Goal: Task Accomplishment & Management: Manage account settings

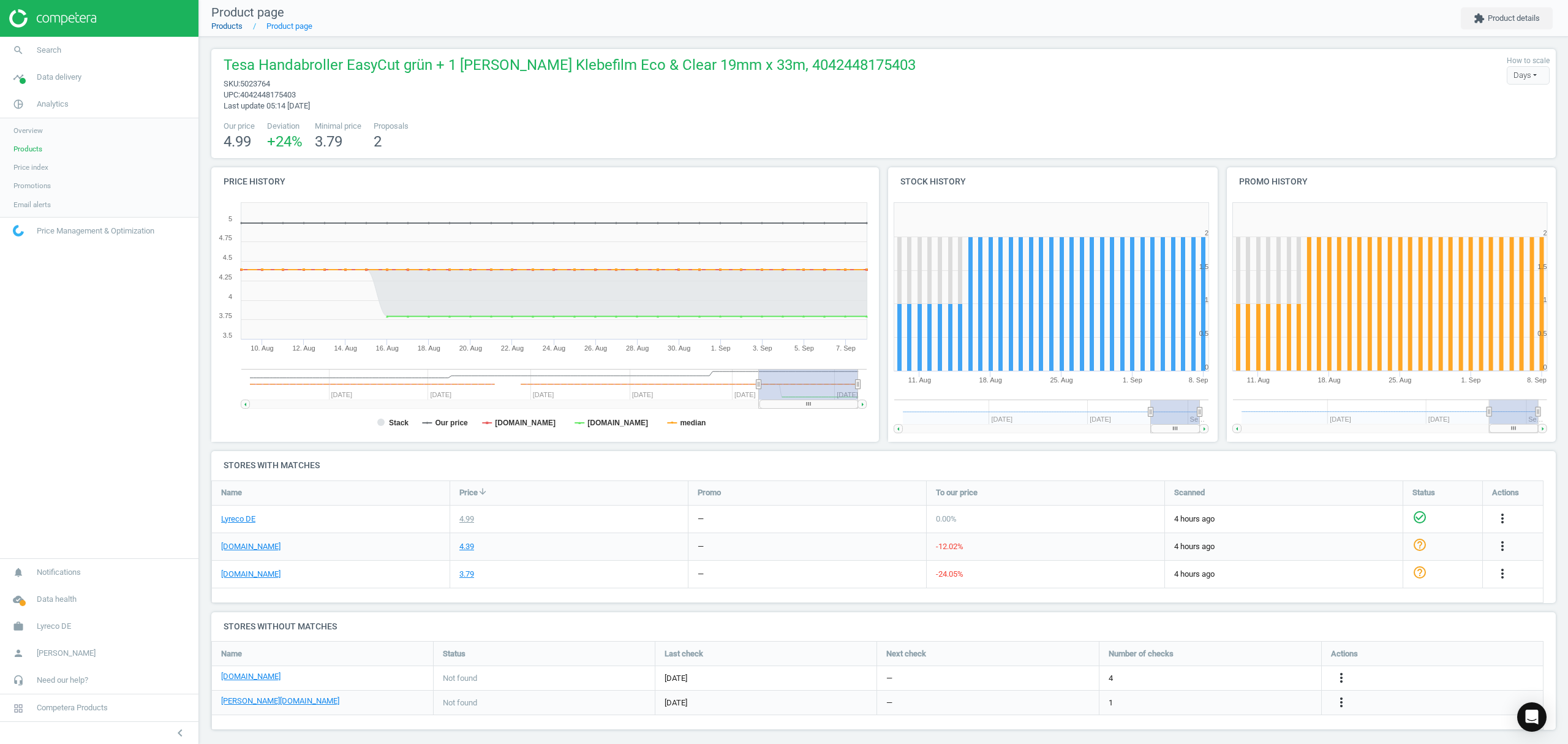
drag, startPoint x: 0, startPoint y: 0, endPoint x: 228, endPoint y: 27, distance: 229.6
click at [228, 27] on link "Products" at bounding box center [227, 26] width 31 height 9
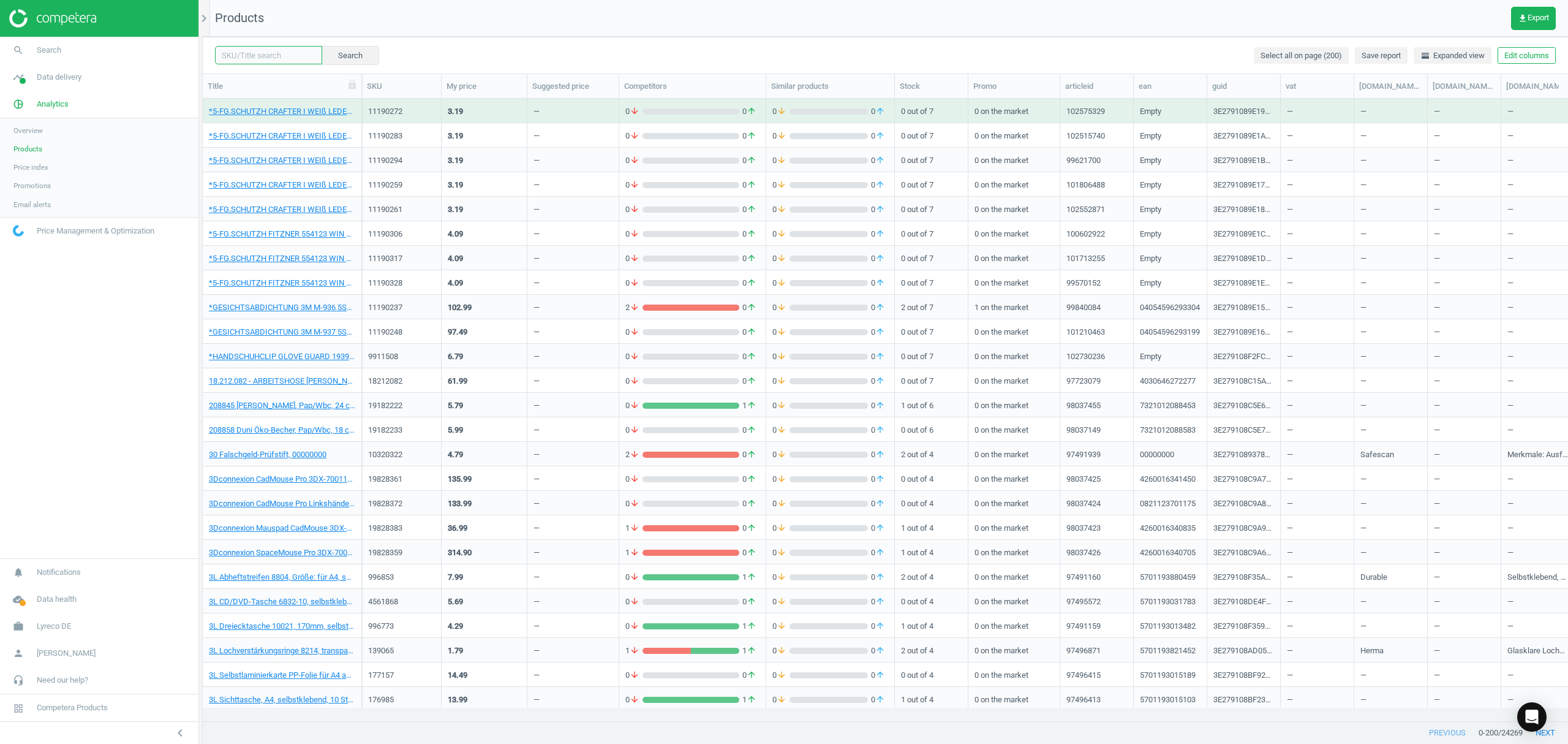
click at [261, 55] on input "text" at bounding box center [268, 55] width 107 height 19
paste input "4474149"
type input "4474149"
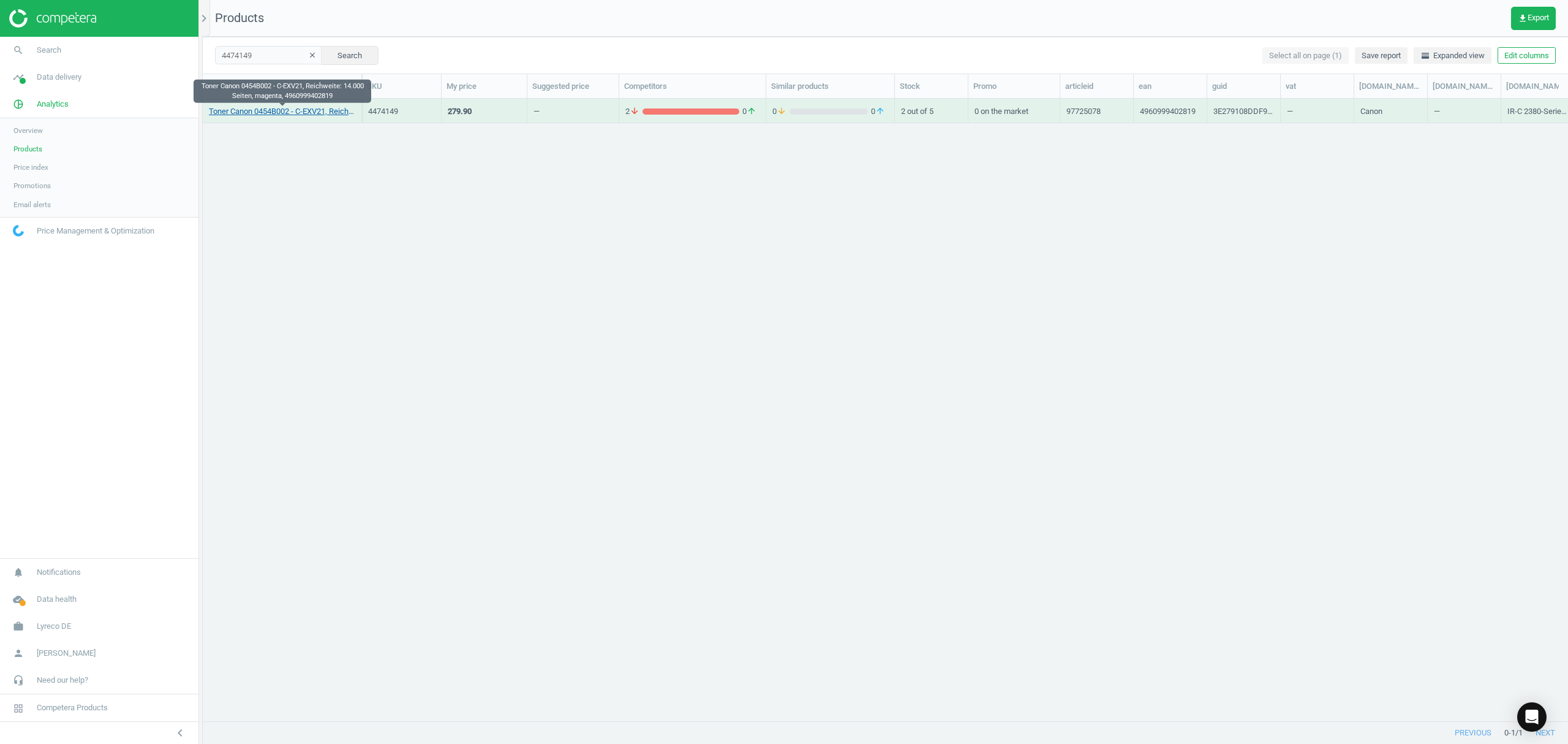
click at [316, 111] on link "Toner Canon 0454B002 - C-EXV21, Reichweite: 14.000 Seiten, magenta, 49609994028…" at bounding box center [282, 111] width 146 height 11
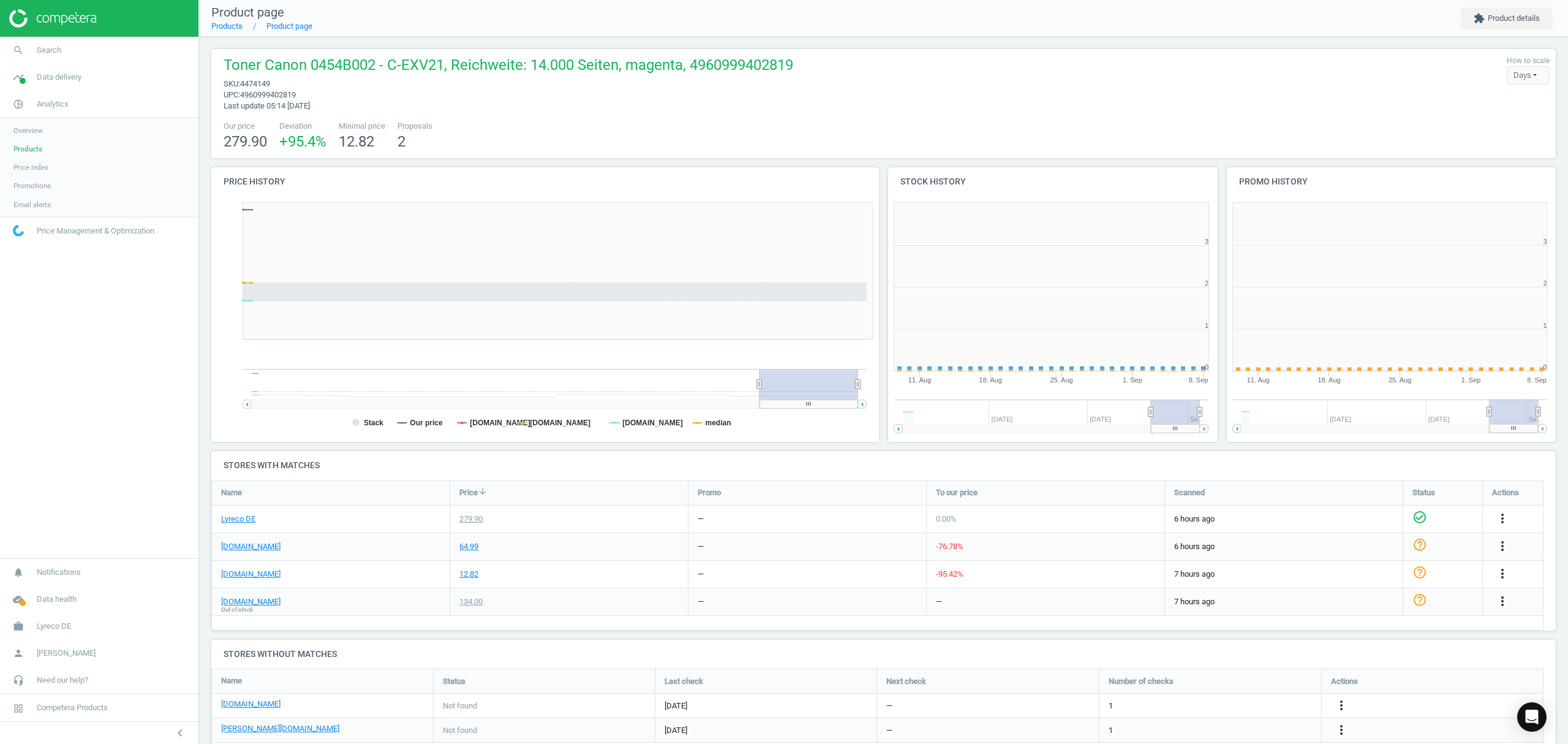
scroll to position [6, 6]
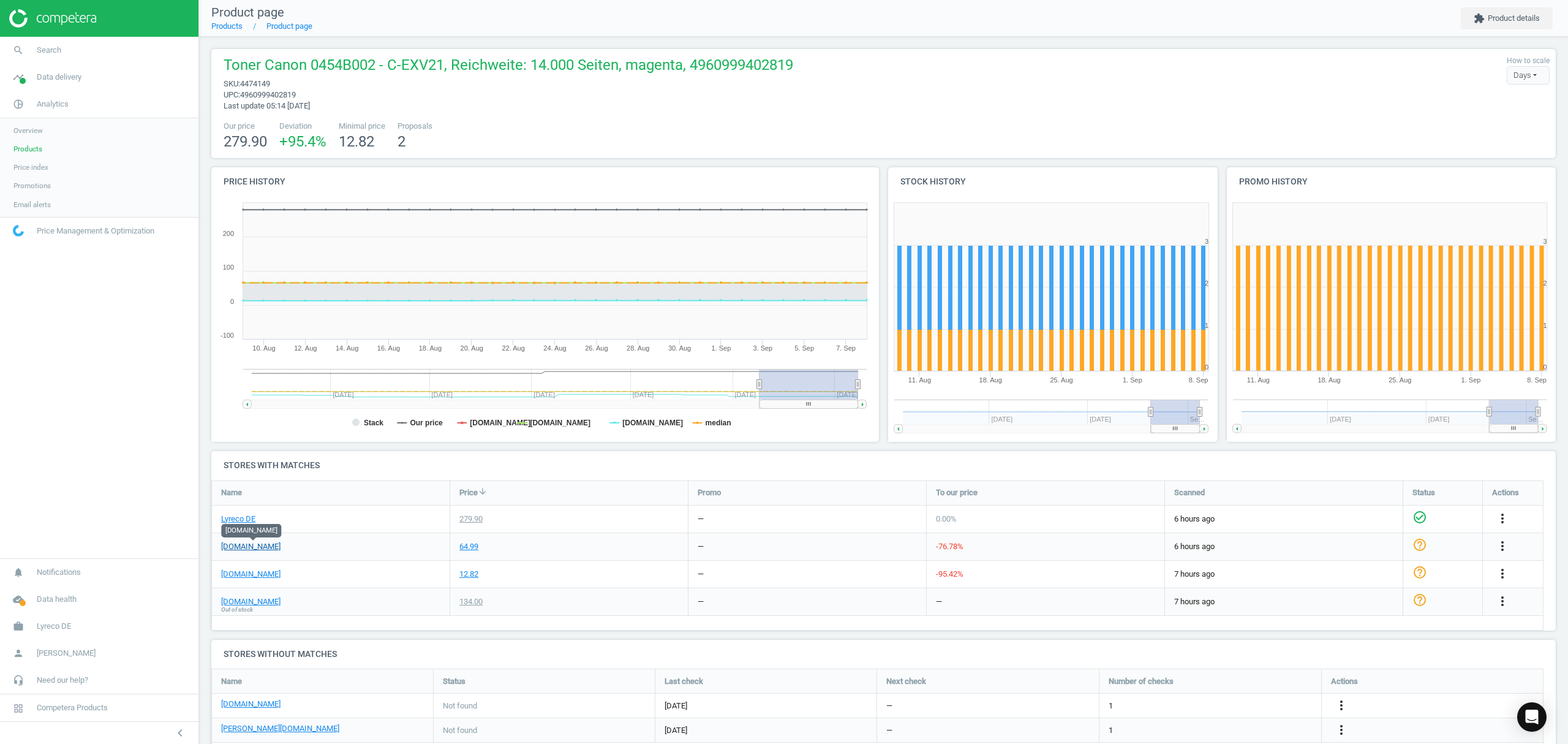
click at [261, 544] on link "[DOMAIN_NAME]" at bounding box center [251, 547] width 60 height 11
click at [78, 410] on nav "search Search timeline Data delivery Overview Matches dashboard Matches Rematch…" at bounding box center [99, 297] width 199 height 521
click at [225, 28] on link "Products" at bounding box center [227, 26] width 31 height 9
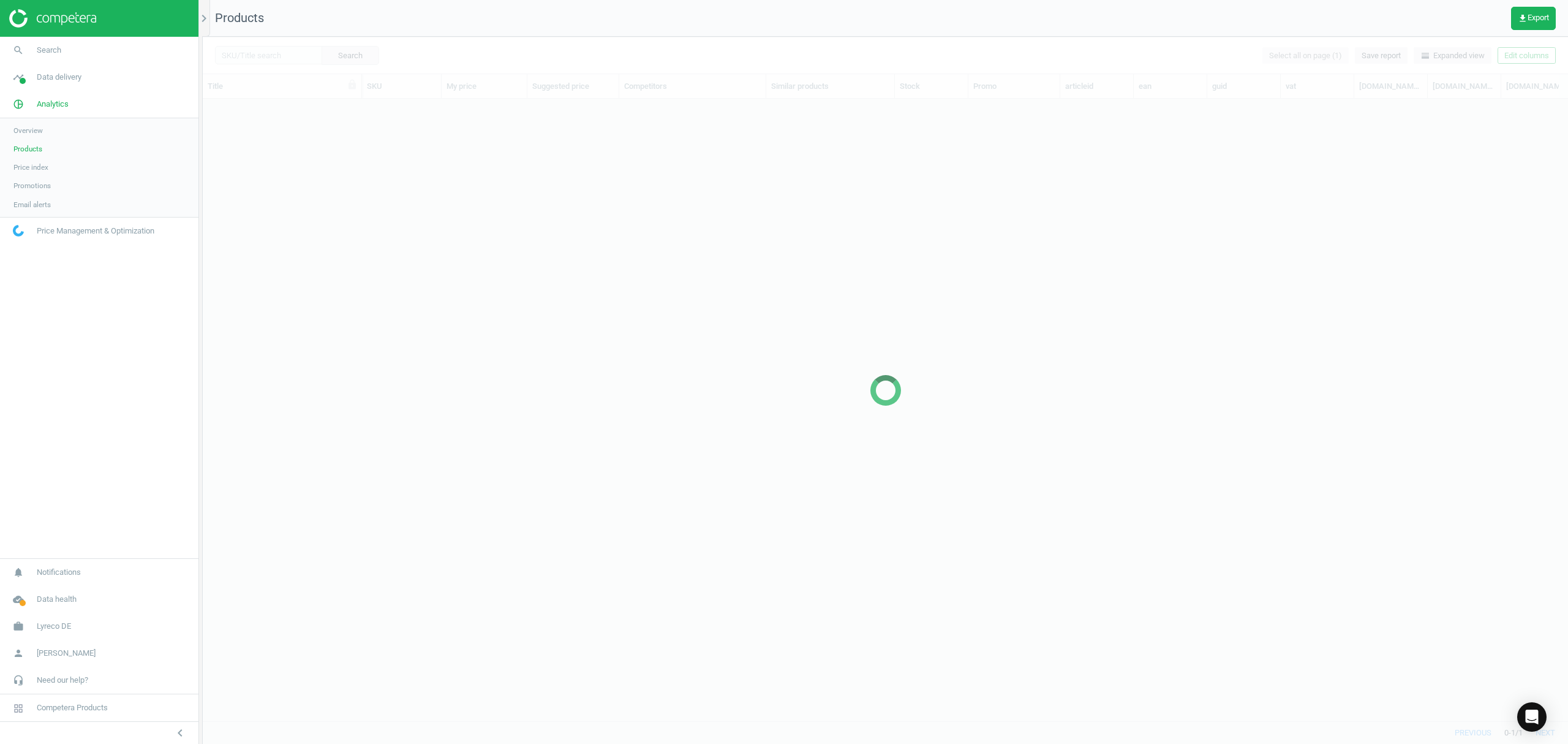
scroll to position [597, 1352]
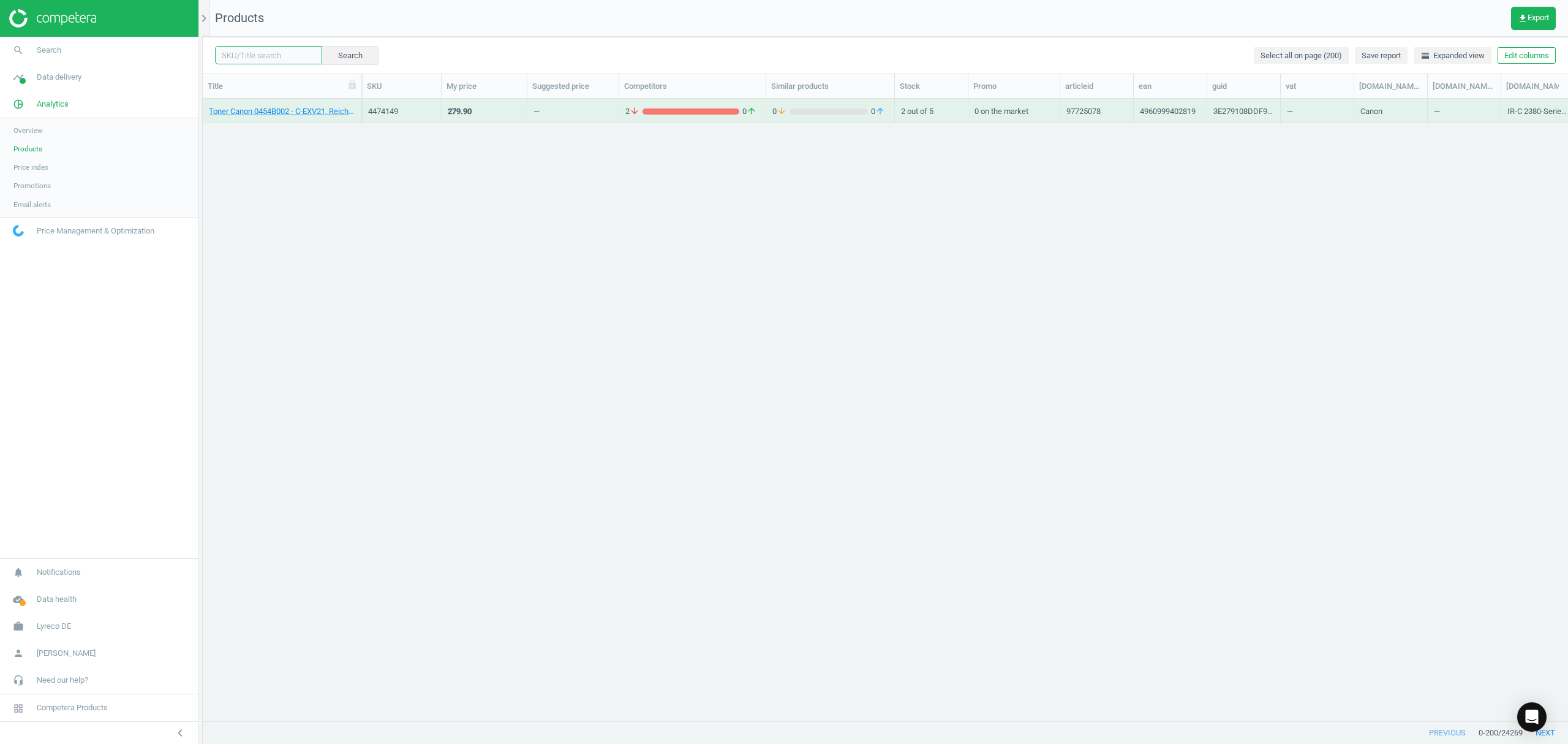
click at [270, 57] on input "text" at bounding box center [268, 55] width 107 height 19
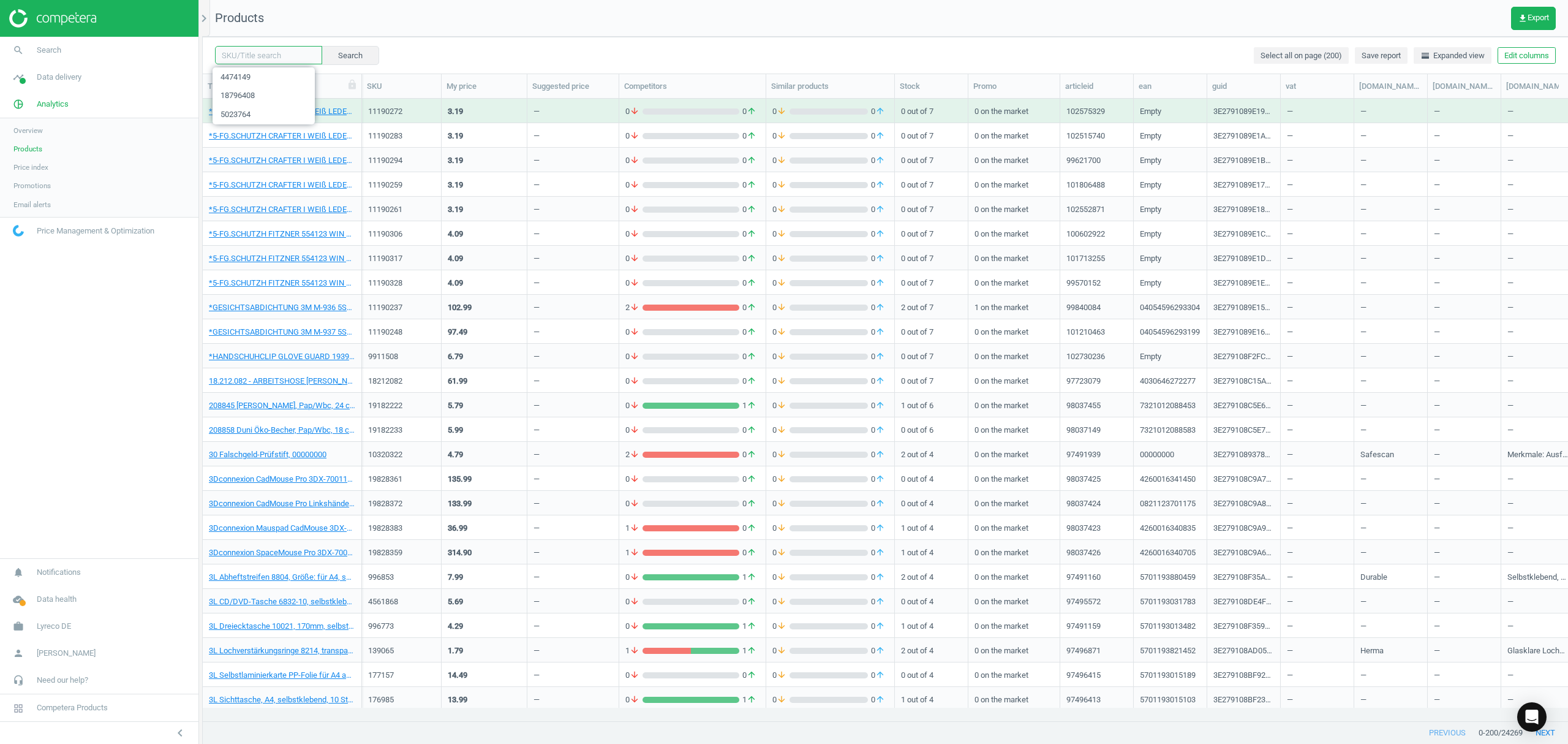
paste input "TK-570C"
type input "TK-570C"
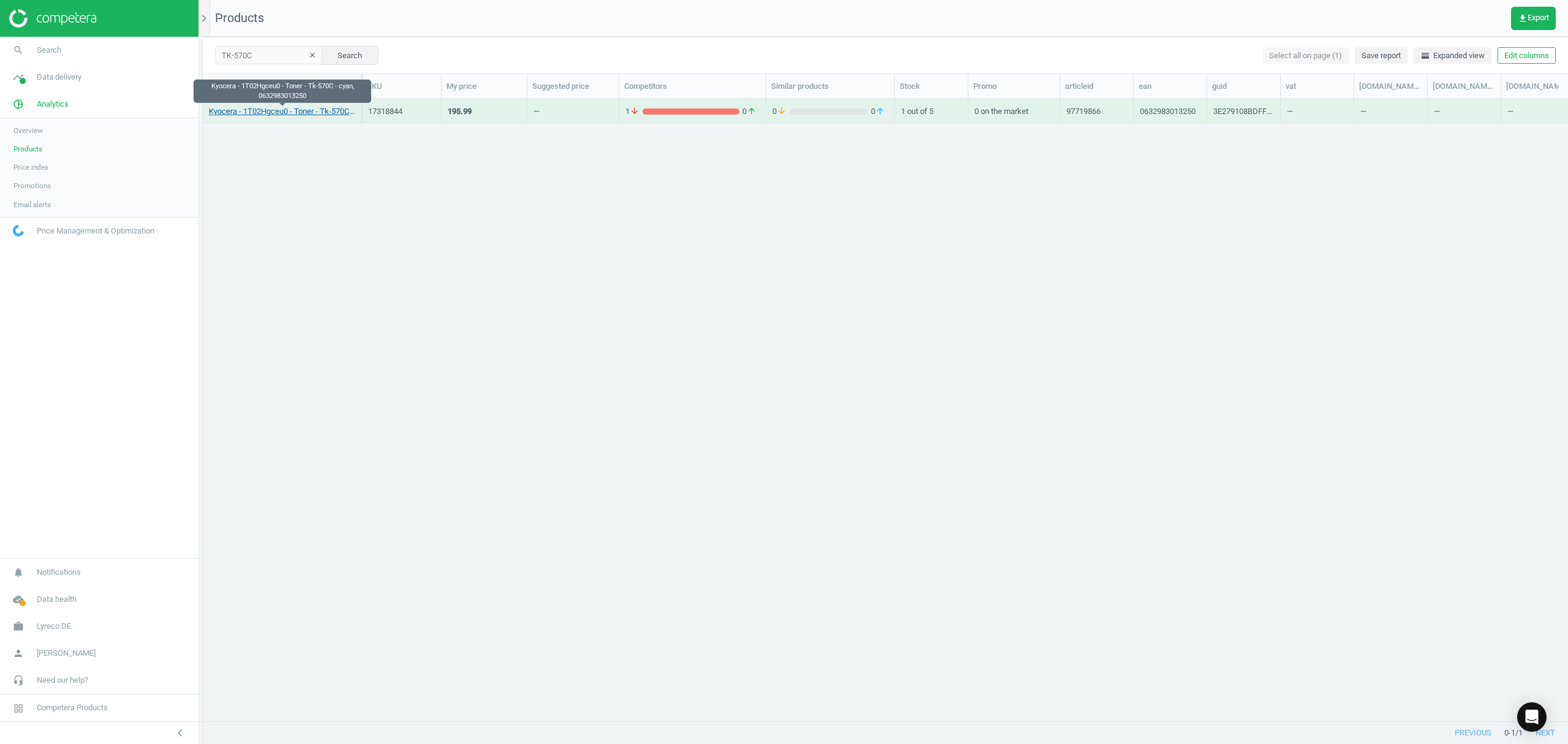
click at [265, 107] on link "Kyocera - 1T02Hgceu0 - Toner - Tk-570C - cyan, 0632983013250" at bounding box center [282, 111] width 146 height 11
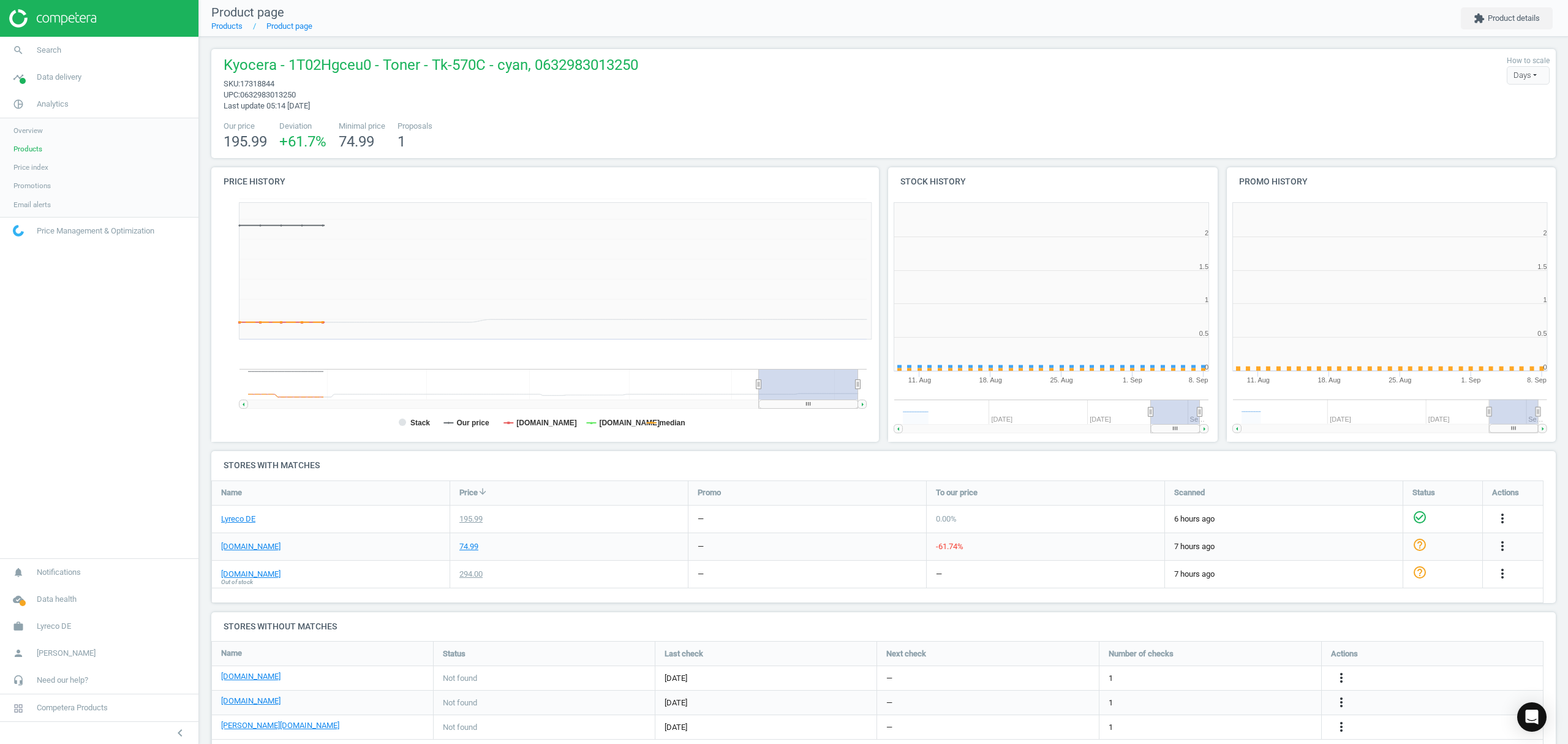
scroll to position [6, 6]
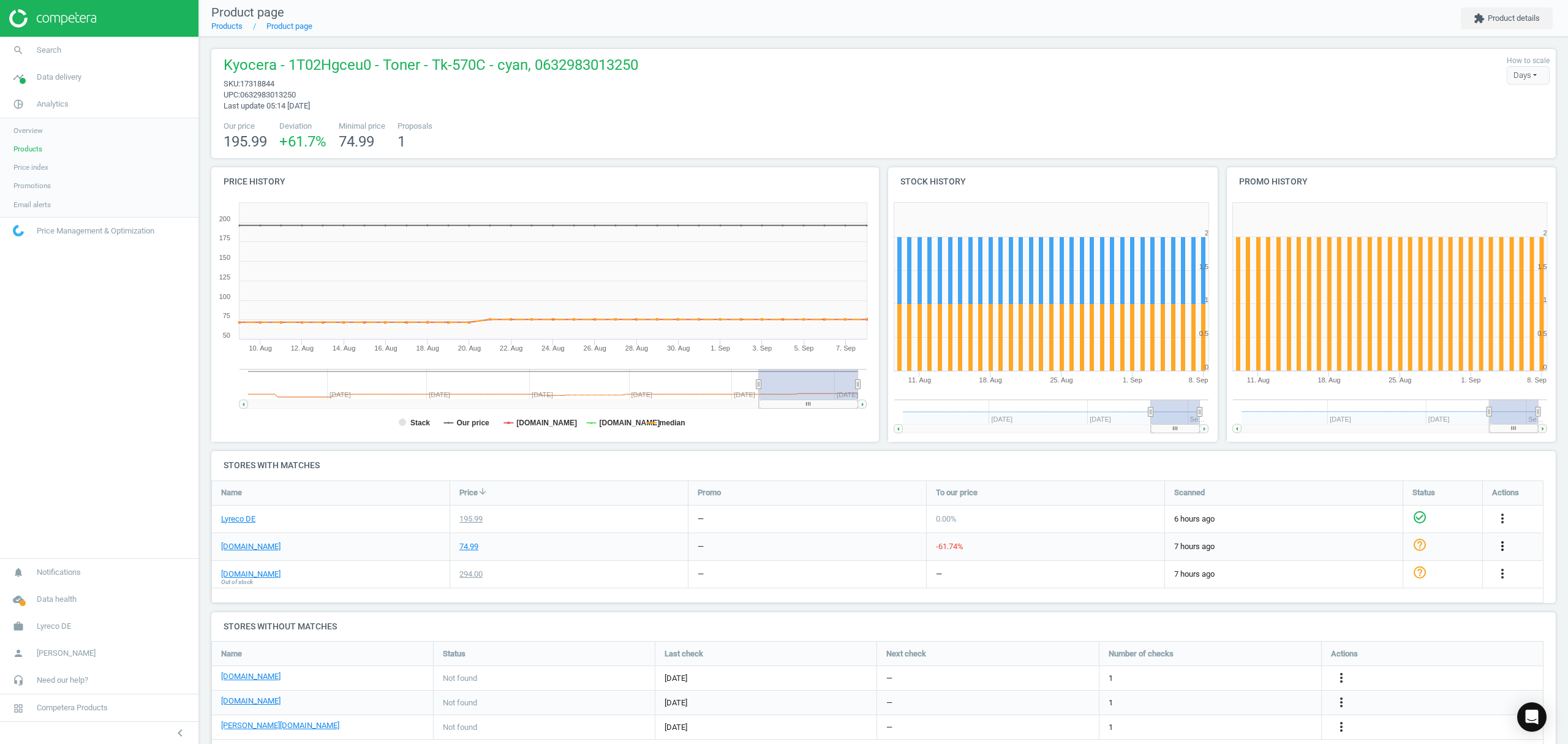
click at [1505, 543] on icon "more_vert" at bounding box center [1502, 546] width 15 height 15
click at [1373, 576] on link "Edit URL/product option" at bounding box center [1407, 575] width 168 height 19
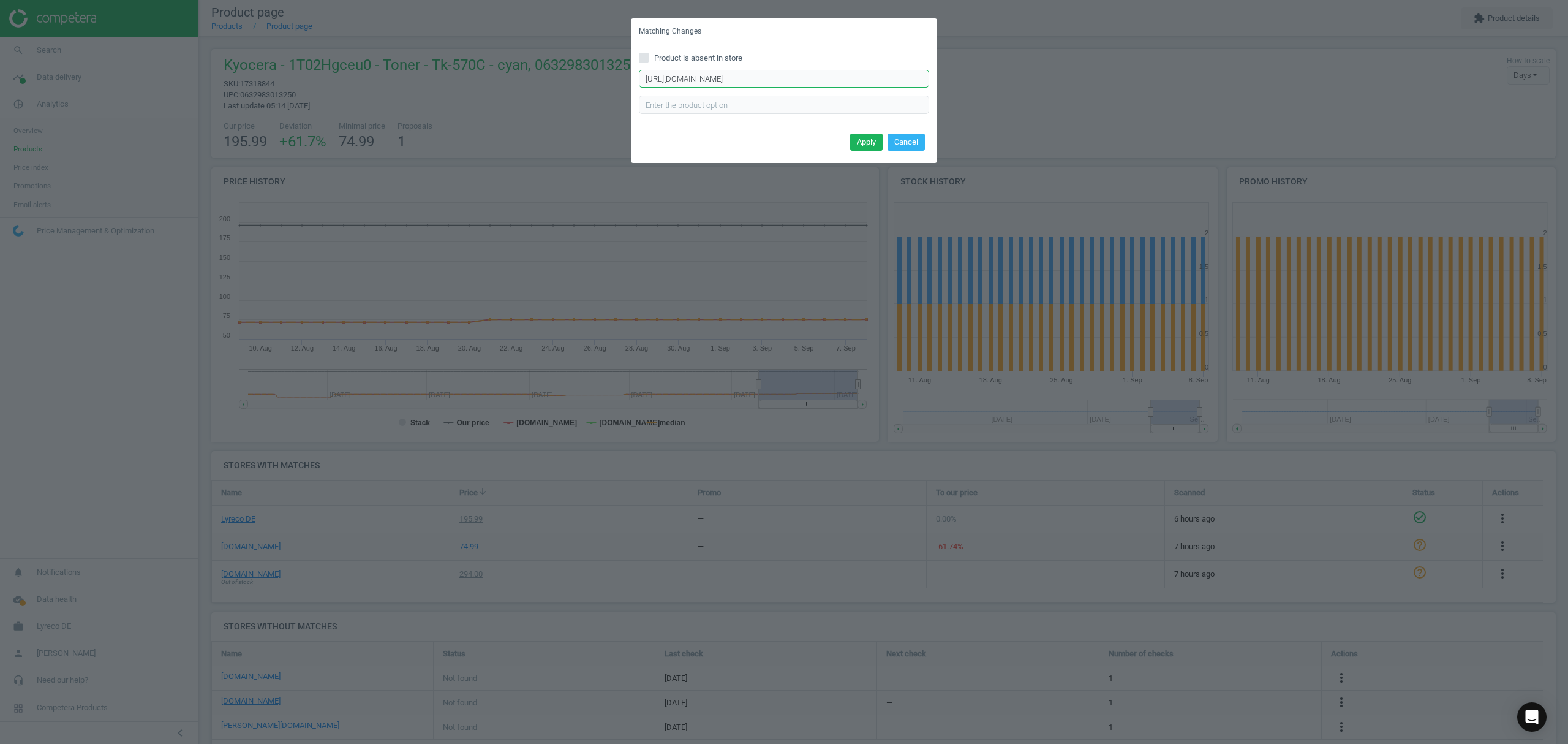
click at [715, 78] on input "https://www.tonerpartner.de/1t02hgceu0/Kompatibel-zu-Kyocera-Mita-1T02HGCEU0-TK…" at bounding box center [784, 78] width 291 height 19
click at [716, 78] on input "https://www.tonerpartner.de/1t02hgceu0/Kompatibel-zu-Kyocera-Mita-1T02HGCEU0-TK…" at bounding box center [784, 78] width 291 height 19
click at [648, 59] on input "Product is absent in store" at bounding box center [644, 57] width 8 height 8
checkbox input "true"
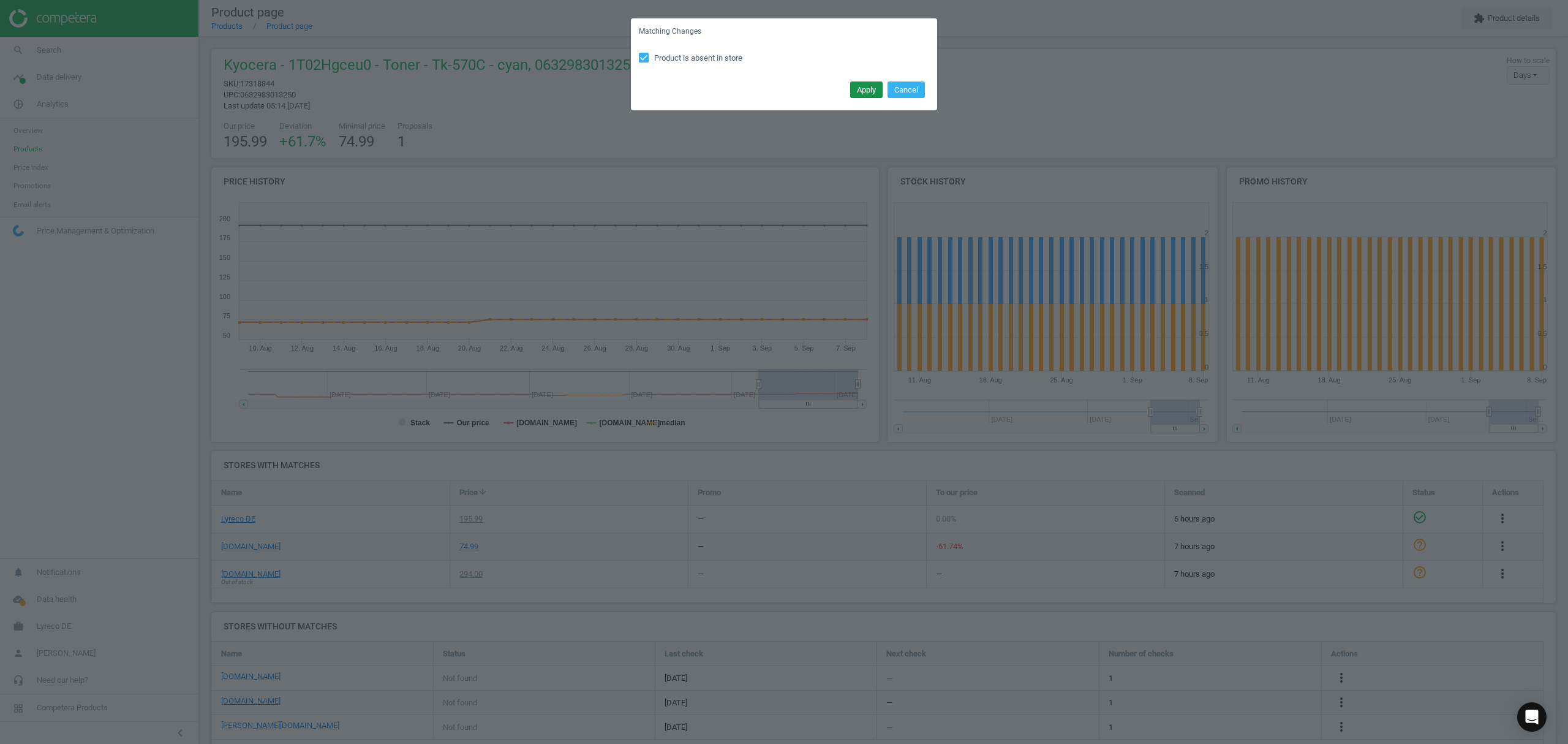
click at [866, 86] on button "Apply" at bounding box center [866, 90] width 32 height 17
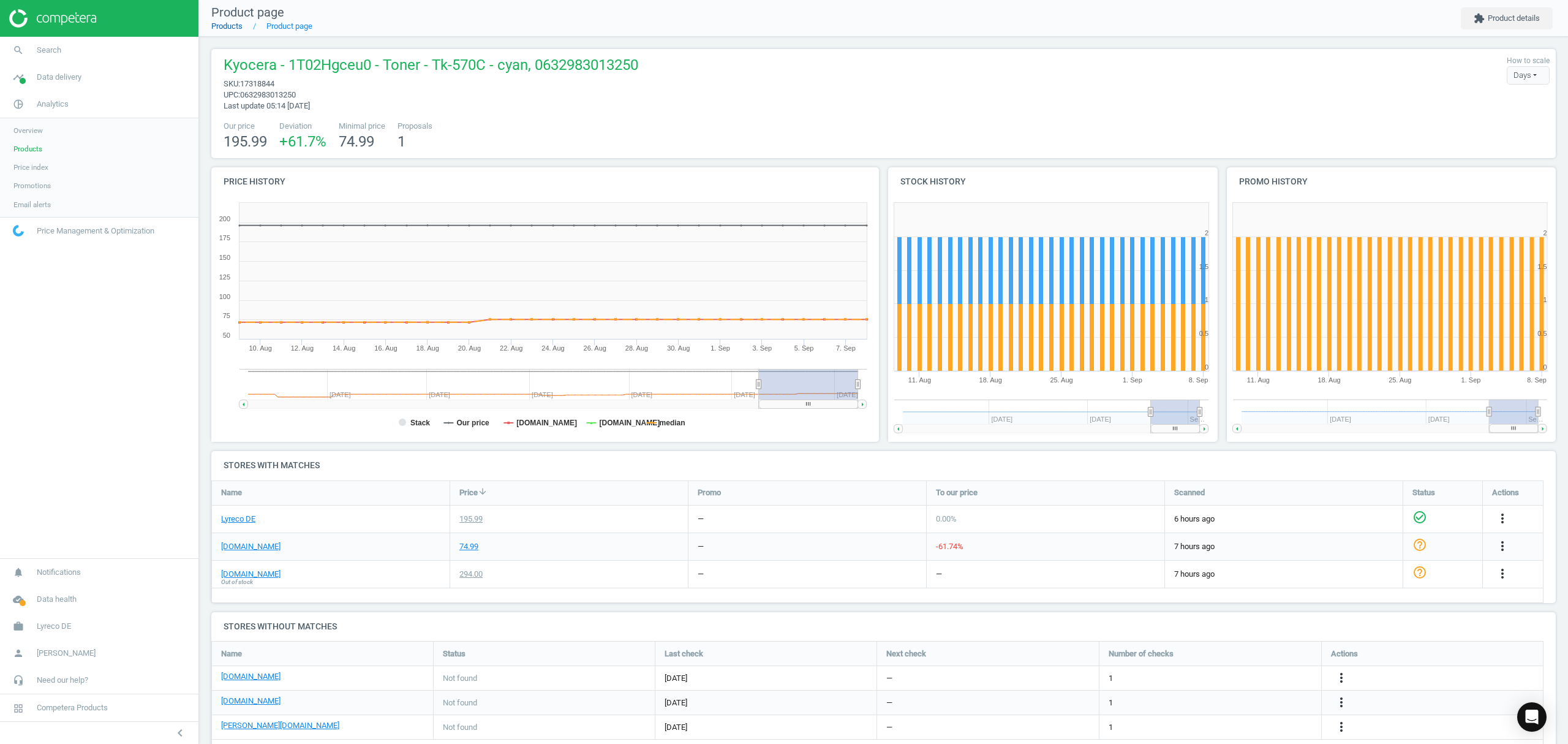
click at [223, 27] on link "Products" at bounding box center [227, 26] width 31 height 9
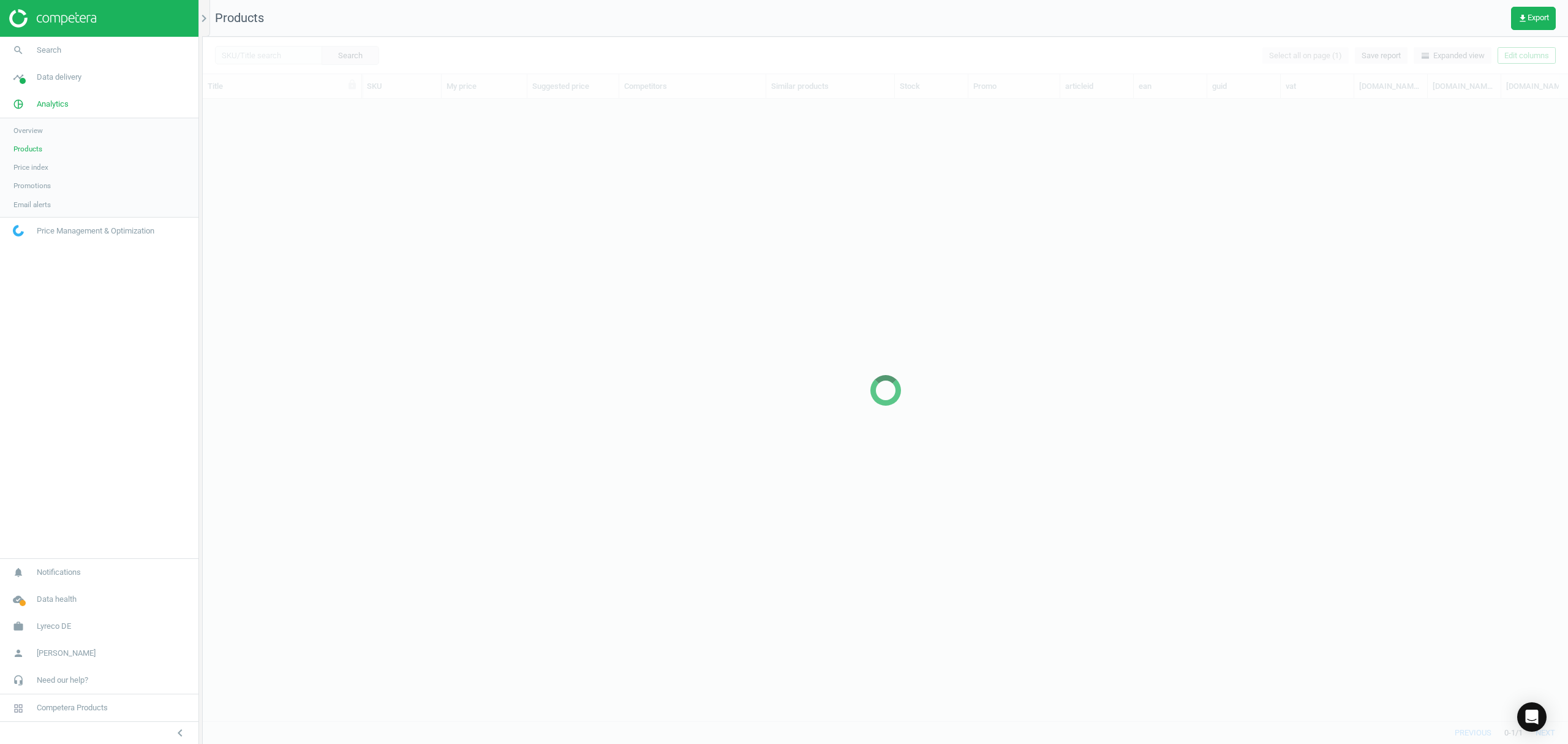
scroll to position [597, 1352]
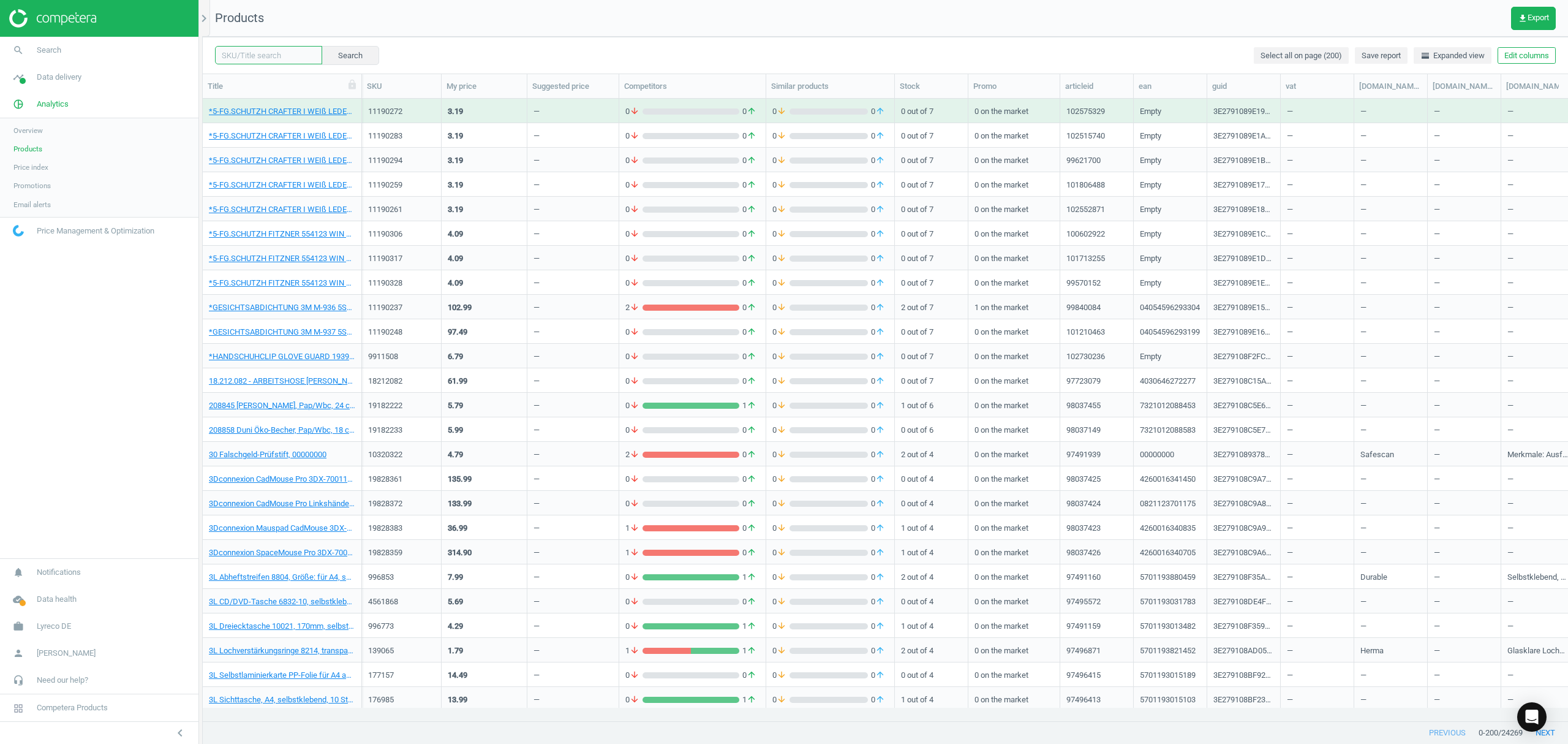
click at [258, 55] on input "text" at bounding box center [268, 55] width 107 height 19
paste input "6505892"
type input "6505892"
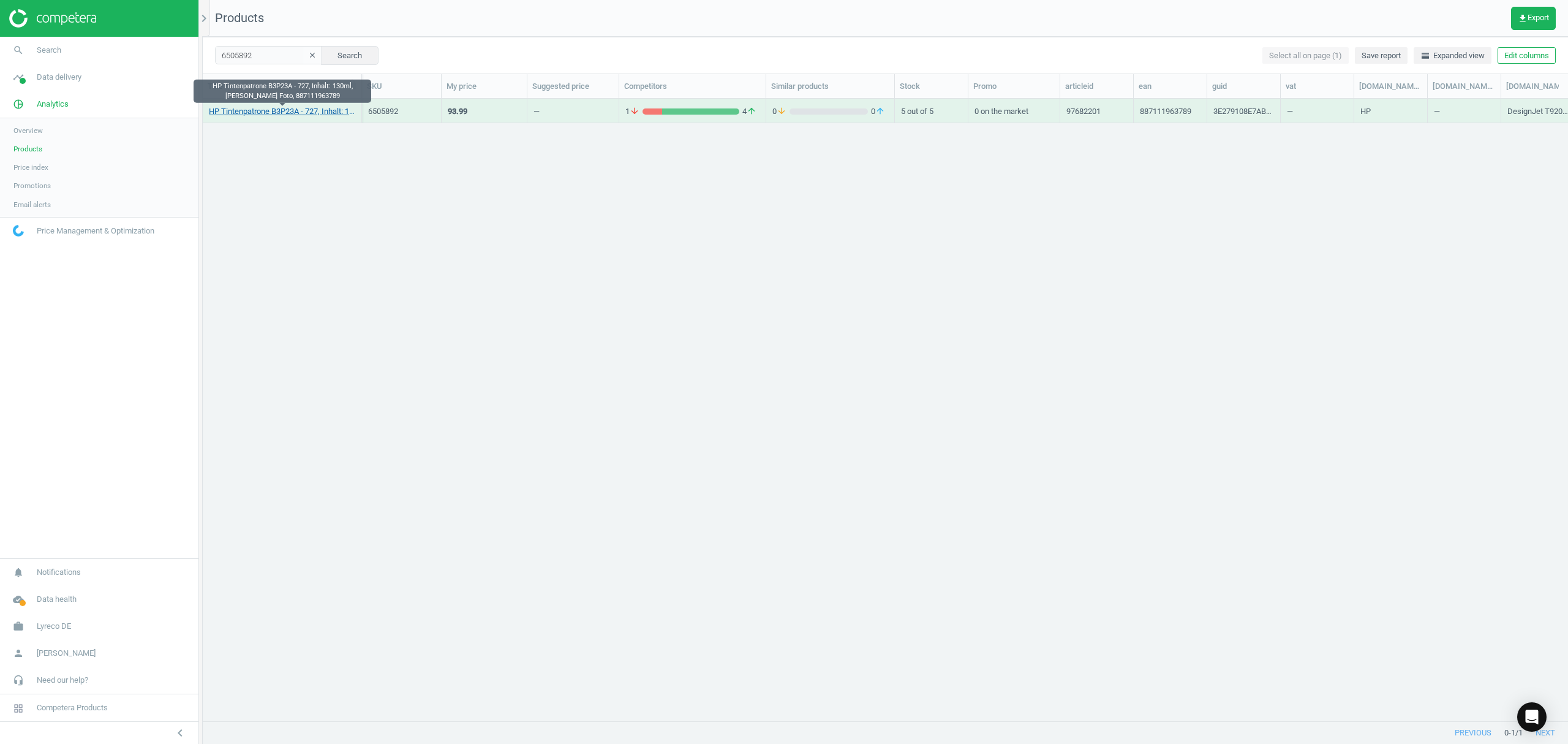
click at [263, 113] on link "HP Tintenpatrone B3P23A - 727, Inhalt: 130ml, schwarz Foto, 887111963789" at bounding box center [282, 111] width 146 height 11
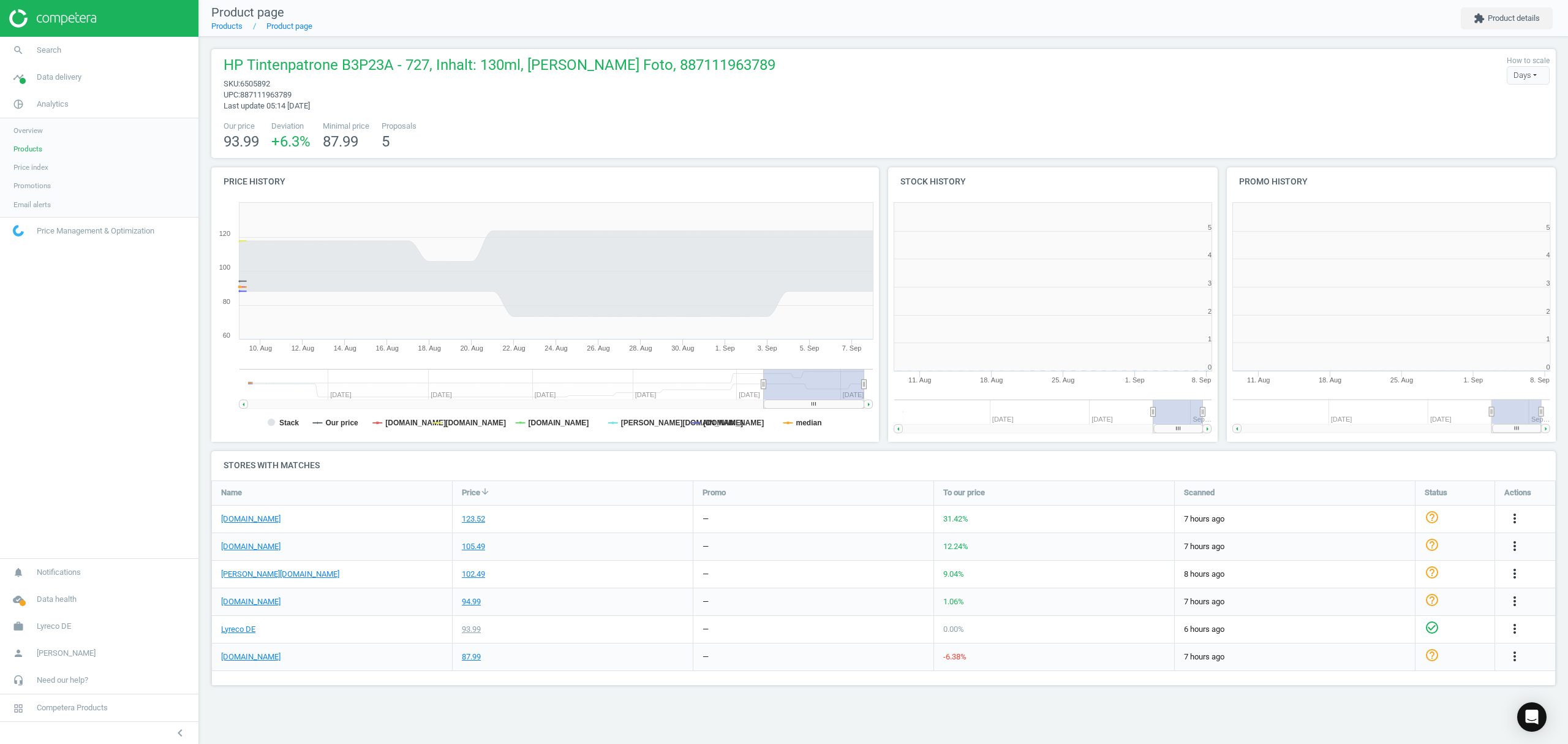
scroll to position [270, 354]
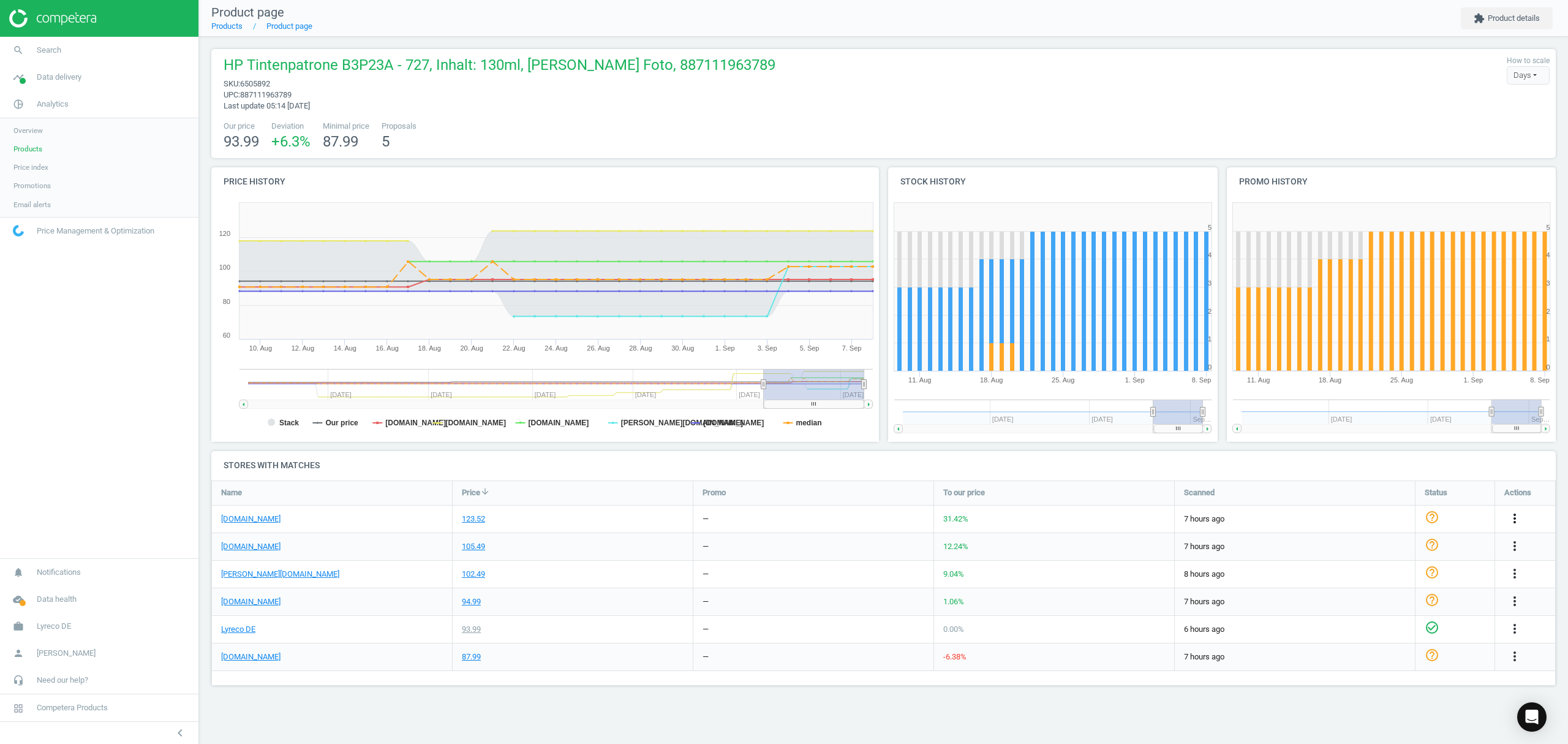
click at [1516, 515] on icon "more_vert" at bounding box center [1515, 519] width 15 height 15
click at [1394, 550] on link "Edit URL/product option" at bounding box center [1419, 549] width 168 height 19
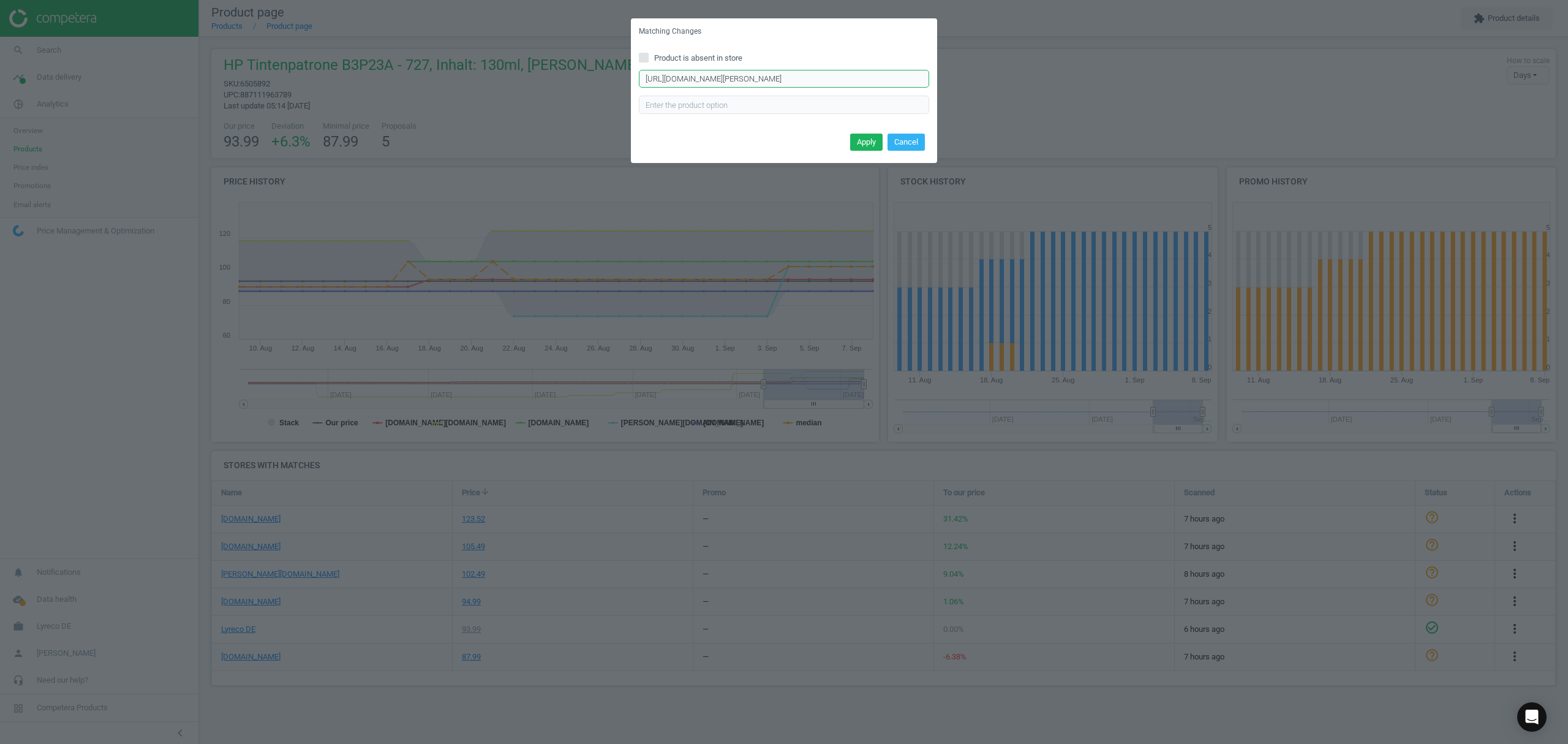
click at [765, 79] on input "https://www.tonerpartner.de/b3p23a/Kompatibel-zu-HP-B3P23A-727-Tinte-Foto-Schwa…" at bounding box center [784, 78] width 291 height 19
click at [765, 78] on input "https://www.tonerpartner.de/b3p23a/Kompatibel-zu-HP-B3P23A-727-Tinte-Foto-Schwa…" at bounding box center [784, 78] width 291 height 19
paste input "Original-HP-B3P23A-727-Tintenpatrone-schwarz-hell"
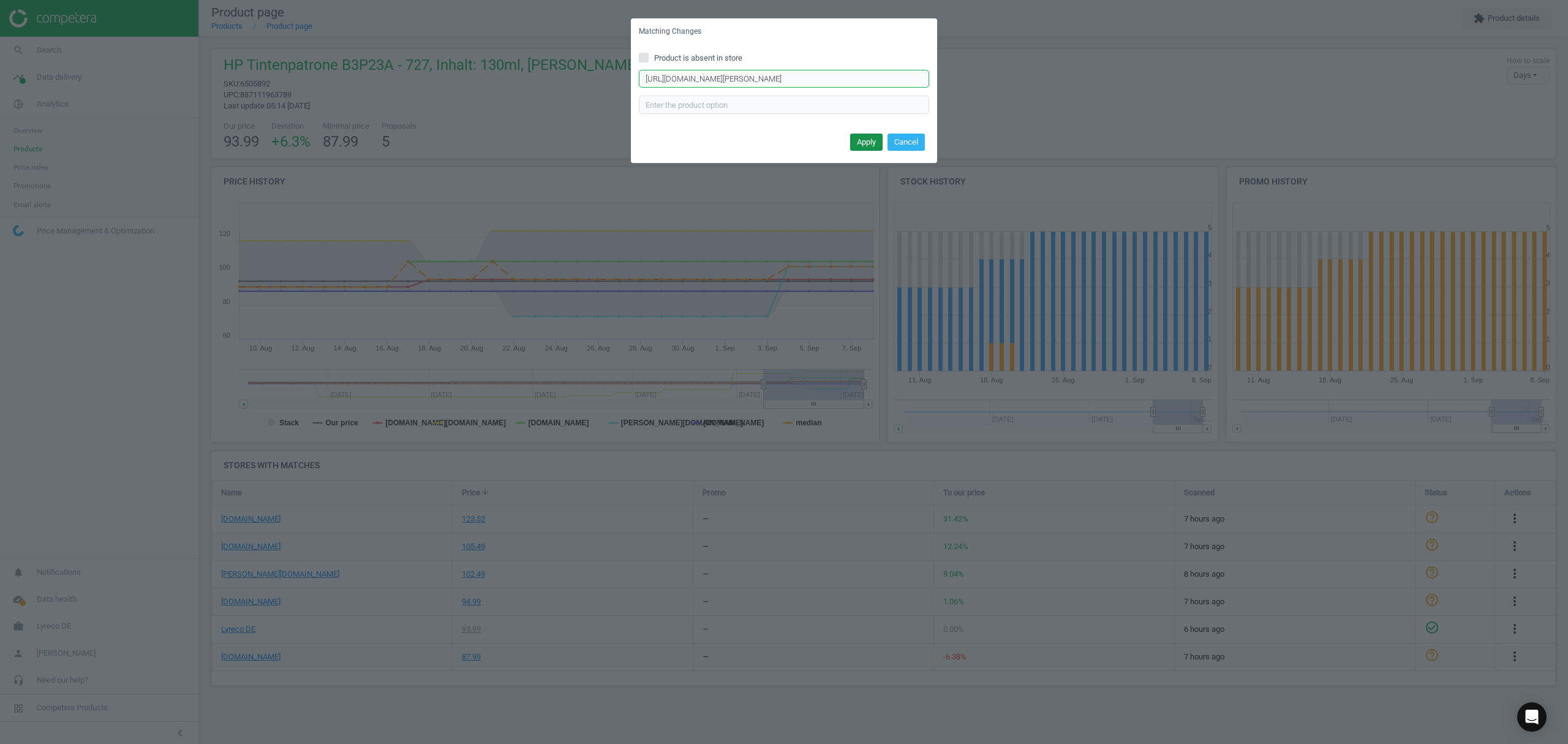
type input "https://www.tonerpartner.de/b3p23a/Original-HP-B3P23A-727-Tintenpatrone-schwarz…"
click at [863, 145] on button "Apply" at bounding box center [866, 141] width 32 height 17
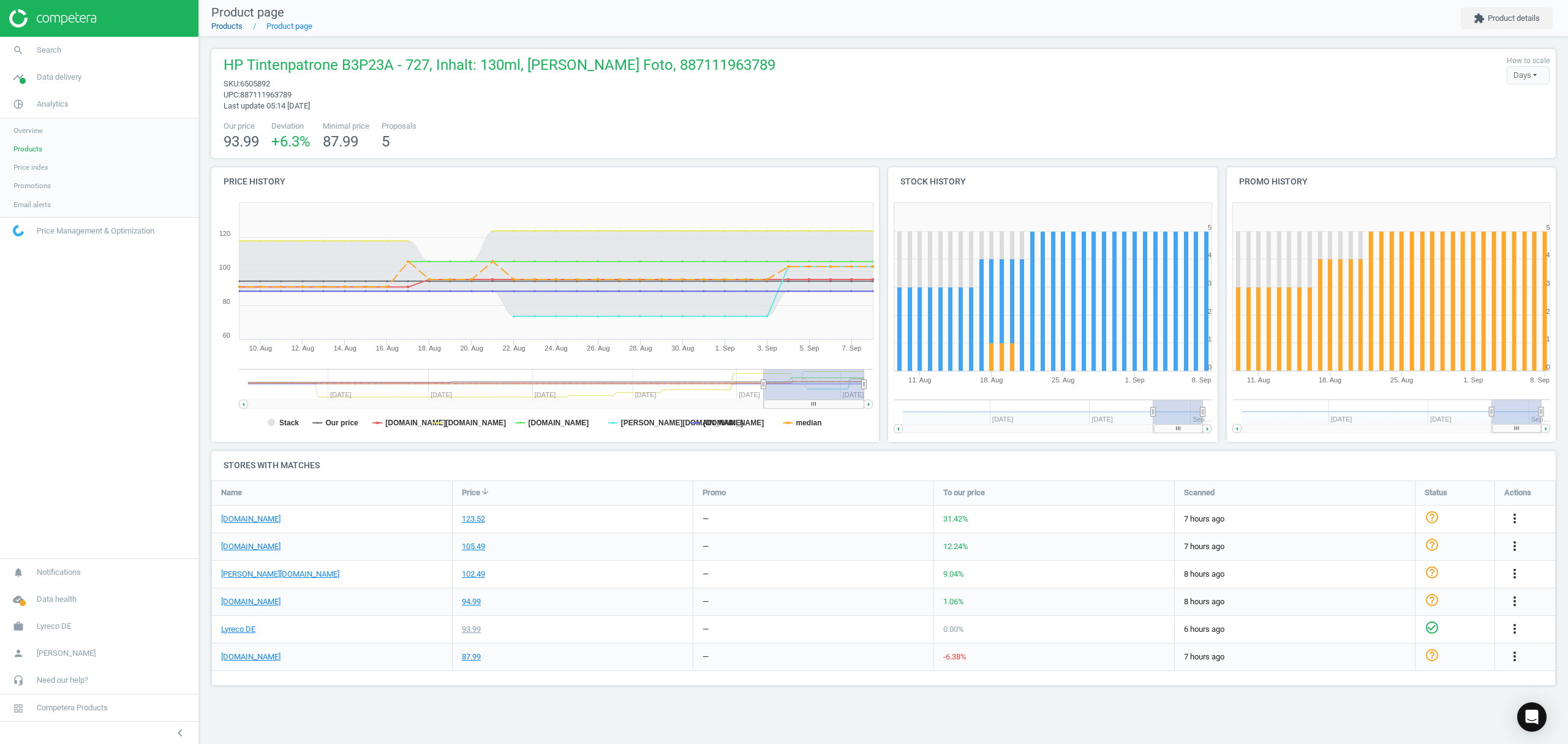
click at [226, 26] on link "Products" at bounding box center [227, 26] width 31 height 9
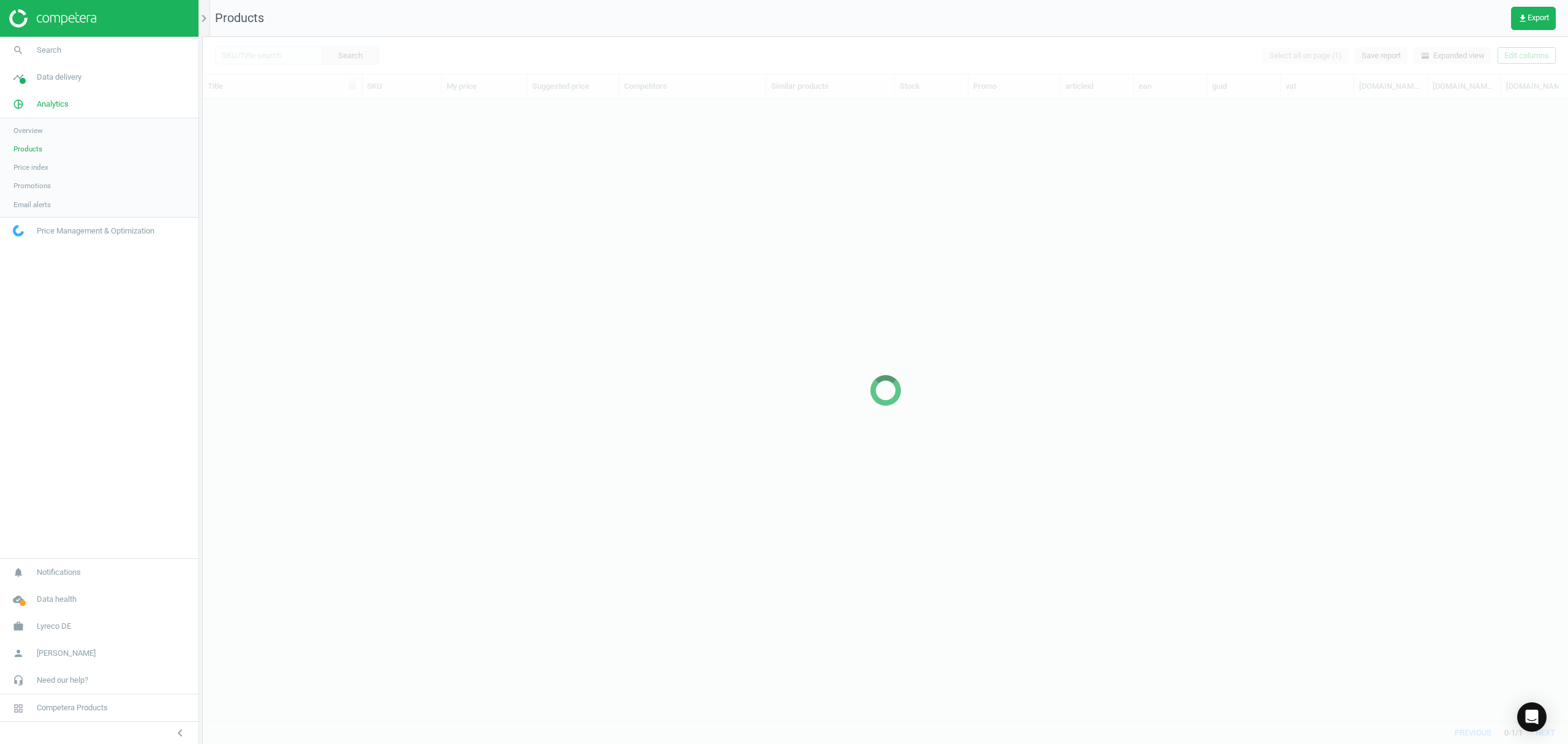
scroll to position [597, 1352]
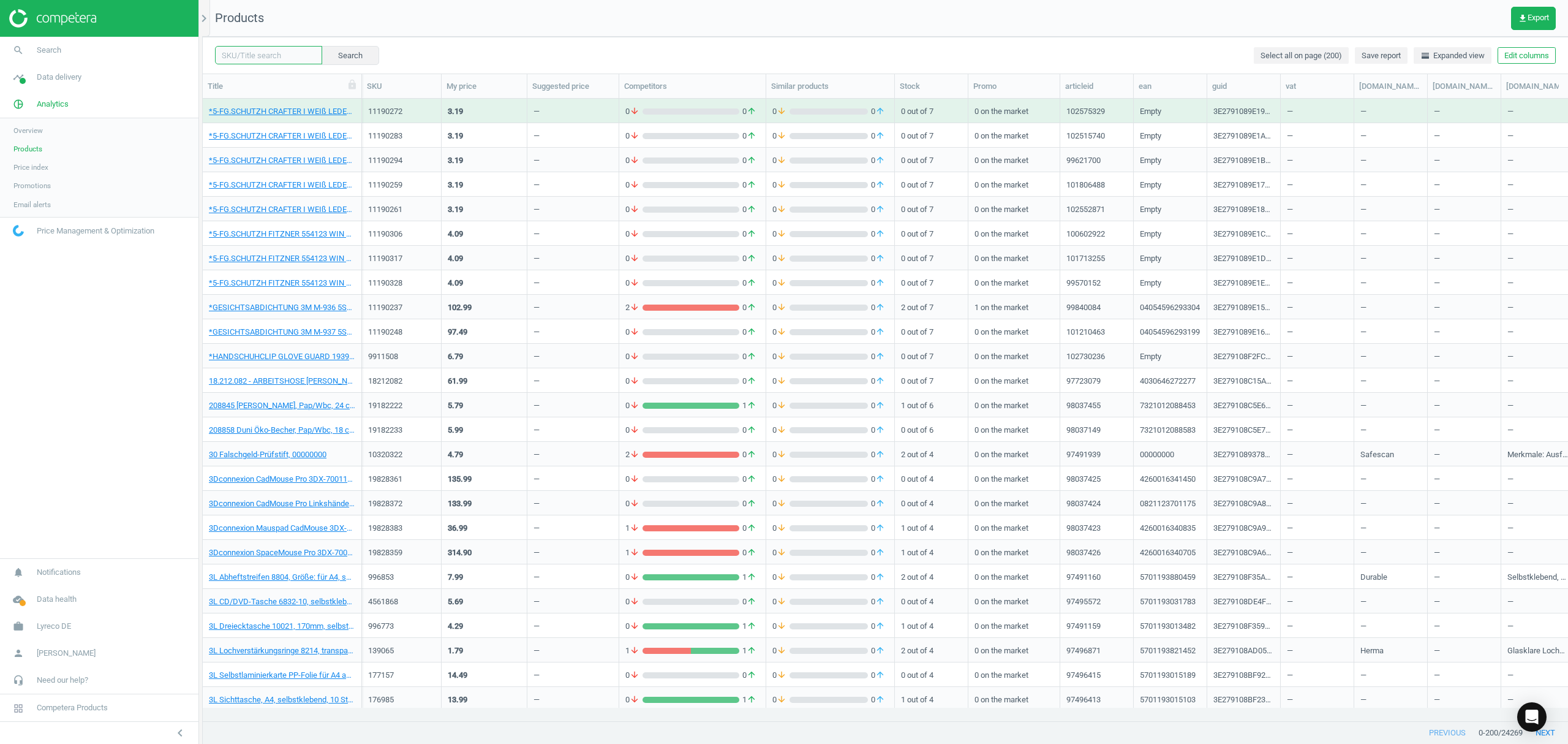
drag, startPoint x: 255, startPoint y: 57, endPoint x: 282, endPoint y: 62, distance: 27.5
click at [255, 57] on input "text" at bounding box center [268, 55] width 107 height 19
paste input "6505868"
type input "6505868"
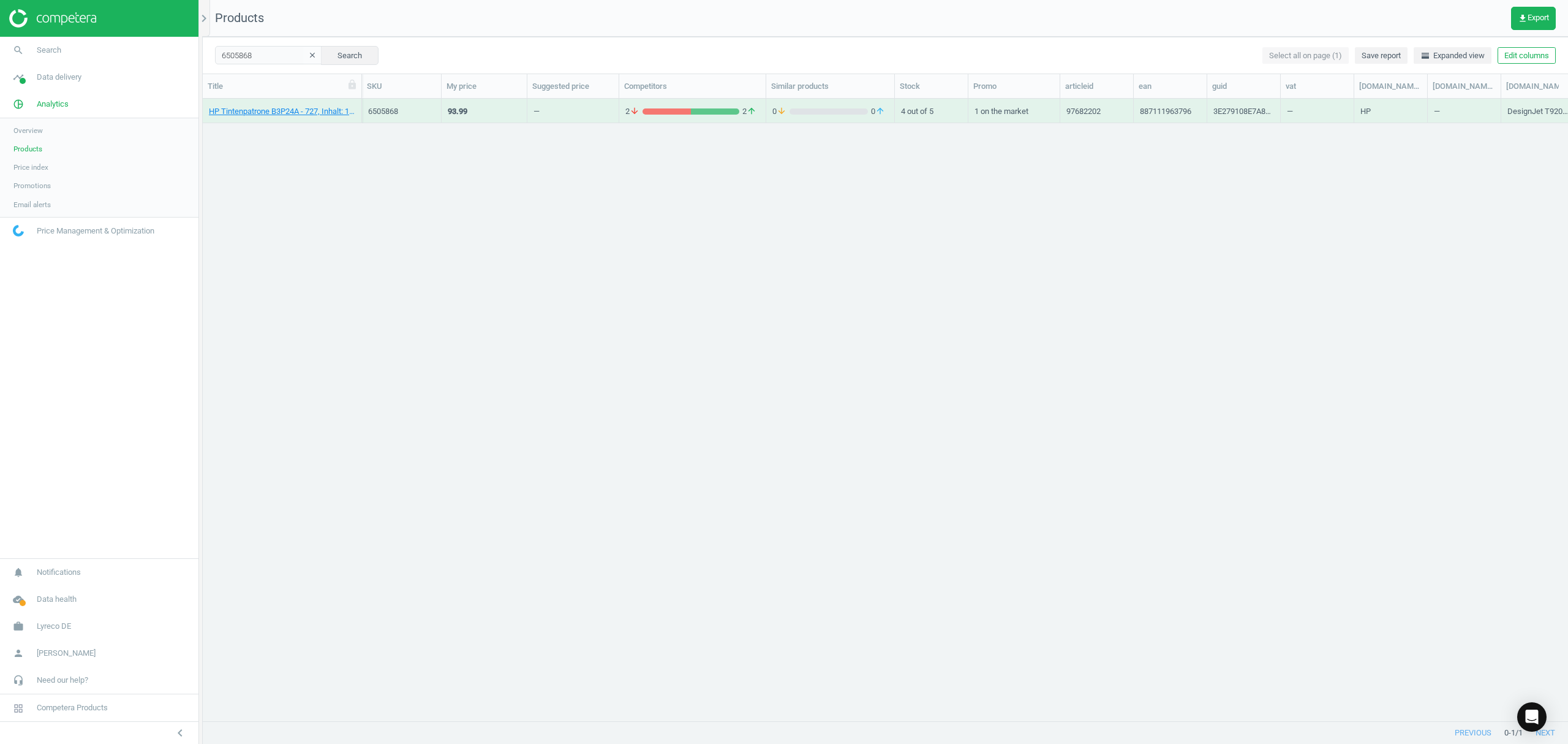
click at [298, 118] on div "HP Tintenpatrone B3P24A - 727, Inhalt: 130ml, grau, 887111963796" at bounding box center [282, 113] width 146 height 15
click at [301, 104] on div "HP Tintenpatrone B3P24A - 727, Inhalt: 130ml, grau, 887111963796" at bounding box center [282, 111] width 146 height 22
click at [293, 116] on link "HP Tintenpatrone B3P24A - 727, Inhalt: 130ml, grau, 887111963796" at bounding box center [282, 111] width 146 height 11
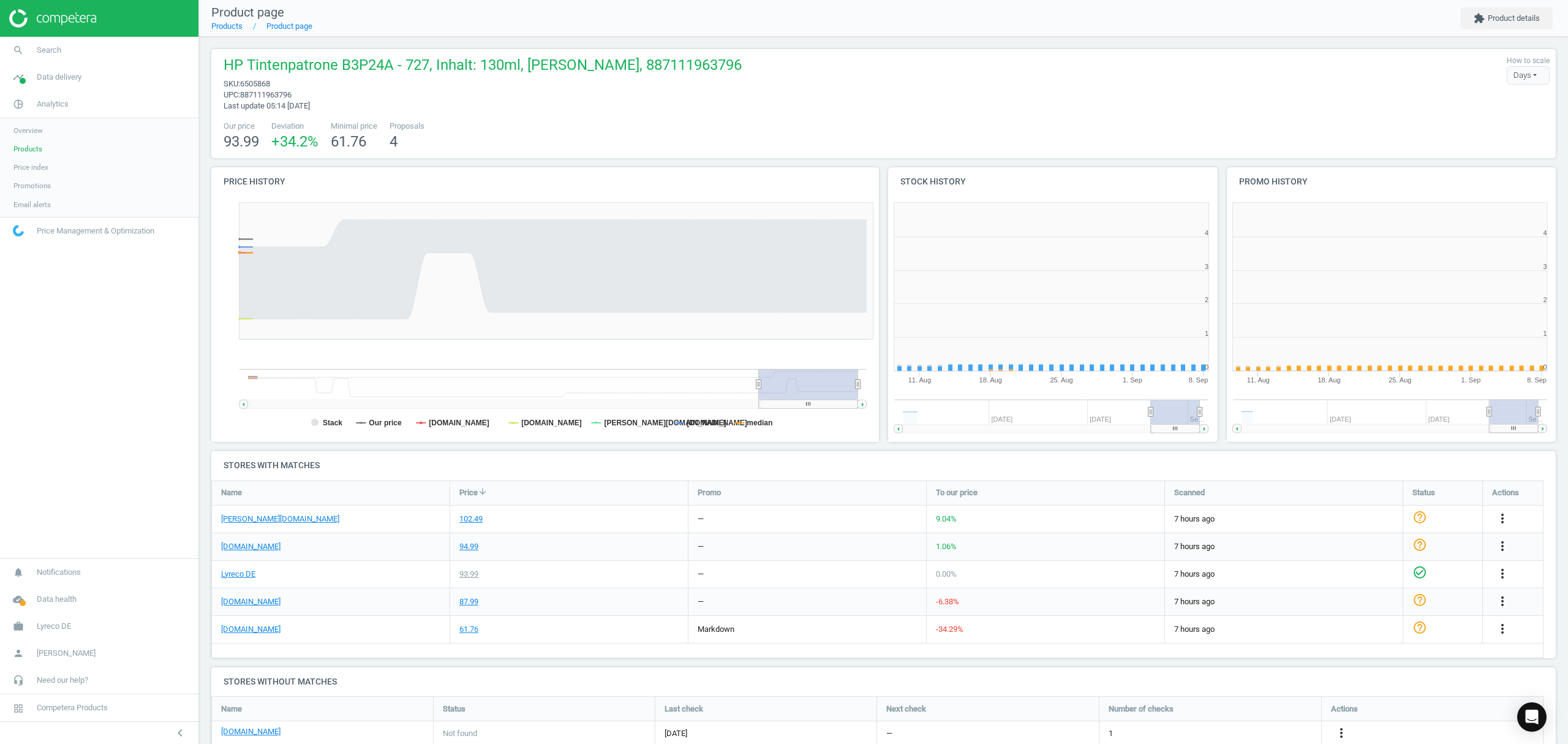
scroll to position [270, 351]
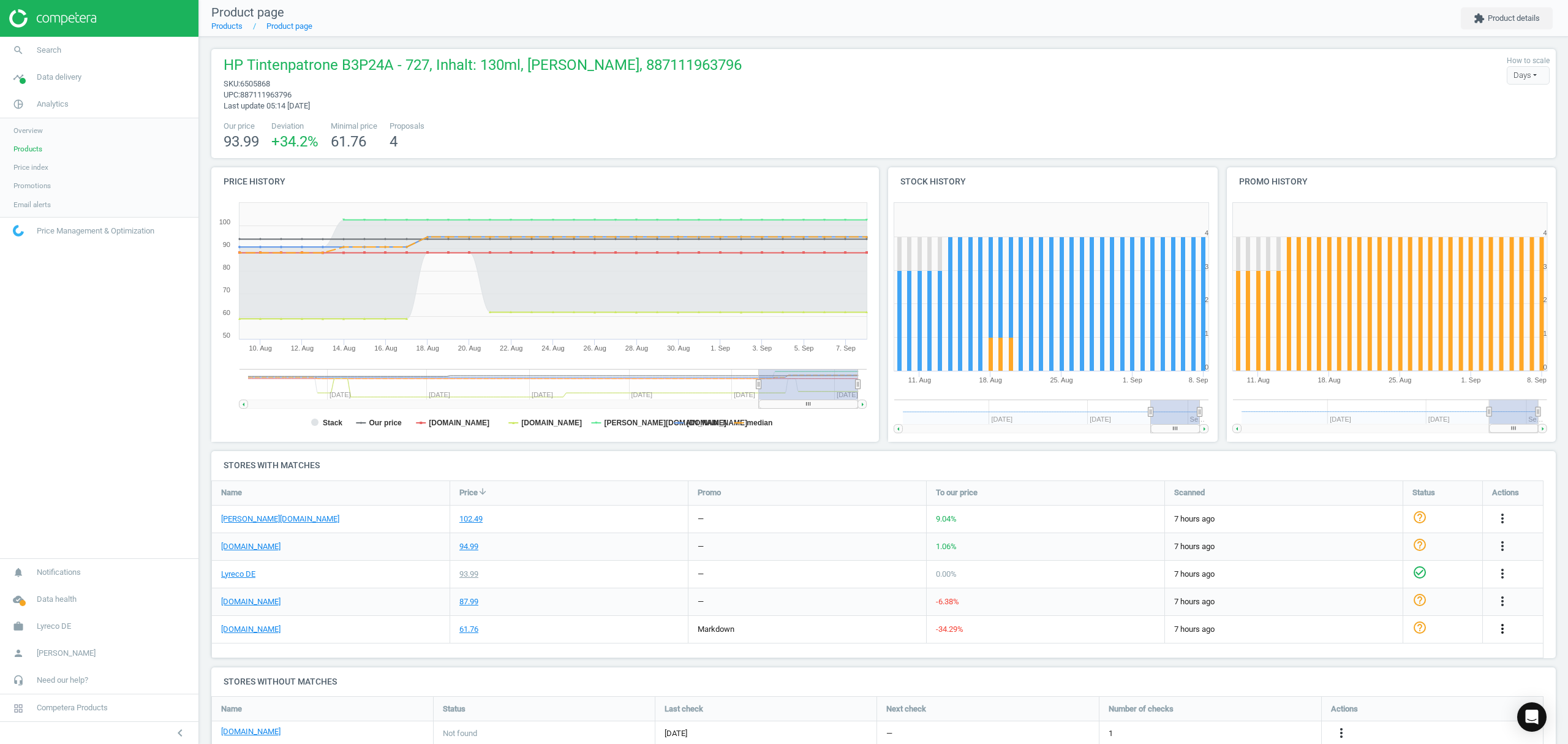
click at [1502, 631] on icon "more_vert" at bounding box center [1502, 628] width 15 height 15
click at [1363, 658] on link "Edit URL/product option" at bounding box center [1407, 658] width 168 height 19
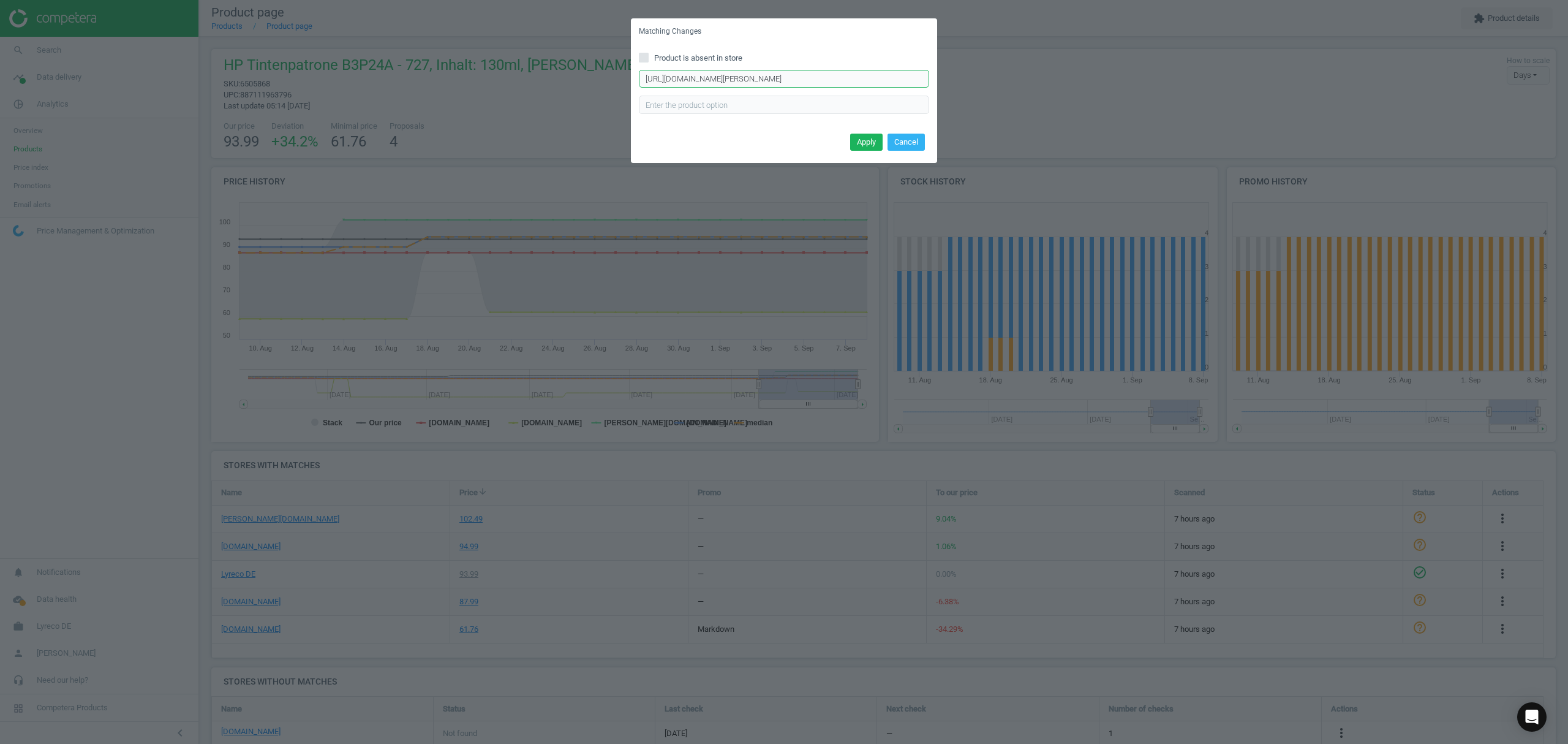
click at [822, 78] on input "https://www.tonerpartner.de/b3p24a/Kompatibel-zu-HP-B3P24A-727-Tinte-Grau.html" at bounding box center [784, 78] width 291 height 19
click at [823, 78] on input "https://www.tonerpartner.de/b3p24a/Kompatibel-zu-HP-B3P24A-727-Tinte-Grau.html" at bounding box center [784, 78] width 291 height 19
paste input "Original-HP-B3P24A-727-Tintenpatrone-g"
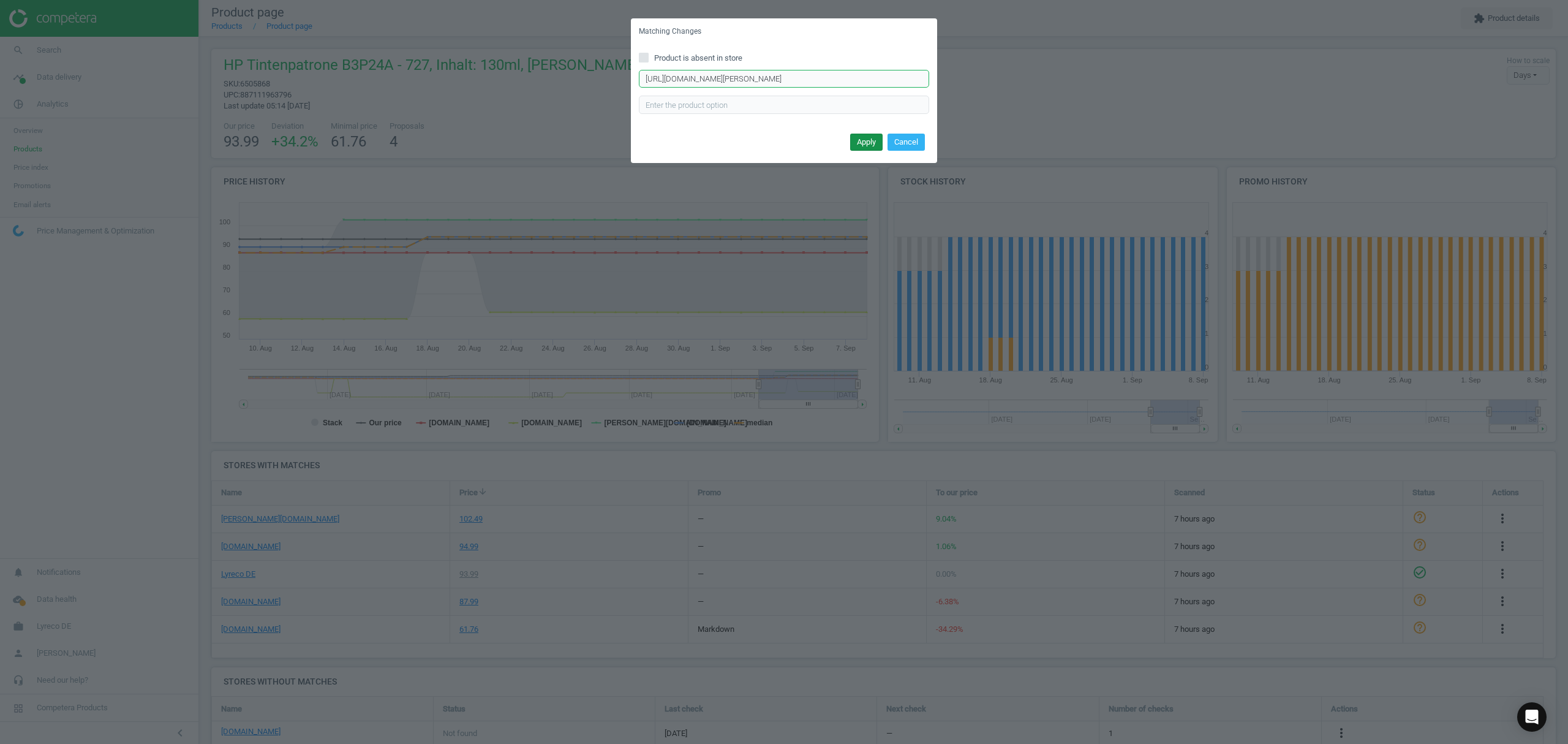
type input "https://www.tonerpartner.de/b3p24a/Original-HP-B3P24A-727-Tintenpatrone-grau.ht…"
click at [858, 141] on button "Apply" at bounding box center [866, 141] width 32 height 17
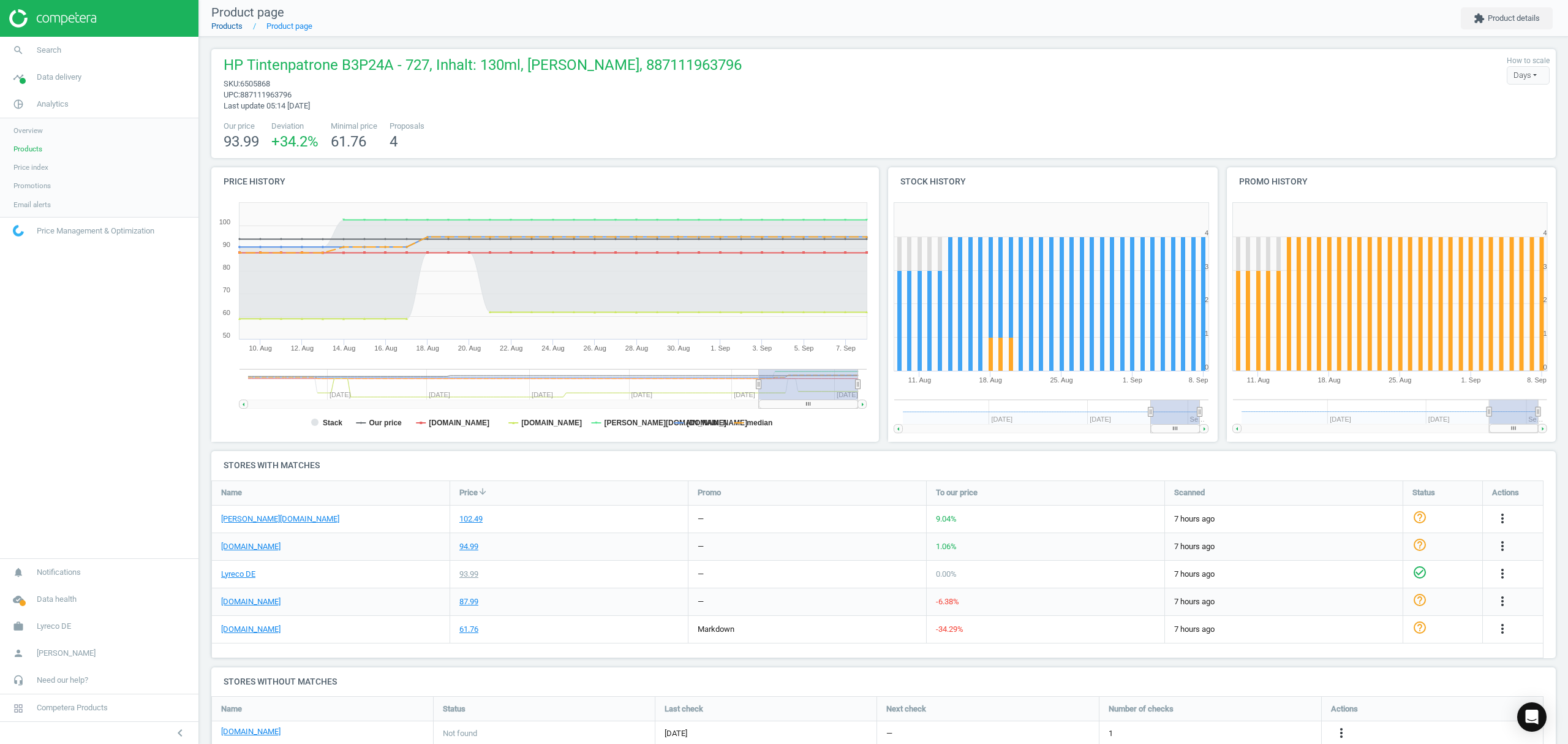
click at [233, 26] on link "Products" at bounding box center [227, 26] width 31 height 9
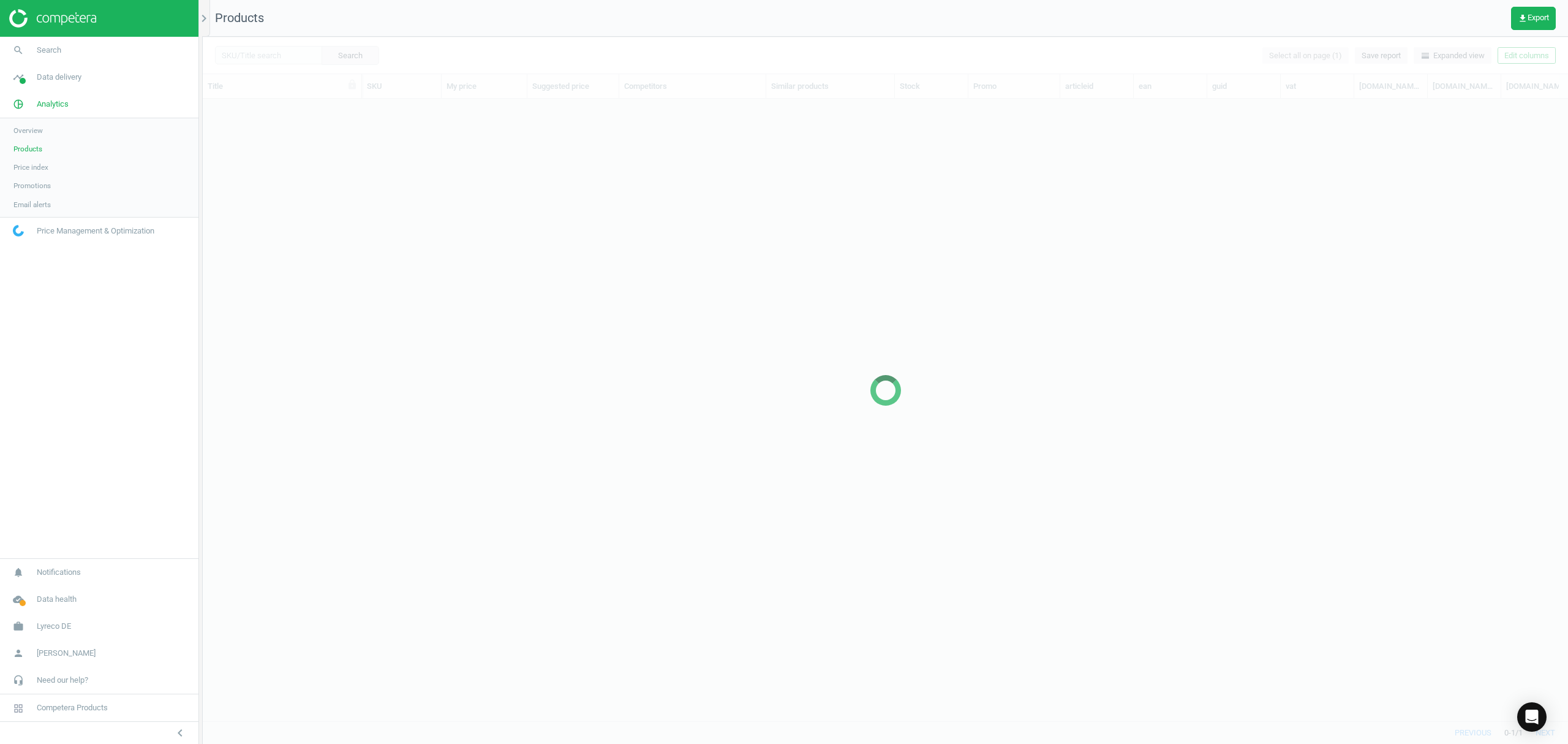
scroll to position [597, 1352]
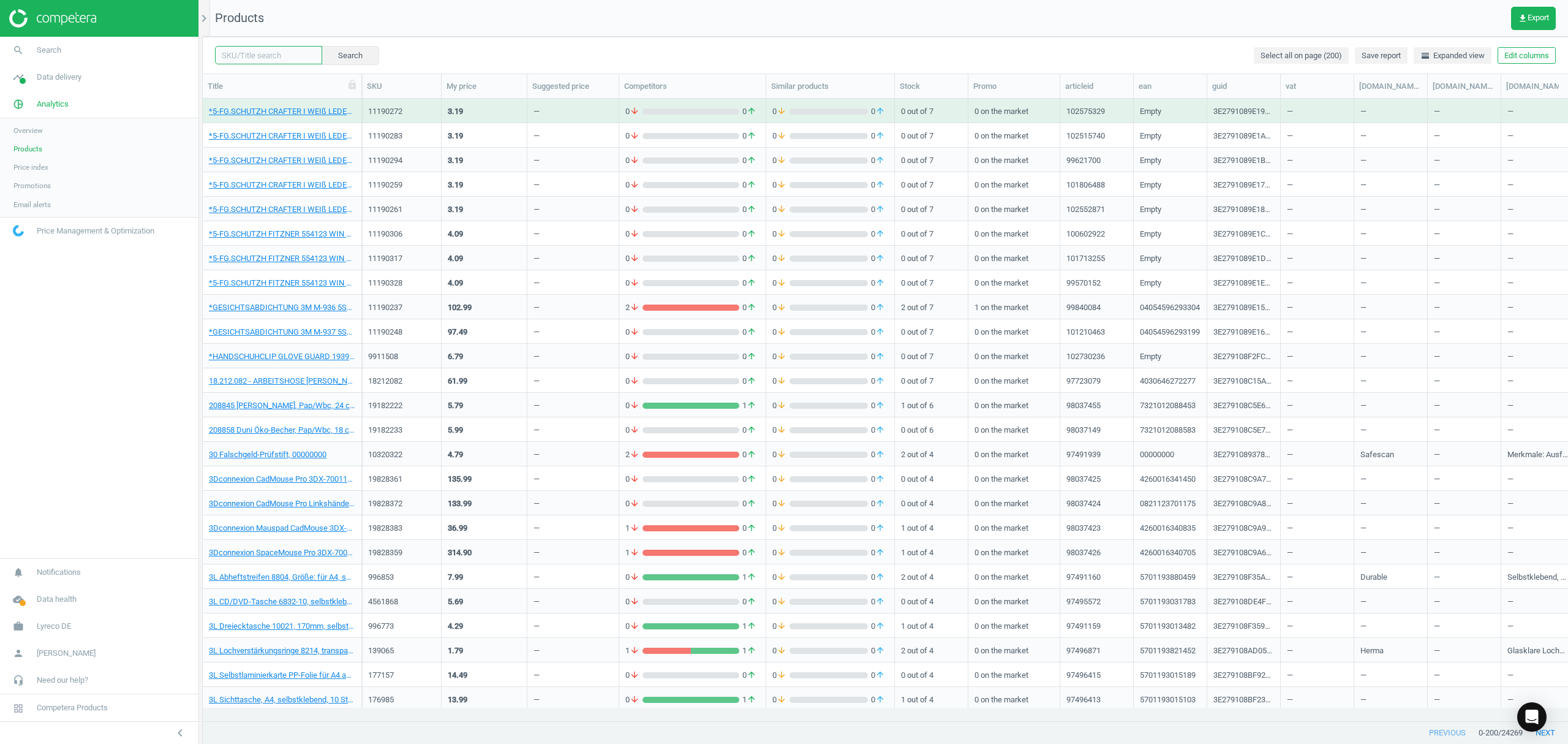
click at [251, 54] on input "text" at bounding box center [268, 55] width 107 height 19
paste input "12370156"
type input "12370156"
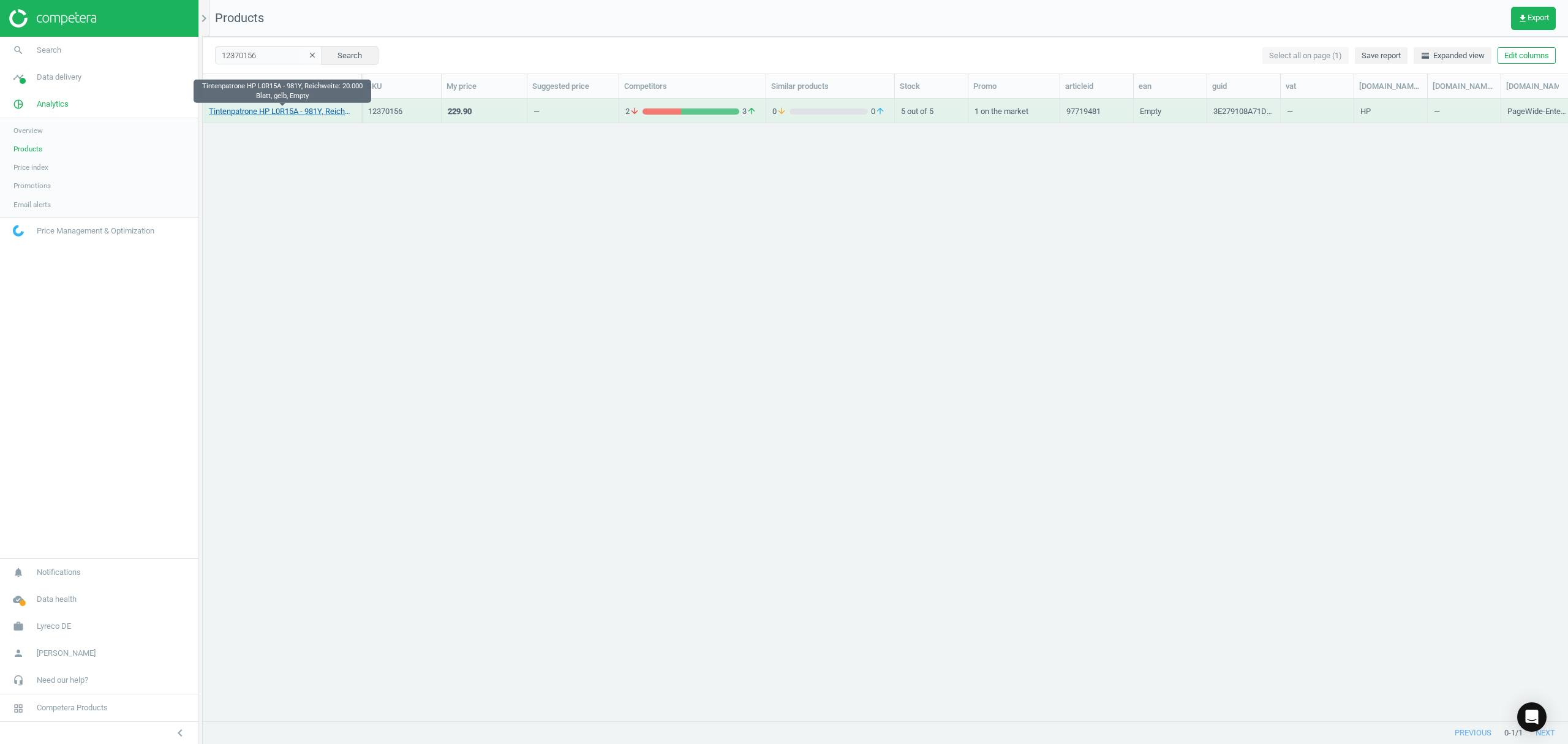
click at [241, 108] on link "Tintenpatrone HP L0R15A - 981Y, Reichweite: 20.000 Blatt, gelb, Empty" at bounding box center [282, 111] width 146 height 11
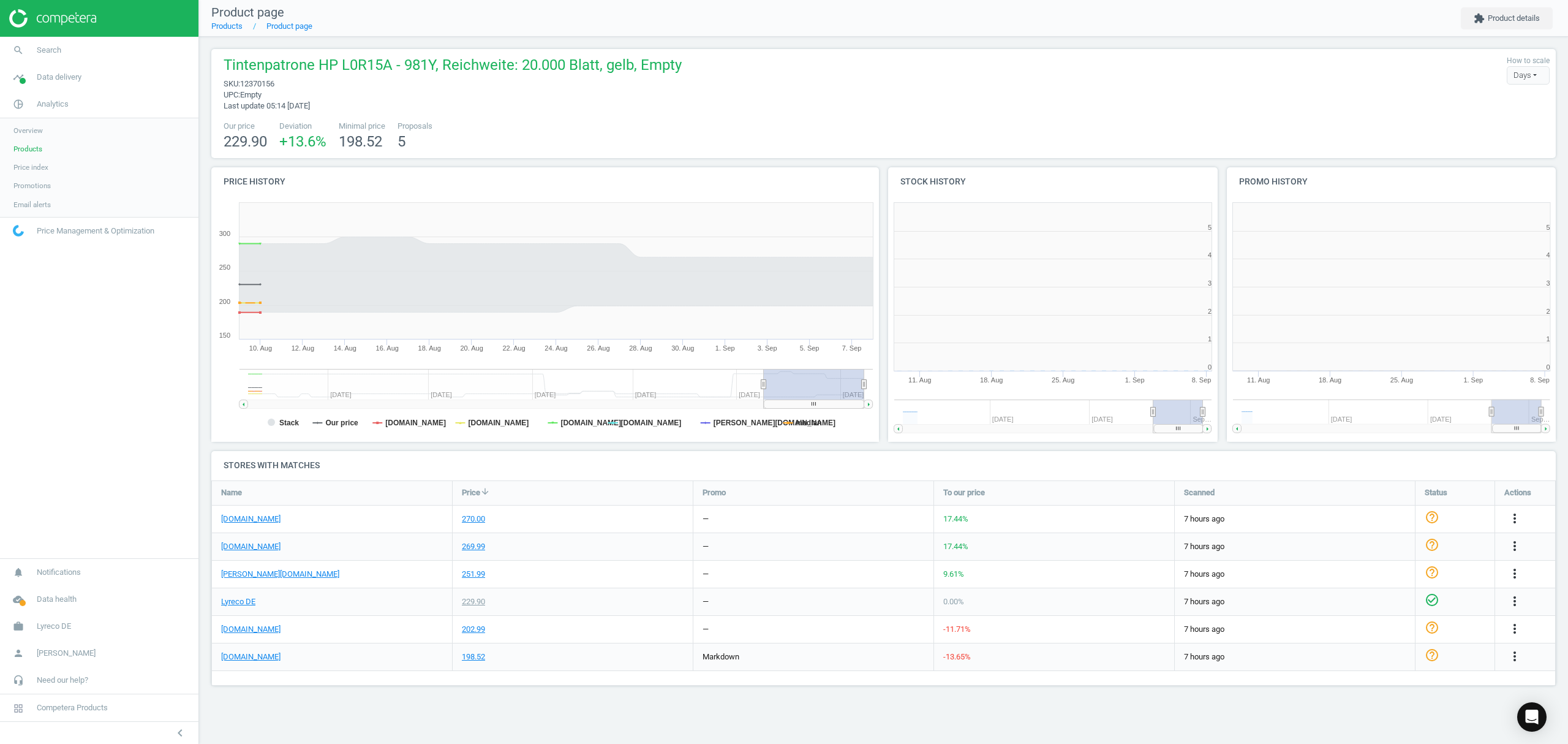
scroll to position [270, 354]
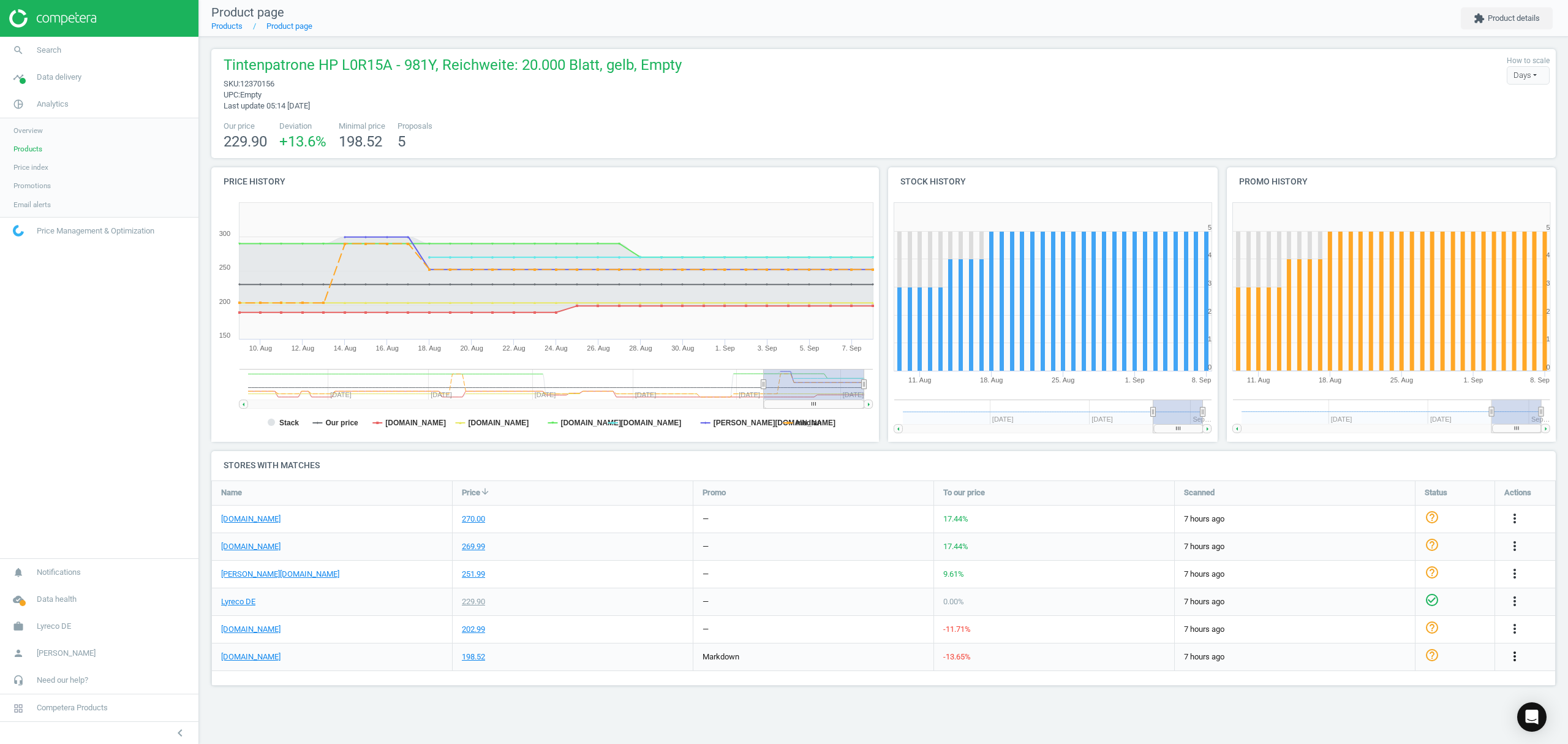
click at [1517, 658] on icon "more_vert" at bounding box center [1515, 656] width 15 height 15
click at [1379, 674] on link "Edit URL/product option" at bounding box center [1419, 677] width 168 height 19
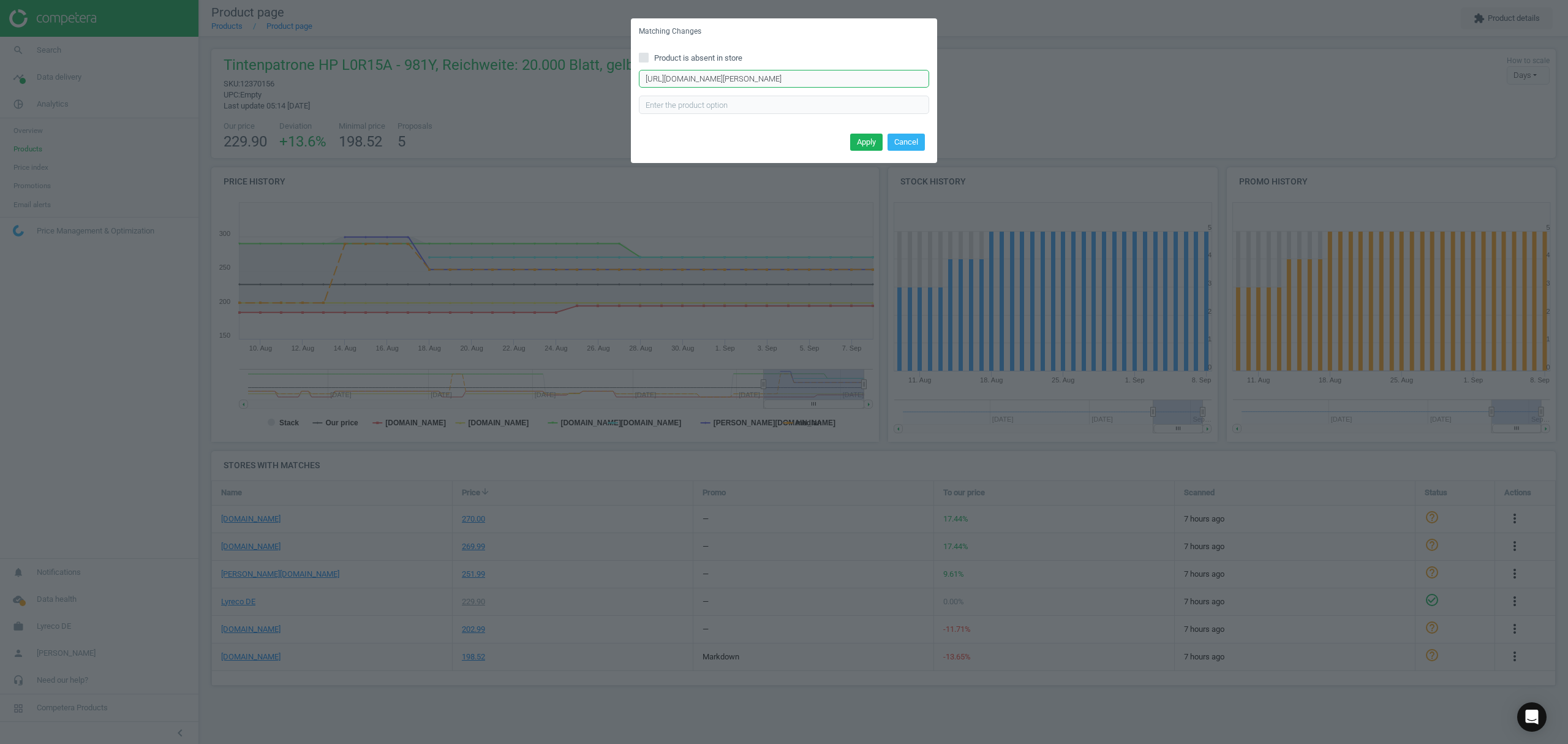
click at [799, 79] on input "https://www.tonerpartner.de/l0r15a/Kompatibel-zu-HP-L0R15A-981Y-Tintenpatrone-g…" at bounding box center [784, 78] width 291 height 19
paste input "Original"
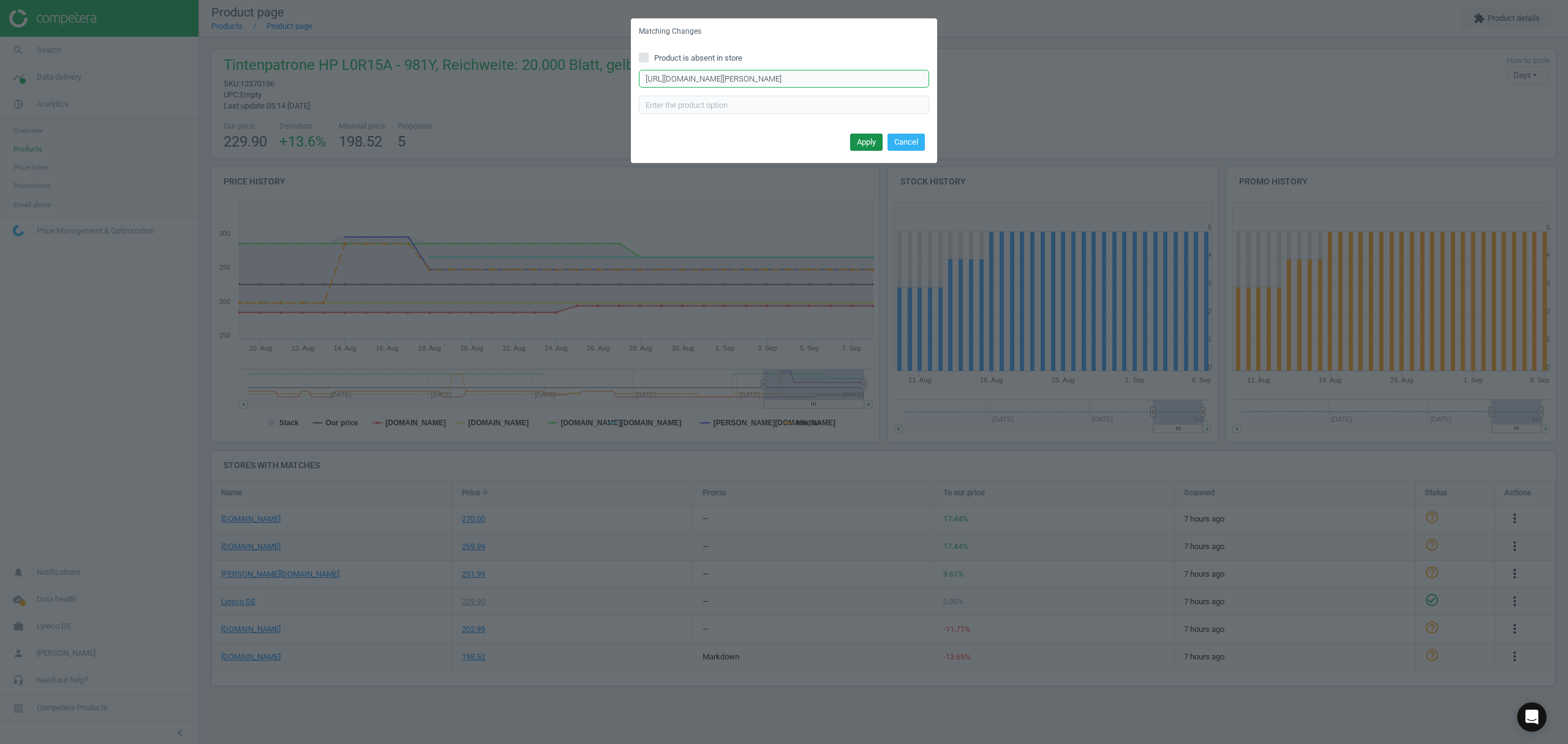
type input "https://www.tonerpartner.de/l0r15a/Original-HP-L0R15A-981Y-Tintenpatrone-gelb.h…"
click at [865, 142] on button "Apply" at bounding box center [866, 141] width 32 height 17
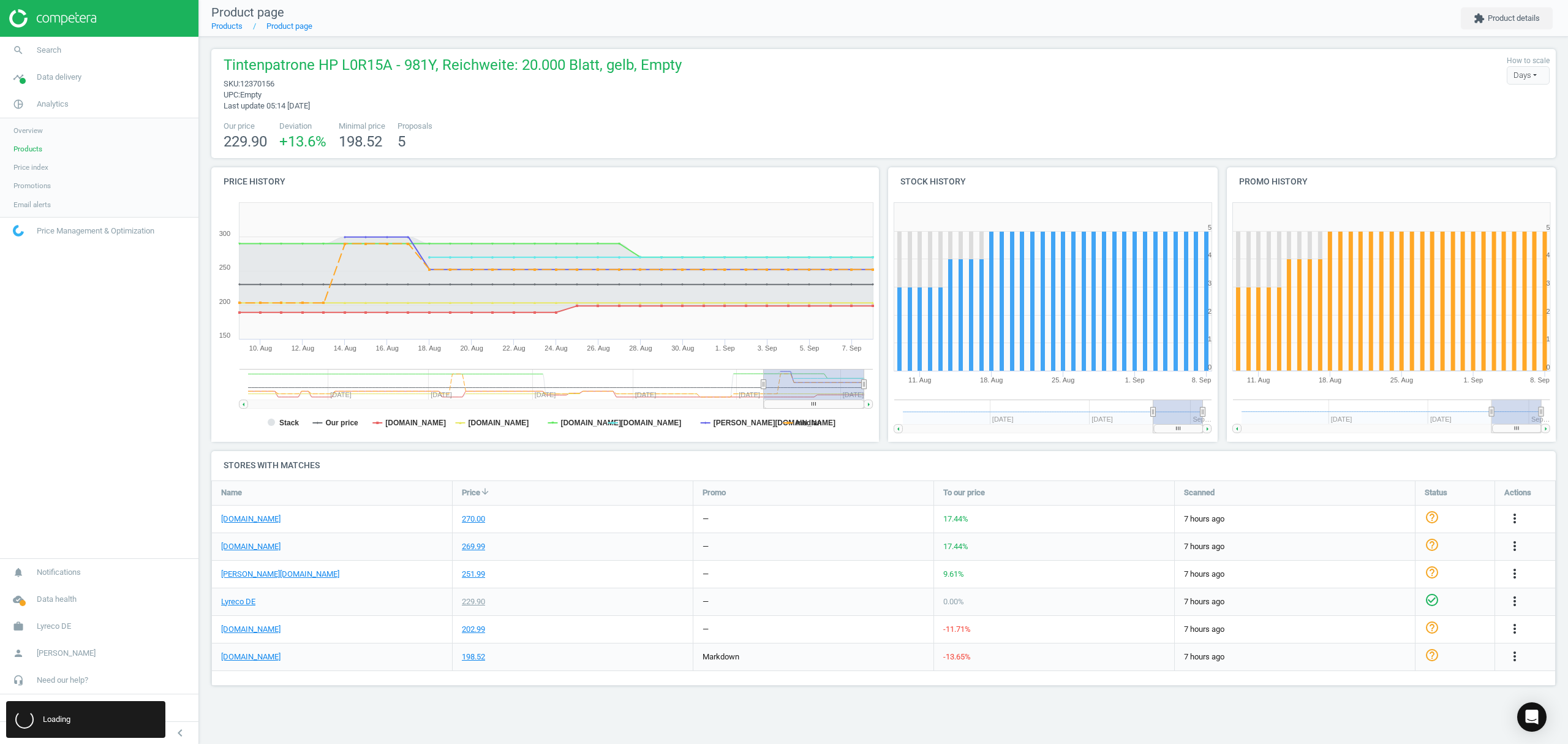
scroll to position [0, 0]
click at [229, 25] on link "Products" at bounding box center [227, 26] width 31 height 9
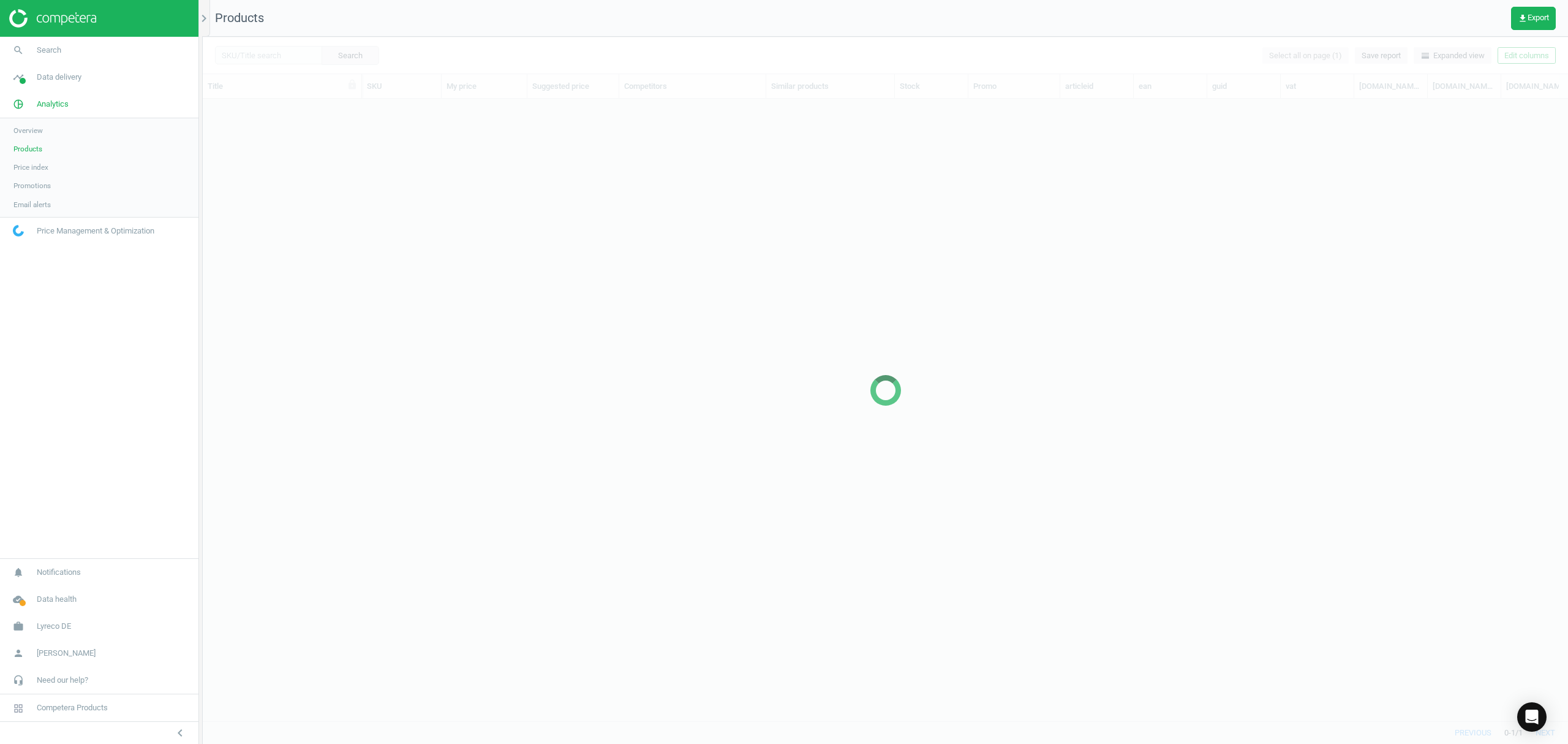
scroll to position [597, 1352]
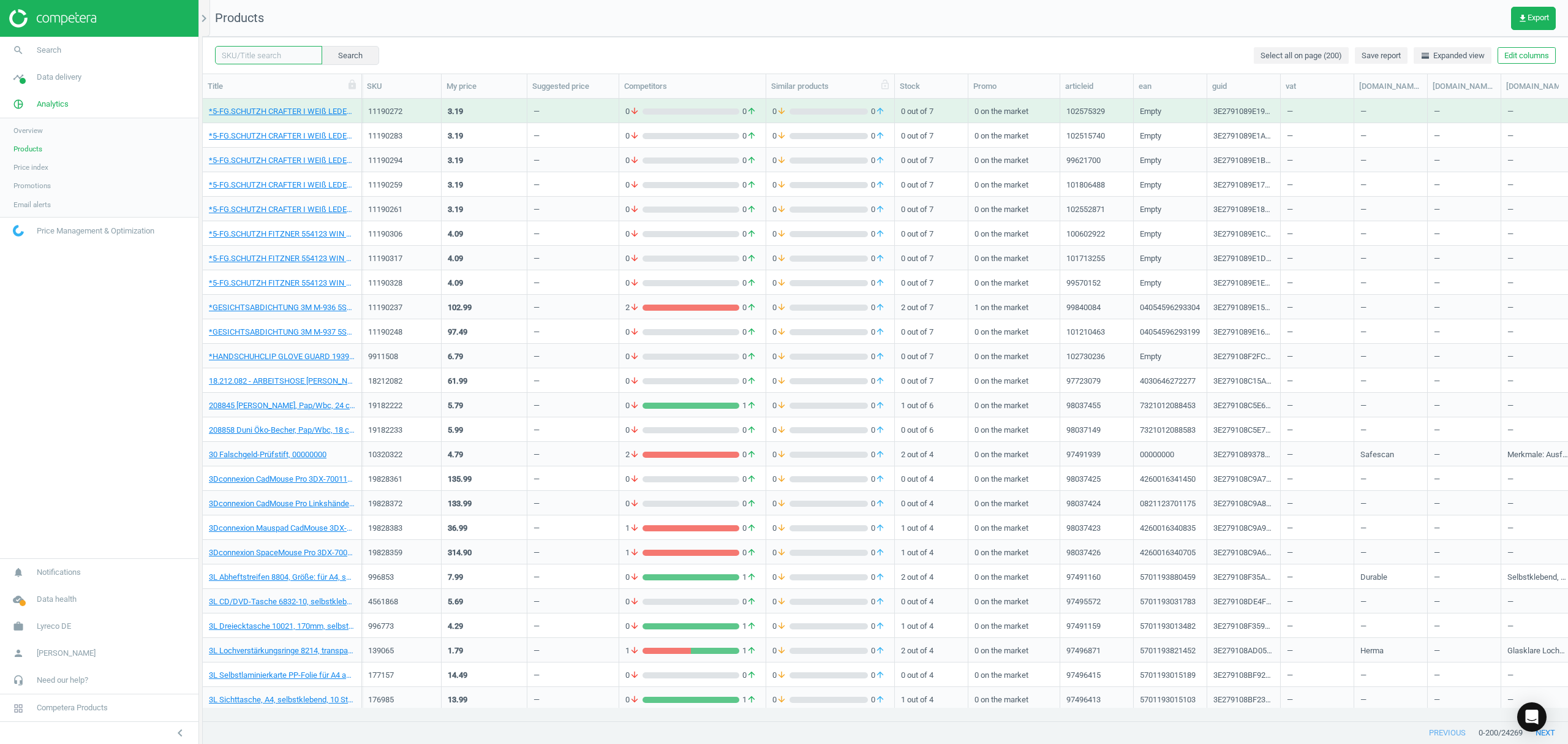
drag, startPoint x: 266, startPoint y: 59, endPoint x: 805, endPoint y: 96, distance: 540.3
click at [266, 59] on input "text" at bounding box center [268, 55] width 107 height 19
paste input "7353483"
type input "7353483"
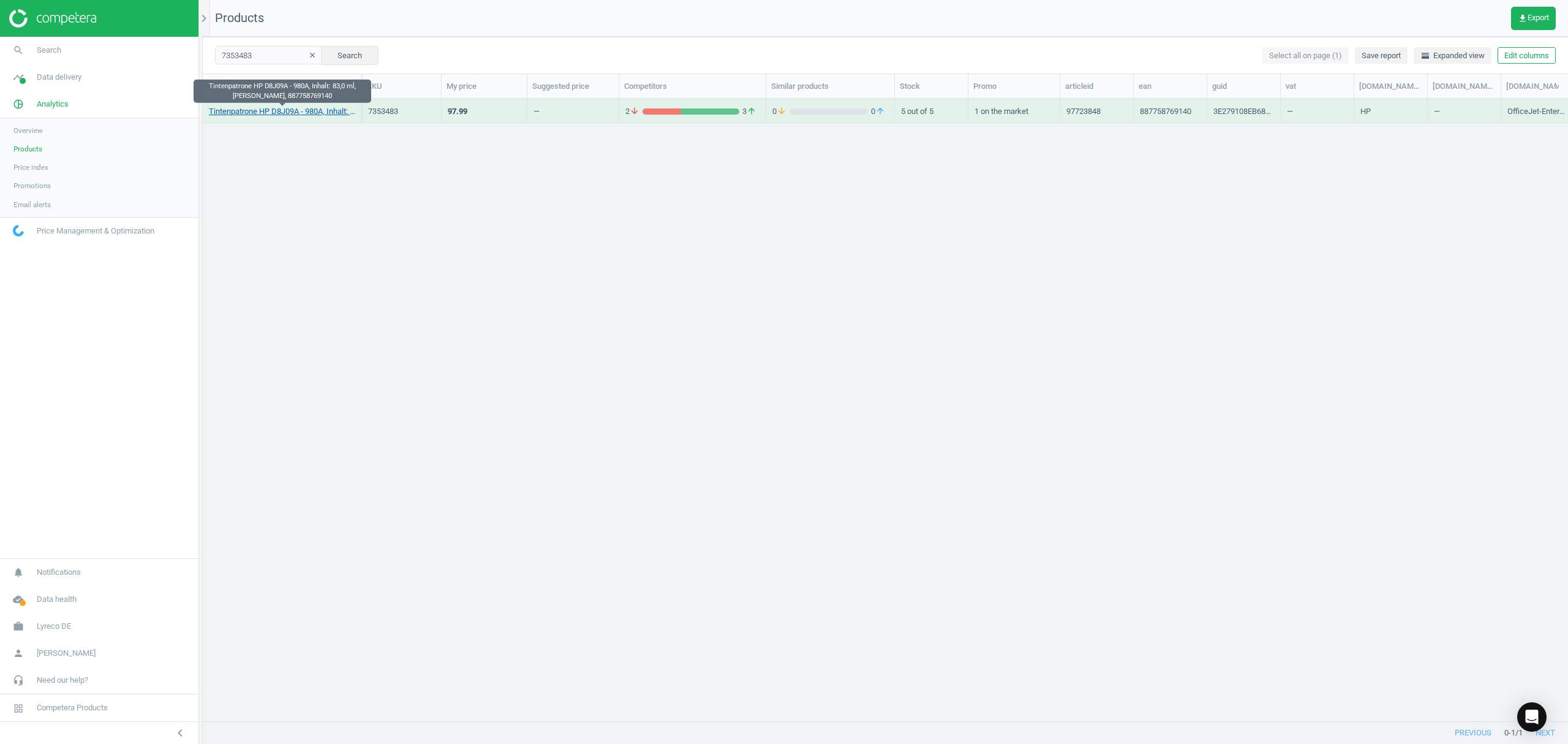
click at [290, 113] on link "Tintenpatrone HP D8J09A - 980A, Inhalt: 83,0 ml, gelb, 887758769140" at bounding box center [282, 111] width 146 height 11
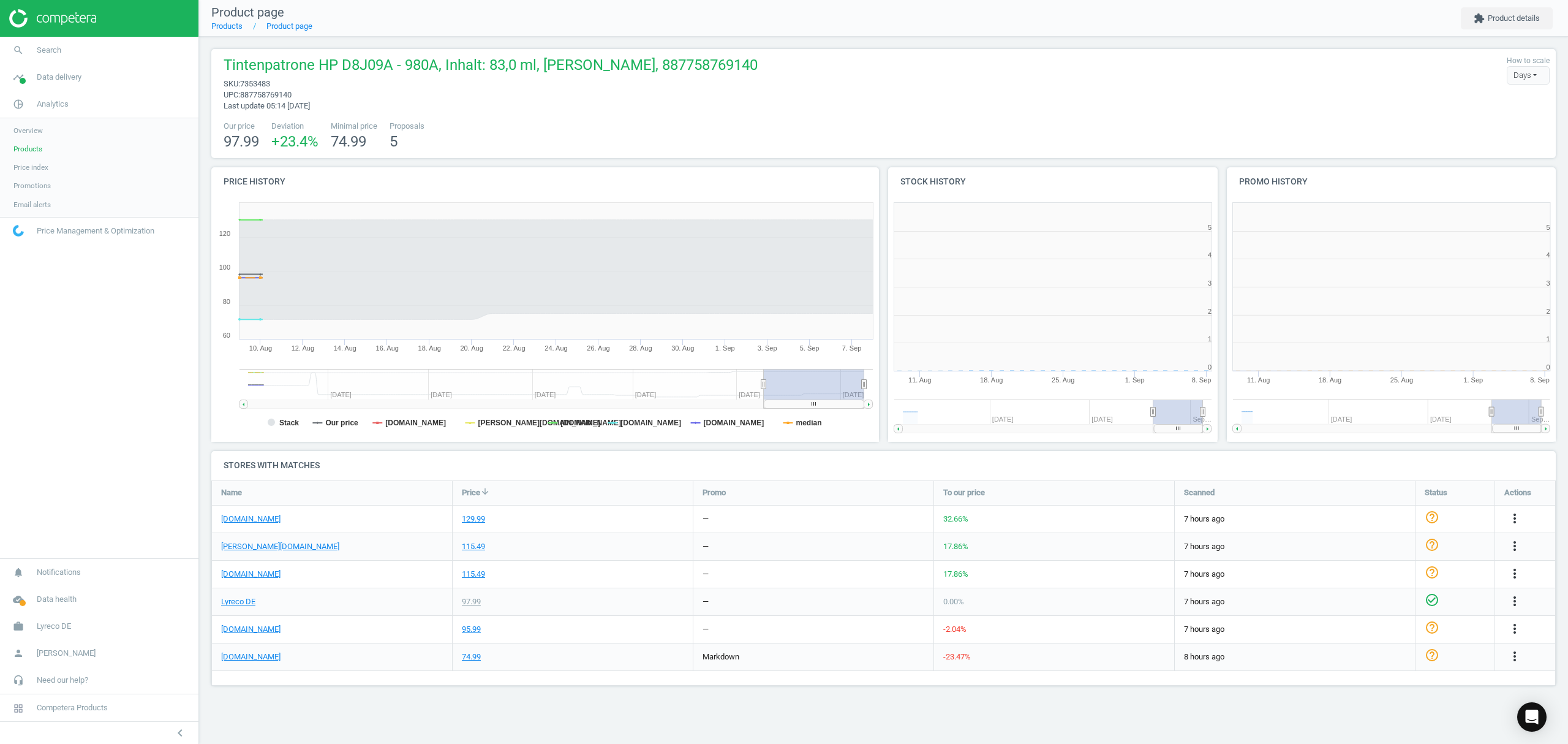
scroll to position [270, 354]
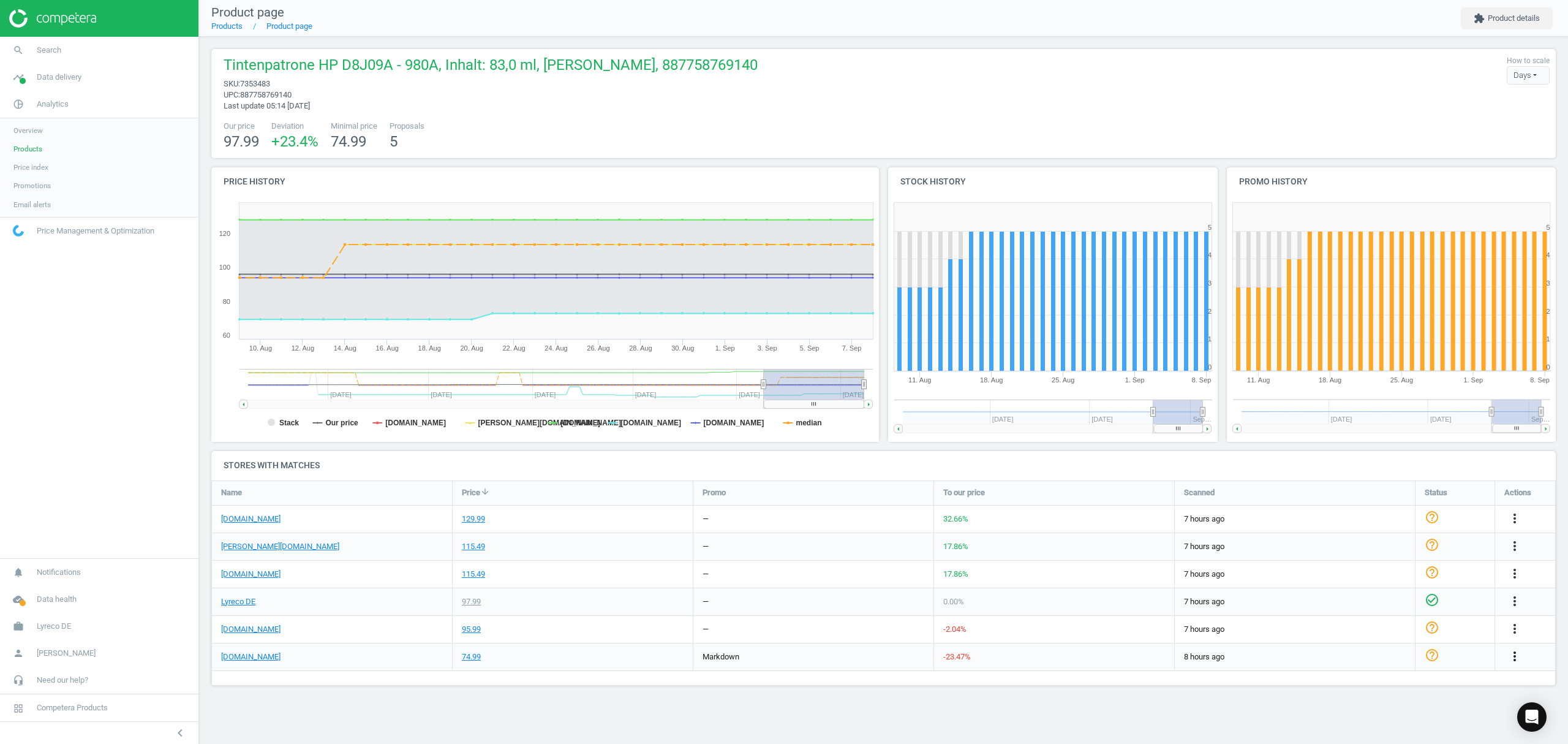
click at [1515, 657] on icon "more_vert" at bounding box center [1515, 656] width 15 height 15
click at [1385, 674] on link "Edit URL/product option" at bounding box center [1419, 677] width 168 height 19
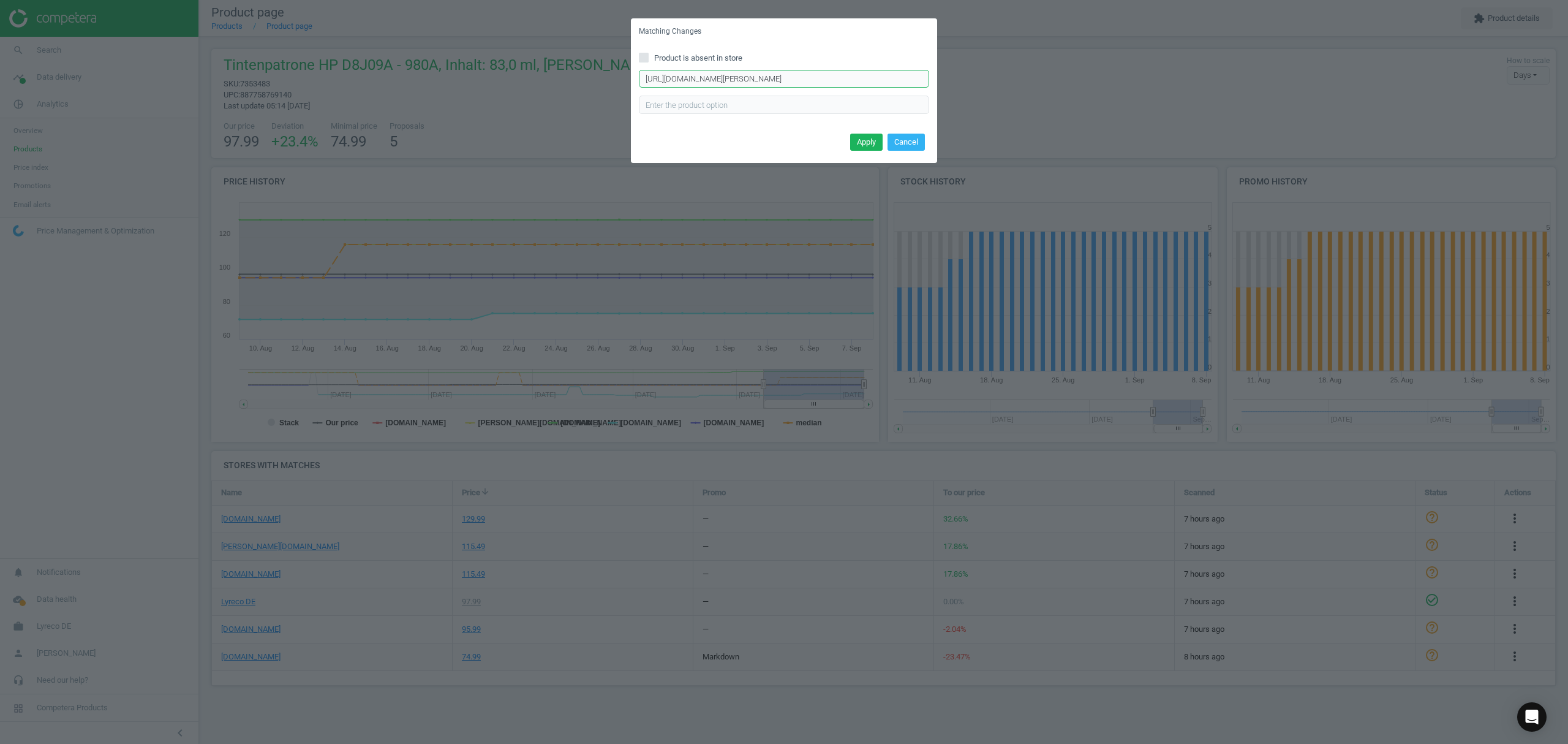
click at [799, 72] on input "https://www.tonerpartner.de/d8j09a/Kompatibel-zu-HP-D8J09A-980-Tintenpatrone-ge…" at bounding box center [784, 78] width 291 height 19
click at [799, 74] on input "https://www.tonerpartner.de/d8j09a/Kompatibel-zu-HP-D8J09A-980-Tintenpatrone-ge…" at bounding box center [784, 78] width 291 height 19
paste input "Original"
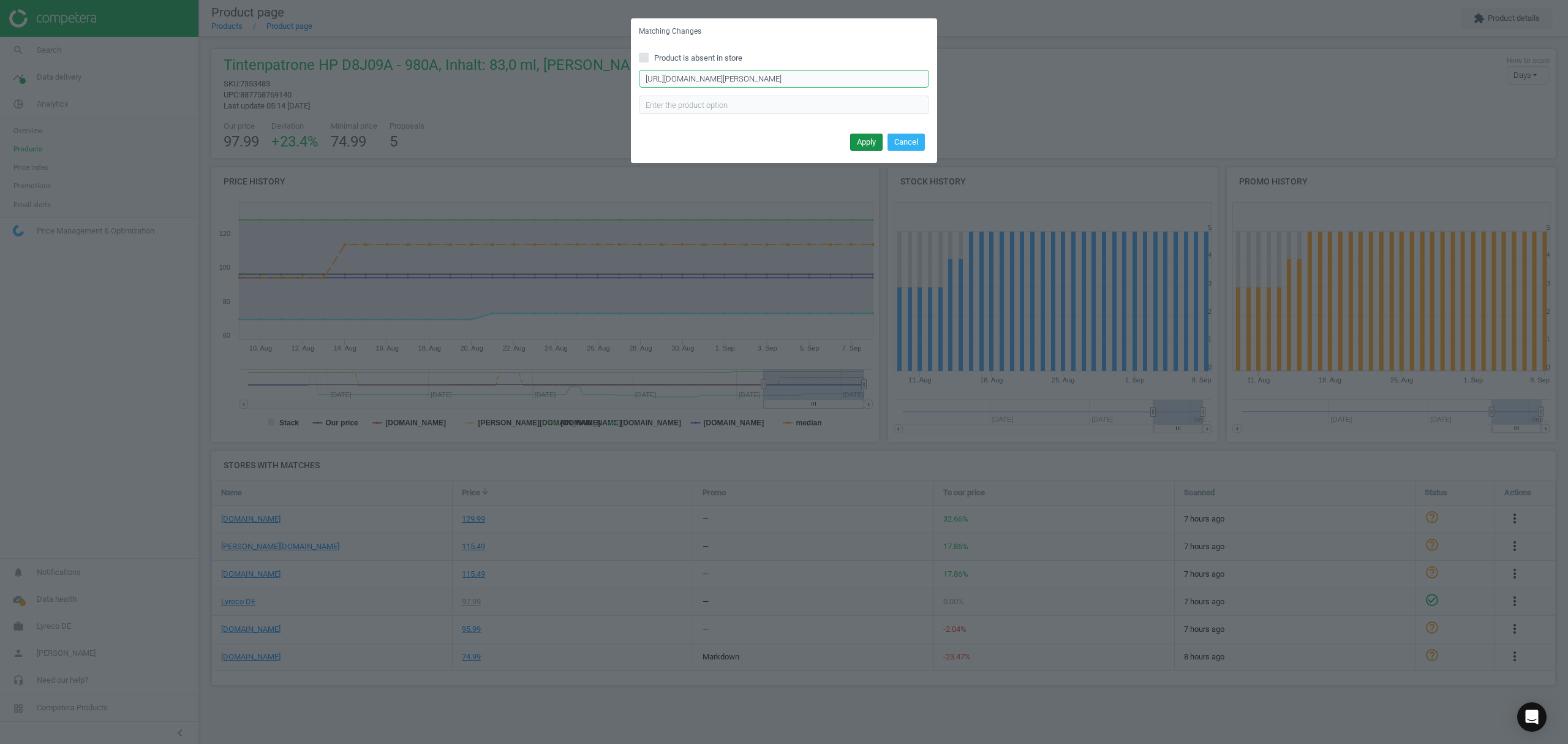
type input "https://www.tonerpartner.de/d8j09a/Original-HP-D8J09A-980-Tintenpatrone-gelb.ht…"
click at [853, 138] on button "Apply" at bounding box center [866, 141] width 32 height 17
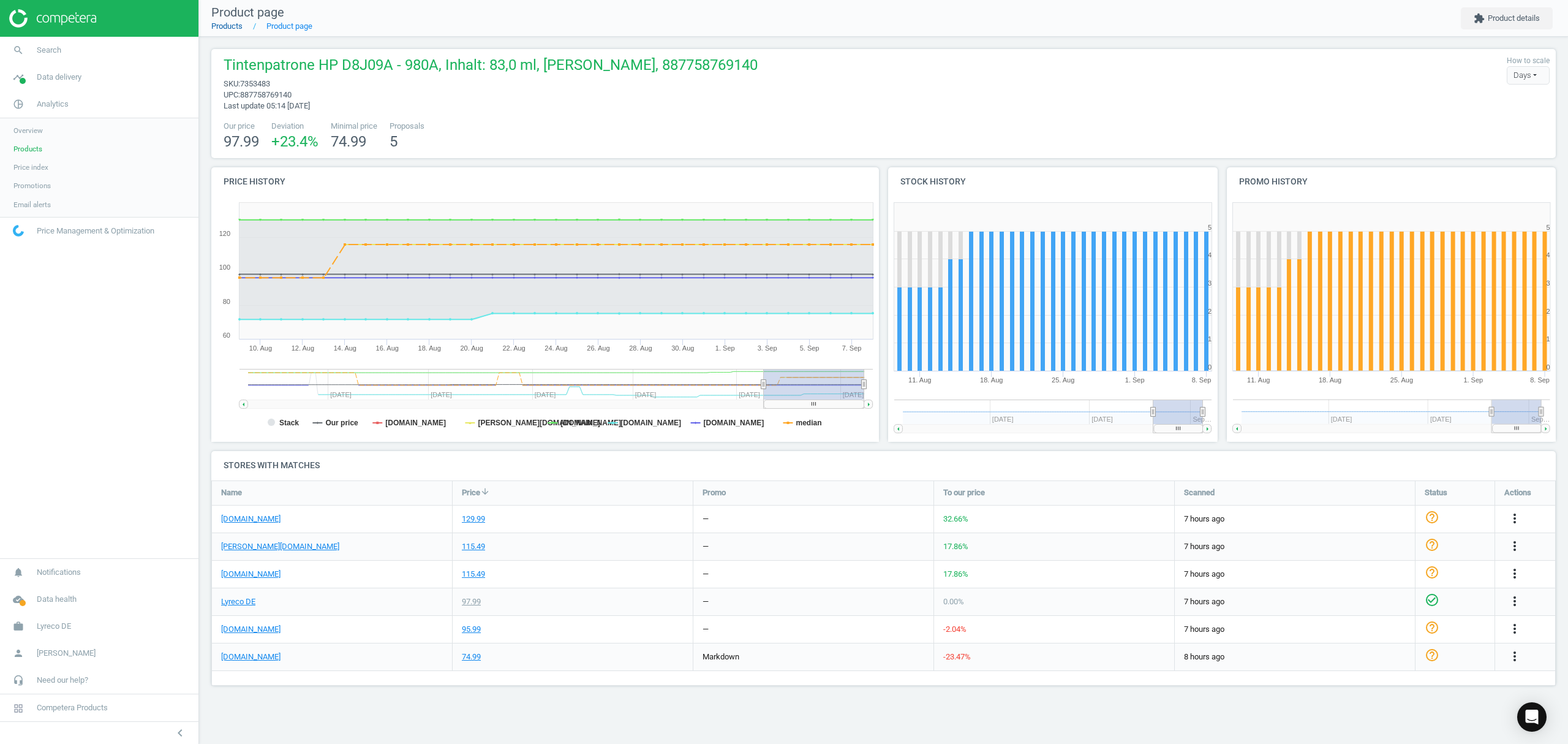
click at [230, 26] on link "Products" at bounding box center [227, 26] width 31 height 9
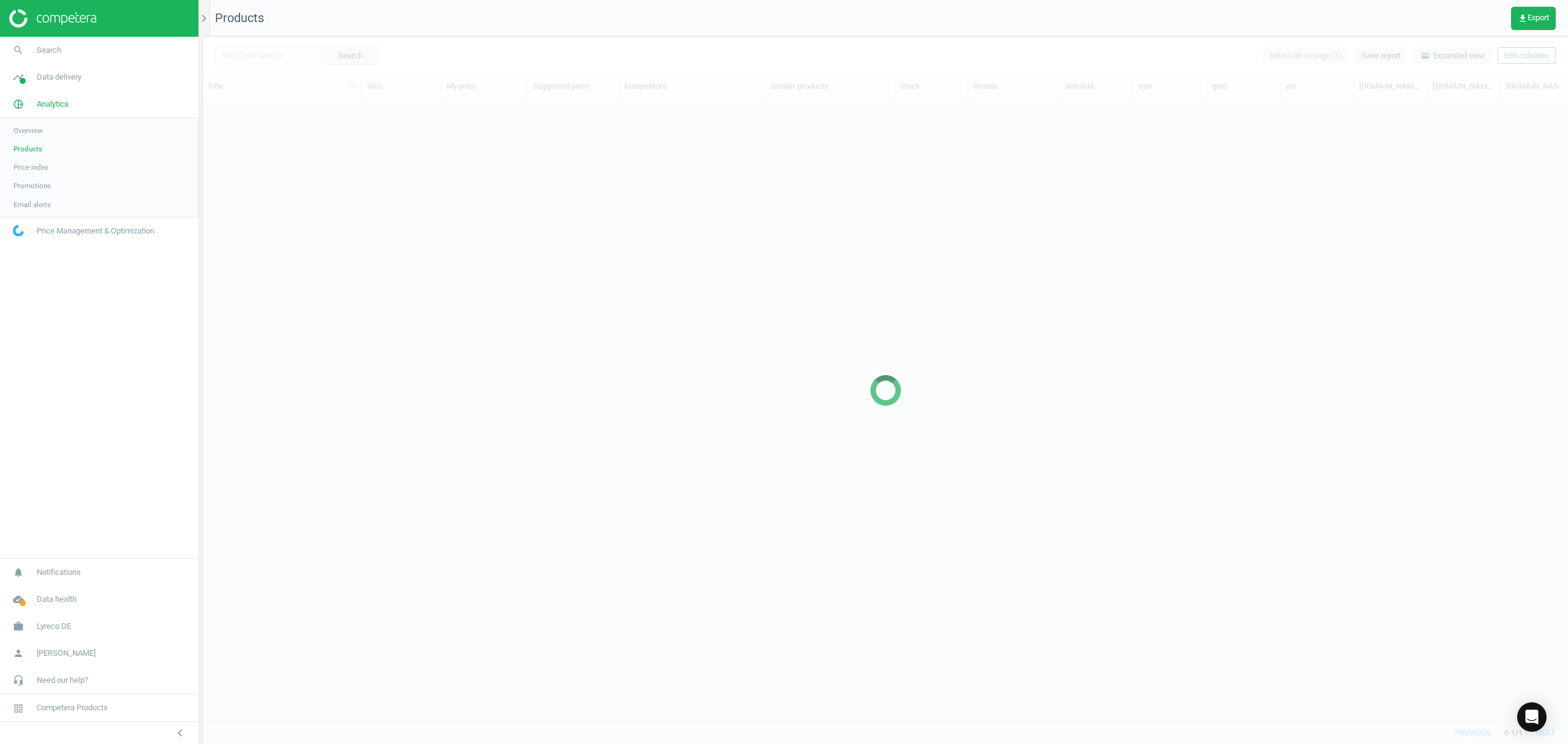
scroll to position [597, 1352]
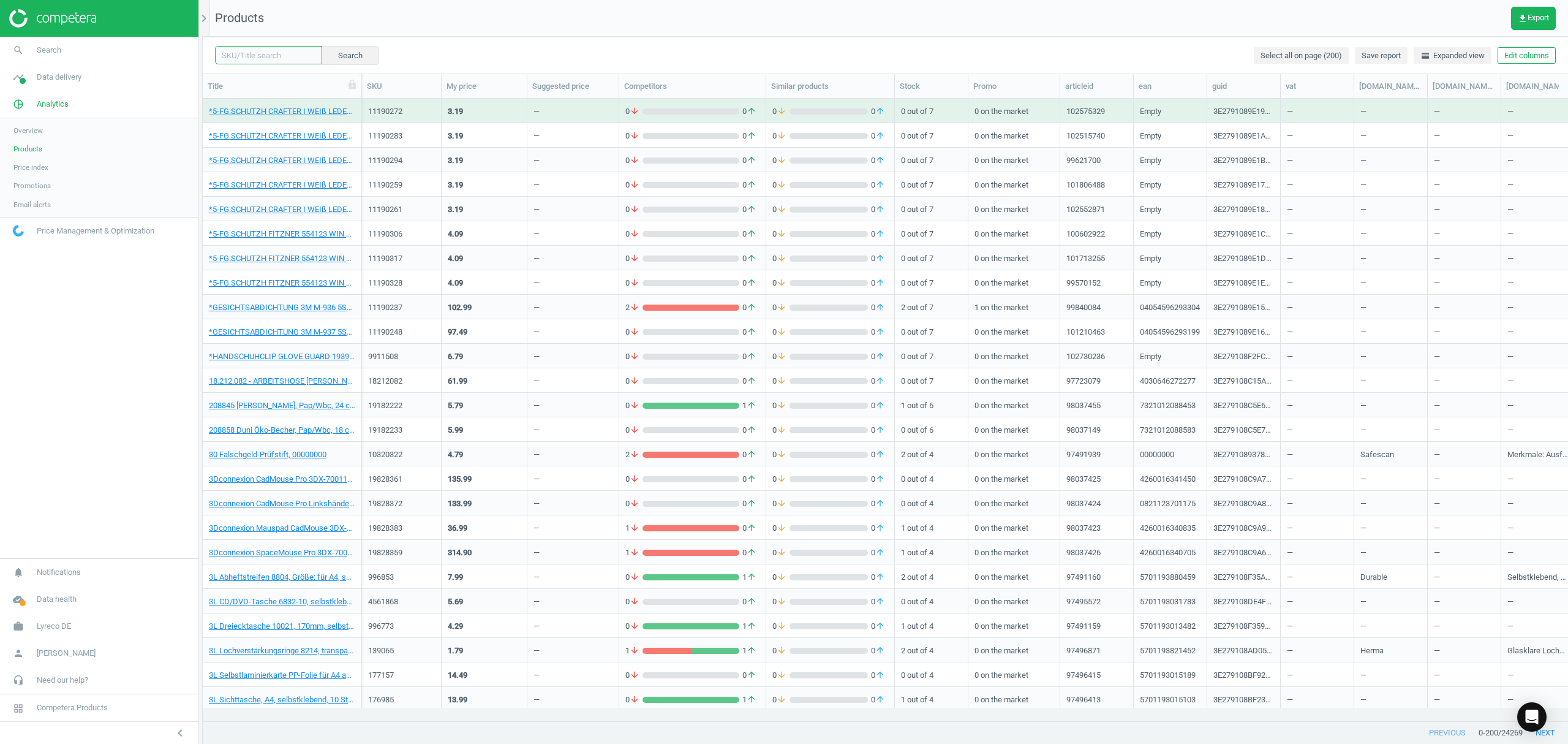
drag, startPoint x: 282, startPoint y: 52, endPoint x: 467, endPoint y: 64, distance: 185.4
click at [282, 52] on input "text" at bounding box center [268, 55] width 107 height 19
paste input "12166708"
type input "12166708"
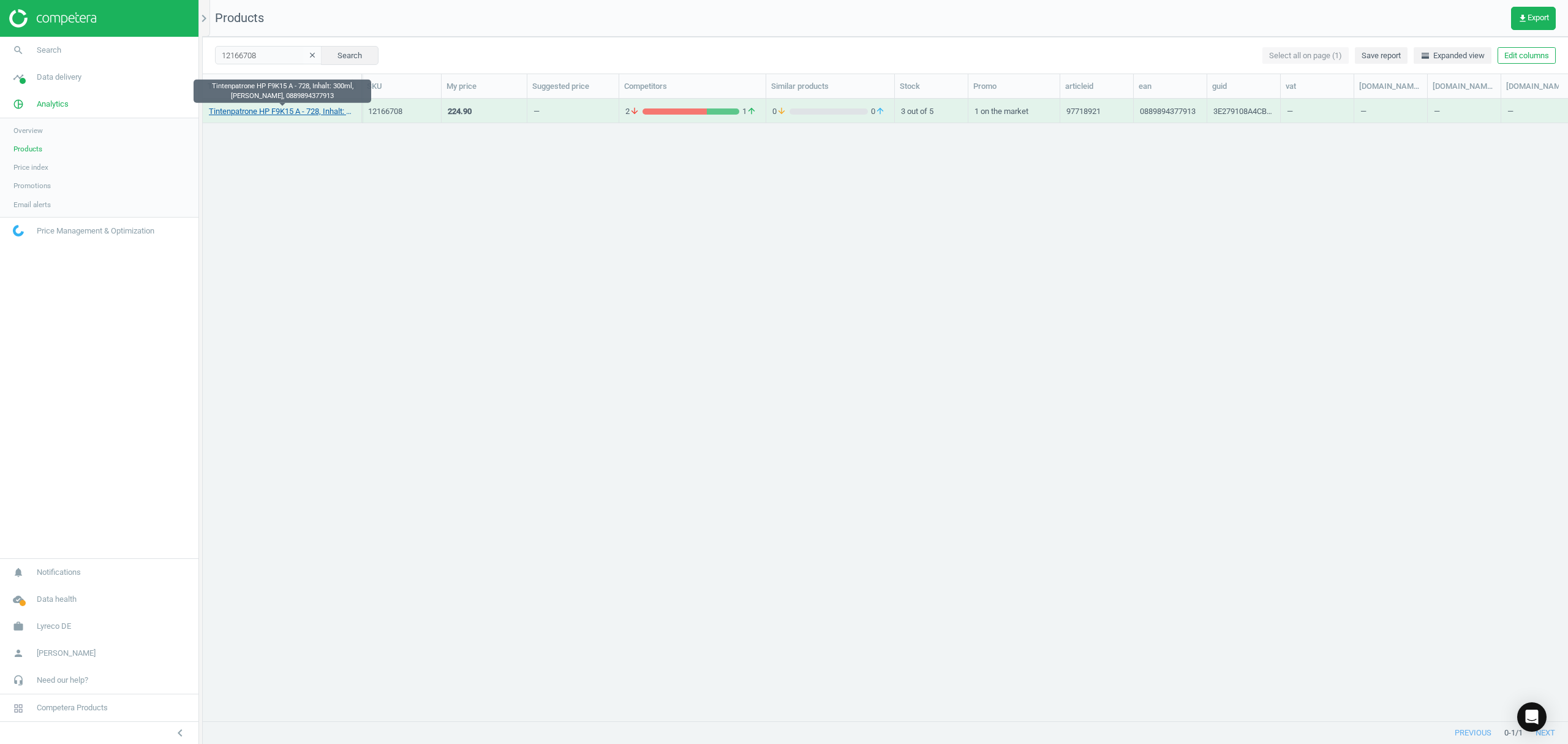
click at [262, 111] on link "Tintenpatrone HP F9K15 A - 728, Inhalt: 300ml, gelb, 0889894377913" at bounding box center [282, 111] width 146 height 11
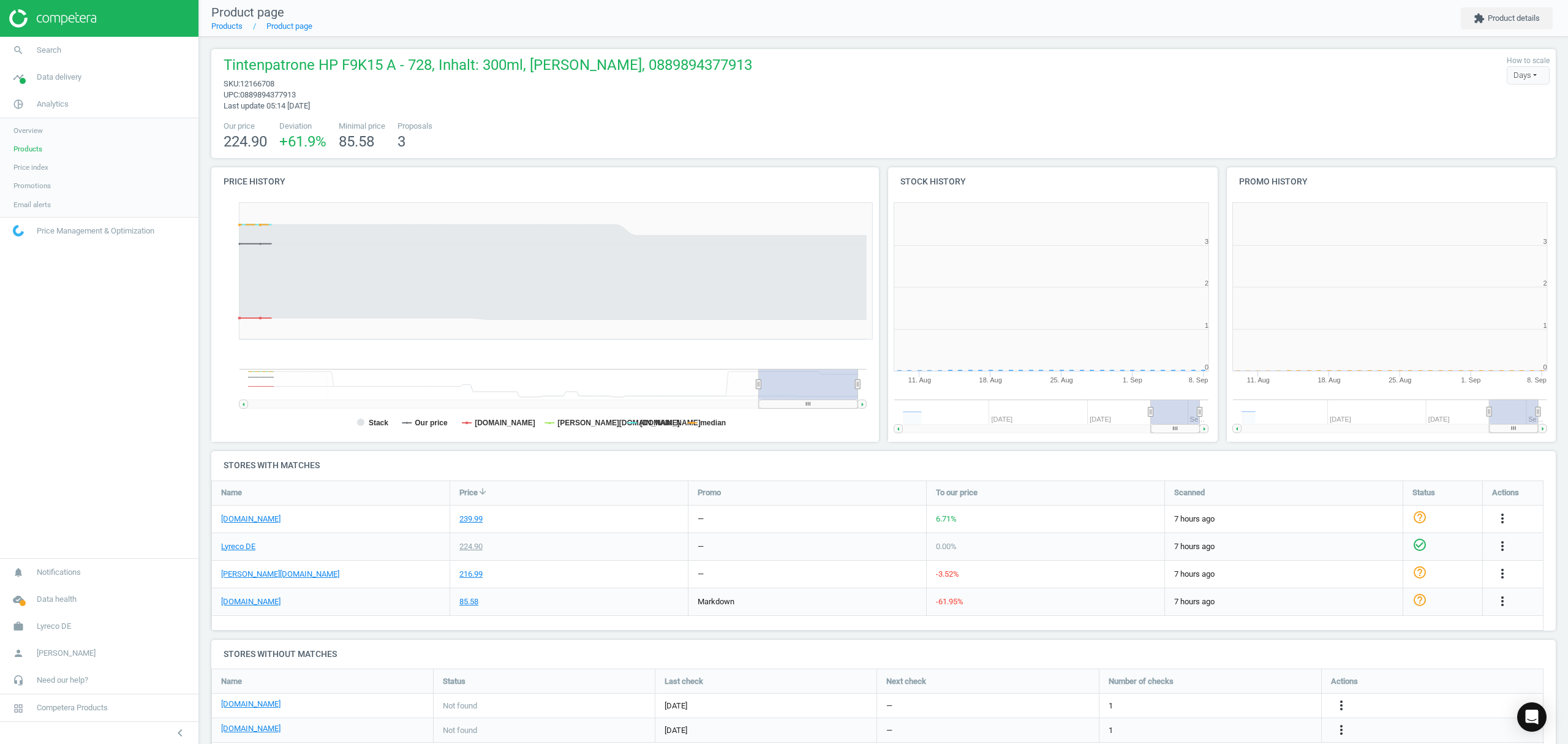
scroll to position [6, 6]
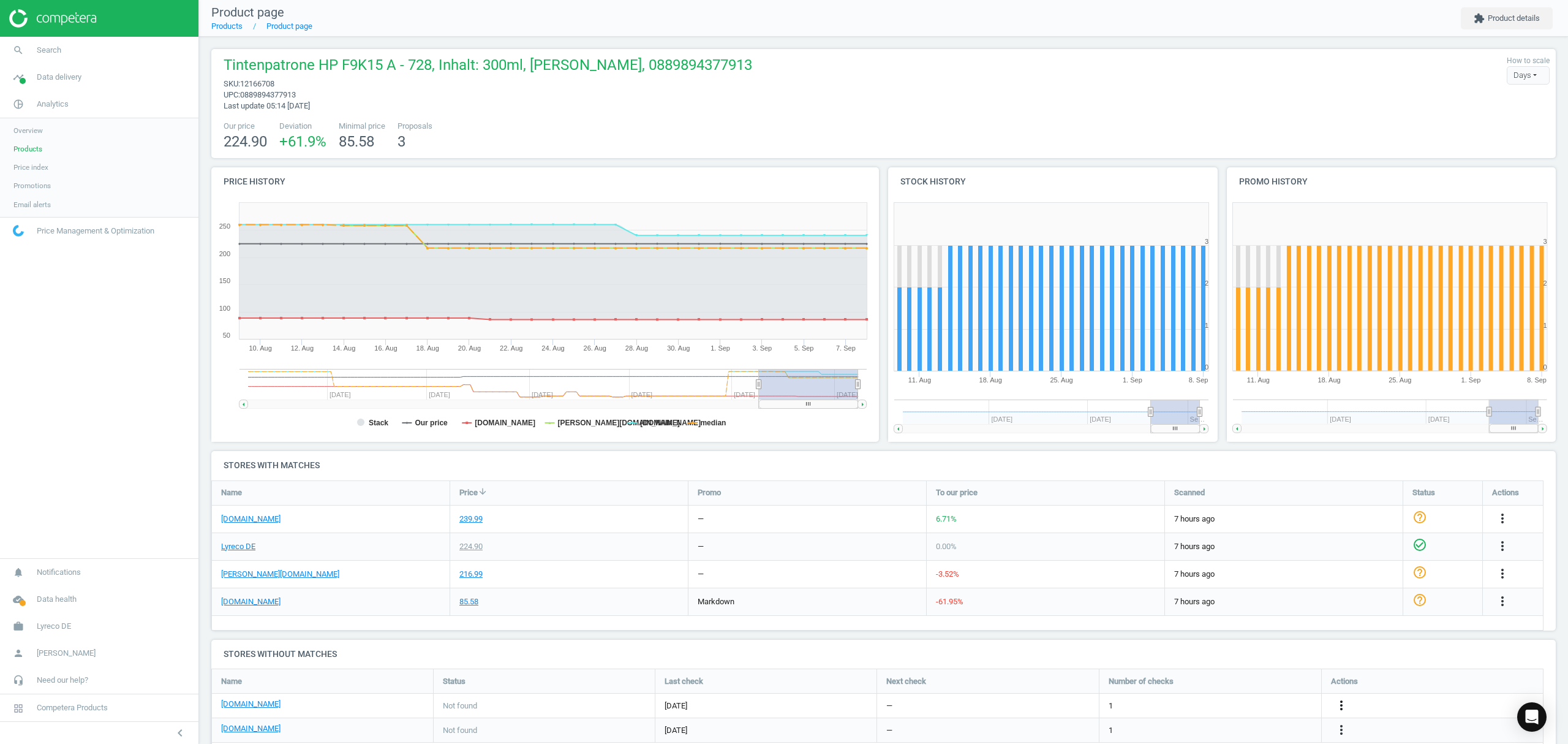
click at [1338, 706] on icon "more_vert" at bounding box center [1341, 705] width 15 height 15
click at [1250, 707] on link "Edit URL/product option" at bounding box center [1246, 706] width 168 height 19
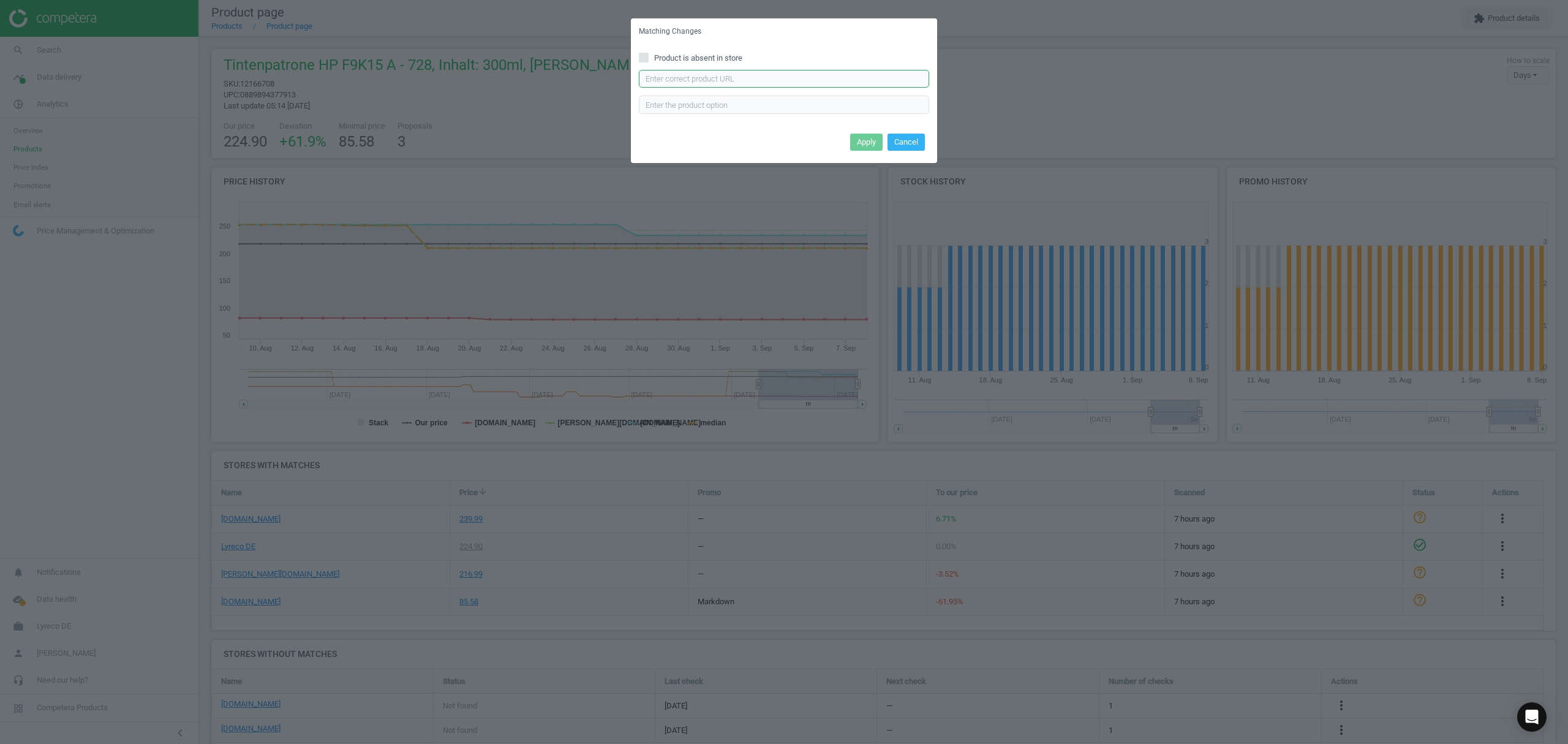
click at [757, 75] on input "text" at bounding box center [784, 78] width 291 height 19
paste input "https://www.bueromarkt-ag.de/tinte_hp_728_f9k15a_gelb,p-f9k15a.html"
type input "https://www.bueromarkt-ag.de/tinte_hp_728_f9k15a_gelb,p-f9k15a.html"
click at [860, 142] on button "Apply" at bounding box center [866, 141] width 32 height 17
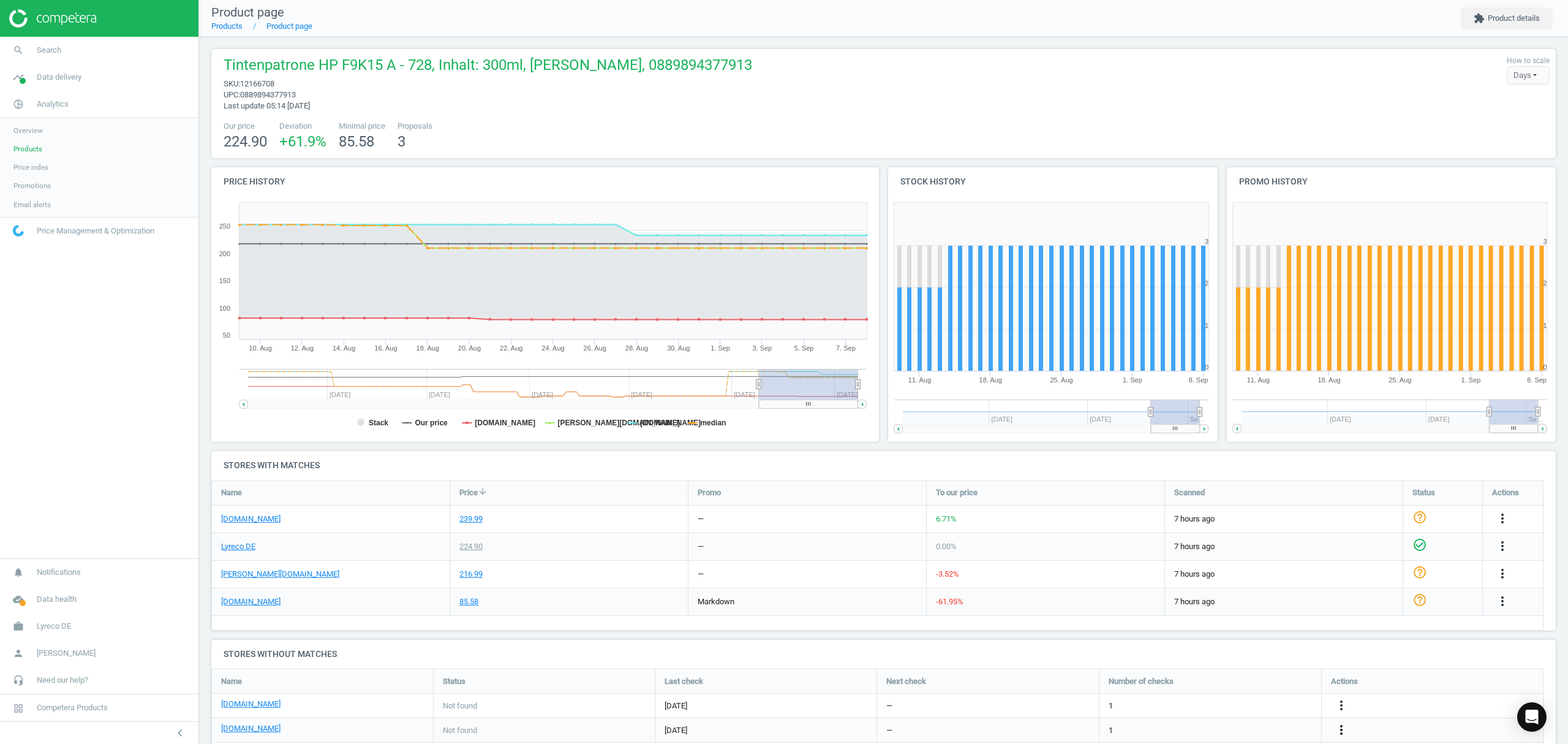
click at [1340, 732] on icon "more_vert" at bounding box center [1341, 729] width 15 height 15
click at [1234, 713] on link "Edit URL/product option" at bounding box center [1246, 715] width 168 height 19
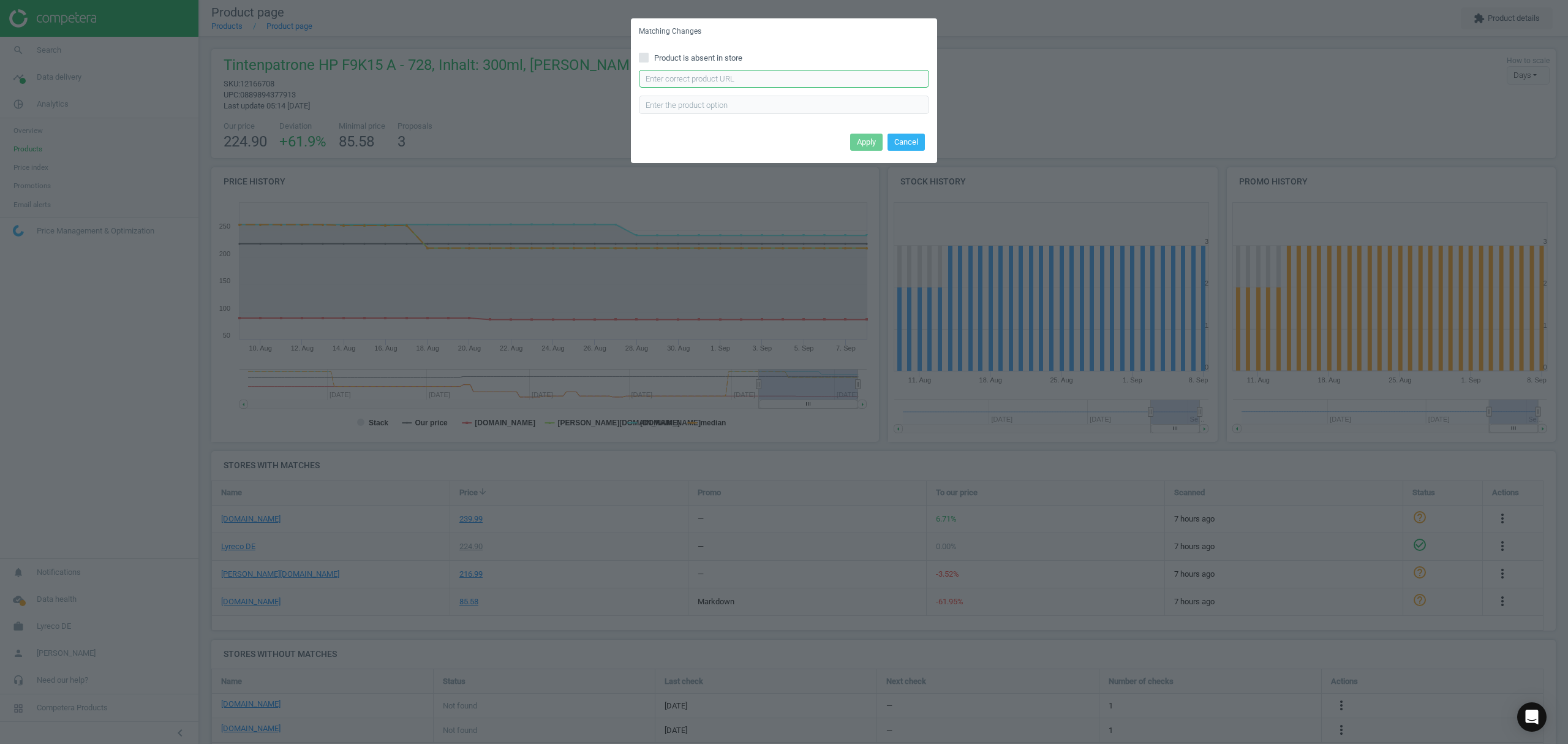
click at [684, 74] on input "text" at bounding box center [784, 78] width 291 height 19
paste input "https://www.office-discount.de/hp-728-druckerpatrone-844579"
type input "https://www.office-discount.de/hp-728-druckerpatrone-844579"
click at [846, 132] on div "Apply Cancel" at bounding box center [783, 146] width 306 height 33
click at [851, 136] on button "Apply" at bounding box center [866, 141] width 32 height 17
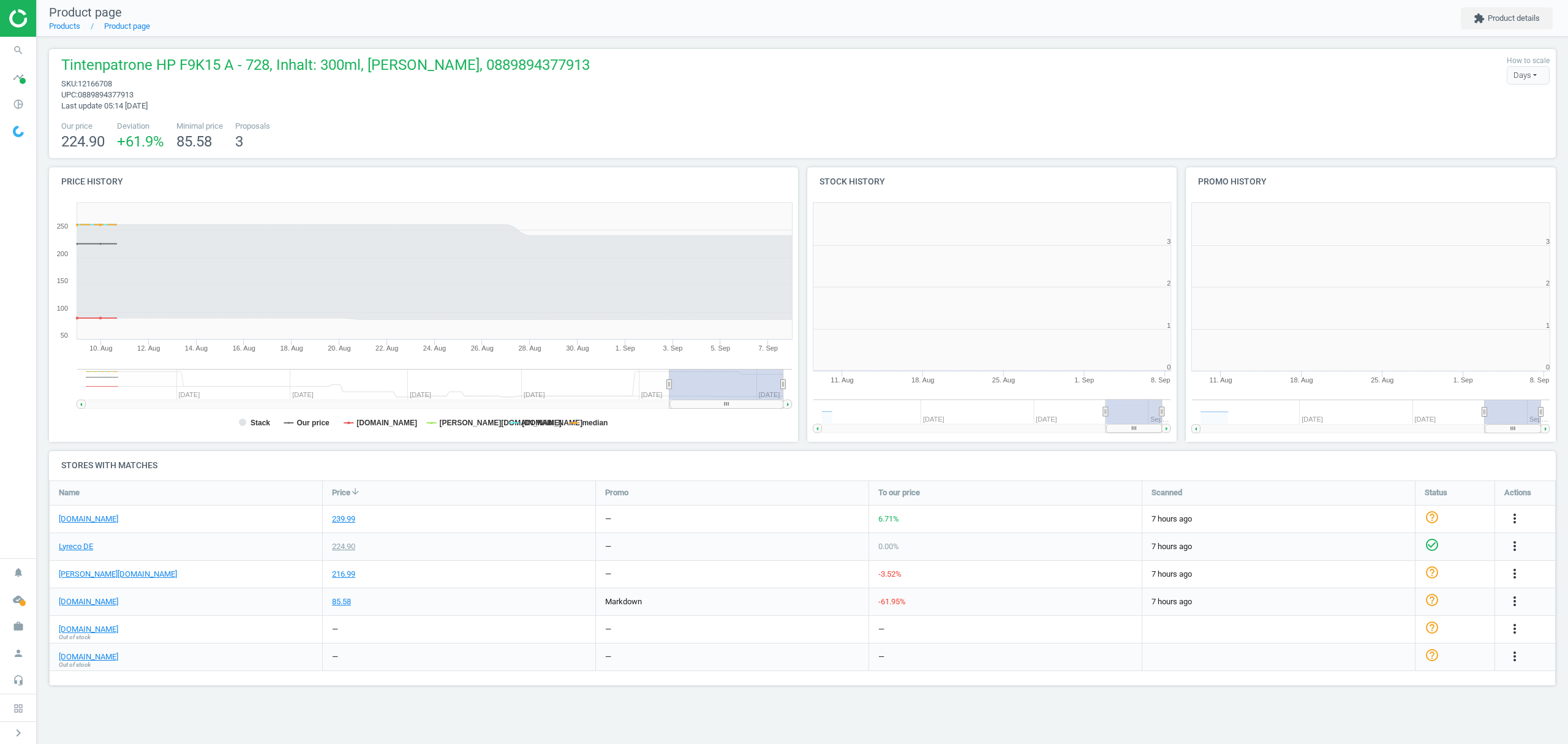
scroll to position [270, 394]
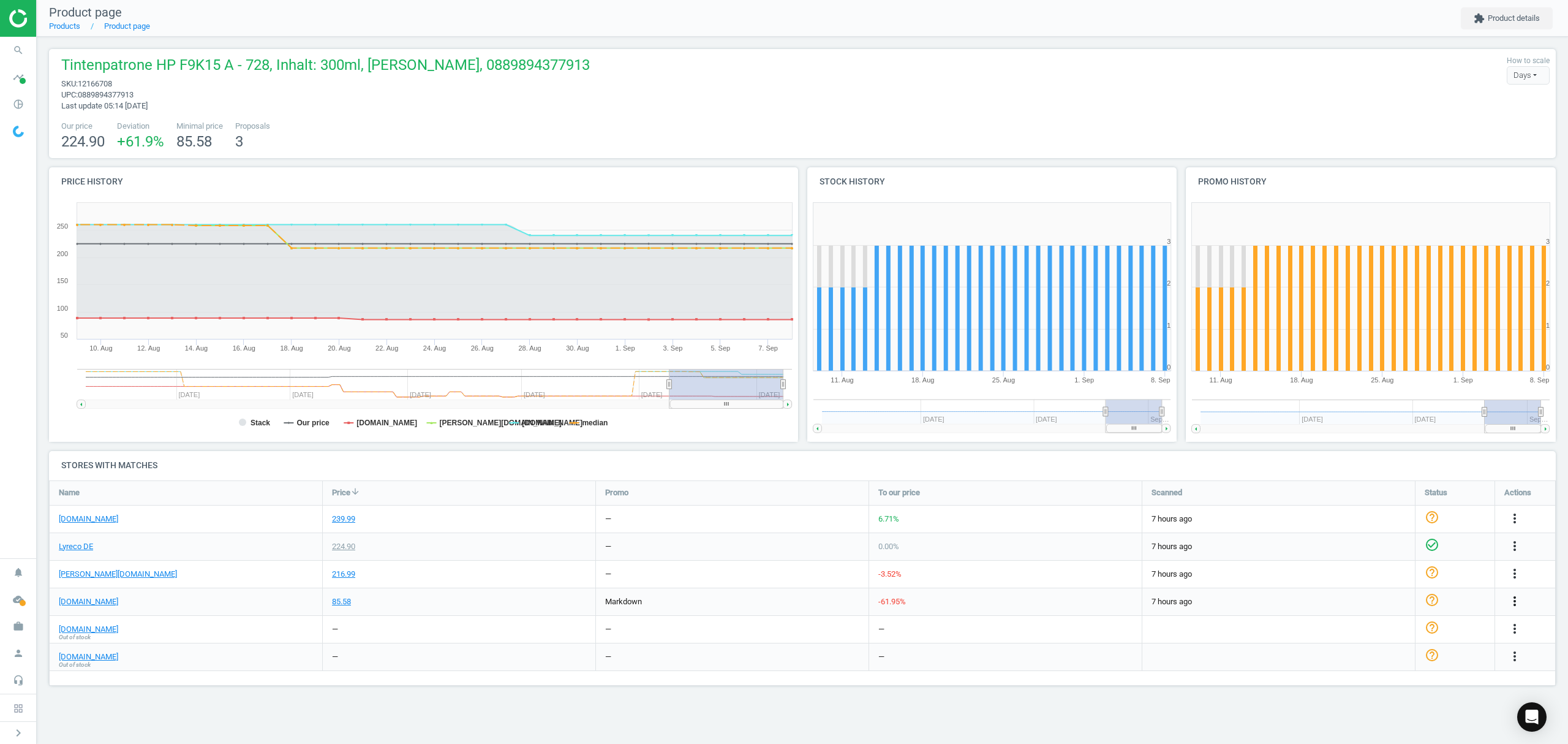
click at [1514, 600] on icon "more_vert" at bounding box center [1515, 601] width 15 height 15
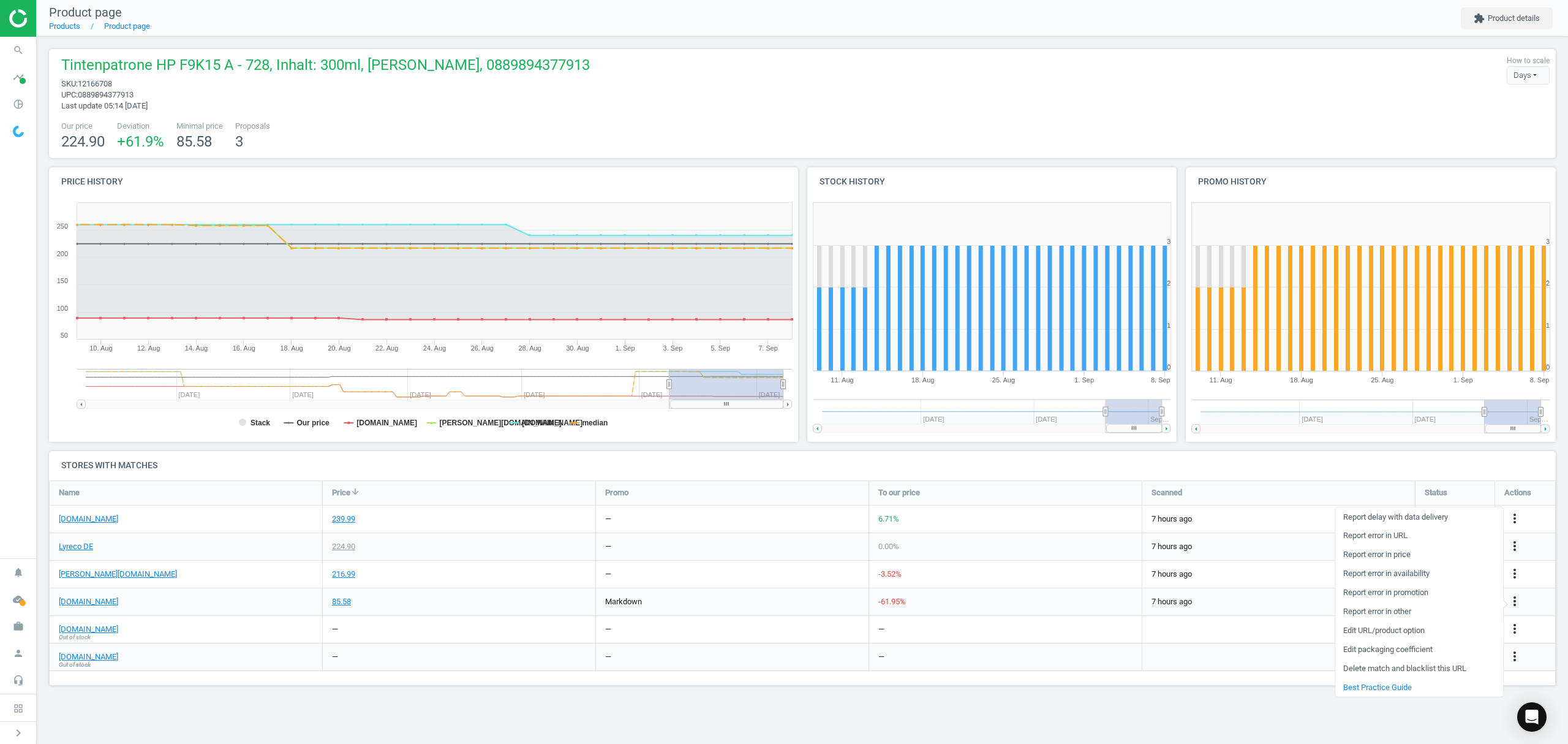
click at [1386, 630] on link "Edit URL/product option" at bounding box center [1419, 630] width 168 height 19
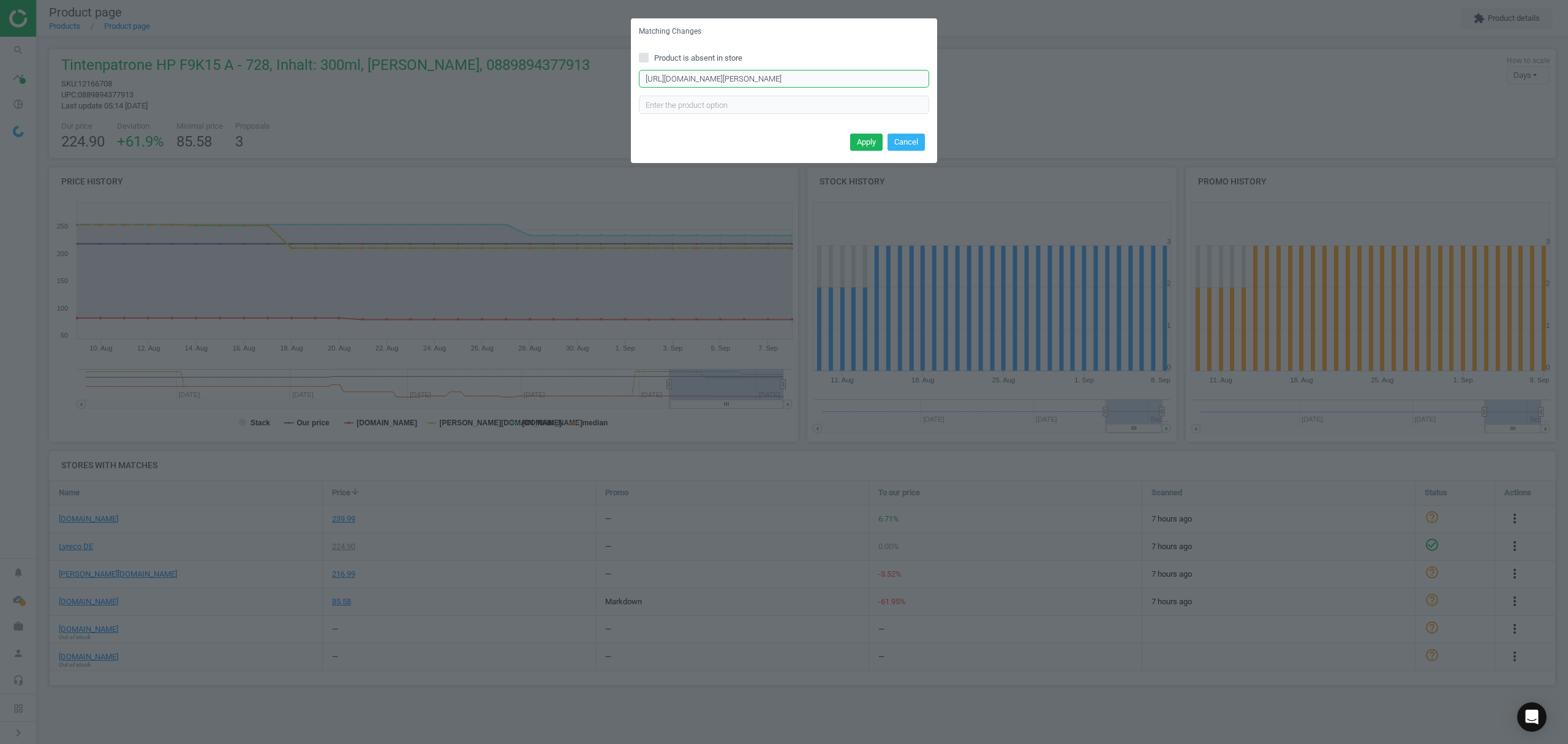
click at [752, 75] on input "https://www.tonerpartner.de/f9k15a/Kompatibel-zu-HP-728-F9K15A-Tintenpatrone-ge…" at bounding box center [784, 78] width 291 height 19
paste input "Original-HP-F9K15A-728"
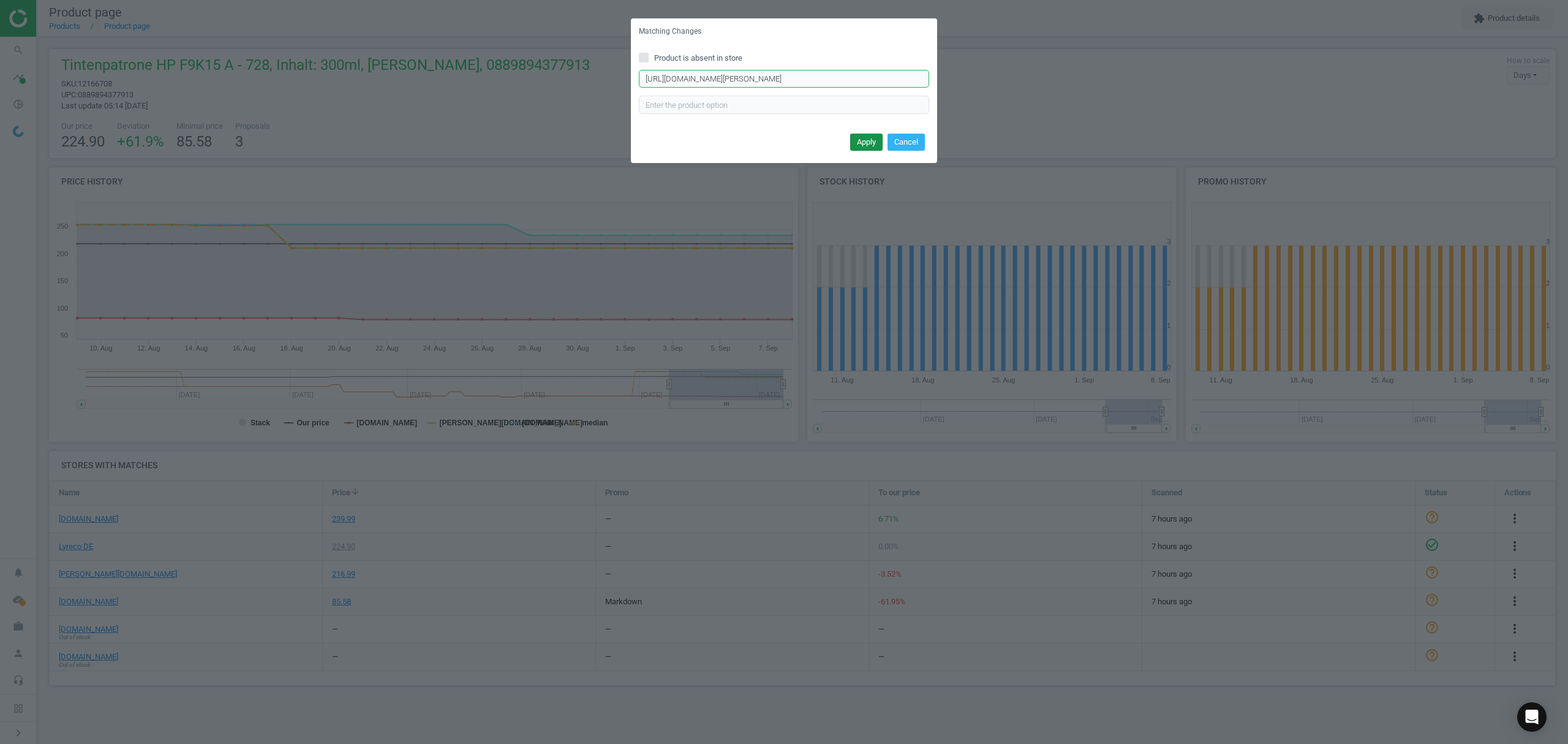
type input "https://www.tonerpartner.de/f9k15a/Original-HP-F9K15A-728-Tintenpatrone-gelb.ht…"
click at [866, 137] on button "Apply" at bounding box center [866, 141] width 32 height 17
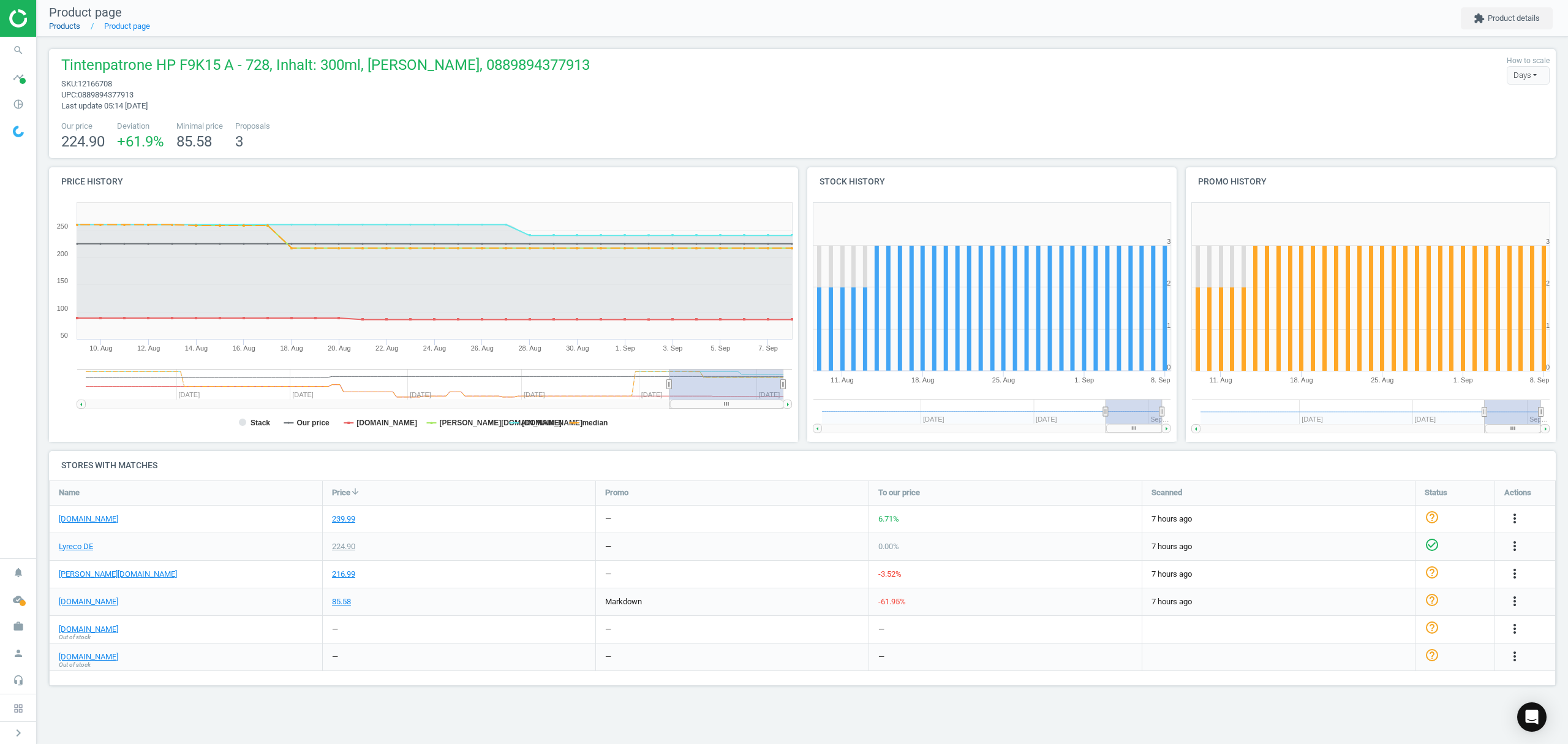
click at [65, 26] on link "Products" at bounding box center [65, 26] width 31 height 9
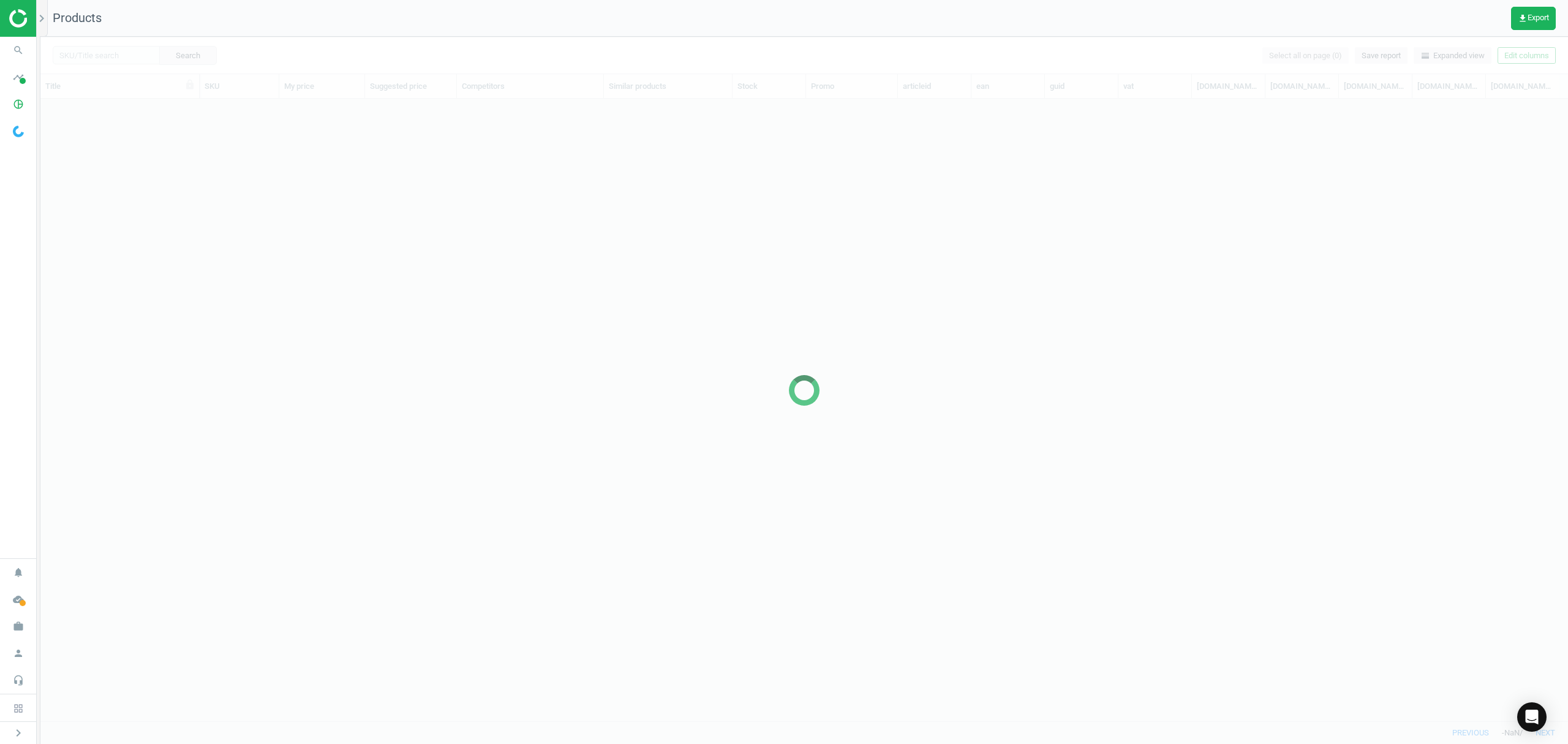
scroll to position [597, 1515]
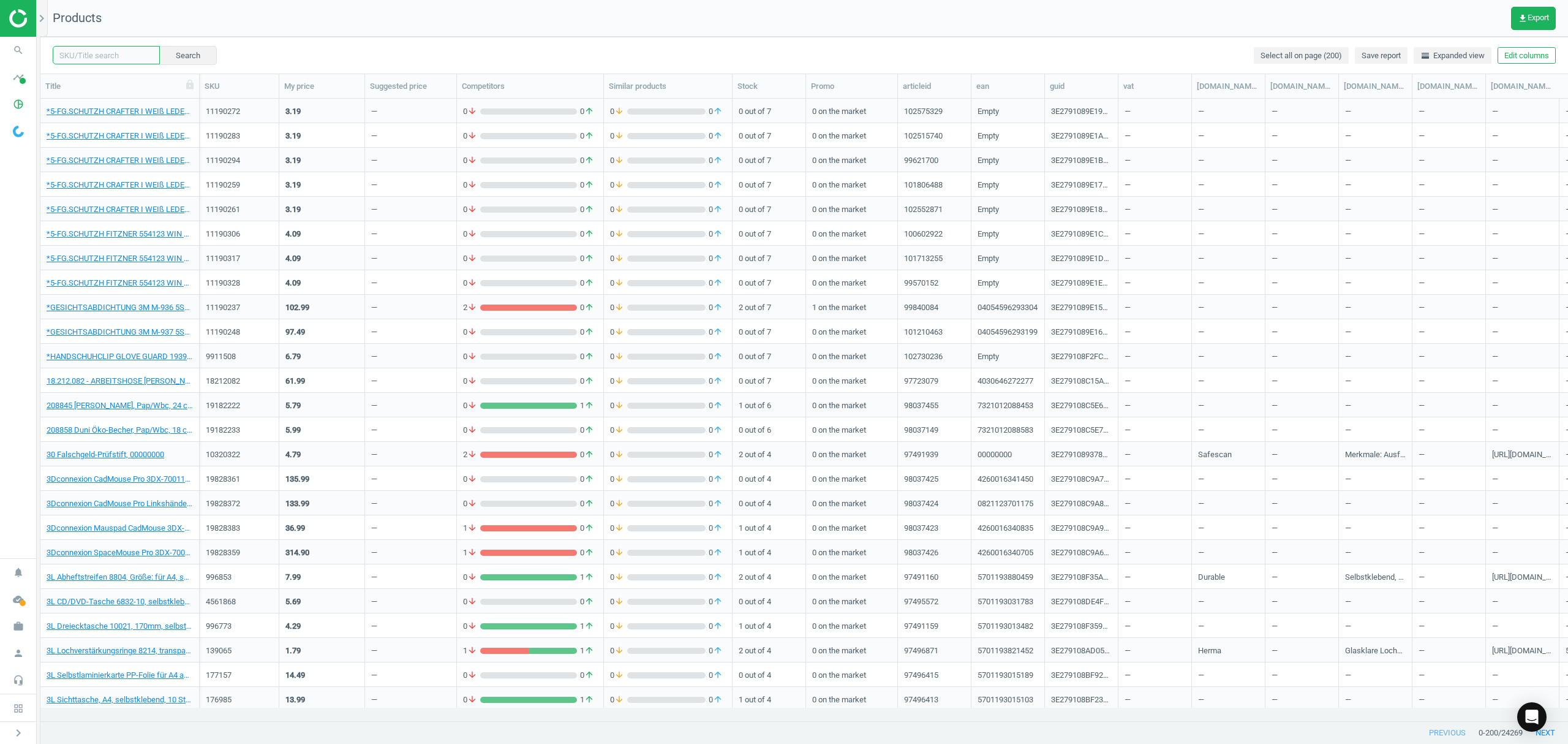
drag, startPoint x: 90, startPoint y: 57, endPoint x: 121, endPoint y: 57, distance: 31.0
click at [90, 57] on input "text" at bounding box center [106, 55] width 107 height 19
paste input "9792027"
type input "9792027"
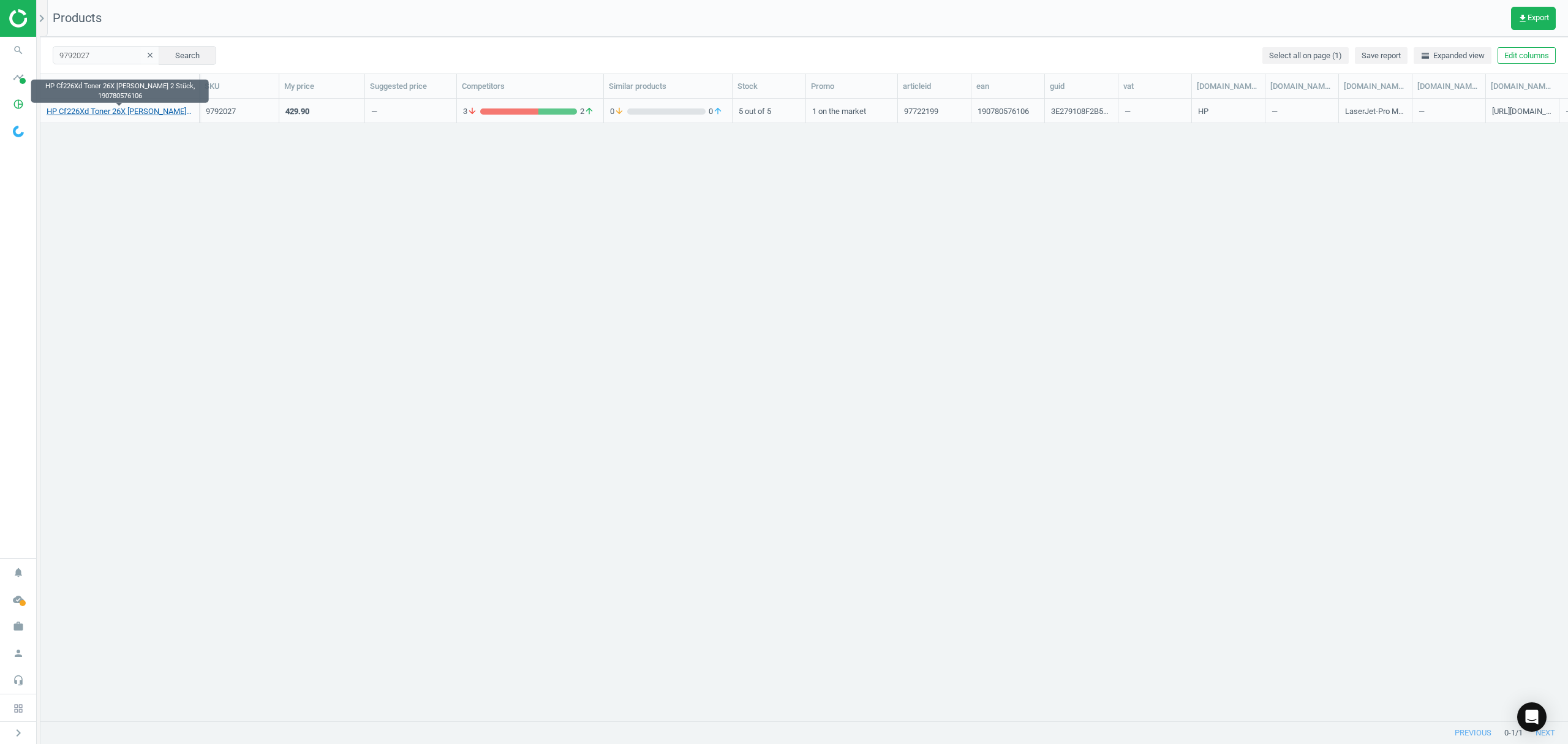
click at [85, 113] on link "HP Cf226Xd Toner 26X Schwarz 2 Stück, 190780576106" at bounding box center [119, 111] width 146 height 11
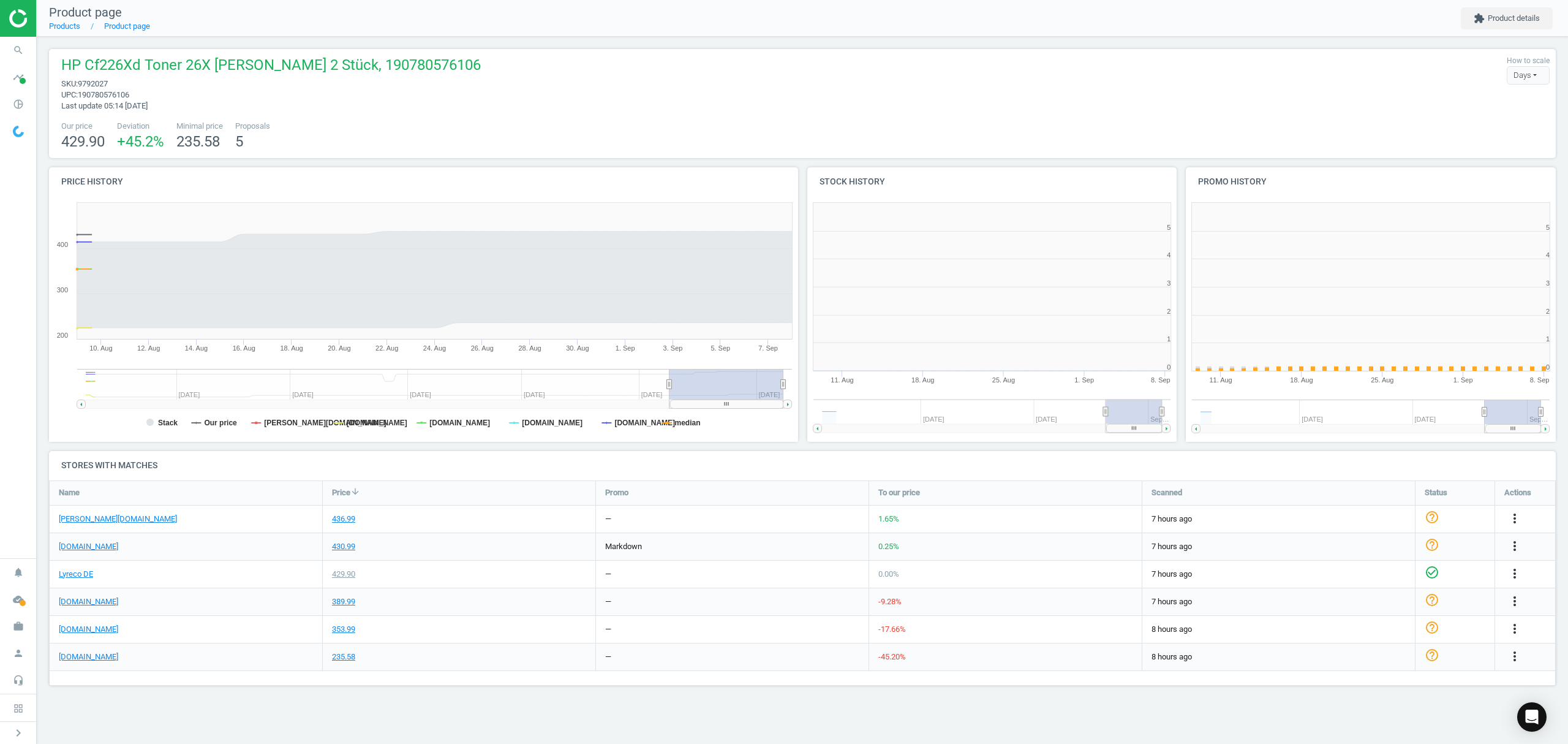
scroll to position [270, 394]
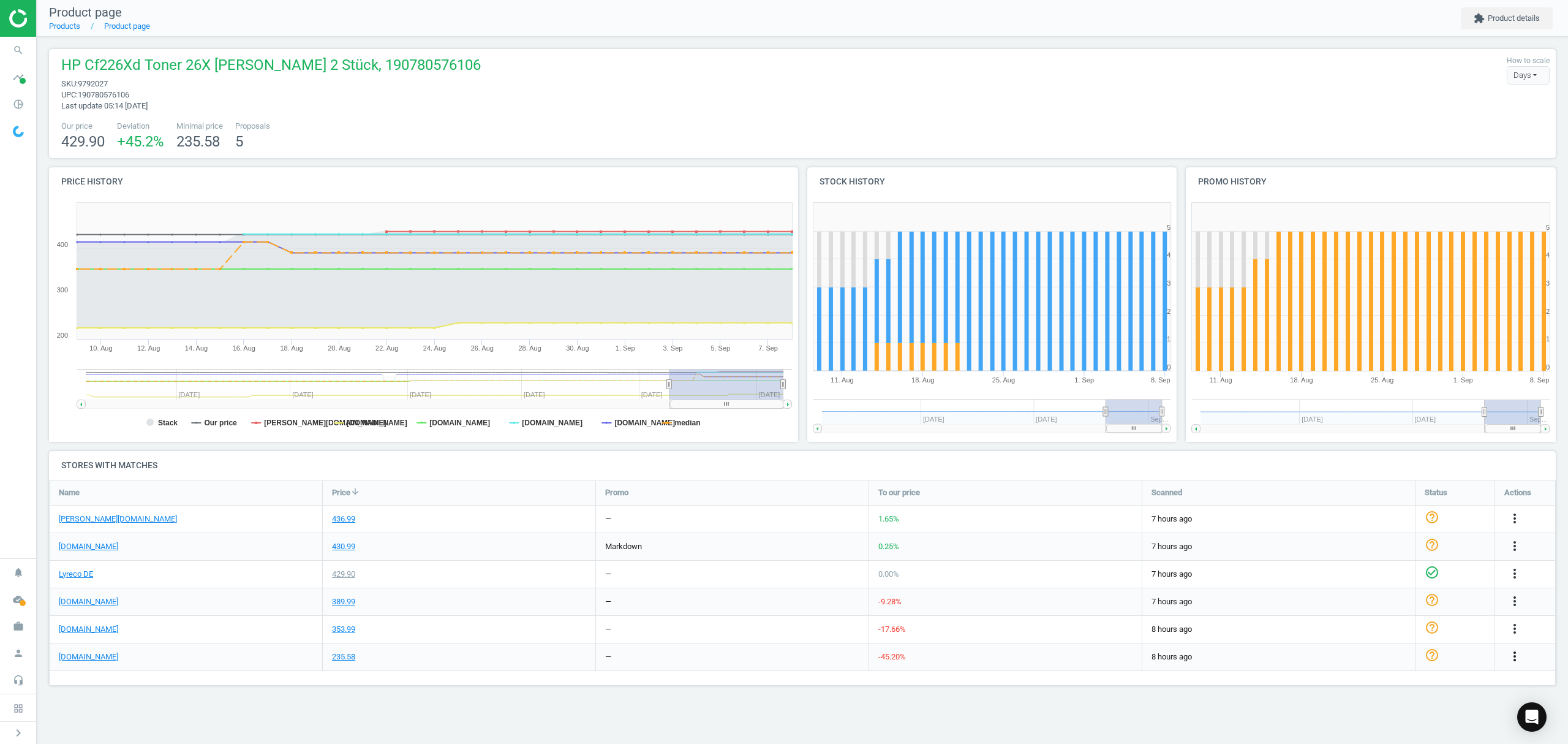
click at [1514, 657] on icon "more_vert" at bounding box center [1515, 656] width 15 height 15
click at [1363, 675] on link "Edit URL/product option" at bounding box center [1419, 677] width 168 height 19
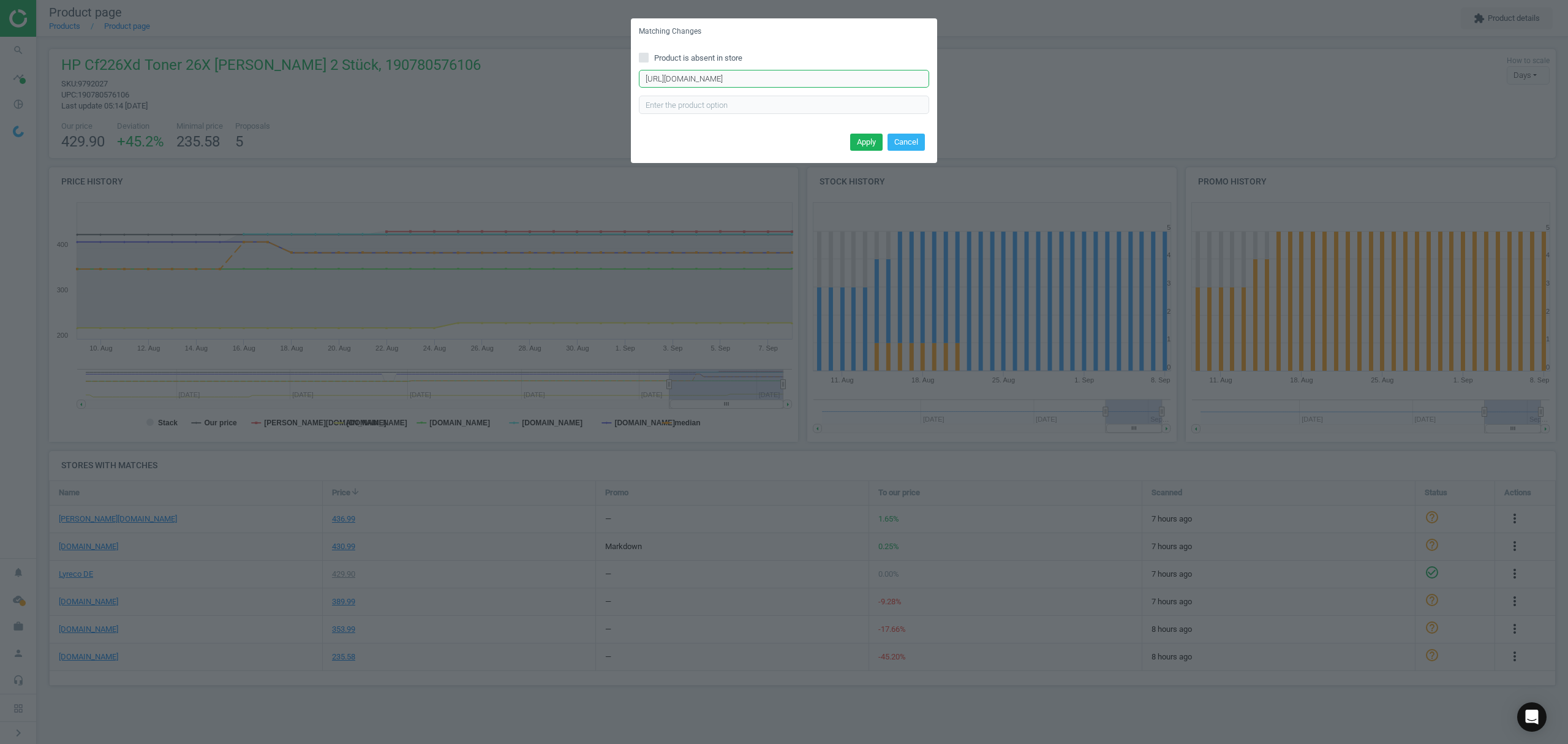
click at [804, 84] on input "https://www.tonerpartner.de/cf-226-x/Original-HP-CF226X-26X-Toner-schwarz.html" at bounding box center [784, 78] width 291 height 19
click at [805, 83] on input "https://www.tonerpartner.de/cf-226-x/Original-HP-CF226X-26X-Toner-schwarz.html" at bounding box center [784, 78] width 291 height 19
paste input "d/Original-HP-CF226XD"
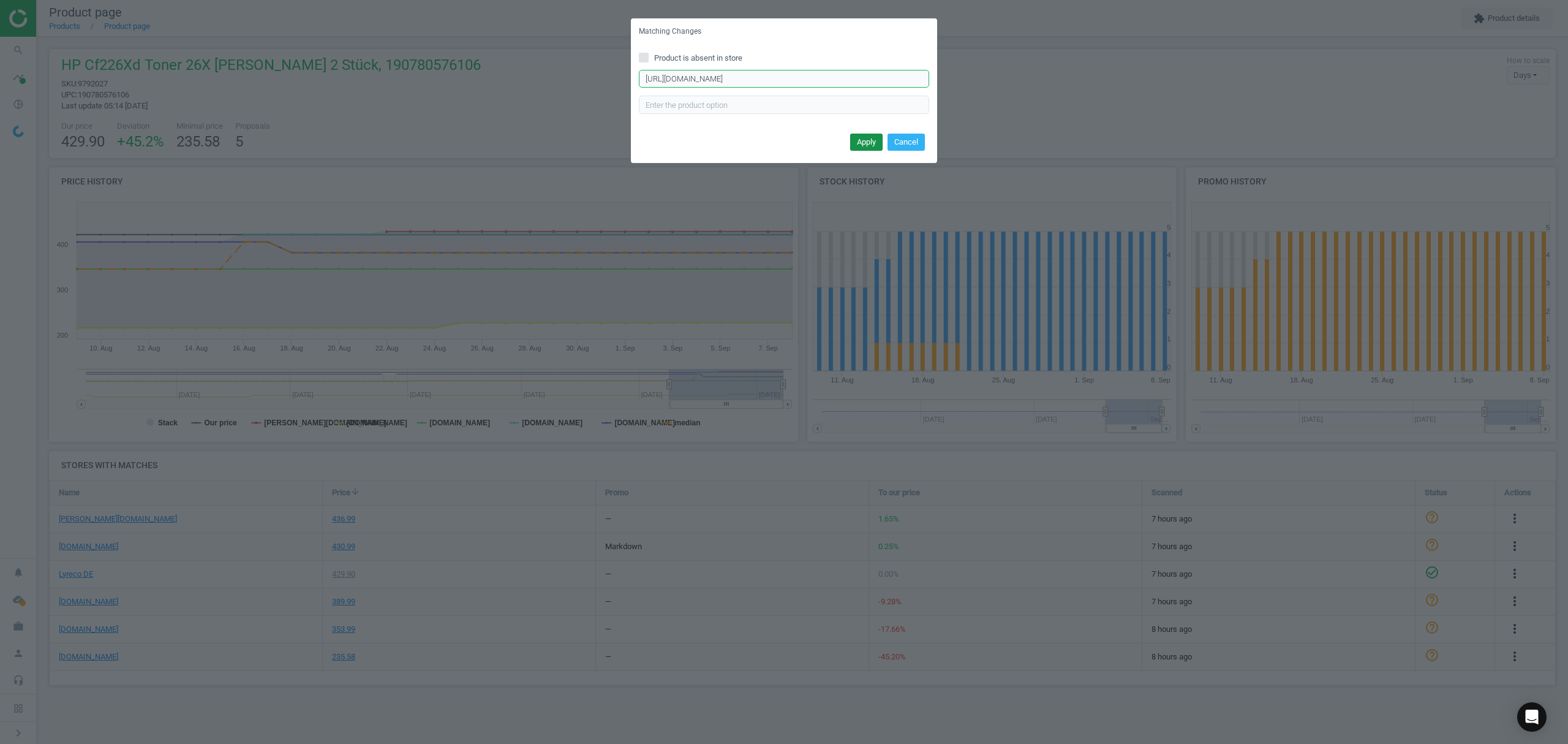
type input "https://www.tonerpartner.de/cf-226-xd/Original-HP-CF226XD-26X-Toner-schwarz.html"
click at [858, 143] on button "Apply" at bounding box center [866, 141] width 32 height 17
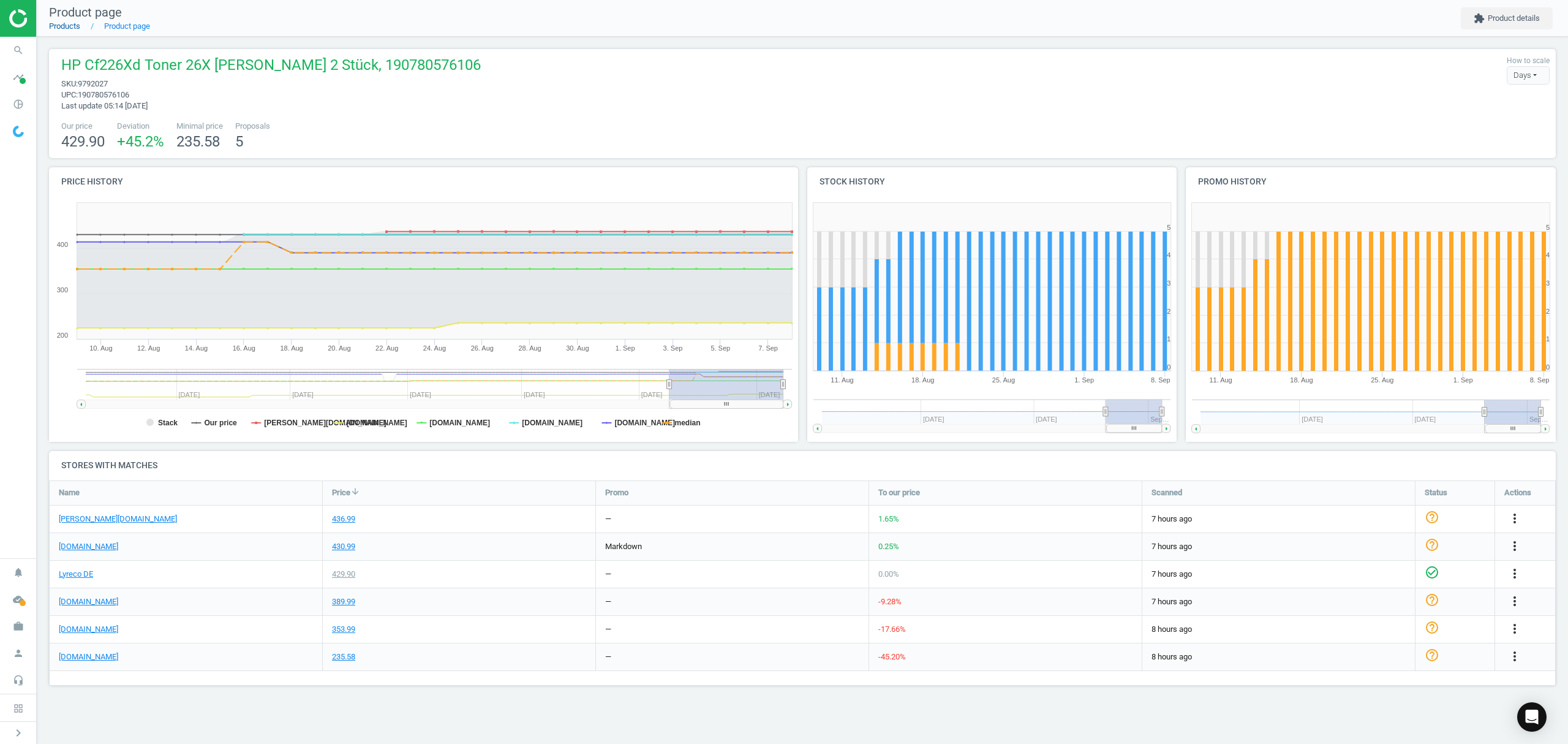
click at [54, 30] on link "Products" at bounding box center [65, 26] width 31 height 9
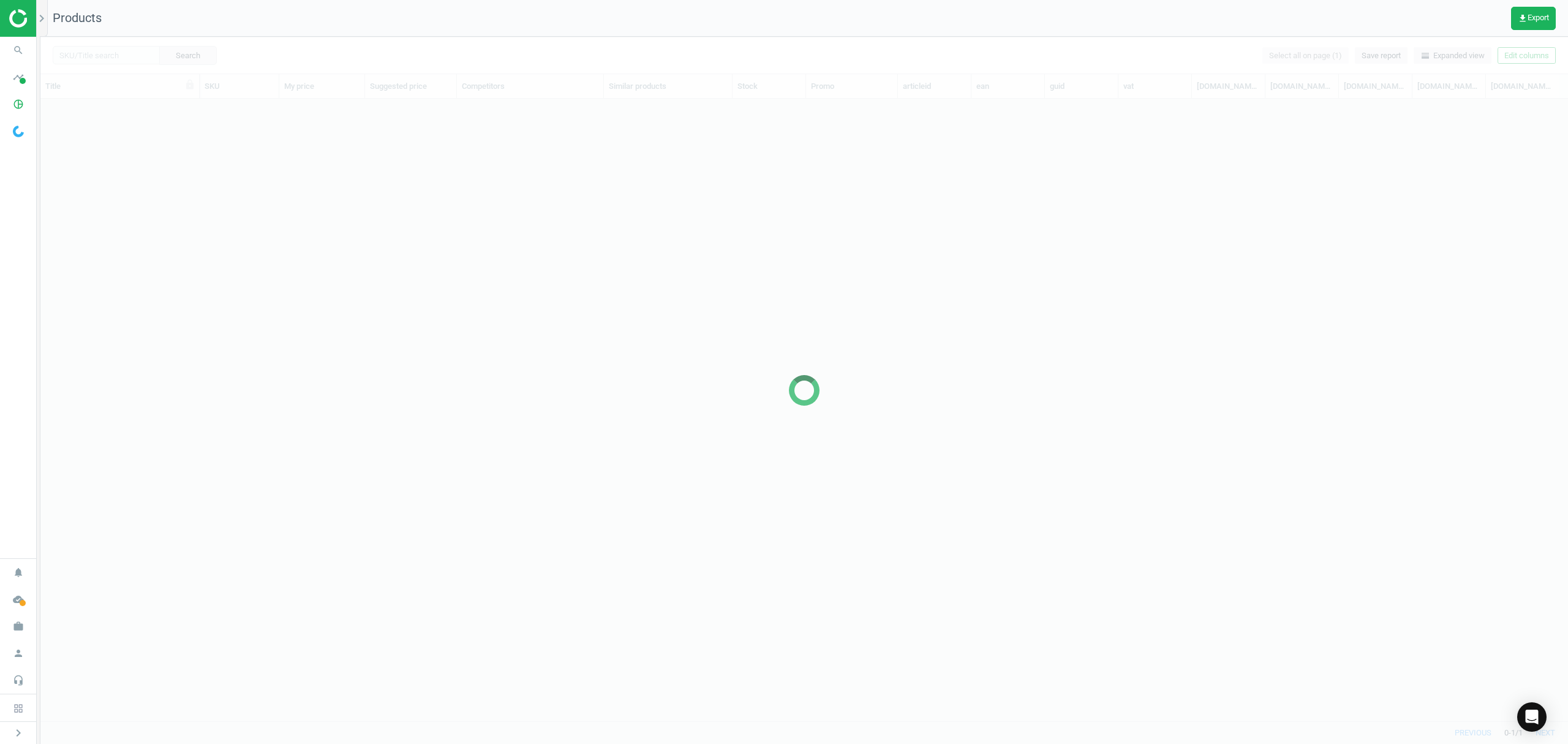
scroll to position [597, 1515]
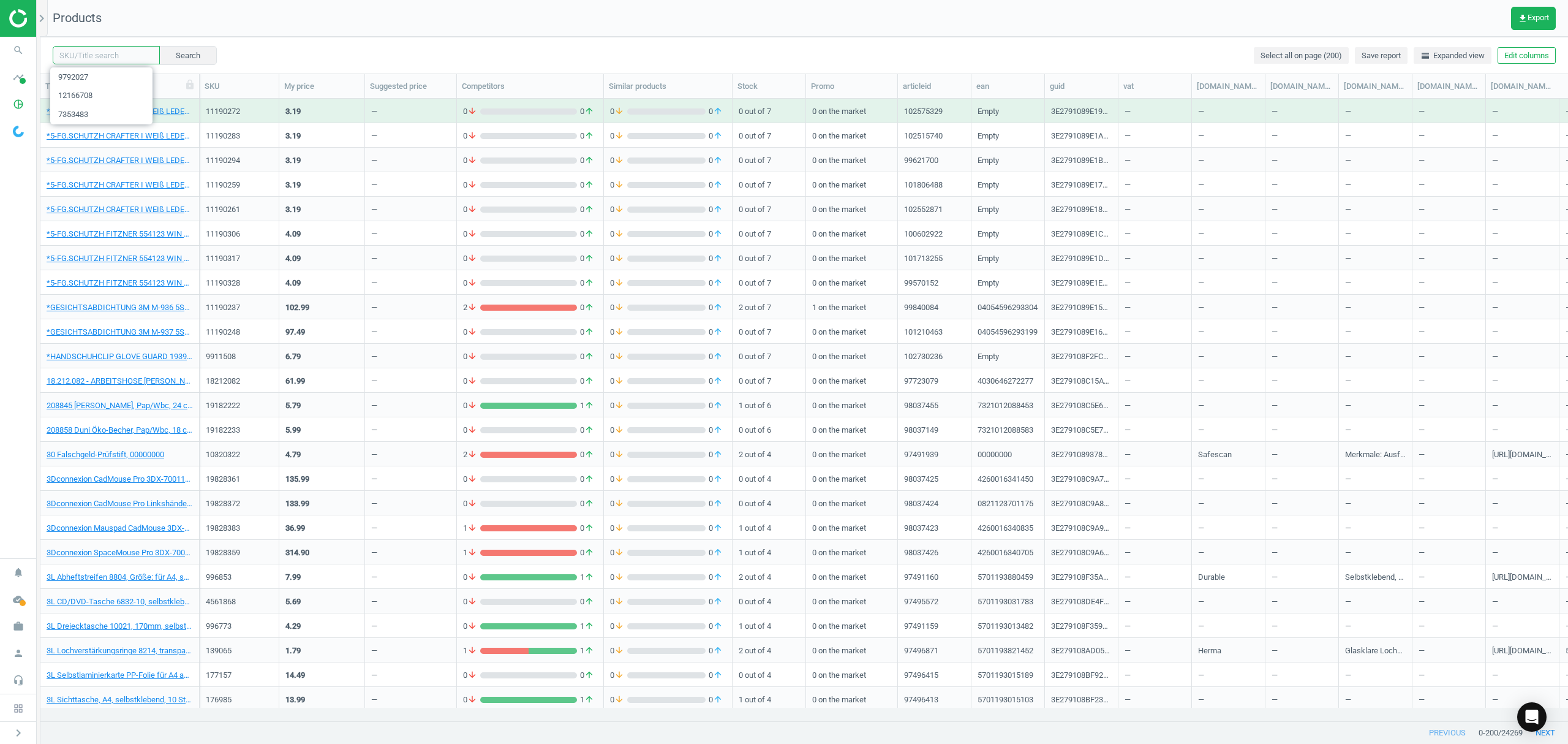
click at [98, 55] on input "text" at bounding box center [106, 55] width 107 height 19
paste input "12169413"
type input "12169413"
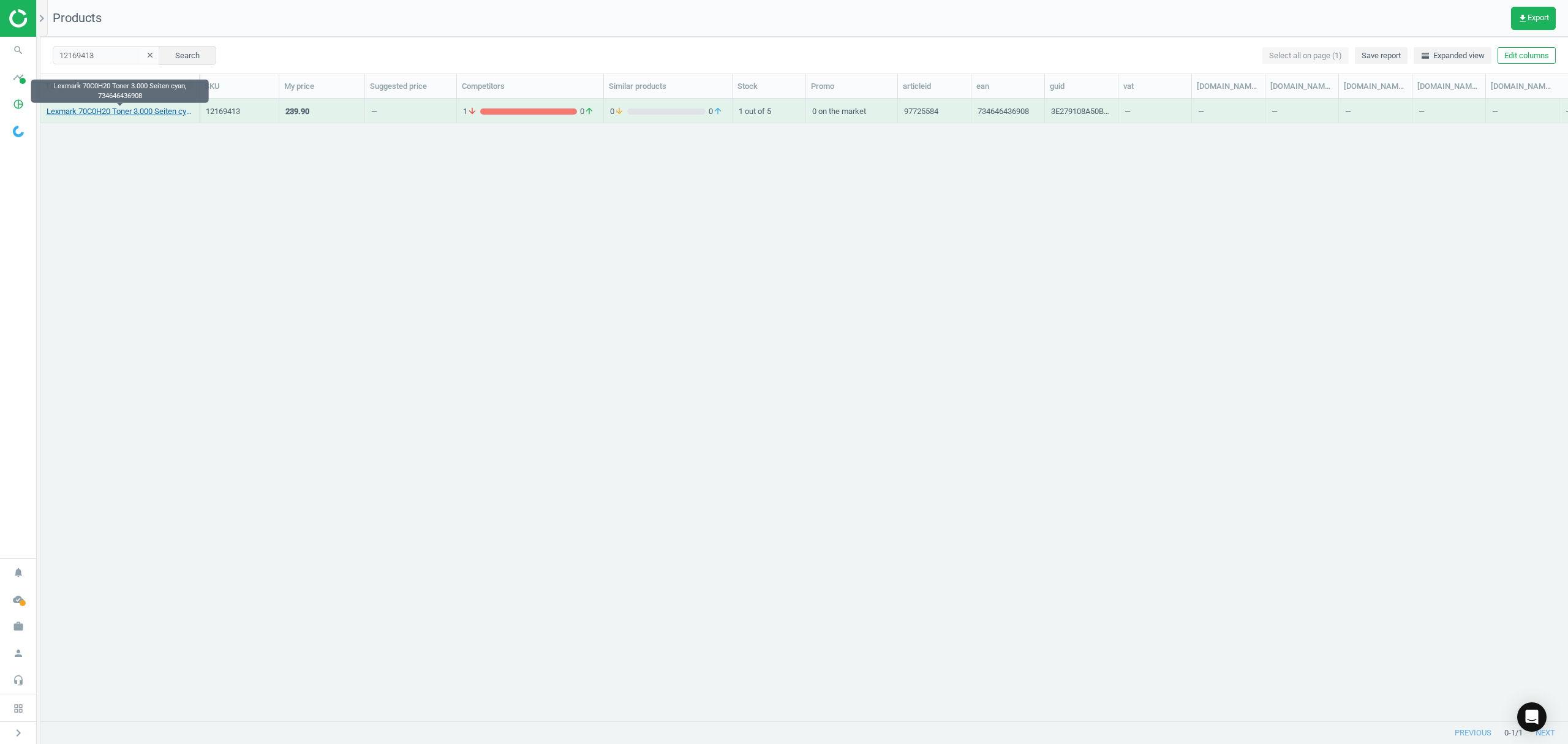
click at [113, 109] on link "Lexmark 70C0H20 Toner 3.000 Seiten cyan, 734646436908" at bounding box center [119, 111] width 146 height 11
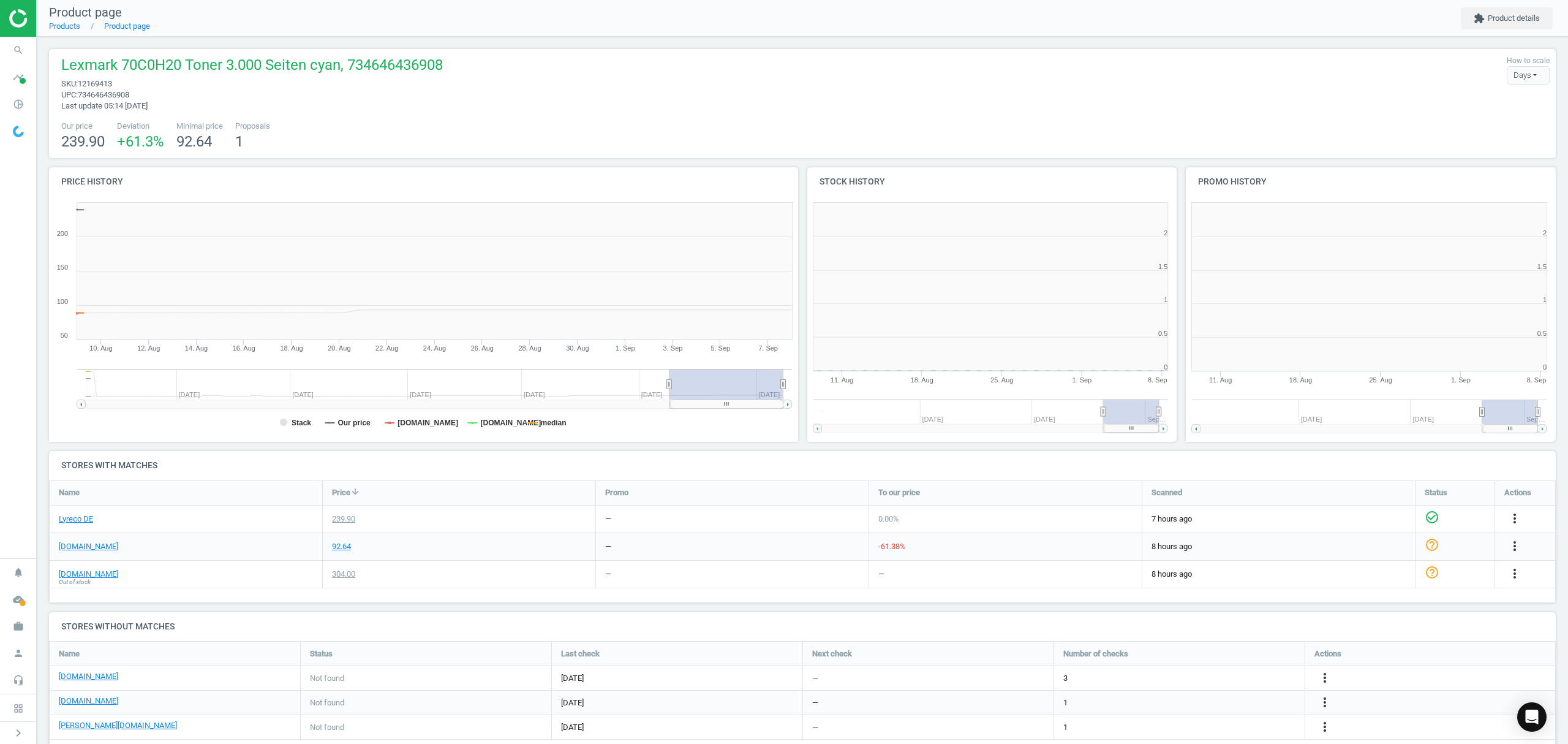
scroll to position [270, 392]
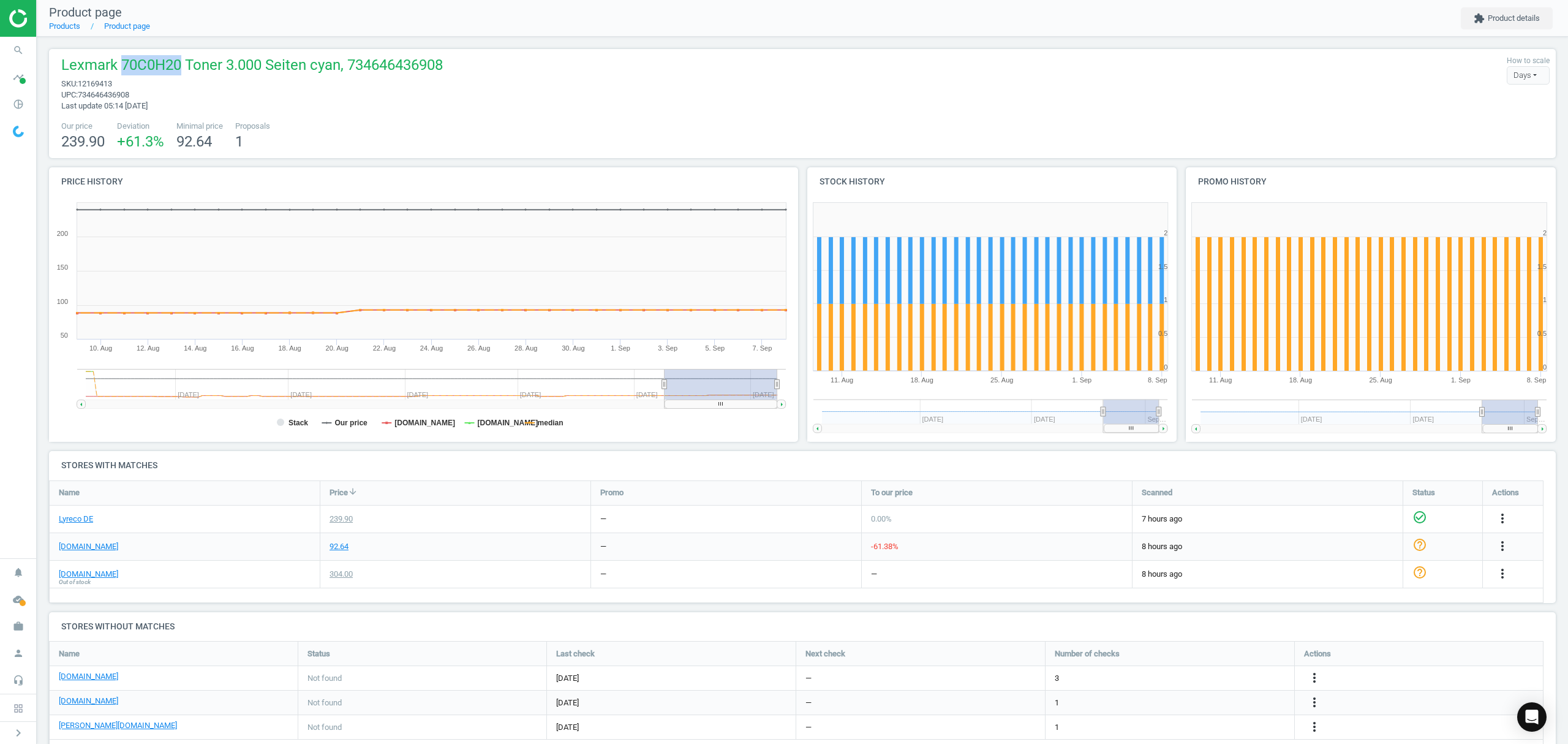
drag, startPoint x: 177, startPoint y: 61, endPoint x: 118, endPoint y: 60, distance: 59.0
click at [118, 60] on span "Lexmark 70C0H20 Toner 3.000 Seiten cyan, 734646436908" at bounding box center [252, 66] width 382 height 23
copy span "70C0H20"
click at [1504, 544] on icon "more_vert" at bounding box center [1502, 546] width 15 height 15
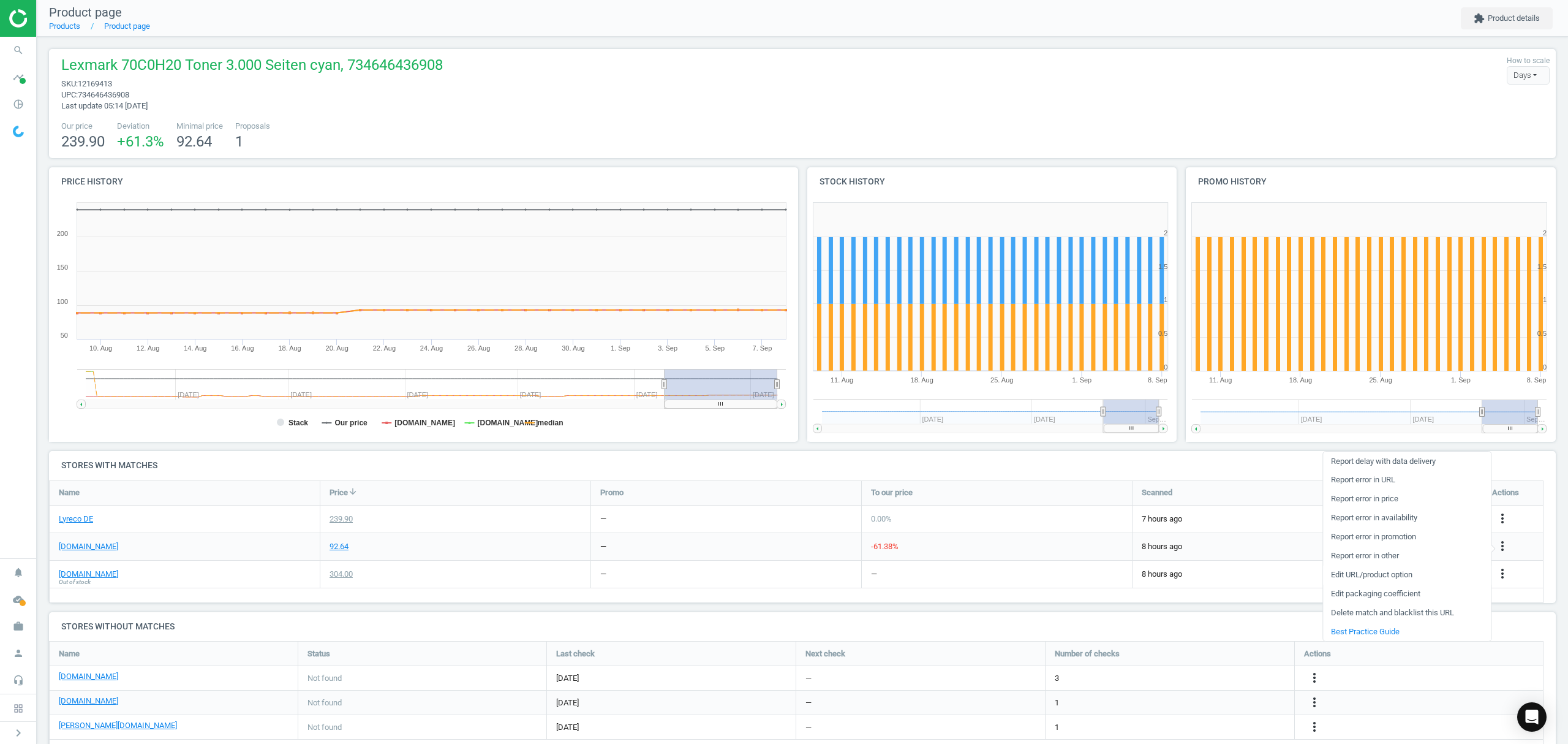
click at [1368, 572] on link "Edit URL/product option" at bounding box center [1407, 575] width 168 height 19
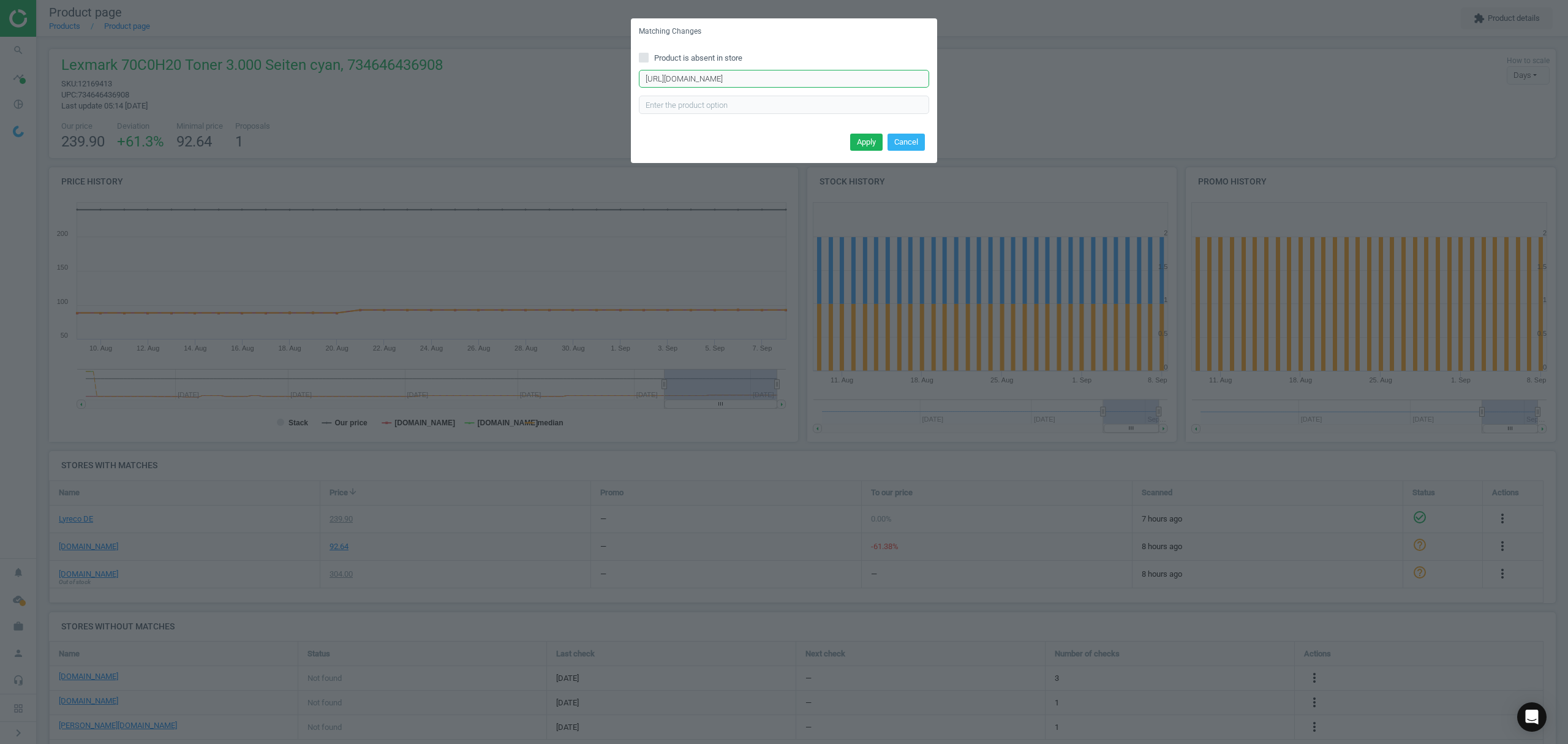
click at [714, 78] on input "https://www.tonerpartner.de/70c20c0/Original-Lexmark-70C20C0-702C-Toner-cyan.ht…" at bounding box center [784, 78] width 291 height 19
click at [647, 55] on input "Product is absent in store" at bounding box center [644, 57] width 8 height 8
checkbox input "true"
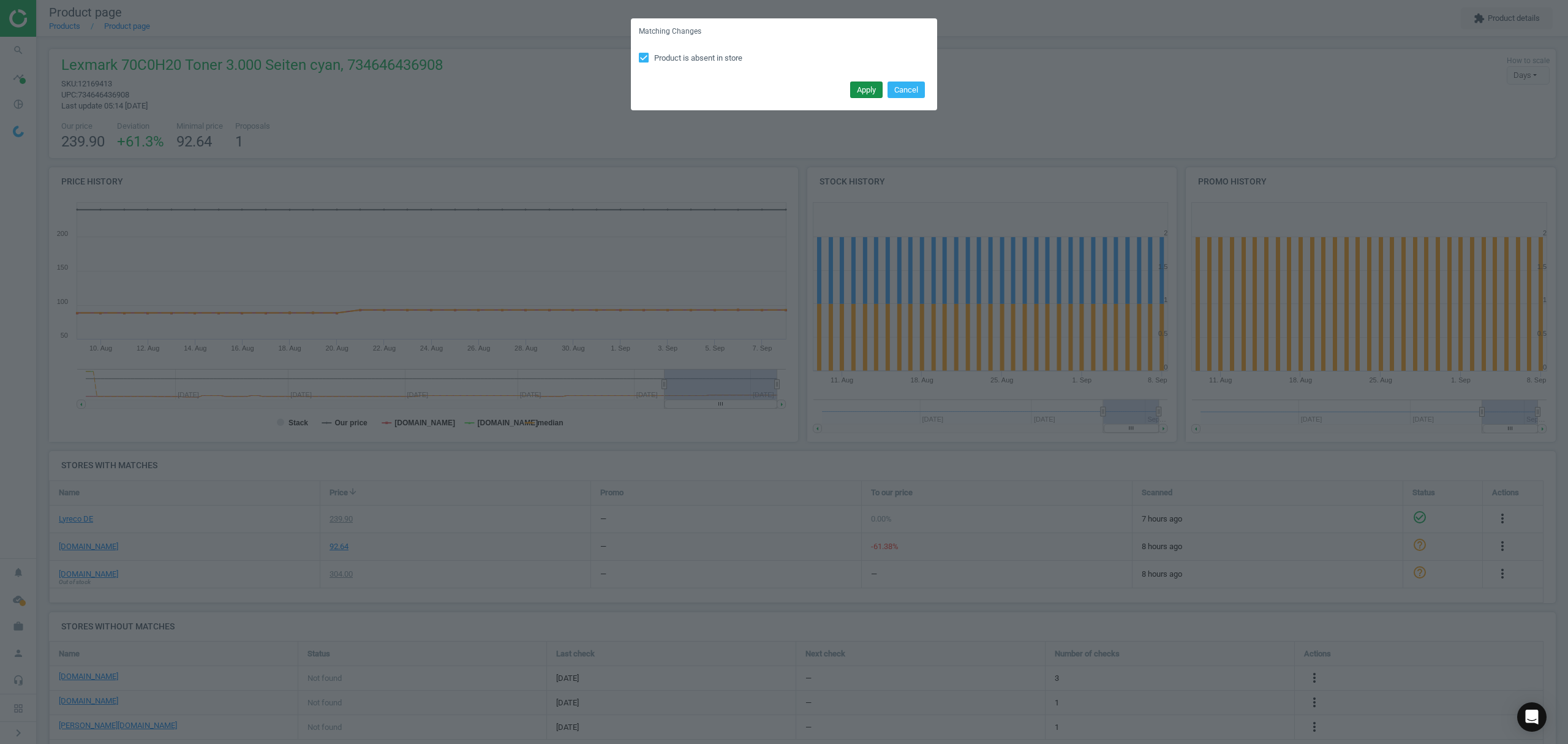
click at [873, 86] on button "Apply" at bounding box center [866, 90] width 32 height 17
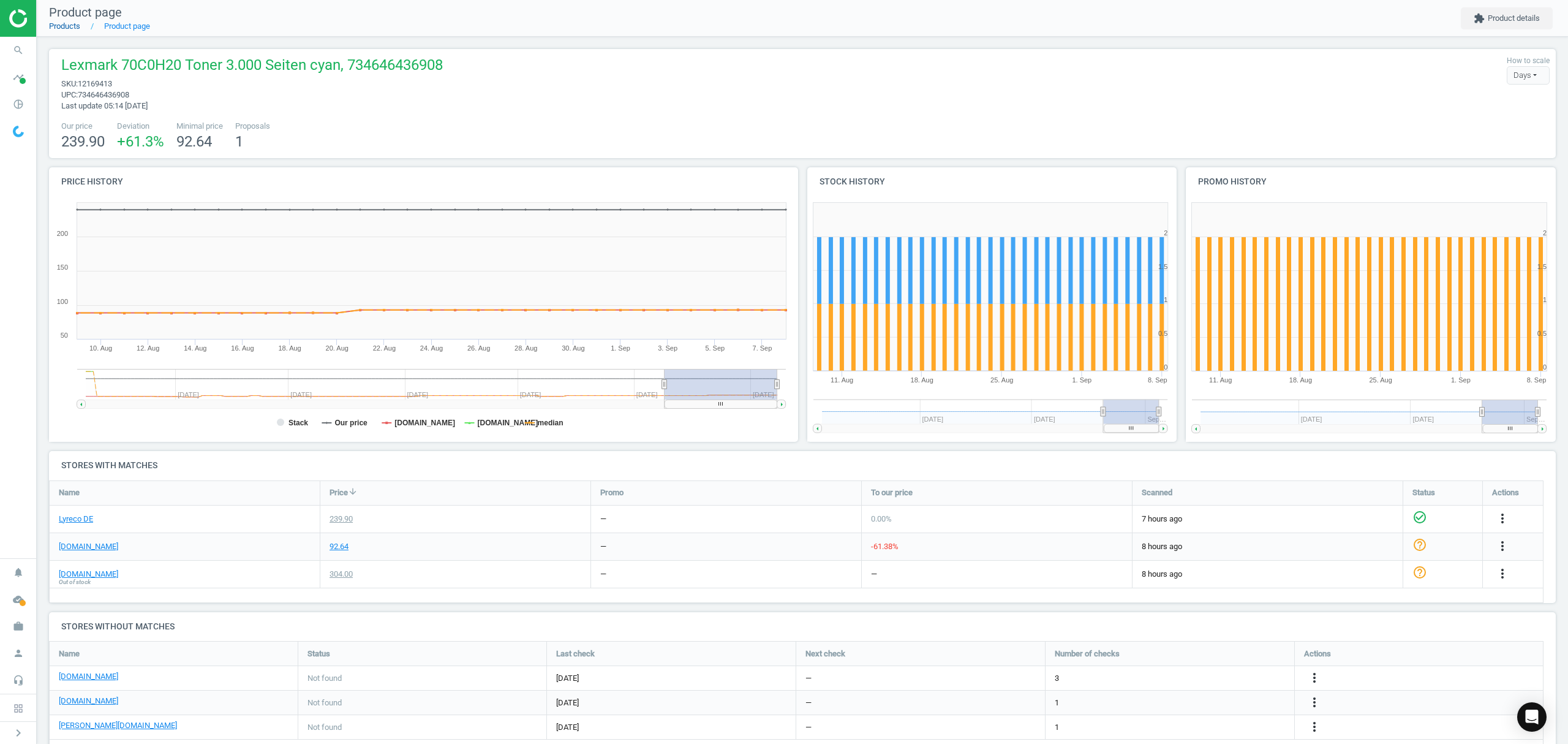
click at [57, 26] on link "Products" at bounding box center [65, 26] width 31 height 9
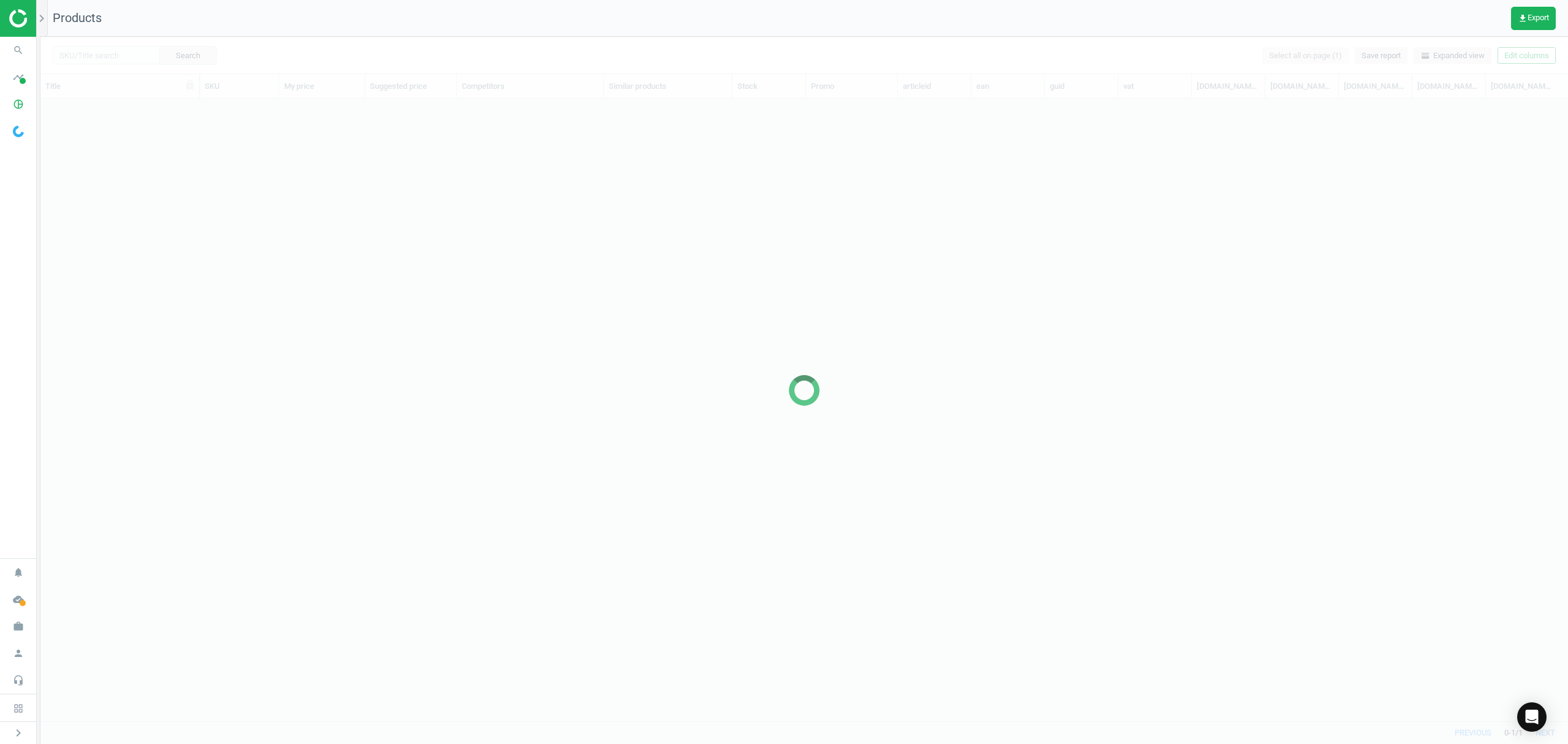
scroll to position [597, 1515]
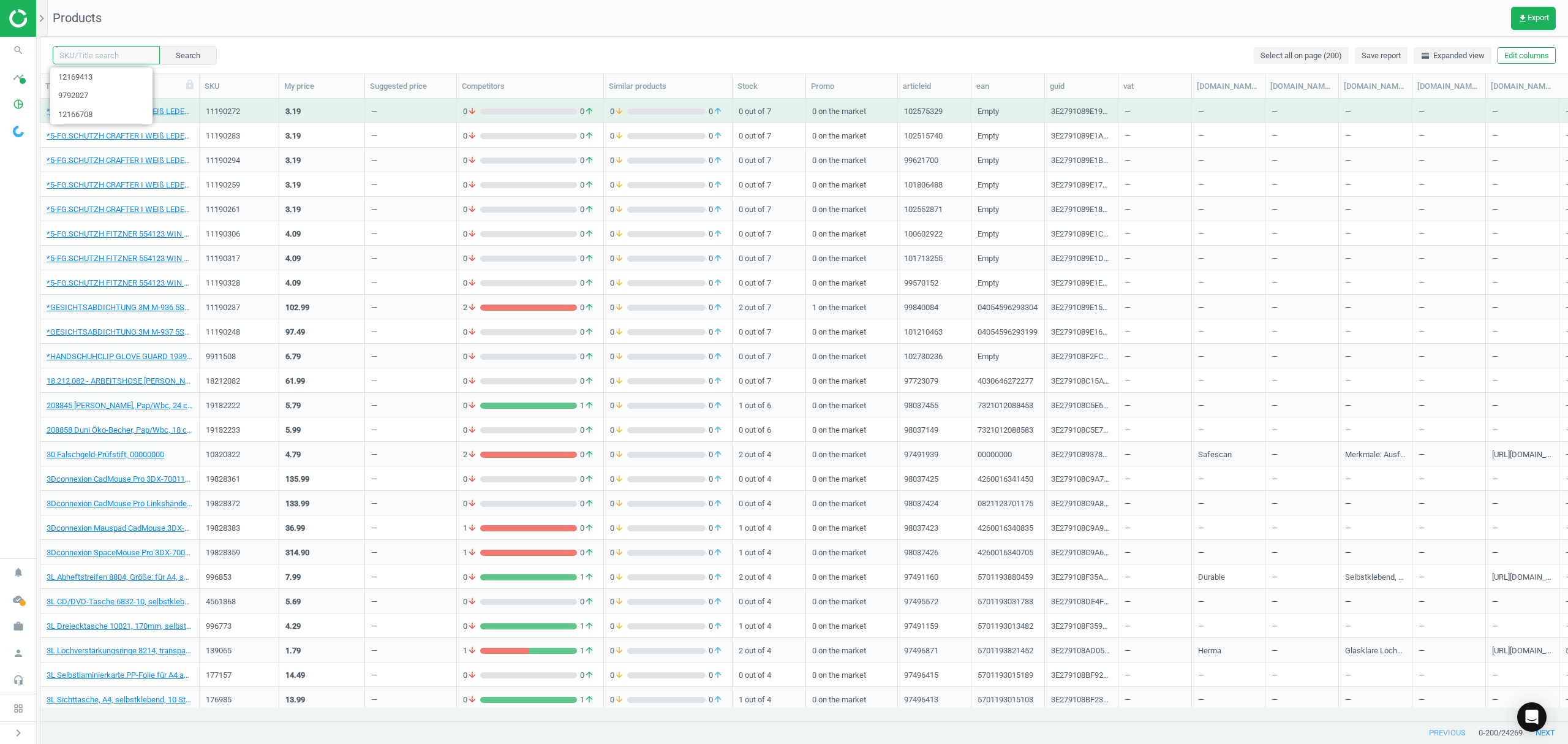
click at [89, 57] on input "text" at bounding box center [106, 55] width 107 height 19
paste input "7566386"
type input "7566386"
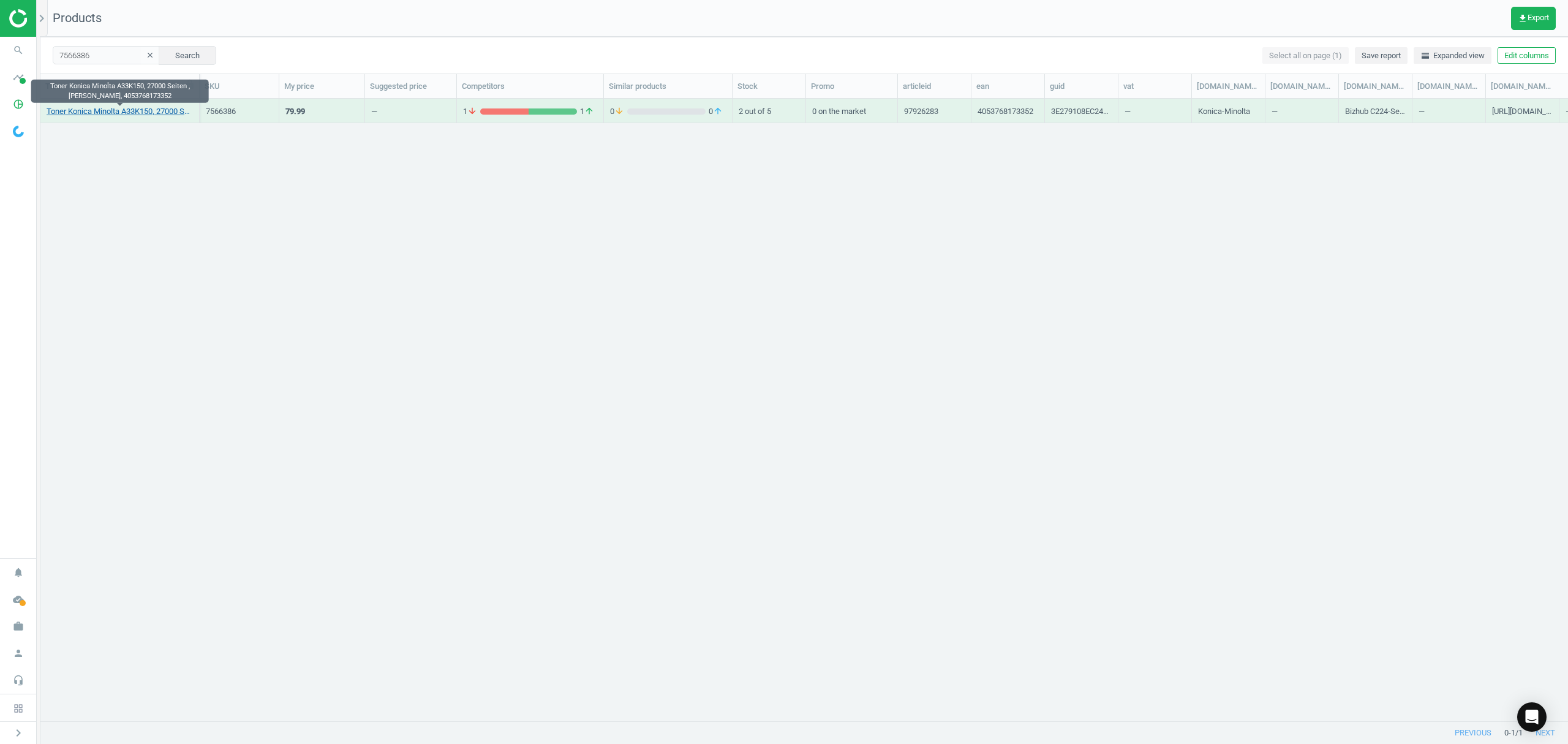
click at [149, 106] on link "Toner Konica Minolta A33K150, 27000 Seiten ,schwarz, 4053768173352" at bounding box center [119, 111] width 146 height 11
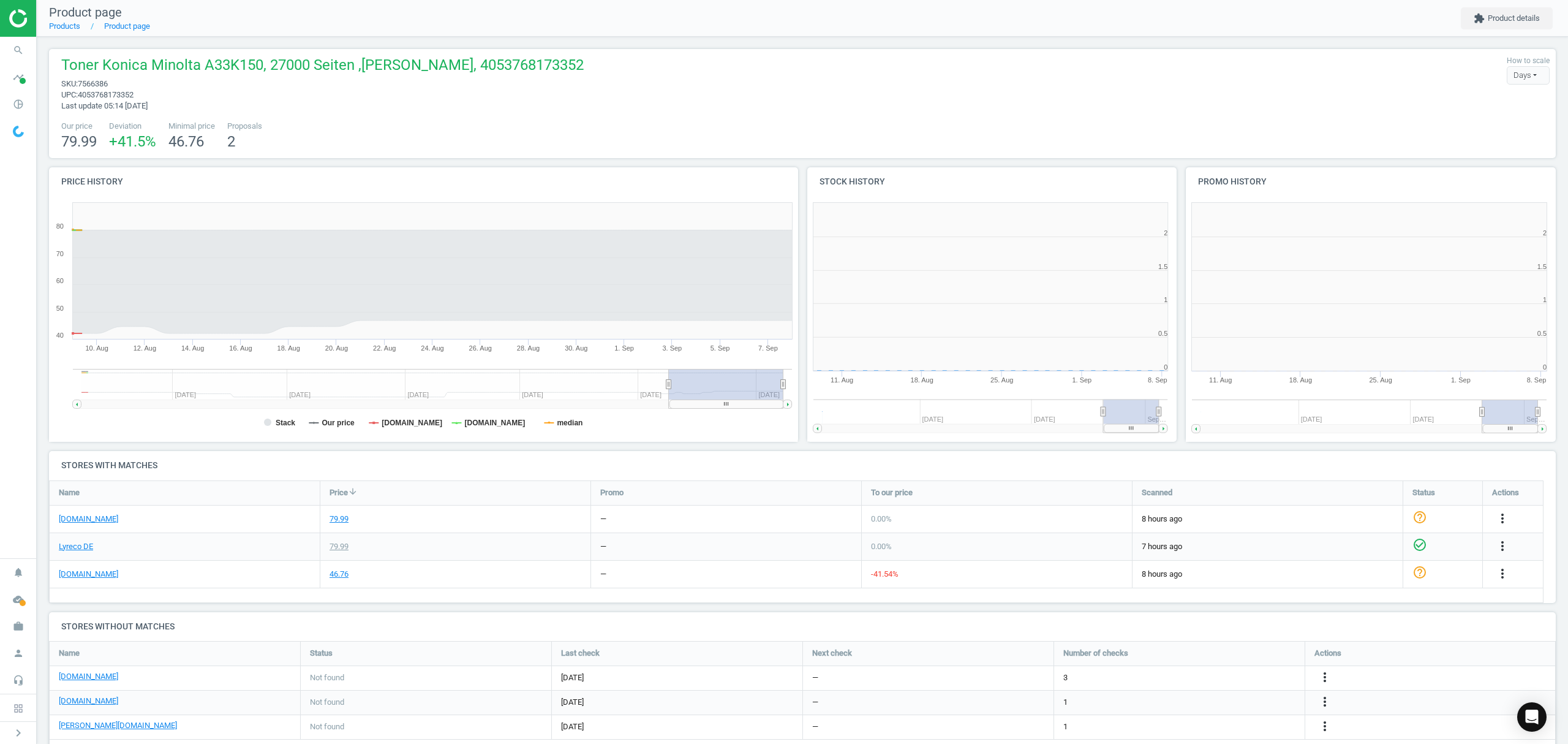
scroll to position [270, 392]
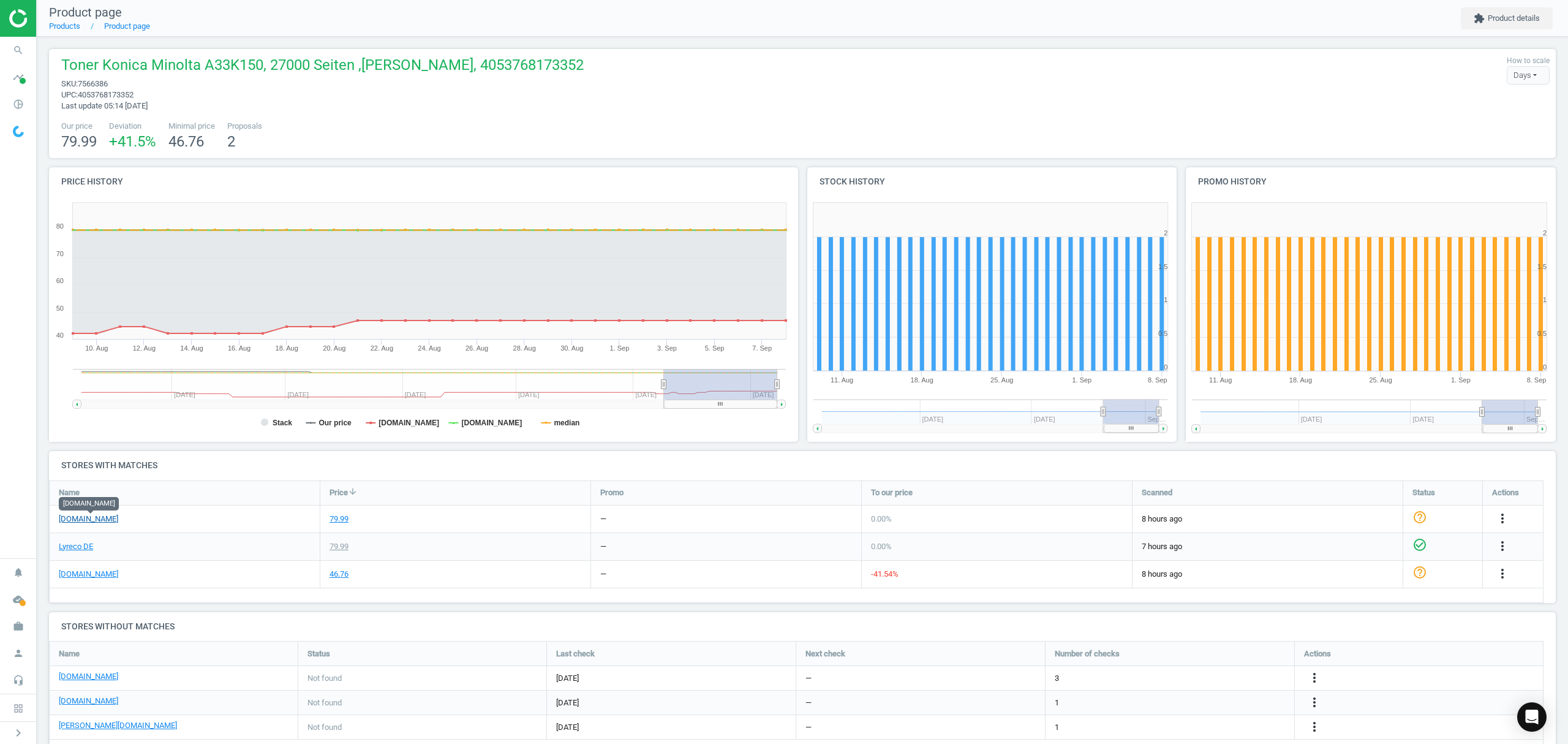
click at [99, 515] on link "[DOMAIN_NAME]" at bounding box center [89, 519] width 60 height 11
click at [1314, 701] on icon "more_vert" at bounding box center [1314, 702] width 15 height 15
click at [1210, 702] on link "Edit URL/product option" at bounding box center [1218, 704] width 168 height 19
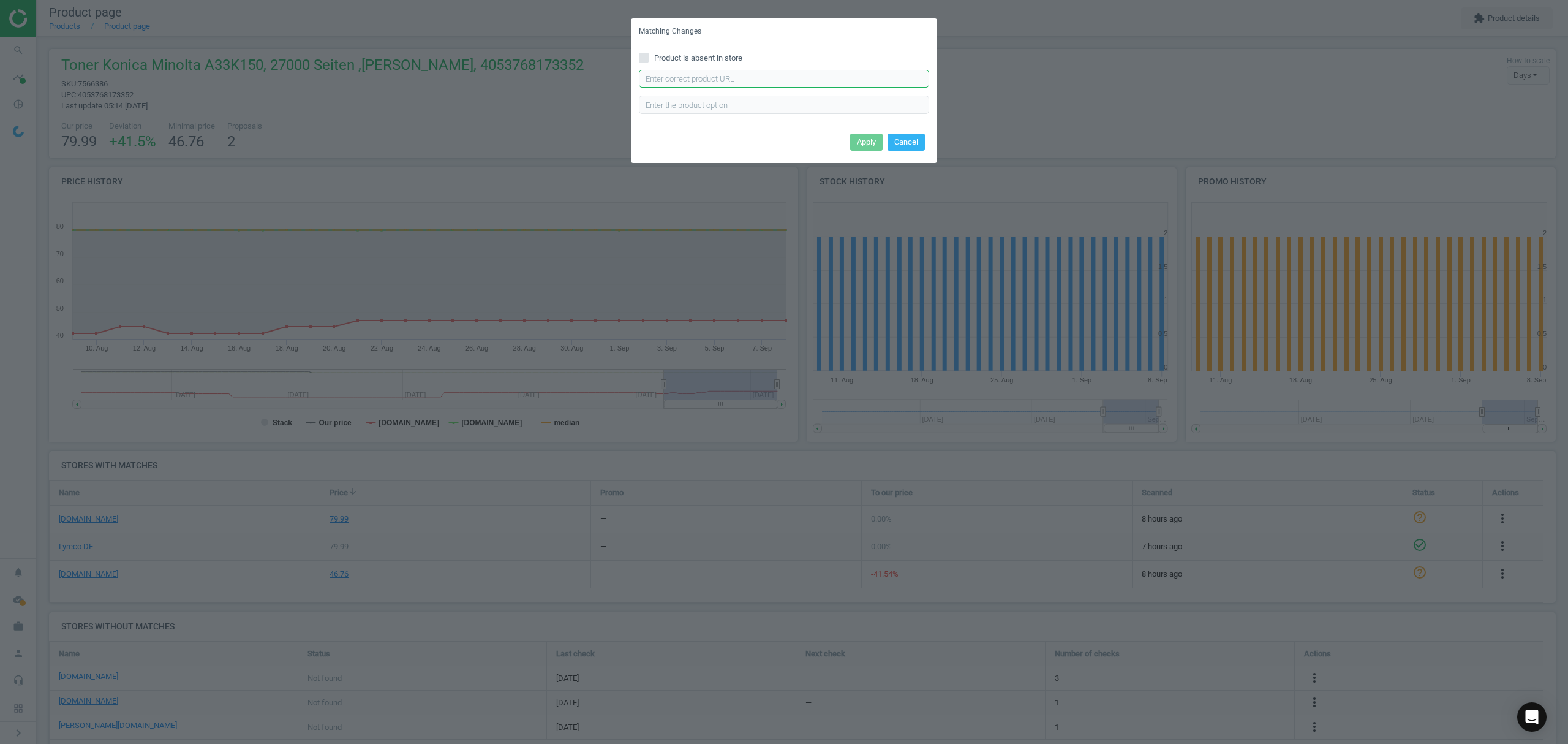
click at [734, 84] on input "text" at bounding box center [784, 78] width 291 height 19
paste input "https://www.otto-office.com/de/Brother-Tonerpatrone-TN-321BK/10990/p"
type input "https://www.otto-office.com/de/Brother-Tonerpatrone-TN-321BK/10990/p"
click at [902, 159] on button "Cancel" at bounding box center [906, 153] width 37 height 17
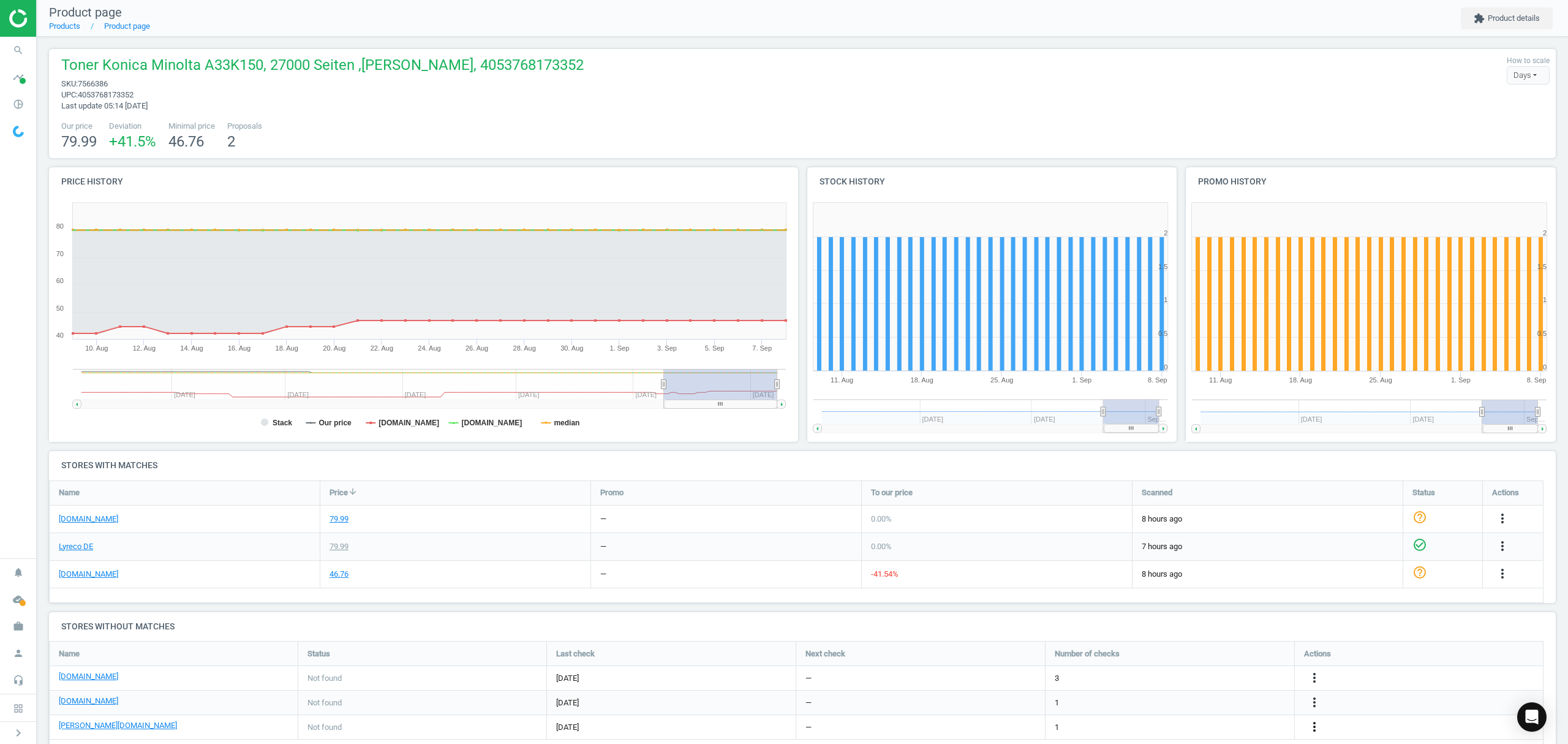
click at [1315, 727] on icon "more_vert" at bounding box center [1314, 726] width 15 height 15
click at [1196, 713] on link "Edit URL/product option" at bounding box center [1218, 715] width 168 height 19
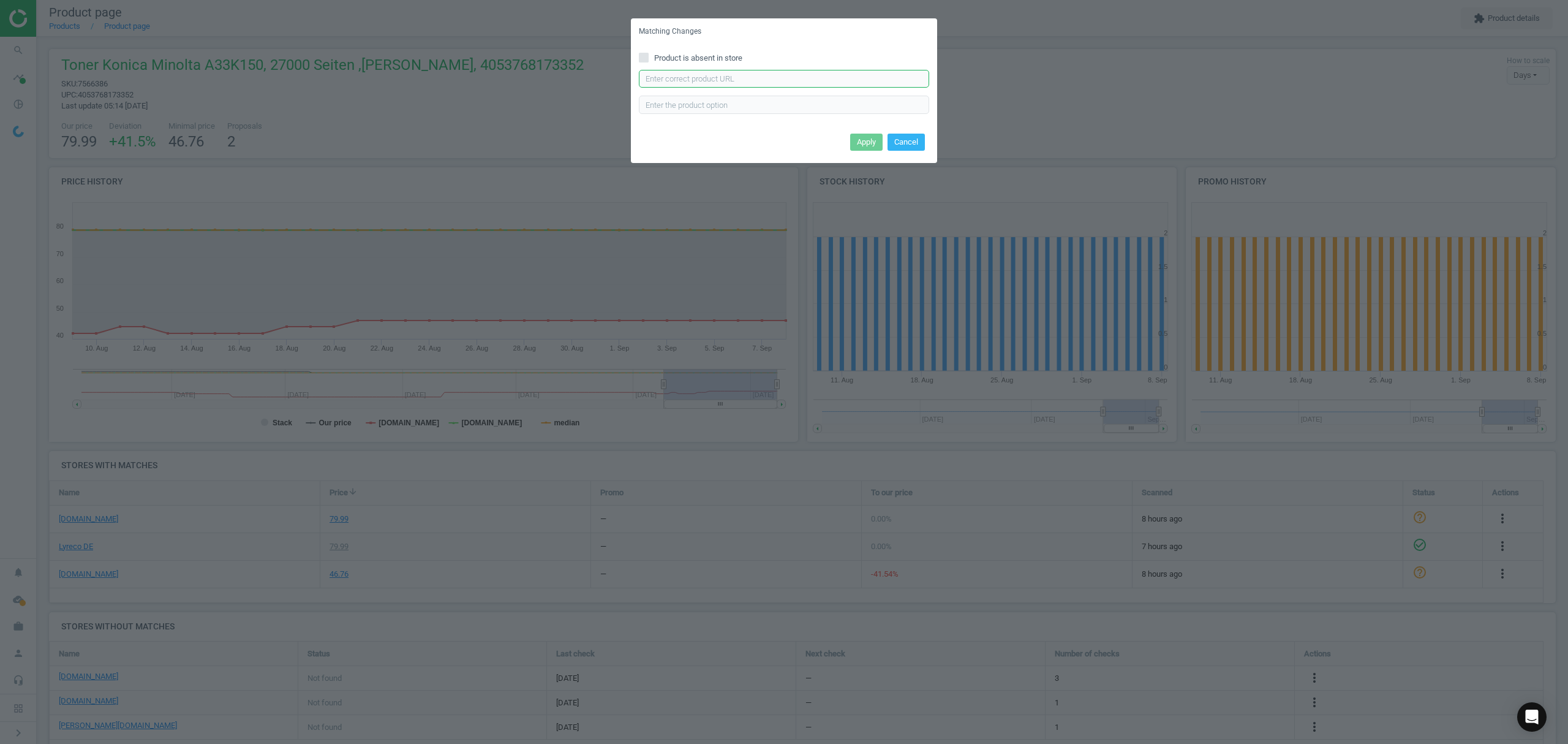
drag, startPoint x: 686, startPoint y: 74, endPoint x: 696, endPoint y: 75, distance: 10.0
click at [686, 74] on input "text" at bounding box center [784, 78] width 291 height 19
paste input "https://www.otto-office.com/de/Brother-Tonerpatrone-TN-321BK/10990/p"
type input "https://www.otto-office.com/de/Brother-Tonerpatrone-TN-321BK/10990/p"
drag, startPoint x: 861, startPoint y: 133, endPoint x: 699, endPoint y: 13, distance: 201.6
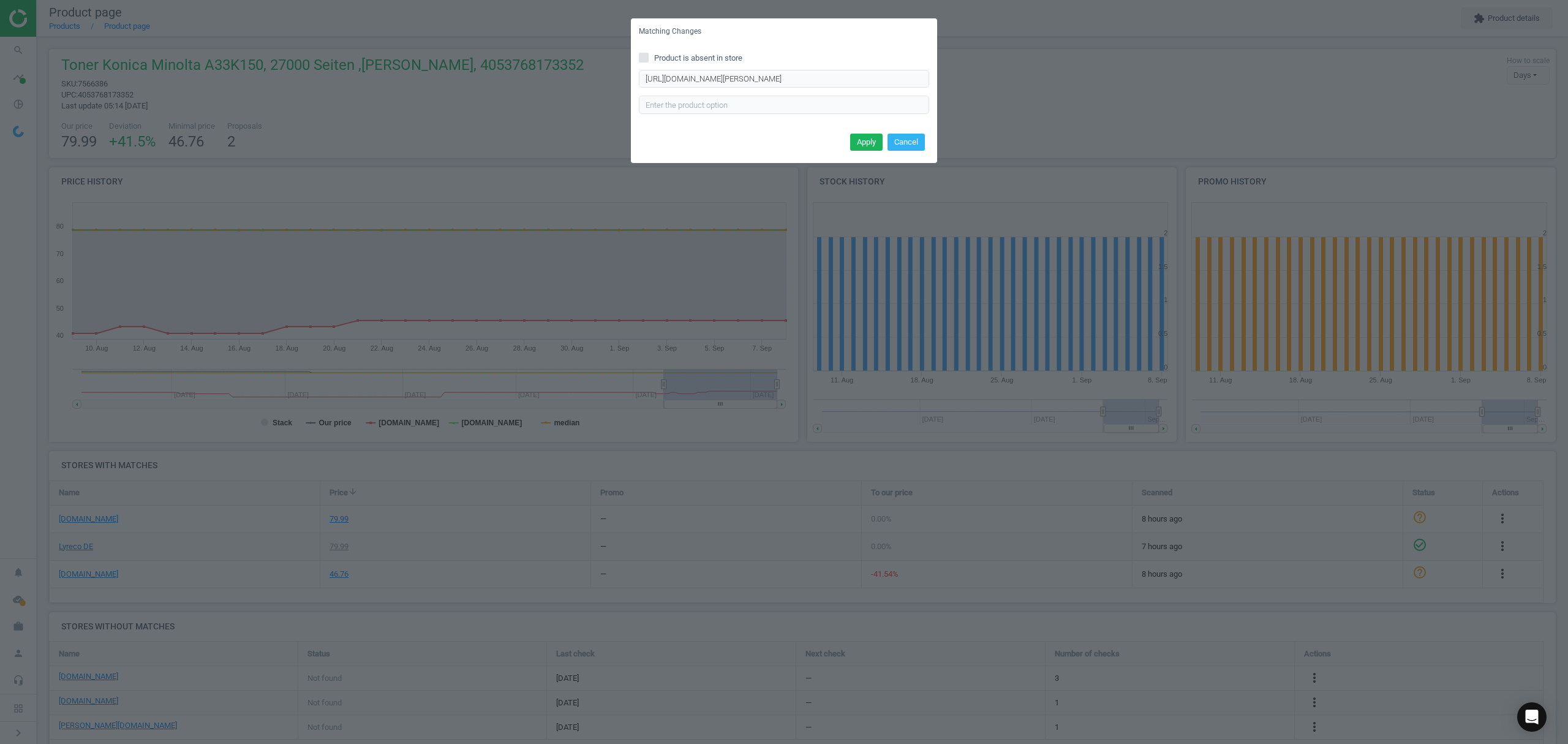
click at [861, 131] on div "Apply Cancel" at bounding box center [783, 146] width 306 height 33
click at [861, 146] on button "Apply" at bounding box center [866, 141] width 32 height 17
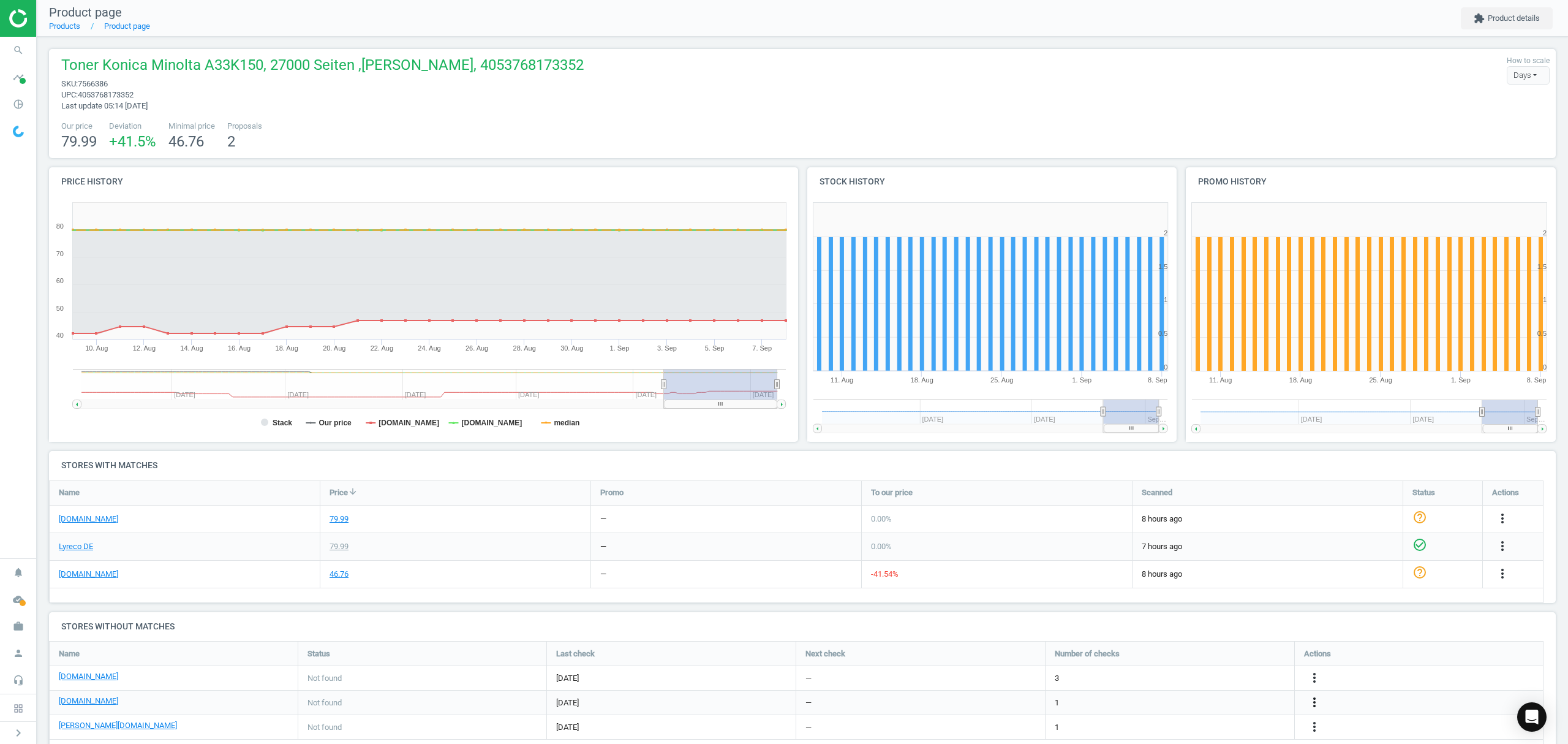
click at [1317, 704] on icon "more_vert" at bounding box center [1314, 702] width 15 height 15
click at [1221, 697] on link "Edit URL/product option" at bounding box center [1218, 704] width 168 height 19
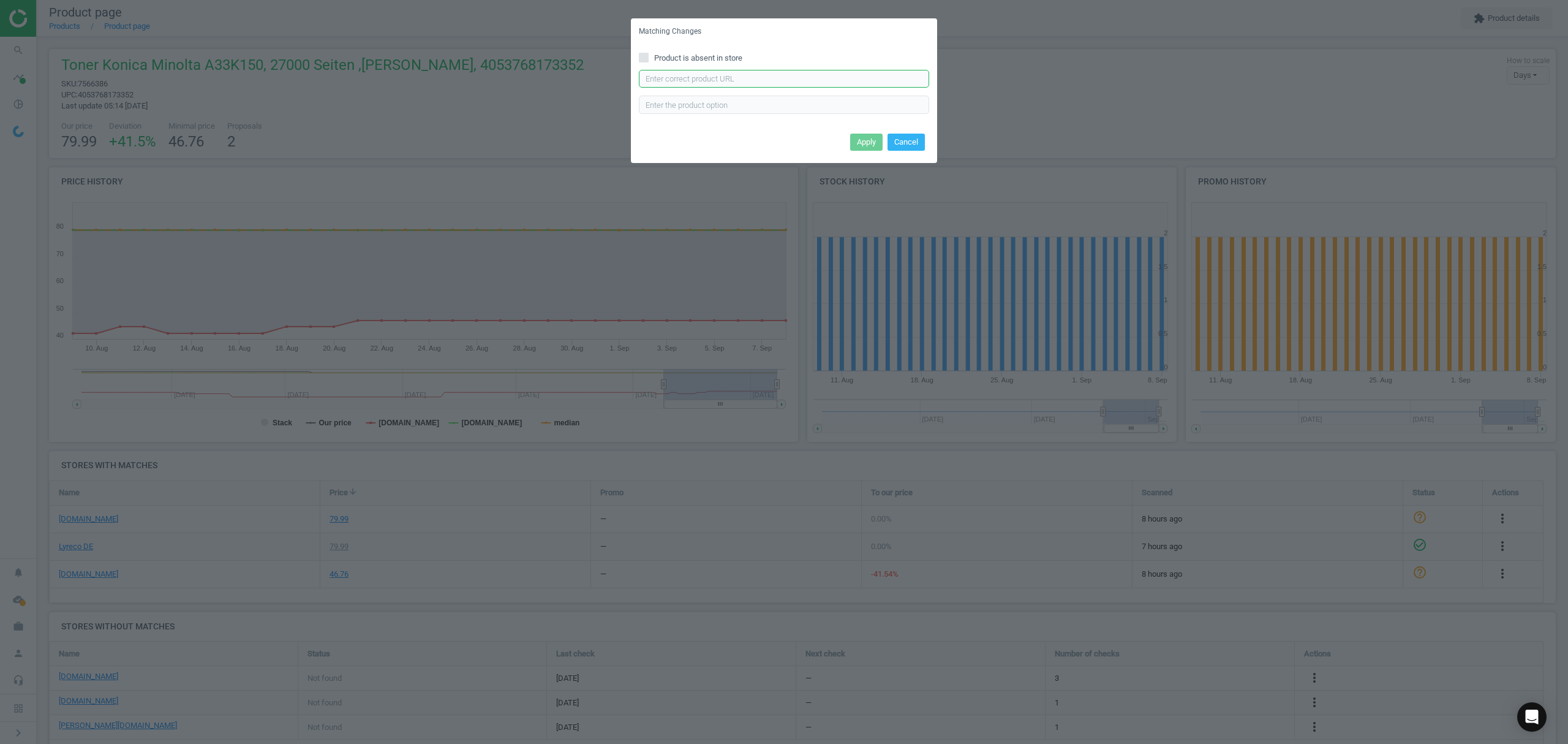
click at [762, 72] on input "text" at bounding box center [784, 78] width 291 height 19
paste input "https://www.office-discount.de/brother-tn-321bk-toner-331306"
type input "https://www.office-discount.de/brother-tn-321bk-toner-331306"
click at [871, 145] on button "Apply" at bounding box center [866, 141] width 32 height 17
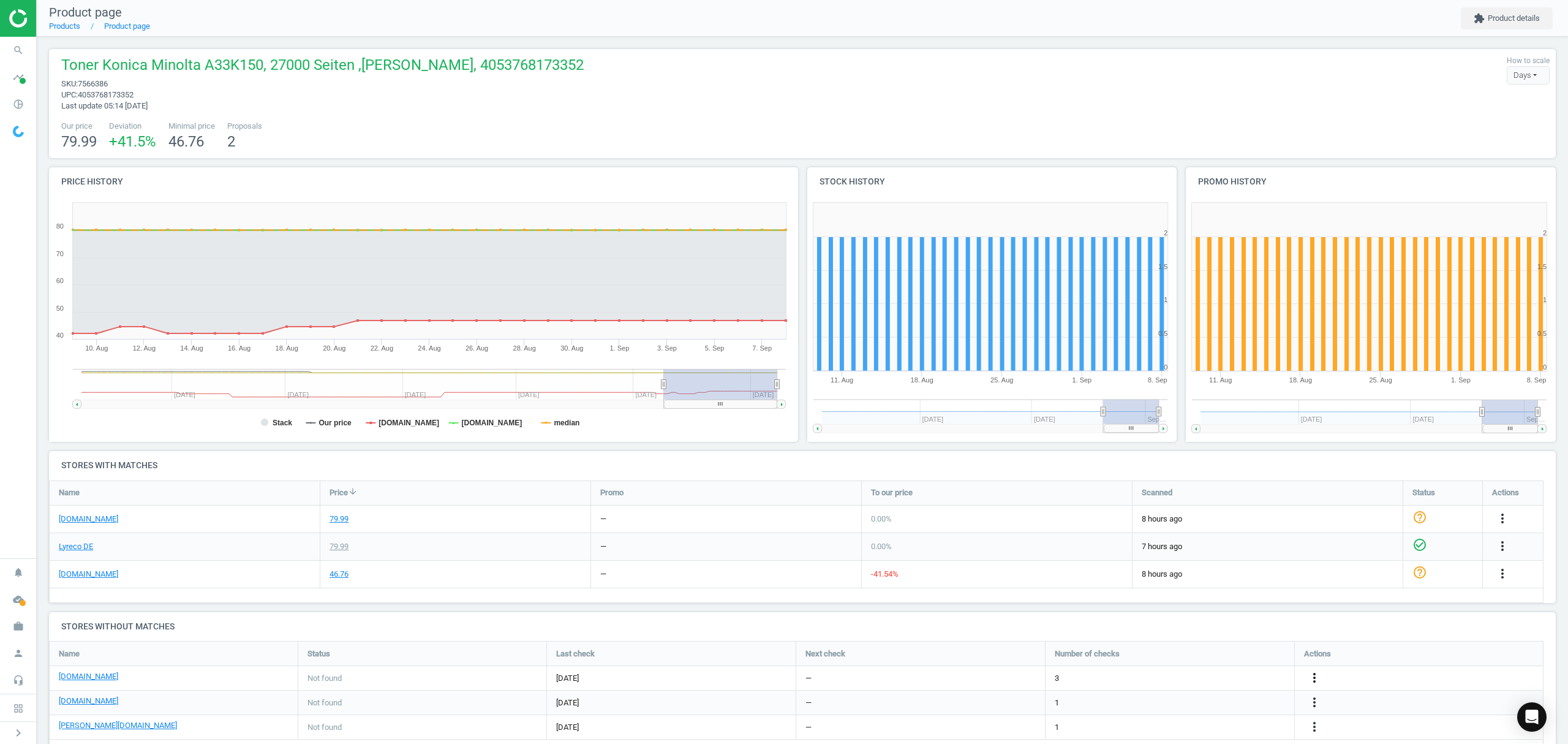
click at [1317, 679] on icon "more_vert" at bounding box center [1314, 678] width 15 height 15
click at [1198, 676] on link "Edit URL/product option" at bounding box center [1218, 679] width 168 height 19
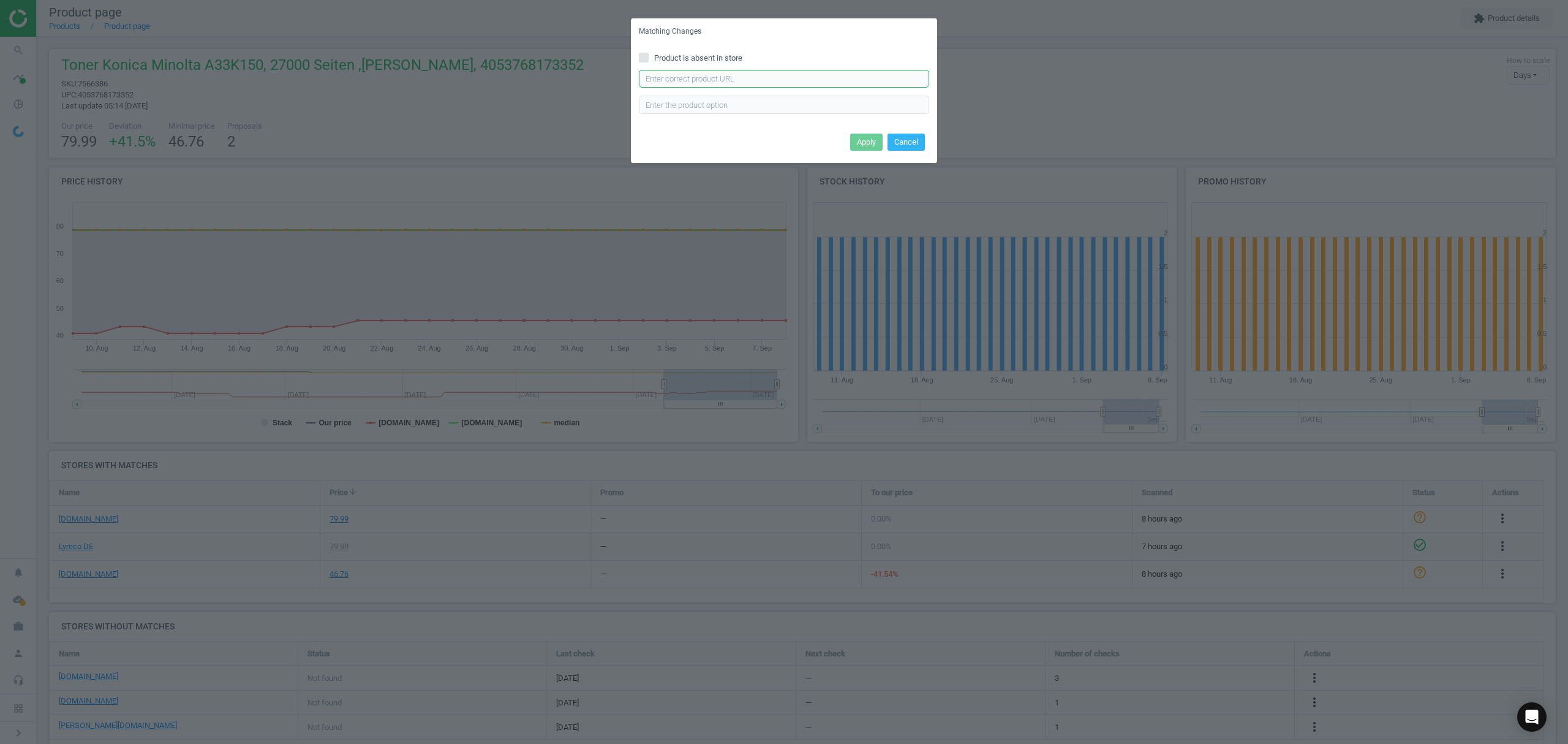
click at [749, 77] on input "text" at bounding box center [784, 78] width 291 height 19
paste input "https://www.viking.de/de/brother-tn-321bk-original-tonerkartusche-schwarz-p-690…"
type input "https://www.viking.de/de/brother-tn-321bk-original-tonerkartusche-schwarz-p-690…"
click at [851, 138] on button "Apply" at bounding box center [866, 141] width 32 height 17
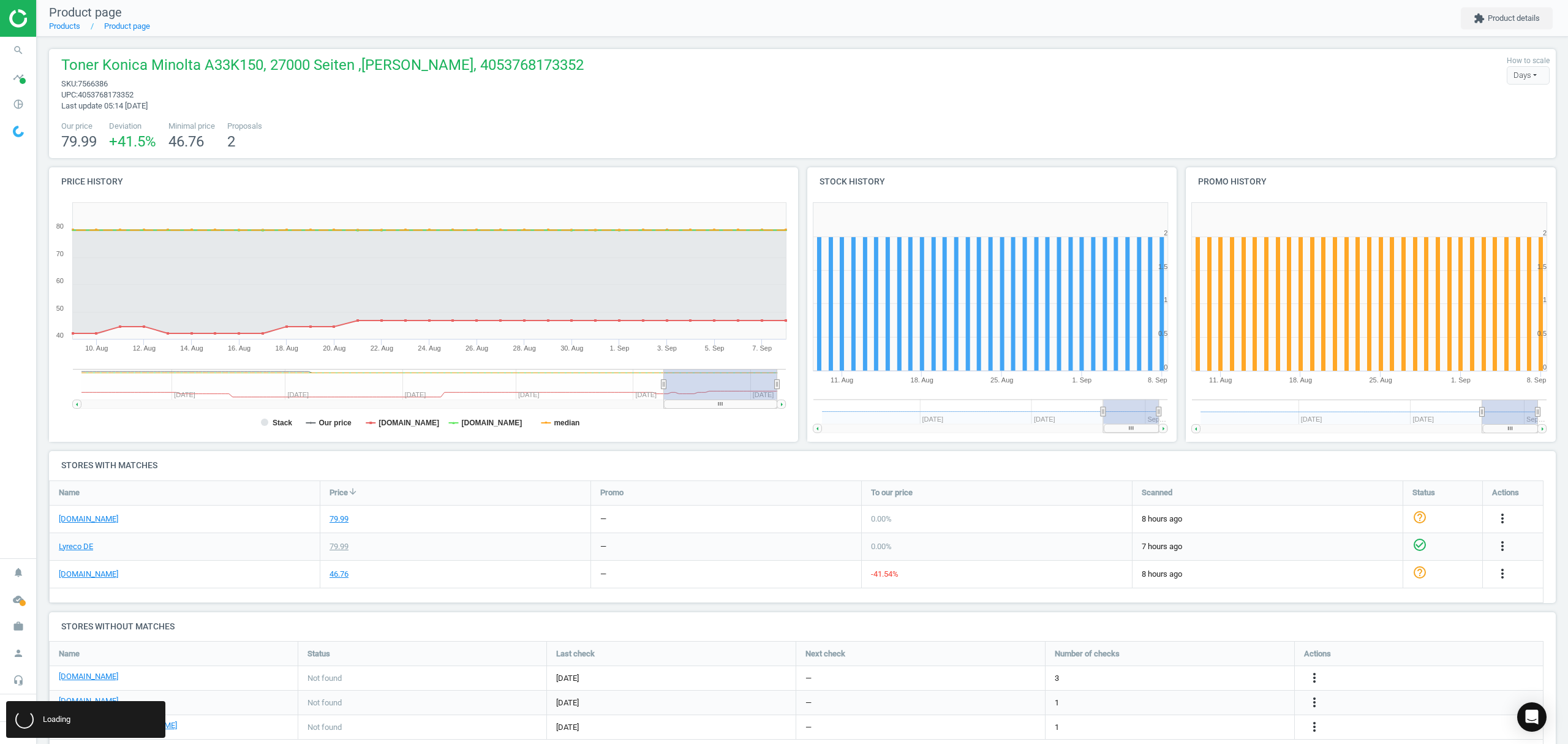
scroll to position [0, 0]
click at [66, 24] on link "Products" at bounding box center [65, 26] width 31 height 9
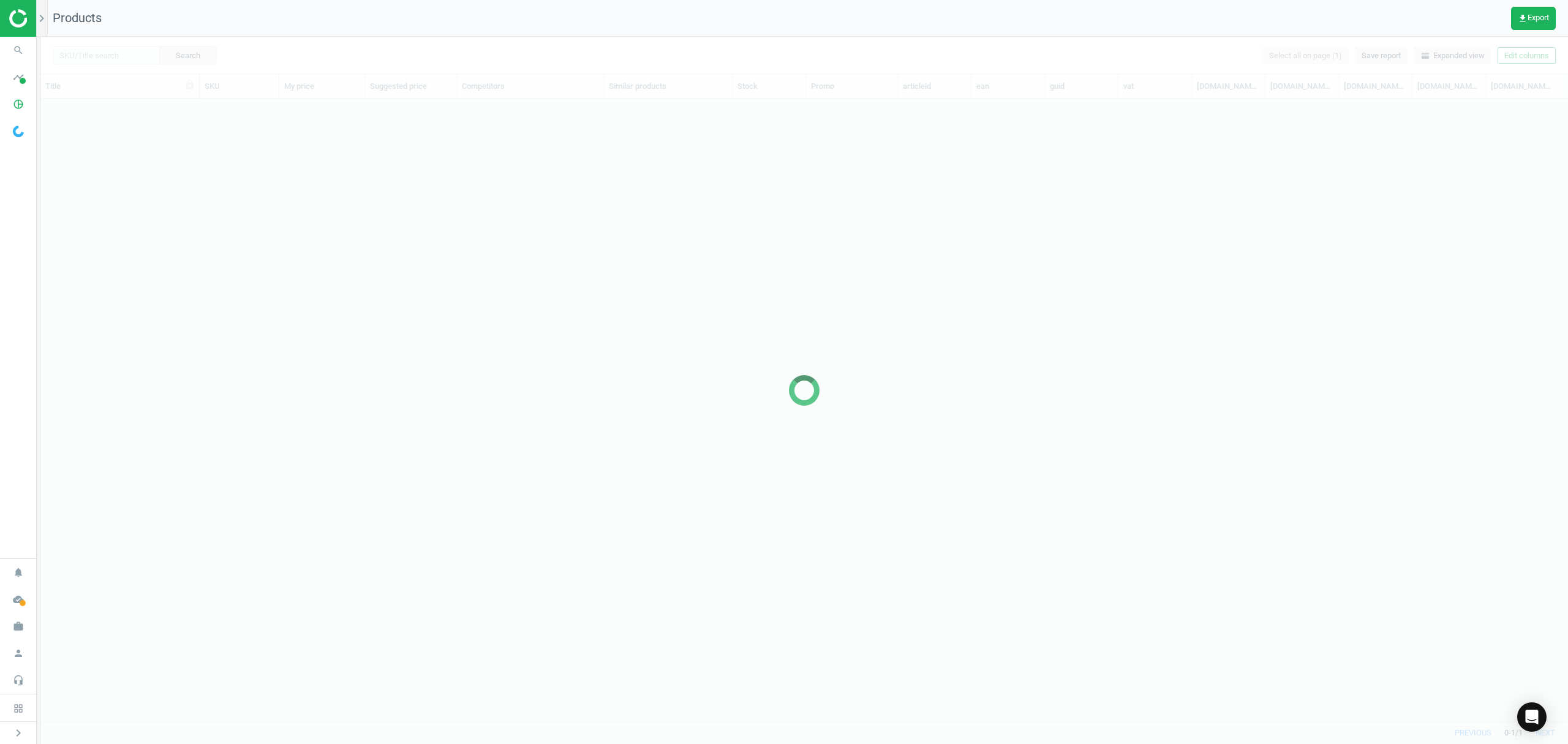
scroll to position [597, 1515]
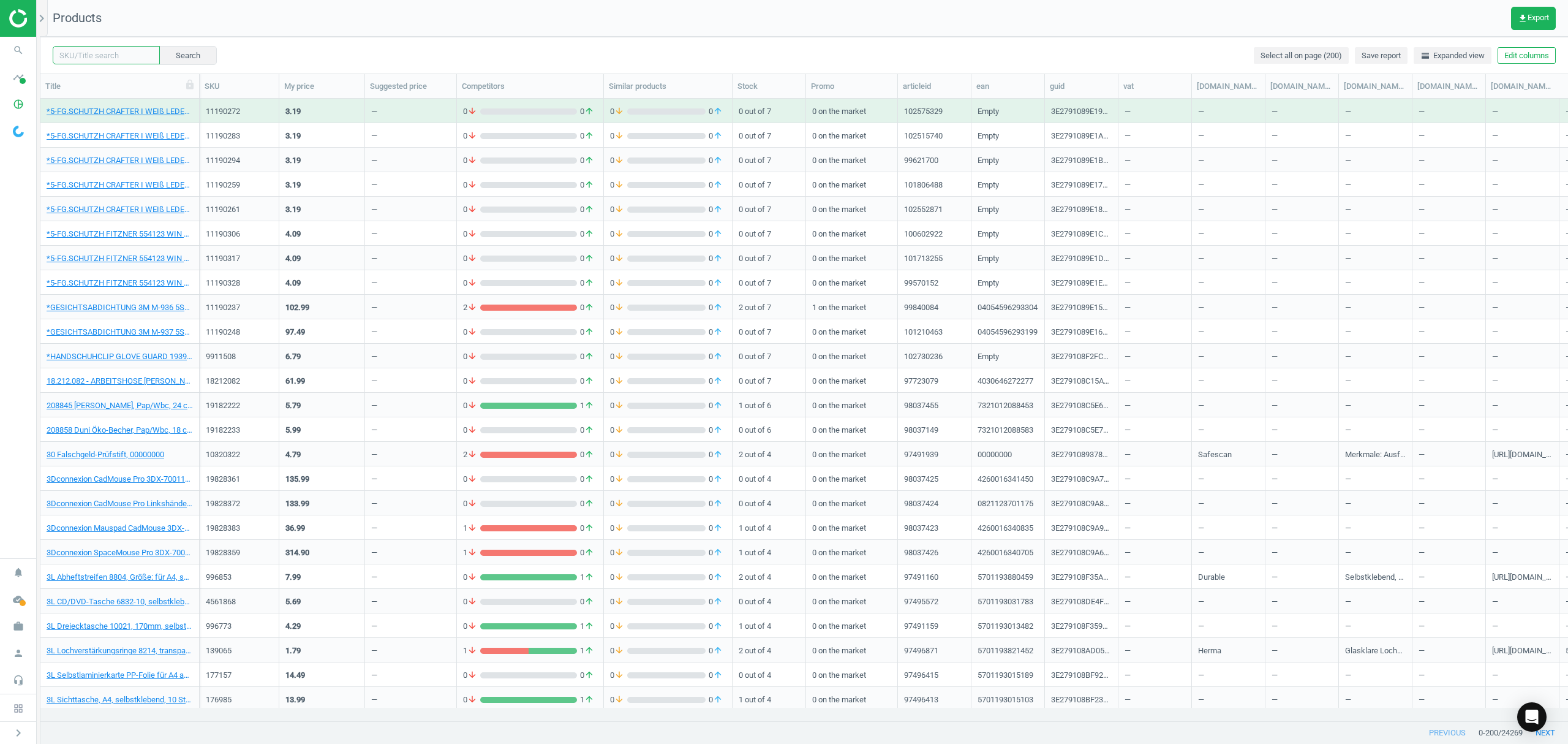
click at [114, 54] on input "text" at bounding box center [106, 55] width 107 height 19
paste input "19434165"
type input "19434165"
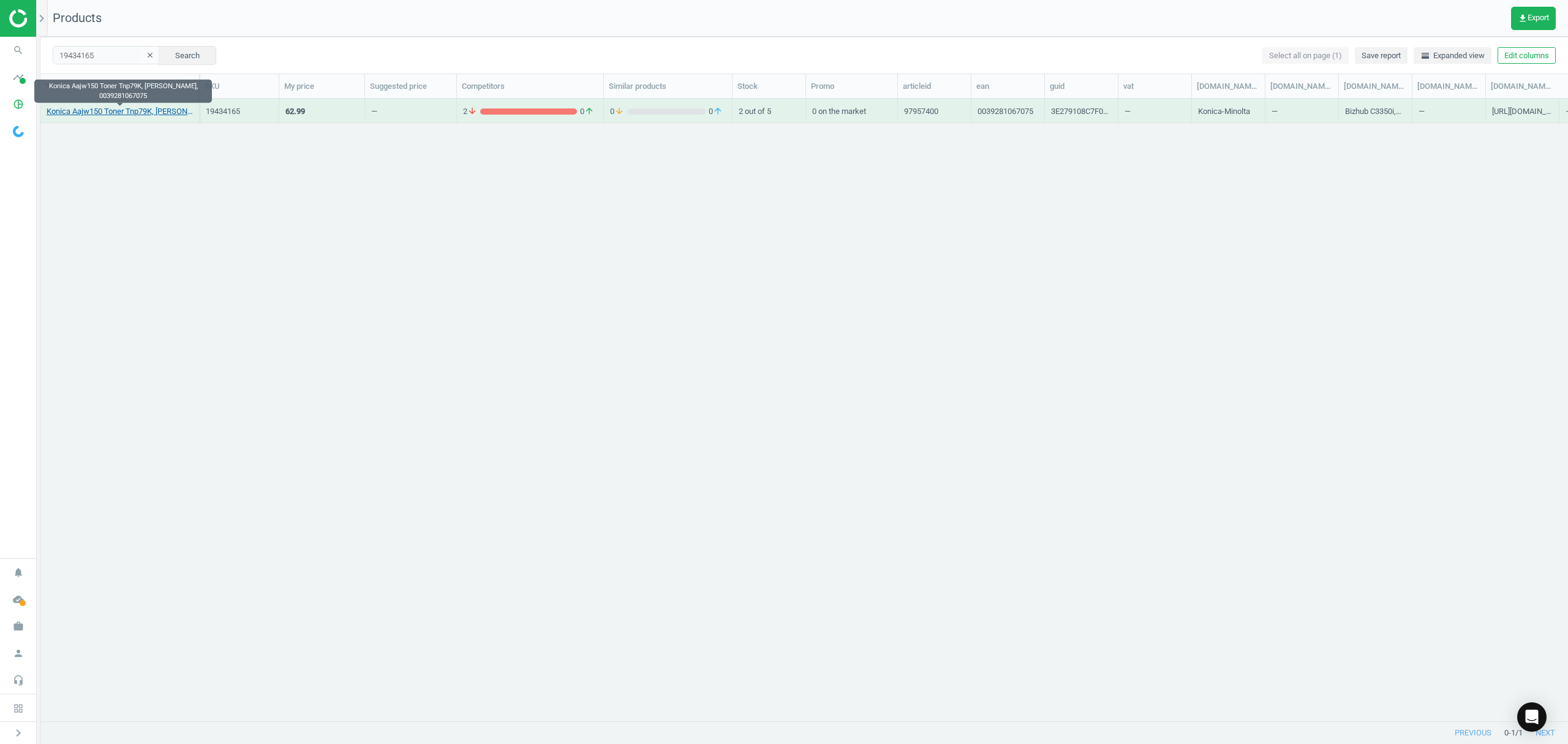
click at [76, 116] on link "Konica Aajw150 Toner Tnp79K, schwarz, 0039281067075" at bounding box center [119, 111] width 146 height 11
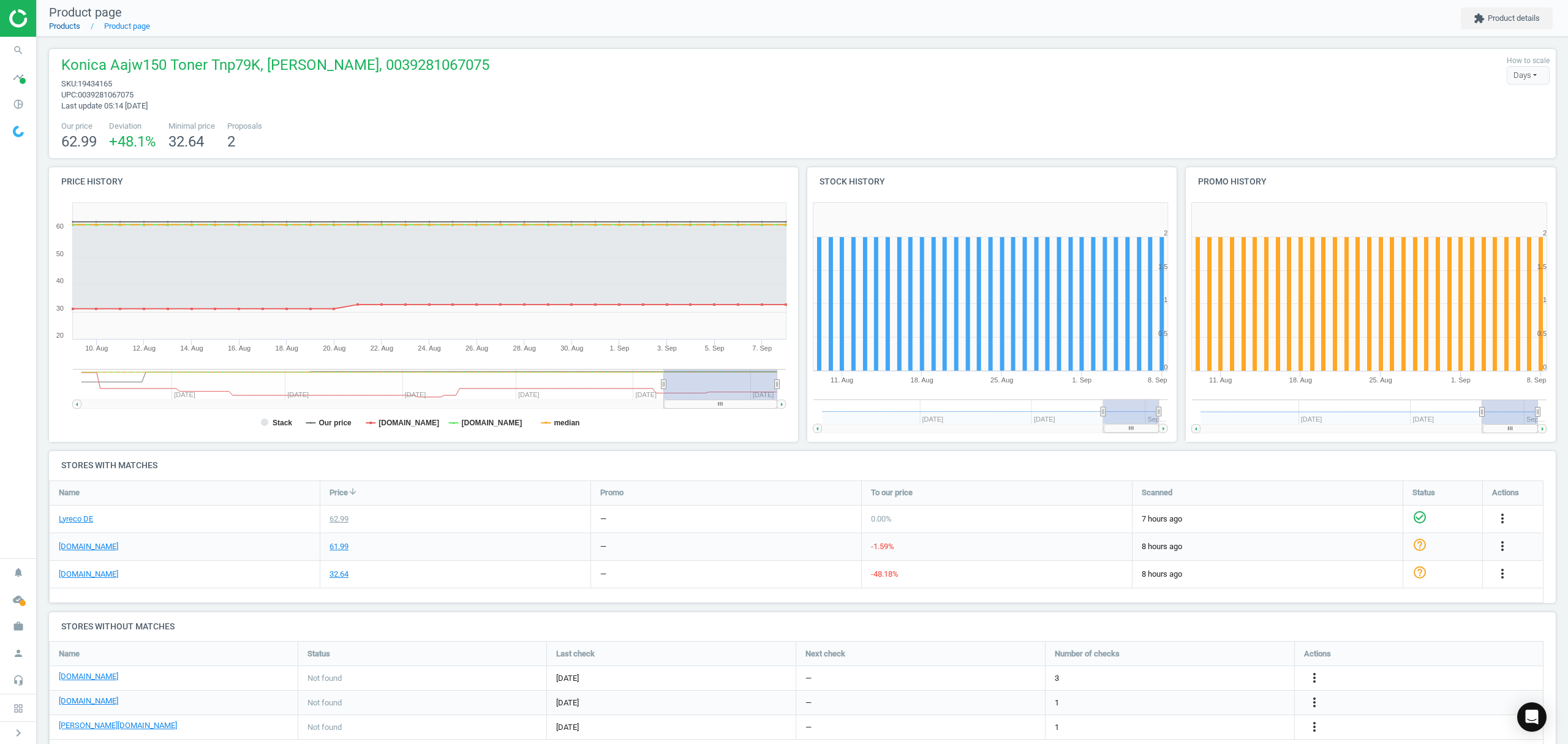
click at [67, 27] on link "Products" at bounding box center [65, 26] width 31 height 9
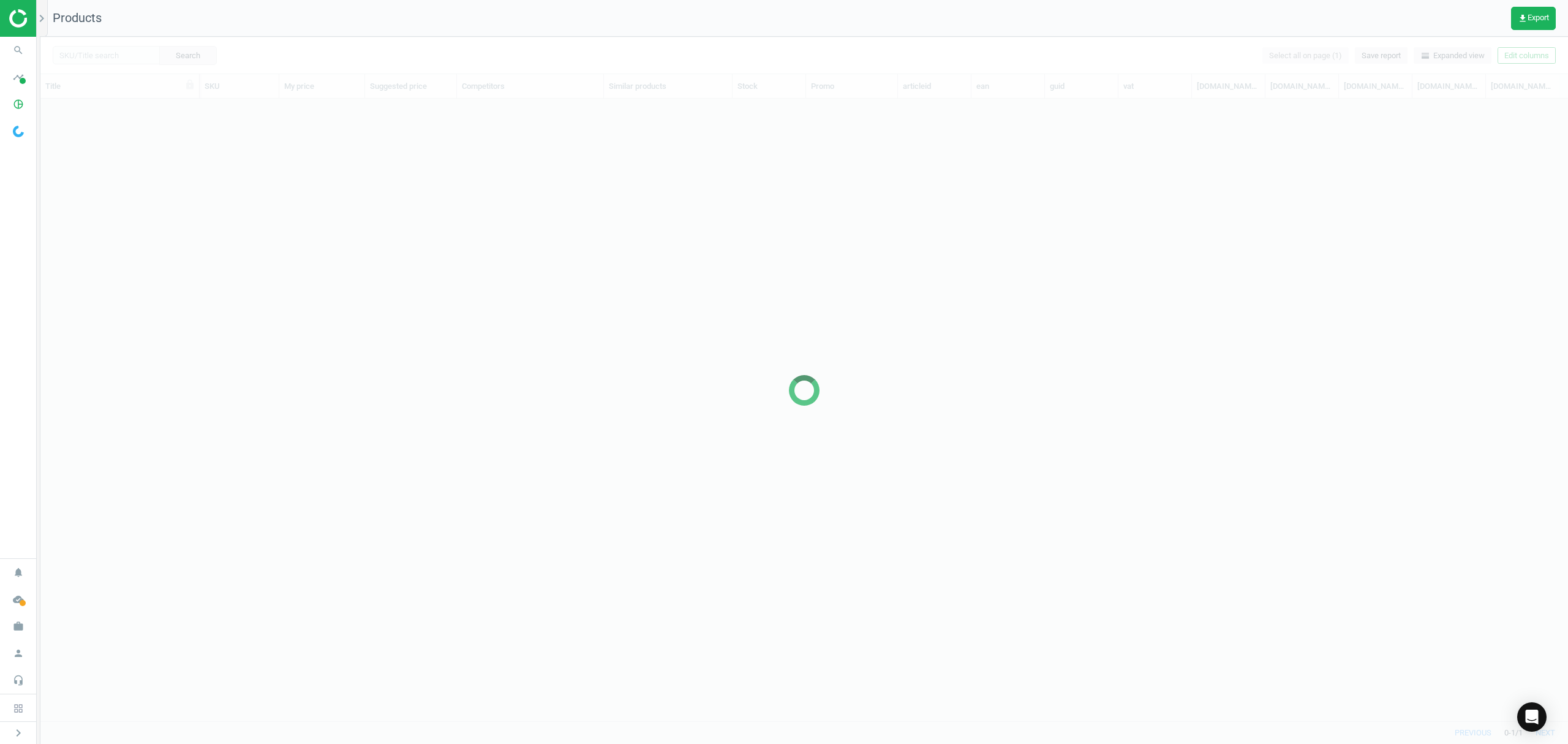
scroll to position [597, 1515]
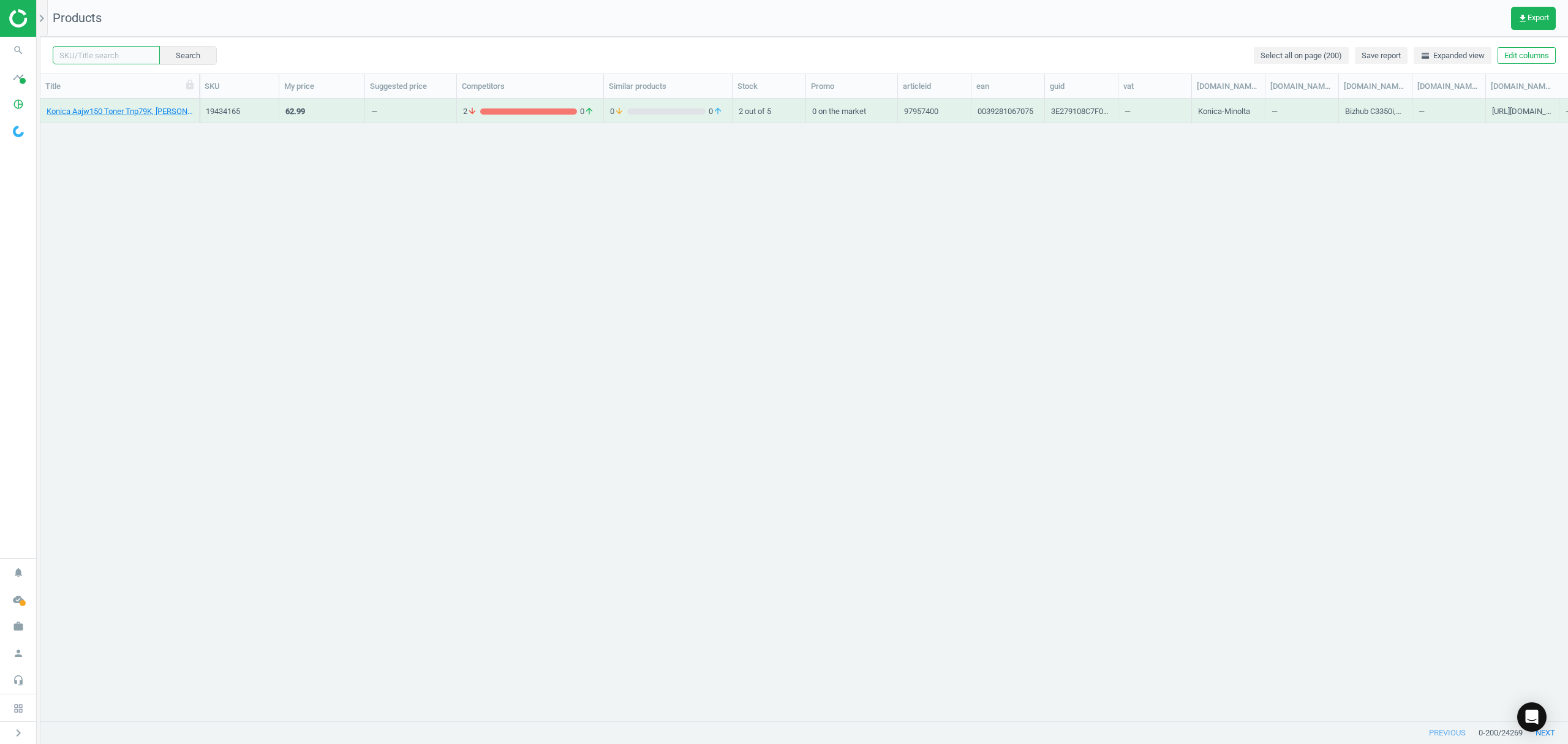
click at [94, 48] on input "text" at bounding box center [106, 55] width 107 height 19
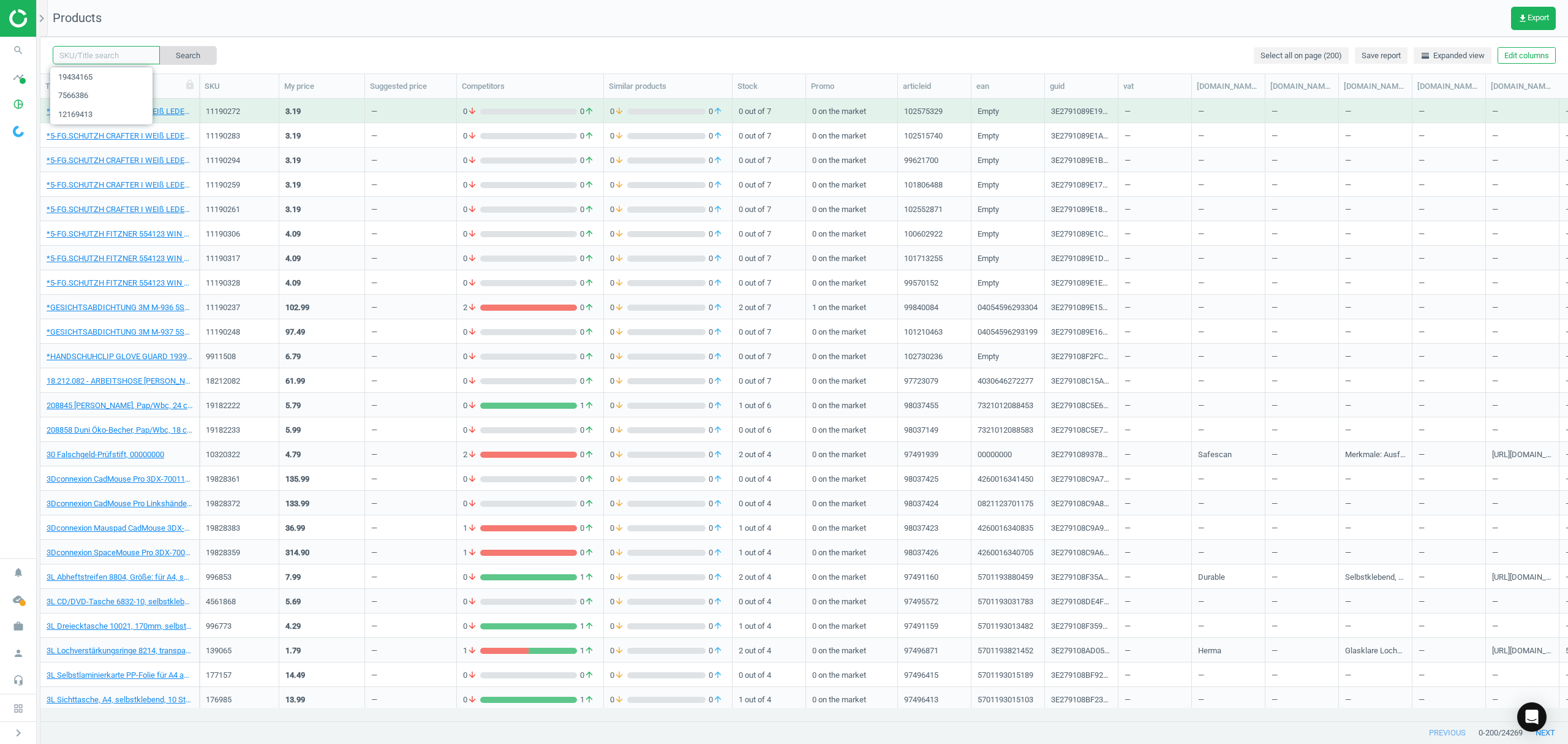
paste input "11069524"
type input "11069524"
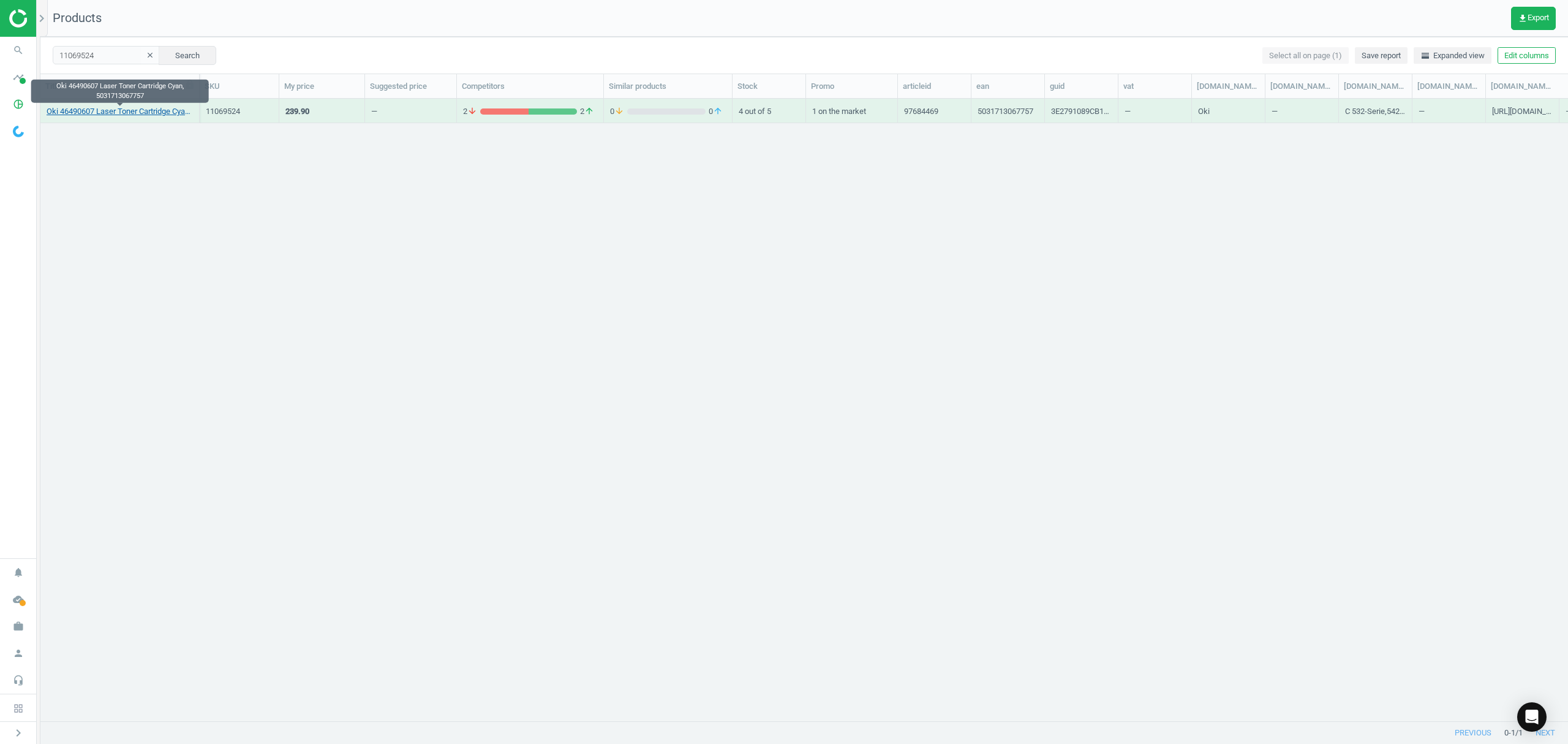
click at [86, 108] on link "Oki 46490607 Laser Toner Cartridge Cyan, 5031713067757" at bounding box center [119, 111] width 146 height 11
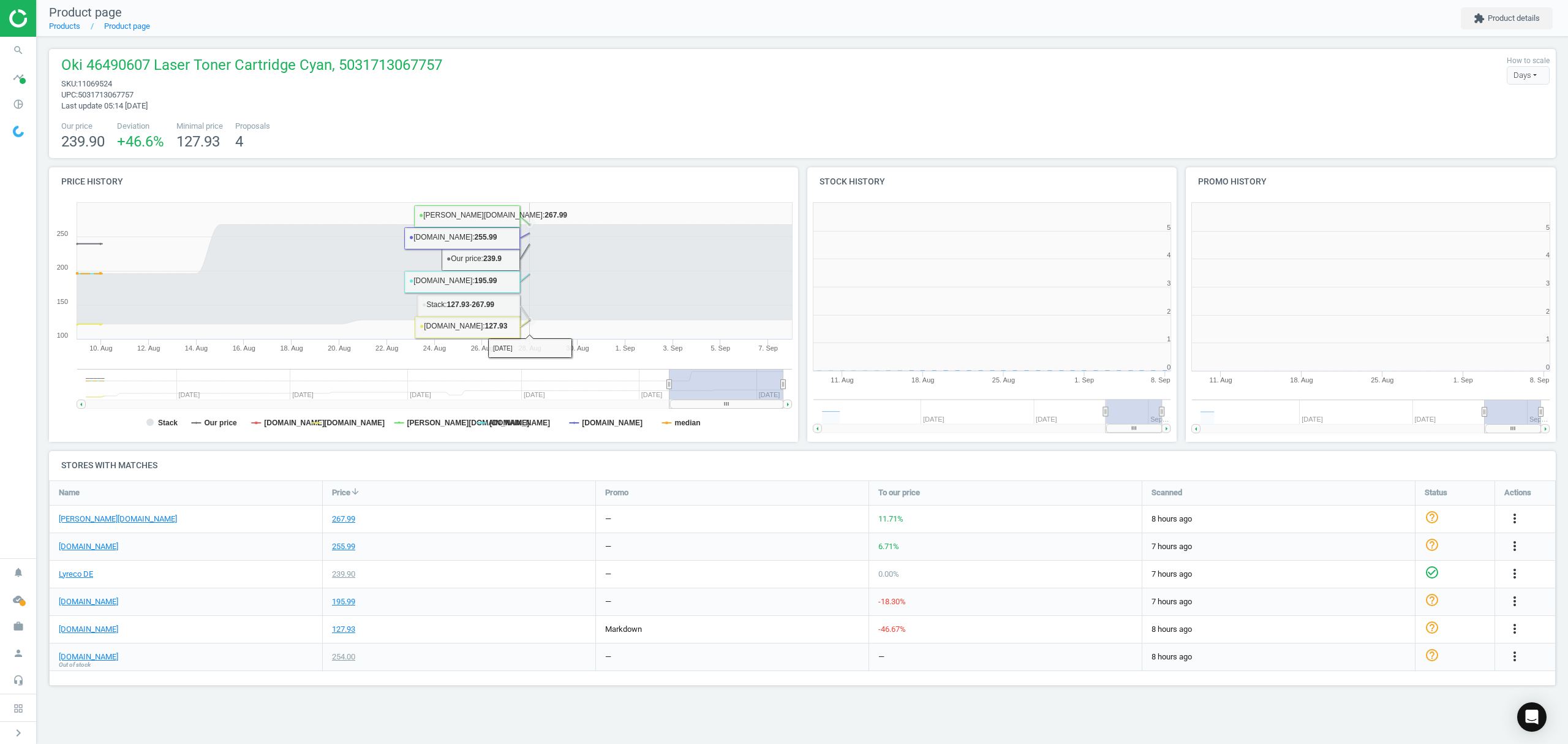
scroll to position [270, 394]
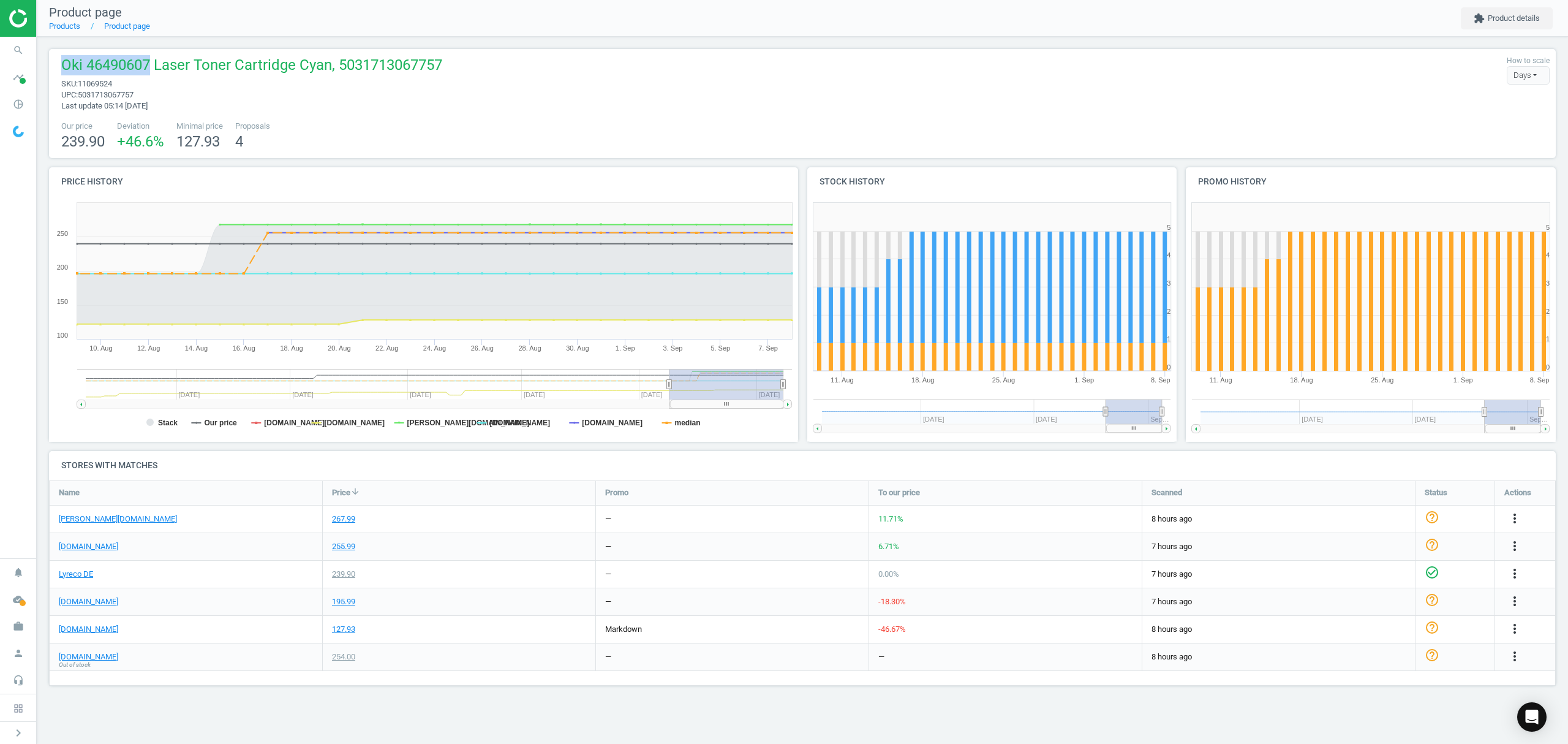
drag, startPoint x: 149, startPoint y: 62, endPoint x: 61, endPoint y: 59, distance: 88.1
click at [61, 59] on span "Oki 46490607 Laser Toner Cartridge Cyan, 5031713067757" at bounding box center [252, 66] width 381 height 23
copy span "Oki 46490607"
click at [1512, 628] on icon "more_vert" at bounding box center [1515, 628] width 15 height 15
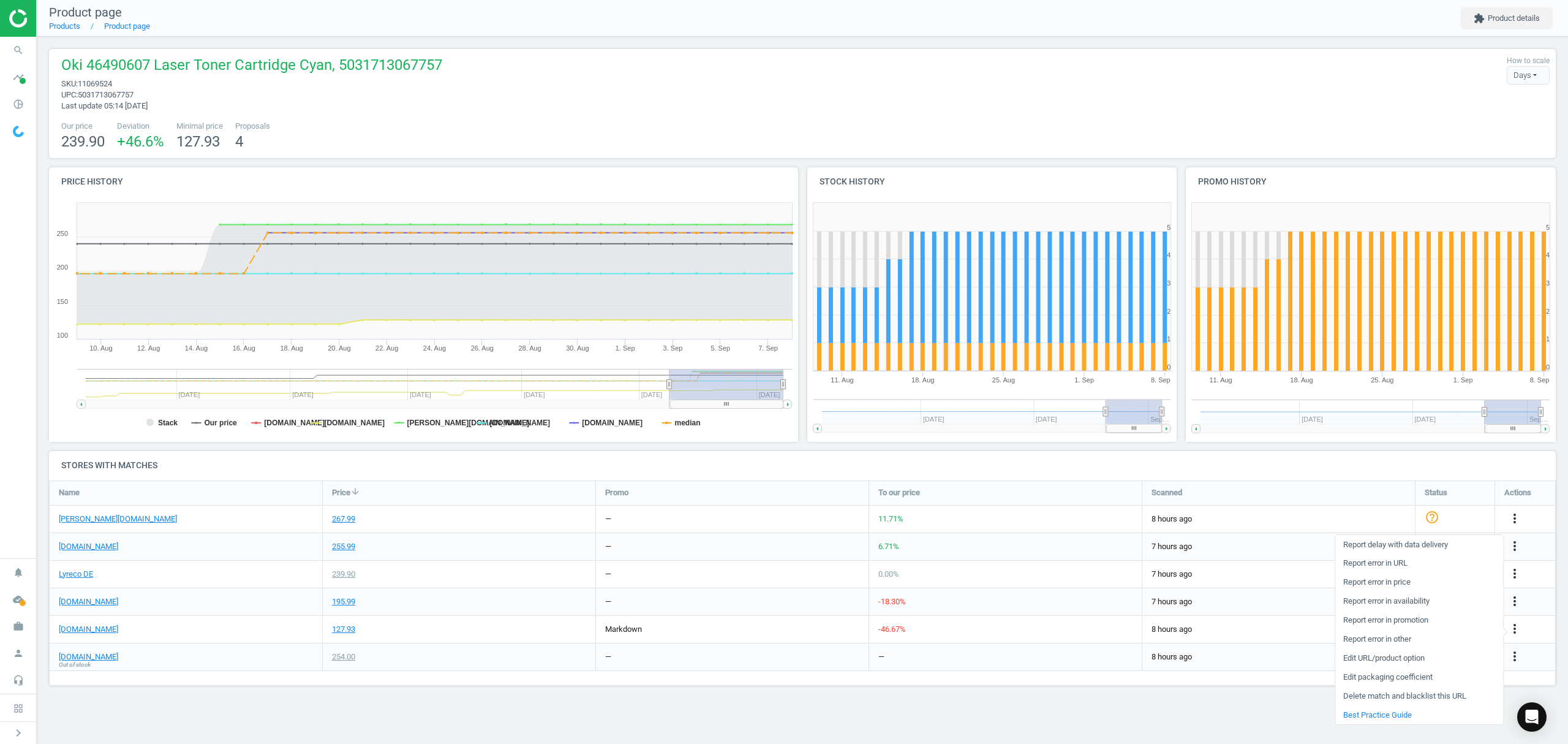
click at [1362, 655] on link "Edit URL/product option" at bounding box center [1419, 658] width 168 height 19
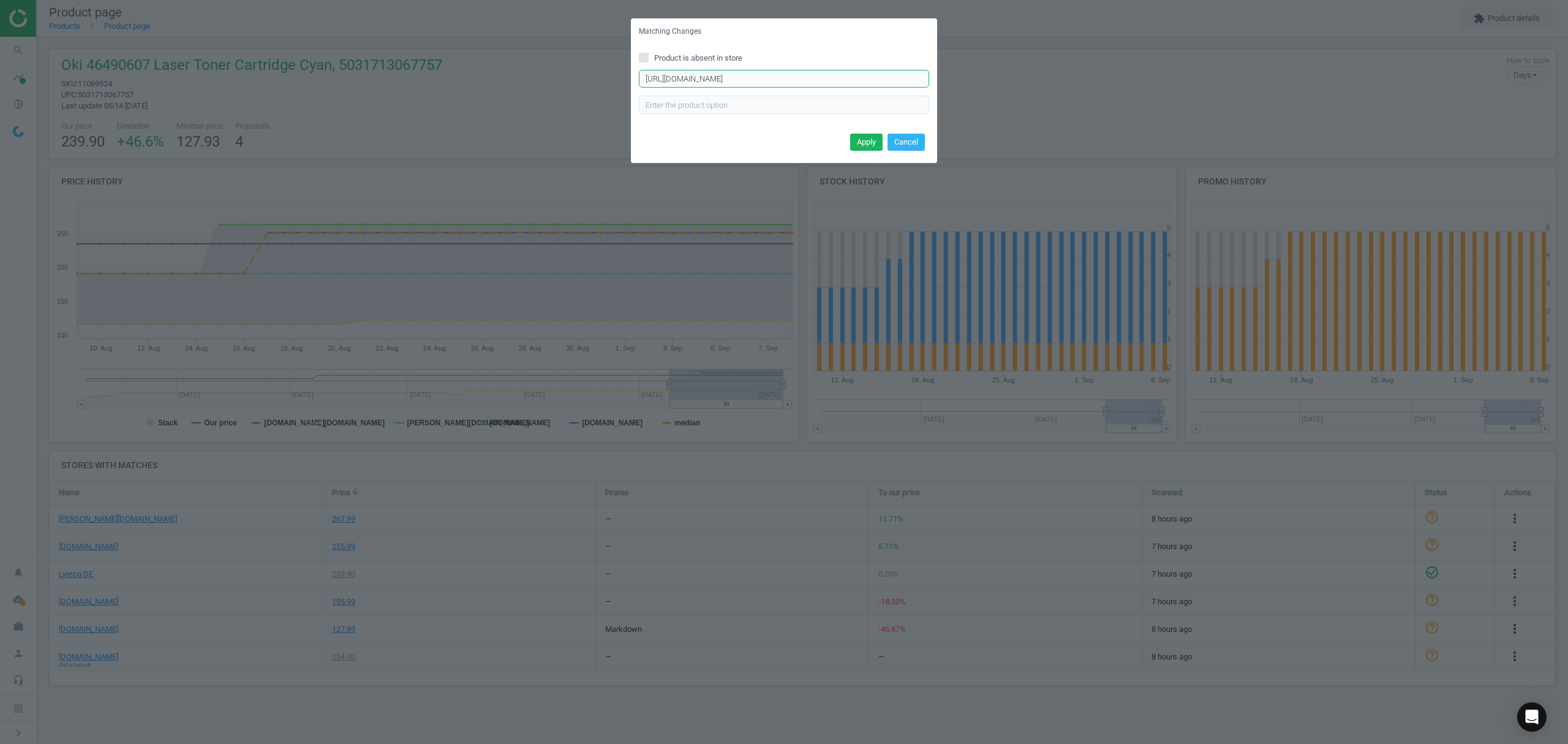
click at [833, 74] on input "https://www.tonerpartner.de/46490607/Kompatibel-zu-OKI-46490607-Tonerkartusche-…" at bounding box center [784, 78] width 291 height 19
click at [831, 74] on input "https://www.tonerpartner.de/46490607/Kompatibel-zu-OKI-46490607-Tonerkartusche-…" at bounding box center [784, 78] width 291 height 19
click at [838, 74] on input "https://www.tonerpartner.de/46490607/Kompatibel-zu-OKI-46490607-Tonerkartusche-…" at bounding box center [784, 78] width 291 height 19
click at [841, 75] on input "https://www.tonerpartner.de/46490607/Kompatibel-zu-OKI-46490607-Tonerkartusche-…" at bounding box center [784, 78] width 291 height 19
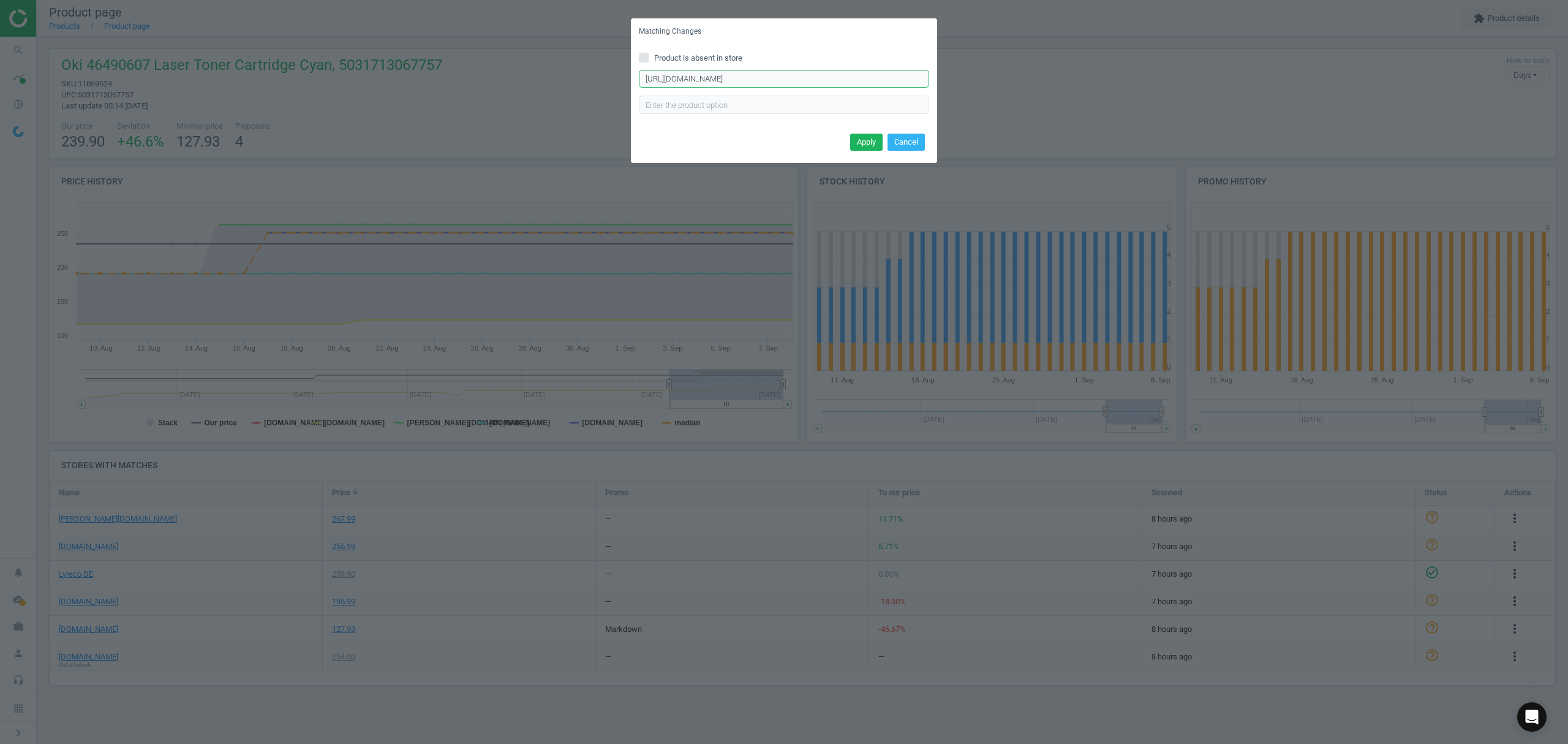
click at [863, 80] on input "https://www.tonerpartner.de/46490607/Kompatibel-zu-OKI-46490607-Tonerkartusche-…" at bounding box center [784, 78] width 291 height 19
click at [865, 81] on input "https://www.tonerpartner.de/46490607/Kompatibel-zu-OKI-46490607-Tonerkartusche-…" at bounding box center [784, 78] width 291 height 19
paste input "Original-OKI-46490607-Toner"
type input "https://www.tonerpartner.de/46490607/Original-OKI-46490607-Toner-cyan.html"
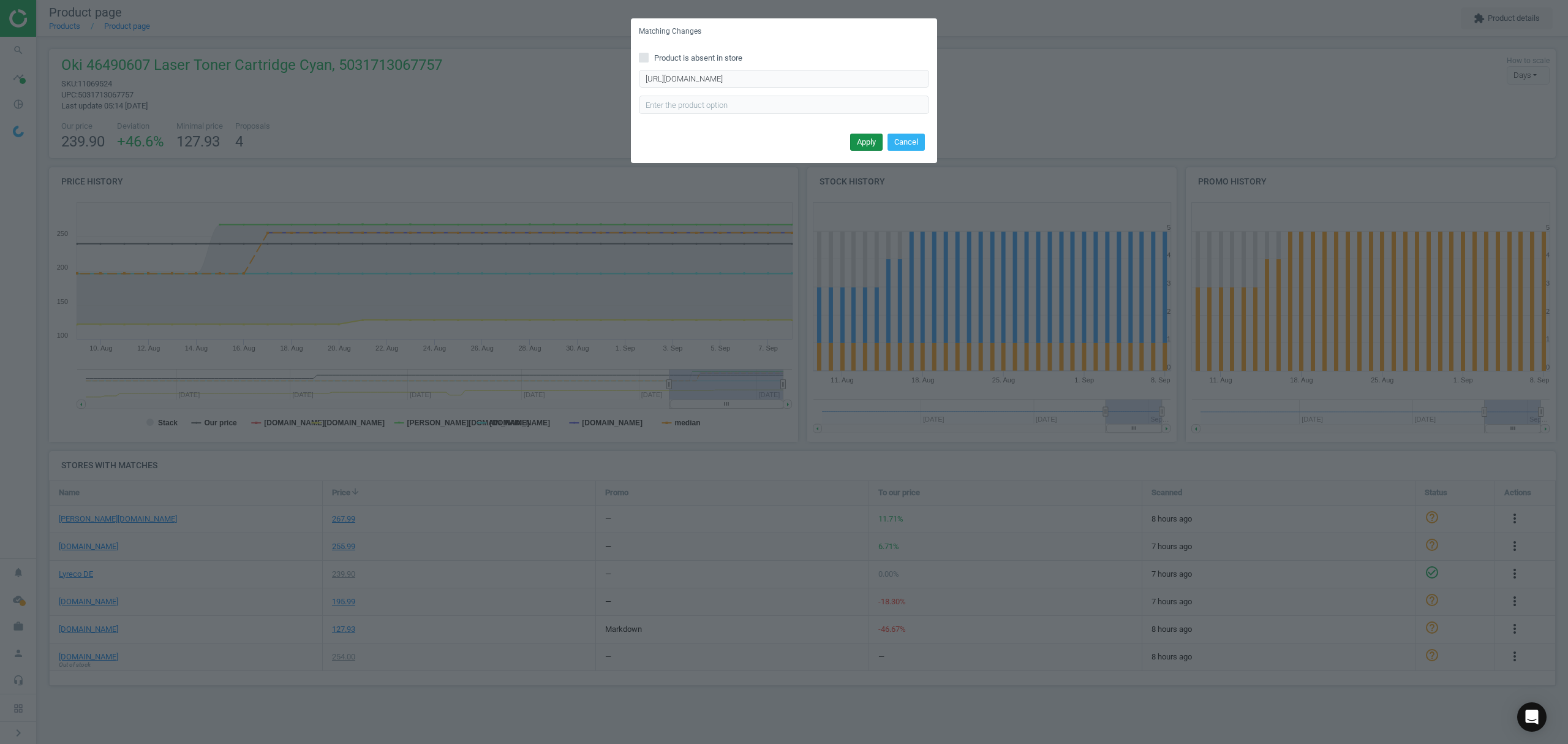
click at [868, 145] on button "Apply" at bounding box center [866, 141] width 32 height 17
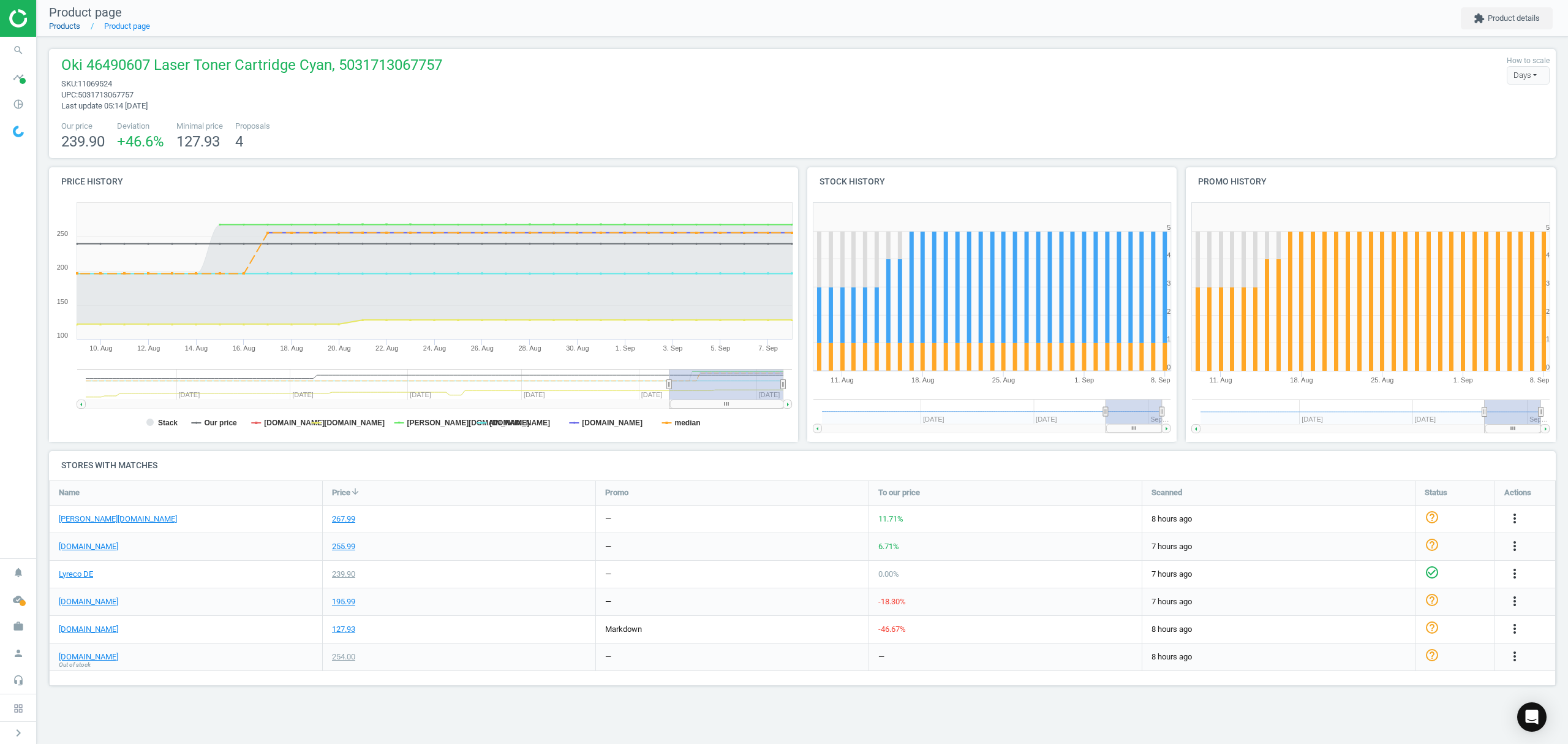
click at [76, 23] on link "Products" at bounding box center [65, 26] width 31 height 9
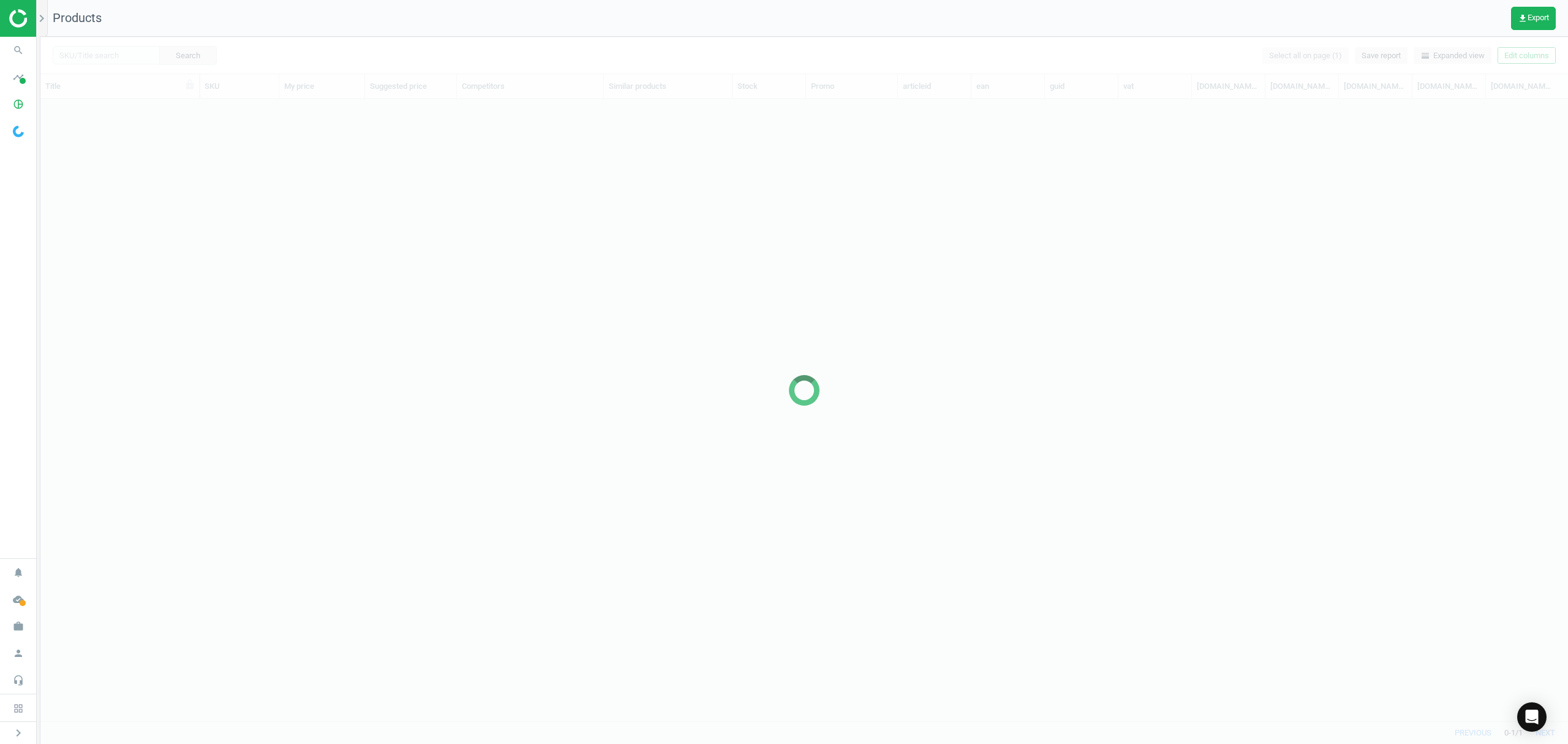
scroll to position [597, 1515]
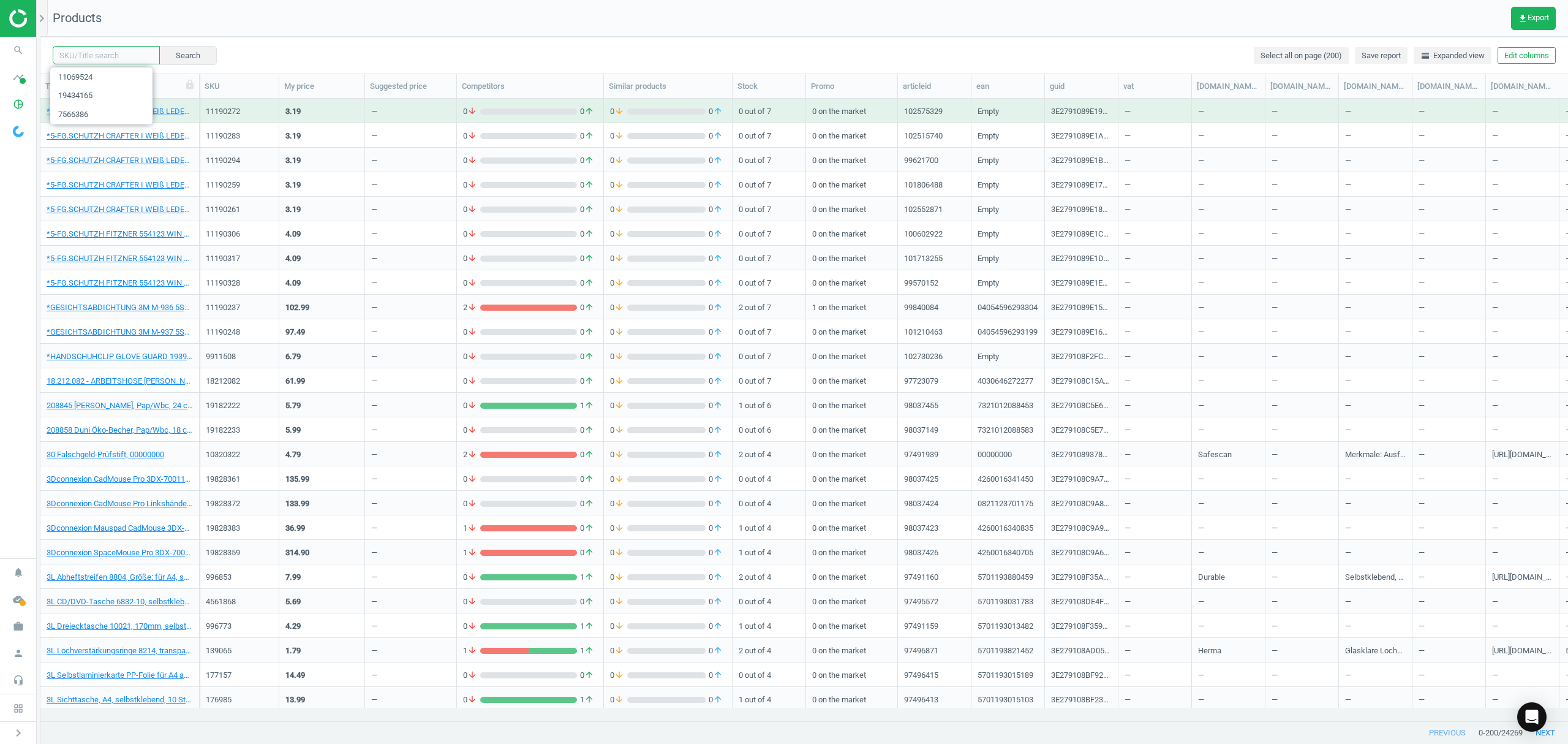
drag, startPoint x: 97, startPoint y: 60, endPoint x: 125, endPoint y: 59, distance: 28.0
click at [97, 60] on input "text" at bounding box center [106, 55] width 107 height 19
paste input "12194589"
type input "12194589"
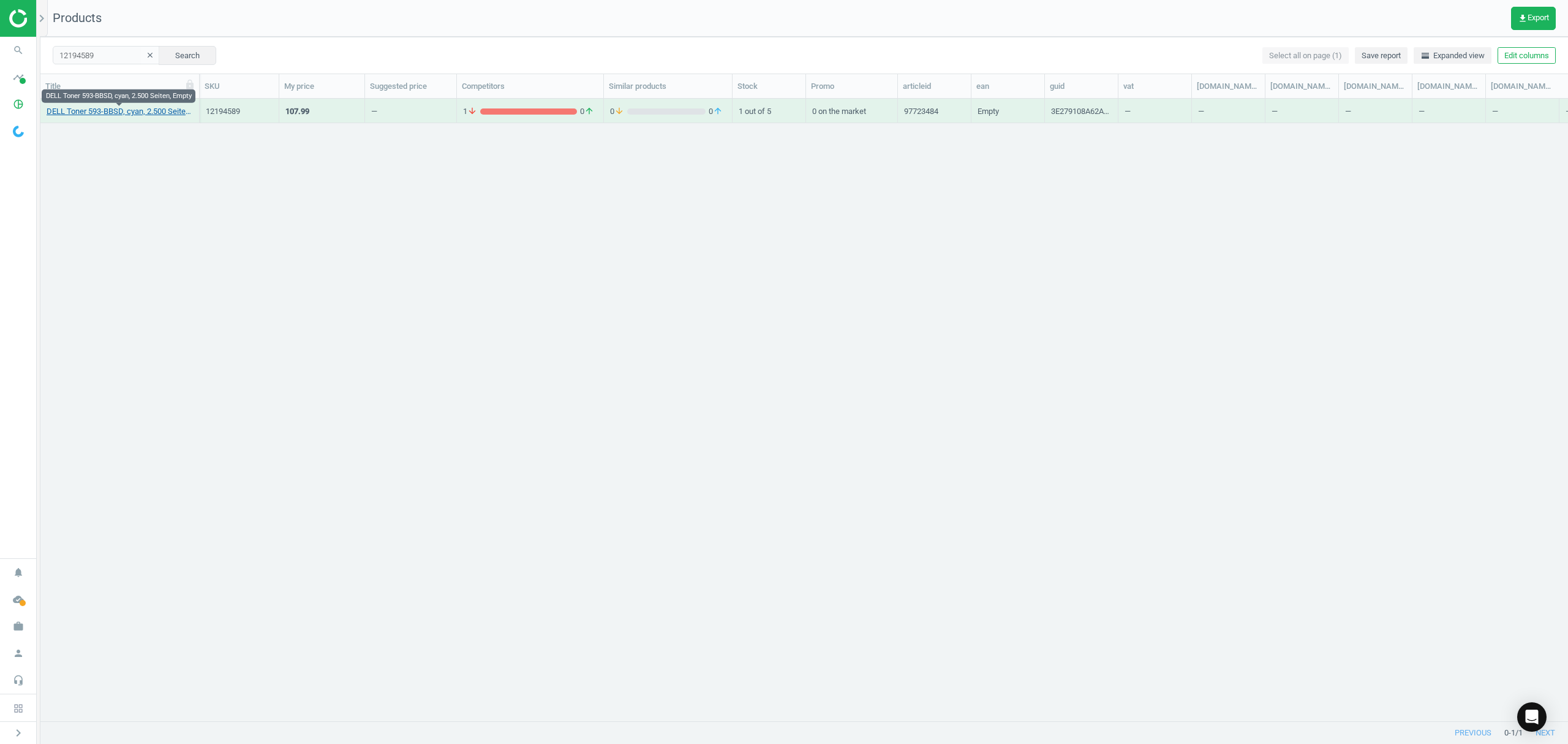
click at [151, 116] on link "DELL Toner 593-BBSD, cyan, 2.500 Seiten, Empty" at bounding box center [119, 111] width 146 height 11
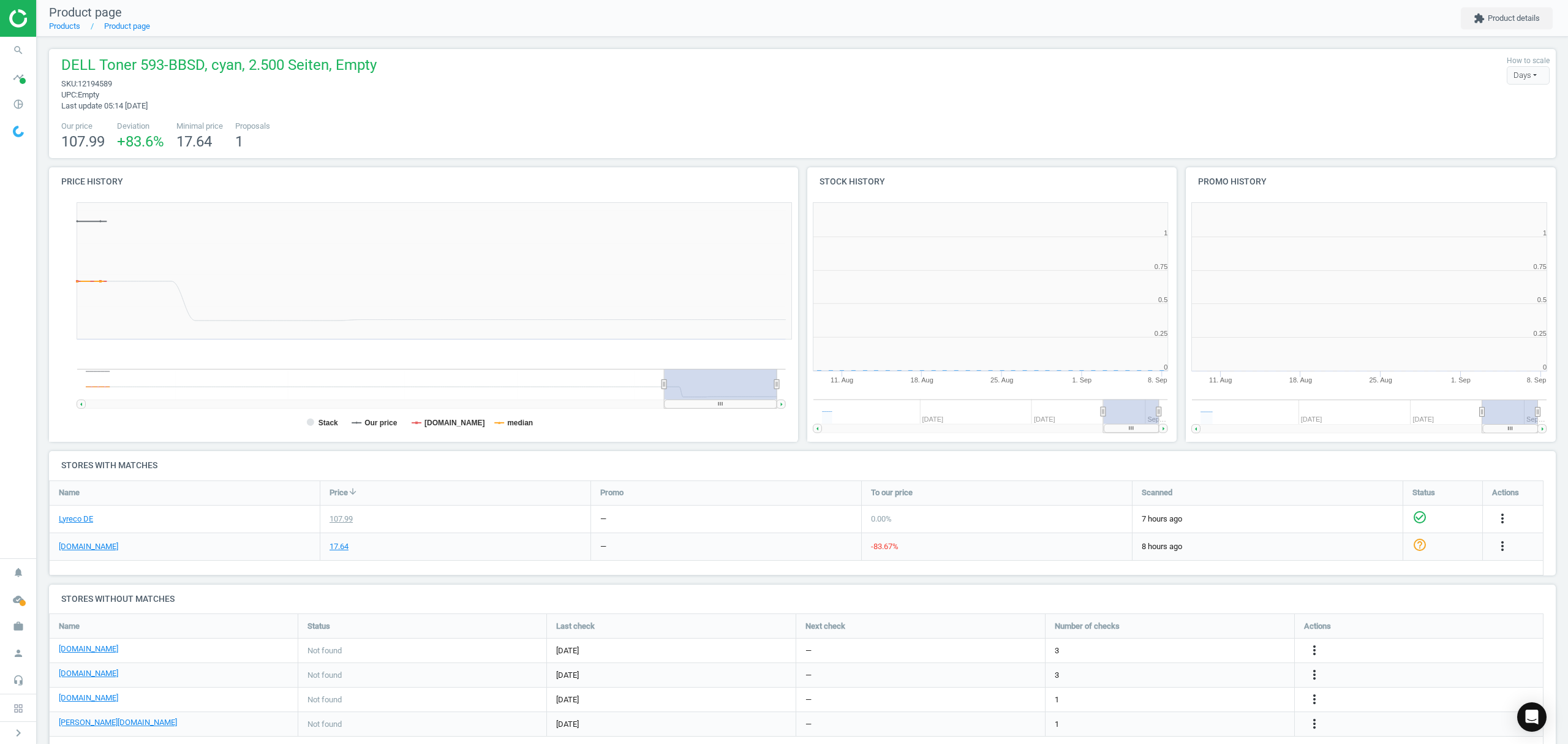
scroll to position [270, 392]
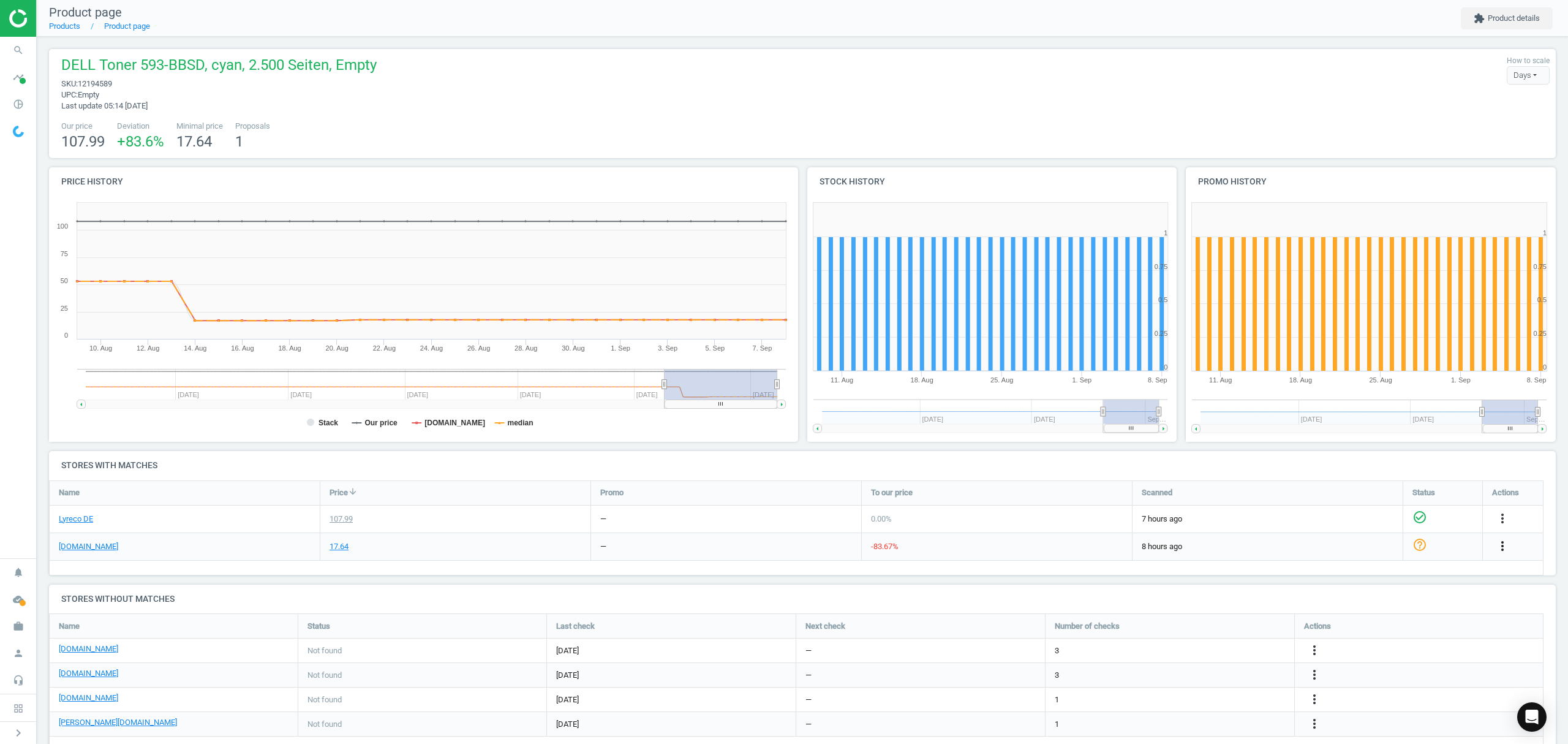
click at [1502, 547] on icon "more_vert" at bounding box center [1502, 546] width 15 height 15
click at [1381, 574] on link "Edit URL/product option" at bounding box center [1407, 575] width 168 height 19
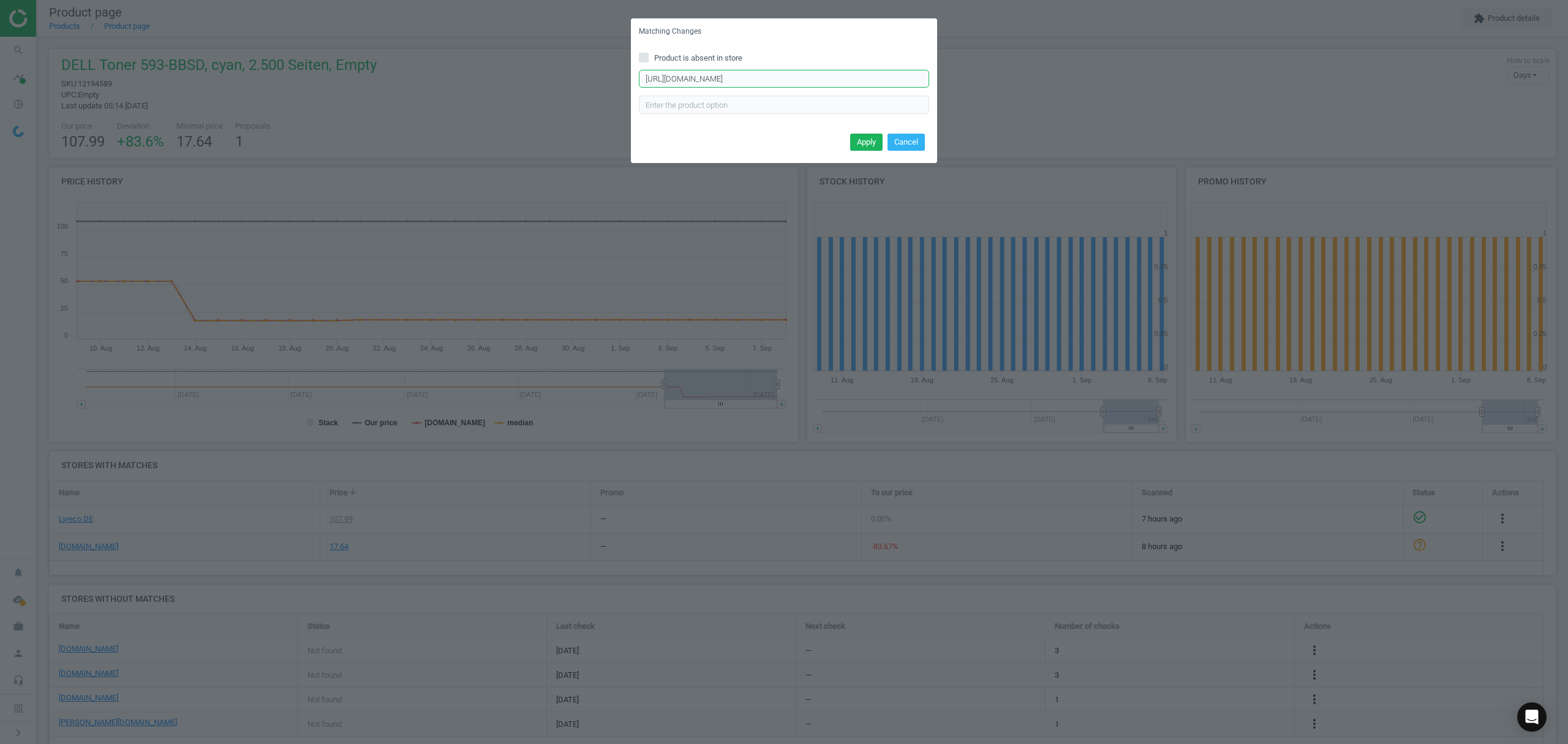
click at [794, 81] on input "https://www.tonerpartner.de/593-bbsd/Dell-593-BBSD-P3HJK-Toner-cyan-Kompatibel.…" at bounding box center [784, 78] width 291 height 19
click at [647, 55] on input "Product is absent in store" at bounding box center [644, 57] width 8 height 8
checkbox input "true"
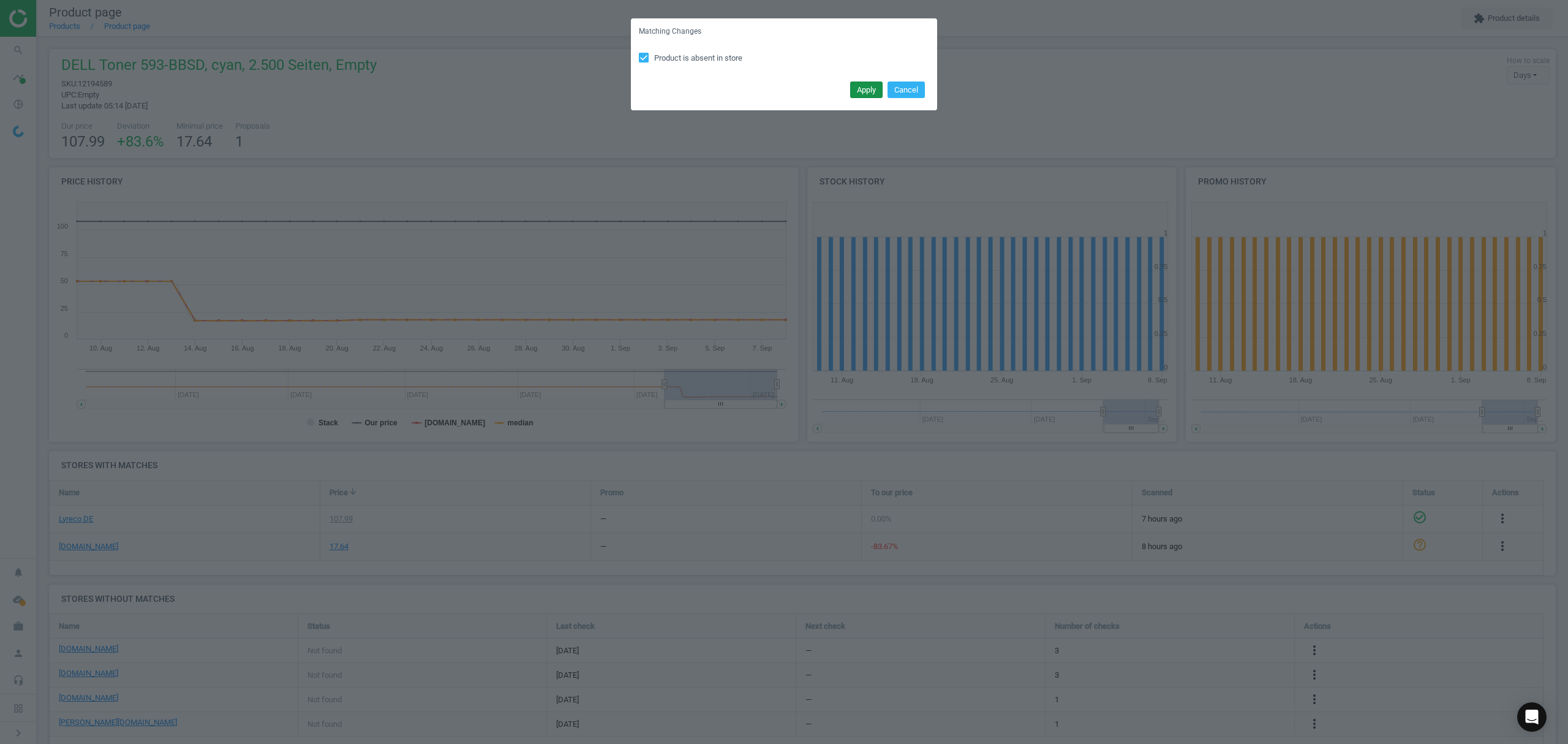
click at [861, 90] on button "Apply" at bounding box center [866, 90] width 32 height 17
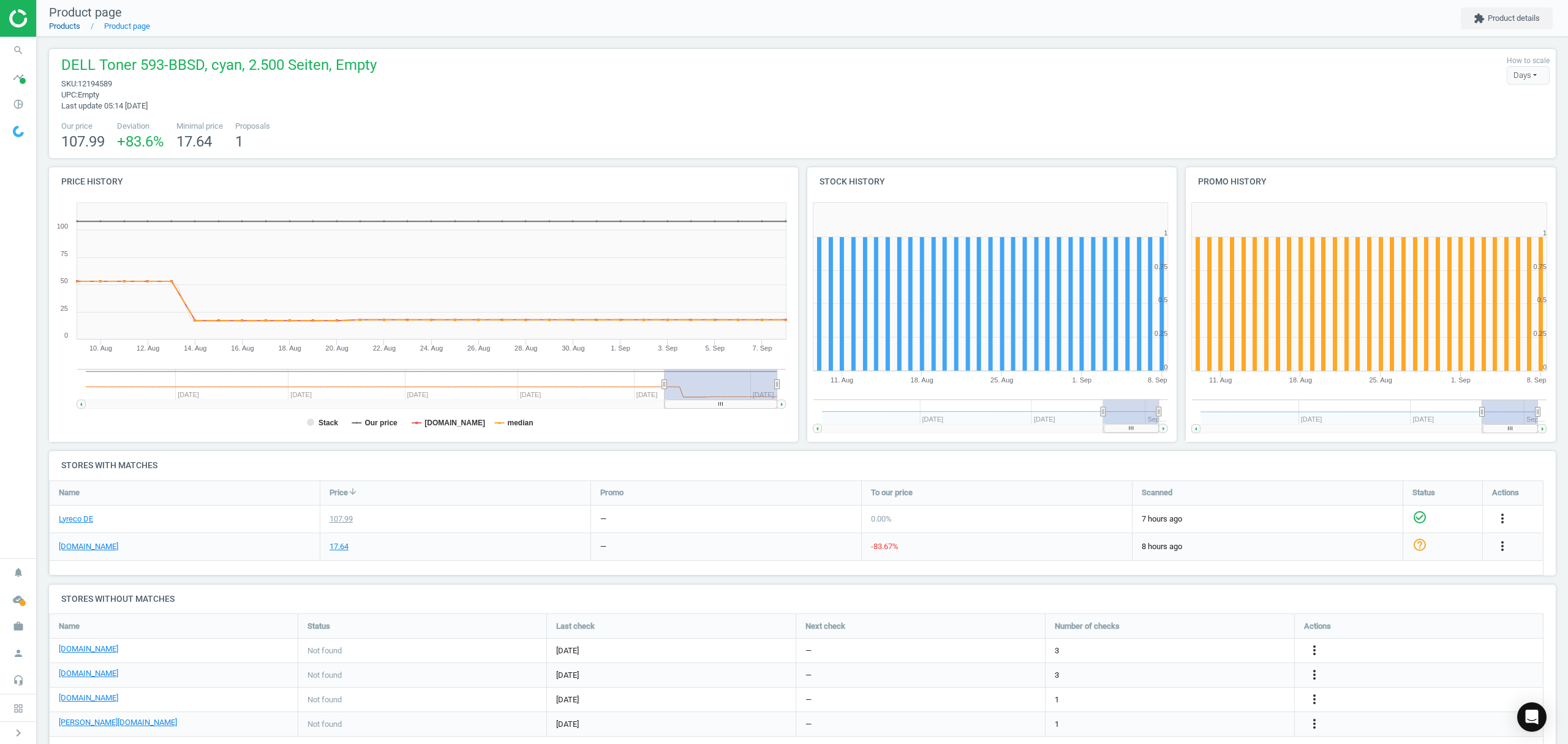
click at [61, 23] on link "Products" at bounding box center [65, 26] width 31 height 9
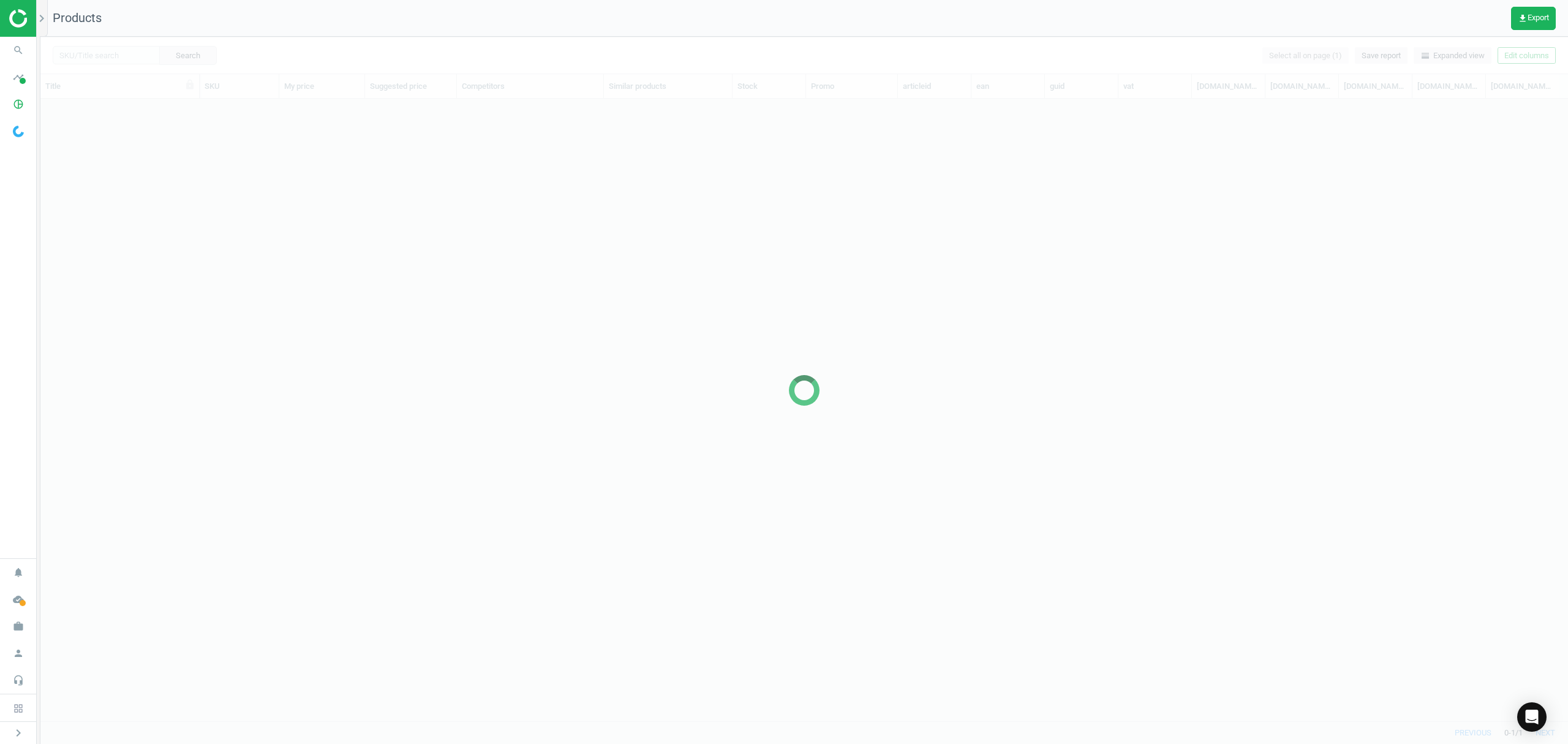
scroll to position [597, 1515]
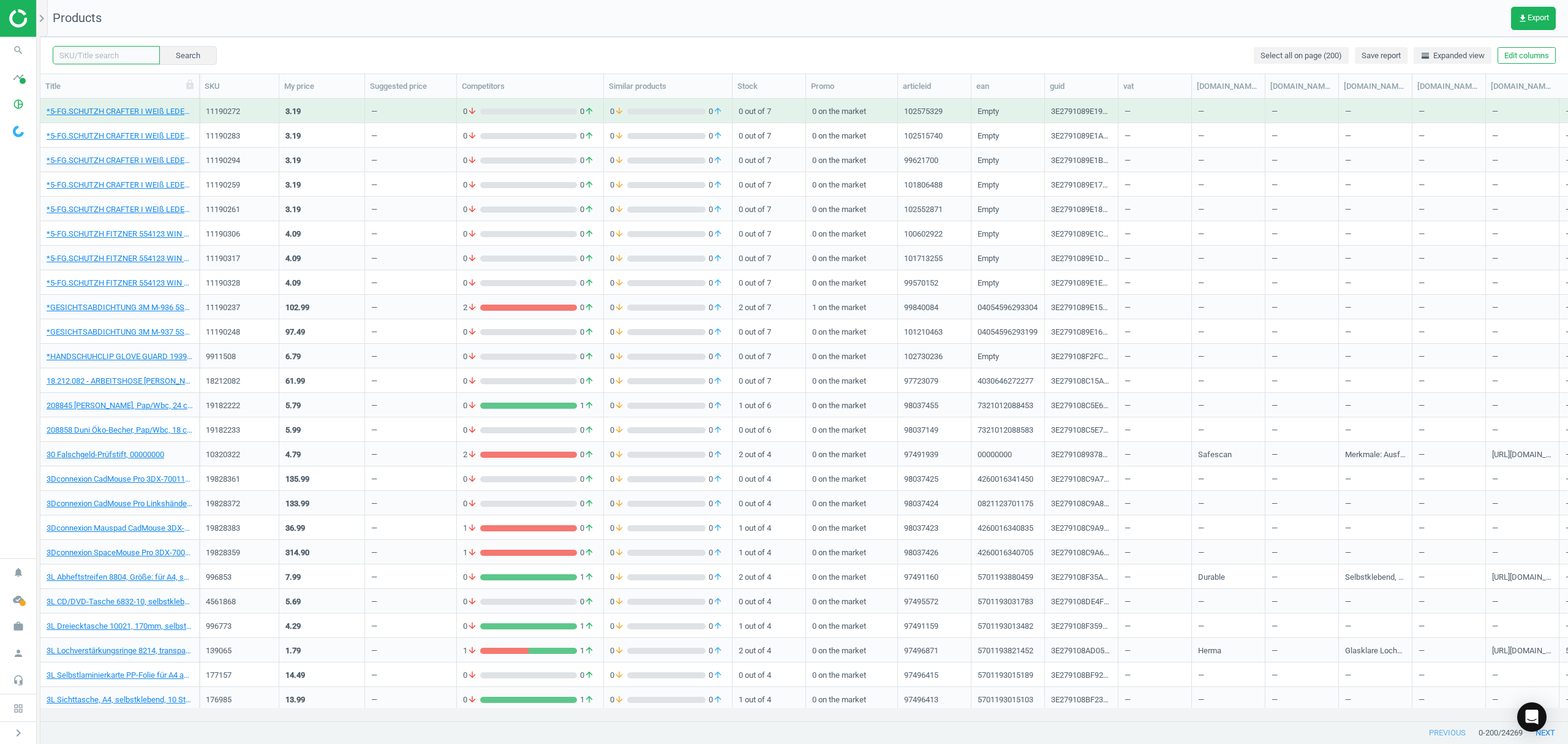
click at [90, 59] on input "text" at bounding box center [106, 55] width 107 height 19
paste input "5417275"
type input "5417275"
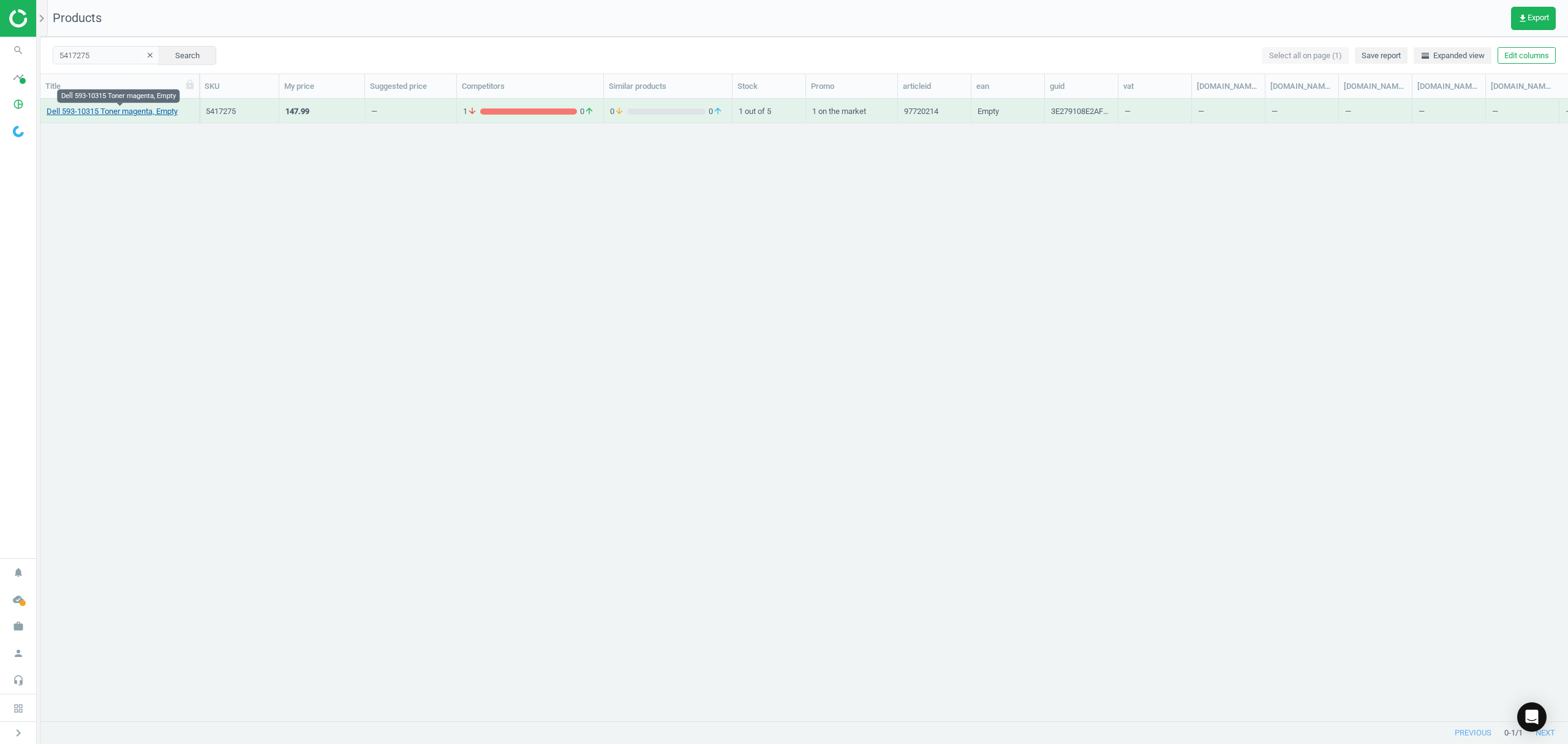
click at [111, 113] on link "Dell 593-10315 Toner magenta, Empty" at bounding box center [112, 111] width 131 height 11
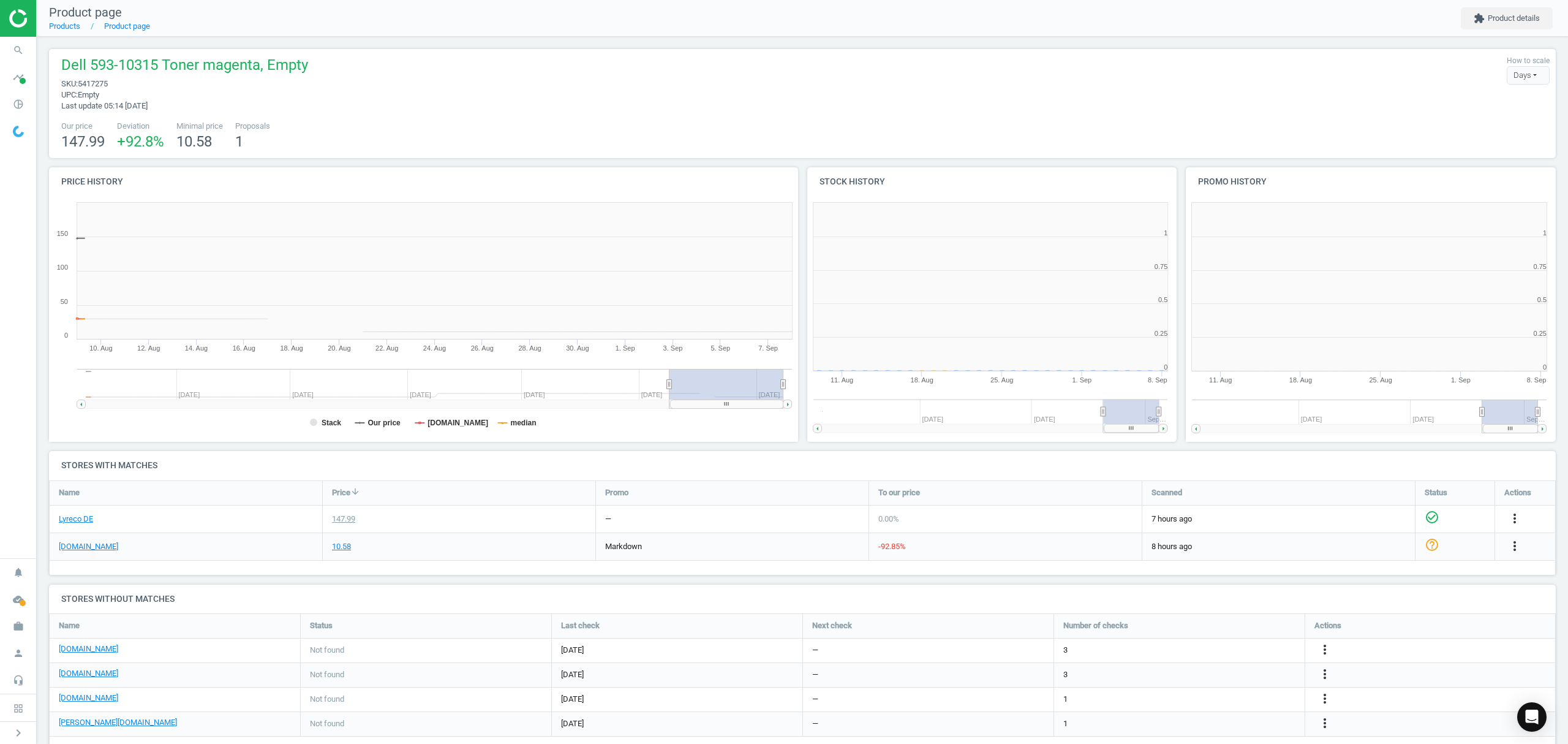
scroll to position [270, 392]
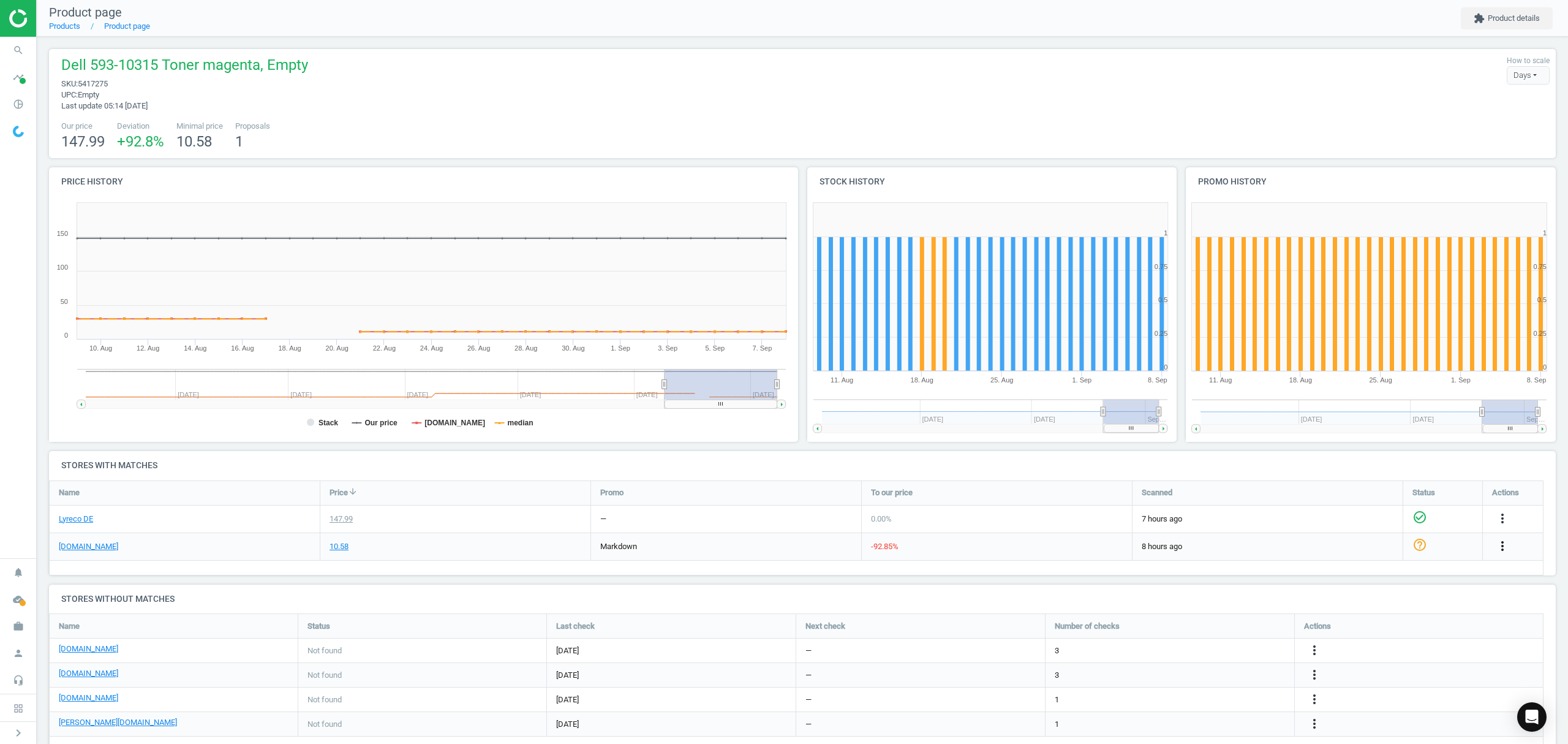
click at [1503, 541] on icon "more_vert" at bounding box center [1502, 546] width 15 height 15
click at [1360, 574] on link "Edit URL/product option" at bounding box center [1407, 575] width 168 height 19
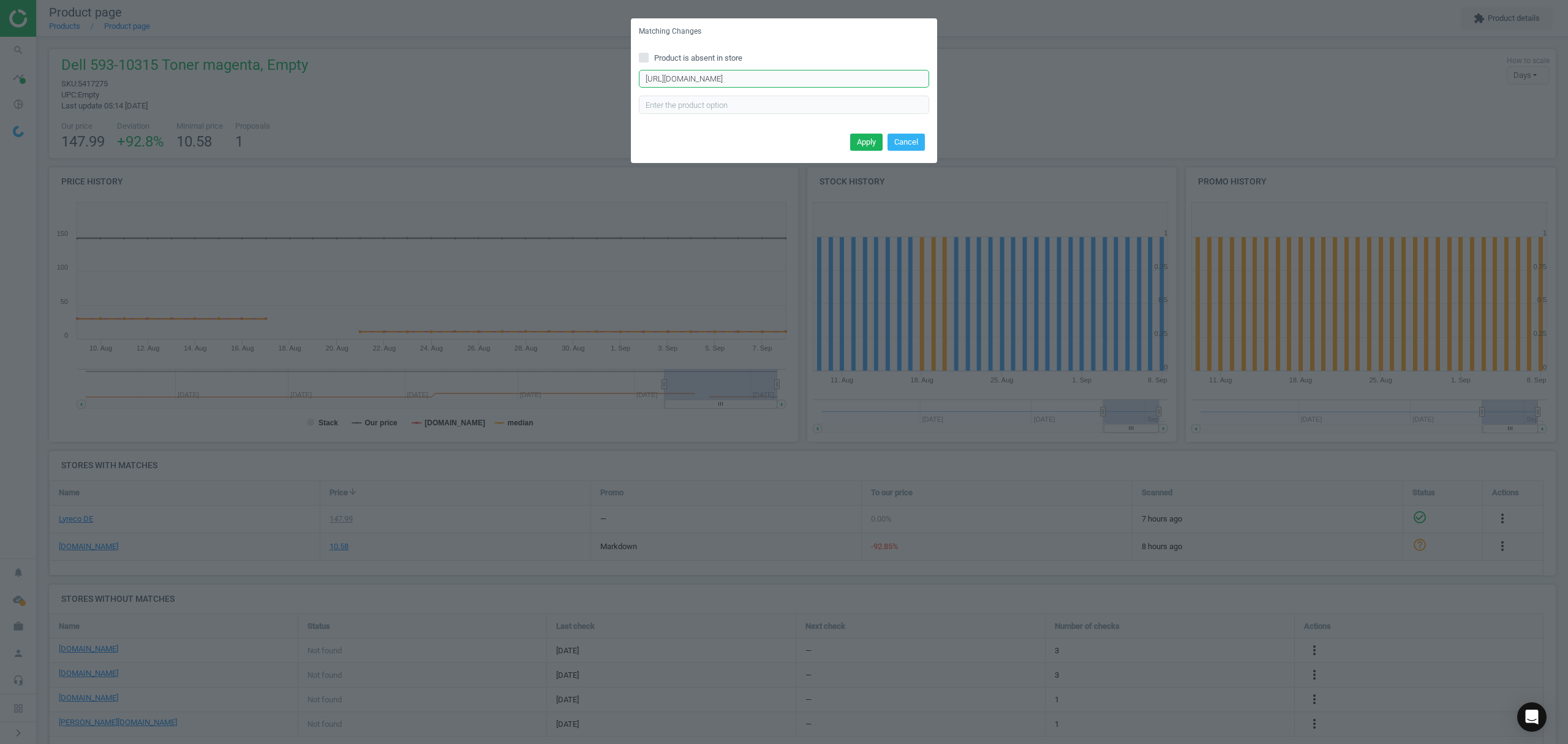
click at [773, 85] on input "https://www.tonerpartner.de/593-10315/Kompatibel-zu-Dell-593-10315-593-10323-To…" at bounding box center [784, 78] width 291 height 19
click at [773, 83] on input "https://www.tonerpartner.de/593-10315/Kompatibel-zu-Dell-593-10315-593-10323-To…" at bounding box center [784, 78] width 291 height 19
paste input "Original-Dell-59310315-FM067"
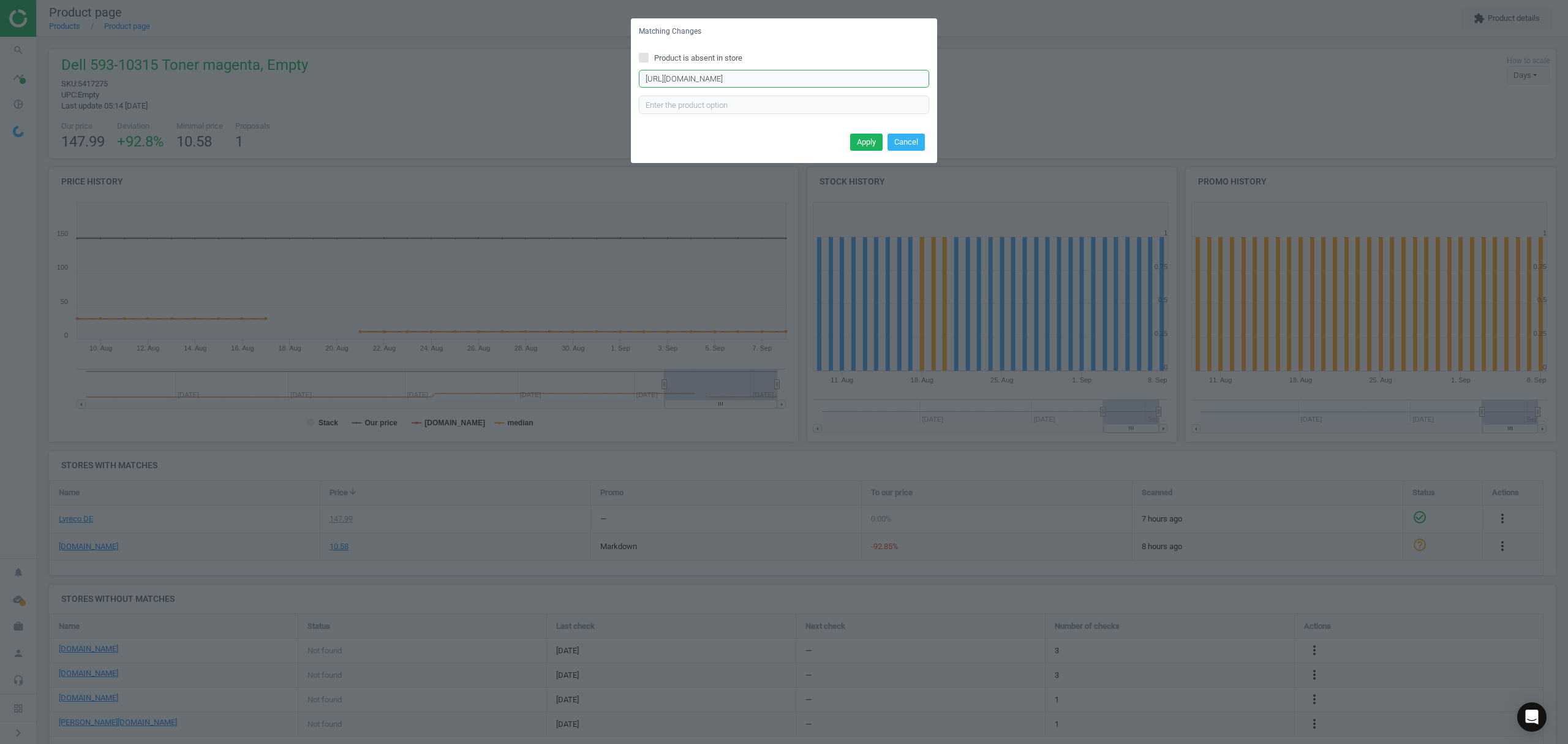
scroll to position [0, 27]
type input "https://www.tonerpartner.de/593-10315/Original-Dell-59310315-FM067-Toner-magent…"
click at [858, 136] on button "Apply" at bounding box center [866, 141] width 32 height 17
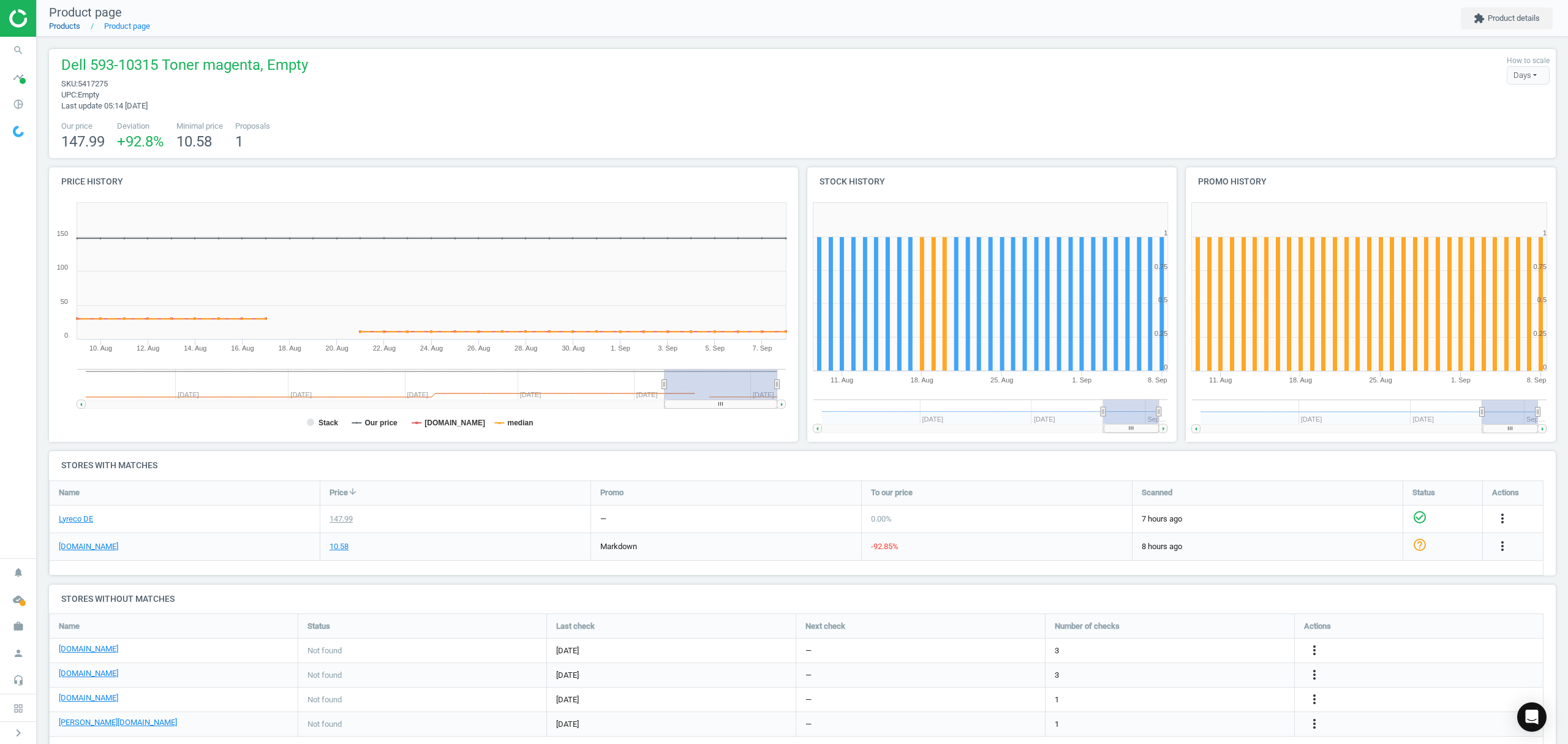
click at [52, 25] on link "Products" at bounding box center [65, 26] width 31 height 9
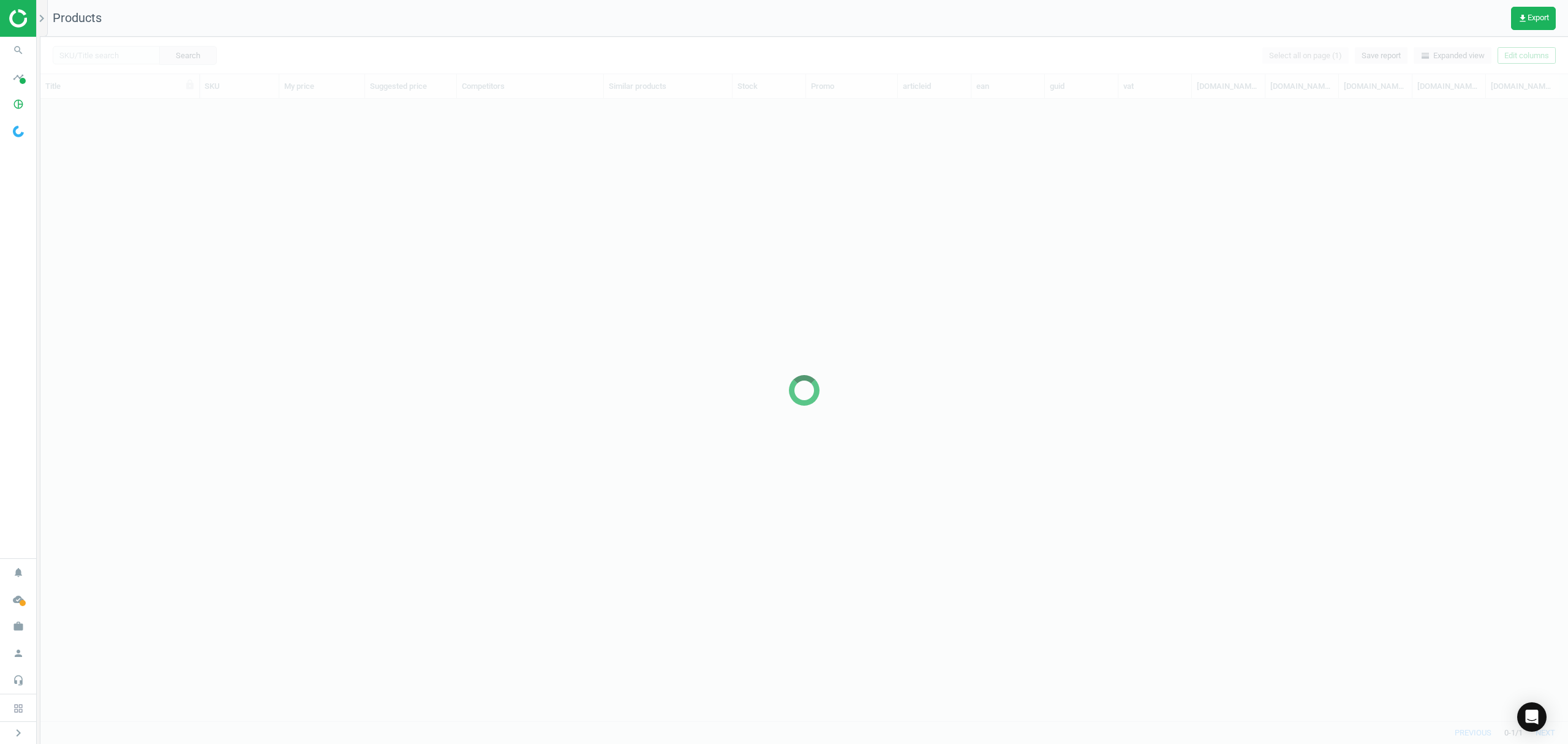
scroll to position [597, 1515]
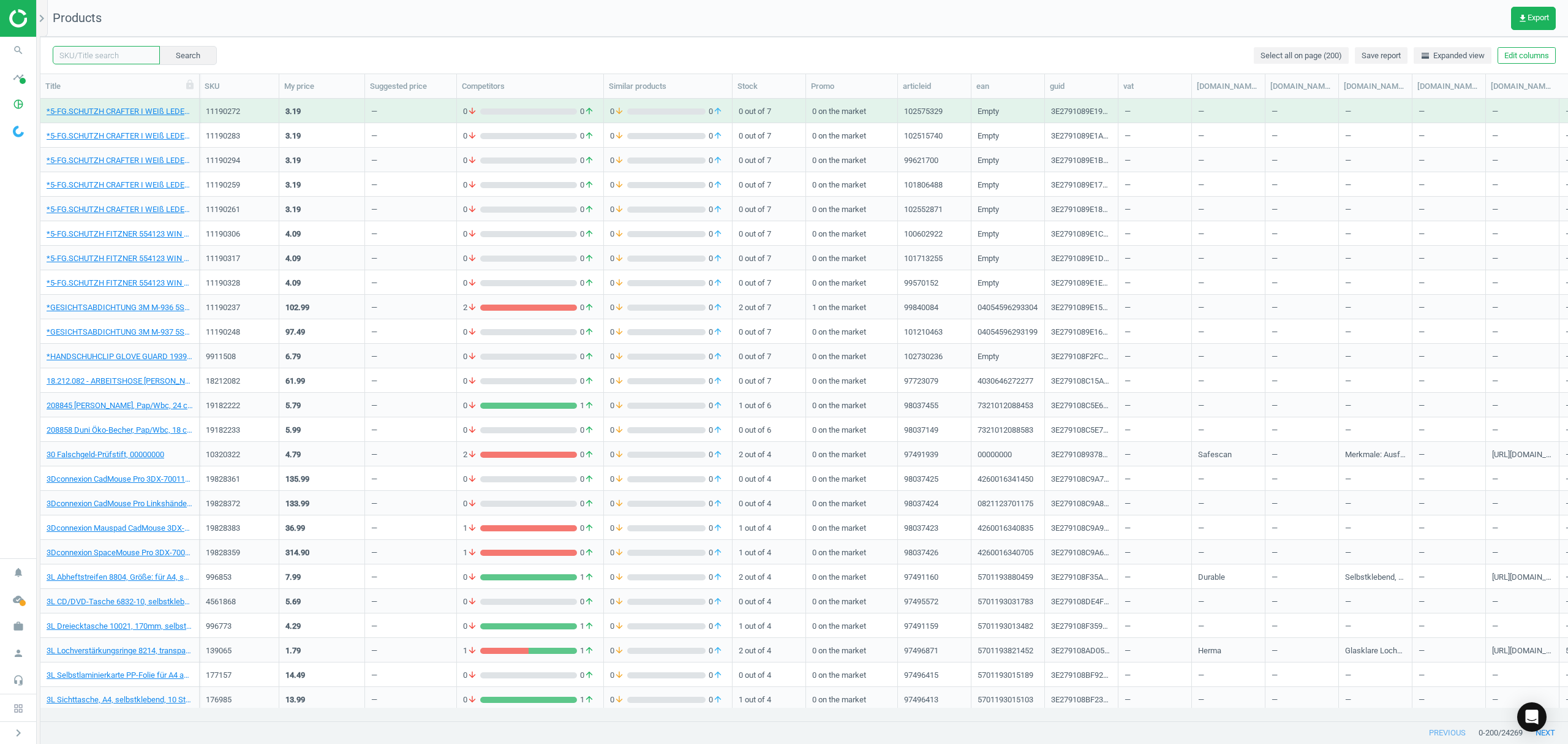
click at [111, 55] on input "text" at bounding box center [106, 55] width 107 height 19
paste input "17594778"
type input "17594778"
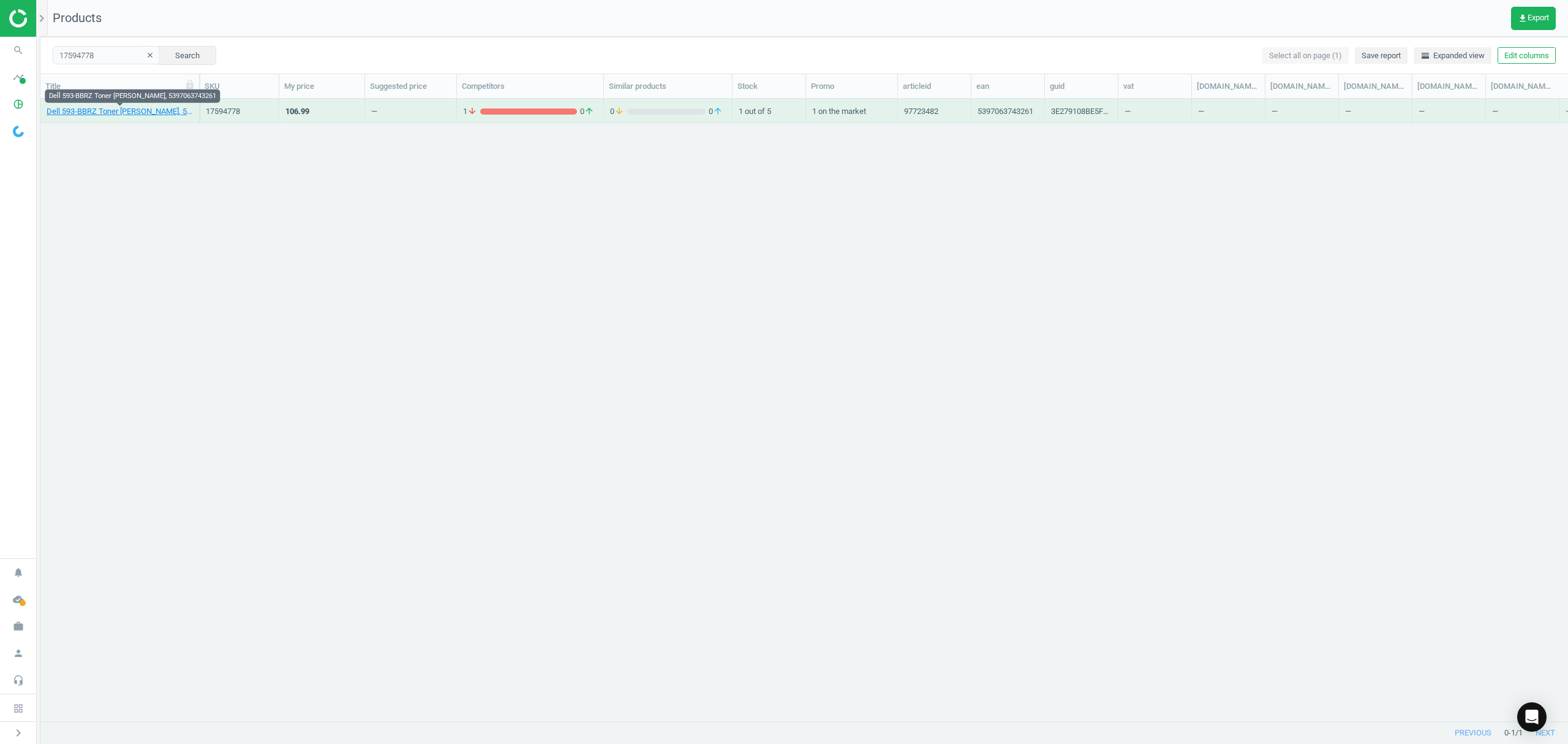
click at [130, 104] on div "Dell 593-BBRZ Toner schwarz, 5397063743261" at bounding box center [119, 111] width 146 height 22
click at [125, 111] on link "Dell 593-BBRZ Toner schwarz, 5397063743261" at bounding box center [119, 111] width 146 height 11
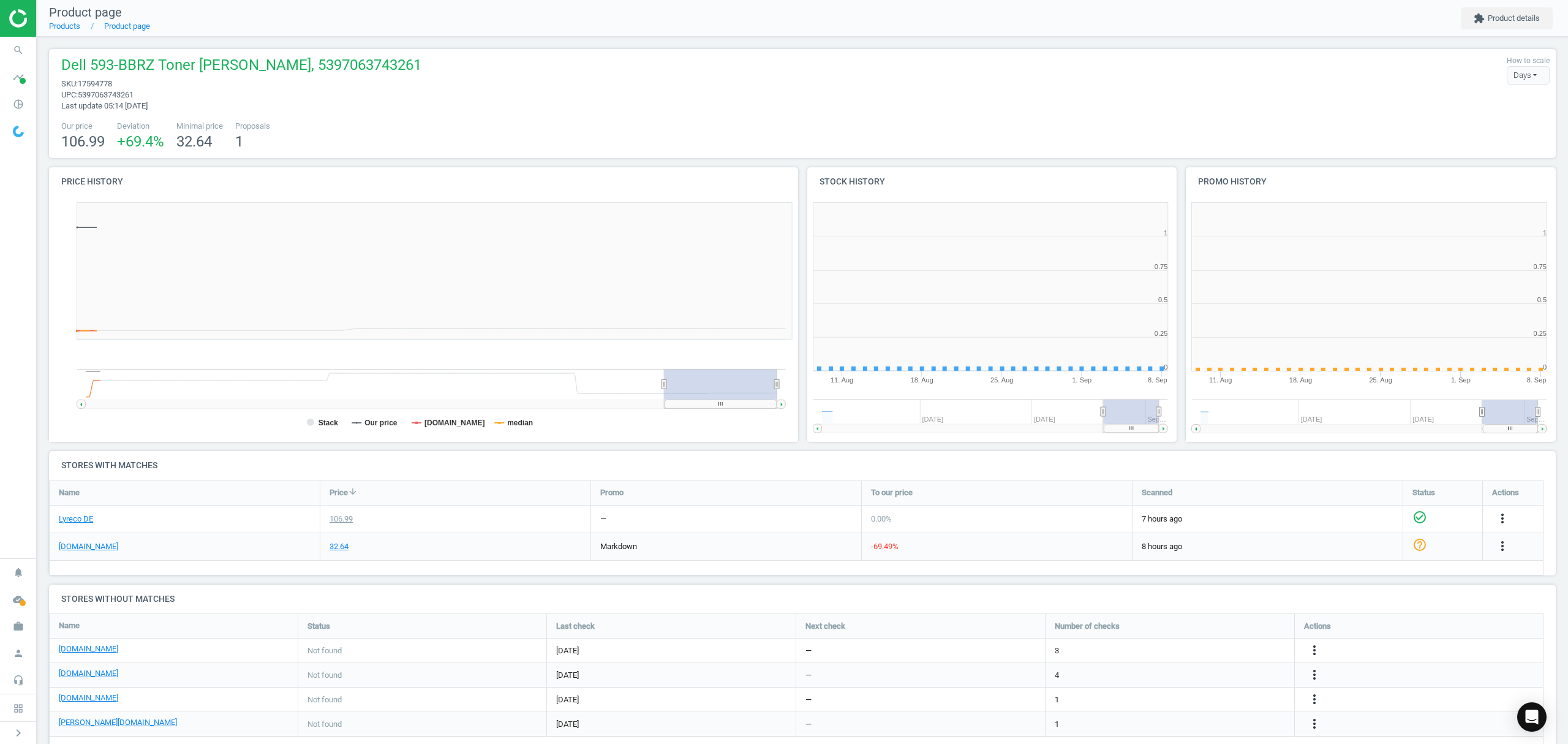
scroll to position [270, 392]
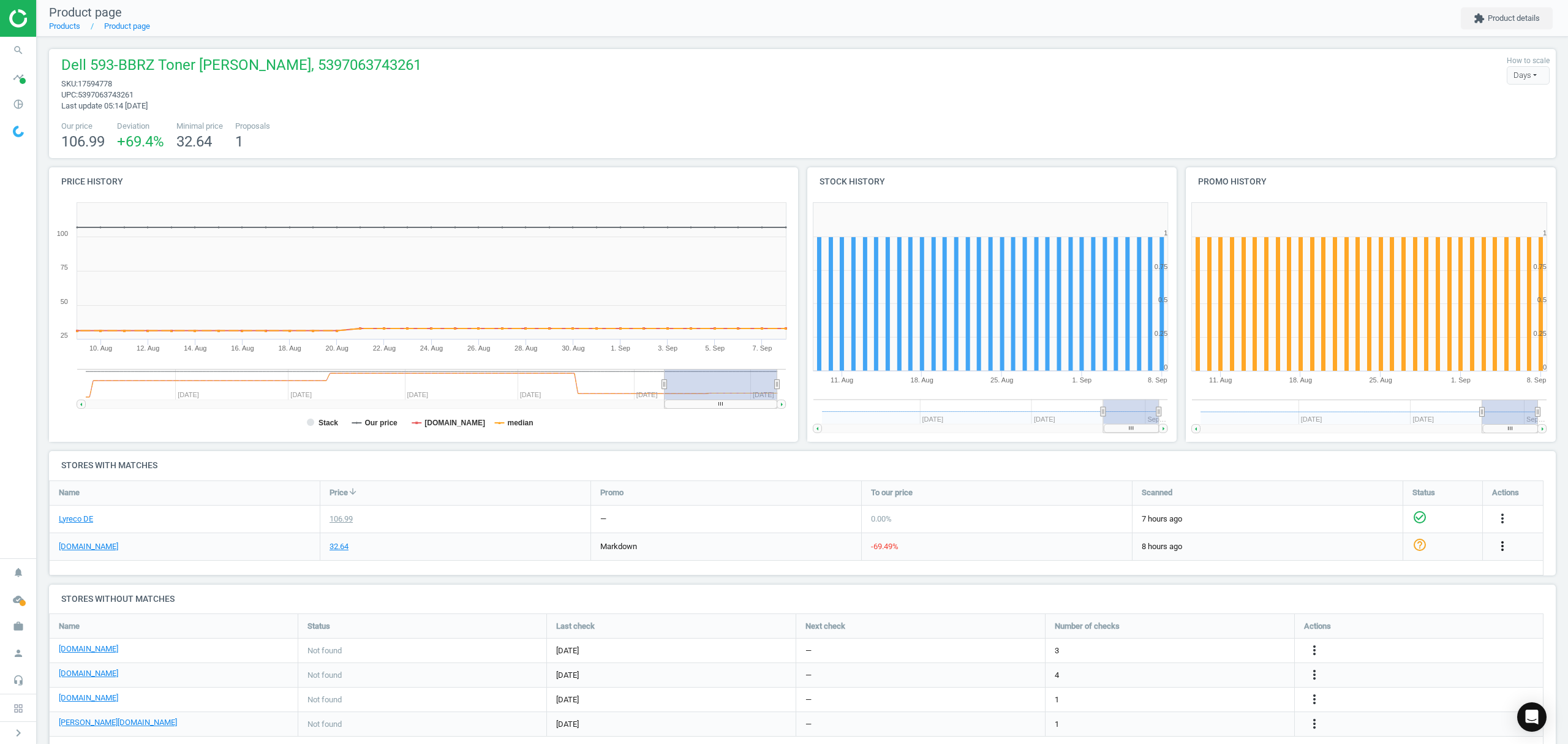
click at [1504, 547] on icon "more_vert" at bounding box center [1502, 546] width 15 height 15
click at [1384, 574] on link "Edit URL/product option" at bounding box center [1407, 575] width 168 height 19
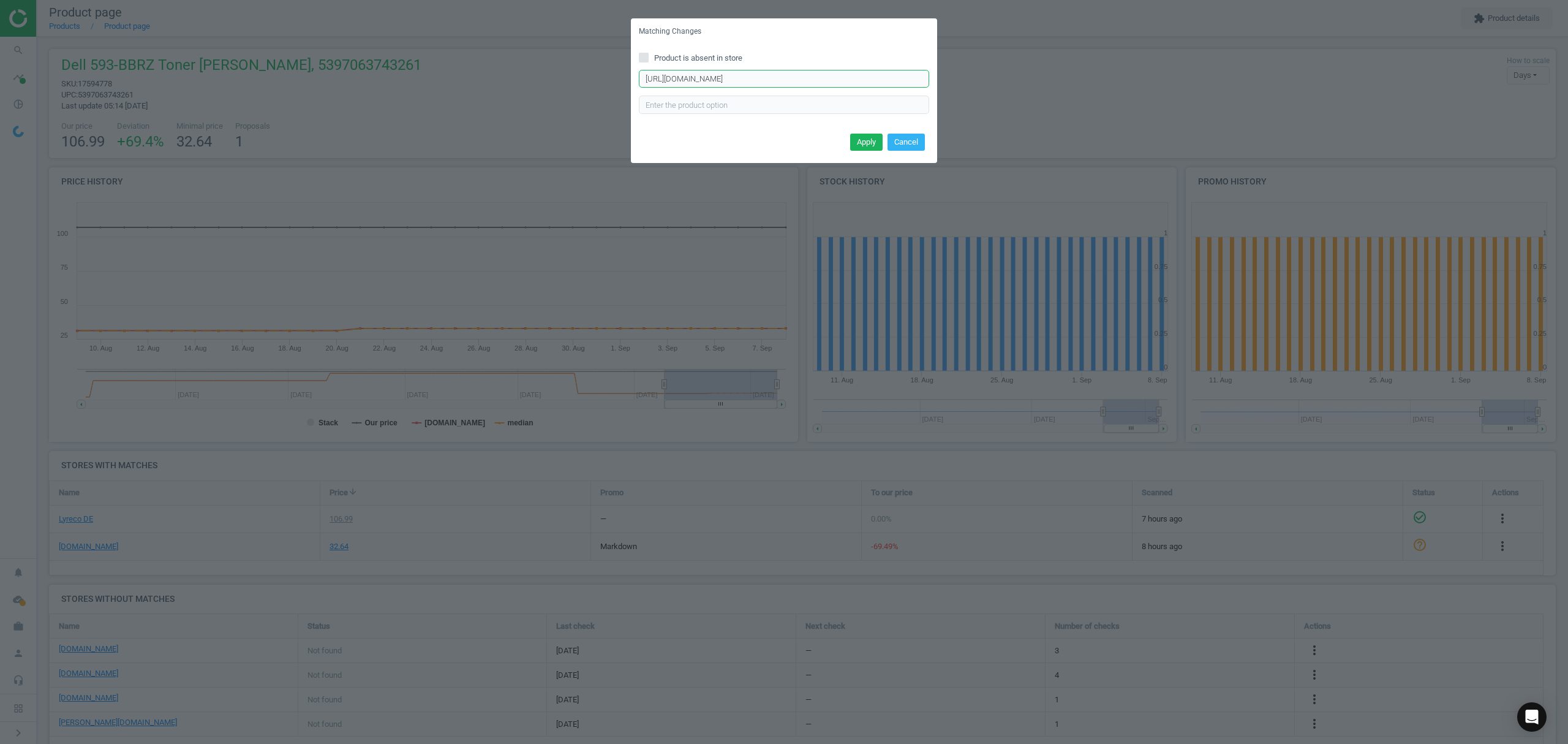
click at [787, 78] on input "https://www.tonerpartner.de/593-bbrz/Kompatibel-zu-Dell-593-BBRZ-H5K44-Toner-Sc…" at bounding box center [784, 78] width 291 height 19
paste input "h5k44/Original-Dell-593BBRZ-H5K44-Toner-s"
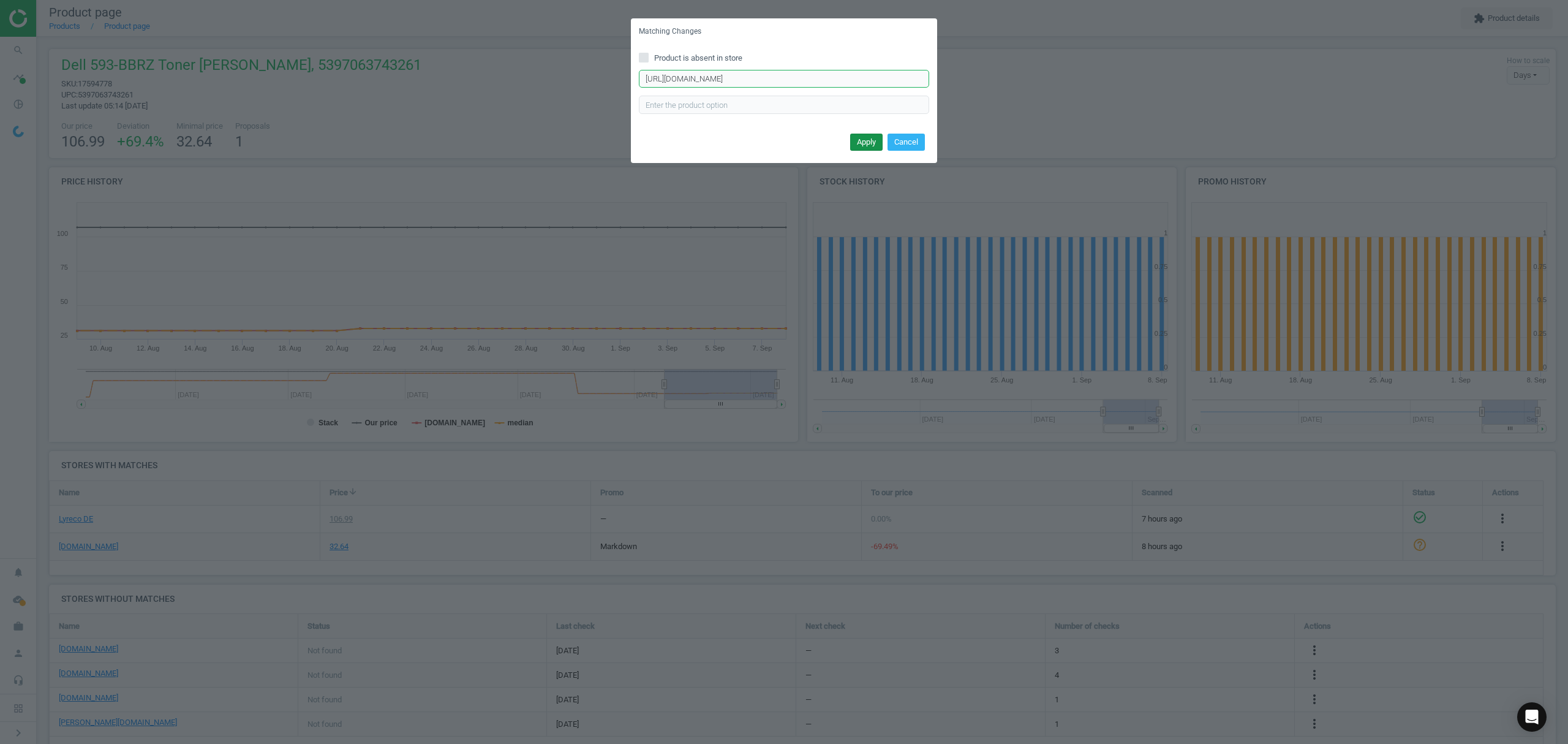
type input "https://www.tonerpartner.de/h5k44/Original-Dell-593BBRZ-H5K44-Toner-schwarz.html"
click at [858, 138] on button "Apply" at bounding box center [866, 141] width 32 height 17
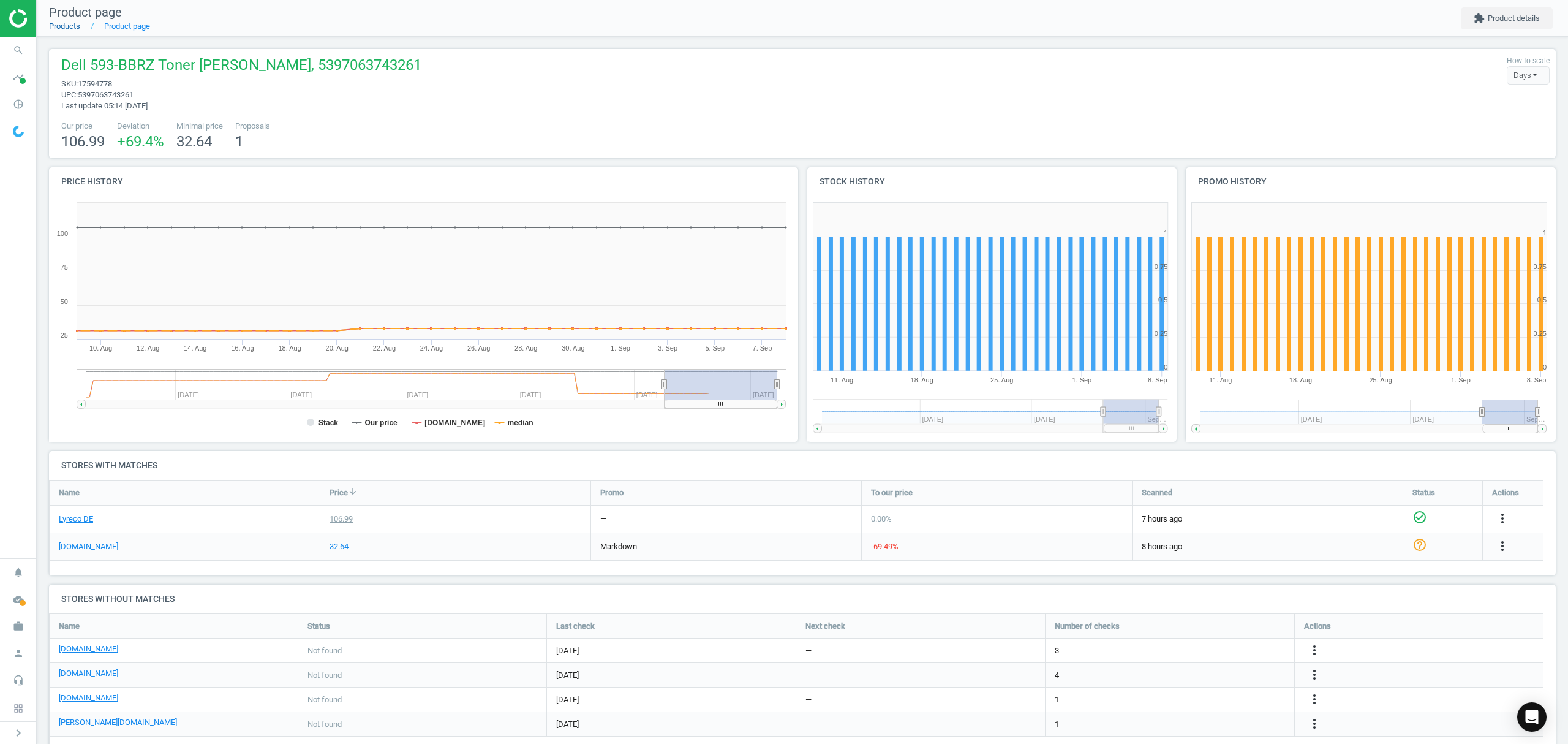
click at [62, 27] on link "Products" at bounding box center [65, 26] width 31 height 9
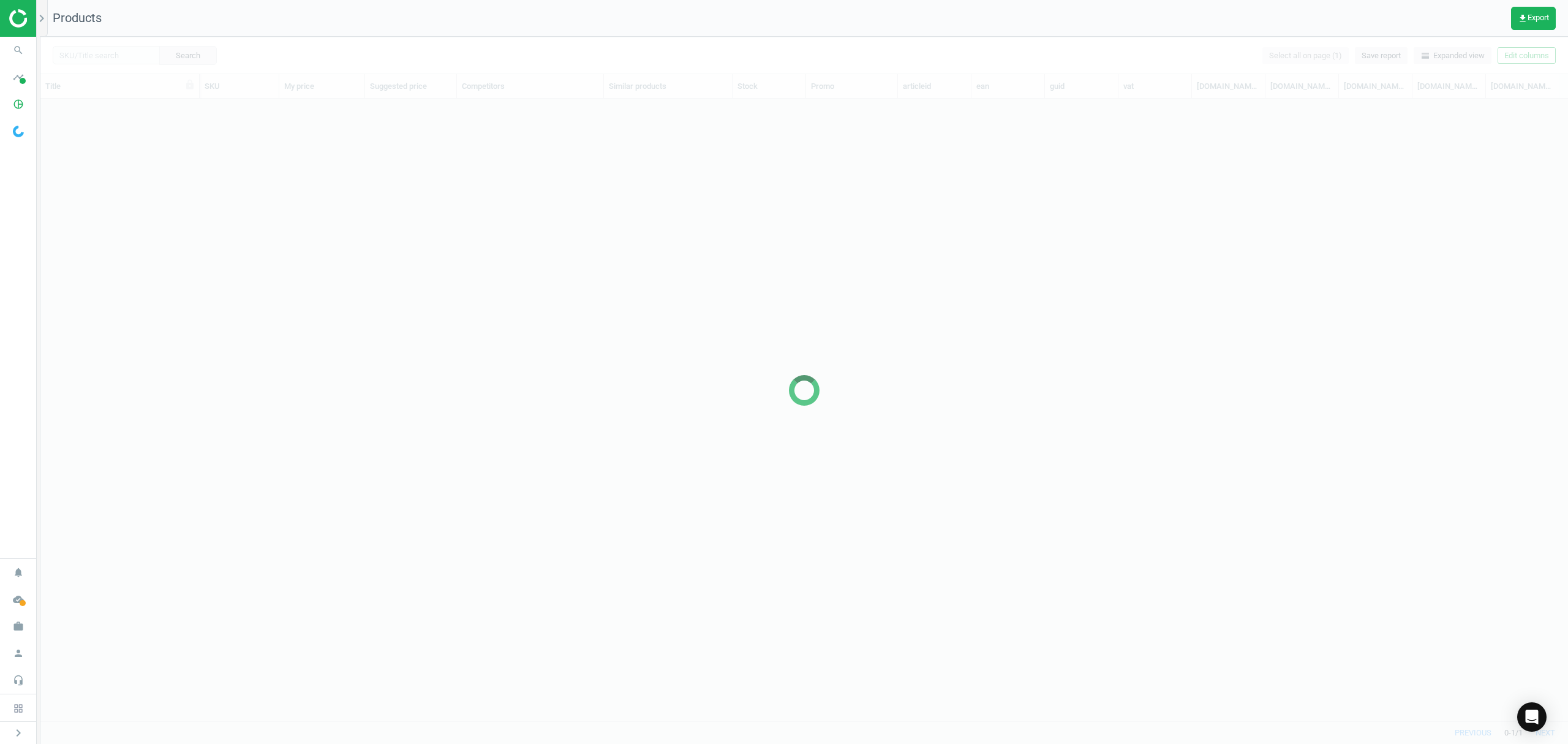
scroll to position [597, 1515]
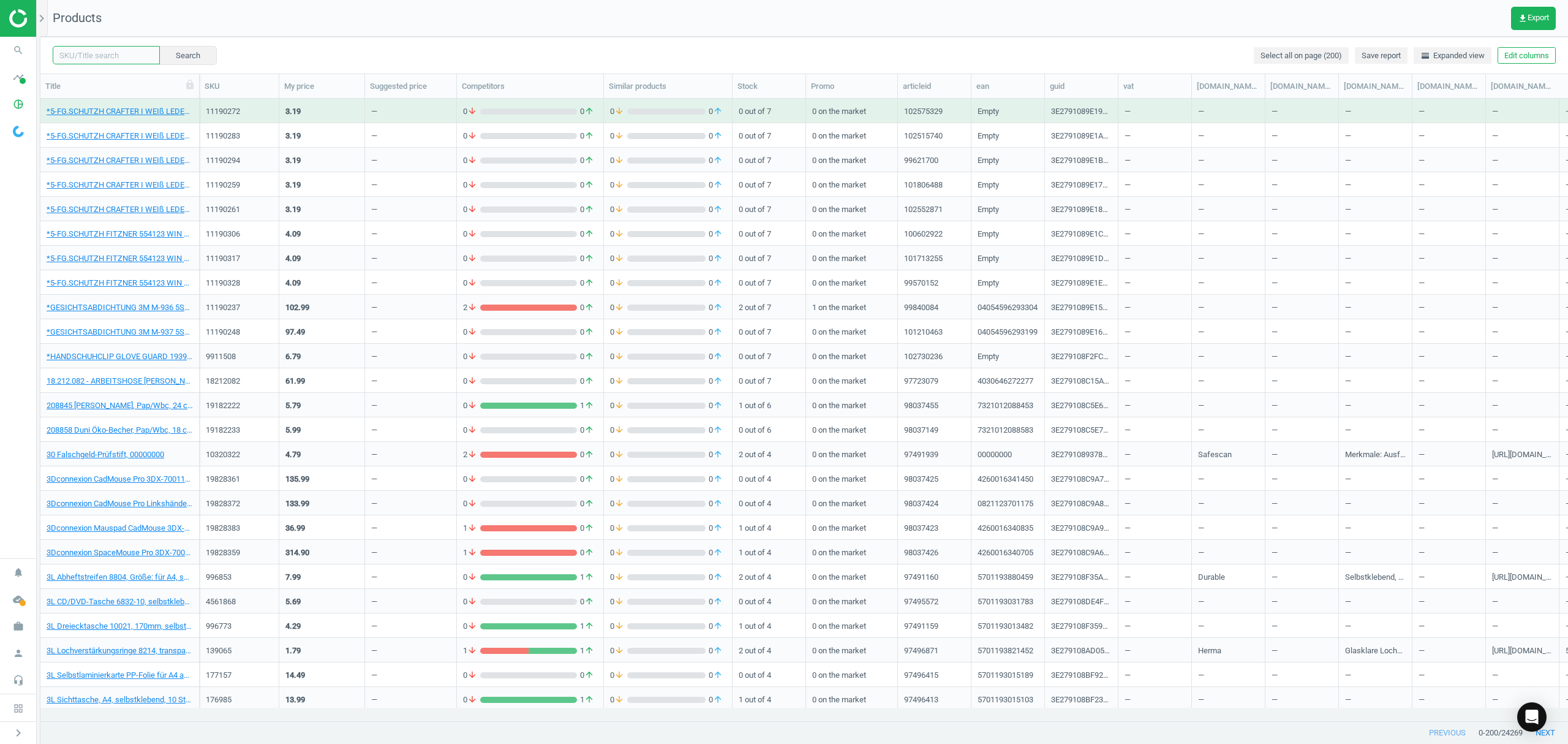
click at [94, 55] on input "text" at bounding box center [106, 55] width 107 height 19
paste input "13356473"
type input "13356473"
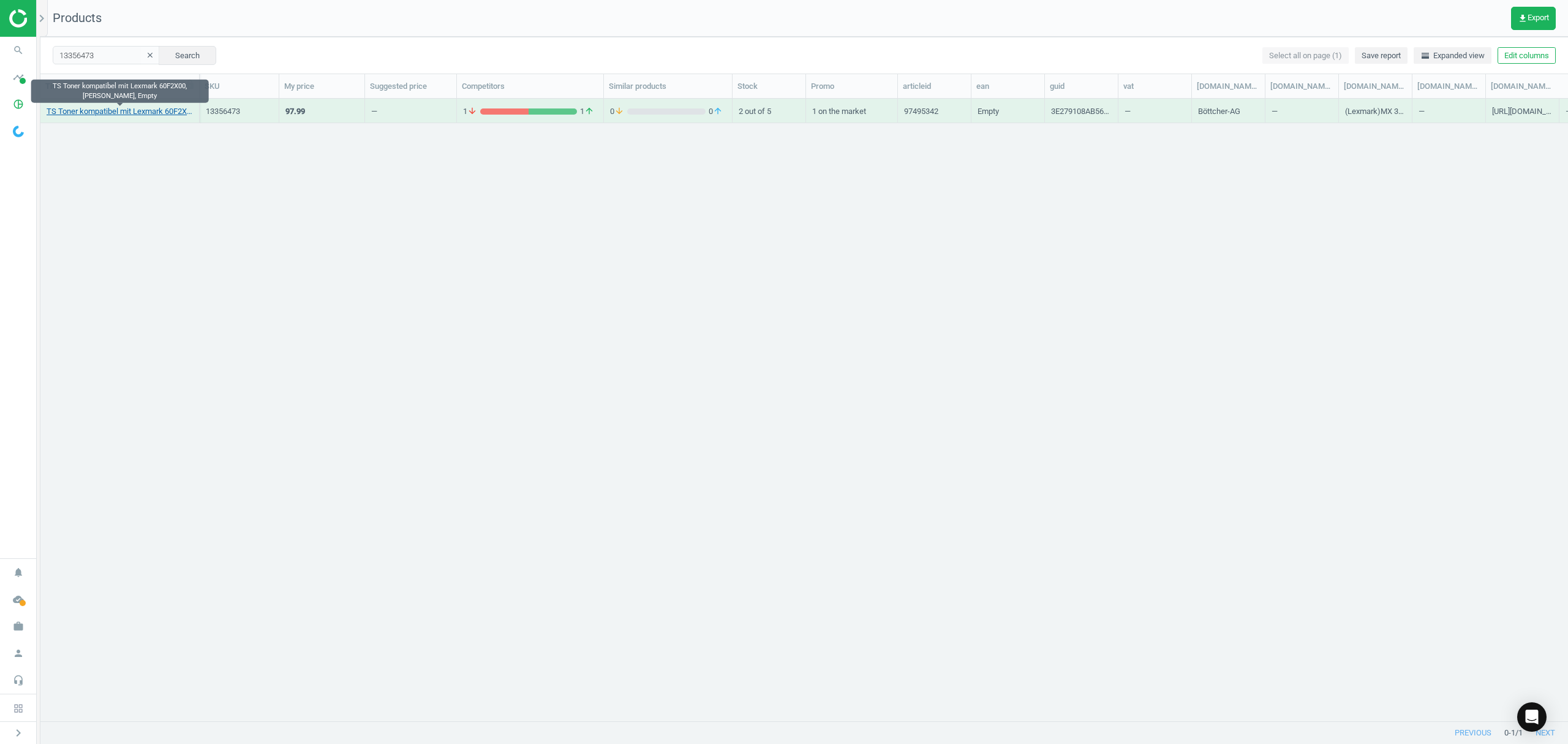
click at [84, 111] on link "TS Toner kompatibel mit Lexmark 60F2X00, schwarz, Empty" at bounding box center [119, 111] width 146 height 11
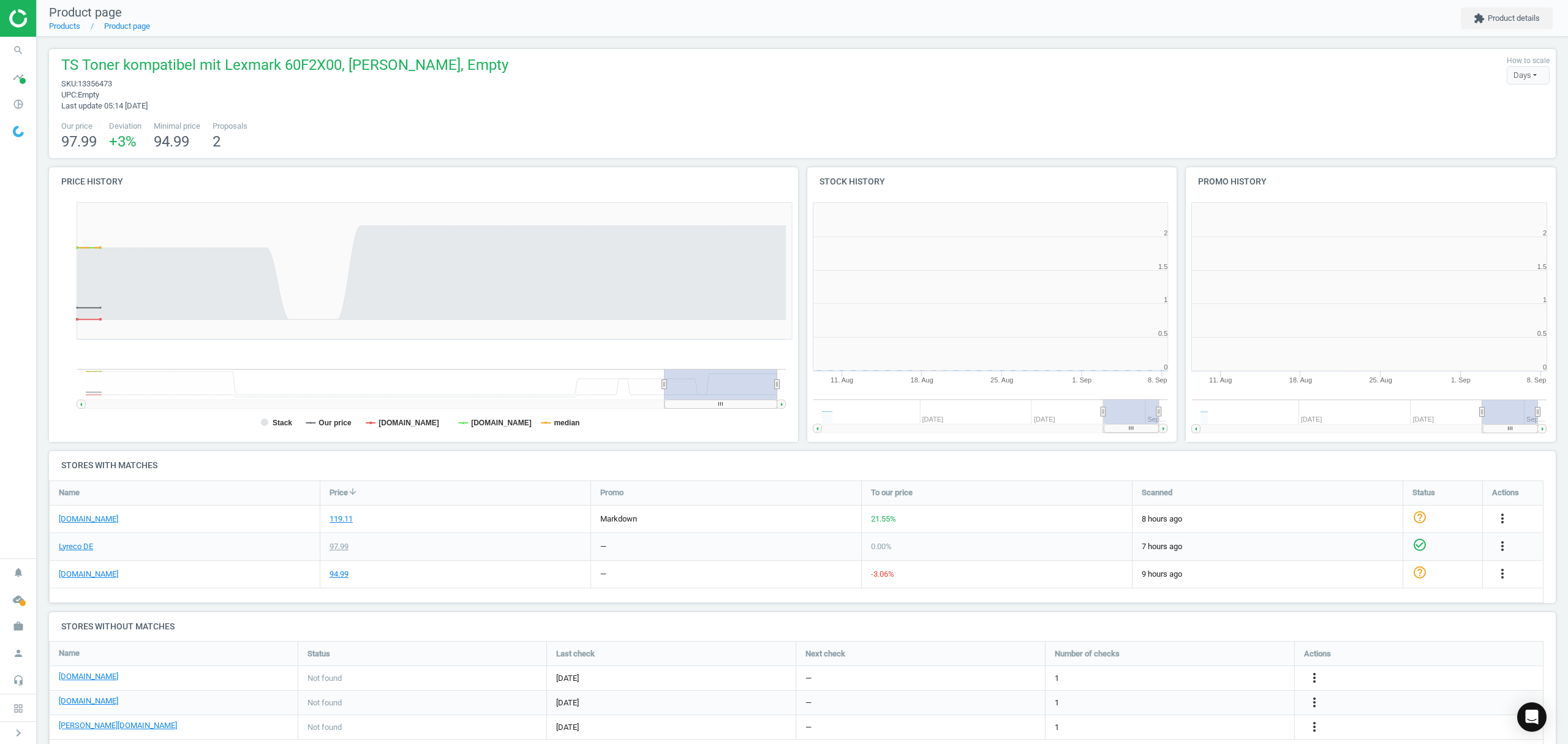
scroll to position [6, 6]
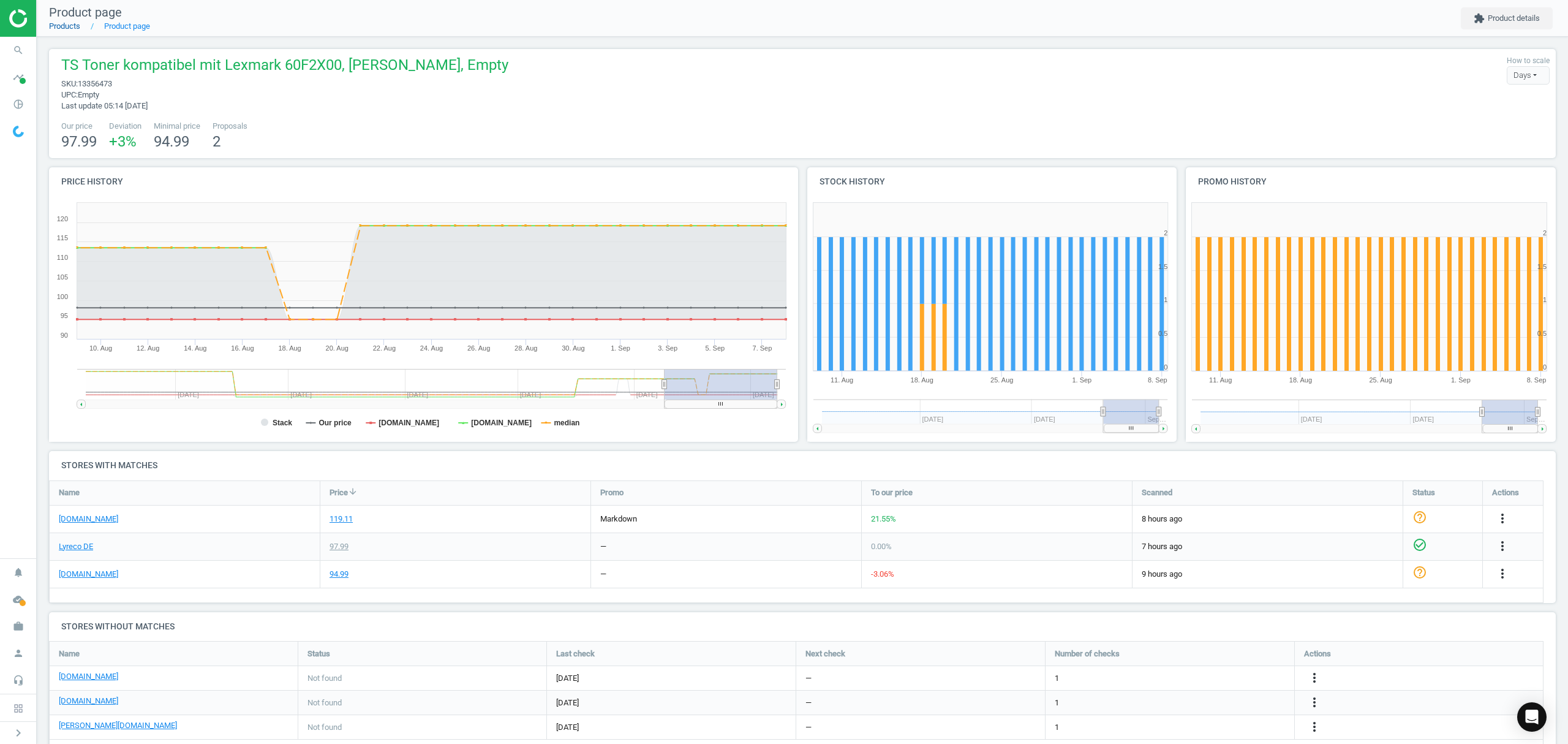
click at [57, 27] on link "Products" at bounding box center [65, 26] width 31 height 9
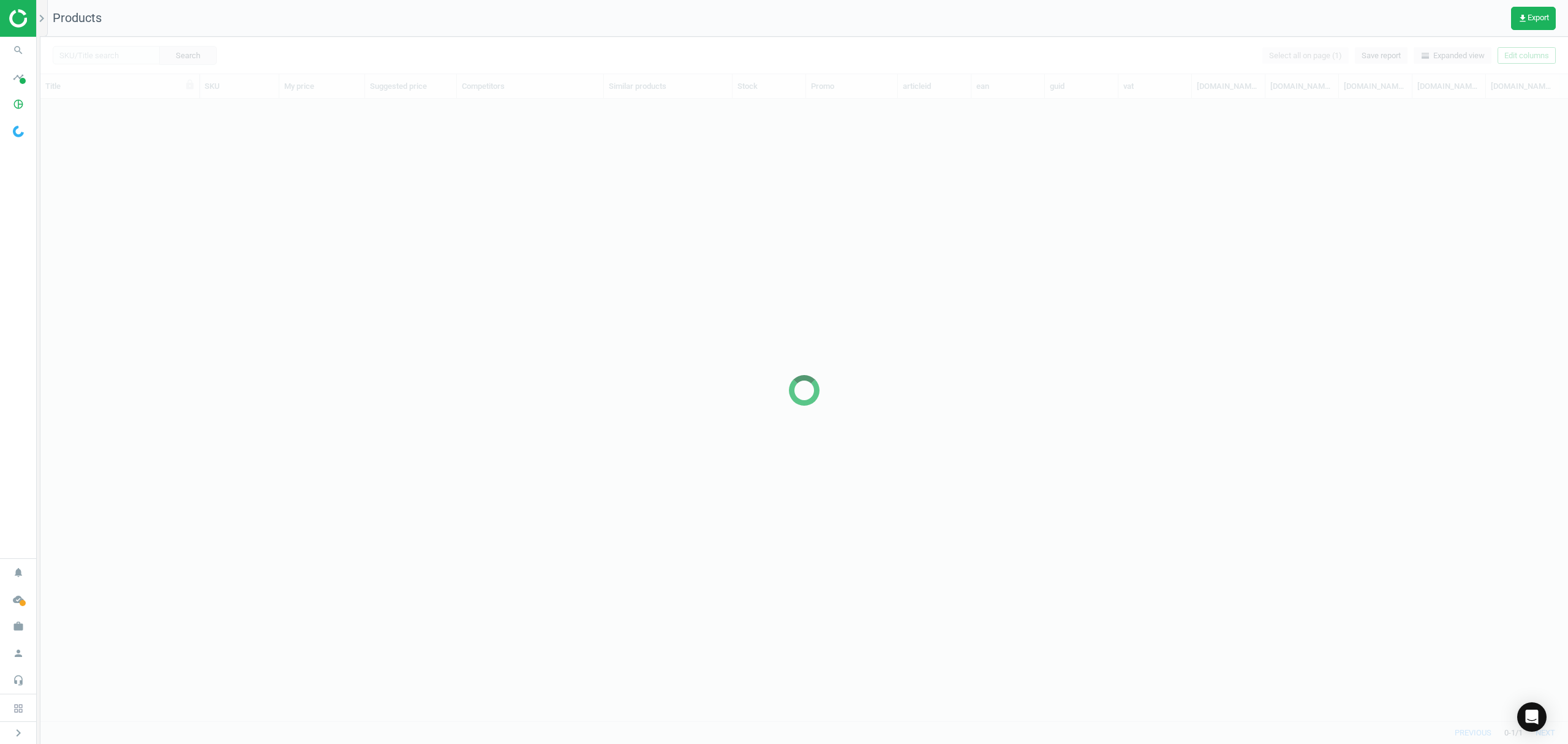
scroll to position [597, 1515]
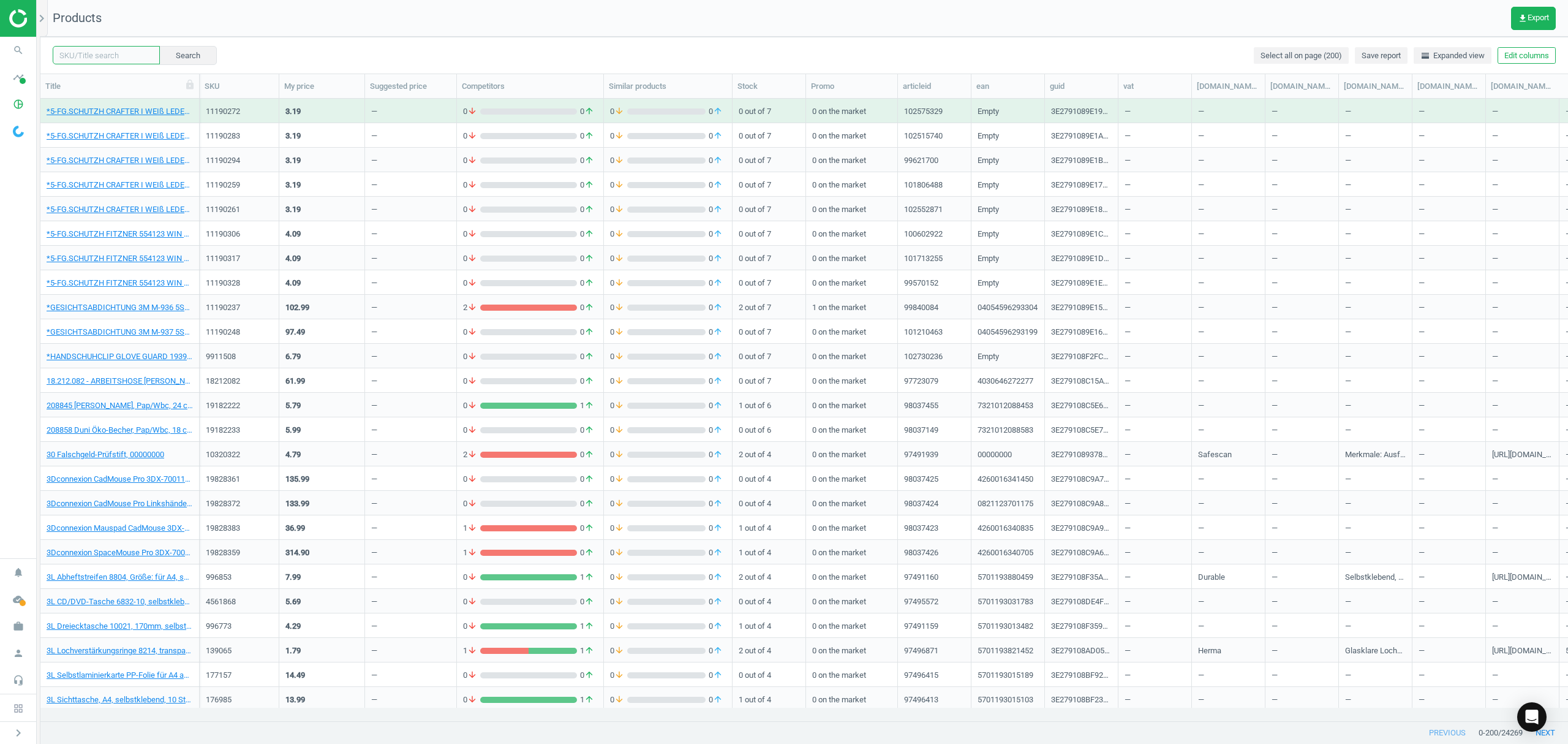
click at [91, 55] on input "text" at bounding box center [106, 55] width 107 height 19
paste input "5940592"
type input "5940592"
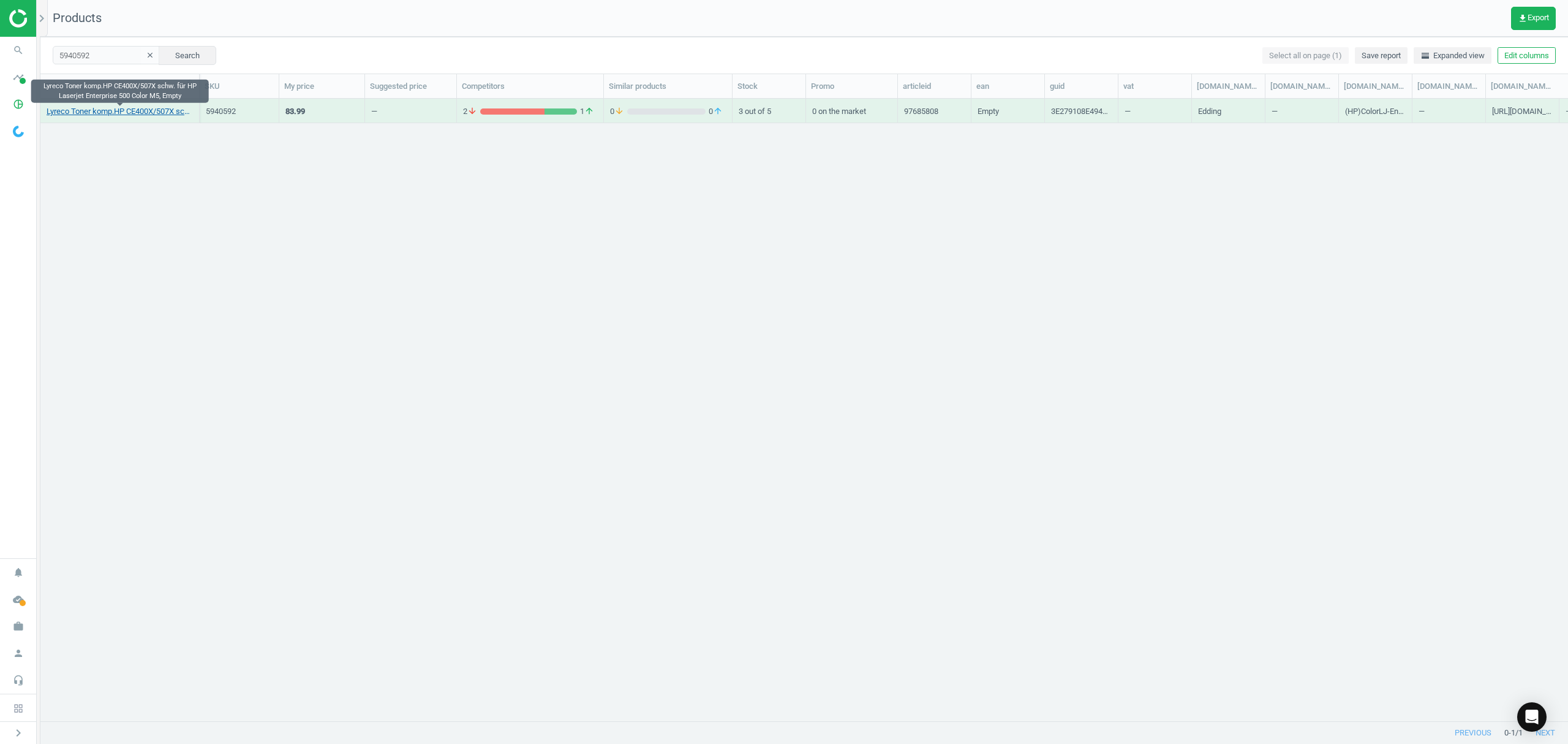
click at [106, 107] on link "Lyreco Toner komp.HP CE400X/507X schw. für HP Laserjet Enterprise 500 Color M5,…" at bounding box center [119, 111] width 146 height 11
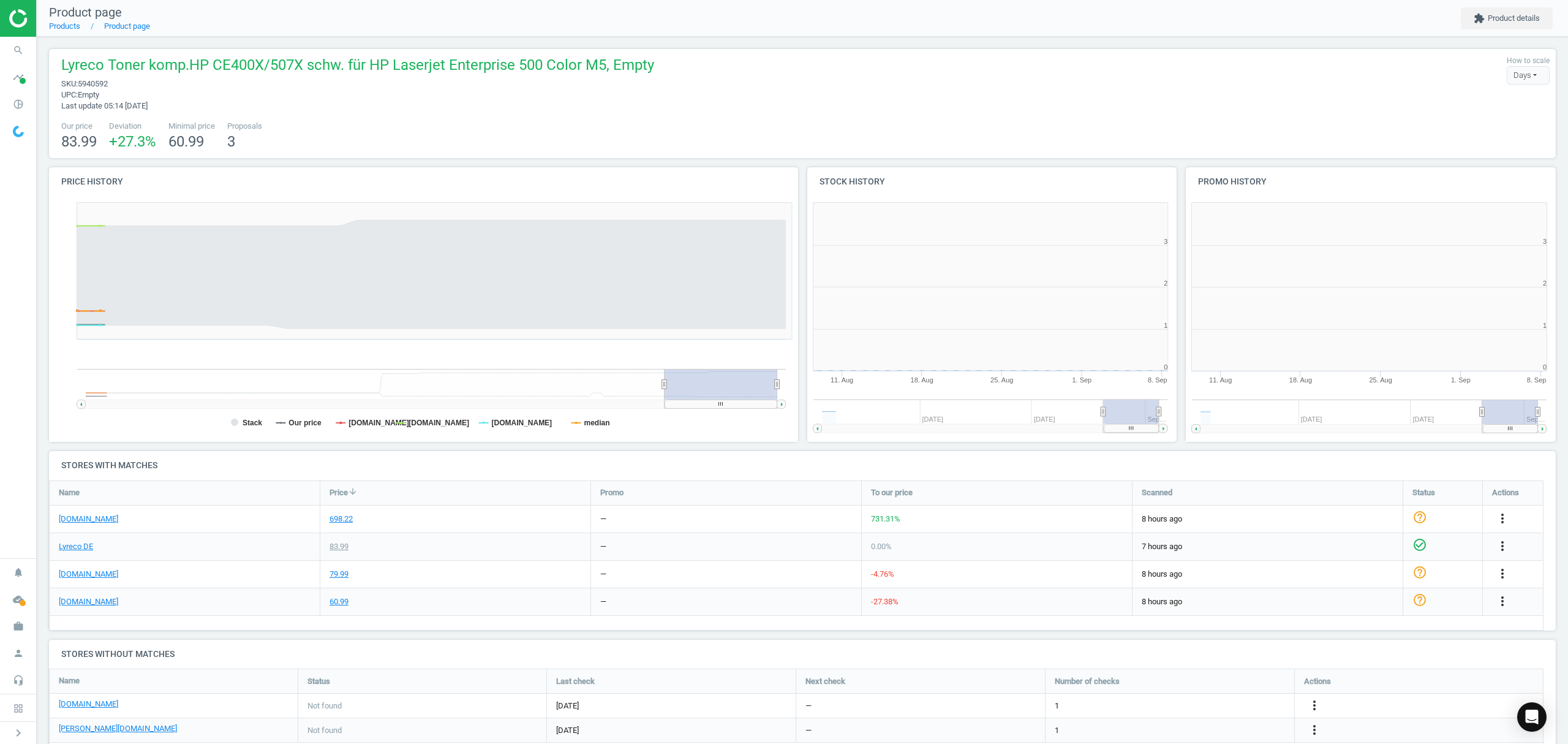
scroll to position [6, 6]
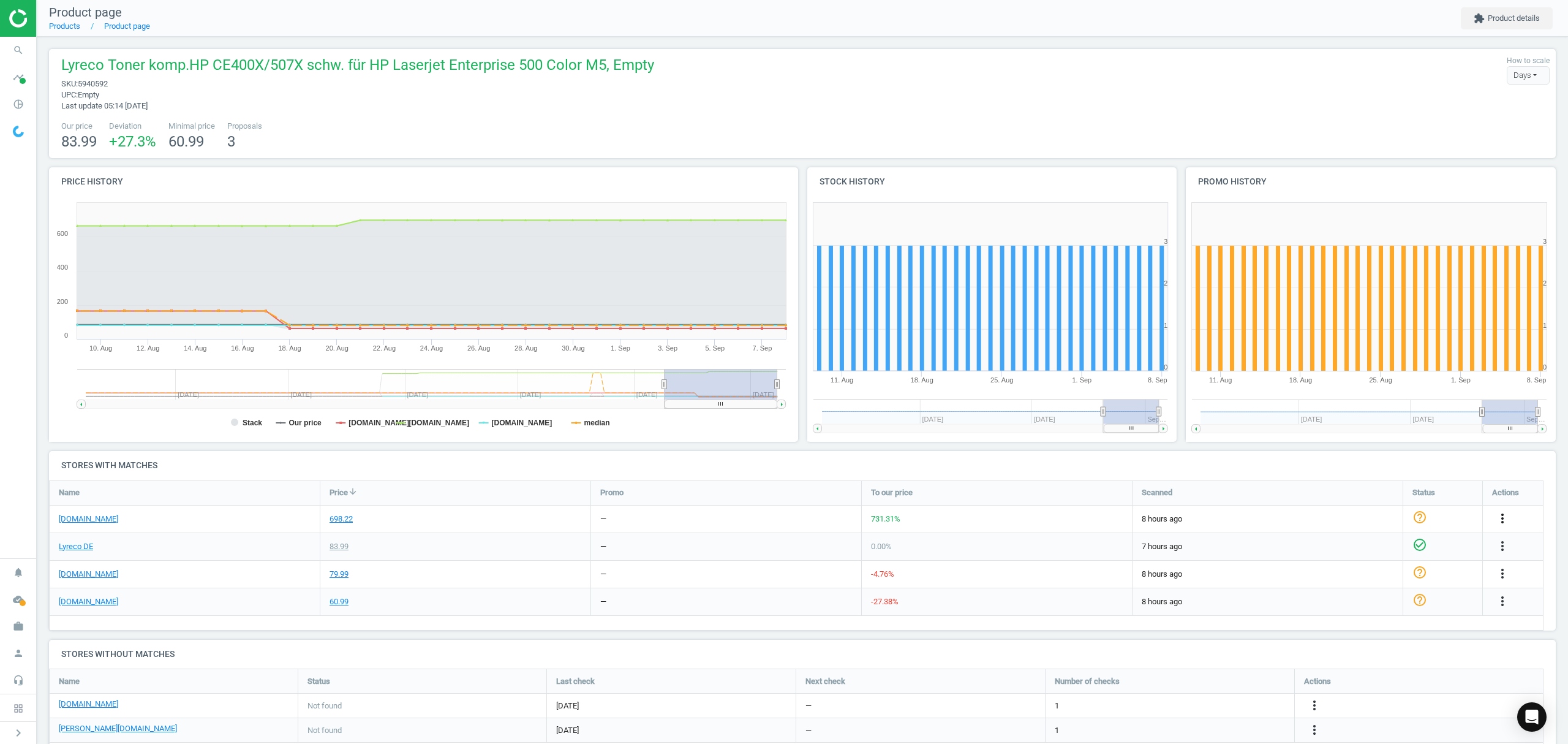
click at [1504, 517] on icon "more_vert" at bounding box center [1502, 519] width 15 height 15
click at [1357, 544] on link "Edit URL/product option" at bounding box center [1407, 549] width 168 height 19
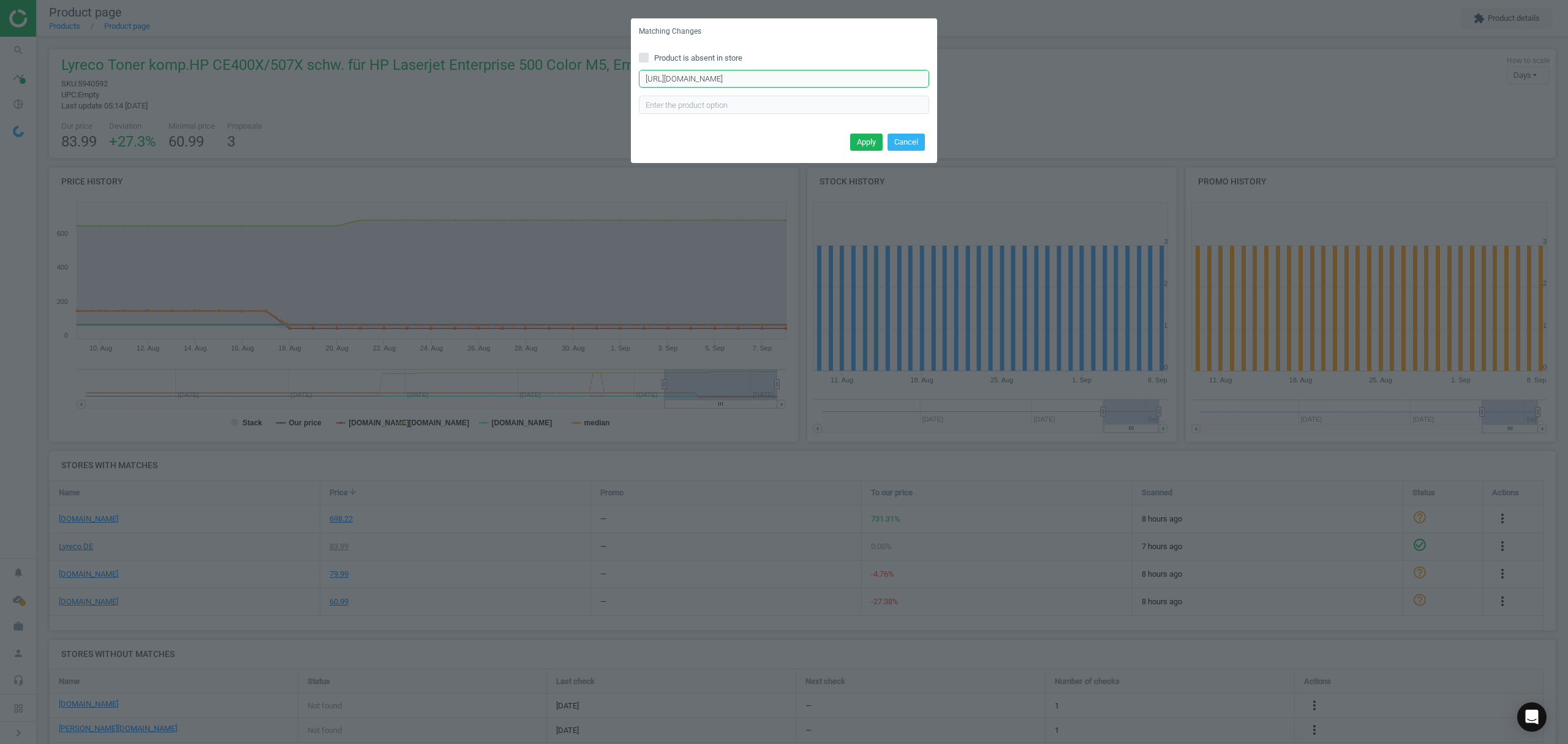
click at [754, 75] on input "https://www.tonerpartner.de/ce-400-x/greenline-Multipack-ersetzt-HP-CE400X-507X…" at bounding box center [784, 78] width 291 height 19
paste input "ToMax-Premium-ersetzt-HP-CE400X-507X-Toner-schwarz"
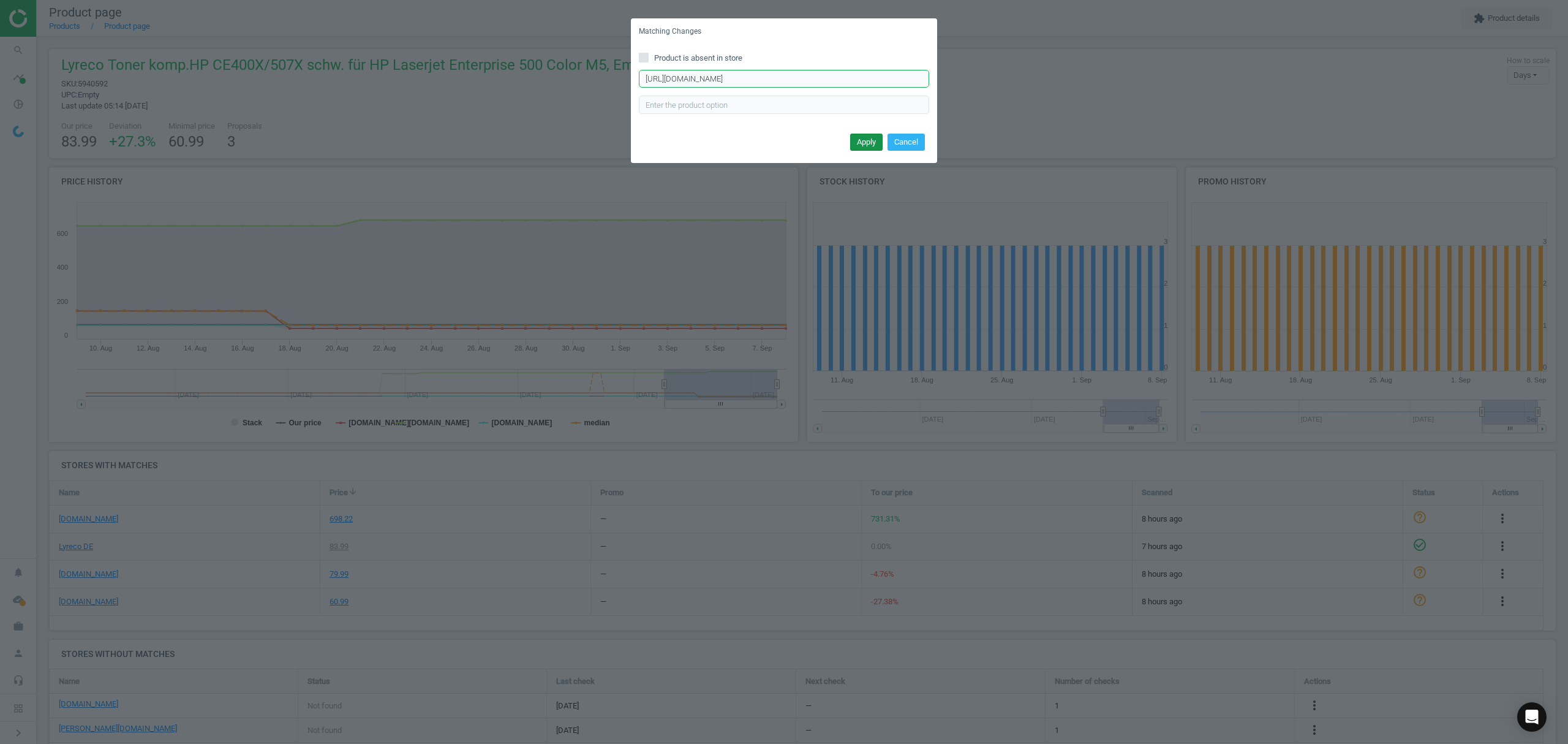
type input "https://www.tonerpartner.de/ce-400-x/ToMax-Premium-ersetzt-HP-CE400X-507X-Toner…"
click at [853, 141] on button "Apply" at bounding box center [866, 141] width 32 height 17
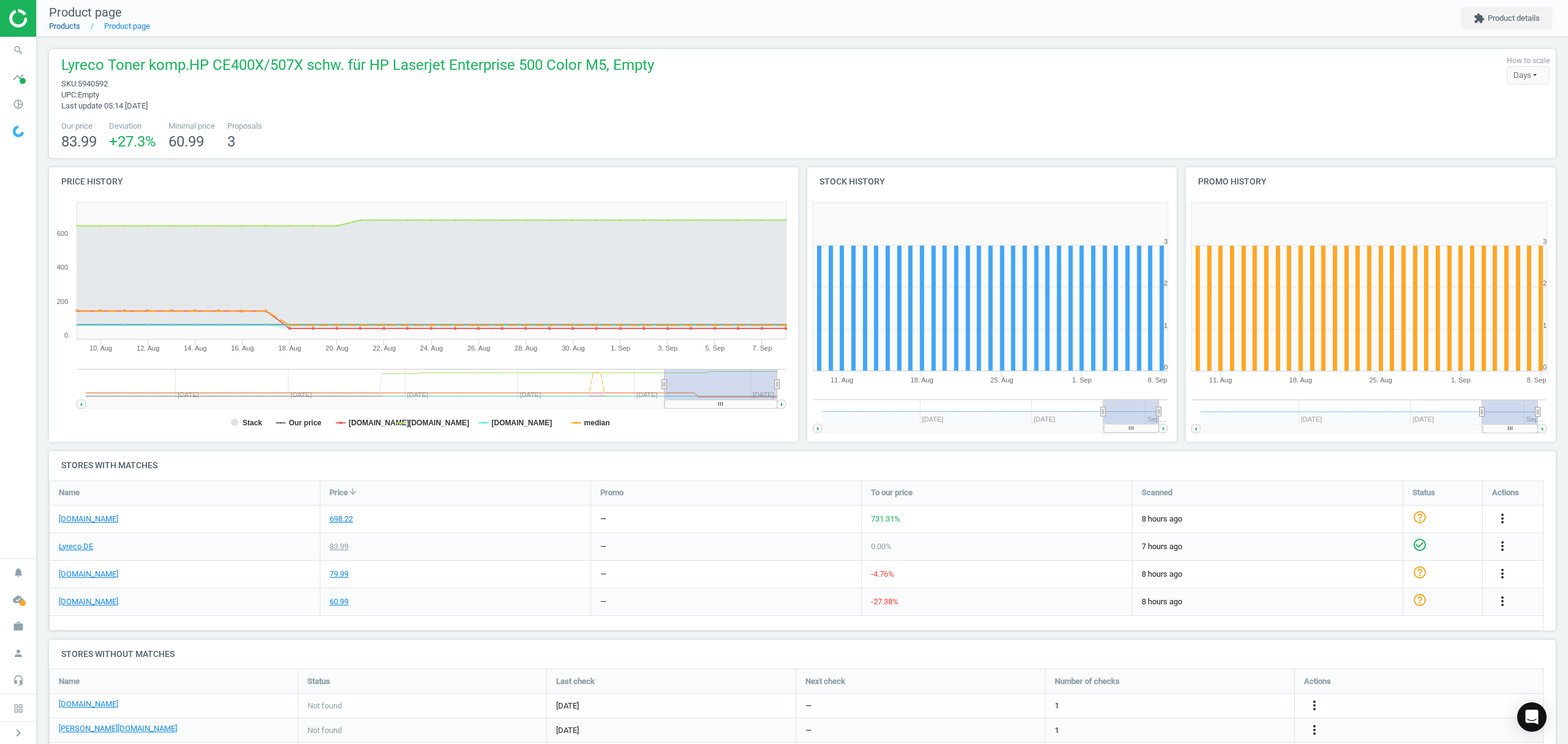
click at [67, 28] on link "Products" at bounding box center [65, 26] width 31 height 9
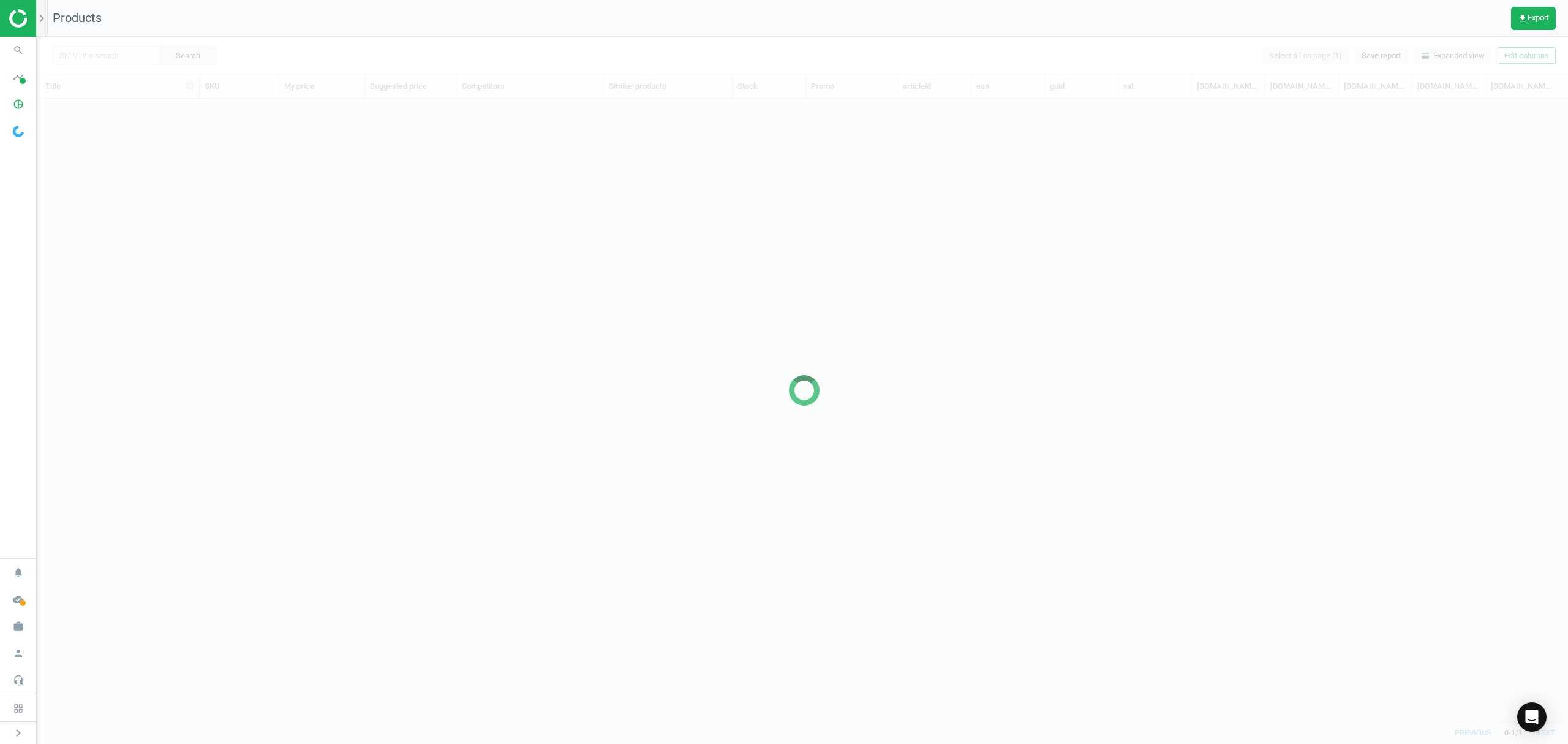
scroll to position [597, 1515]
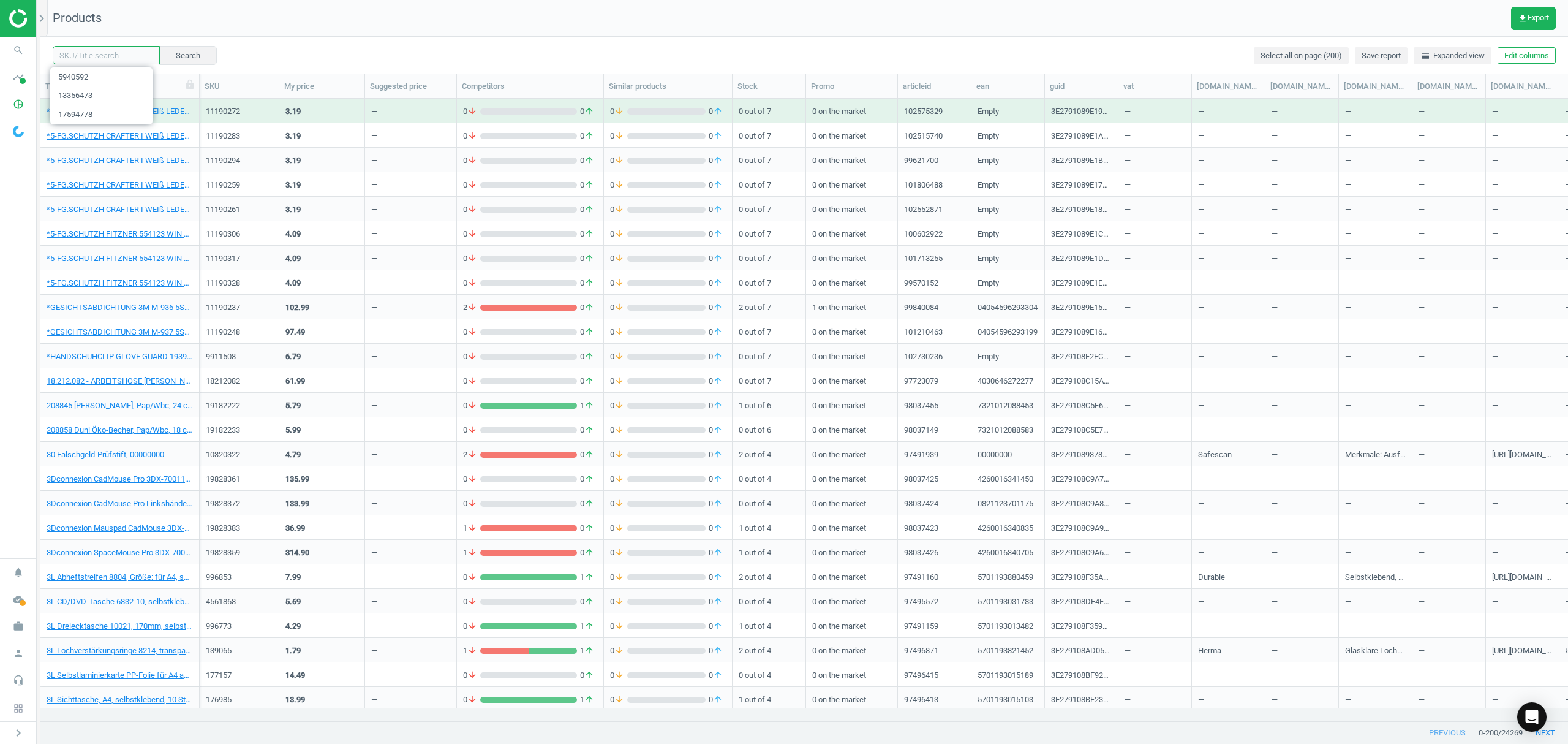
click at [95, 53] on input "text" at bounding box center [106, 55] width 107 height 19
paste input "13440565"
type input "13440565"
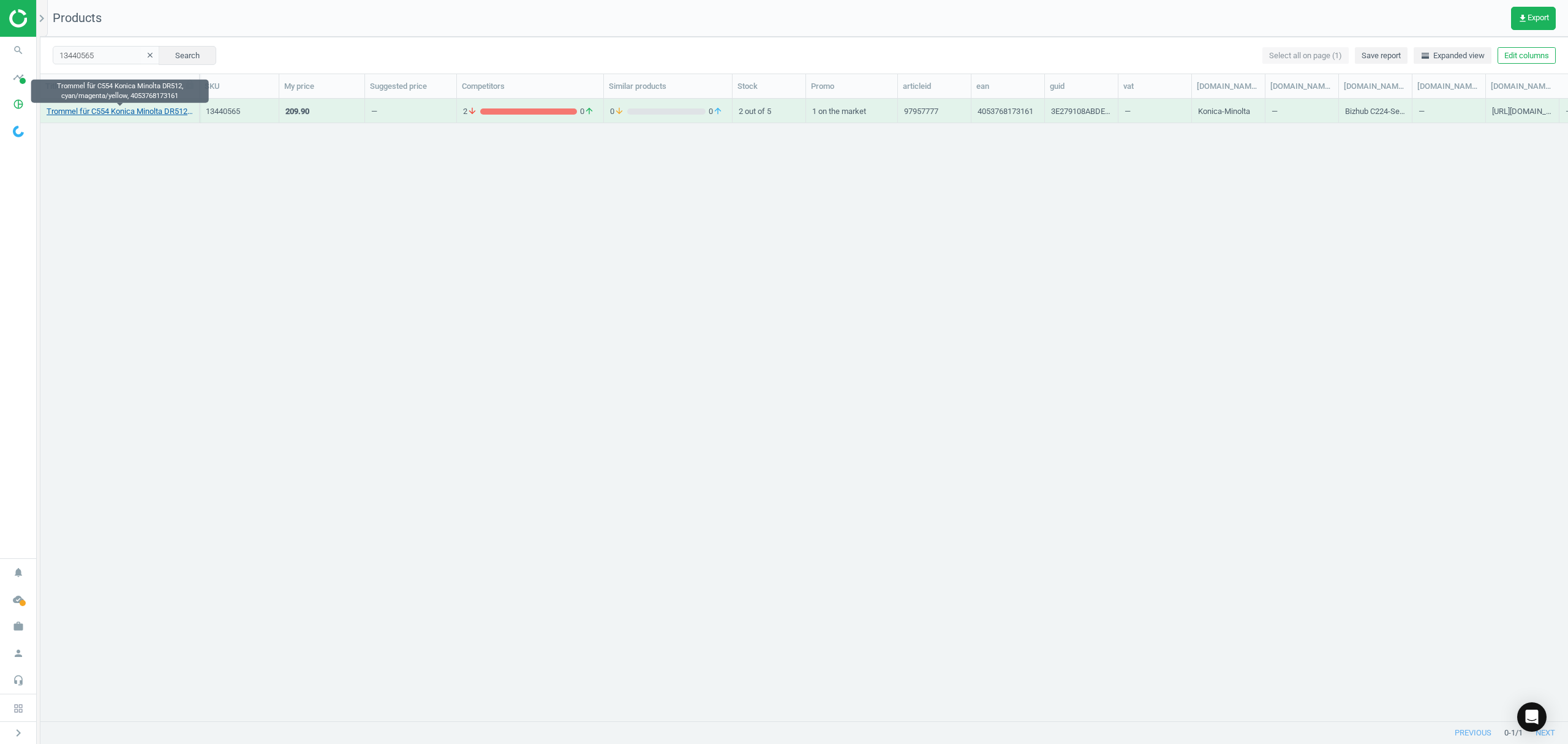
click at [131, 113] on link "Trommel für C554 Konica Minolta DR512, cyan/magenta/yellow, 4053768173161" at bounding box center [119, 111] width 146 height 11
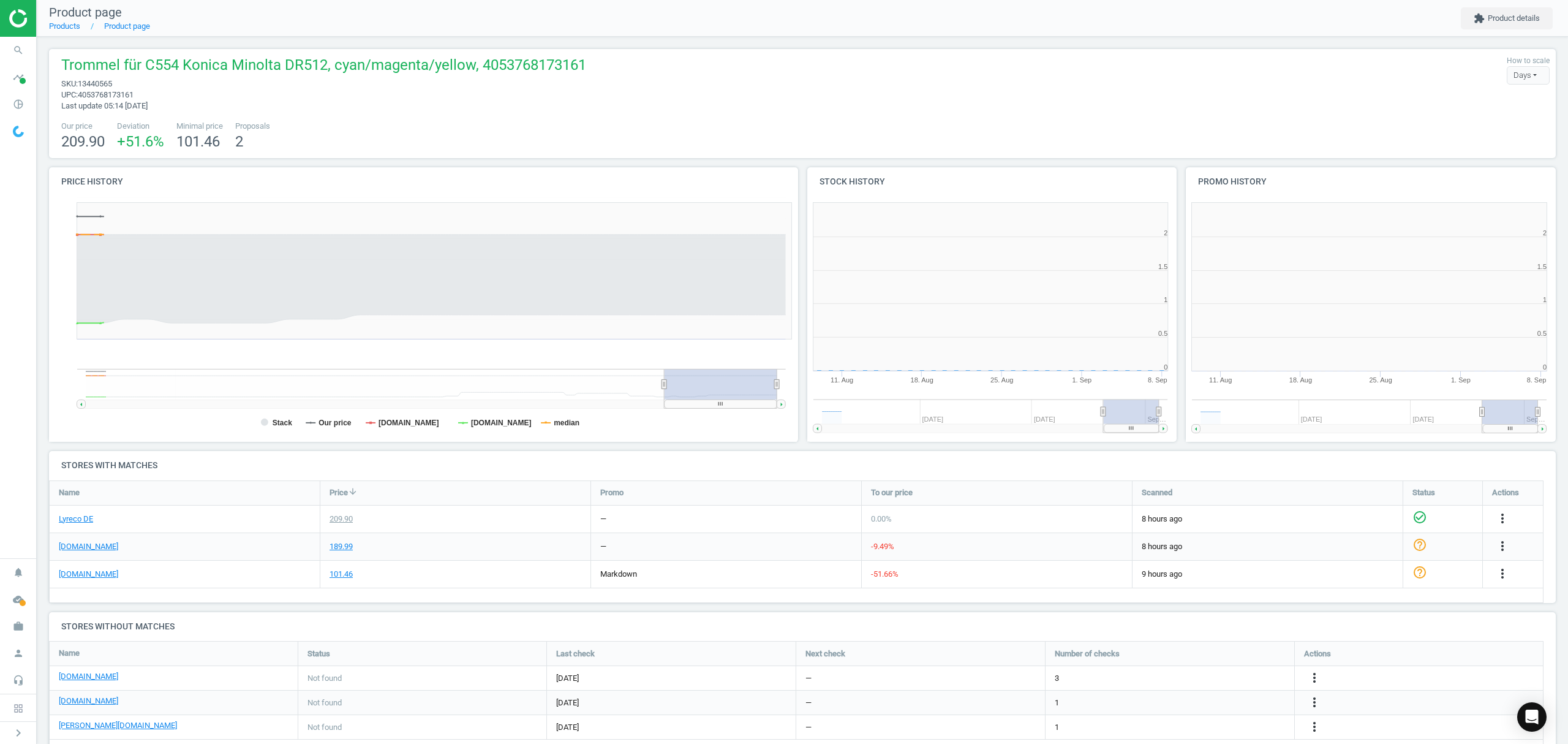
scroll to position [6, 6]
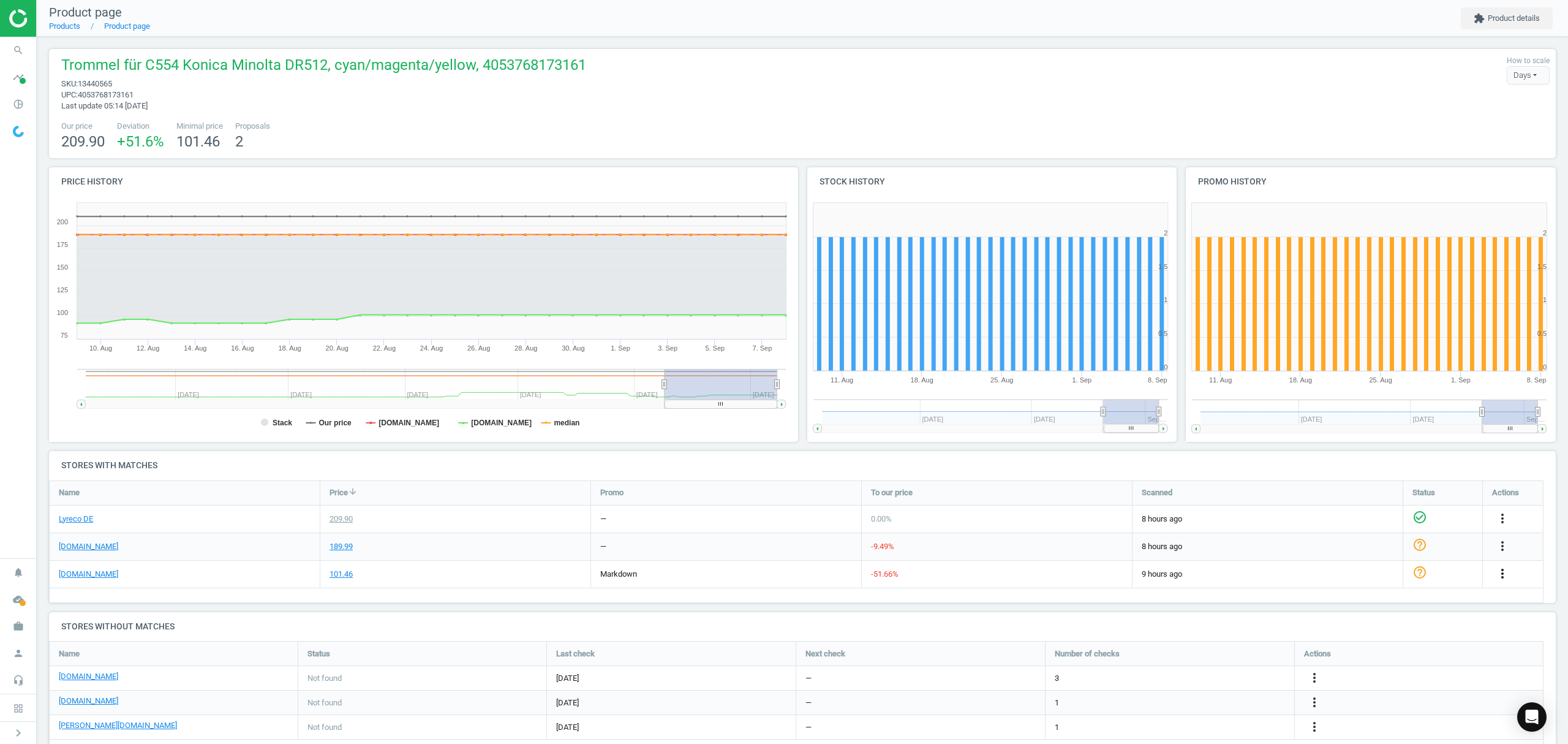
click at [1507, 574] on icon "more_vert" at bounding box center [1502, 574] width 15 height 15
click at [1380, 604] on link "Edit URL/product option" at bounding box center [1407, 603] width 168 height 19
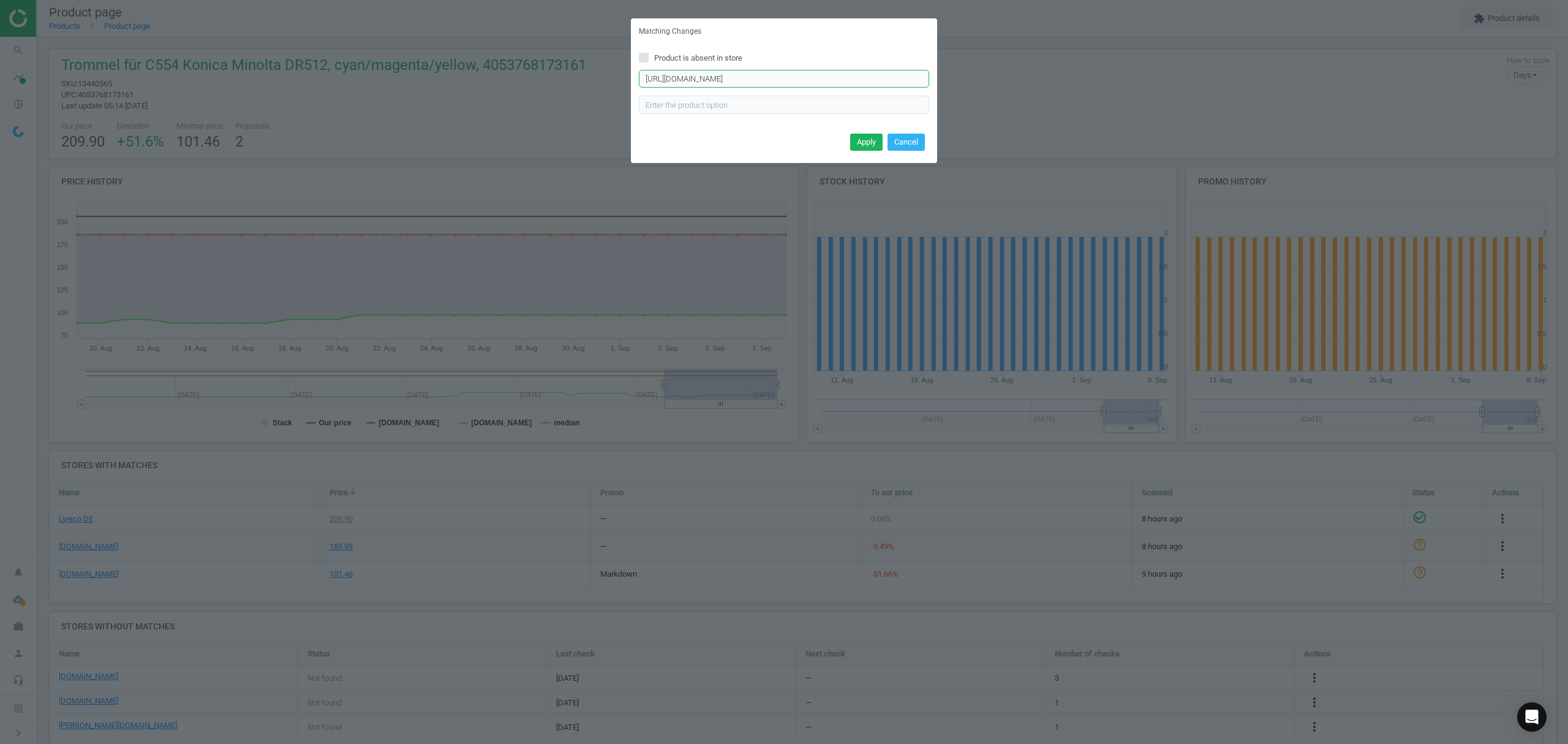
click at [770, 81] on input "https://www.tonerpartner.de/a2xn0td/Kompatibel-zu-Konica-Minolta-A2XN0TD-DR-512…" at bounding box center [784, 78] width 291 height 19
click at [770, 80] on input "https://www.tonerpartner.de/a2xn0td/Kompatibel-zu-Konica-Minolta-A2XN0TD-DR-512…" at bounding box center [784, 78] width 291 height 19
click at [769, 78] on input "https://www.tonerpartner.de/a2xn0td/Kompatibel-zu-Konica-Minolta-A2XN0TD-DR-512…" at bounding box center [784, 78] width 291 height 19
click at [769, 78] on input "https://www.tonerpartner.de/a2xn0td/Kompatibel-zu-Konica-Minolta-A2XN0TD-DR-512…" at bounding box center [784, 78] width 291 height 19
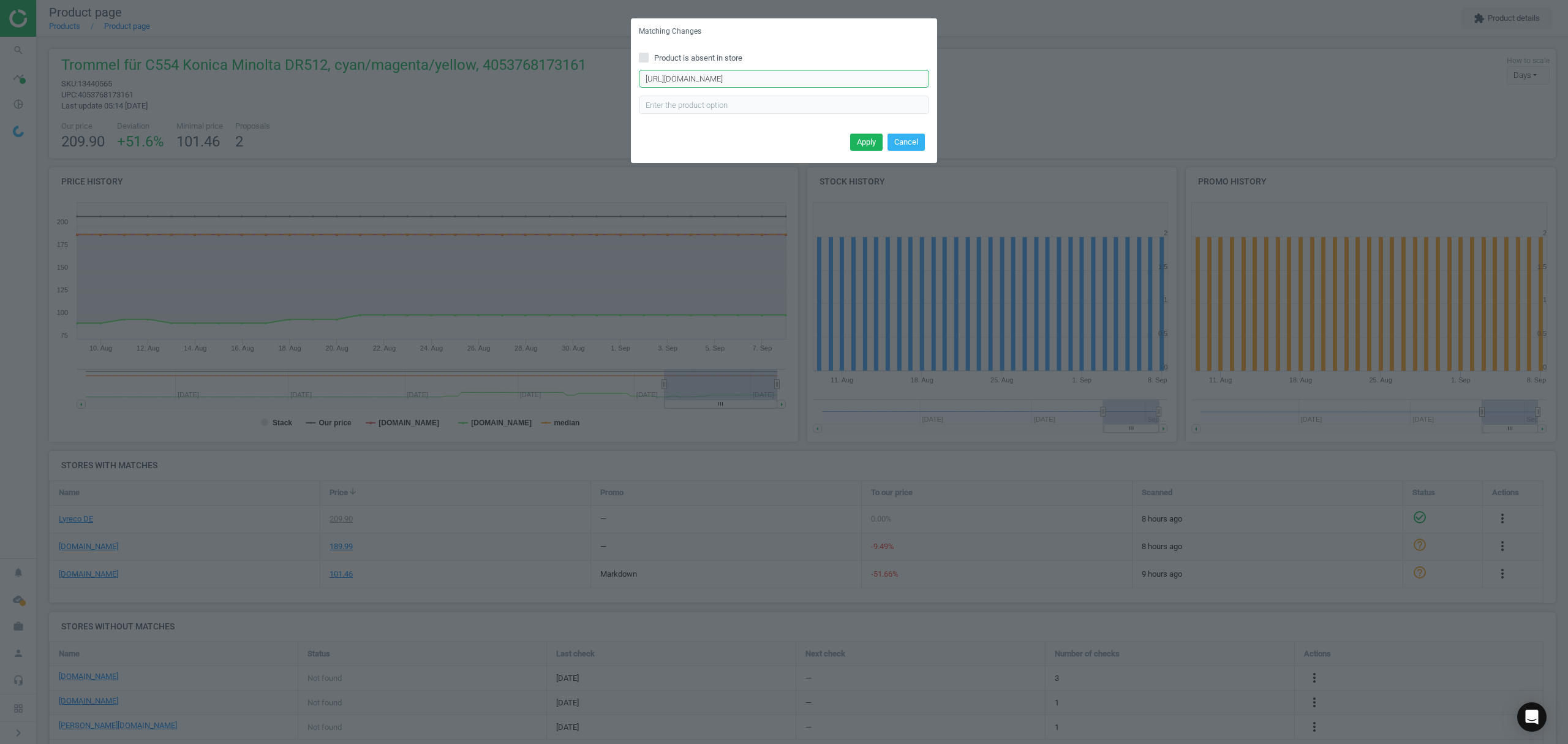
click at [769, 78] on input "https://www.tonerpartner.de/a2xn0td/Kompatibel-zu-Konica-Minolta-A2XN0TD-DR-512…" at bounding box center [784, 78] width 291 height 19
paste input "1th/Original-Develop-A2XN1TH-DR512-Trommel"
type input "https://www.tonerpartner.de/a2xn1th/Original-Develop-A2XN1TH-DR512-Trommel.html"
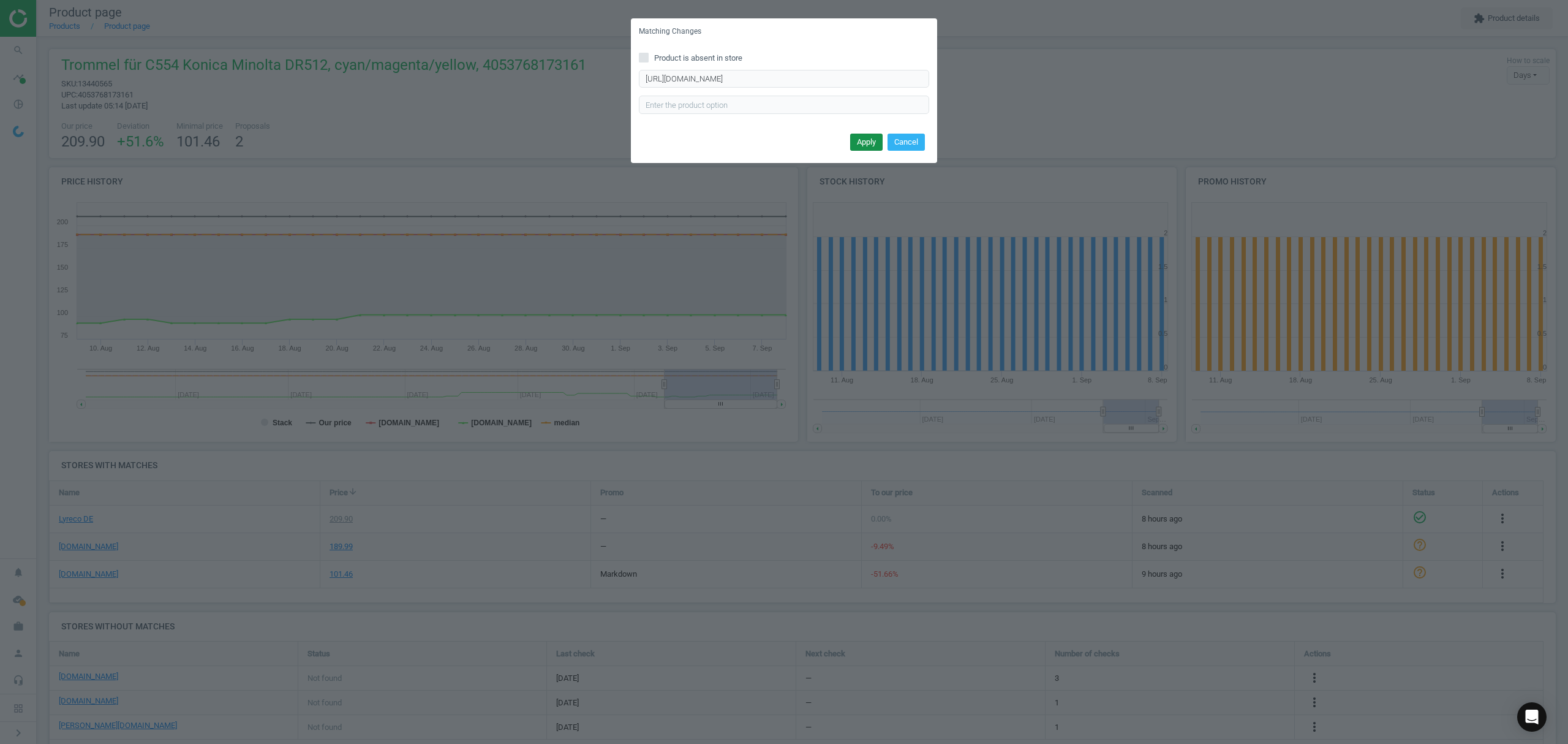
click at [861, 138] on button "Apply" at bounding box center [866, 141] width 32 height 17
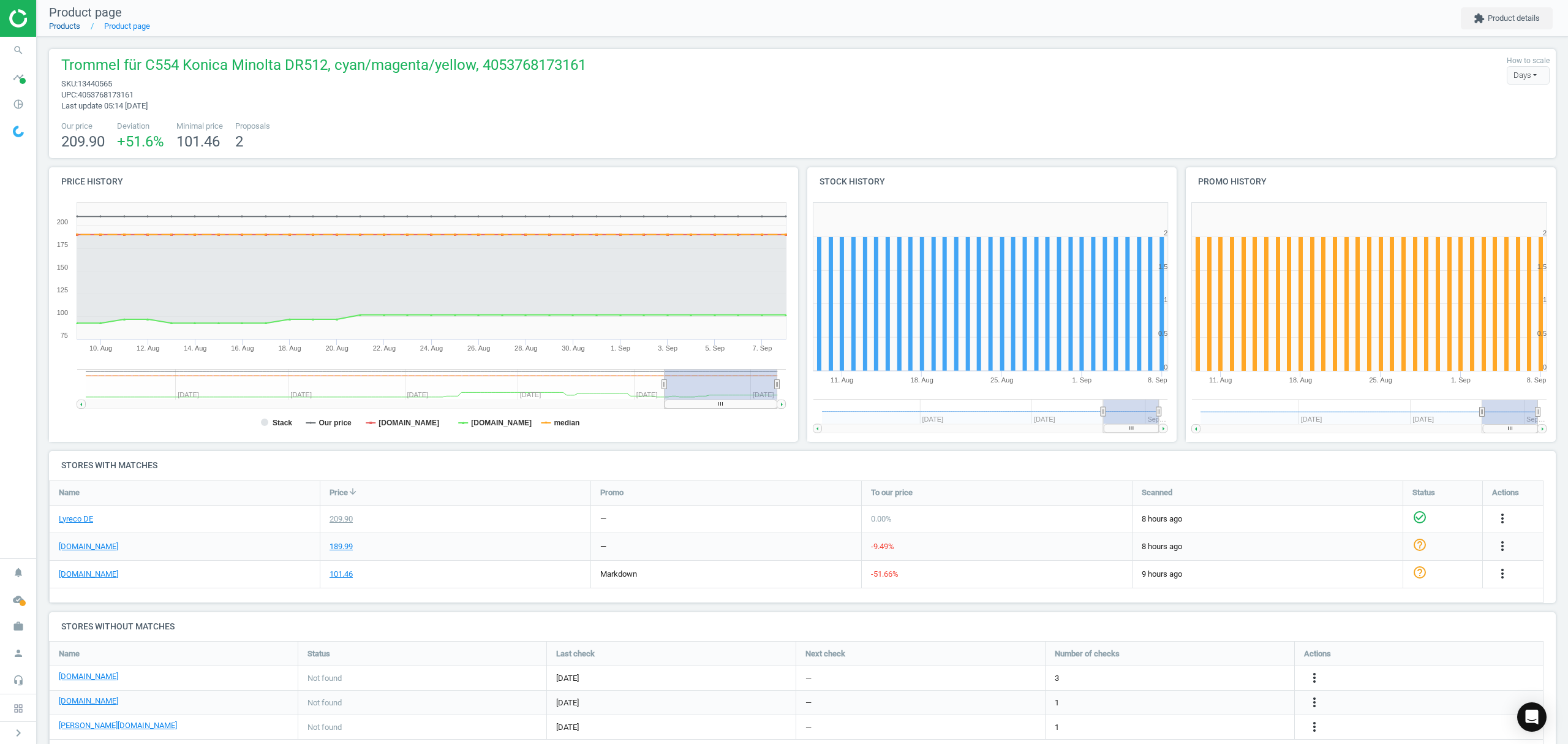
click at [73, 25] on link "Products" at bounding box center [65, 26] width 31 height 9
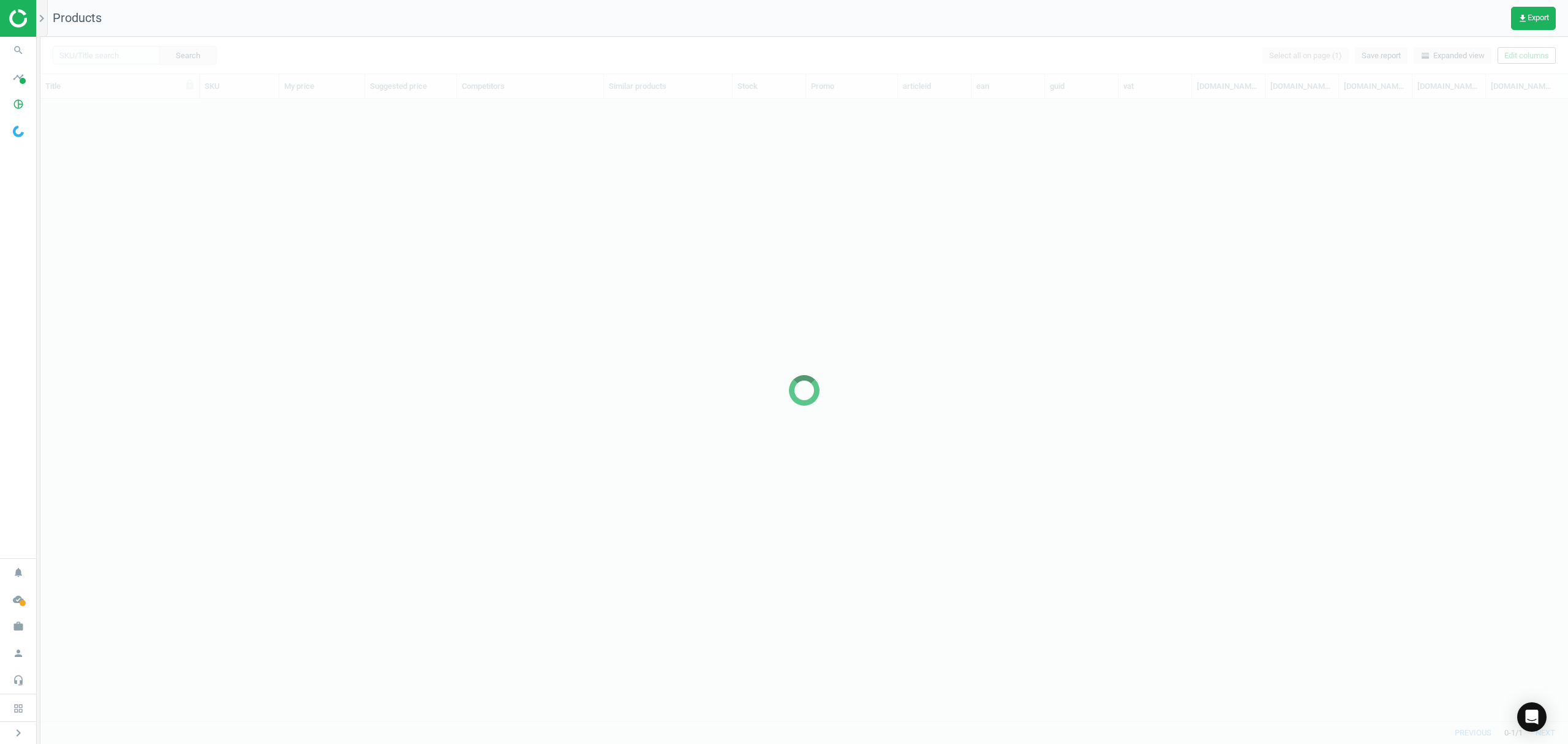
scroll to position [597, 1515]
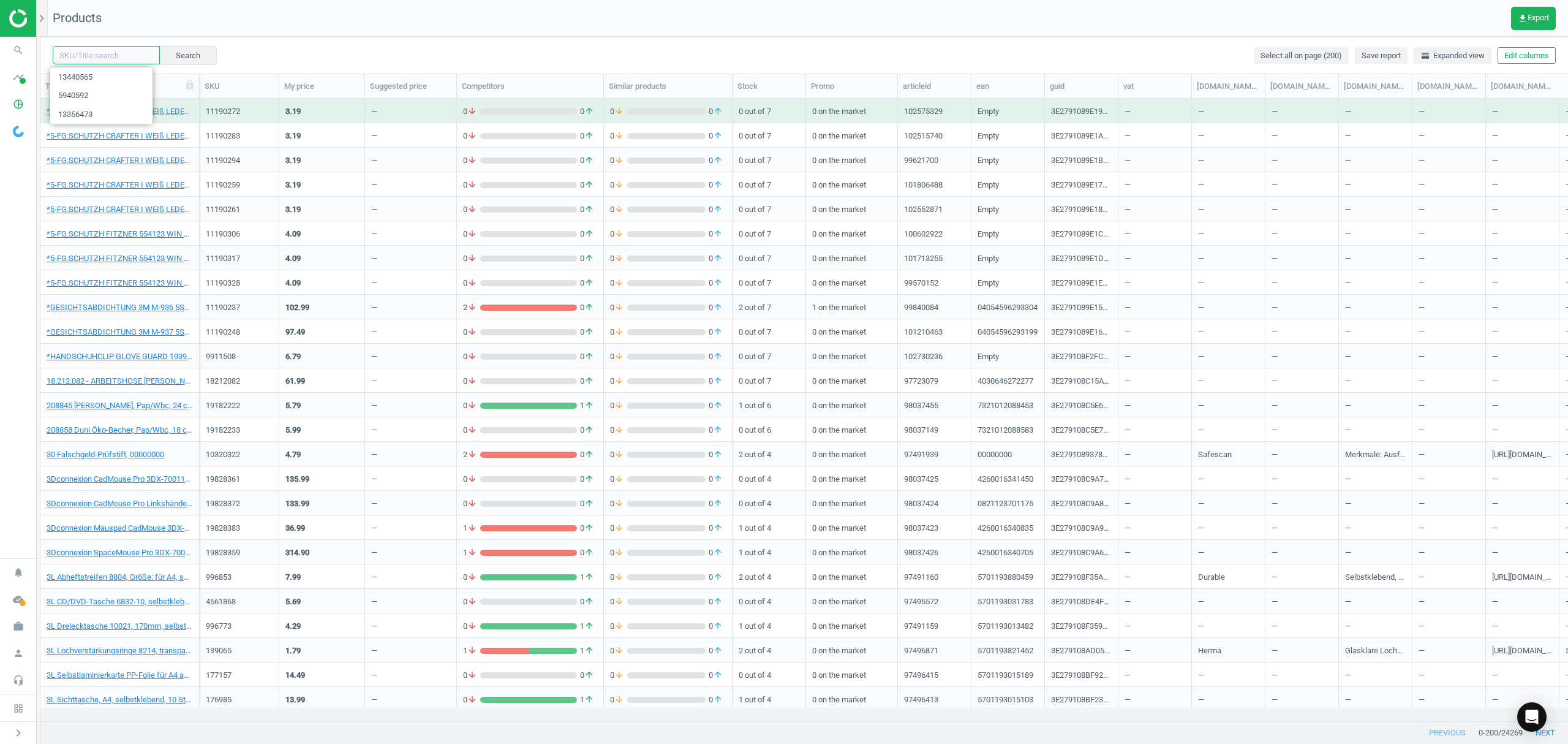
drag, startPoint x: 104, startPoint y: 60, endPoint x: 148, endPoint y: 57, distance: 44.1
click at [104, 60] on input "text" at bounding box center [106, 55] width 107 height 19
paste input "19145838"
type input "19145838"
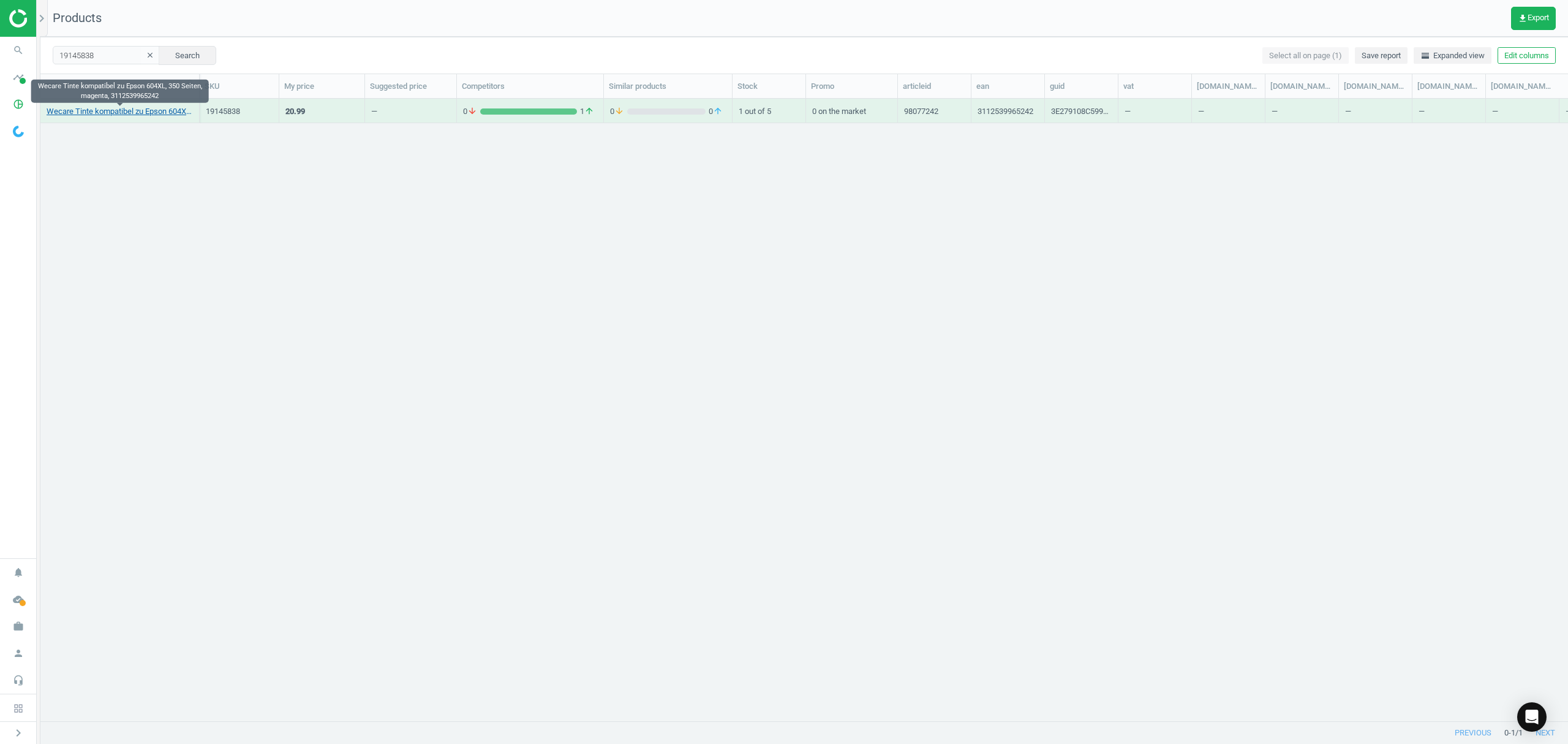
click at [137, 109] on link "Wecare Tinte kompatibel zu Epson 604XL, 350 Seiten, magenta, 3112539965242" at bounding box center [119, 111] width 146 height 11
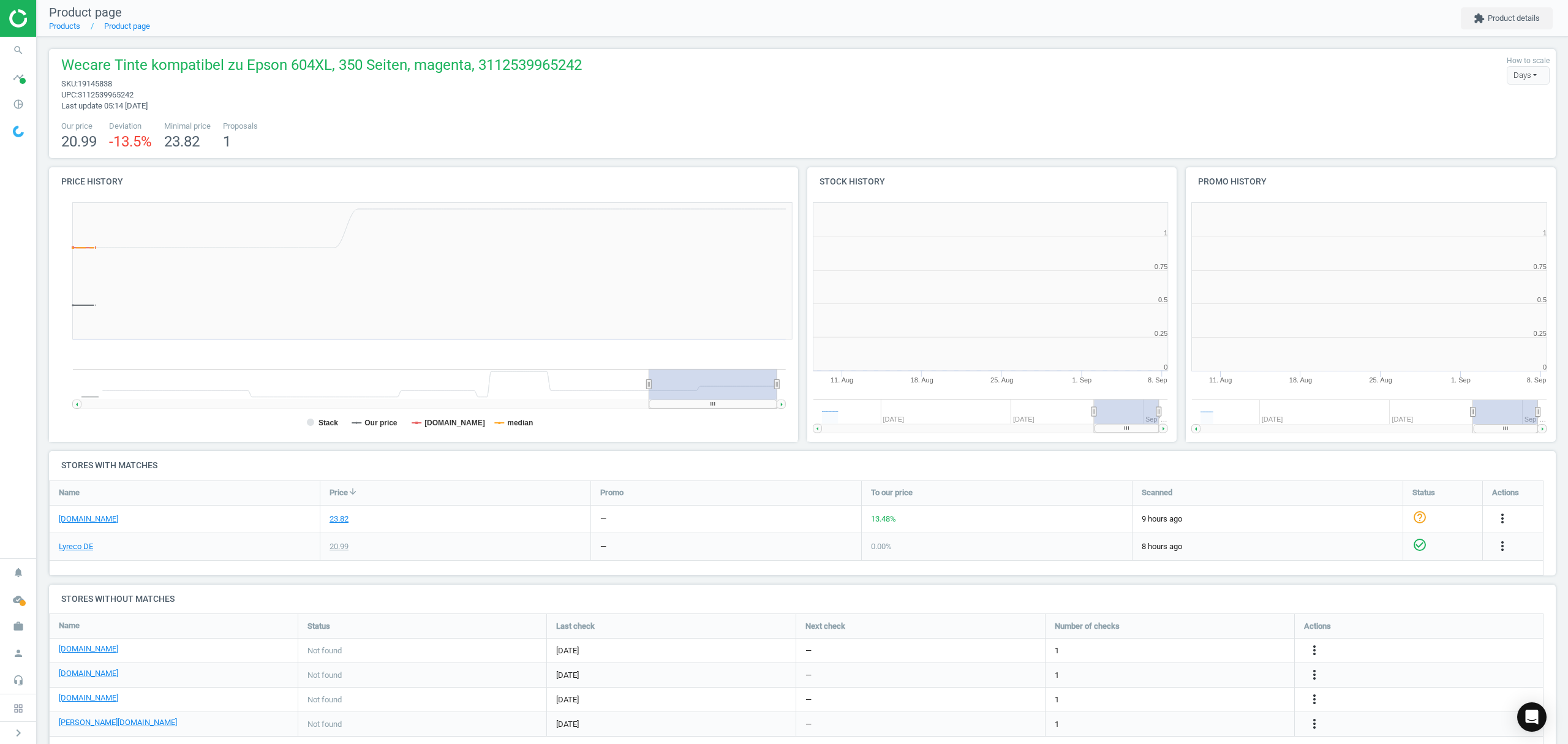
scroll to position [270, 392]
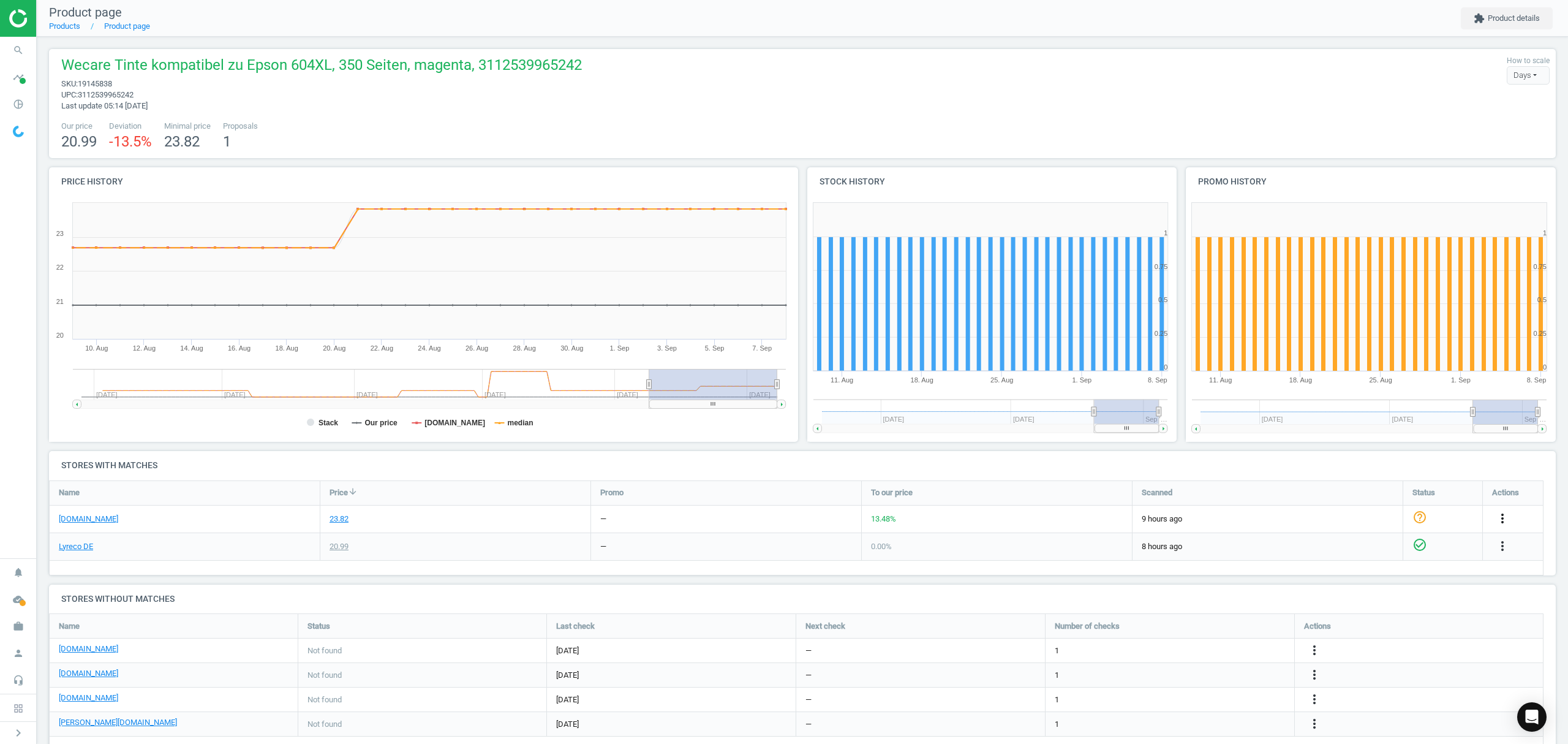
click at [1500, 517] on icon "more_vert" at bounding box center [1502, 519] width 15 height 15
click at [1367, 544] on link "Edit URL/product option" at bounding box center [1407, 549] width 168 height 19
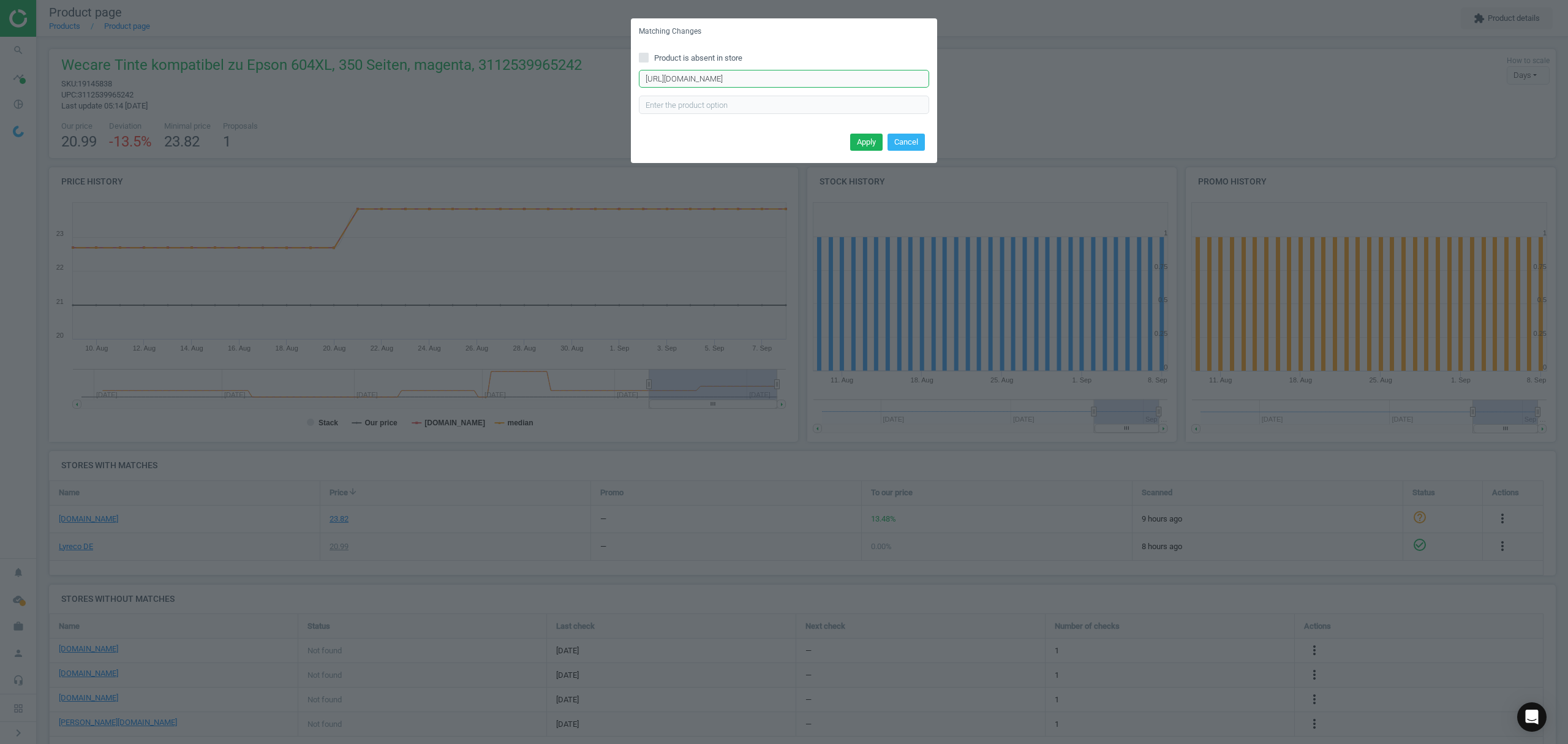
click at [708, 72] on input "https://www.tonerpartner.de/oem/C13T10H34010/Original-Epson-C13T10H34010-604XL-…" at bounding box center [784, 78] width 291 height 19
paste input "Kompatibel-zu-Epson-C13T10H34010-604-"
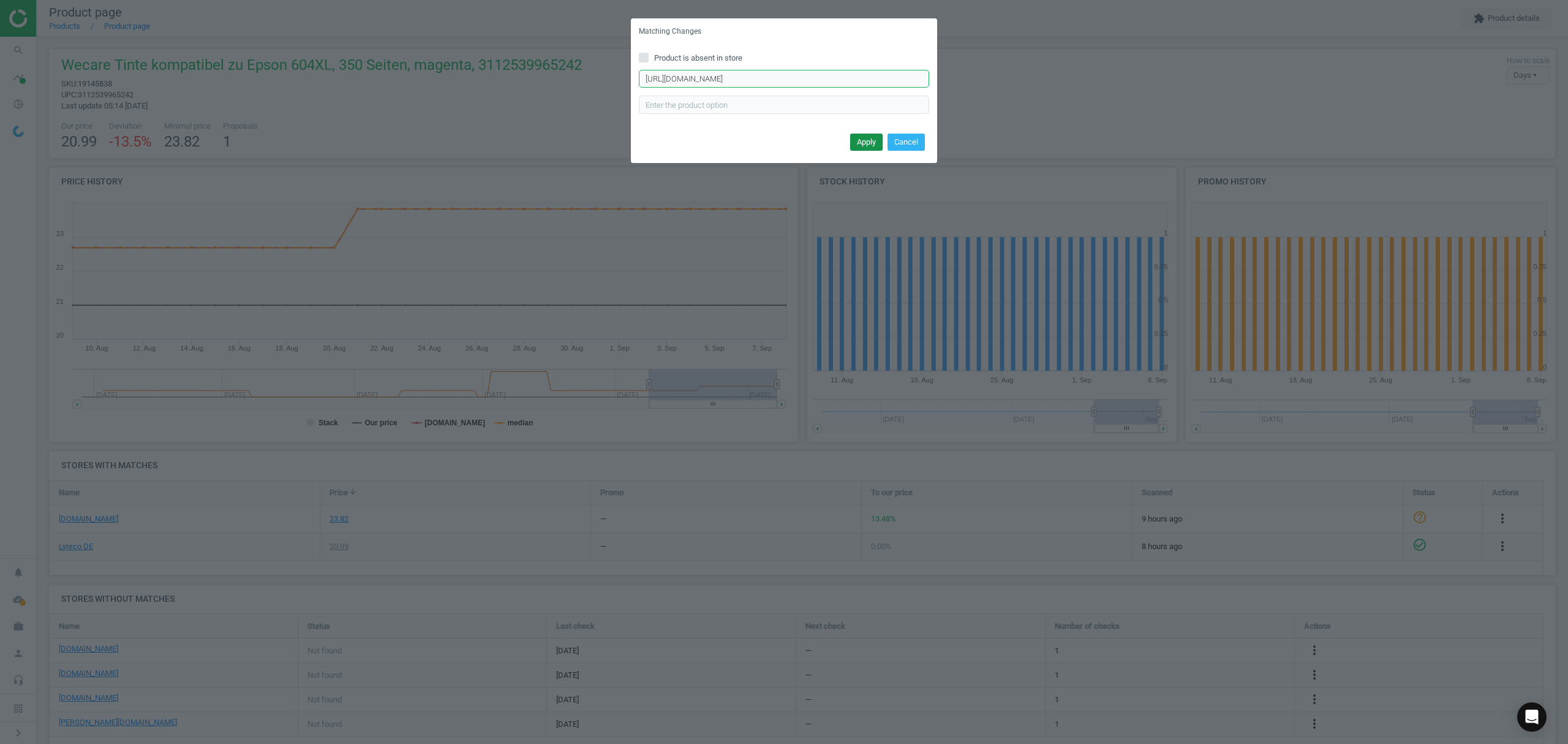
type input "https://www.tonerpartner.de/oem/C13T10H34010/Kompatibel-zu-Epson-C13T10H34010-6…"
click at [858, 145] on button "Apply" at bounding box center [866, 141] width 32 height 17
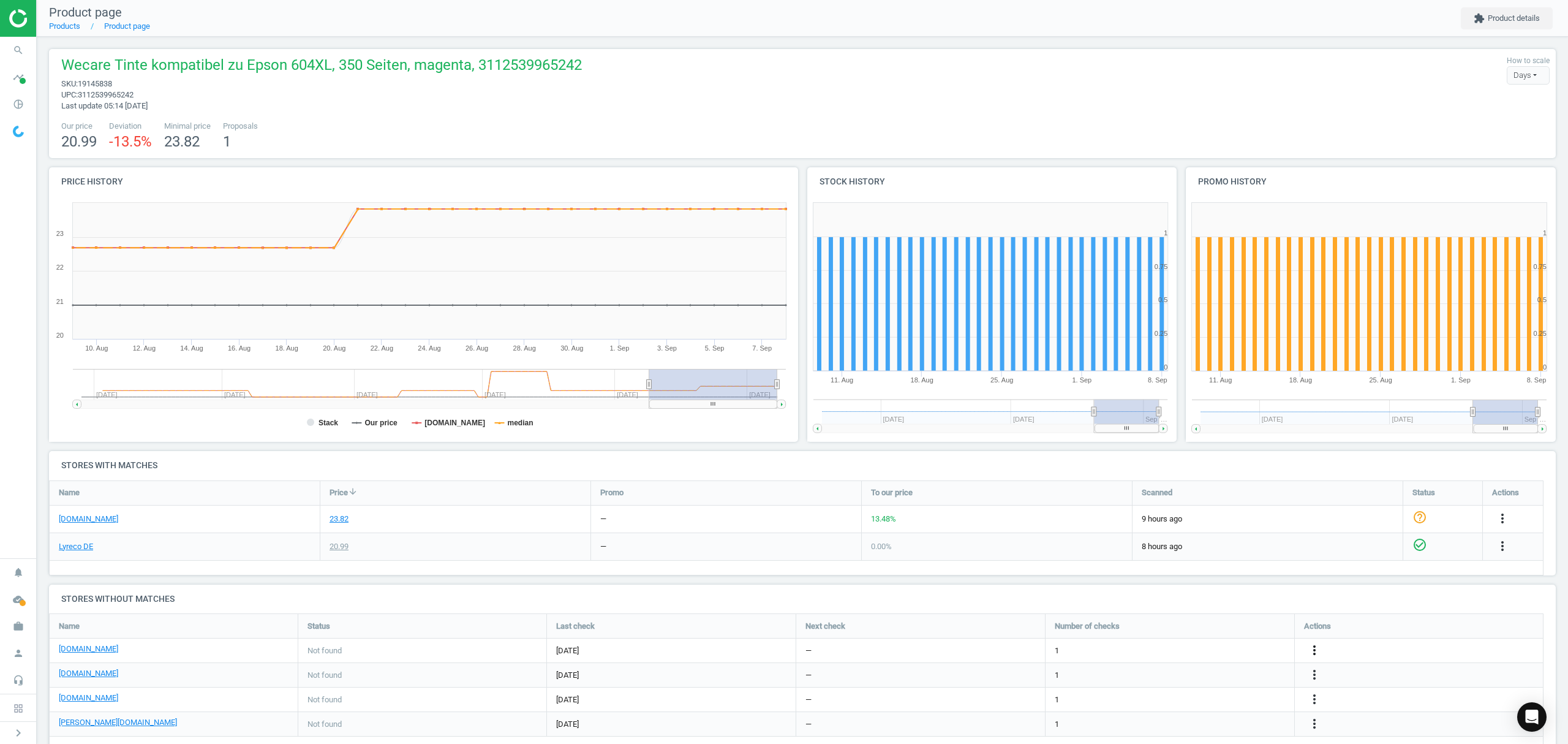
click at [1314, 650] on icon "more_vert" at bounding box center [1314, 650] width 15 height 15
click at [1159, 645] on link "Edit URL/product option" at bounding box center [1218, 651] width 168 height 19
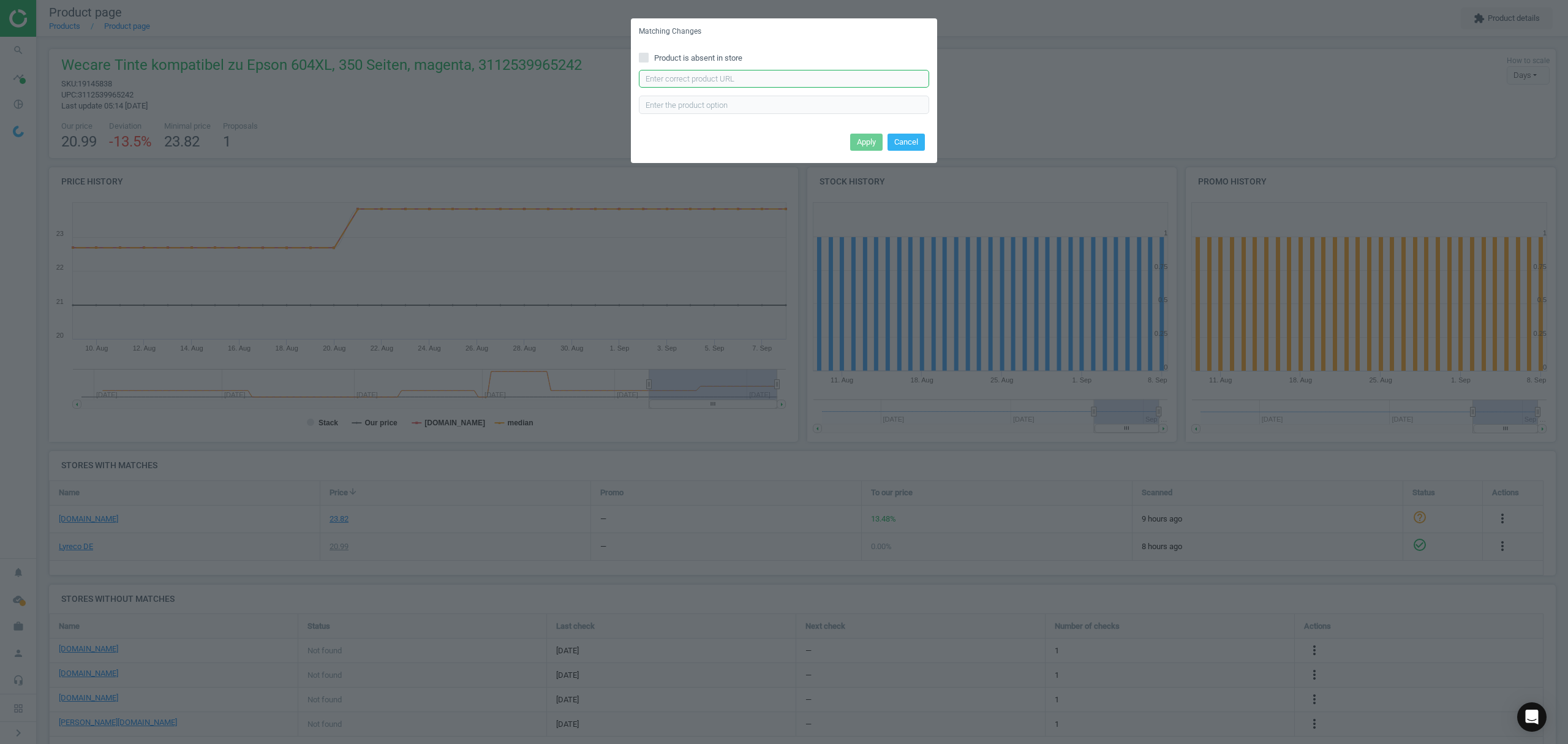
click at [782, 82] on input "text" at bounding box center [784, 78] width 291 height 19
paste input "https://www.bueromarkt-ag.de/tinte_kmp_fuer_epson_604xl_c13t10h340,p-16624006.h…"
type input "https://www.bueromarkt-ag.de/tinte_kmp_fuer_epson_604xl_c13t10h340,p-16624006.h…"
click at [861, 140] on button "Apply" at bounding box center [866, 141] width 32 height 17
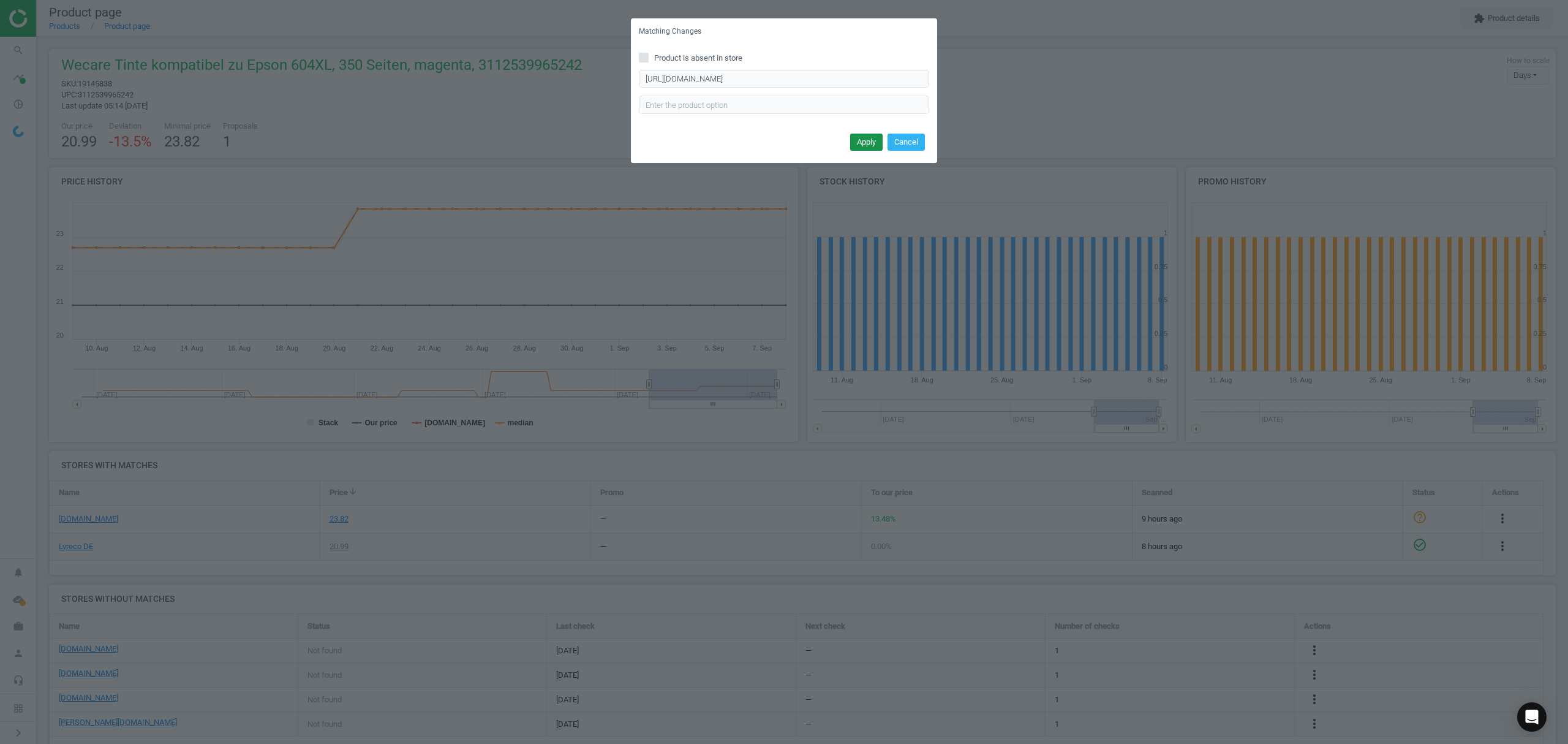
scroll to position [0, 0]
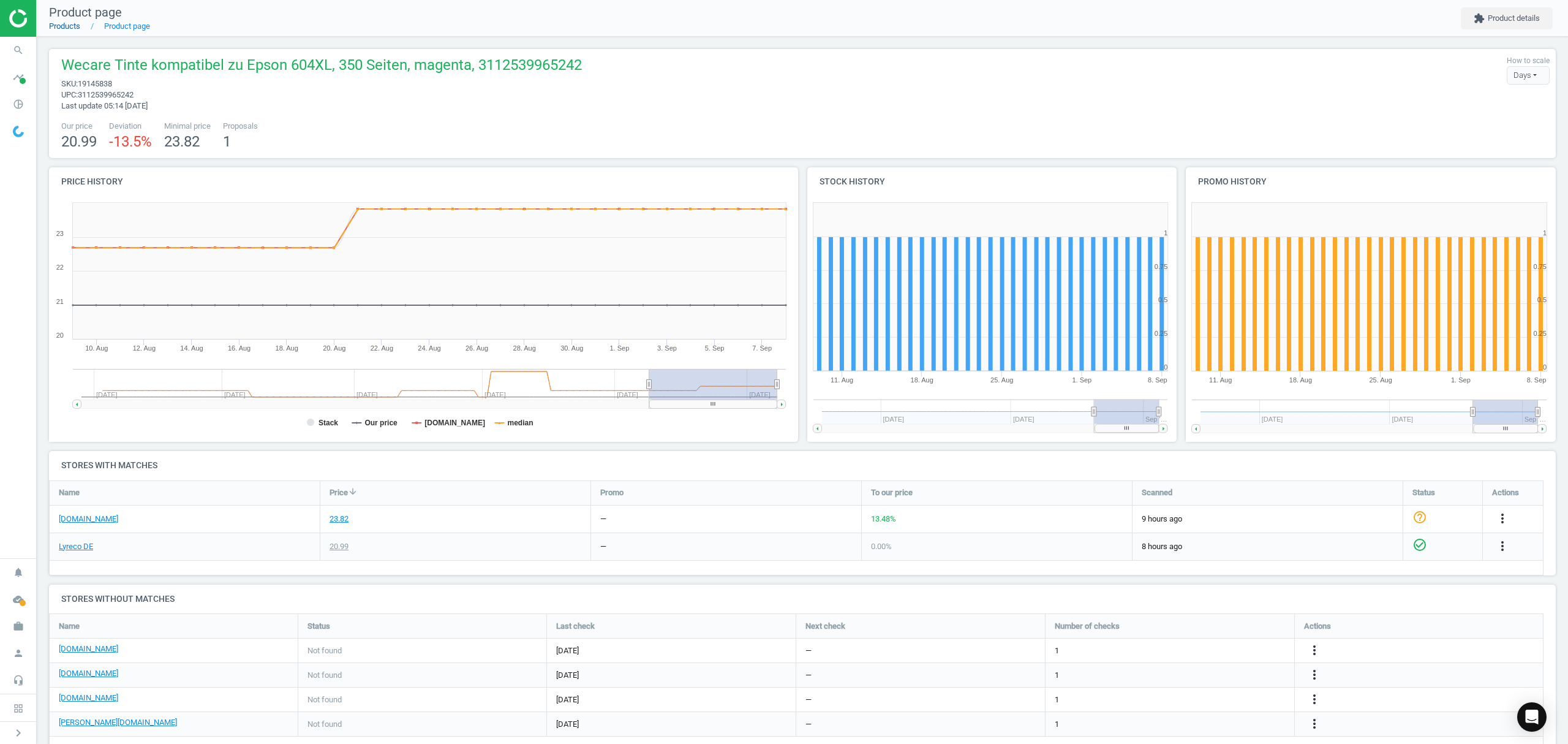
click at [67, 27] on link "Products" at bounding box center [65, 26] width 31 height 9
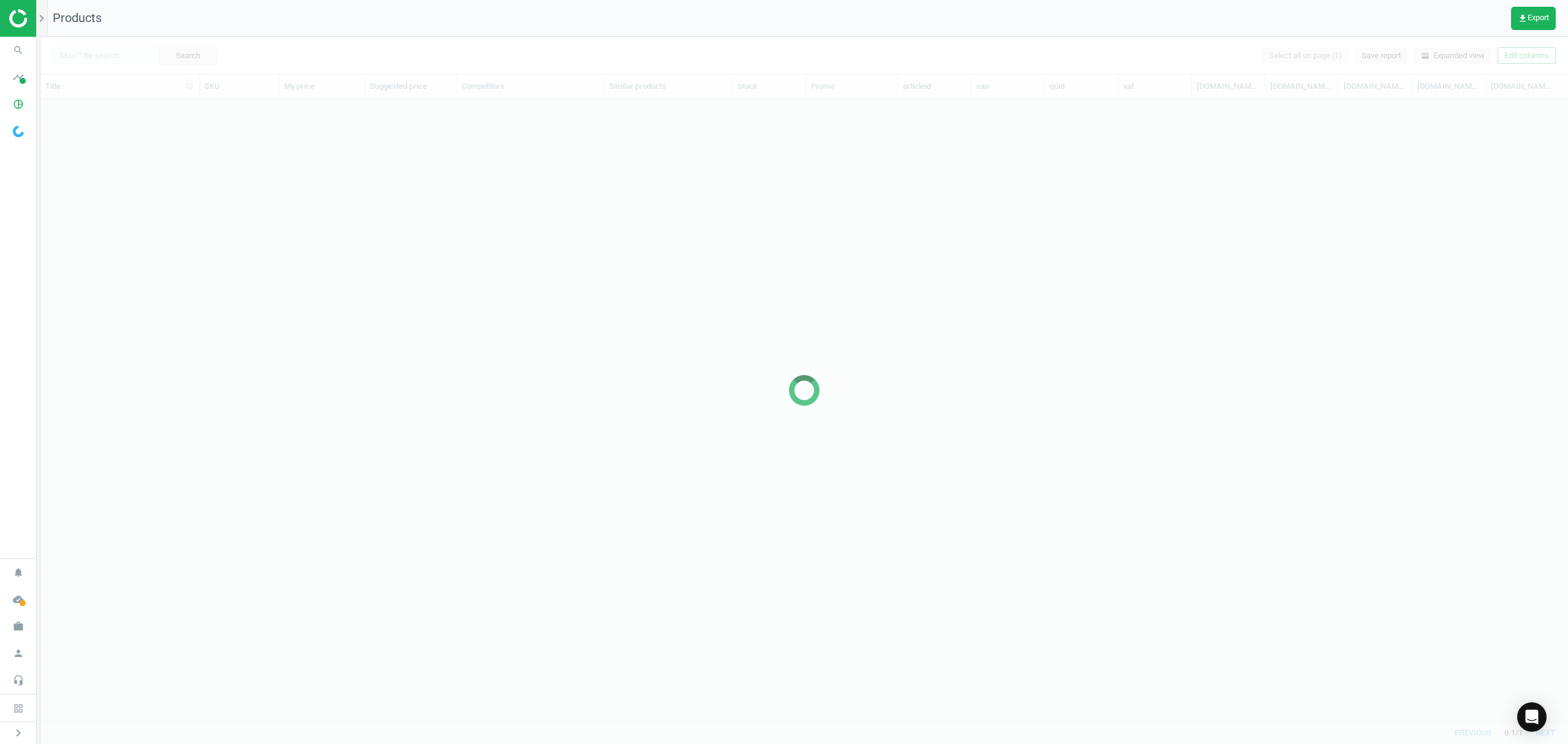
scroll to position [597, 1515]
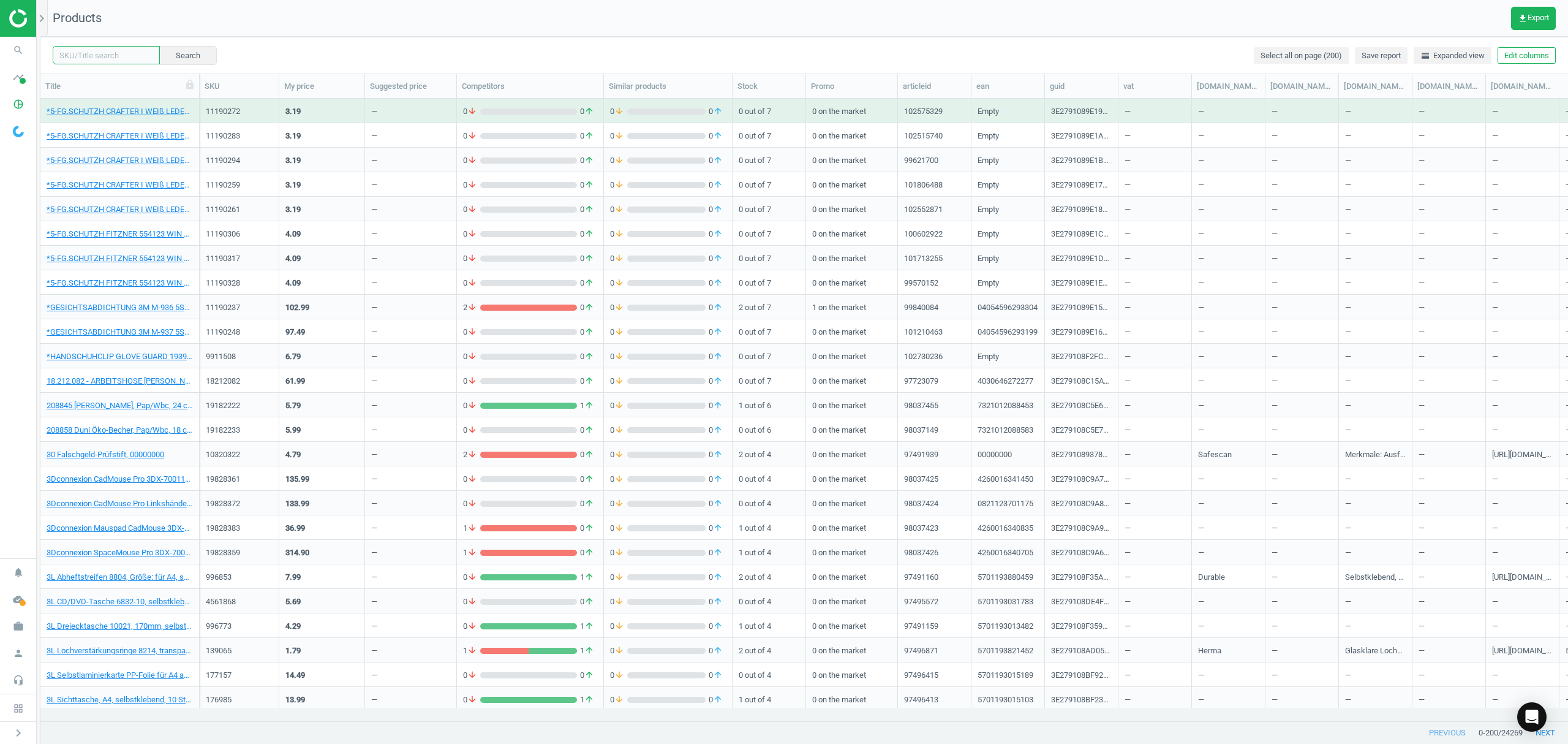
click at [92, 52] on input "text" at bounding box center [106, 55] width 107 height 19
paste input "19145849"
type input "19145849"
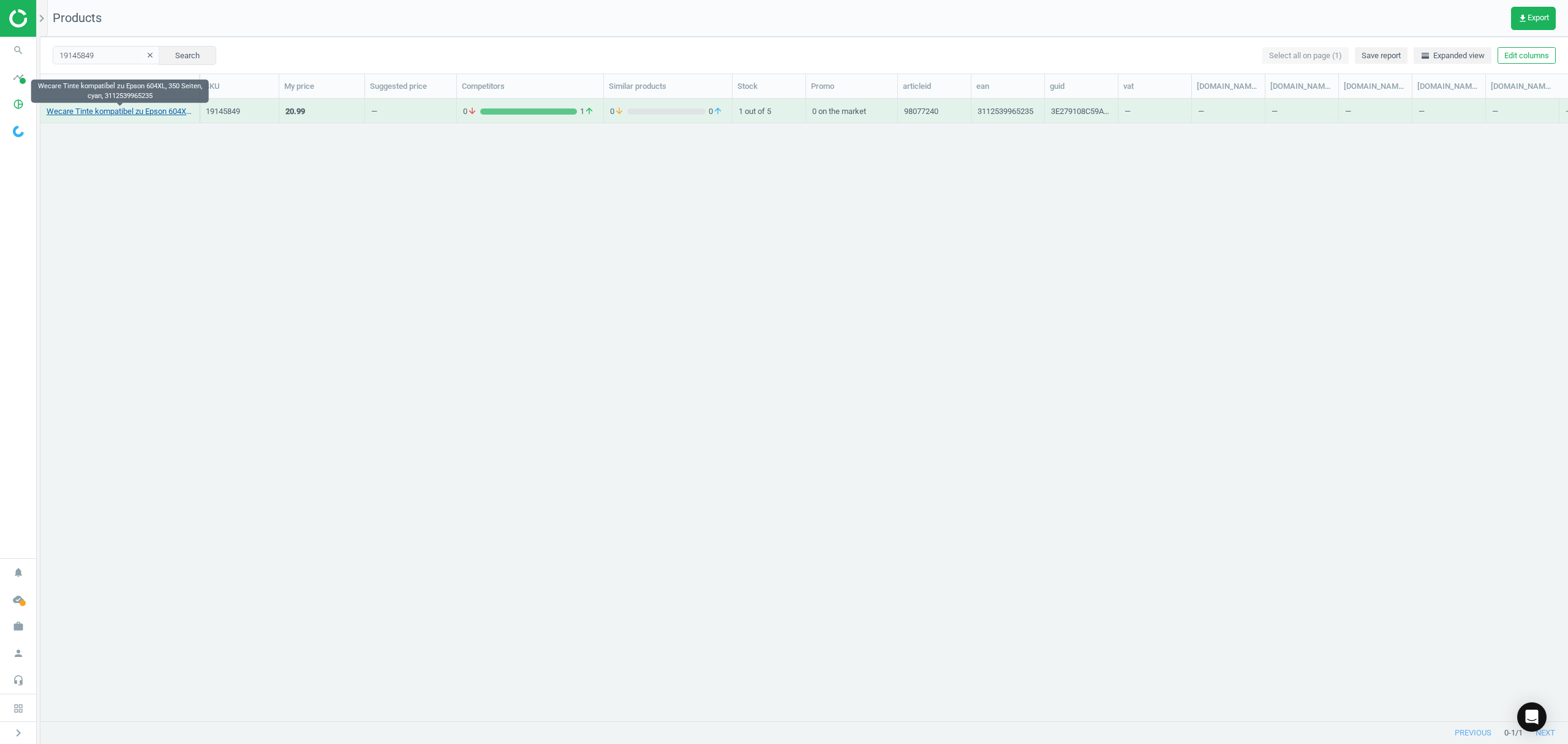
click at [115, 113] on link "Wecare Tinte kompatibel zu Epson 604XL, 350 Seiten, cyan, 3112539965235" at bounding box center [119, 111] width 146 height 11
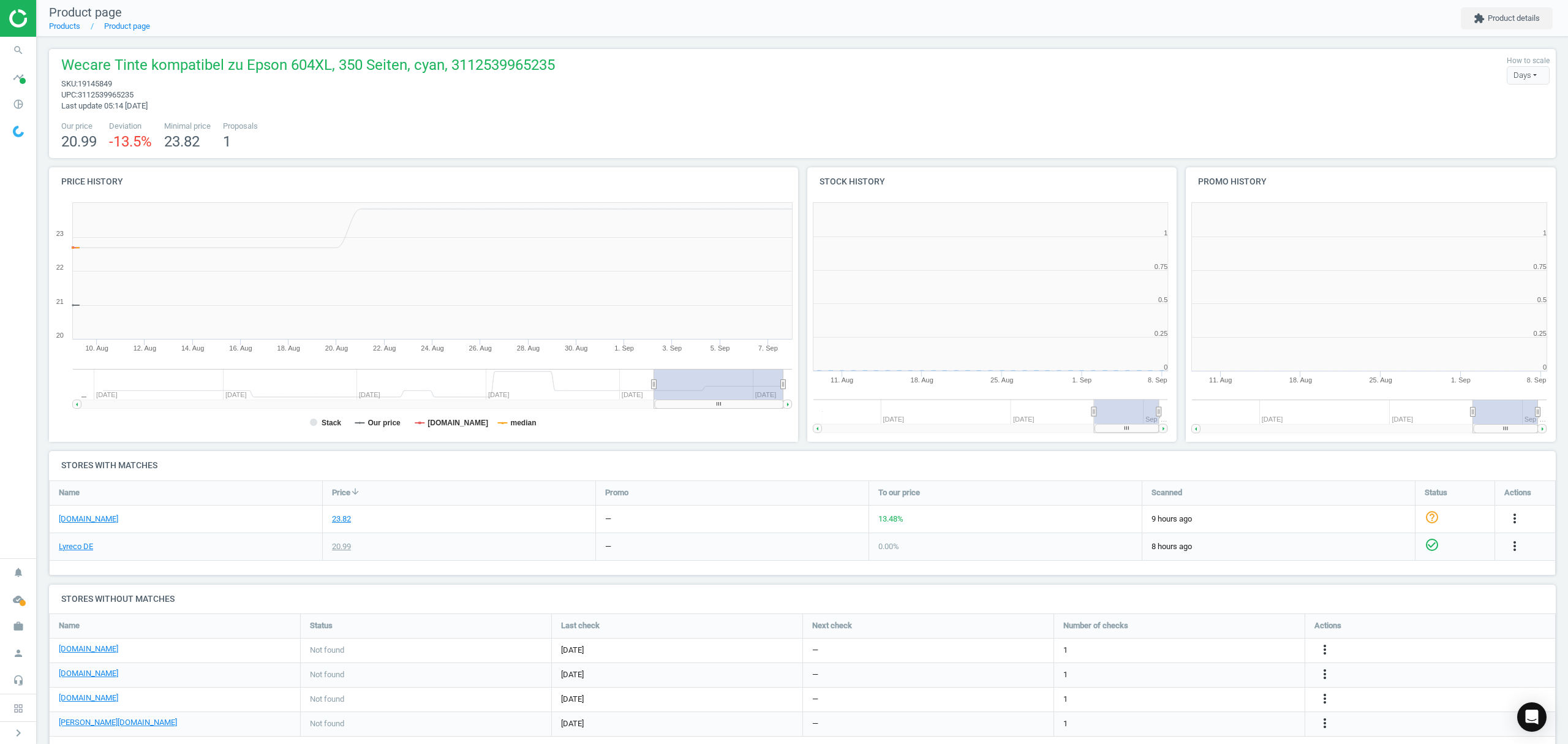
scroll to position [270, 392]
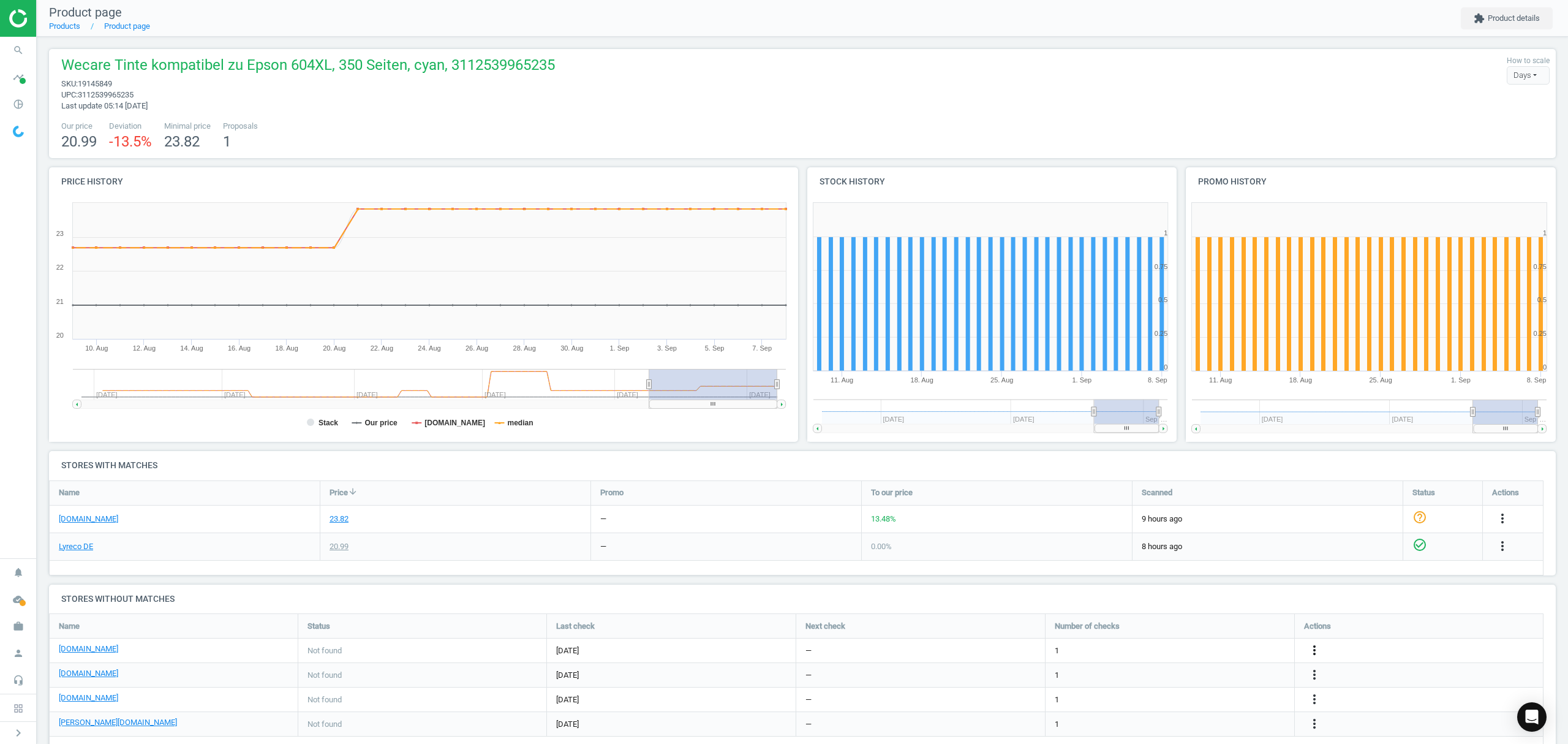
click at [1314, 645] on icon "more_vert" at bounding box center [1314, 650] width 15 height 15
click at [1216, 650] on link "Edit URL/product option" at bounding box center [1218, 651] width 168 height 19
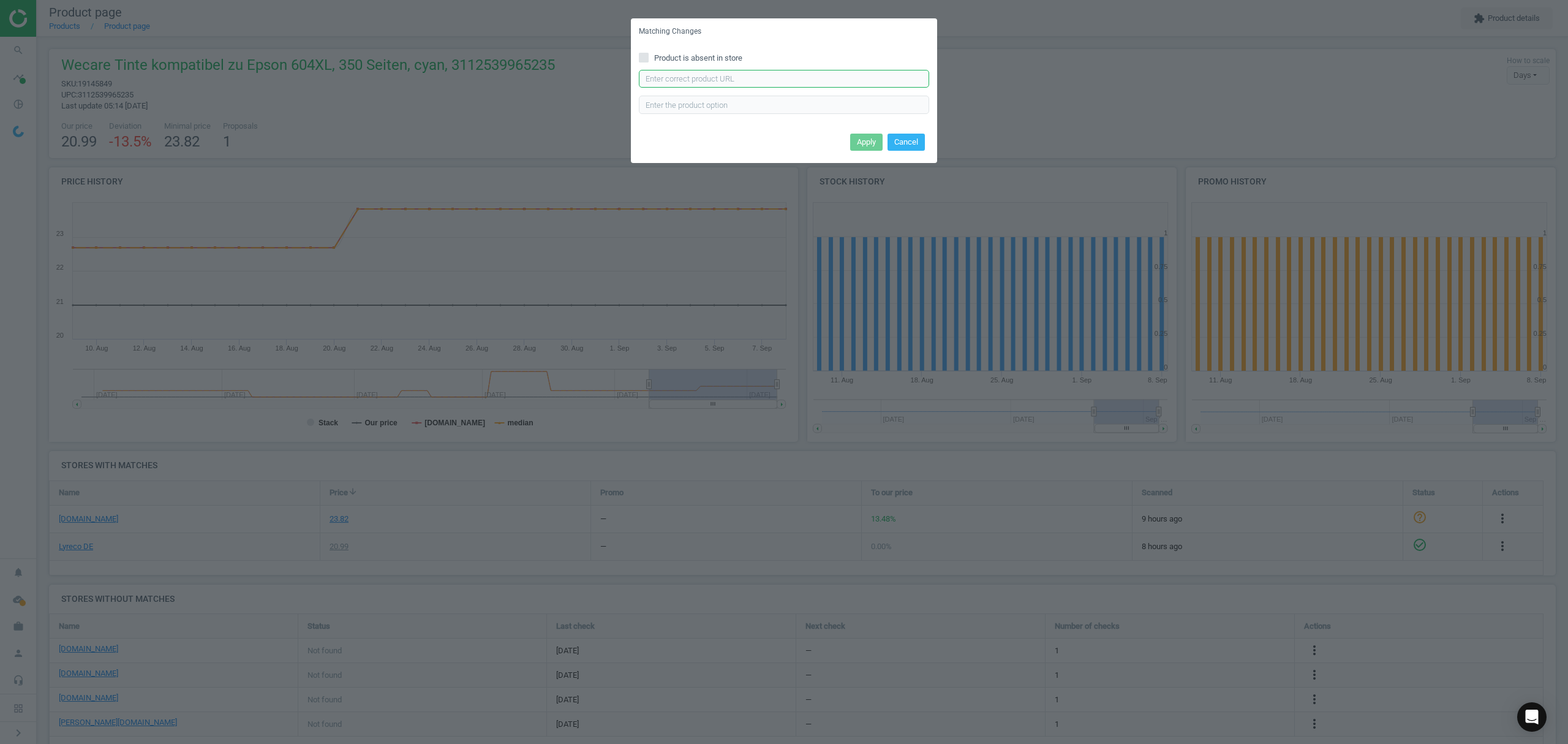
drag, startPoint x: 725, startPoint y: 79, endPoint x: 733, endPoint y: 79, distance: 8.0
click at [725, 79] on input "text" at bounding box center [784, 78] width 291 height 19
paste input "https://www.bueromarkt-ag.de/tinte_kmp_fuer_epson_604xl_c13t10h240,p-16624003.h…"
type input "https://www.bueromarkt-ag.de/tinte_kmp_fuer_epson_604xl_c13t10h240,p-16624003.h…"
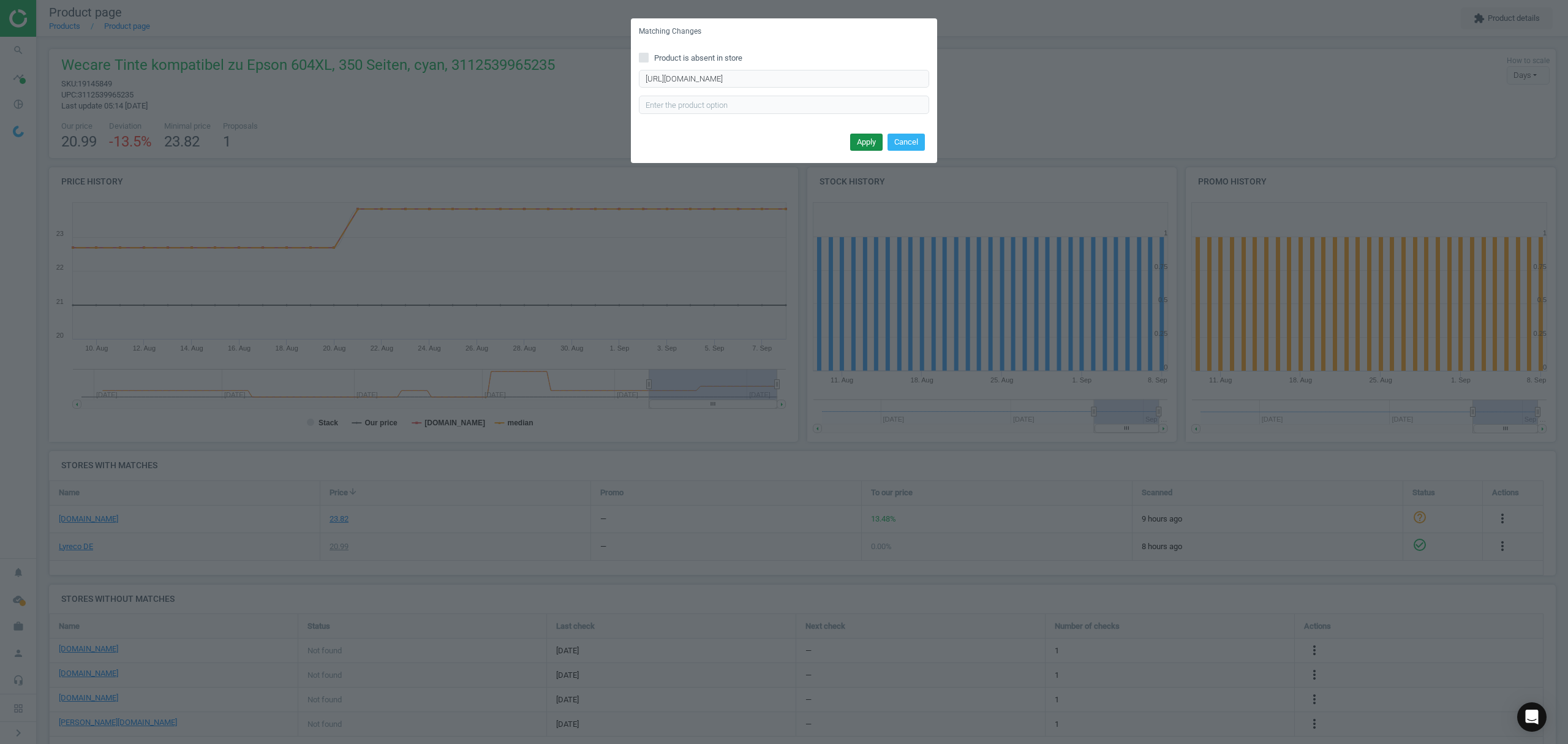
click at [861, 138] on button "Apply" at bounding box center [866, 141] width 32 height 17
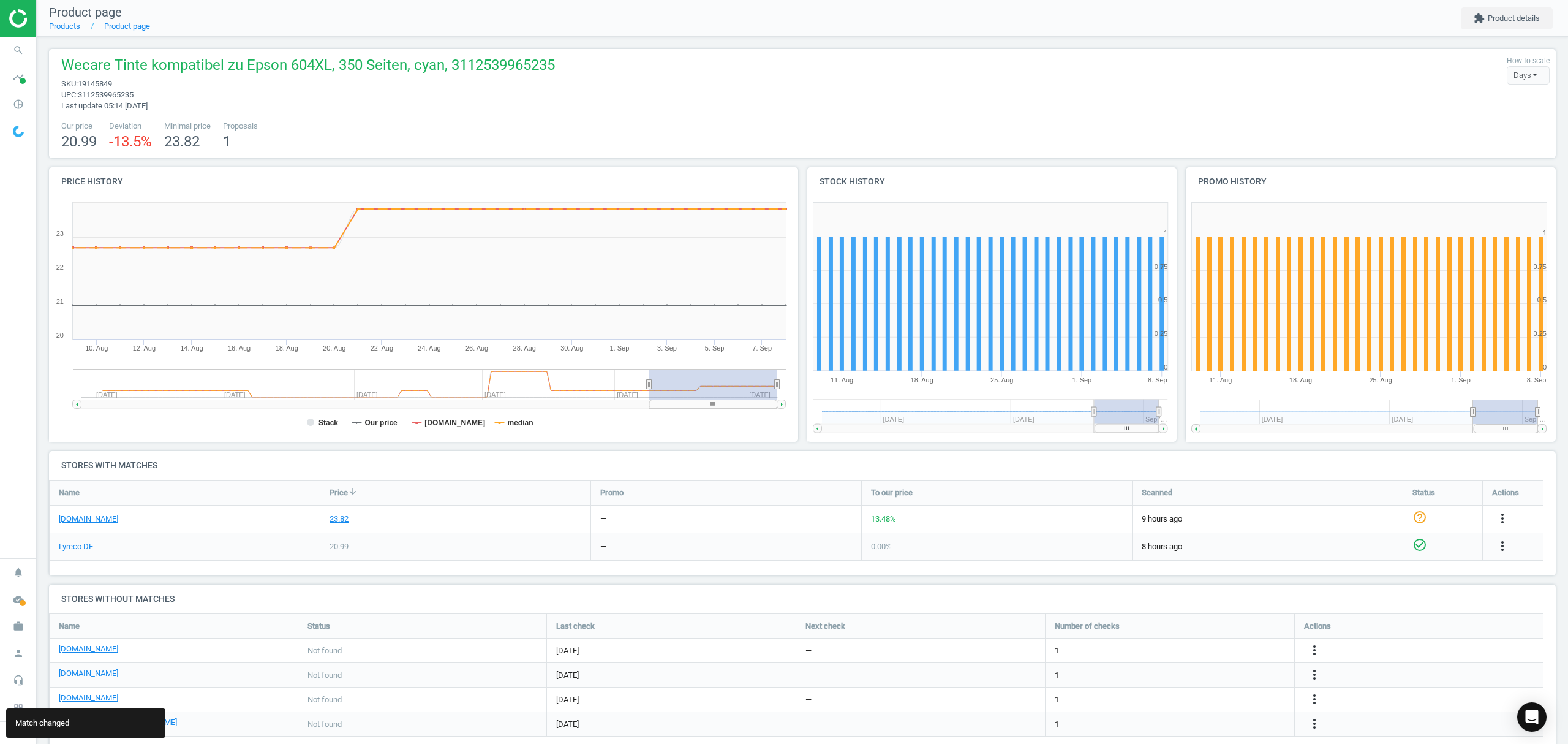
click at [95, 81] on span "19145849" at bounding box center [94, 83] width 34 height 9
copy span "19145849"
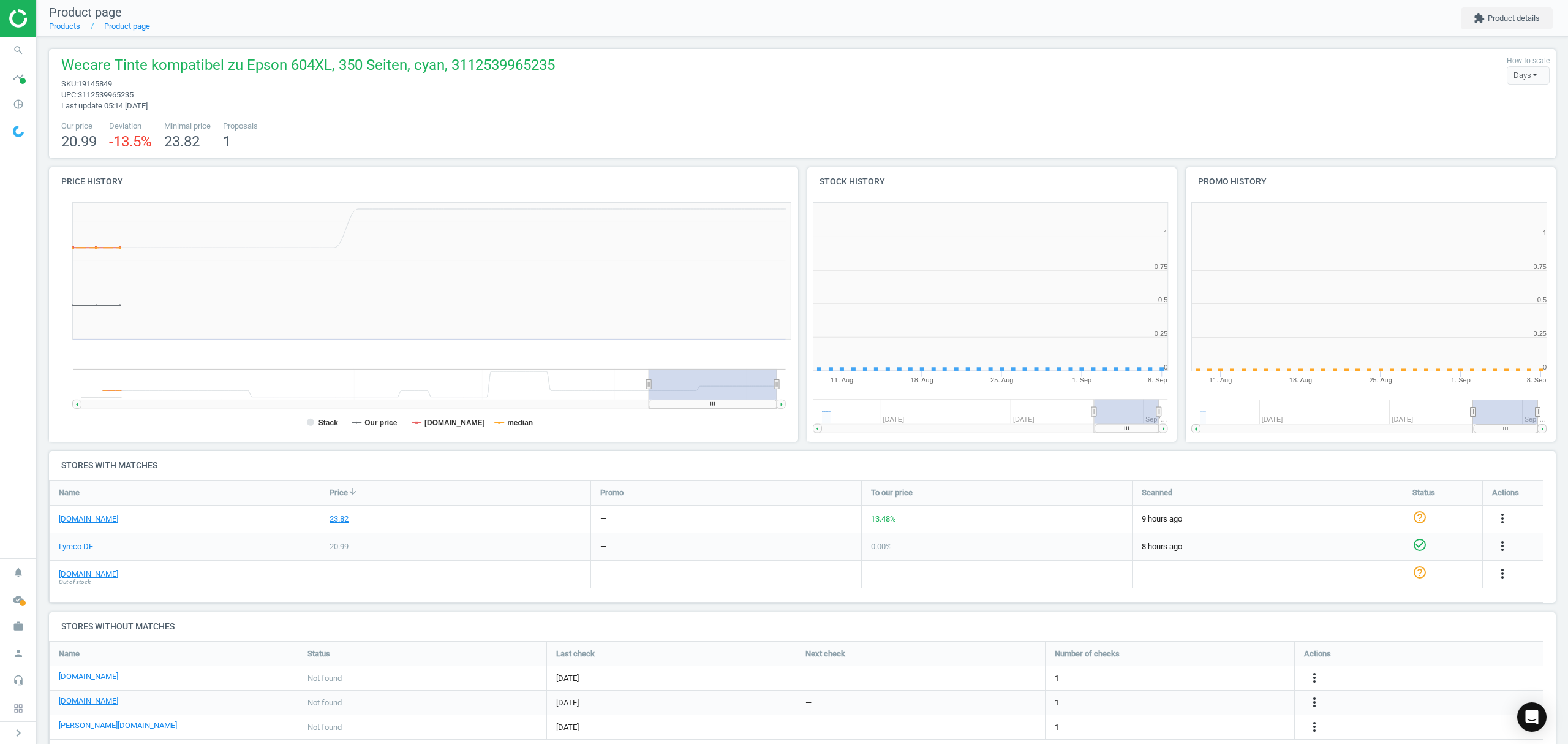
scroll to position [270, 392]
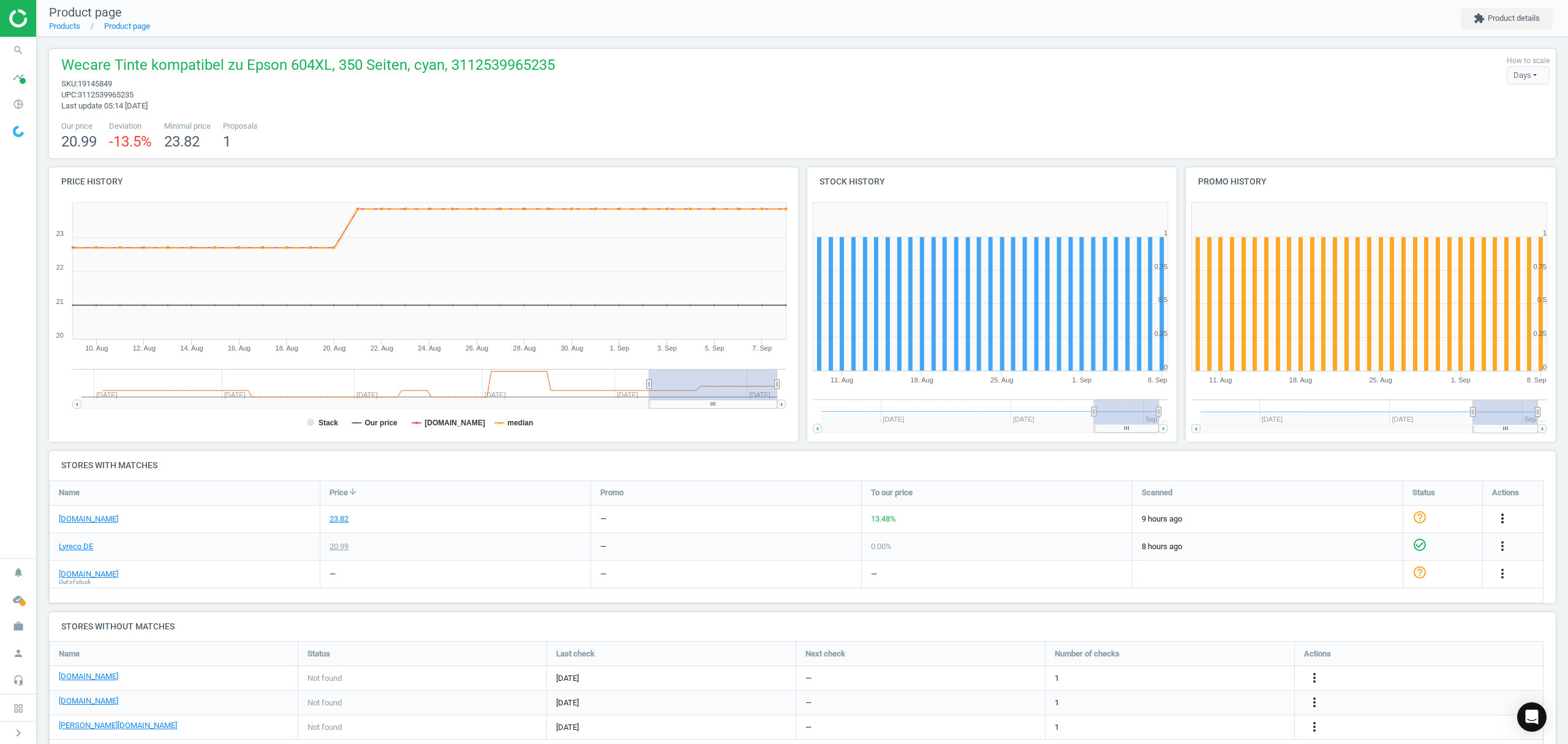
click at [1498, 517] on icon "more_vert" at bounding box center [1502, 519] width 15 height 15
click at [1363, 548] on link "Edit URL/product option" at bounding box center [1407, 549] width 168 height 19
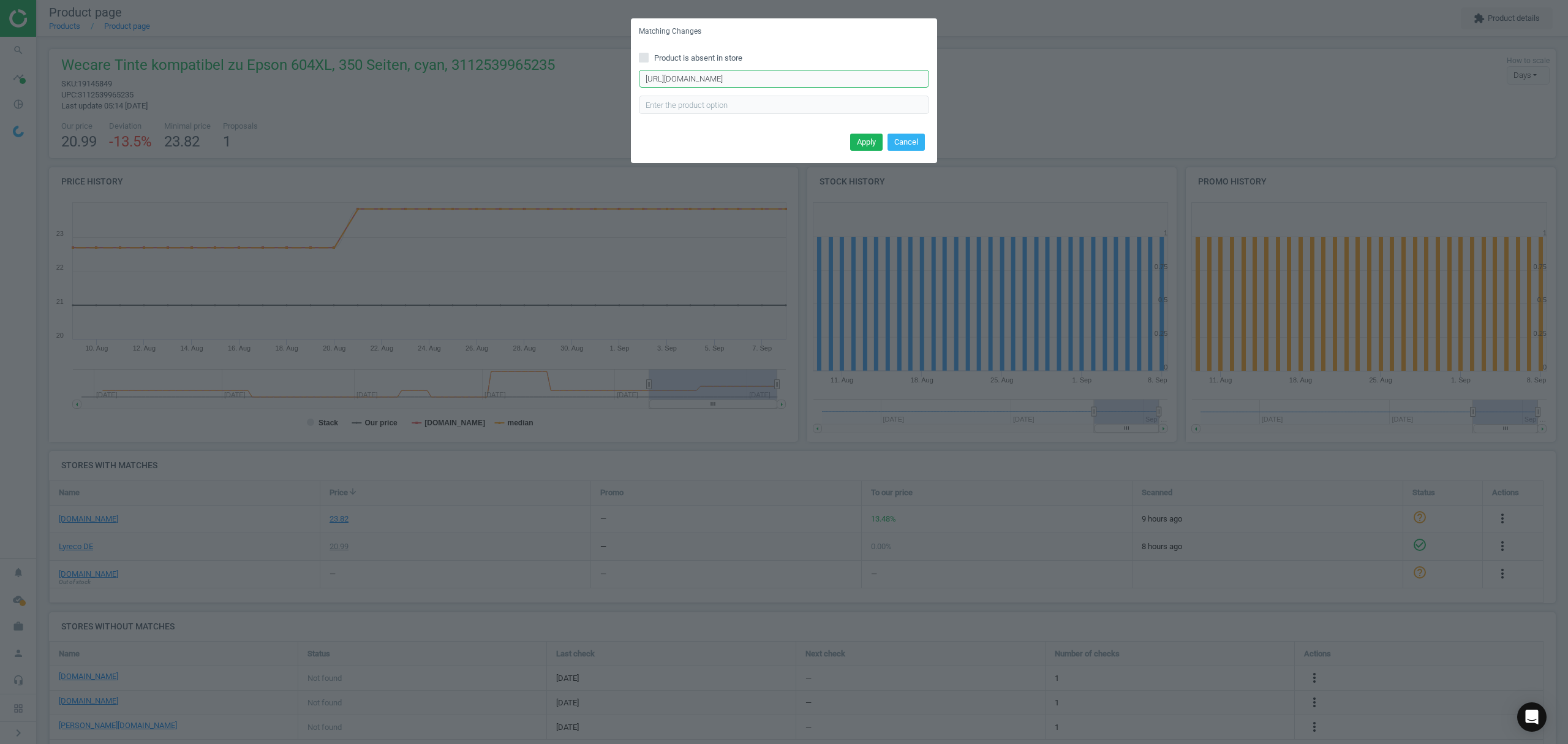
click at [791, 78] on input "https://www.tonerpartner.de/oem/C13T10H24010/Original-Epson-C13T10H24010-604XL-…" at bounding box center [784, 78] width 291 height 19
click at [791, 78] on input "https://www.tonerpartner.de/oem/C13T10H24010/Original-Epson-C13T10H24010-604XL-…" at bounding box center [784, 78] width 291 height 19
paste input "Kompatibel-zu-Epson-C13T10H24010-604-"
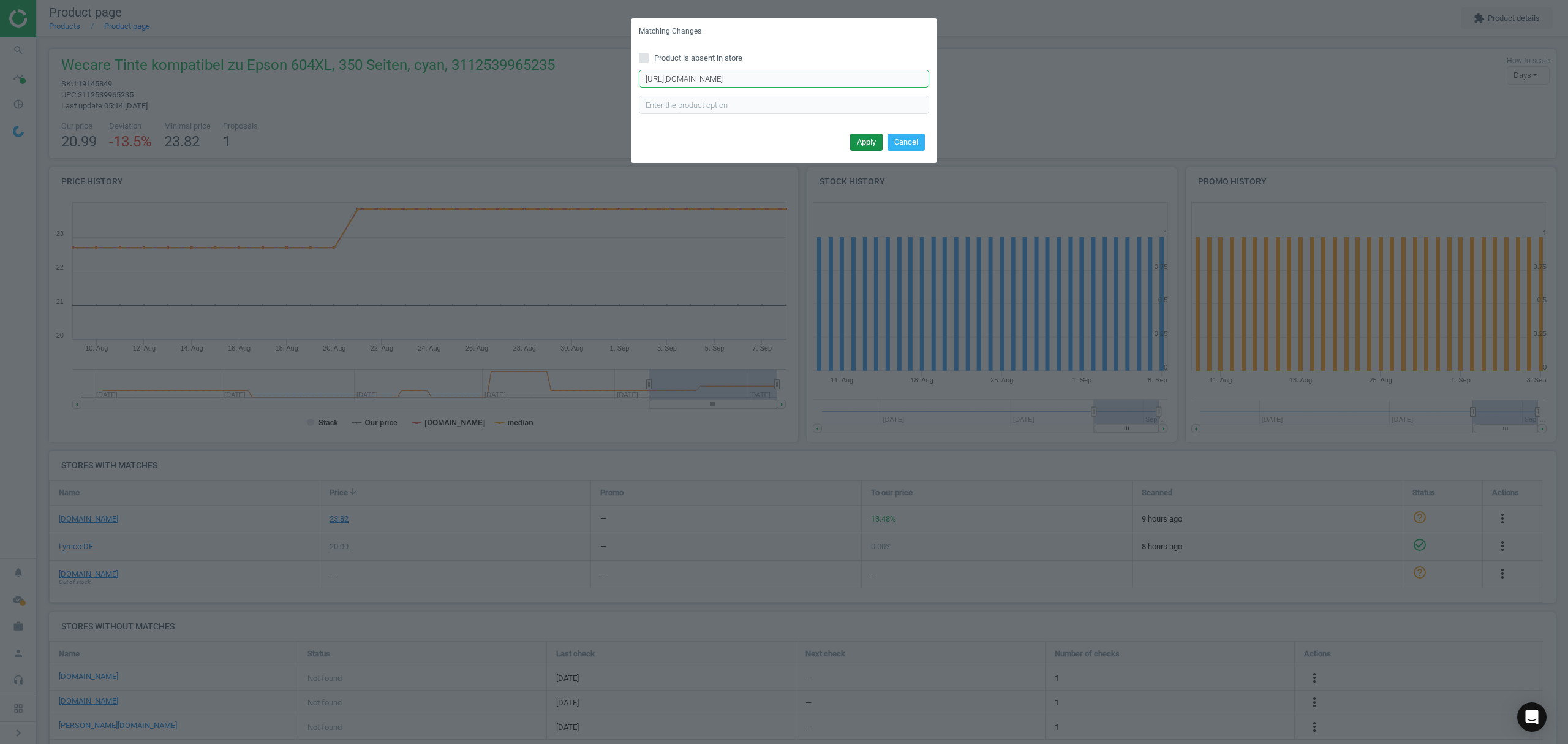
type input "https://www.tonerpartner.de/oem/C13T10H24010/Kompatibel-zu-Epson-C13T10H24010-6…"
click at [868, 142] on button "Apply" at bounding box center [866, 141] width 32 height 17
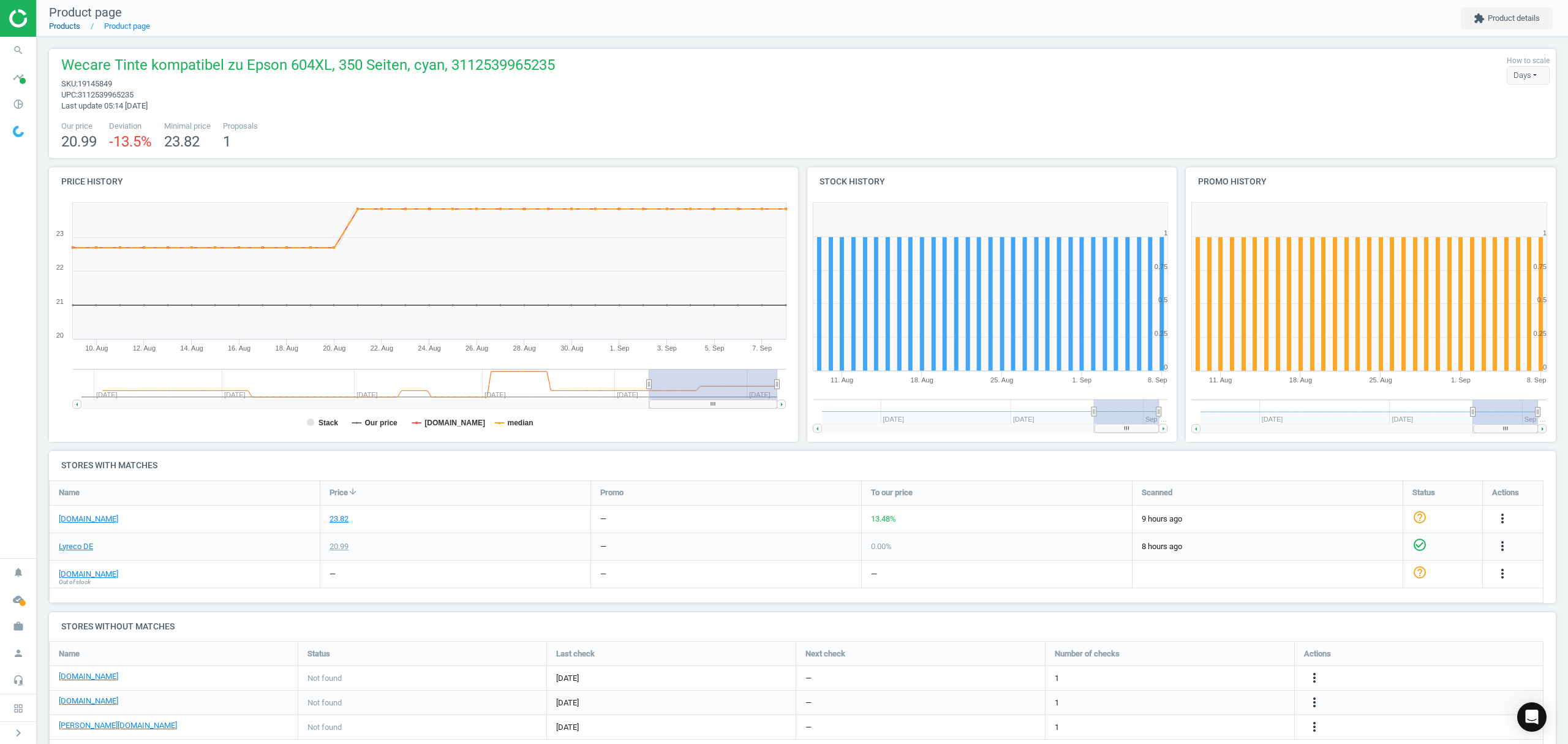
click at [71, 25] on link "Products" at bounding box center [65, 26] width 31 height 9
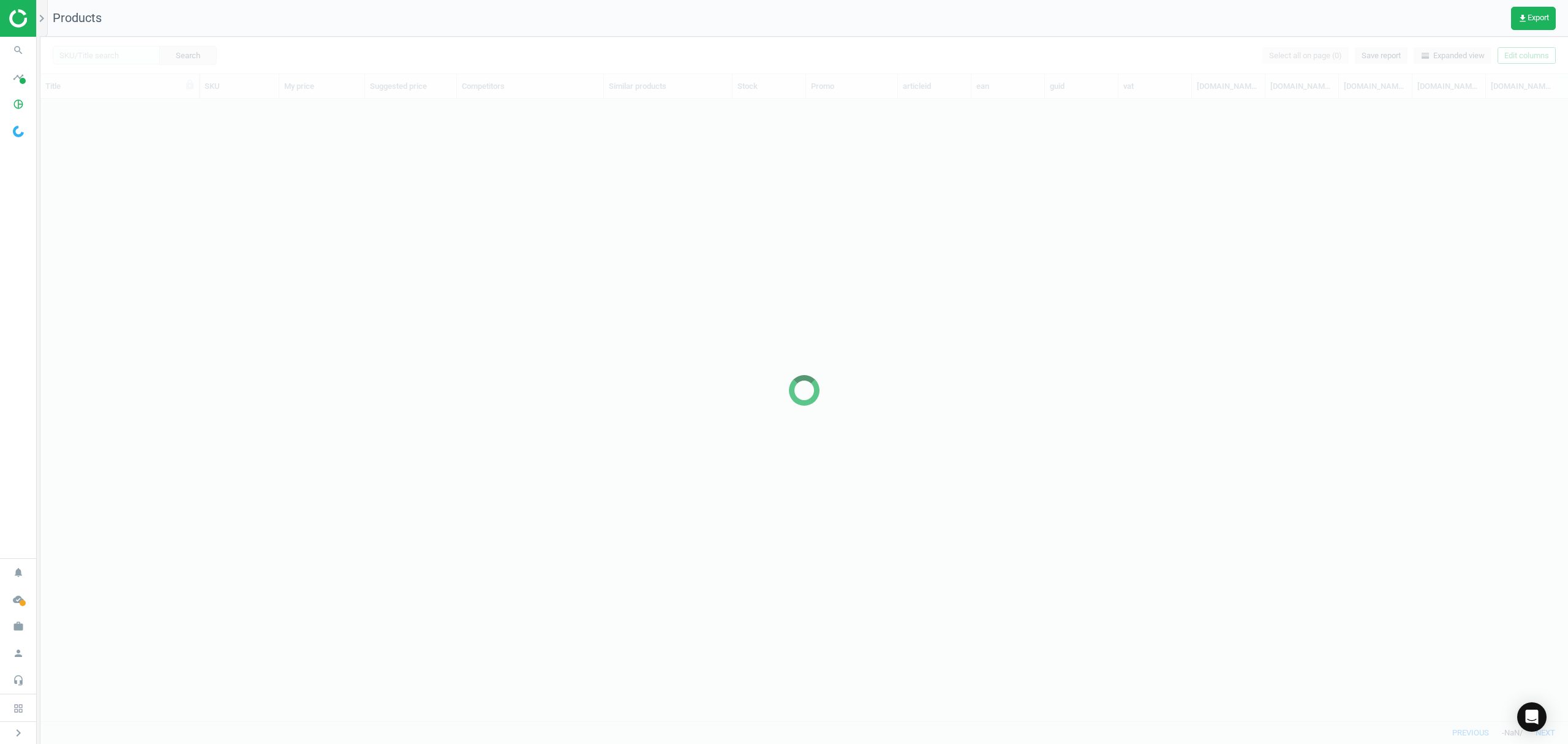
scroll to position [597, 1515]
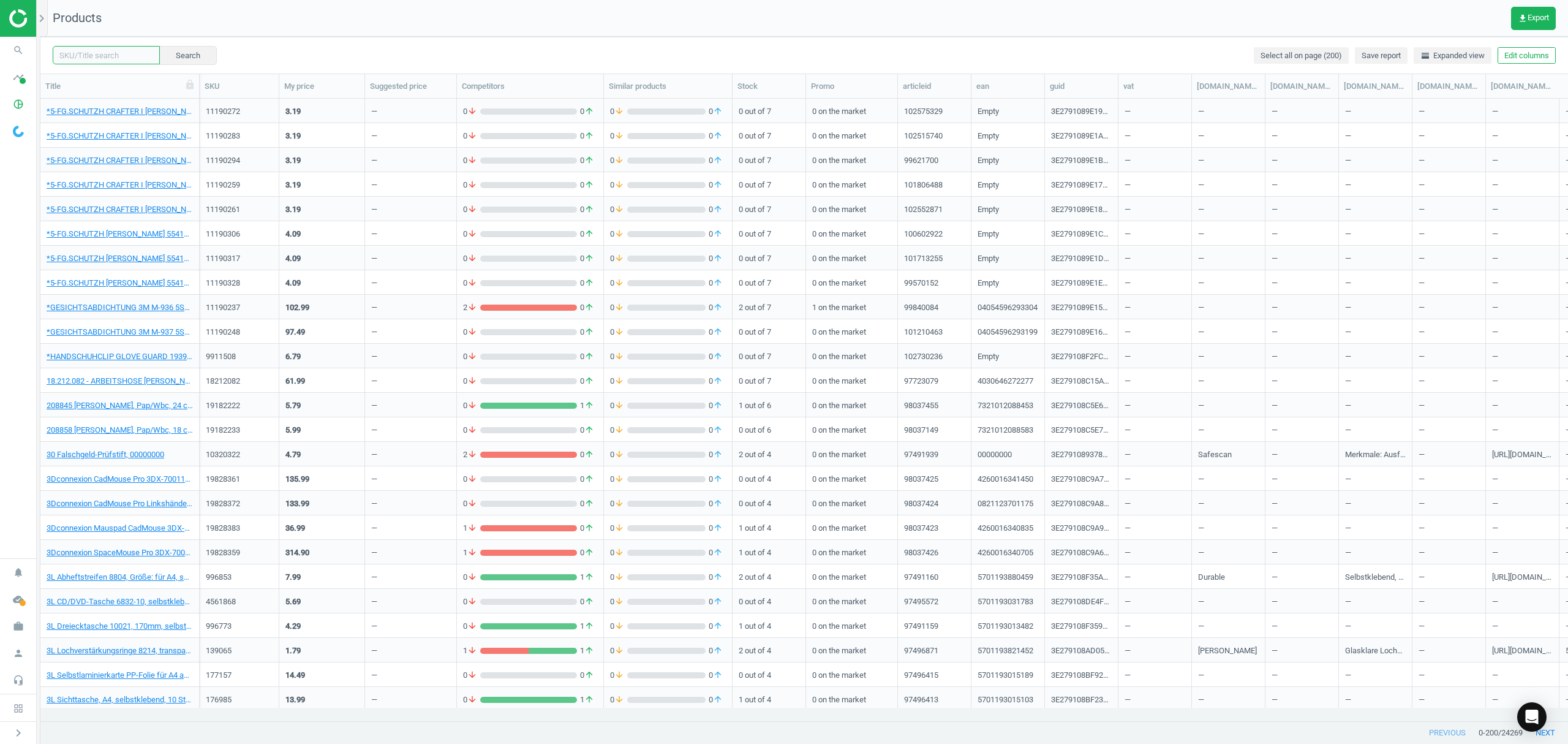
click at [99, 54] on input "text" at bounding box center [106, 55] width 107 height 19
paste input "19145827"
type input "19145827"
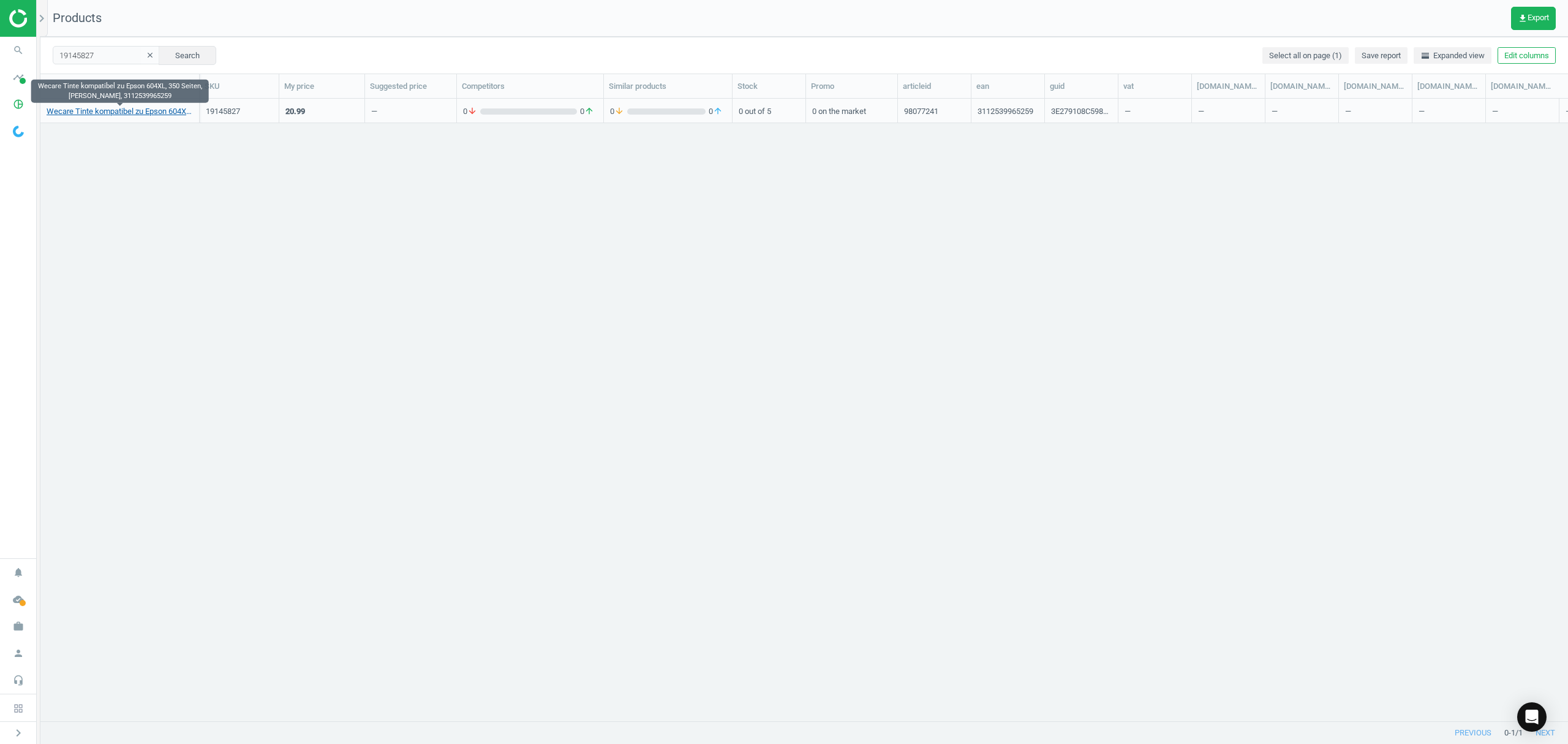
click at [94, 111] on link "Wecare Tinte kompatibel zu Epson 604XL, 350 Seiten, gelb, 3112539965259" at bounding box center [119, 111] width 146 height 11
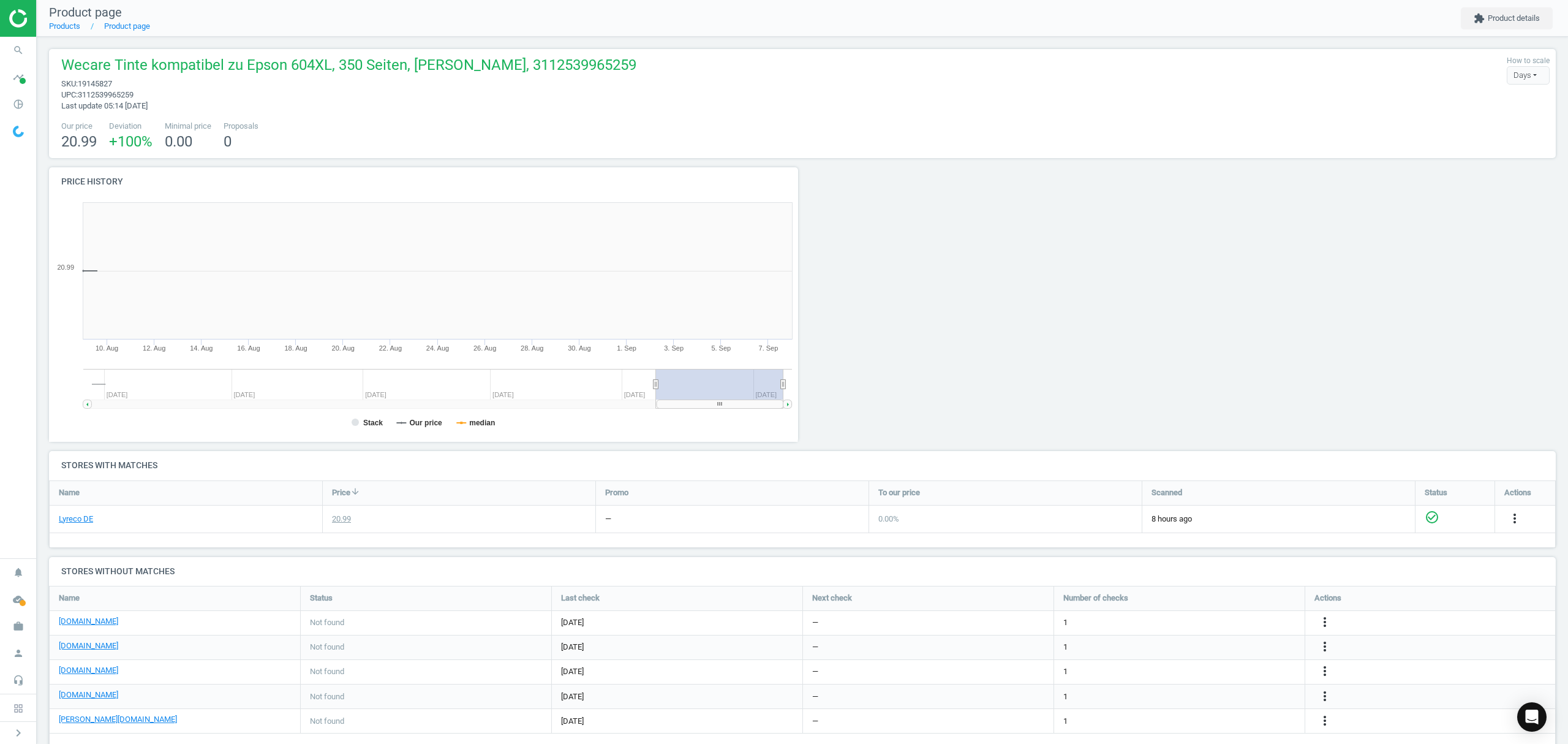
scroll to position [270, 767]
click at [1314, 620] on icon "more_vert" at bounding box center [1314, 622] width 15 height 15
click at [1198, 623] on link "Edit URL/product option" at bounding box center [1218, 624] width 168 height 19
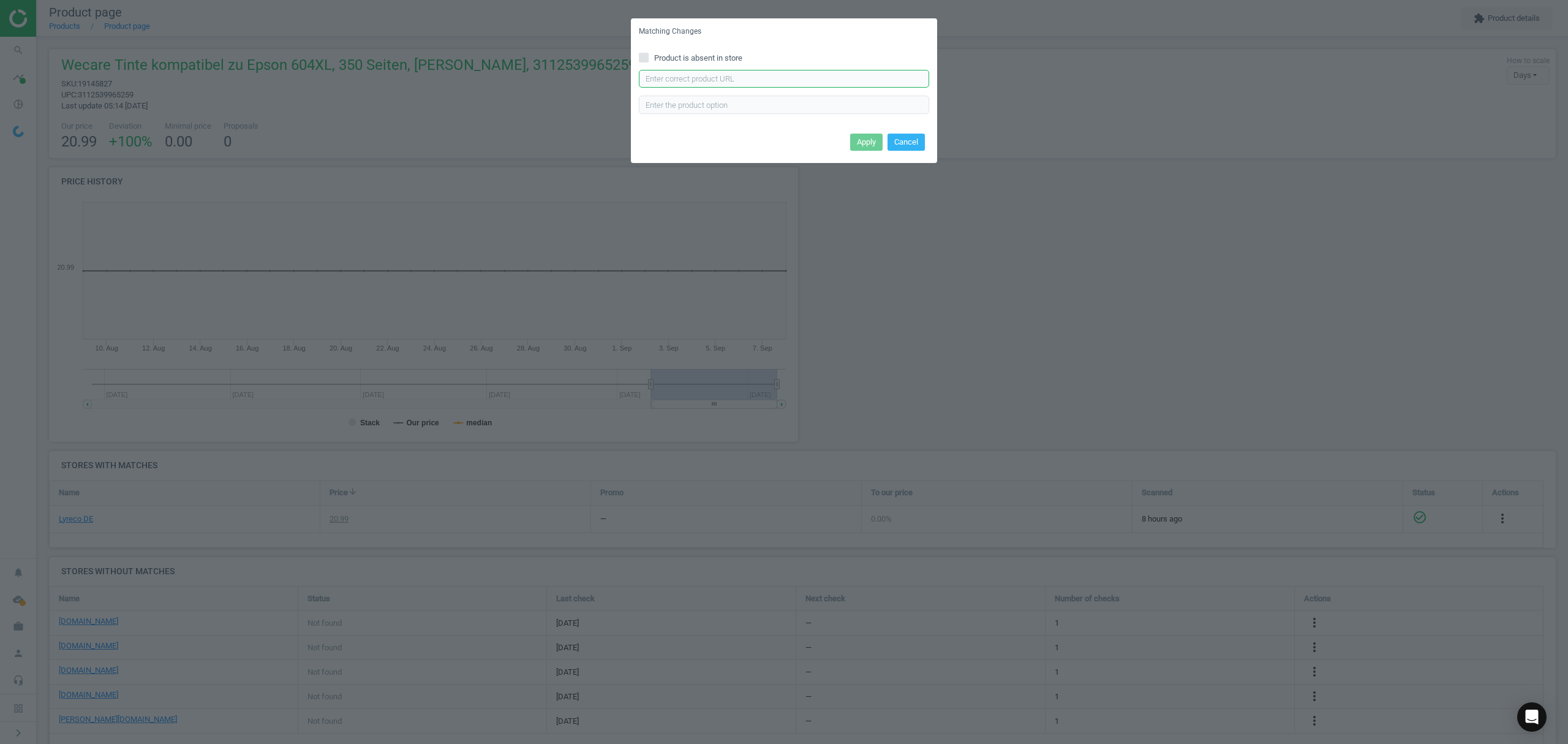
click at [704, 74] on input "text" at bounding box center [784, 78] width 291 height 19
paste input "https://www.bueromarkt-ag.de/tinte_kmp_fuer_epson_604xl_c13t10h440,p-16624009.h…"
type input "https://www.bueromarkt-ag.de/tinte_kmp_fuer_epson_604xl_c13t10h440,p-16624009.h…"
click at [863, 145] on button "Apply" at bounding box center [866, 141] width 32 height 17
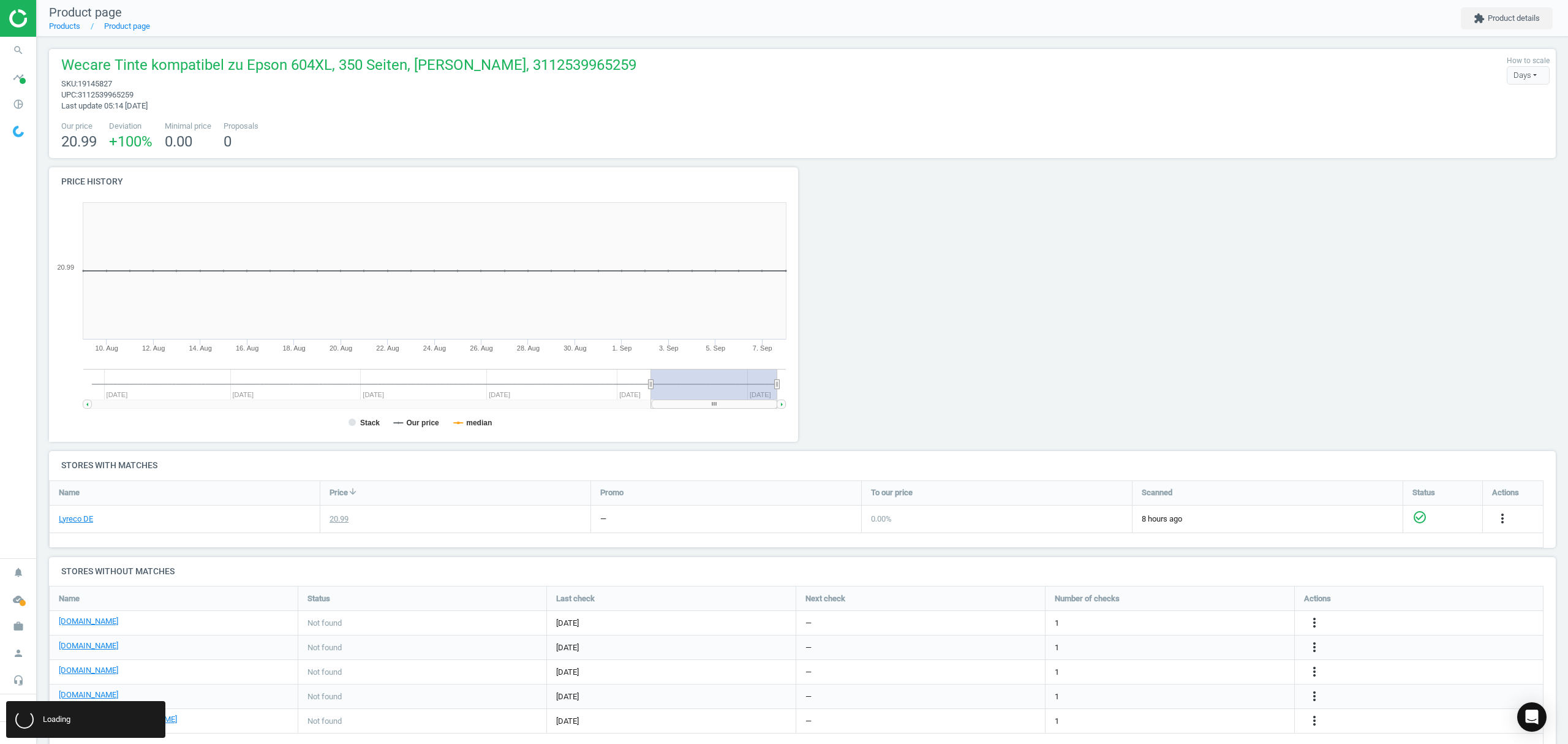
scroll to position [0, 0]
click at [1314, 671] on icon "more_vert" at bounding box center [1314, 671] width 15 height 15
click at [1184, 674] on link "Edit URL/product option" at bounding box center [1218, 673] width 168 height 19
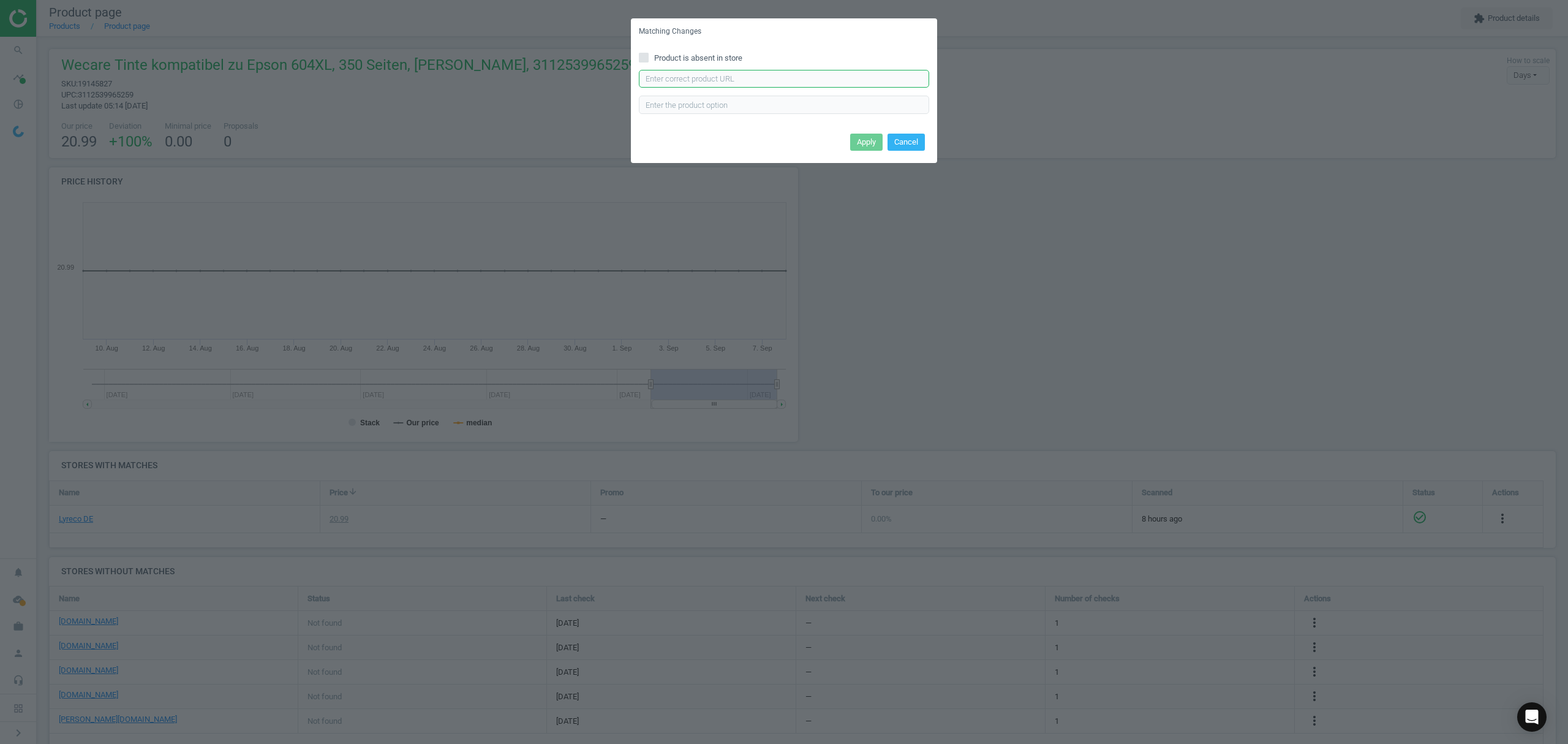
click at [746, 82] on input "text" at bounding box center [784, 78] width 291 height 19
paste input "https://www.tonerpartner.de/oem/C13T10H44010/Kompatibel-zu-Epson-C13T10H44010-6…"
type input "https://www.tonerpartner.de/oem/C13T10H44010/Kompatibel-zu-Epson-C13T10H44010-6…"
click at [857, 146] on button "Apply" at bounding box center [866, 141] width 32 height 17
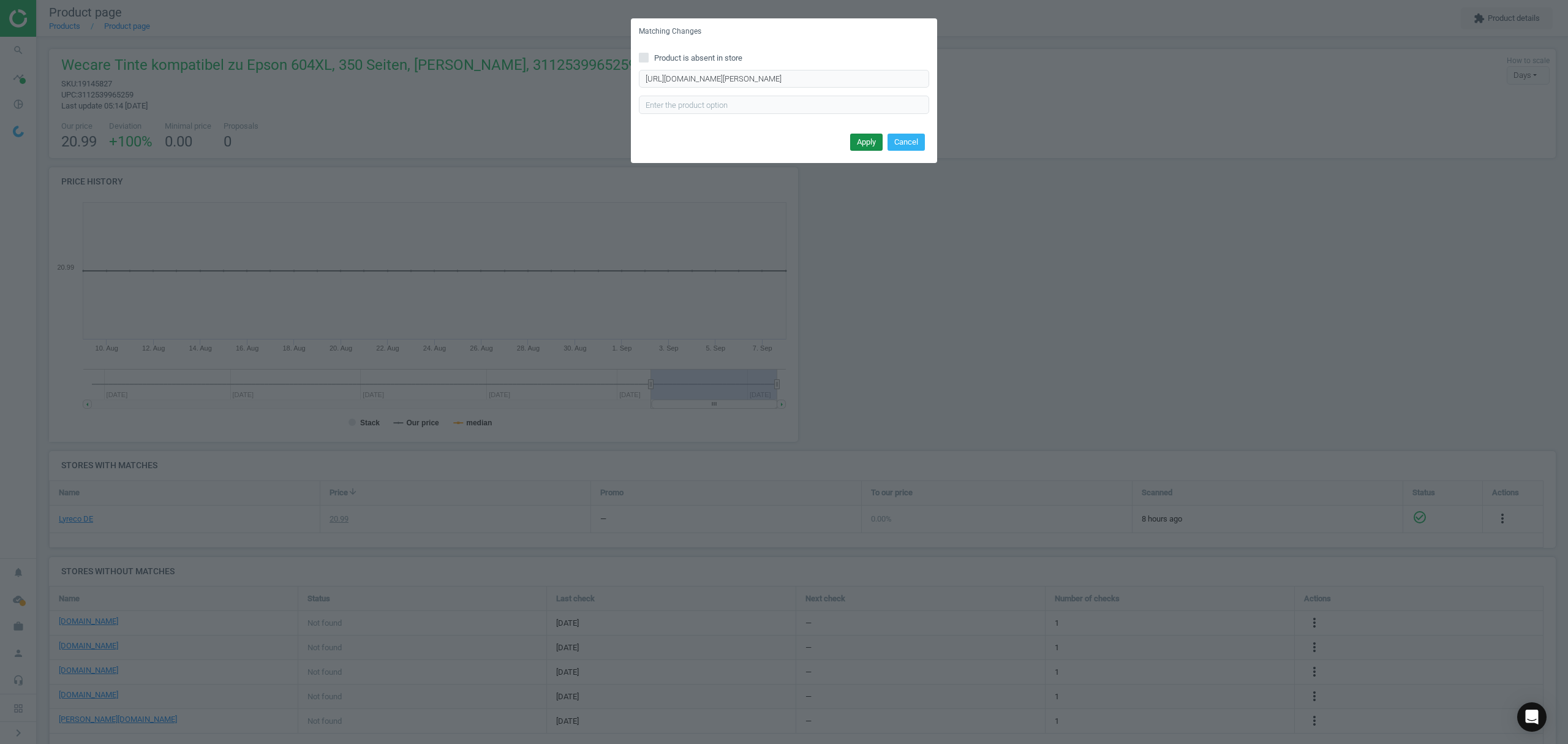
scroll to position [0, 0]
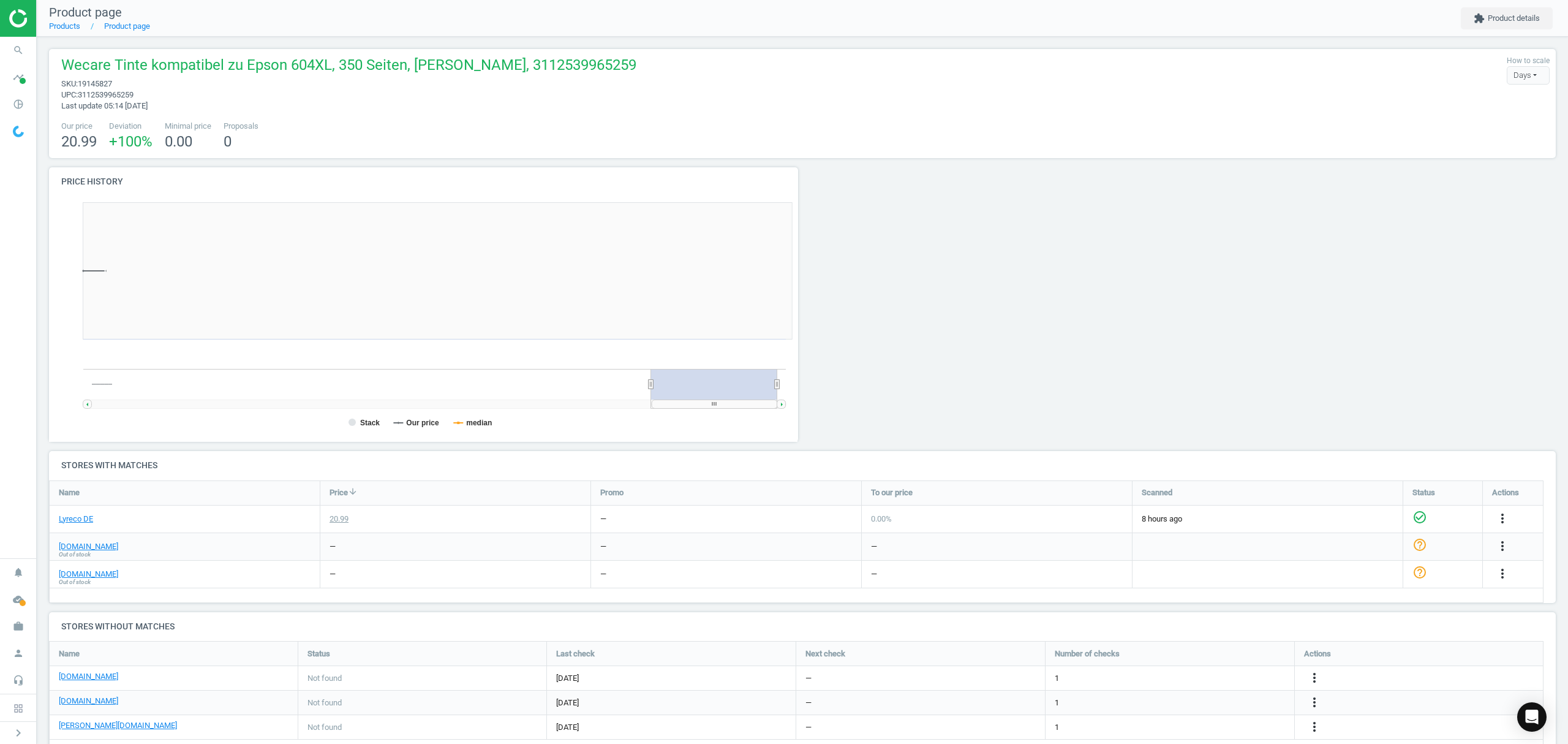
scroll to position [270, 767]
click at [55, 27] on link "Products" at bounding box center [65, 26] width 31 height 9
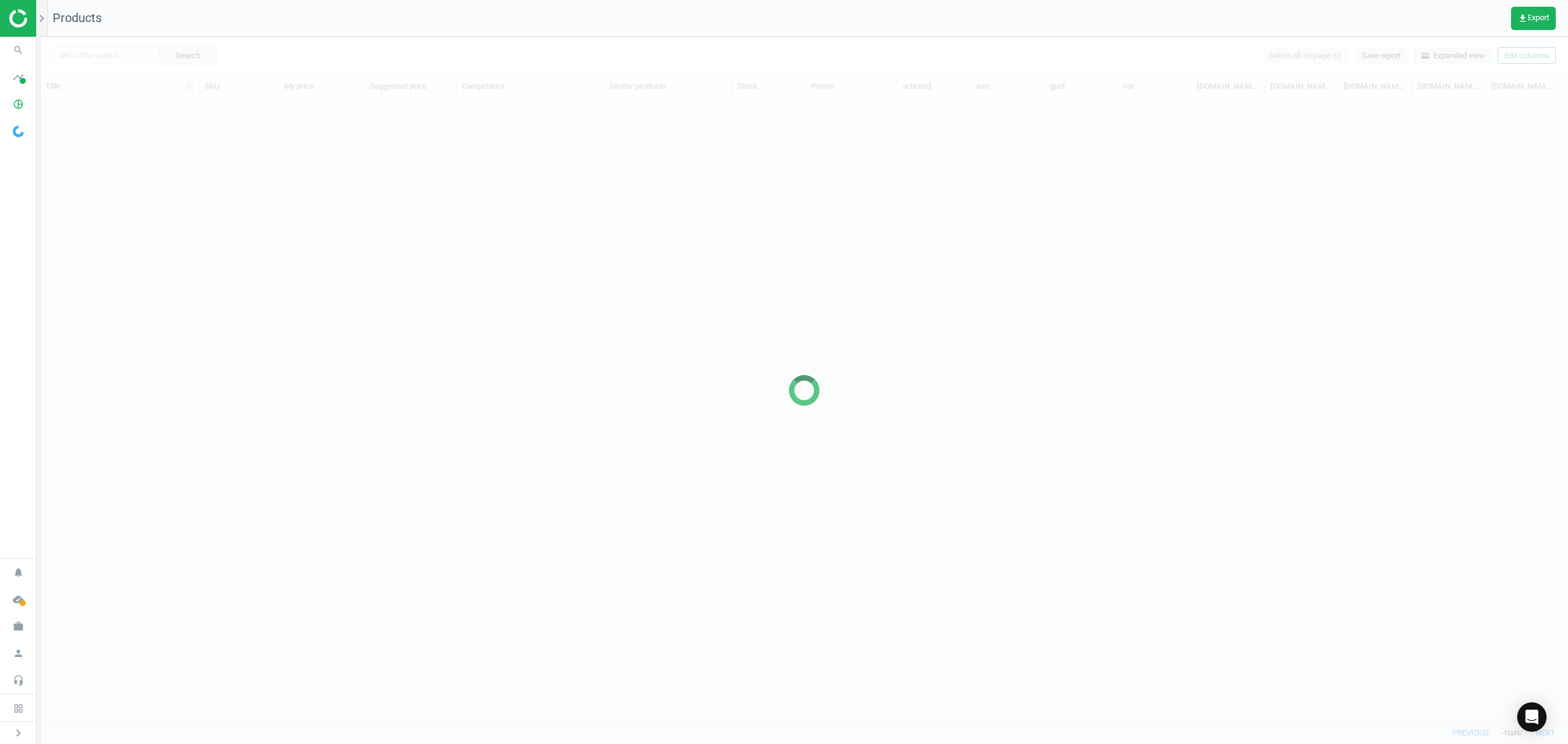
scroll to position [597, 1515]
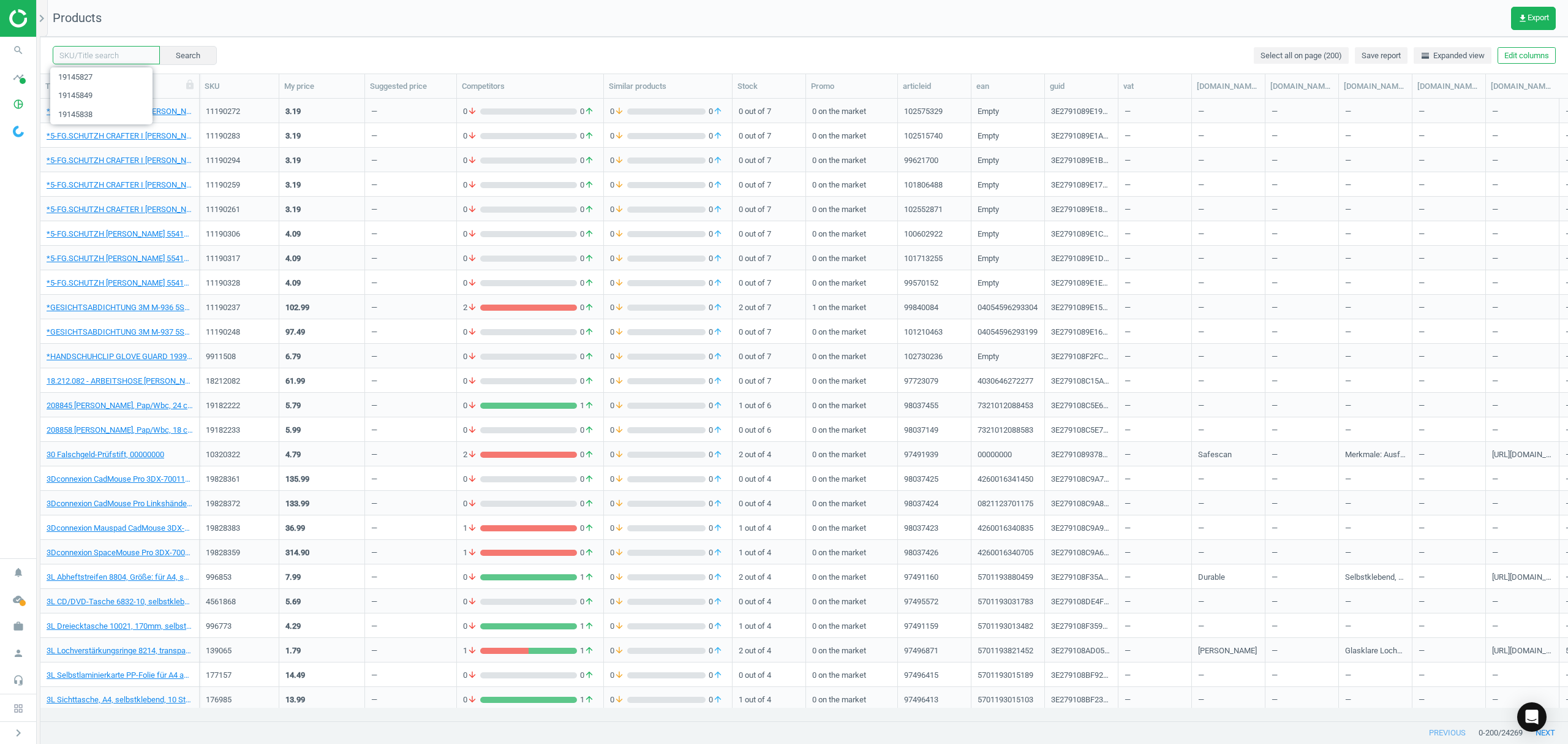
click at [95, 55] on input "text" at bounding box center [106, 55] width 107 height 19
paste input "19145851"
type input "19145851"
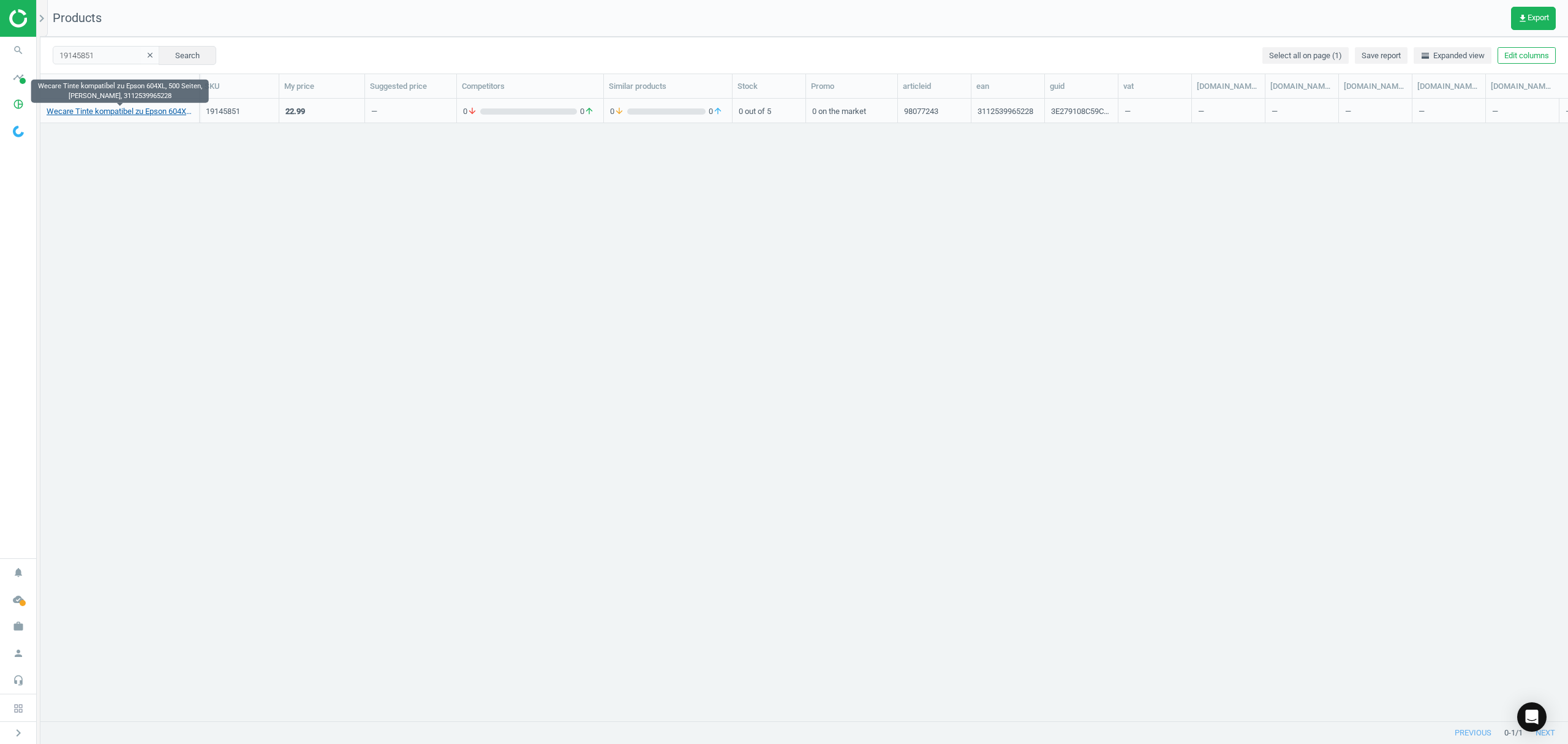
click at [111, 111] on link "Wecare Tinte kompatibel zu Epson 604XL, 500 Seiten, schwarz, 3112539965228" at bounding box center [119, 111] width 146 height 11
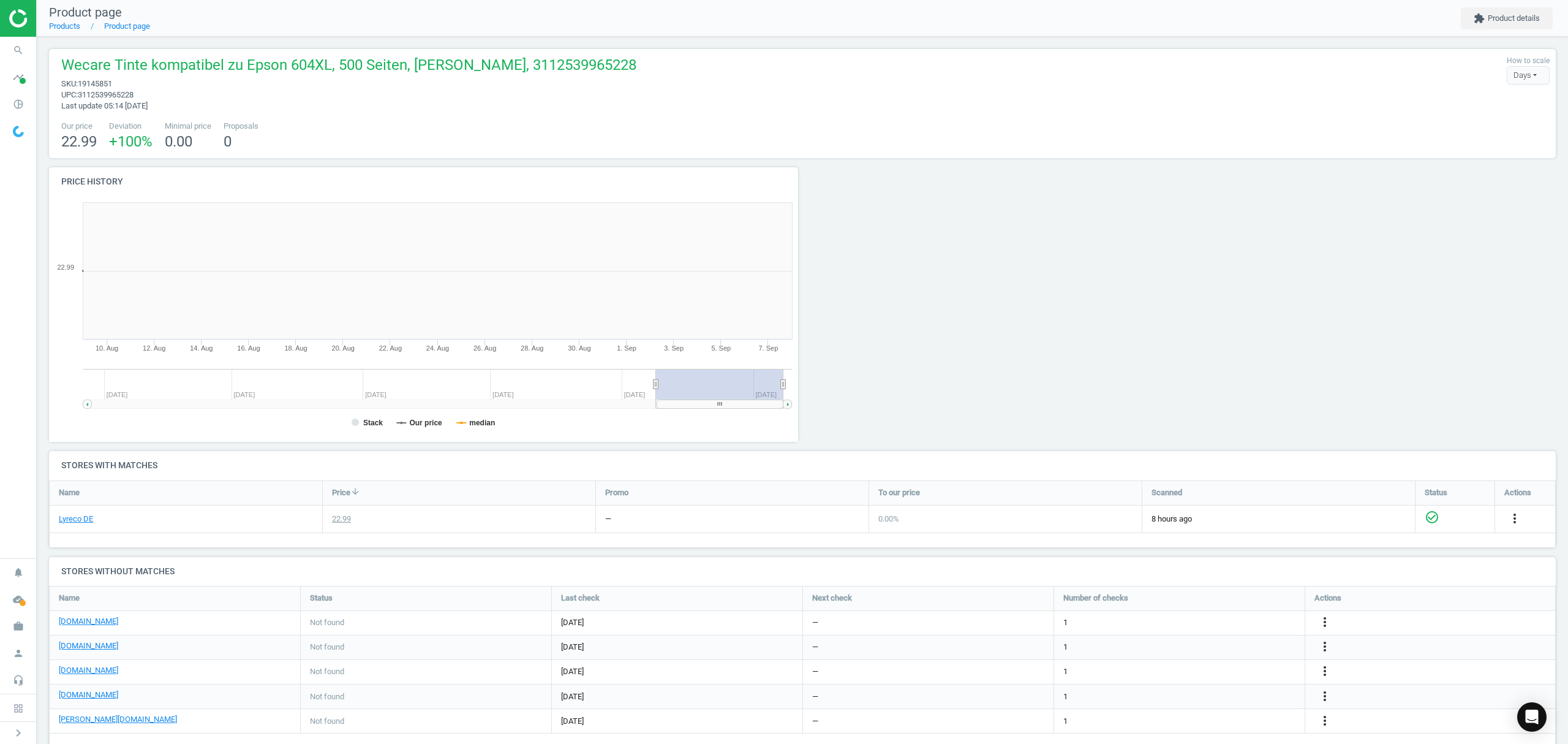
scroll to position [270, 767]
click at [1314, 624] on icon "more_vert" at bounding box center [1314, 622] width 15 height 15
click at [1201, 623] on link "Edit URL/product option" at bounding box center [1218, 624] width 168 height 19
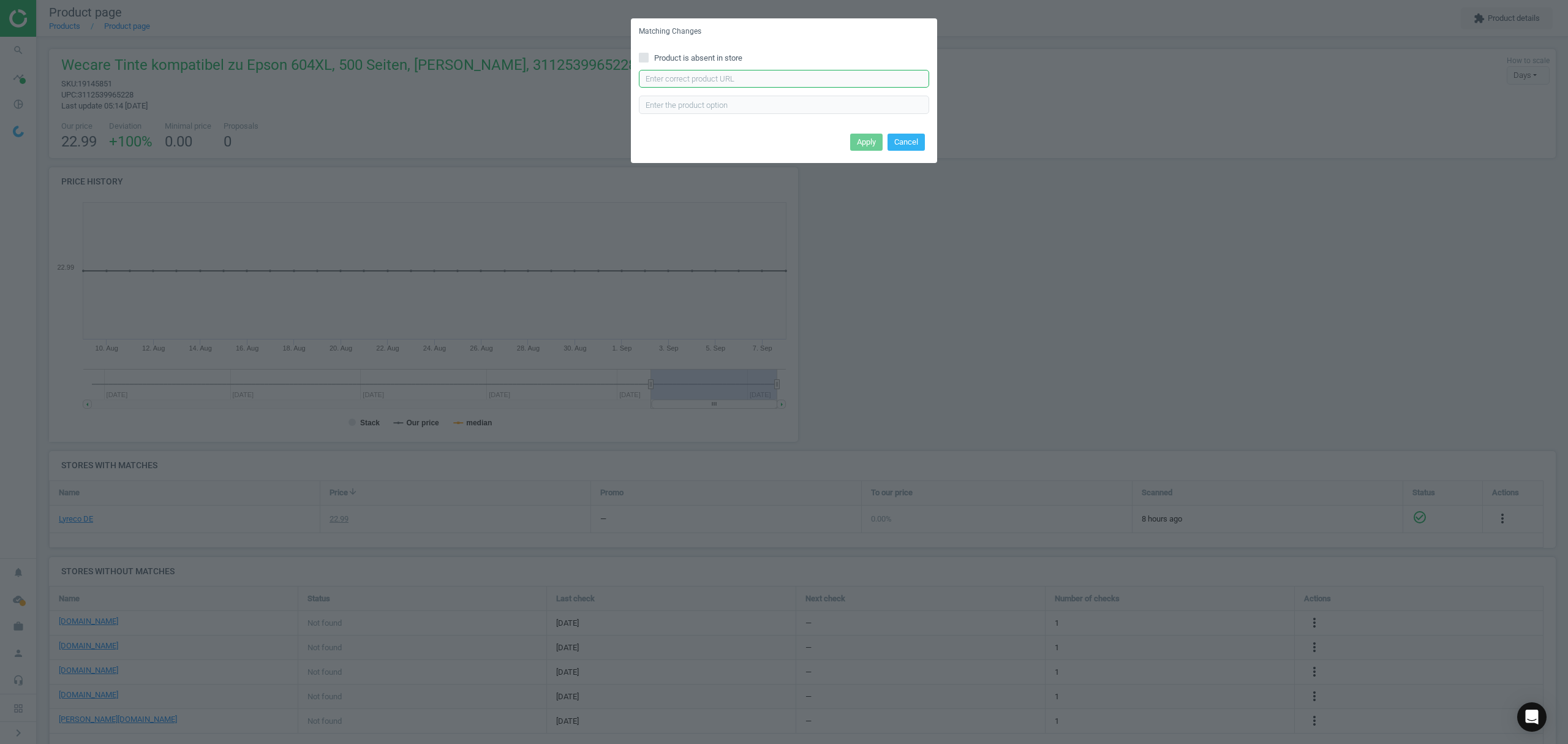
click at [758, 81] on input "text" at bounding box center [784, 78] width 291 height 19
paste input "https://www.bueromarkt-ag.de/tinte_kmp_fuer_epson_604xl_c13t10h140,p-16624001.h…"
type input "https://www.bueromarkt-ag.de/tinte_kmp_fuer_epson_604xl_c13t10h140,p-16624001.h…"
click at [861, 143] on button "Apply" at bounding box center [866, 141] width 32 height 17
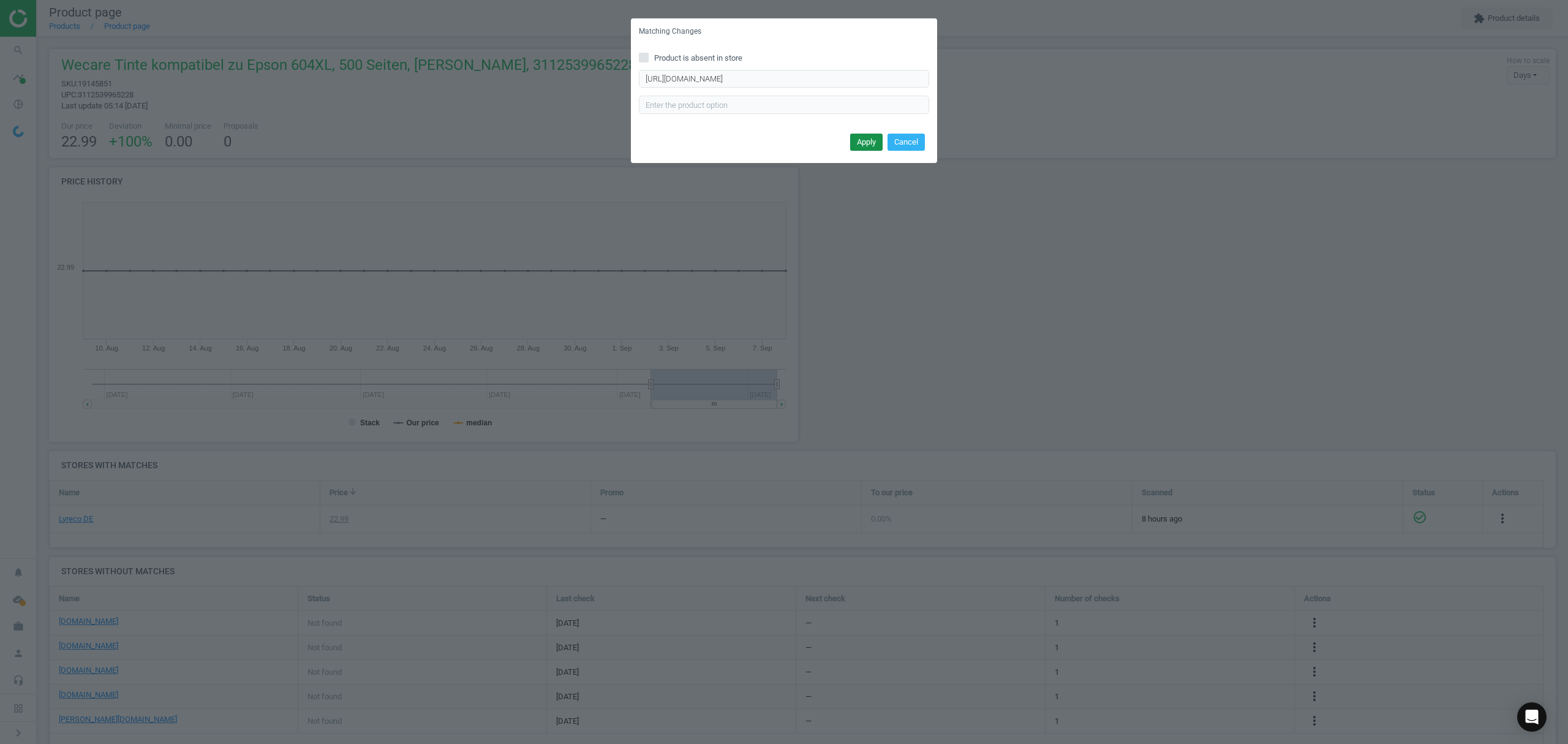
scroll to position [0, 0]
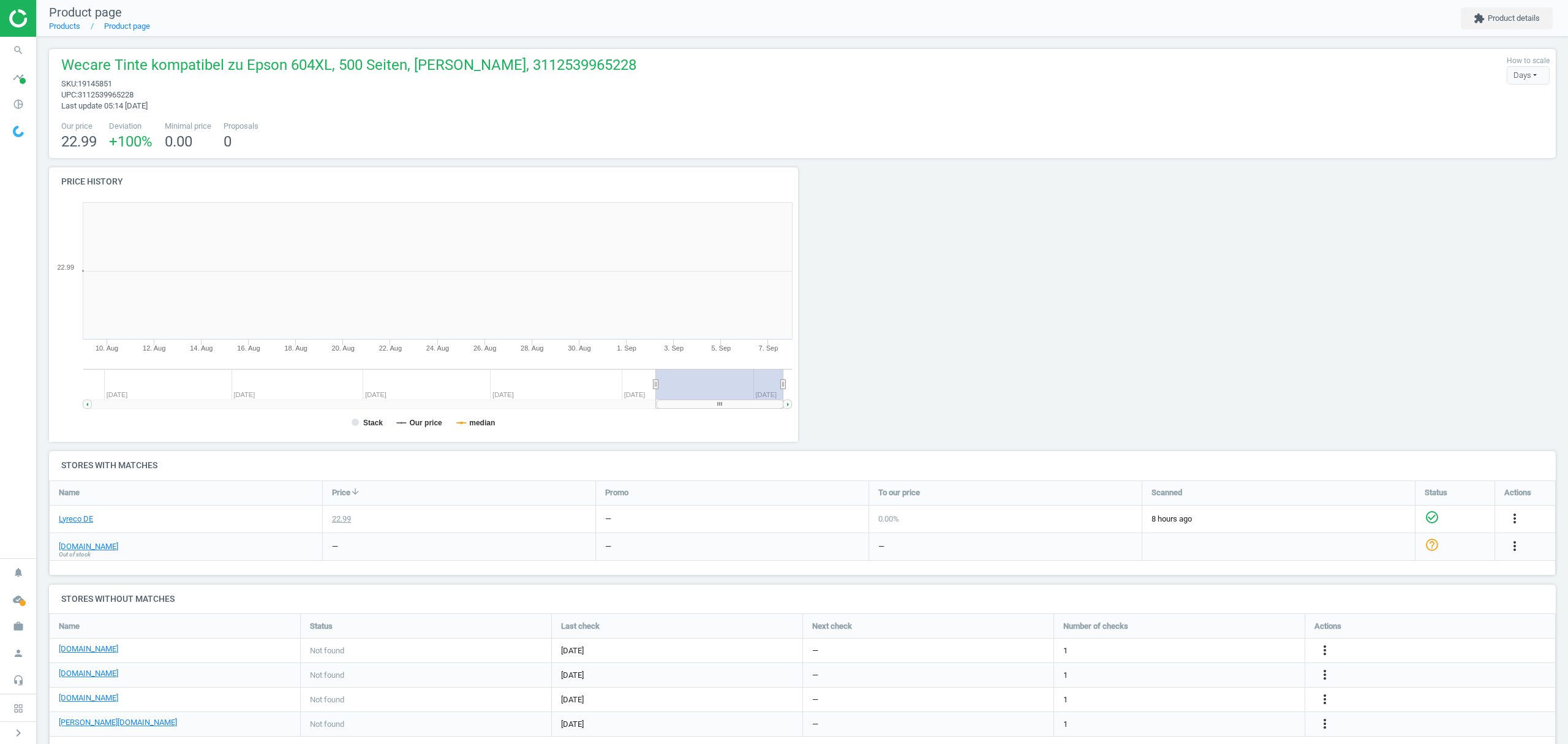
scroll to position [270, 767]
click at [1316, 670] on icon "more_vert" at bounding box center [1314, 675] width 15 height 15
click at [1209, 673] on link "Edit URL/product option" at bounding box center [1218, 675] width 168 height 19
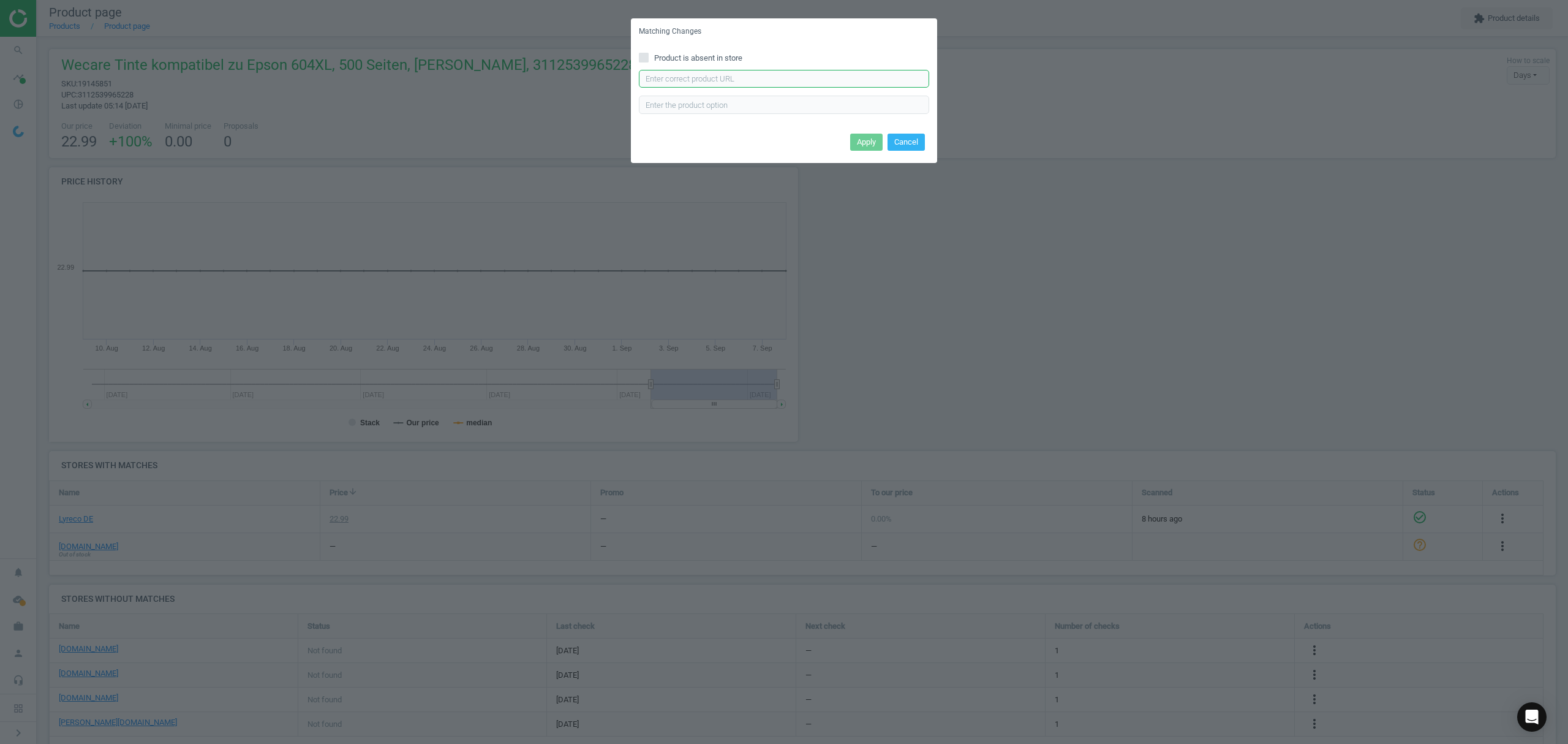
click at [759, 80] on input "text" at bounding box center [784, 78] width 291 height 19
paste input "[URL][DOMAIN_NAME][PERSON_NAME]"
type input "[URL][DOMAIN_NAME][PERSON_NAME]"
click at [874, 137] on button "Apply" at bounding box center [866, 141] width 32 height 17
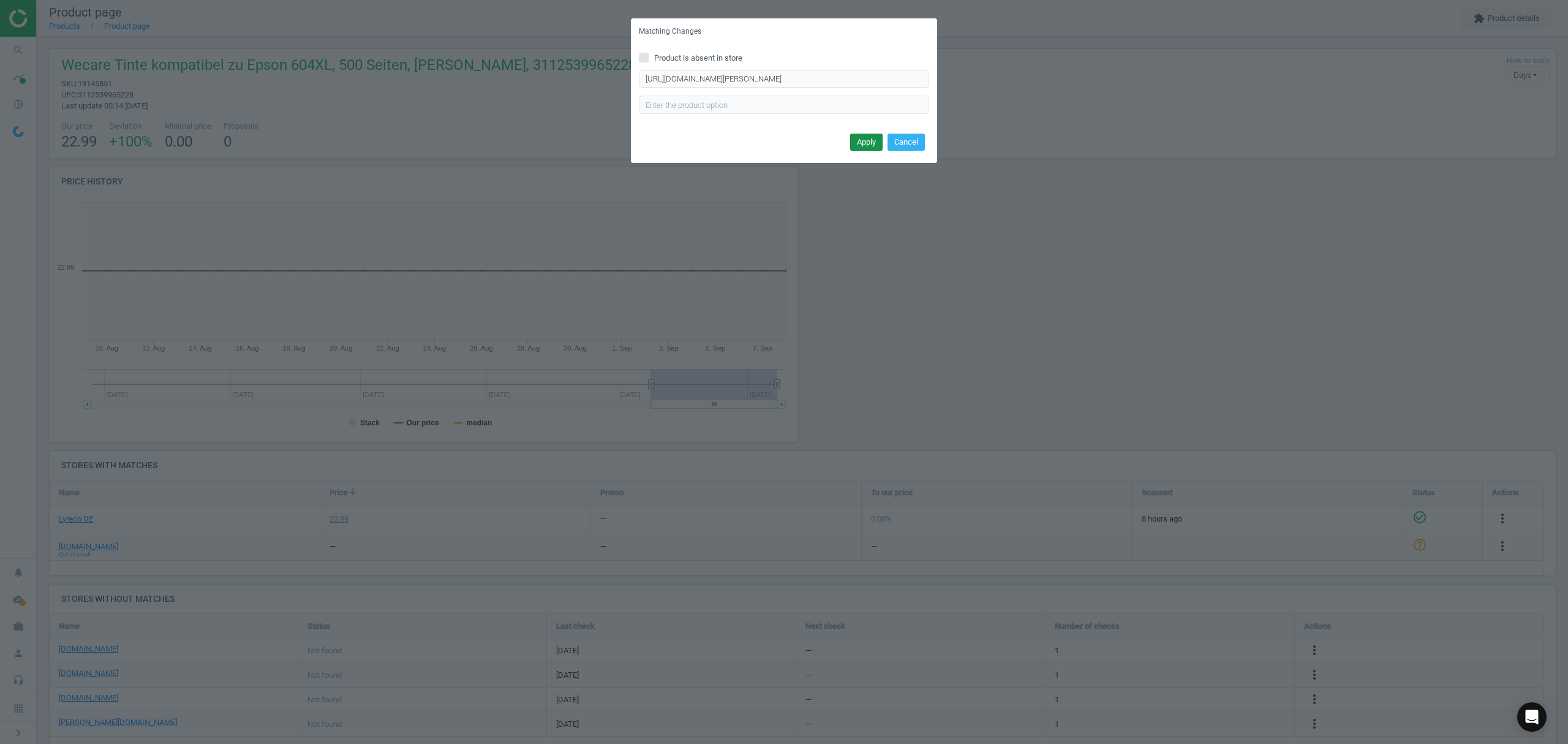
scroll to position [0, 0]
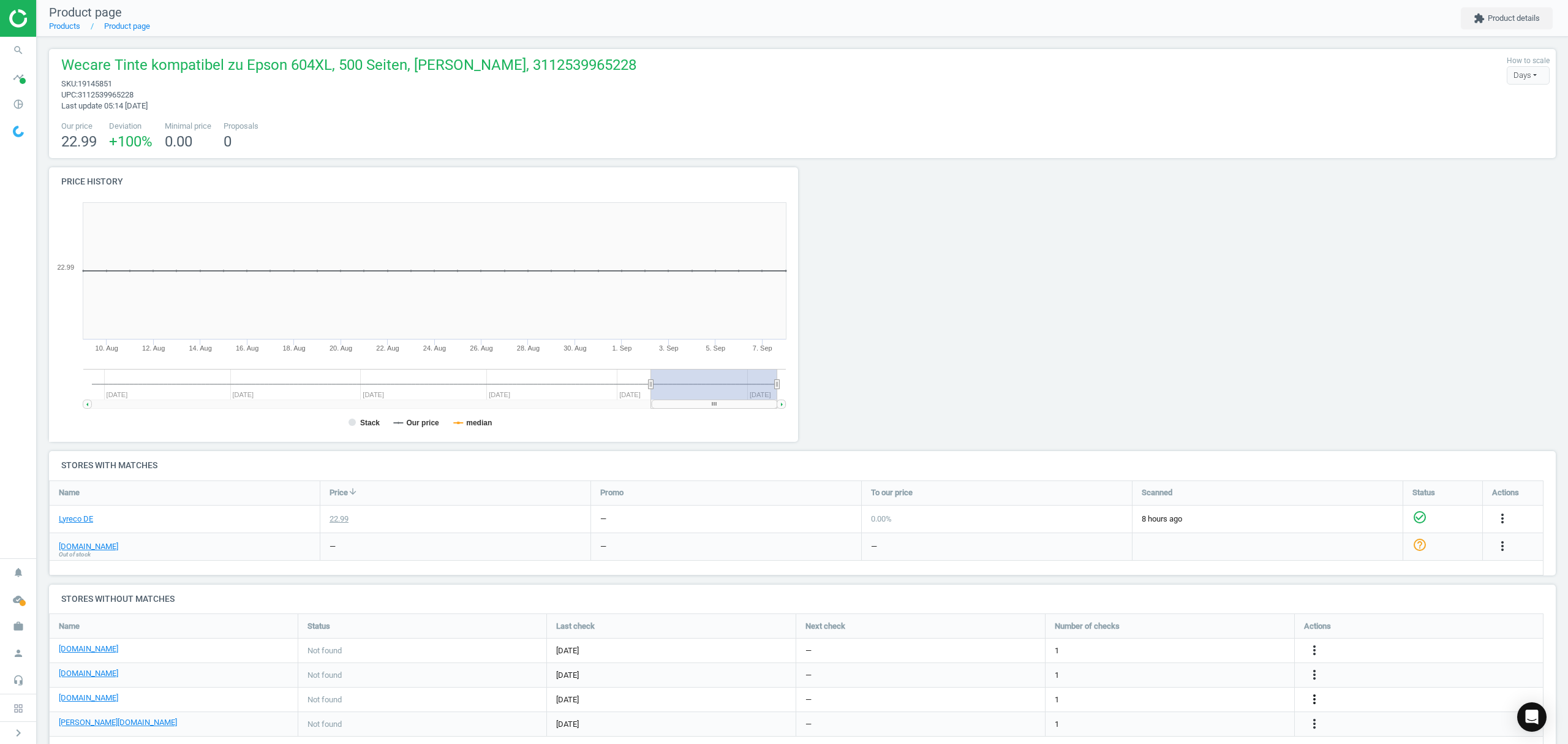
click at [1316, 696] on icon "more_vert" at bounding box center [1314, 699] width 15 height 15
click at [1201, 697] on link "Edit URL/product option" at bounding box center [1218, 700] width 168 height 19
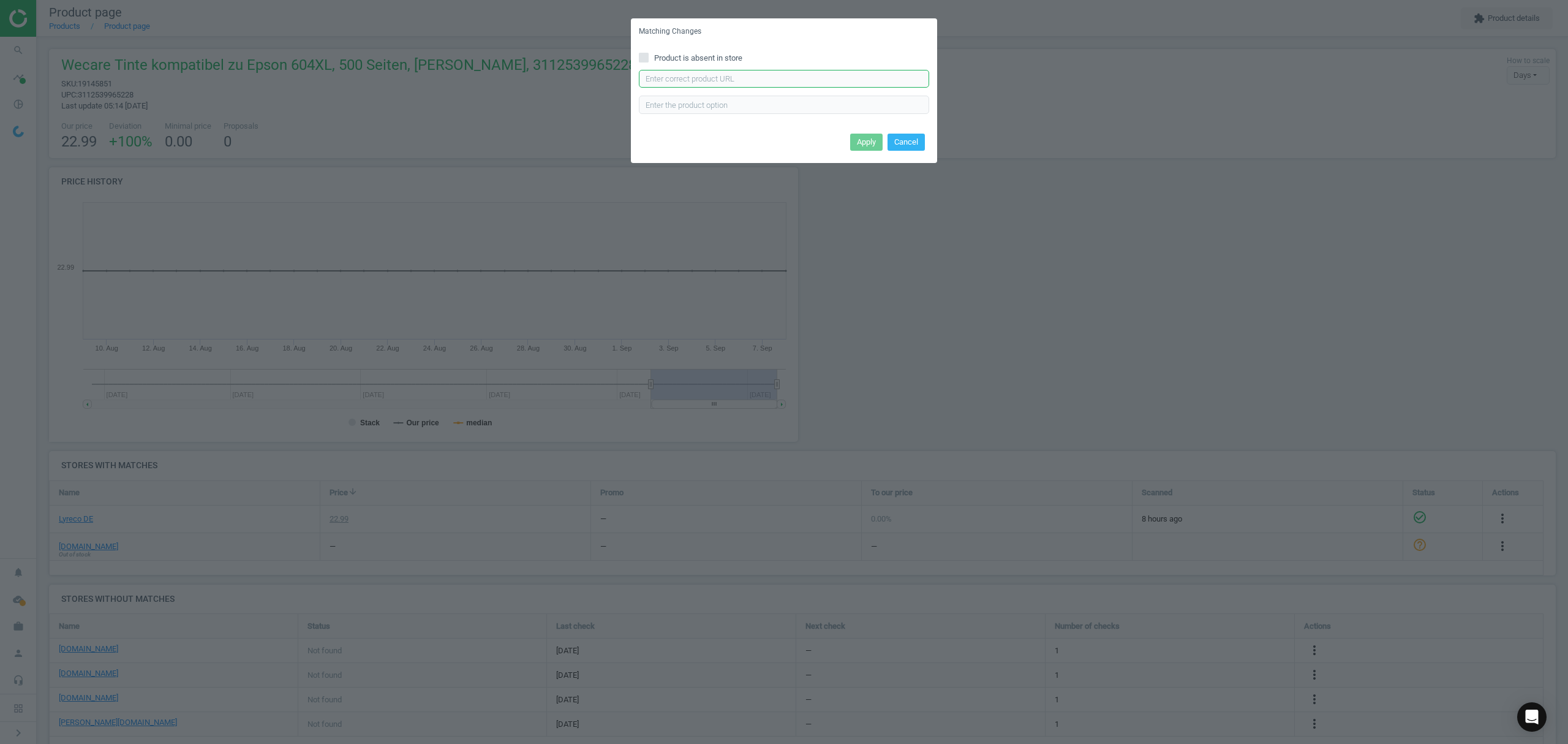
click at [739, 78] on input "text" at bounding box center [784, 78] width 291 height 19
paste input "[URL][DOMAIN_NAME]"
type input "[URL][DOMAIN_NAME]"
click at [858, 138] on button "Apply" at bounding box center [866, 141] width 32 height 17
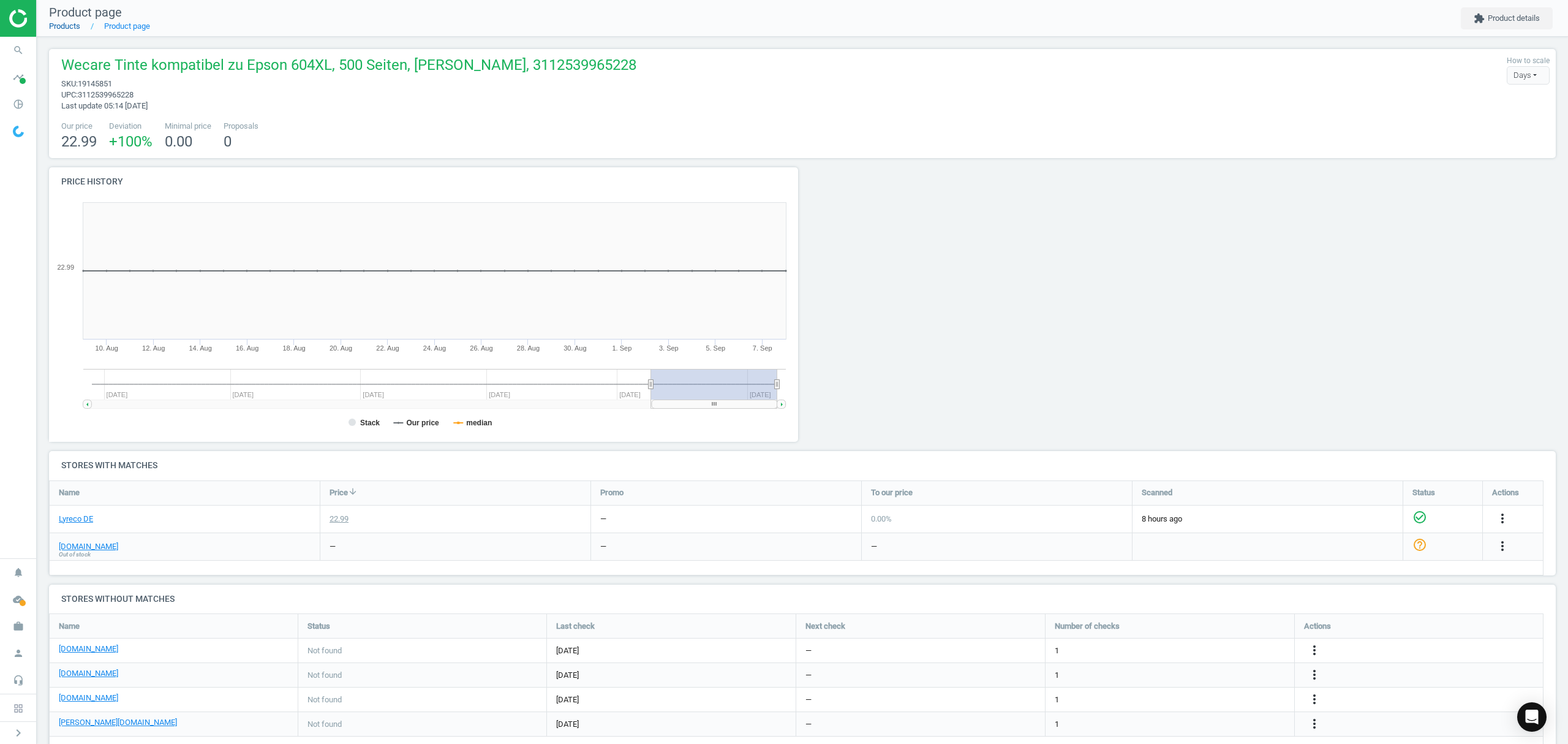
click at [77, 25] on link "Products" at bounding box center [65, 26] width 31 height 9
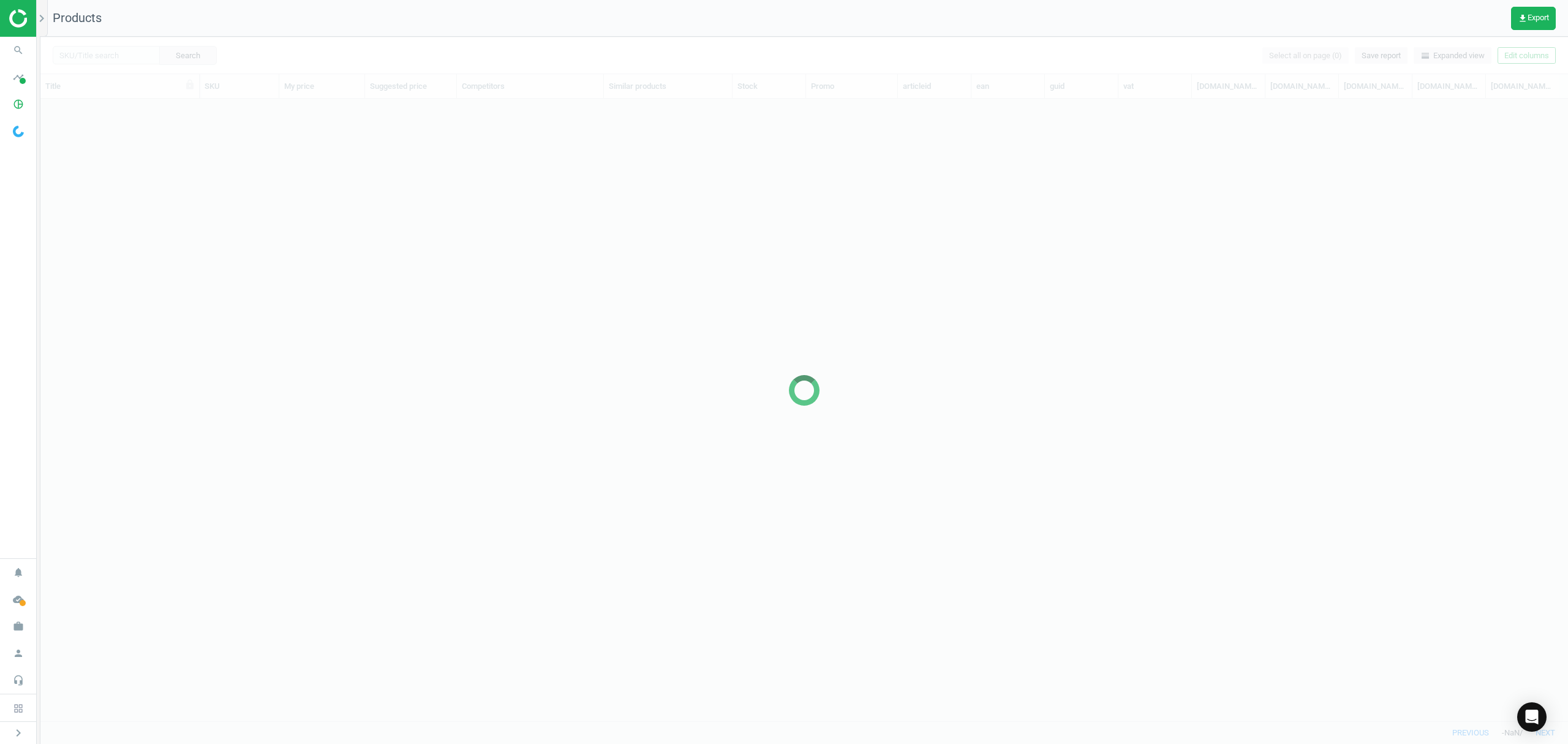
scroll to position [597, 1515]
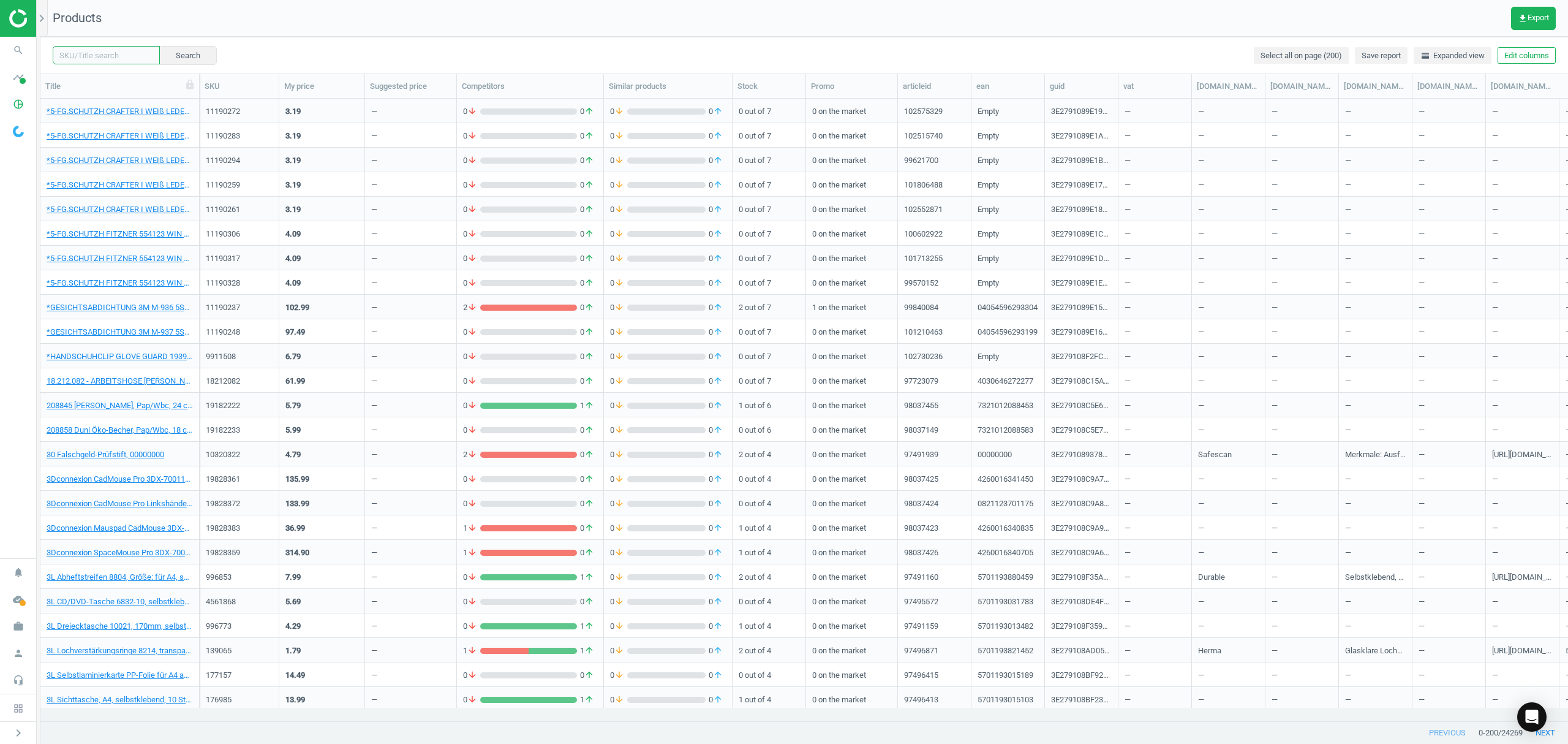
click at [97, 57] on input "text" at bounding box center [106, 55] width 107 height 19
paste input "19438157"
type input "19438157"
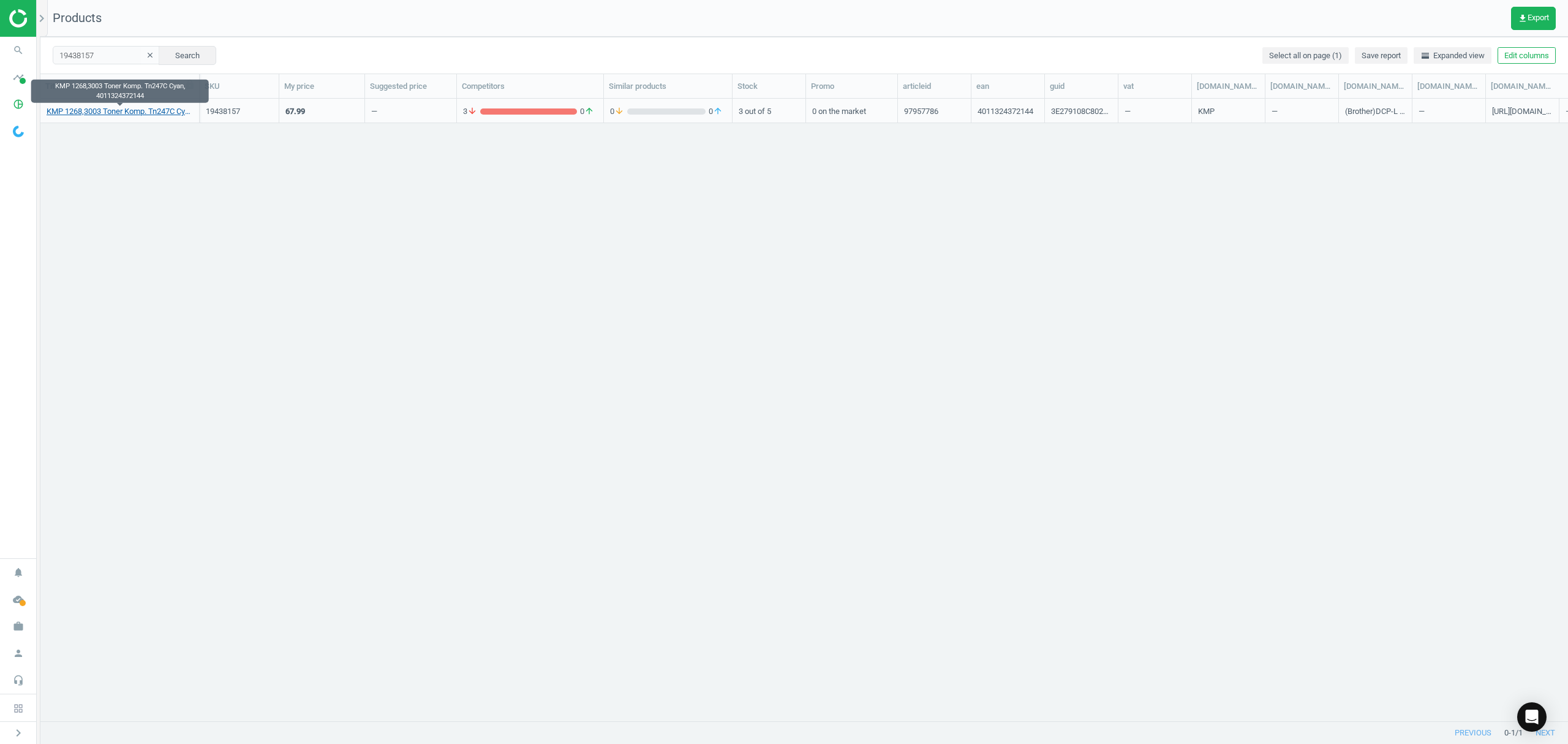
click at [94, 111] on link "KMP 1268,3003 Toner Komp. Tn247C Cyan, 4011324372144" at bounding box center [119, 111] width 146 height 11
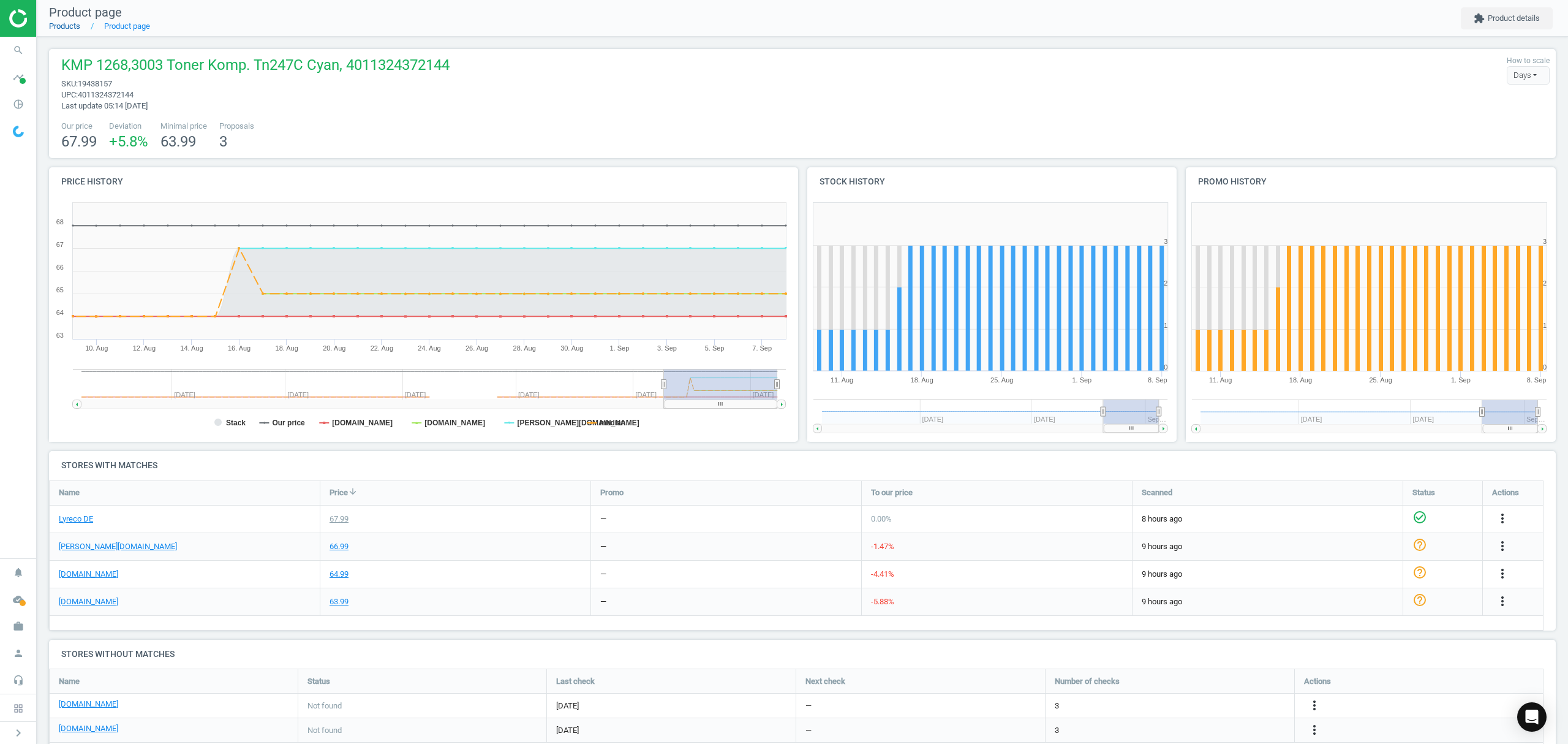
click at [69, 22] on link "Products" at bounding box center [65, 26] width 31 height 9
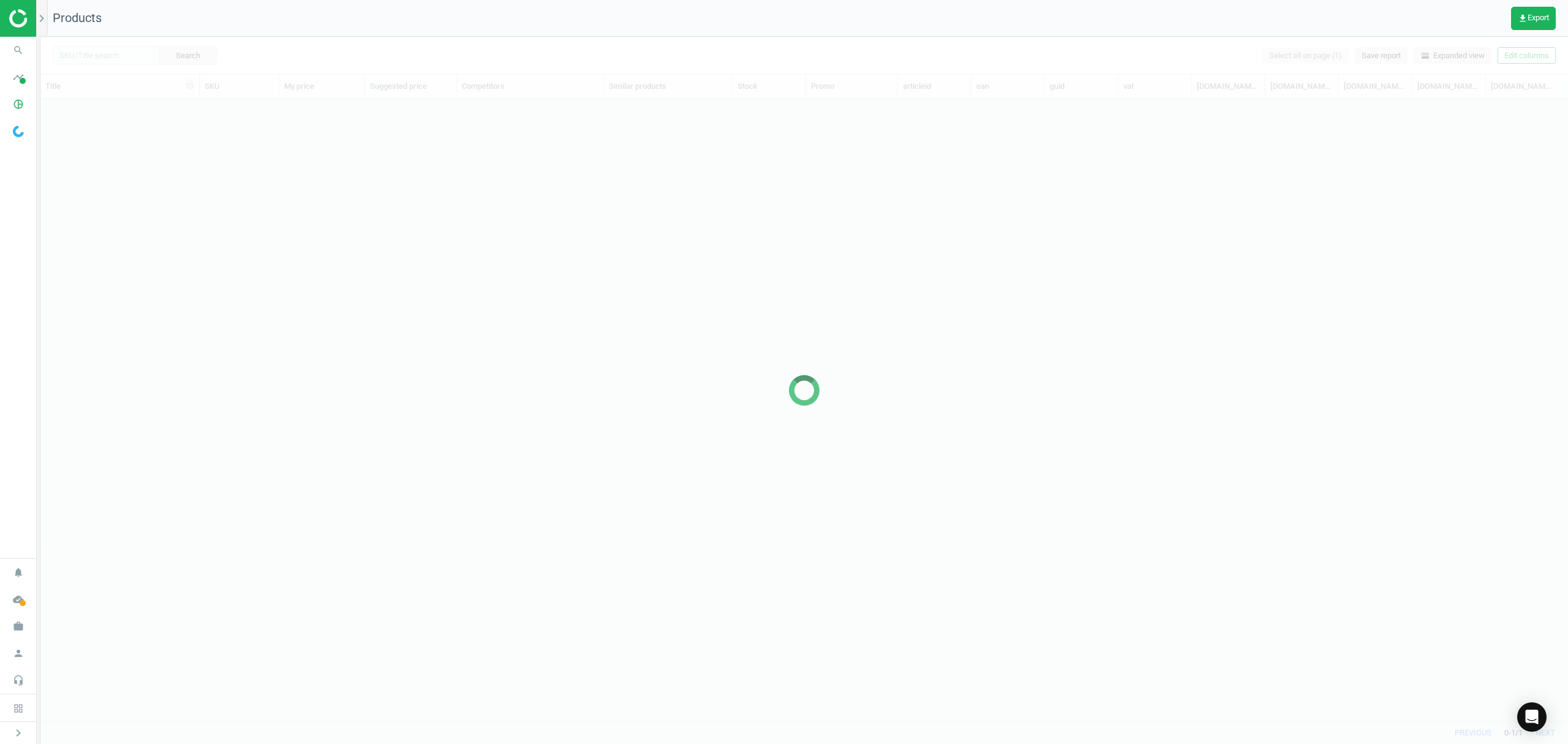
scroll to position [597, 1515]
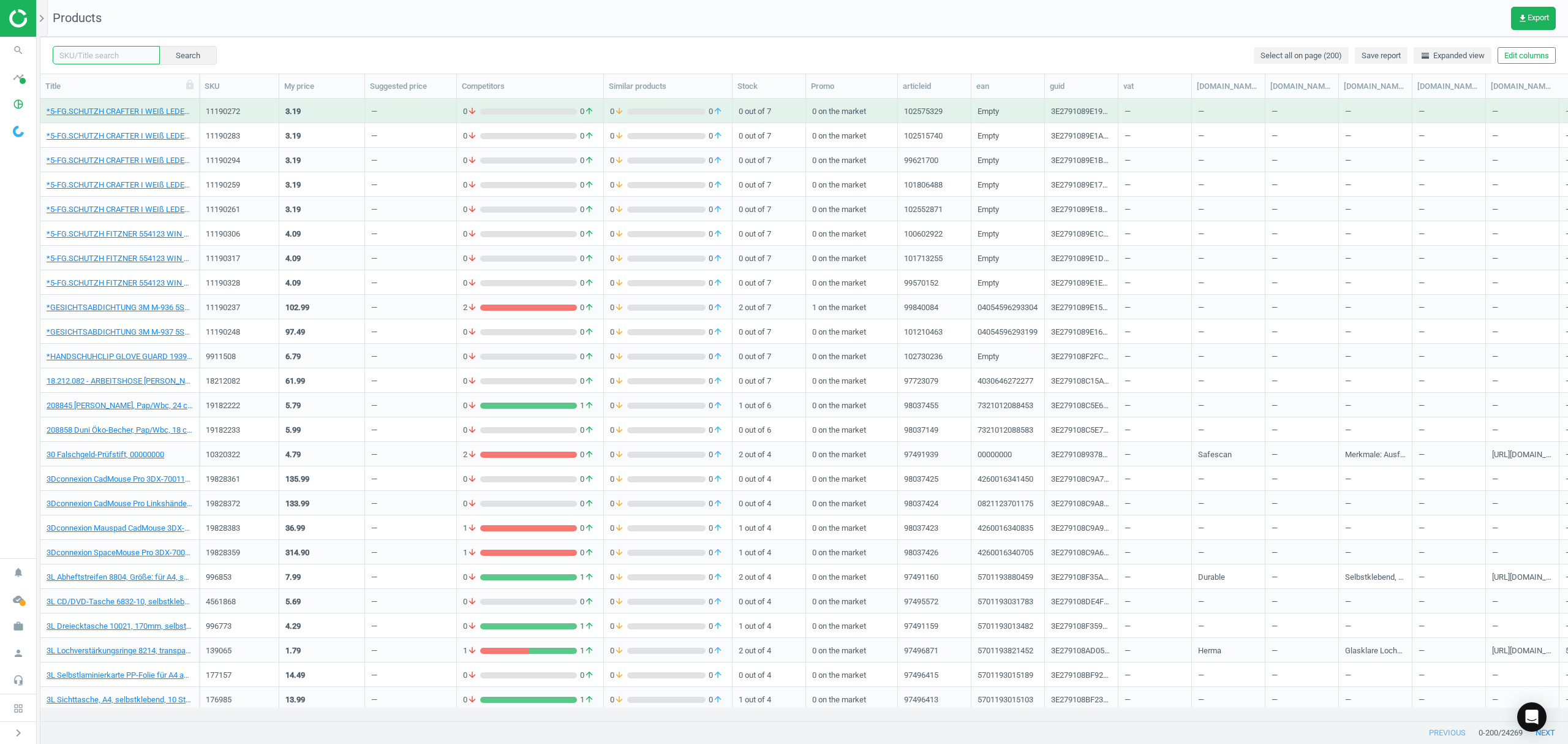
click at [105, 55] on input "text" at bounding box center [106, 55] width 107 height 19
paste input "19438113"
type input "19438113"
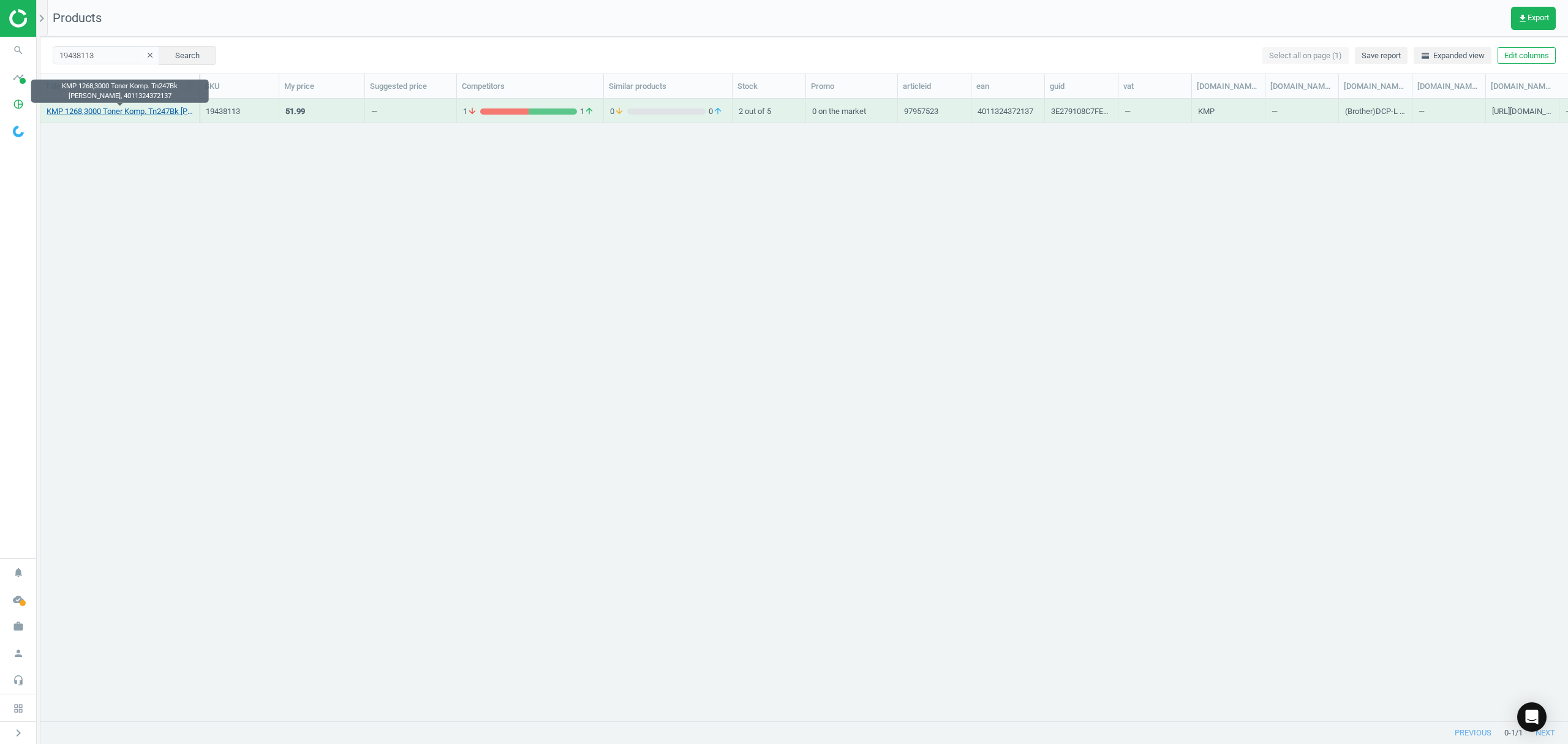
click at [90, 111] on link "KMP 1268,3000 Toner Komp. Tn247Bk Schwarz, 4011324372137" at bounding box center [119, 111] width 146 height 11
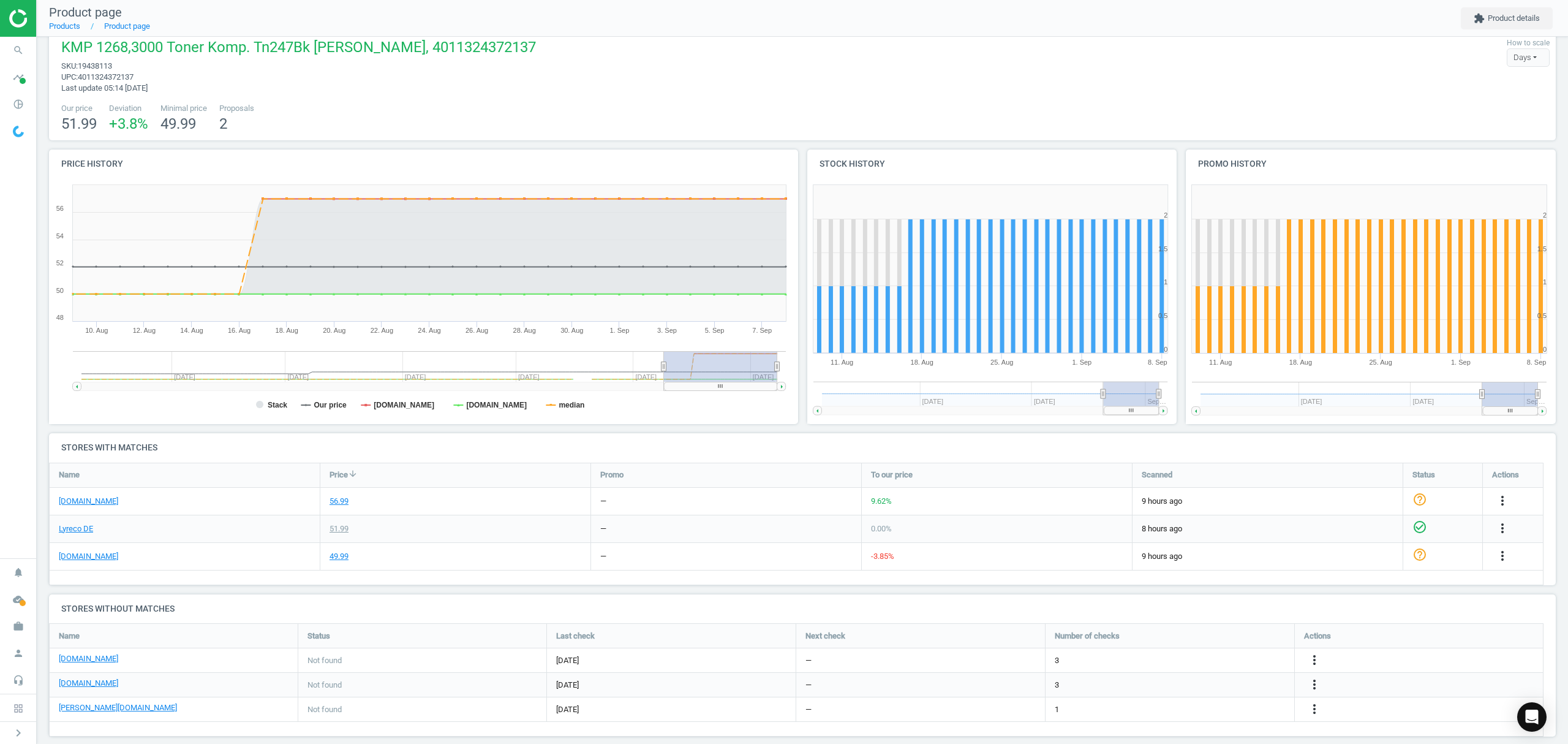
scroll to position [32, 0]
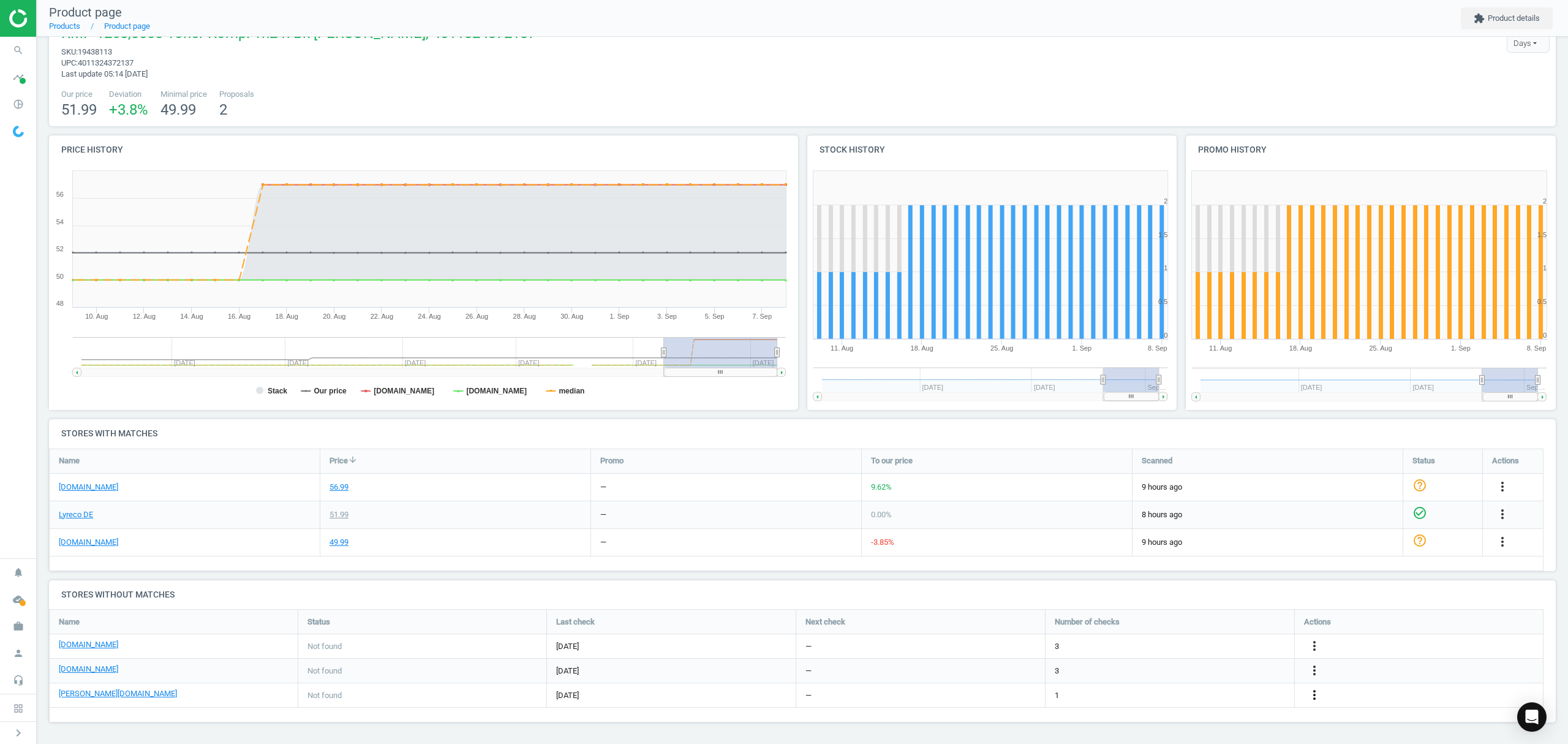
click at [1314, 692] on icon "more_vert" at bounding box center [1314, 695] width 15 height 15
click at [1201, 695] on link "Edit URL/product option" at bounding box center [1218, 696] width 168 height 19
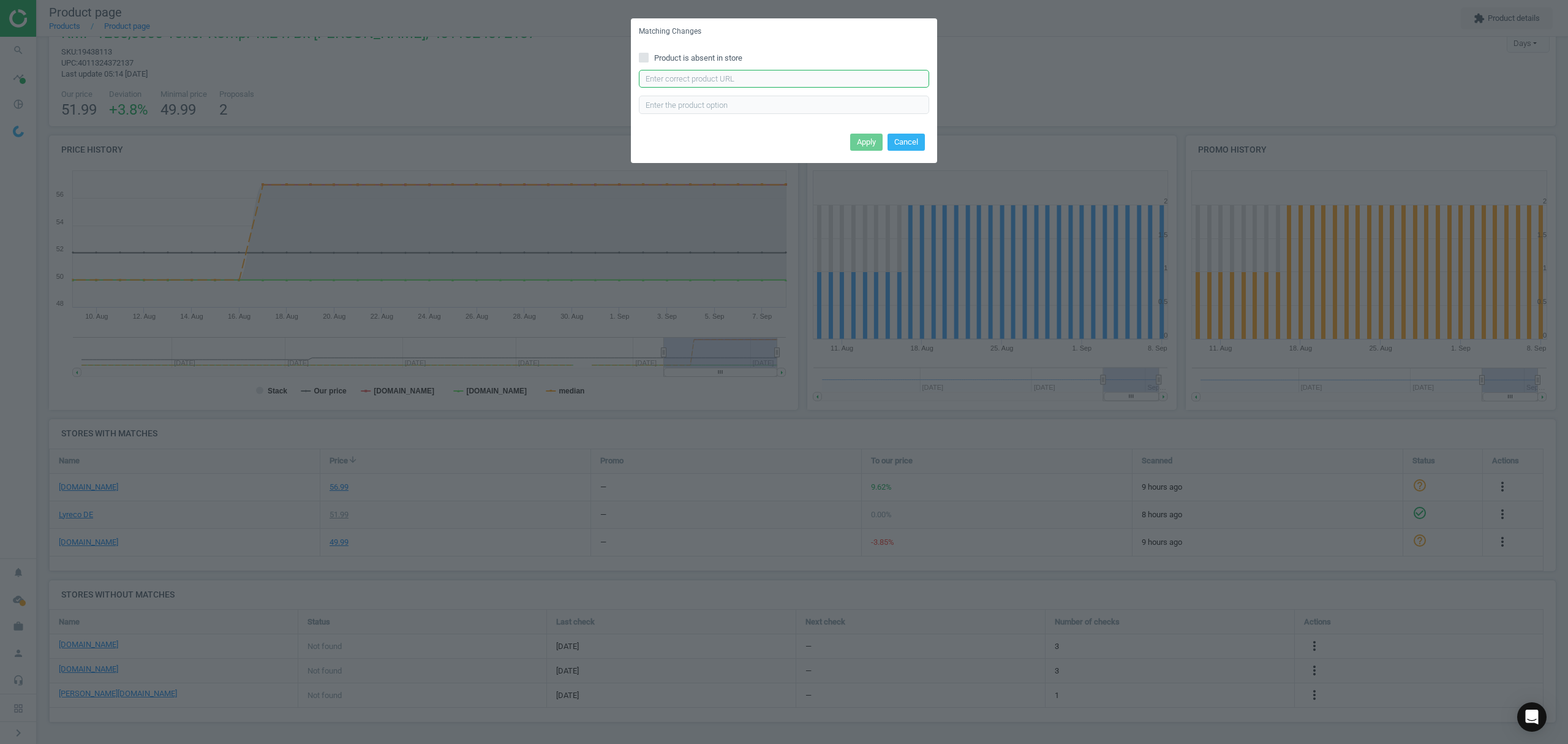
click at [833, 82] on input "text" at bounding box center [784, 78] width 291 height 19
paste input "https://www.otto-office.com/de/Toner-ersetzt-Brother-TN-247BK/325919/p?wkid=OO-…"
type input "https://www.otto-office.com/de/Toner-ersetzt-Brother-TN-247BK/325919/p?wkid=OO-…"
click at [871, 143] on button "Apply" at bounding box center [866, 141] width 32 height 17
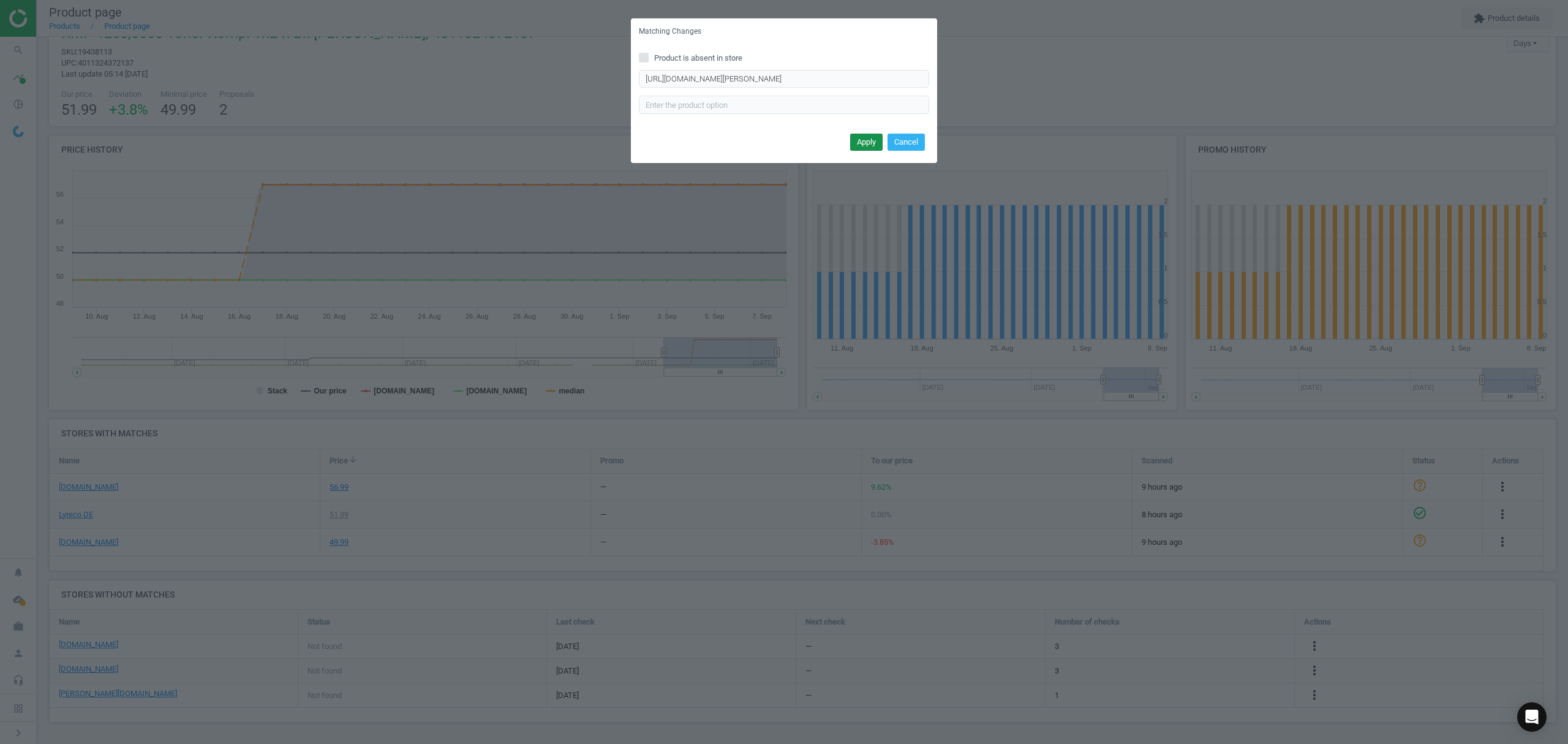
scroll to position [0, 0]
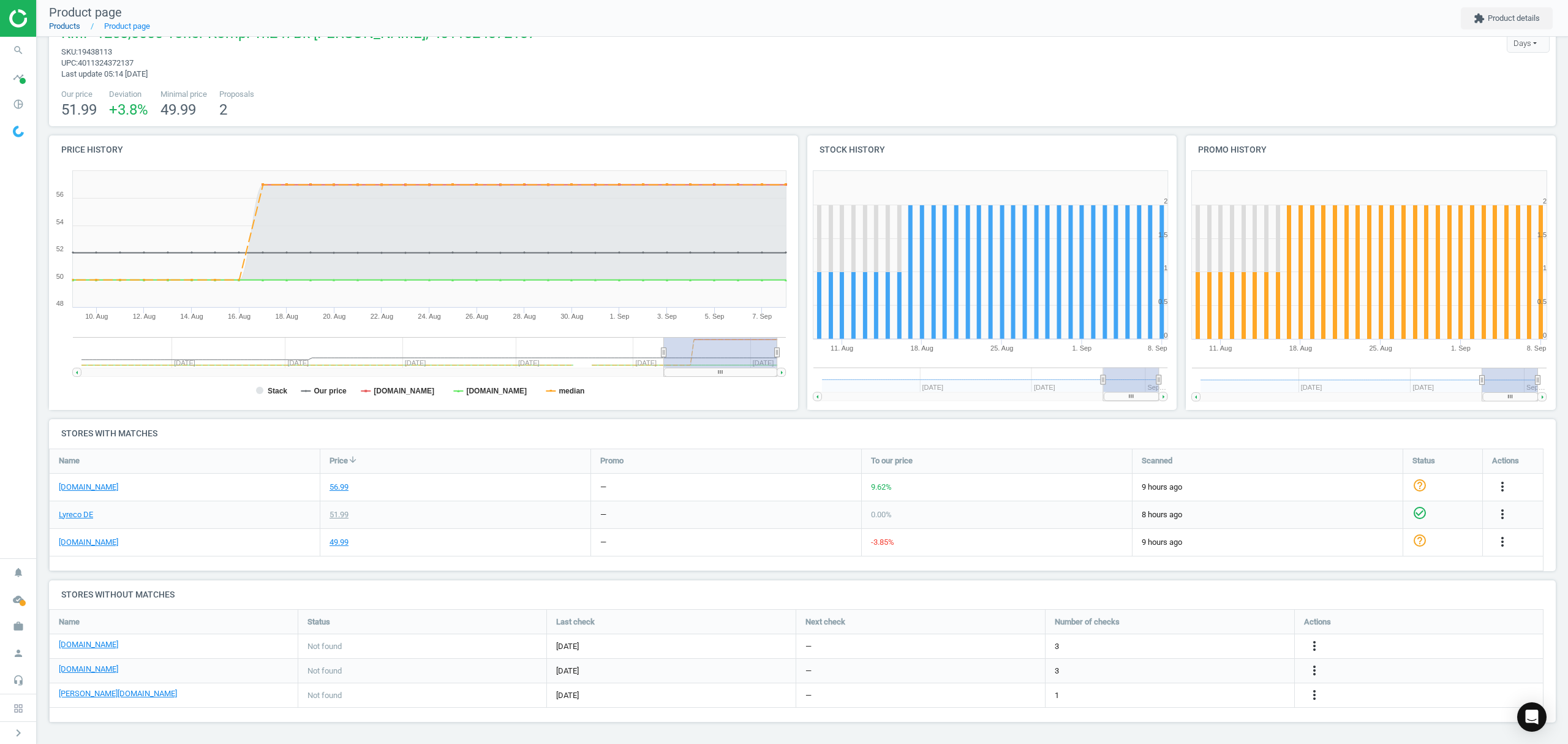
click at [67, 23] on link "Products" at bounding box center [65, 26] width 31 height 9
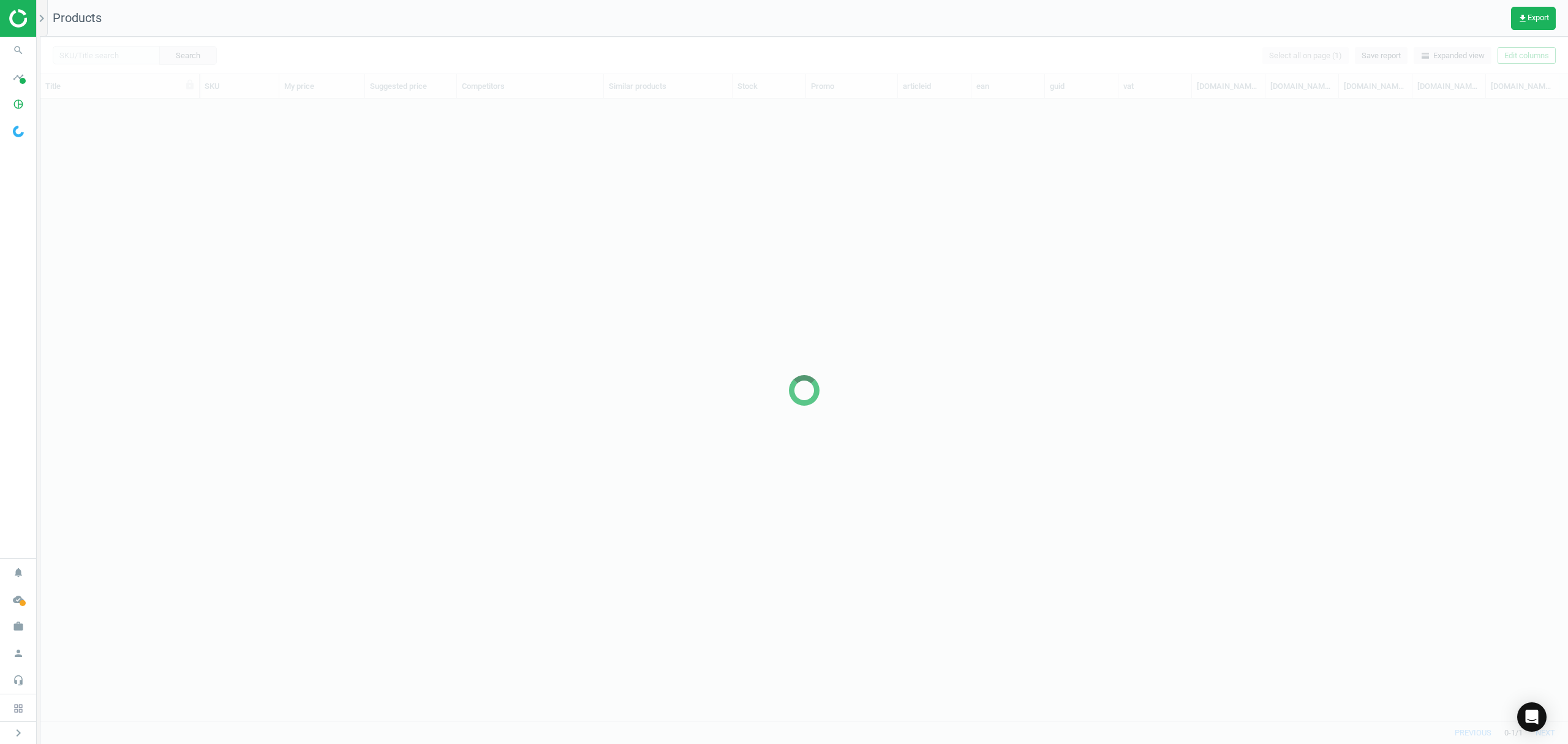
scroll to position [597, 1515]
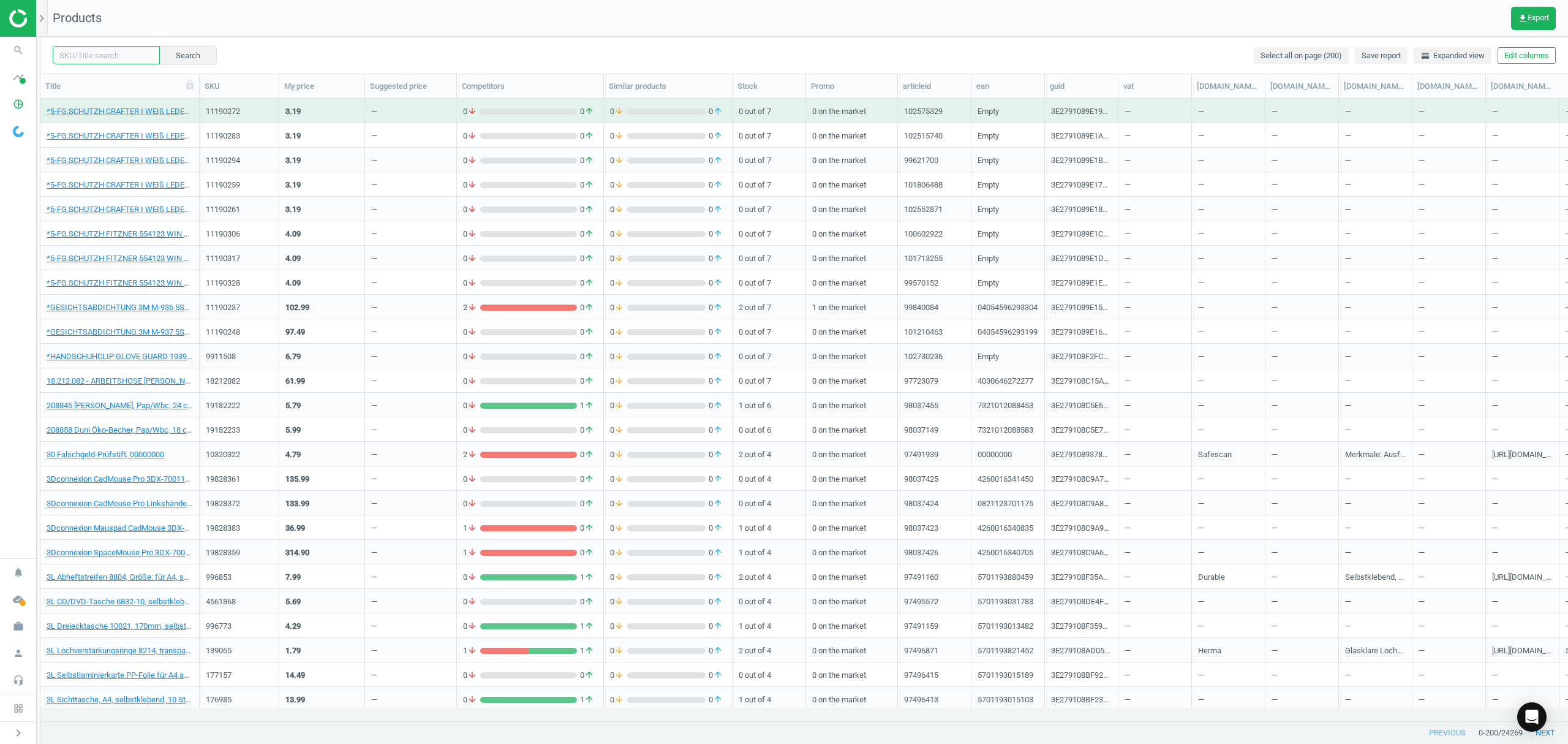
click at [128, 55] on input "text" at bounding box center [106, 55] width 107 height 19
paste input "19438146"
type input "19438146"
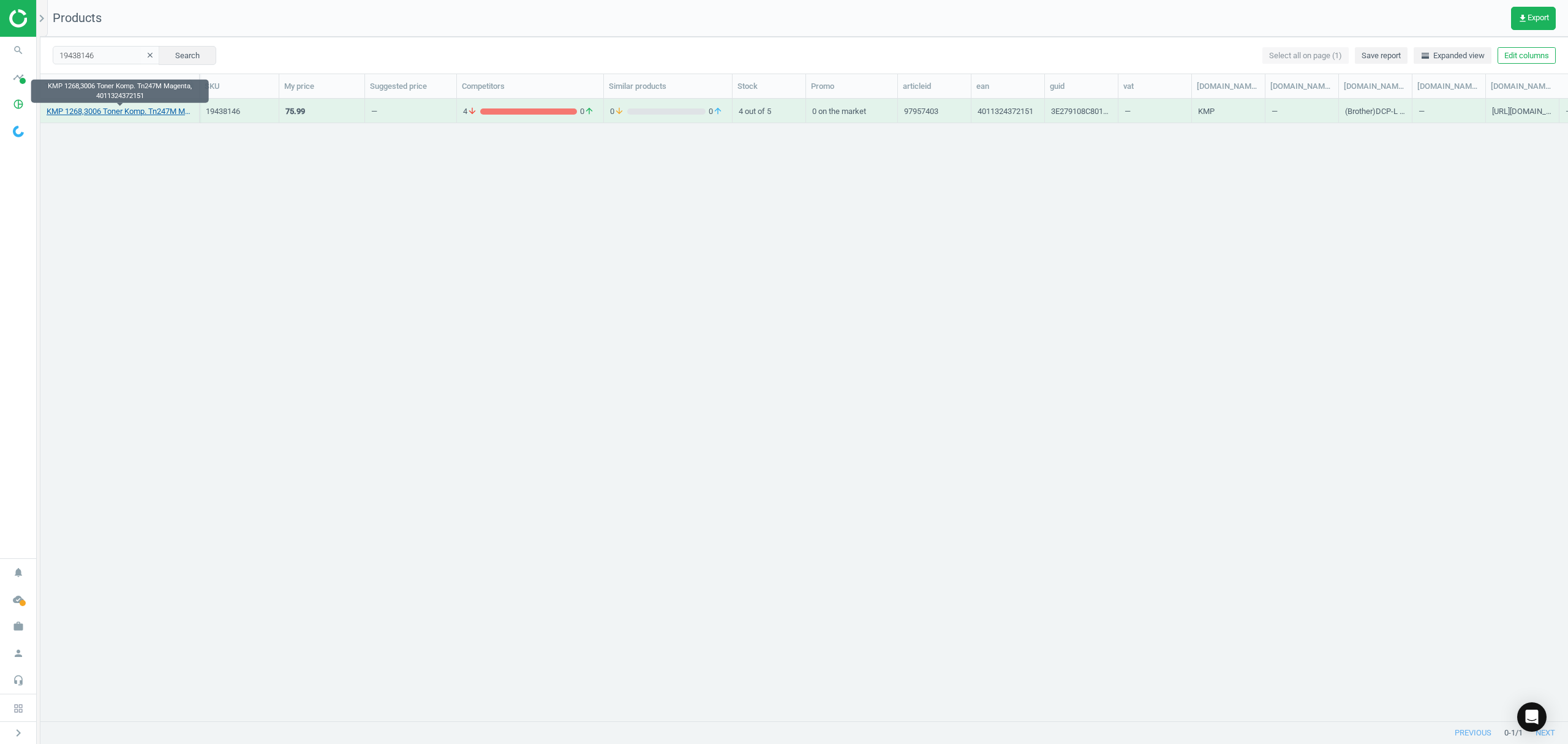
click at [123, 109] on link "KMP 1268,3006 Toner Komp. Tn247M Magenta, 4011324372151" at bounding box center [119, 111] width 146 height 11
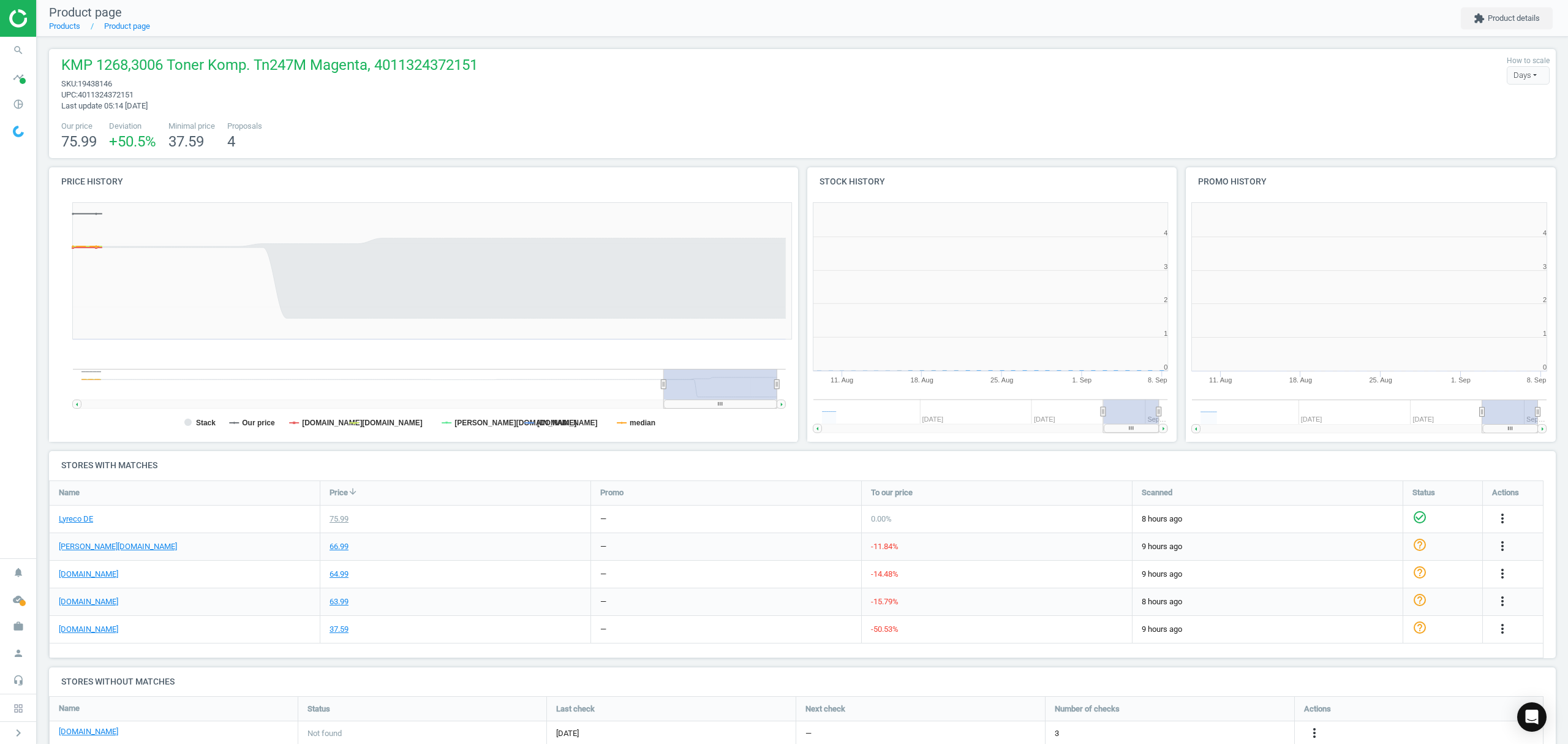
scroll to position [6, 6]
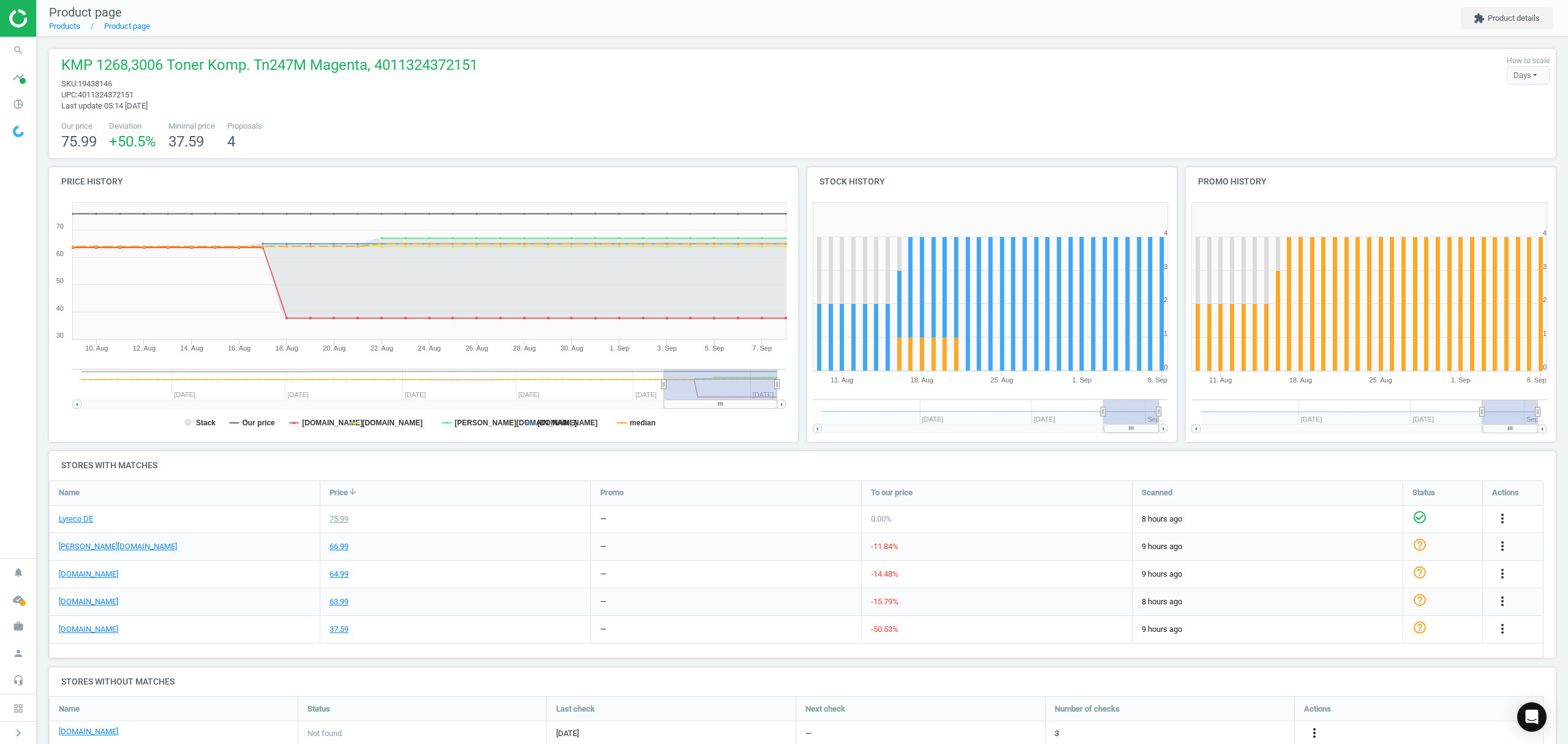
click at [1316, 731] on icon "more_vert" at bounding box center [1314, 733] width 15 height 15
click at [1201, 714] on link "Edit URL/product option" at bounding box center [1218, 715] width 168 height 19
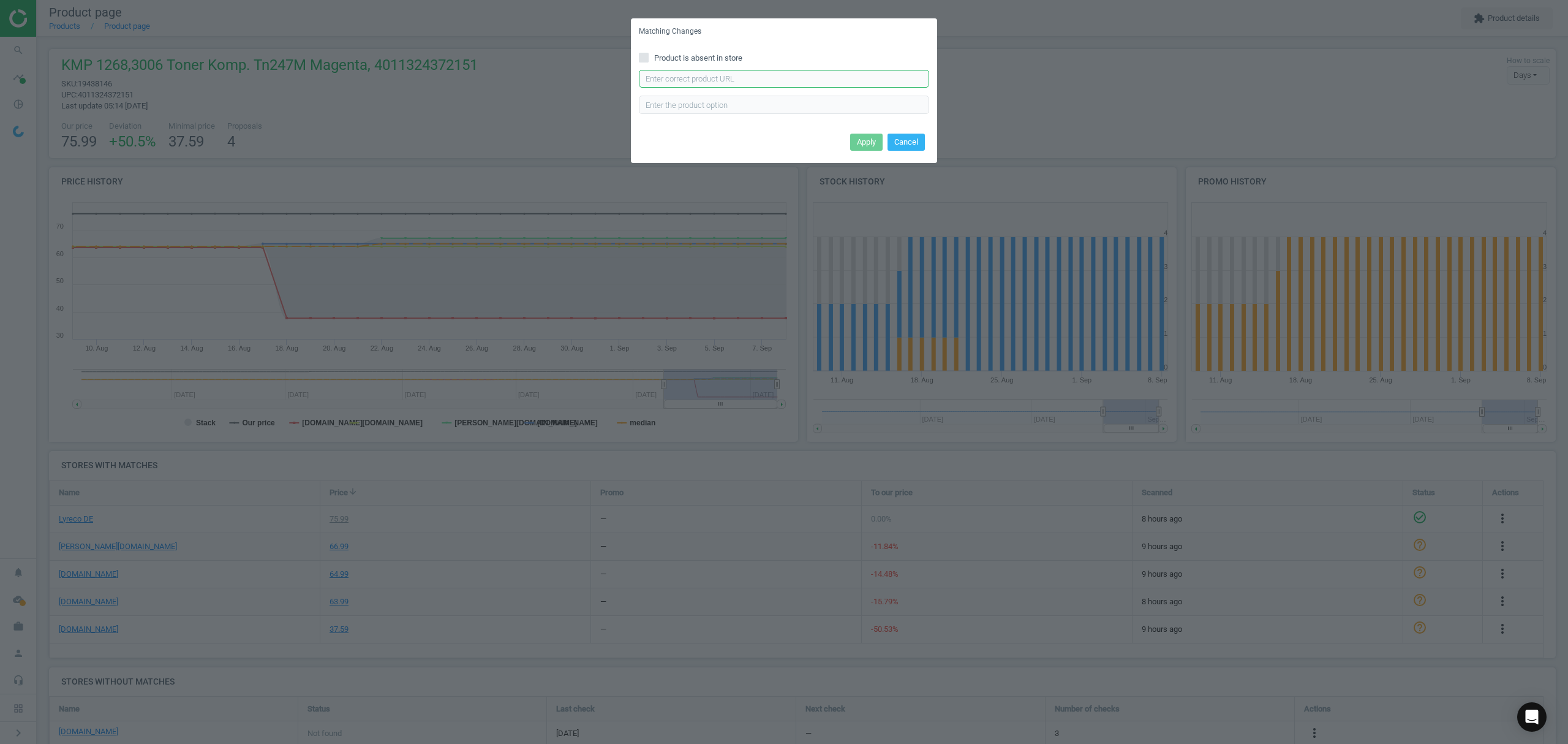
click at [750, 82] on input "text" at bounding box center [784, 78] width 291 height 19
paste input "https://www.tonerpartner.de/tn-247-m/ToMax-Premium-ersetzt-Brother-TN-247M-Tone…"
type input "https://www.tonerpartner.de/tn-247-m/ToMax-Premium-ersetzt-Brother-TN-247M-Tone…"
click at [861, 141] on button "Apply" at bounding box center [866, 141] width 32 height 17
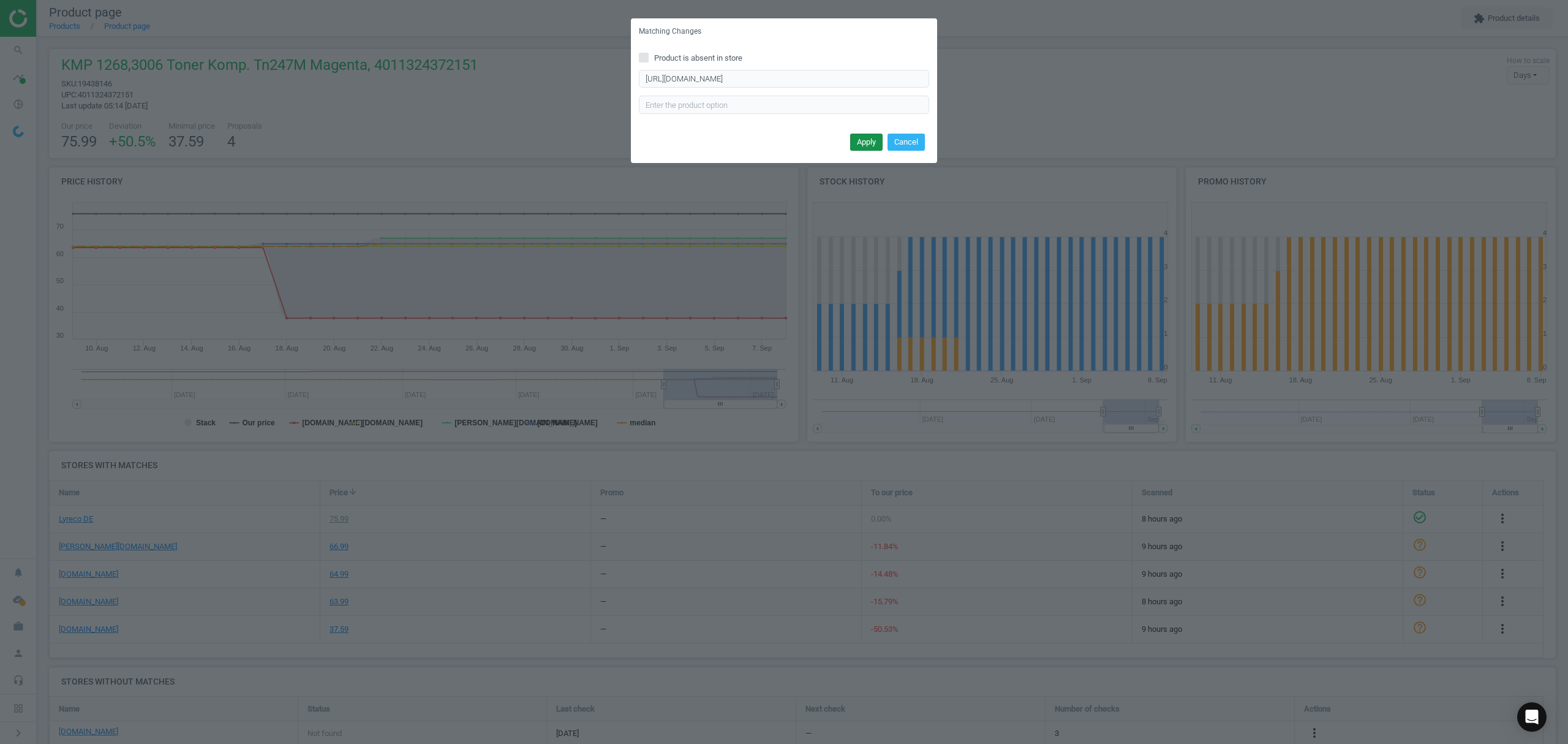
scroll to position [0, 0]
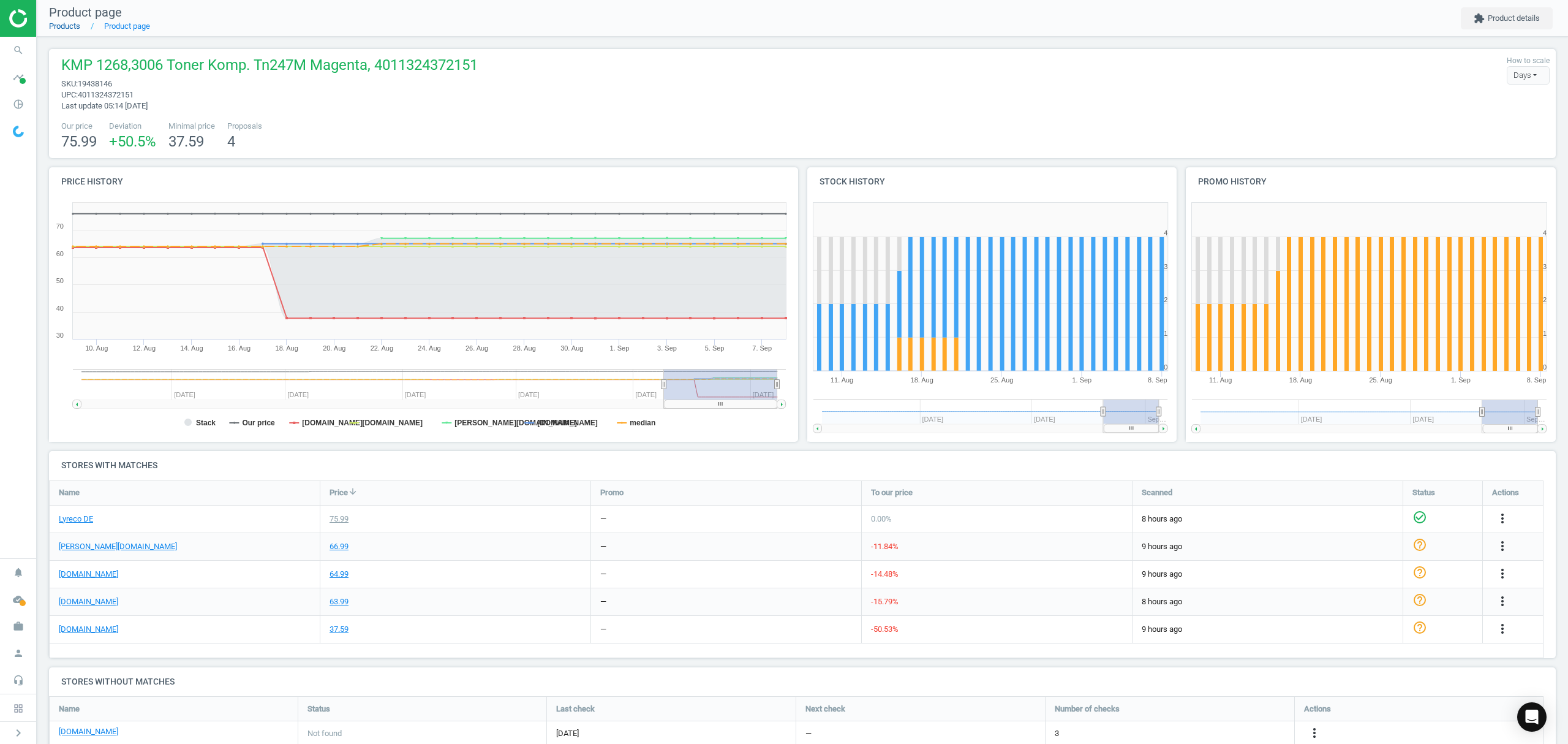
click at [61, 24] on link "Products" at bounding box center [65, 26] width 31 height 9
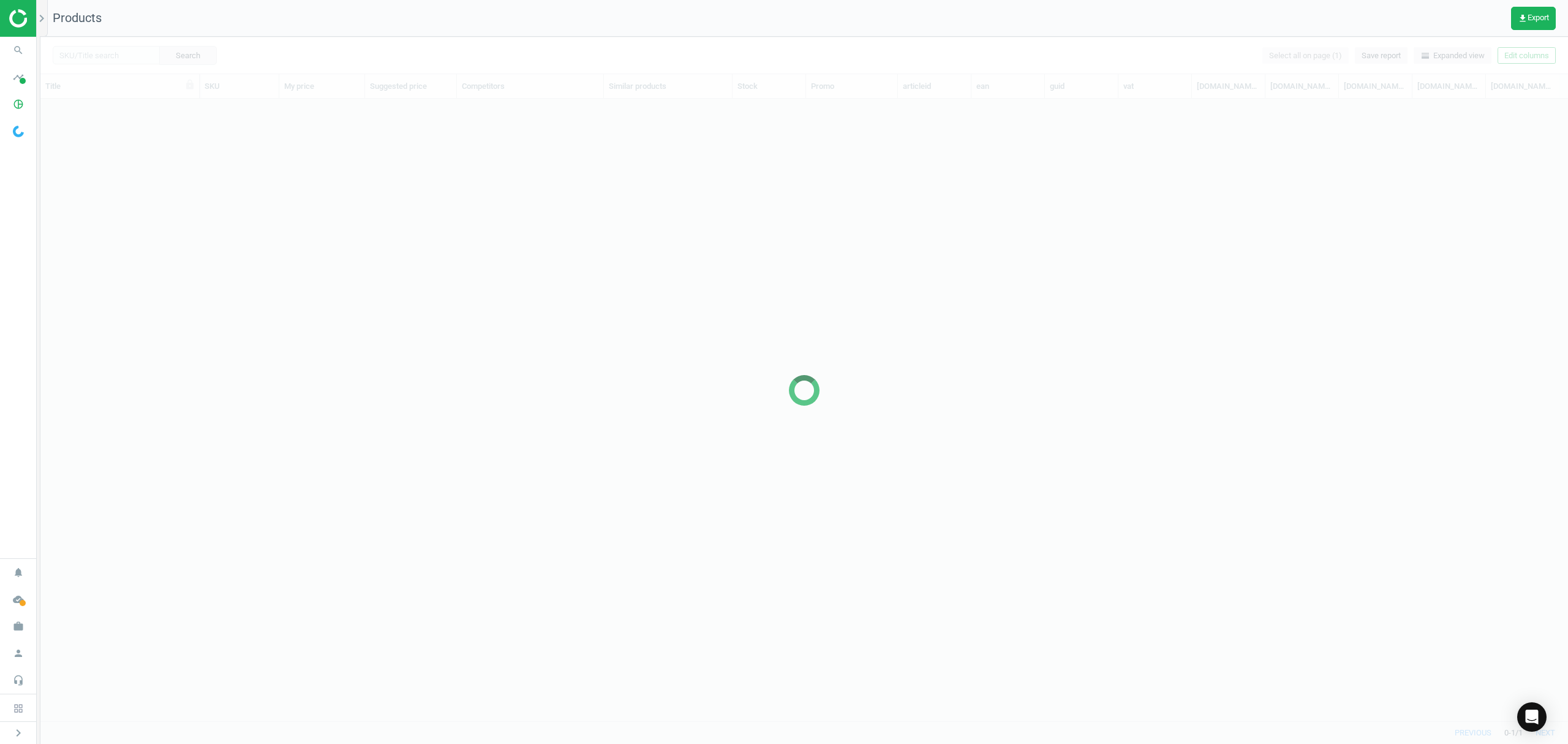
scroll to position [597, 1515]
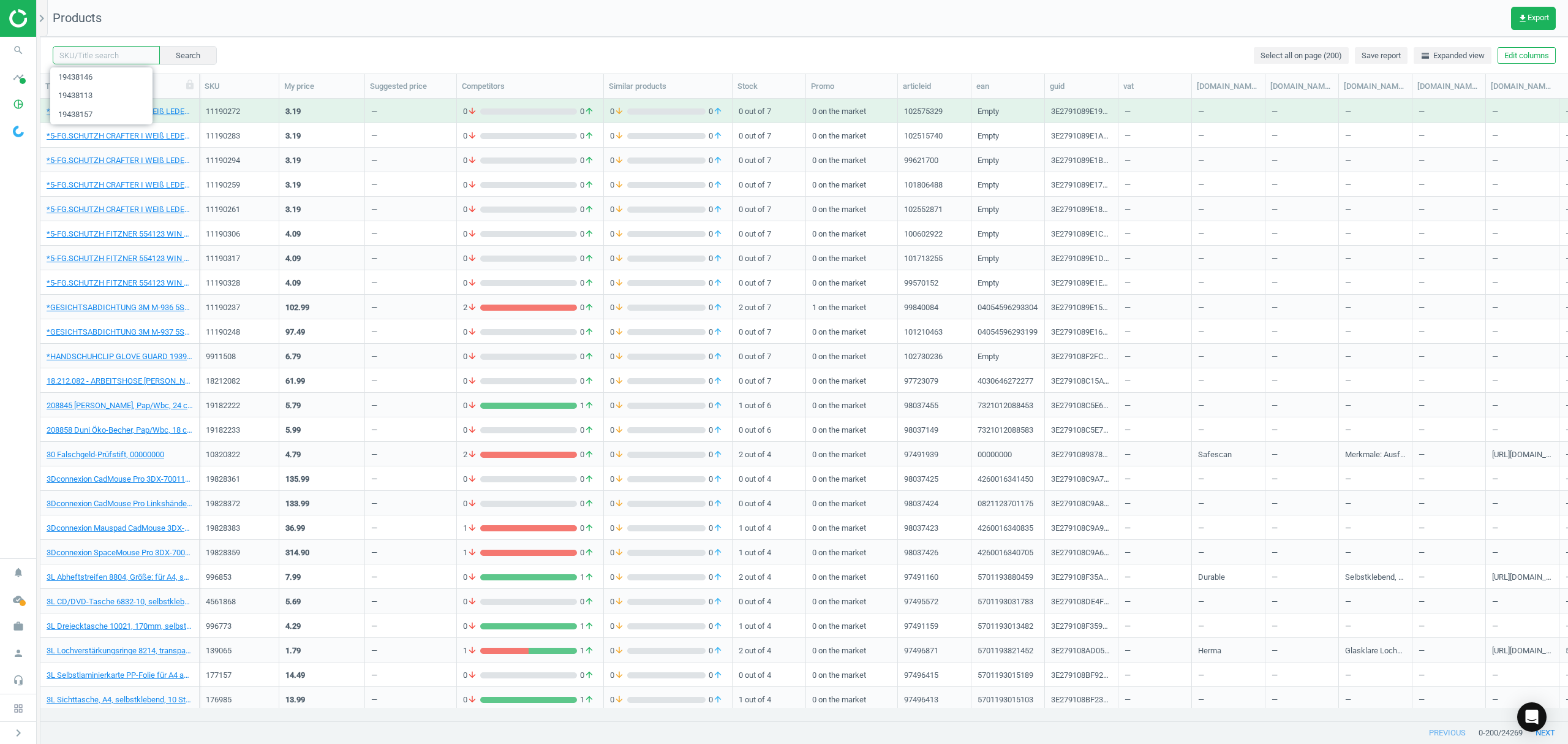
click at [94, 55] on input "text" at bounding box center [106, 55] width 107 height 19
paste input "19438135"
type input "19438135"
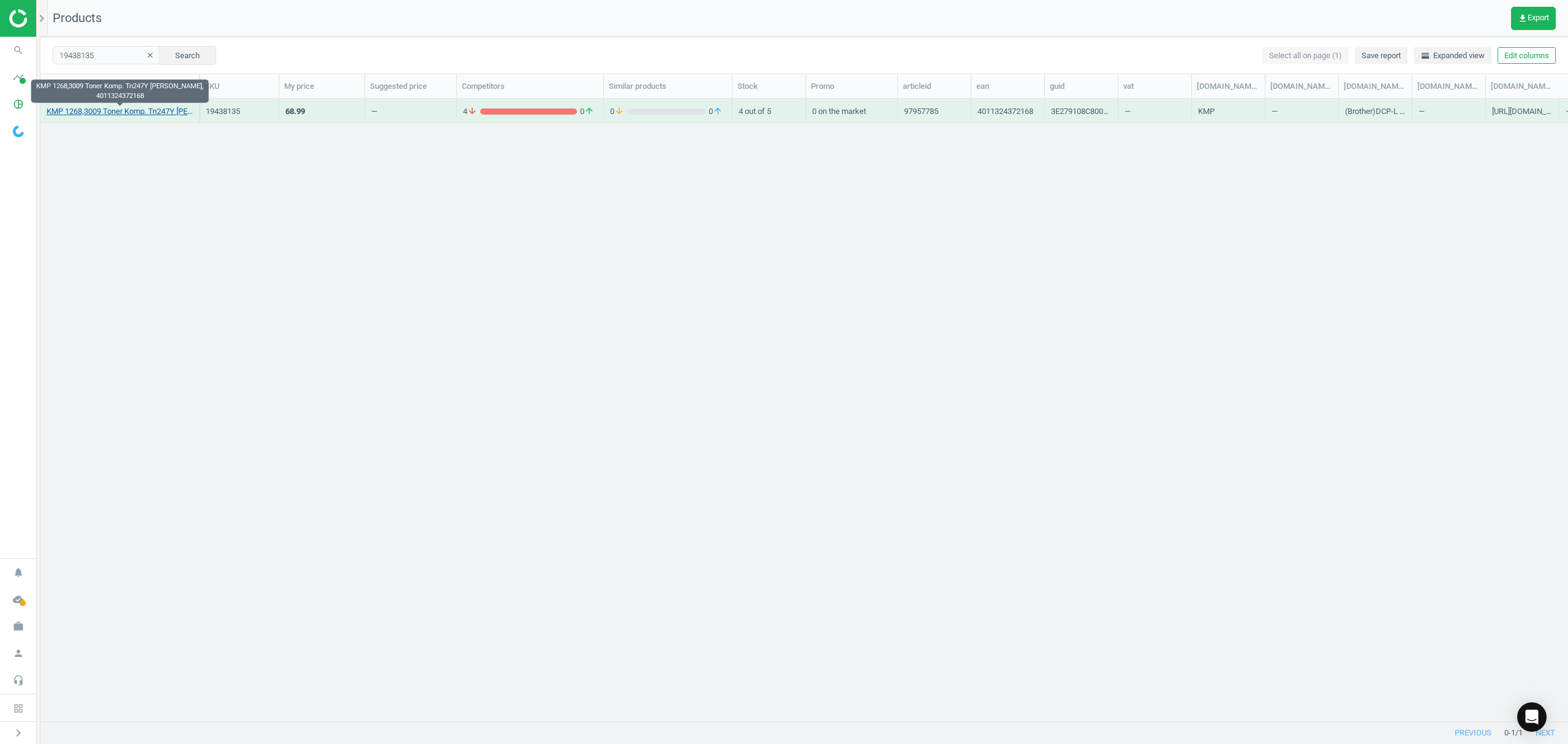
click at [101, 113] on link "KMP 1268,3009 Toner Komp. Tn247Y Gelb, 4011324372168" at bounding box center [119, 111] width 146 height 11
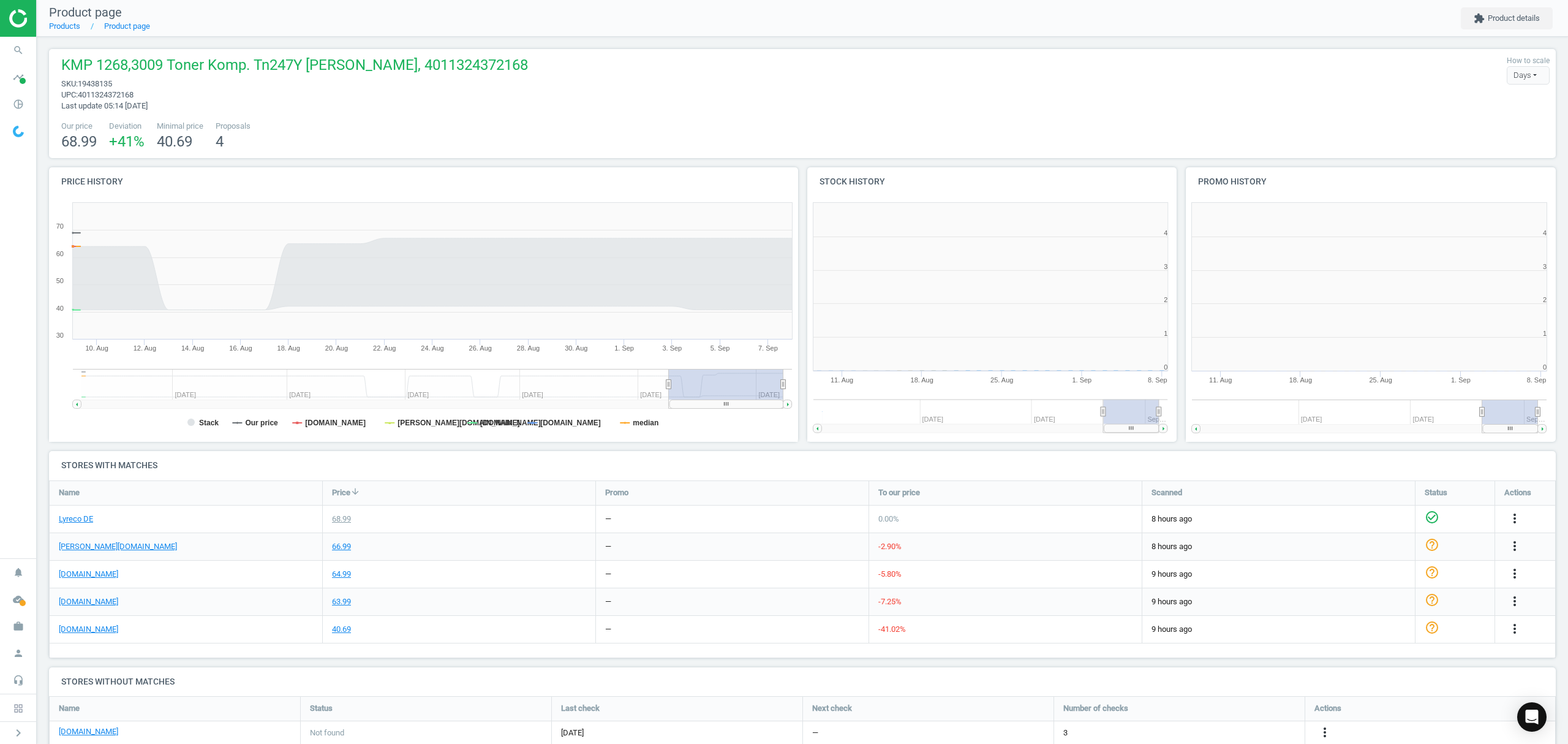
scroll to position [270, 392]
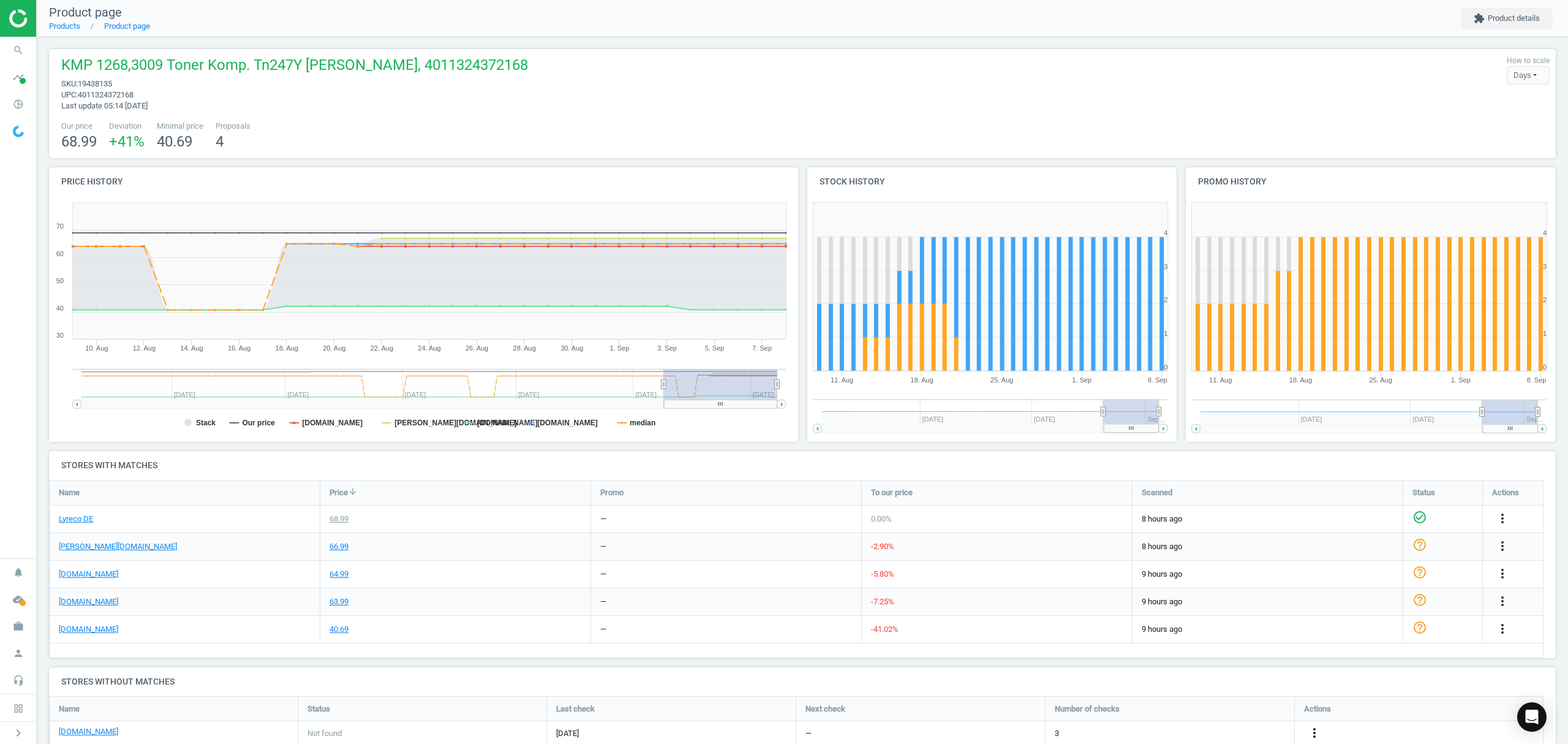
click at [1315, 732] on icon "more_vert" at bounding box center [1314, 733] width 15 height 15
click at [1222, 717] on link "Edit URL/product option" at bounding box center [1218, 715] width 168 height 19
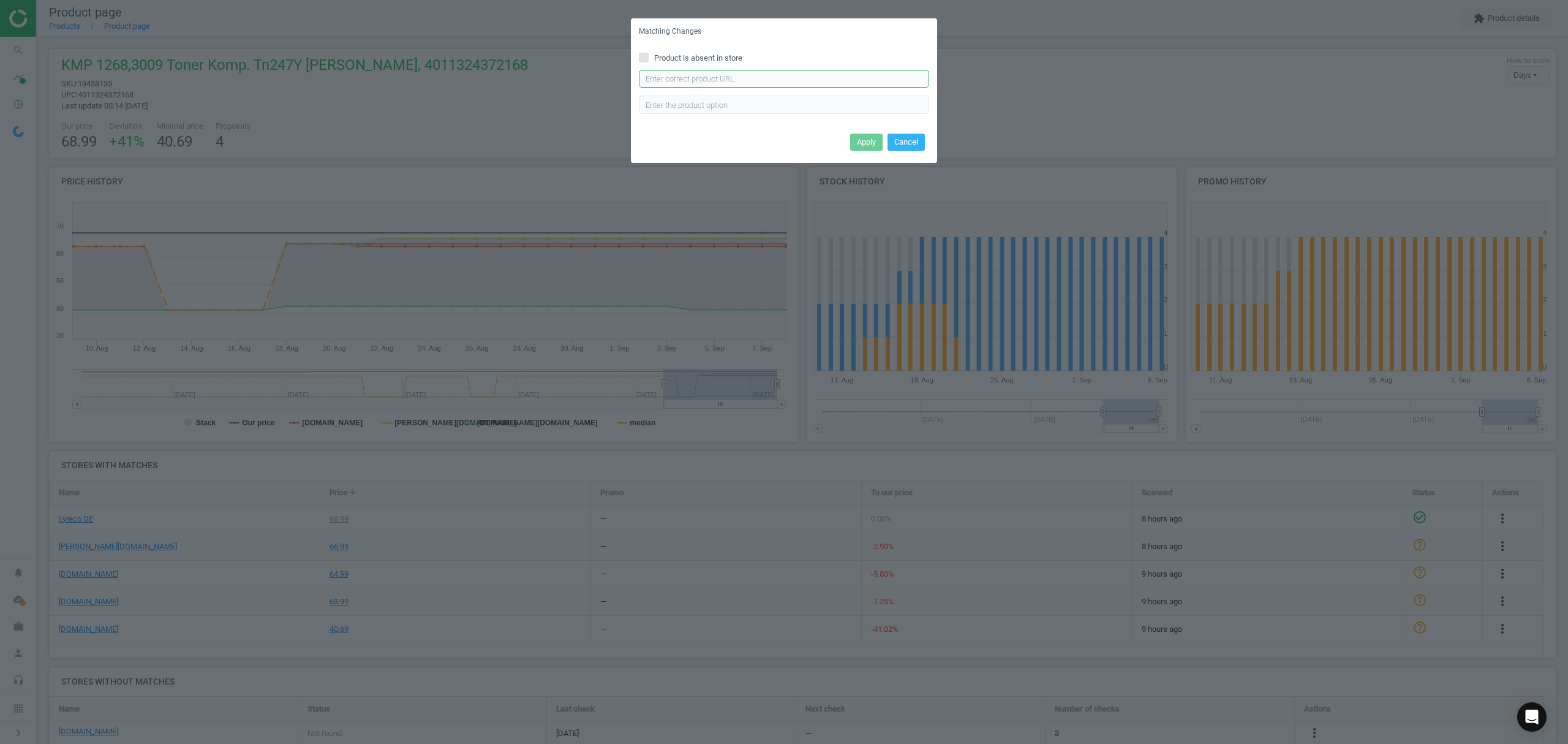
click at [799, 74] on input "text" at bounding box center [784, 78] width 291 height 19
paste input "https://www.tonerpartner.de/tn-247-y/ToMax-Premium-ersetzt-Brother-TN-247Y-Tone…"
type input "https://www.tonerpartner.de/tn-247-y/ToMax-Premium-ersetzt-Brother-TN-247Y-Tone…"
click at [856, 143] on button "Apply" at bounding box center [866, 141] width 32 height 17
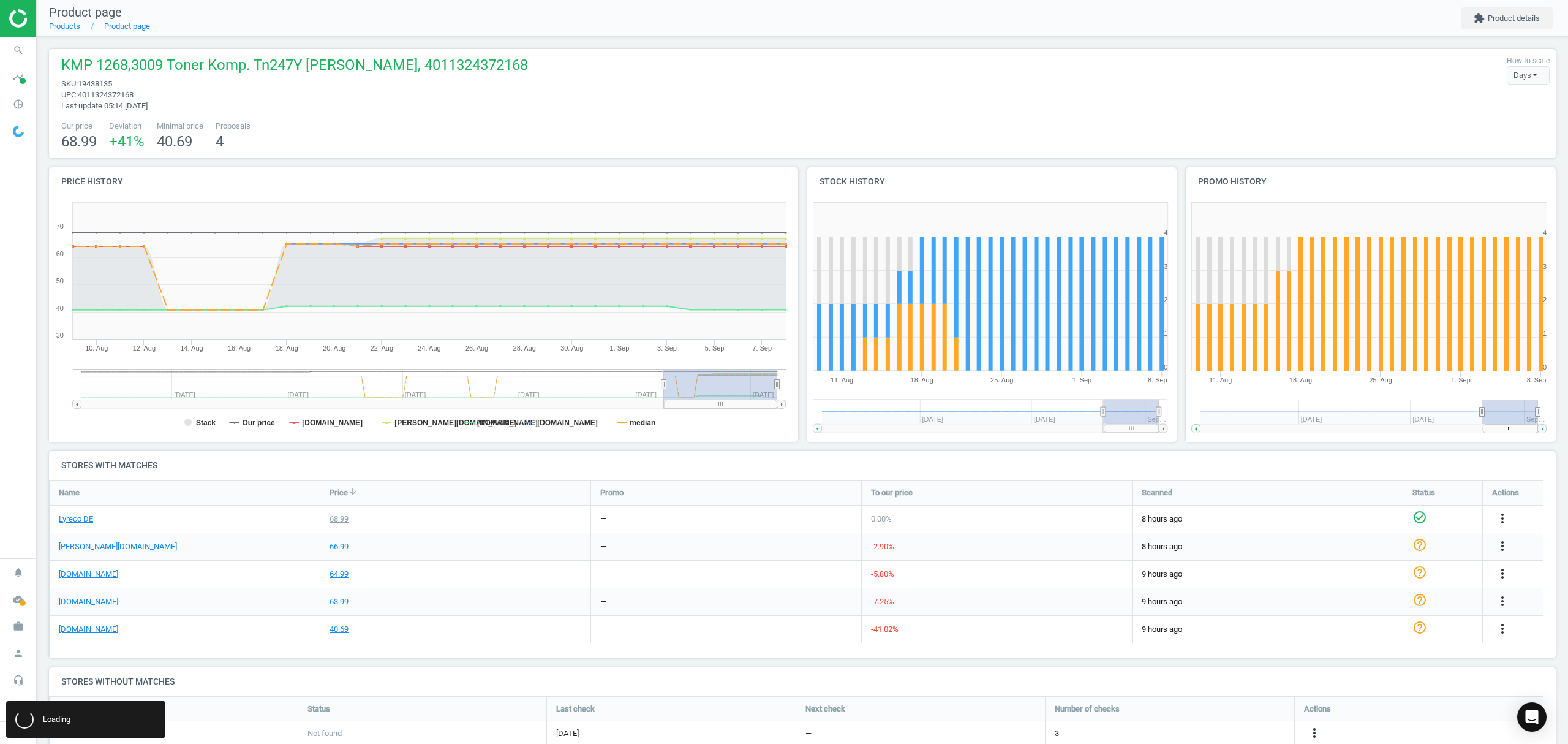
scroll to position [0, 0]
click at [67, 27] on link "Products" at bounding box center [65, 26] width 31 height 9
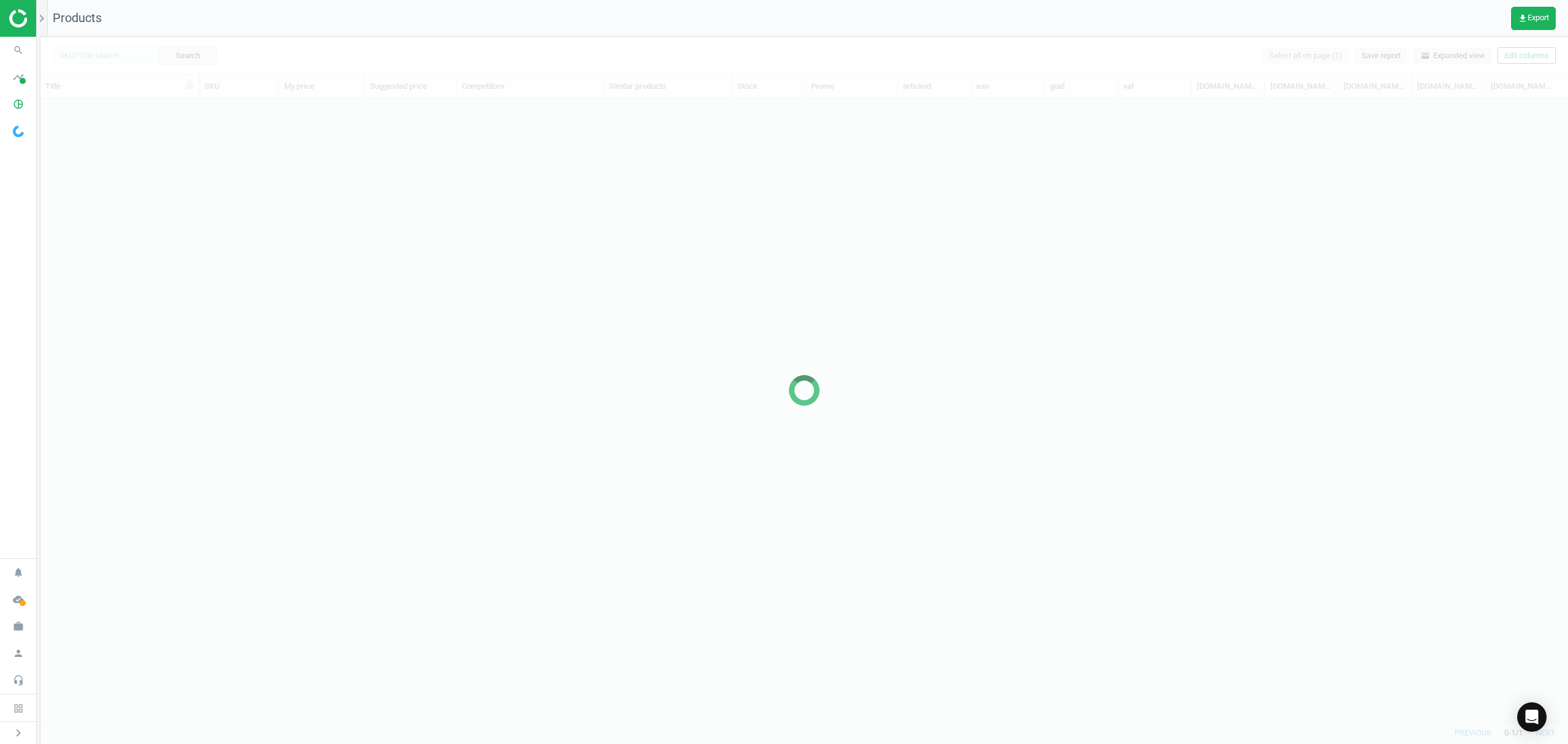
scroll to position [597, 1515]
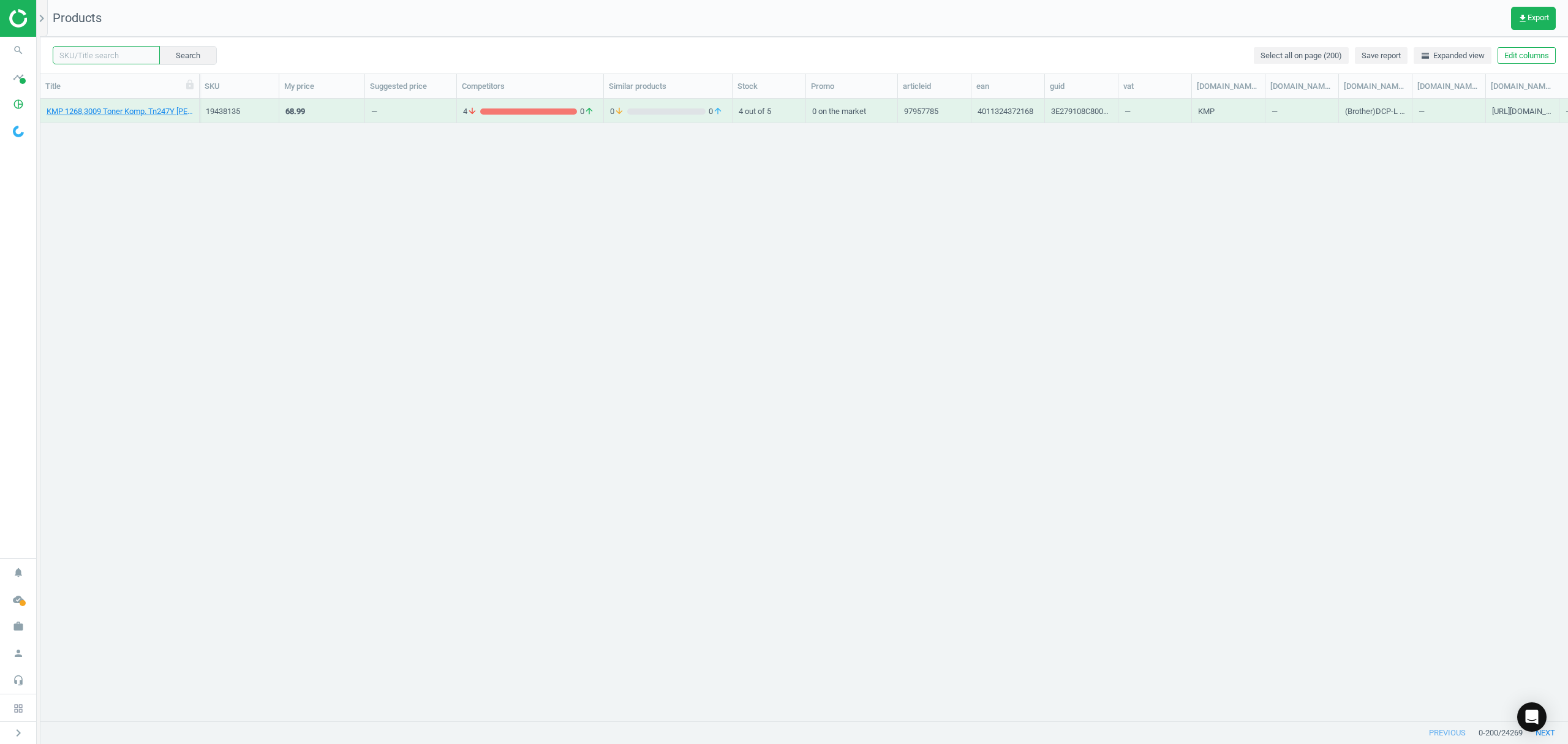
click at [92, 55] on input "text" at bounding box center [106, 55] width 107 height 19
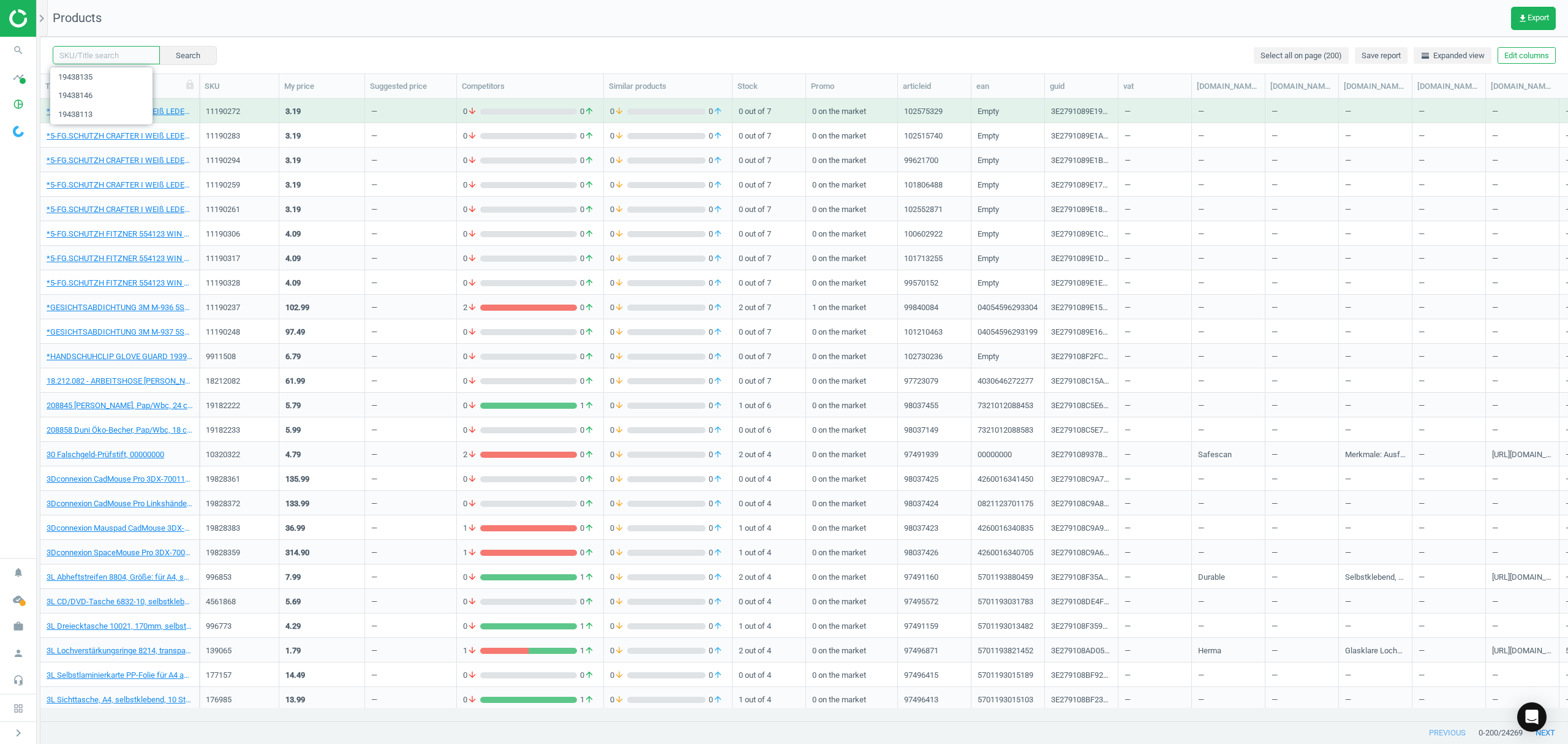
paste input "19438146"
type input "19438146"
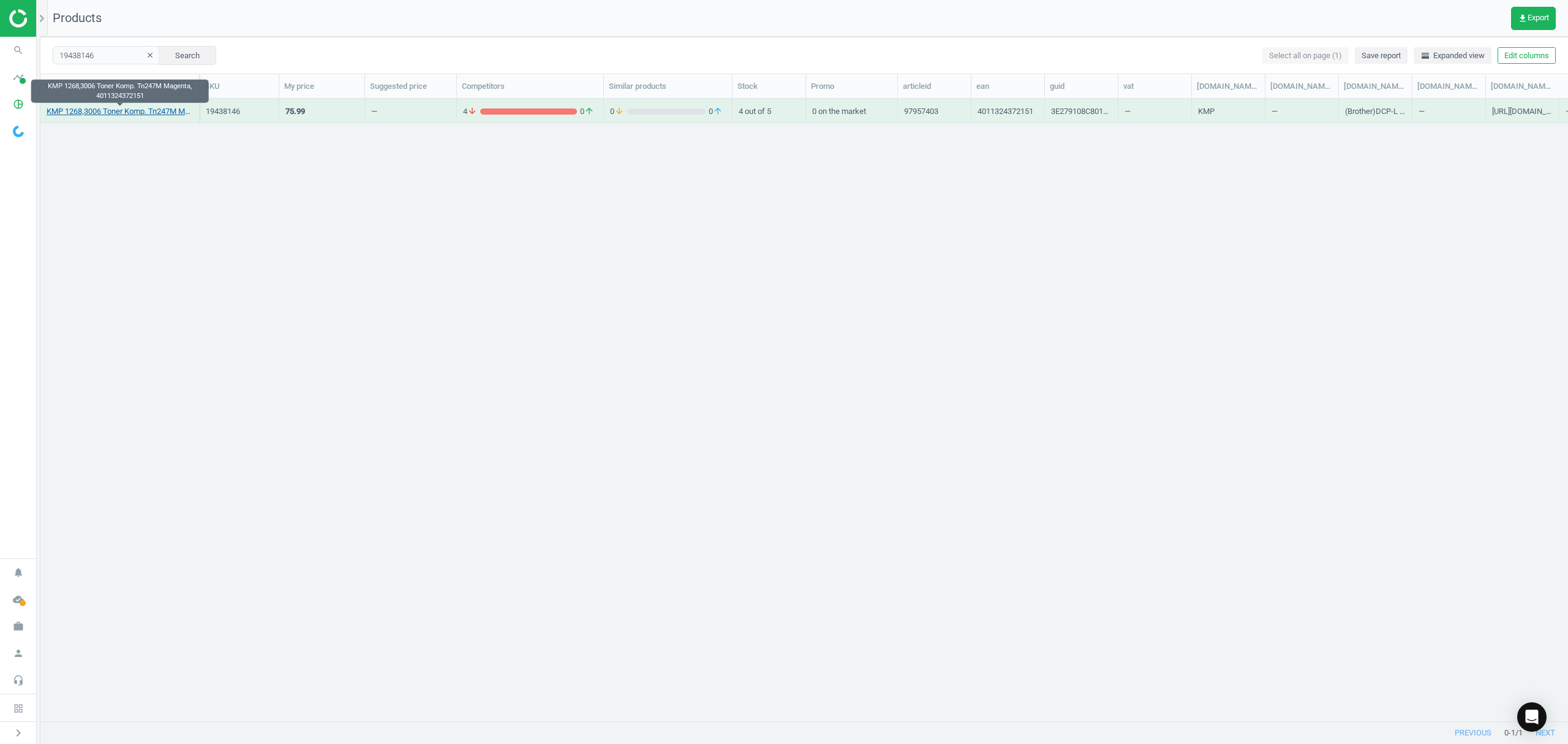
click at [120, 116] on link "KMP 1268,3006 Toner Komp. Tn247M Magenta, 4011324372151" at bounding box center [119, 111] width 146 height 11
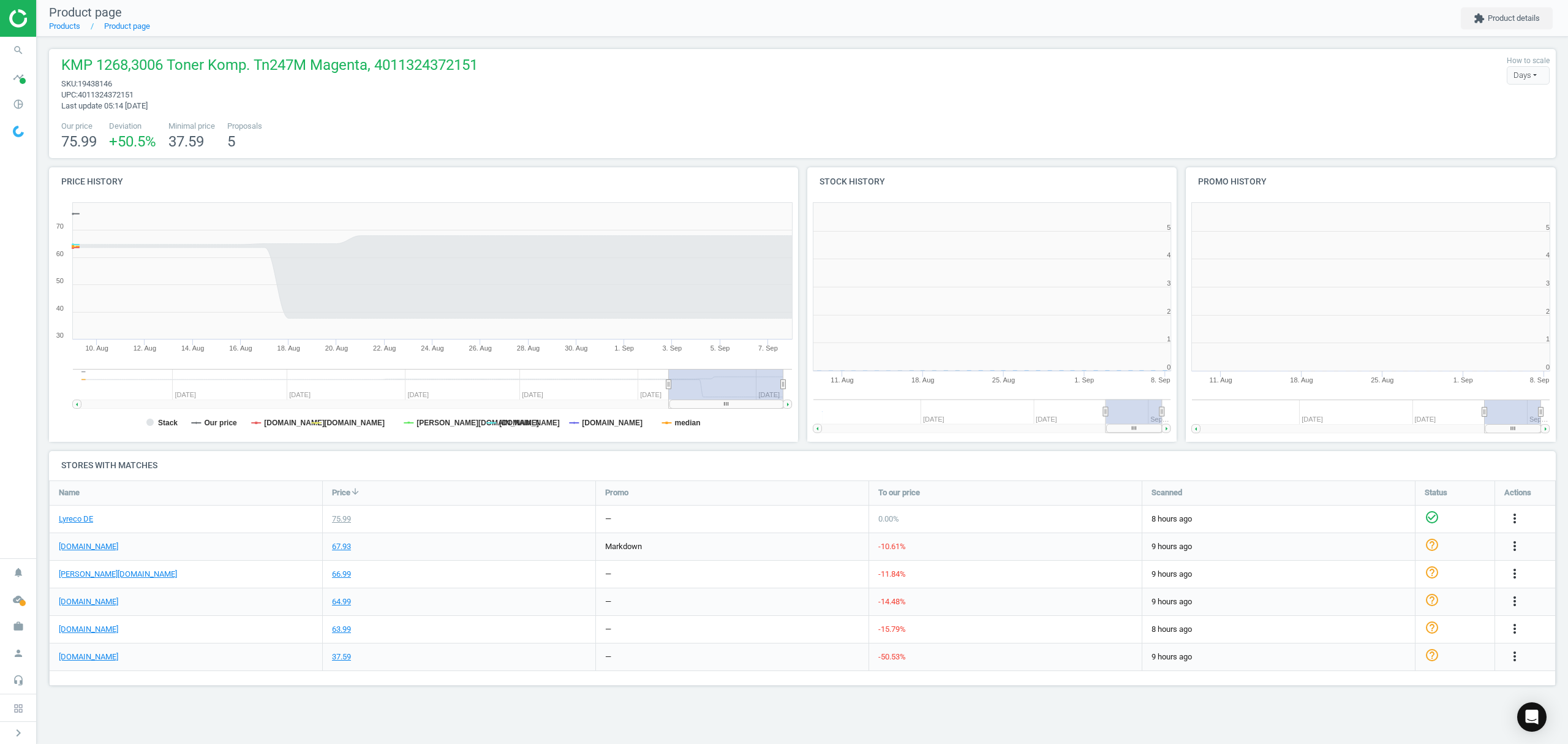
scroll to position [270, 394]
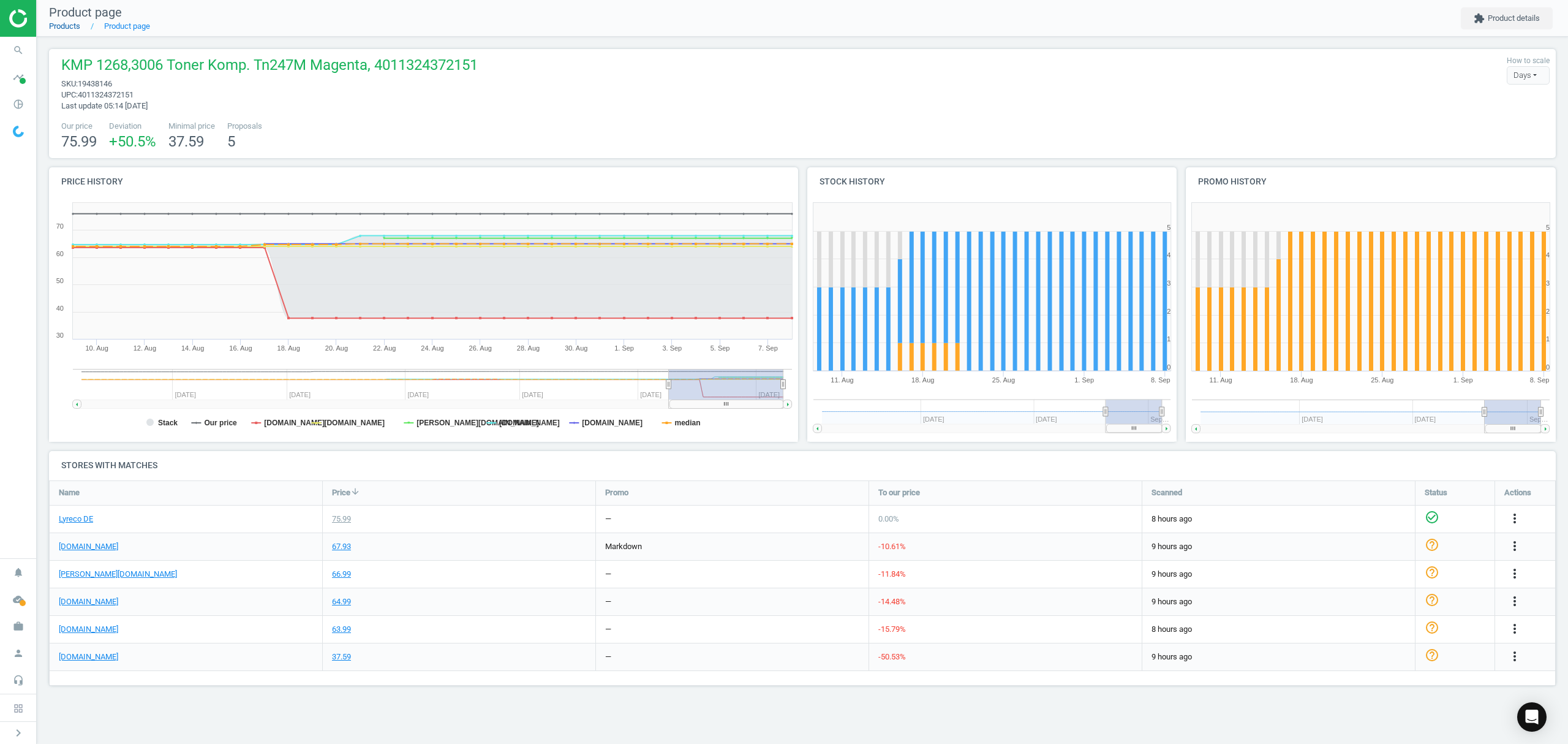
click at [64, 27] on link "Products" at bounding box center [65, 26] width 31 height 9
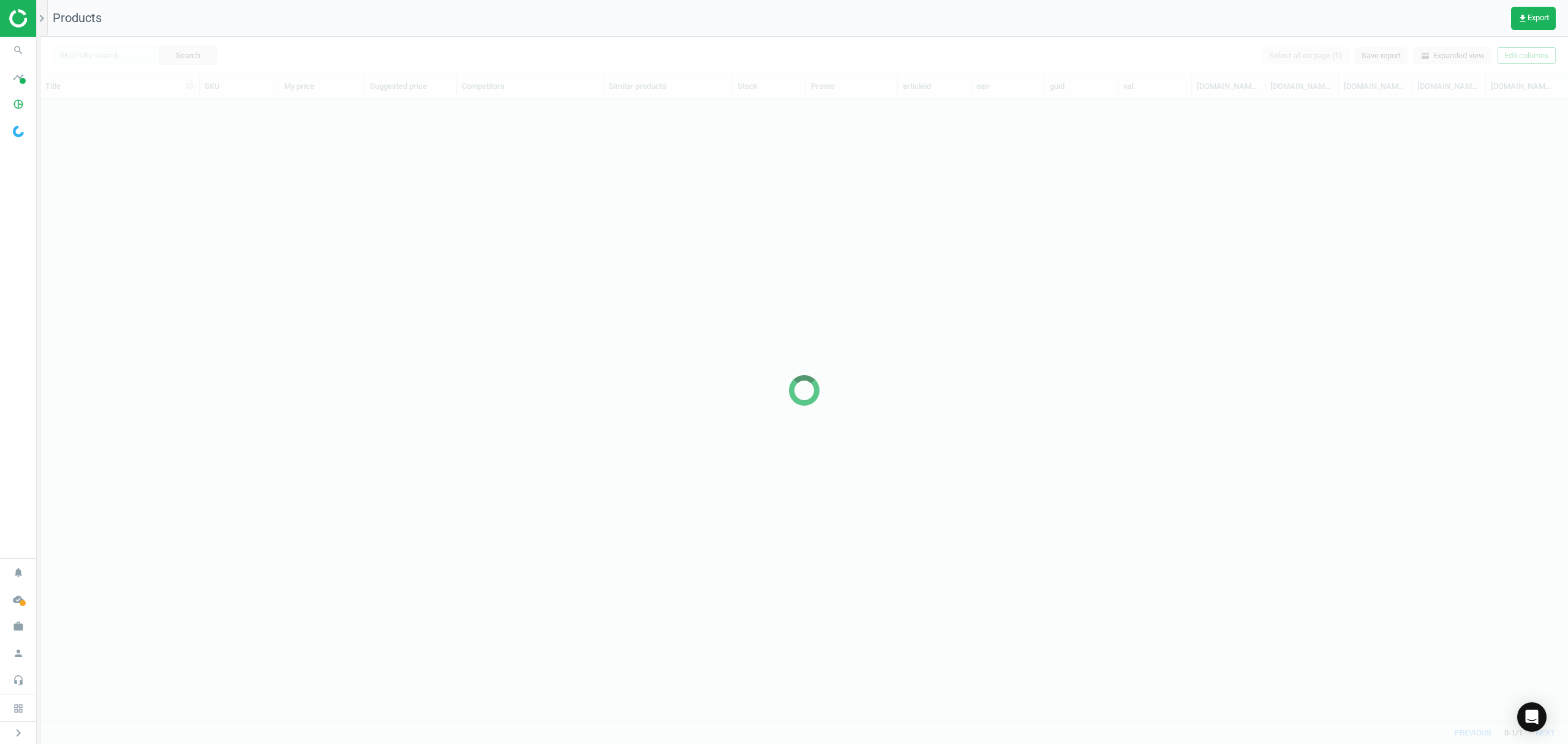
scroll to position [597, 1515]
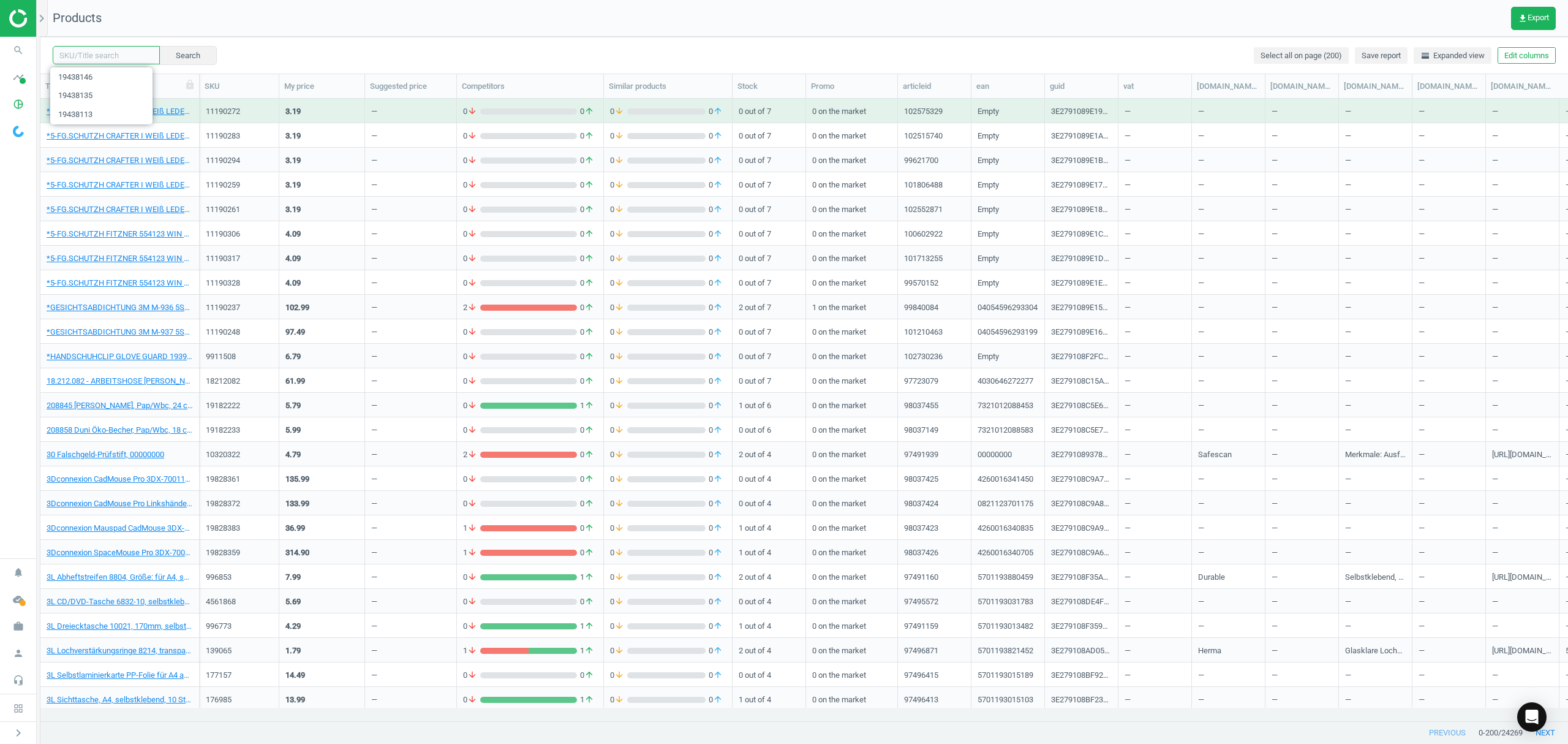
click at [108, 55] on input "text" at bounding box center [106, 55] width 107 height 19
paste input "19438157"
type input "19438157"
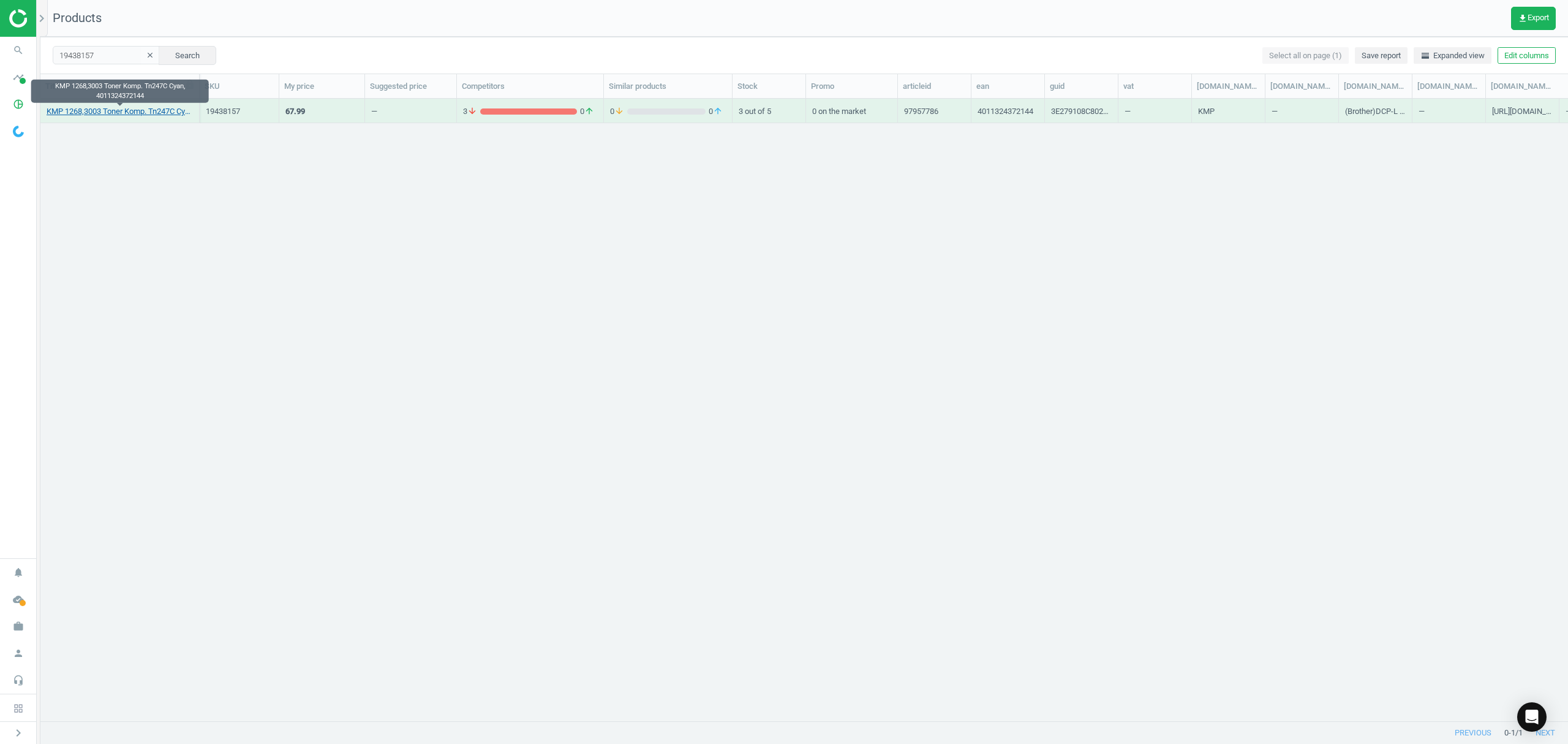
click at [107, 111] on link "KMP 1268,3003 Toner Komp. Tn247C Cyan, 4011324372144" at bounding box center [119, 111] width 146 height 11
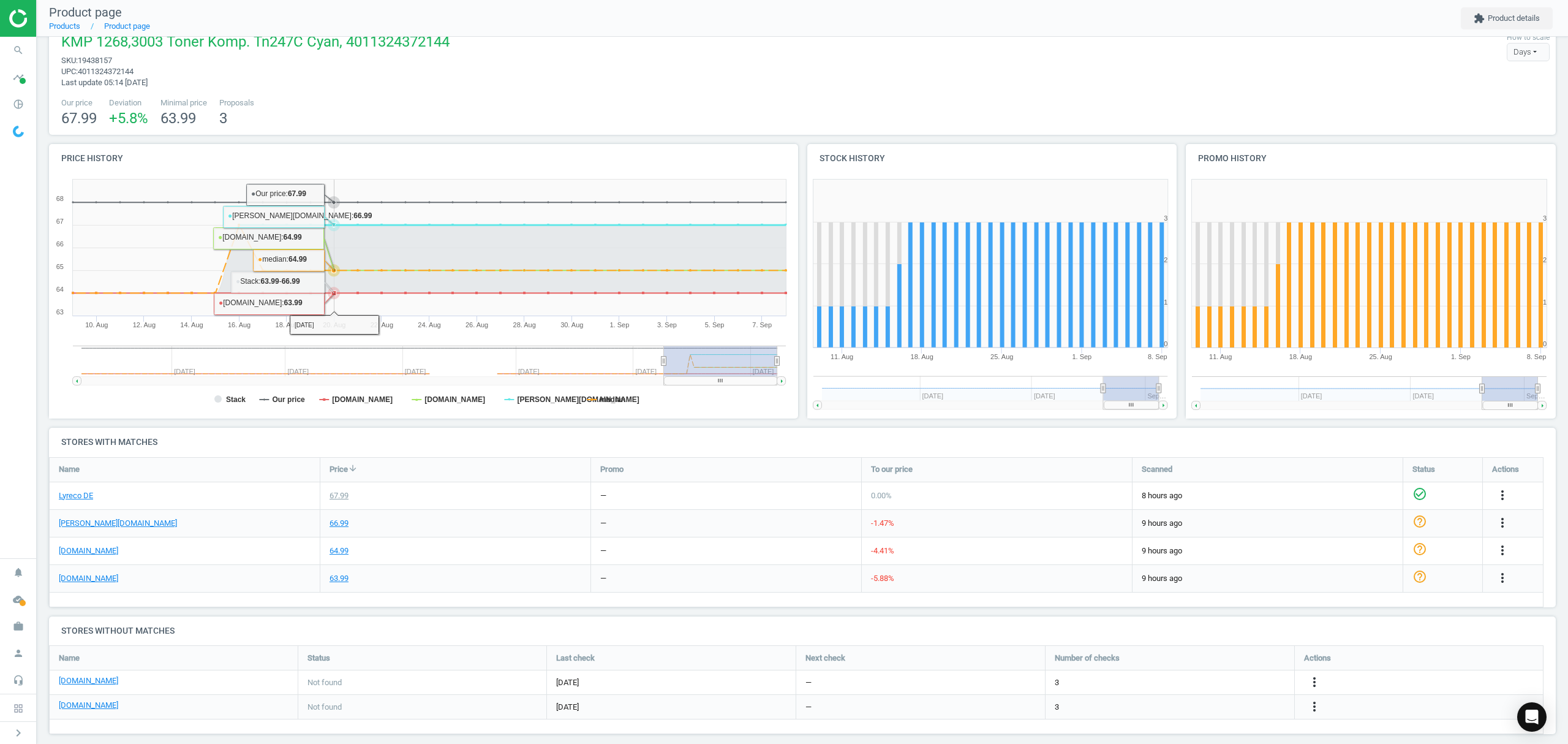
scroll to position [35, 0]
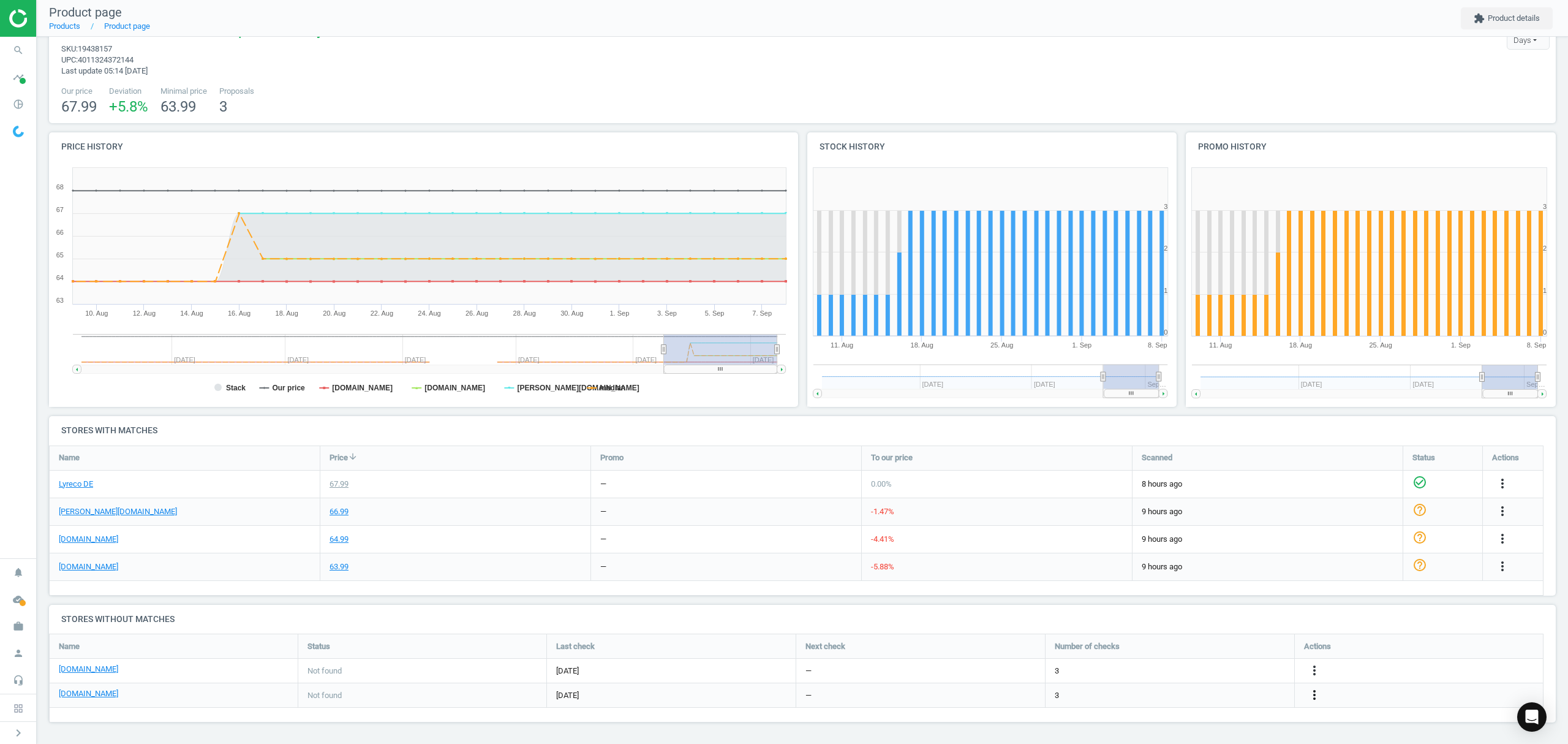
click at [1316, 694] on icon "more_vert" at bounding box center [1314, 695] width 15 height 15
click at [1226, 697] on link "Edit URL/product option" at bounding box center [1218, 696] width 168 height 19
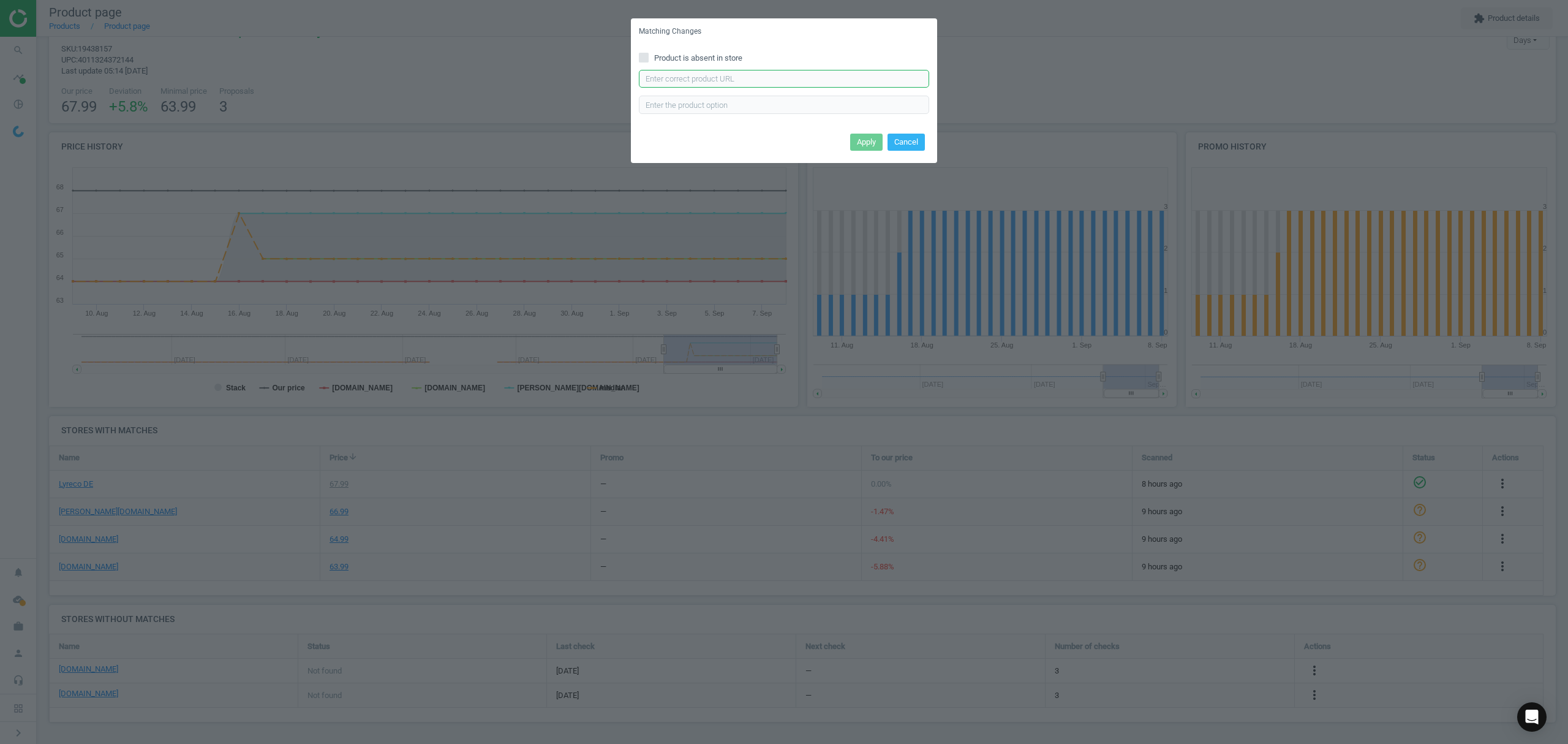
click at [757, 75] on input "text" at bounding box center [784, 78] width 291 height 19
paste input "https://www.tonerpartner.de/tn-247-c/ToMax-Premium-ersetzt-Brother-TN-247C-Tone…"
type input "https://www.tonerpartner.de/tn-247-c/ToMax-Premium-ersetzt-Brother-TN-247C-Tone…"
click at [870, 135] on button "Apply" at bounding box center [866, 141] width 32 height 17
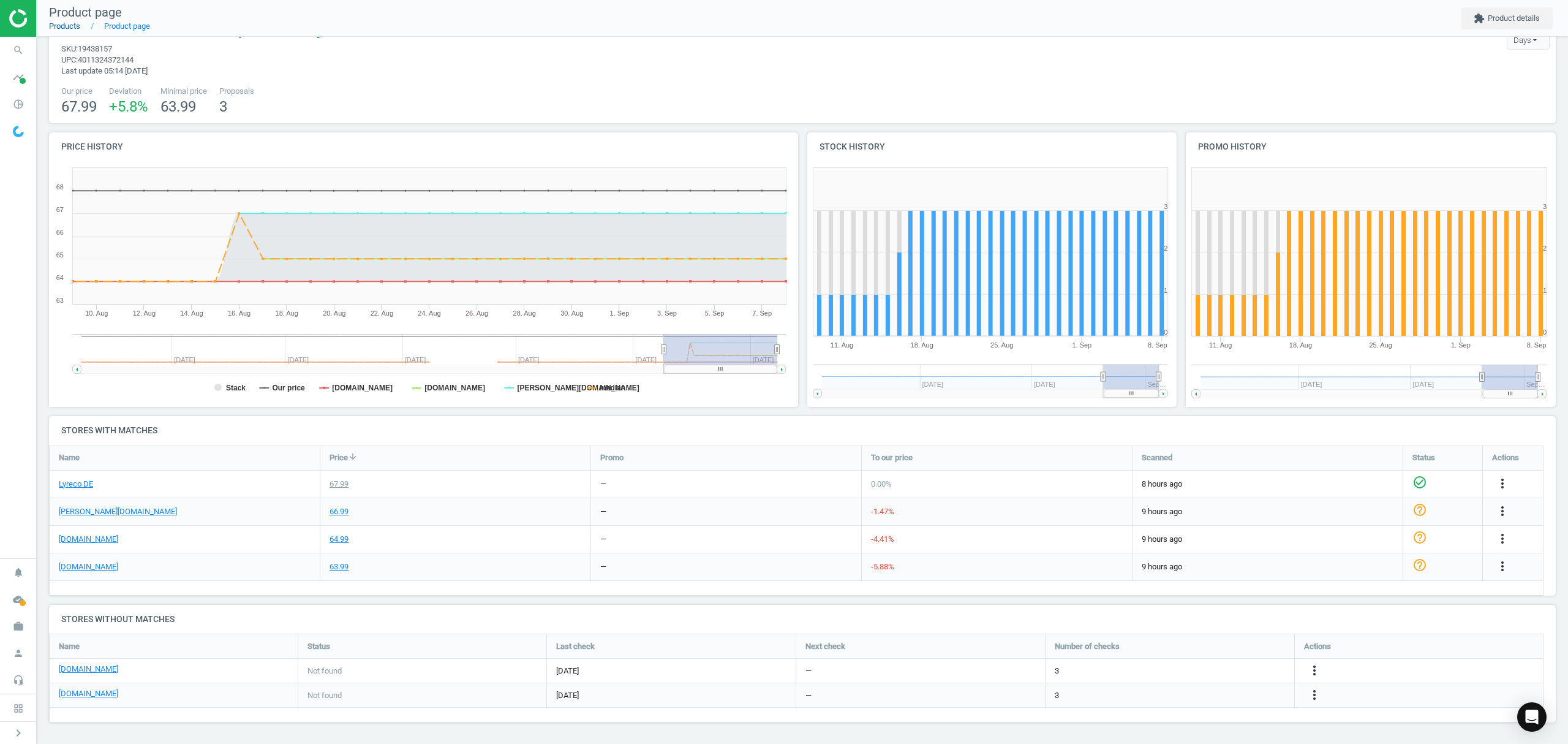
click at [66, 25] on link "Products" at bounding box center [65, 26] width 31 height 9
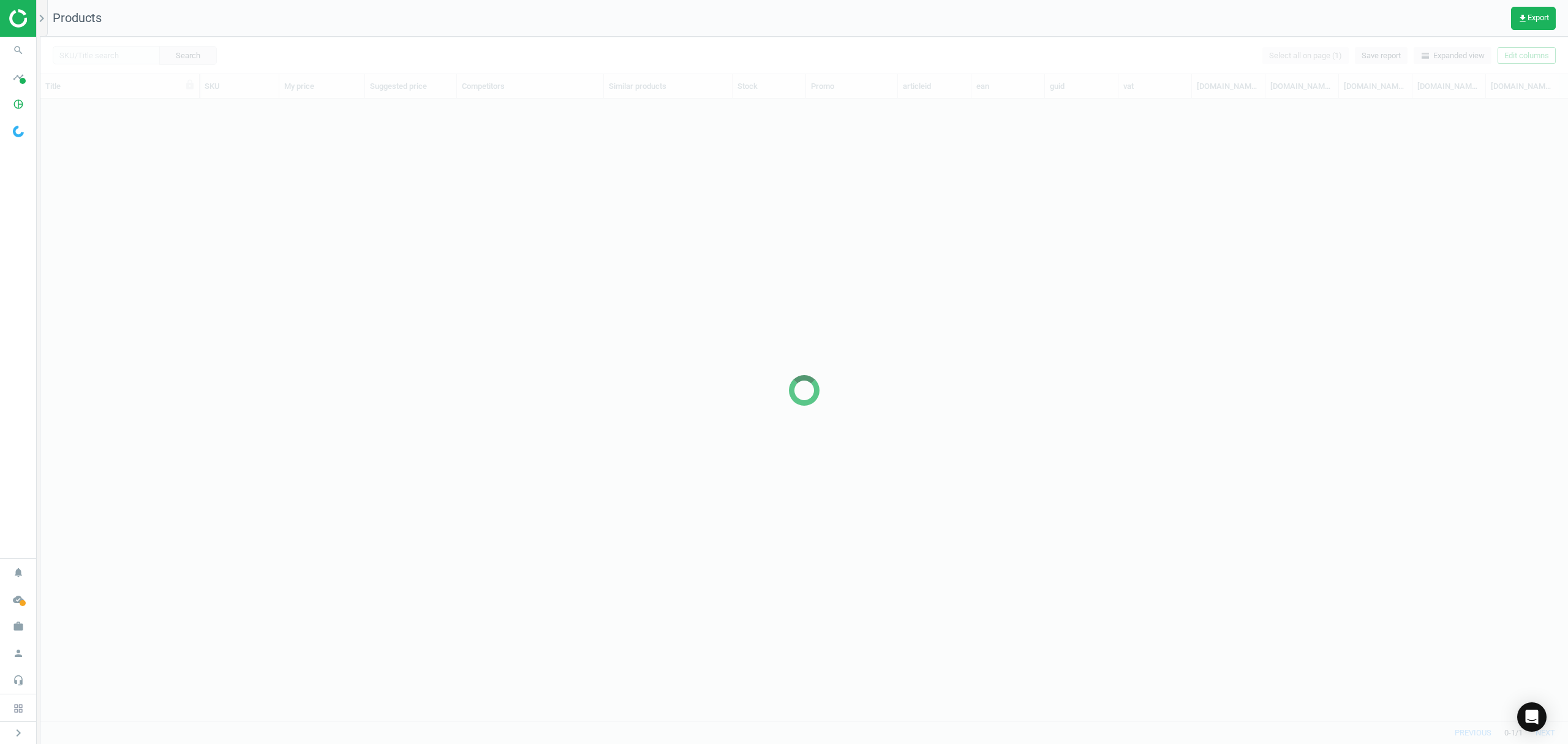
scroll to position [597, 1515]
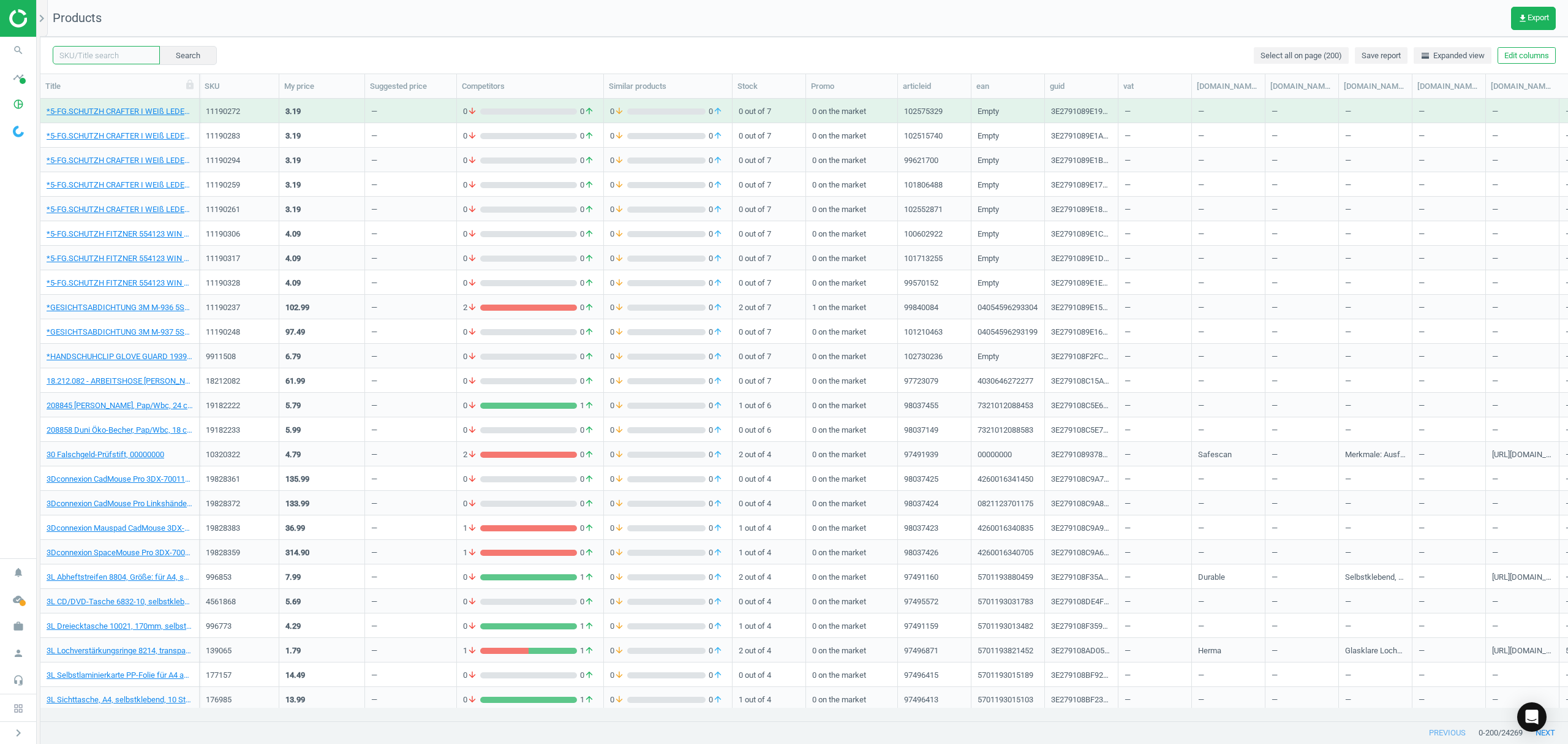
click at [103, 53] on input "text" at bounding box center [106, 55] width 107 height 19
paste input "19438113"
type input "19438113"
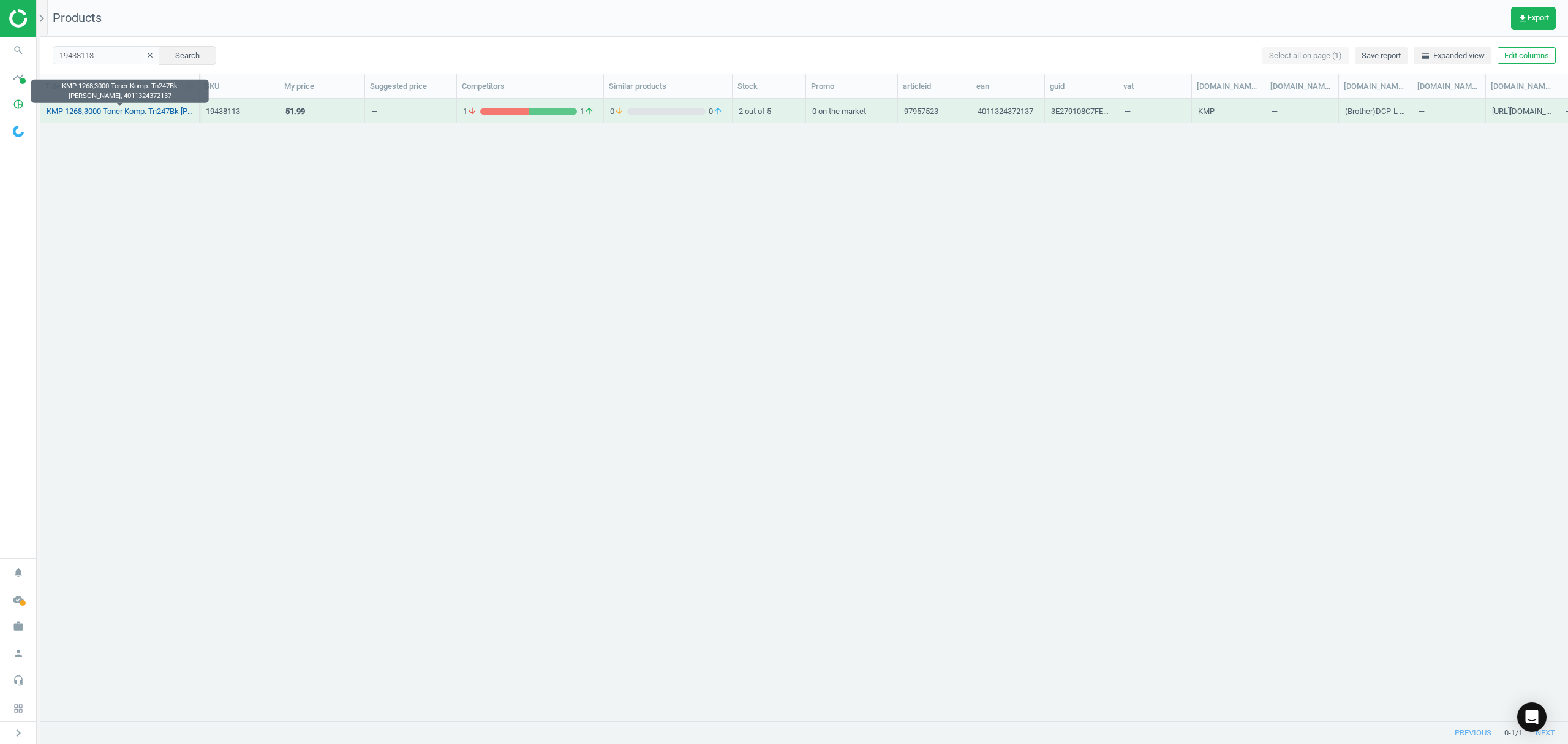
click at [73, 111] on link "KMP 1268,3000 Toner Komp. Tn247Bk Schwarz, 4011324372137" at bounding box center [119, 111] width 146 height 11
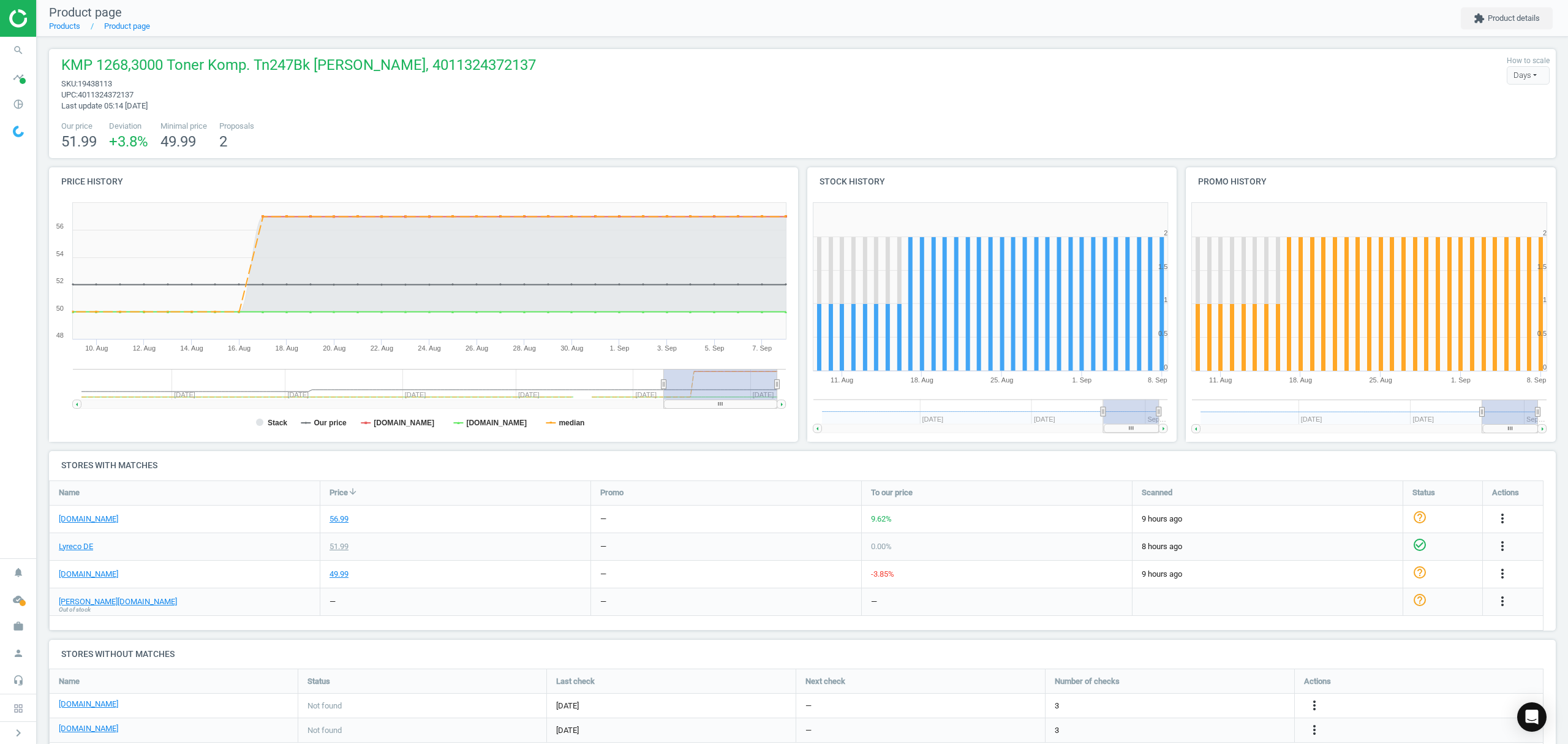
scroll to position [35, 0]
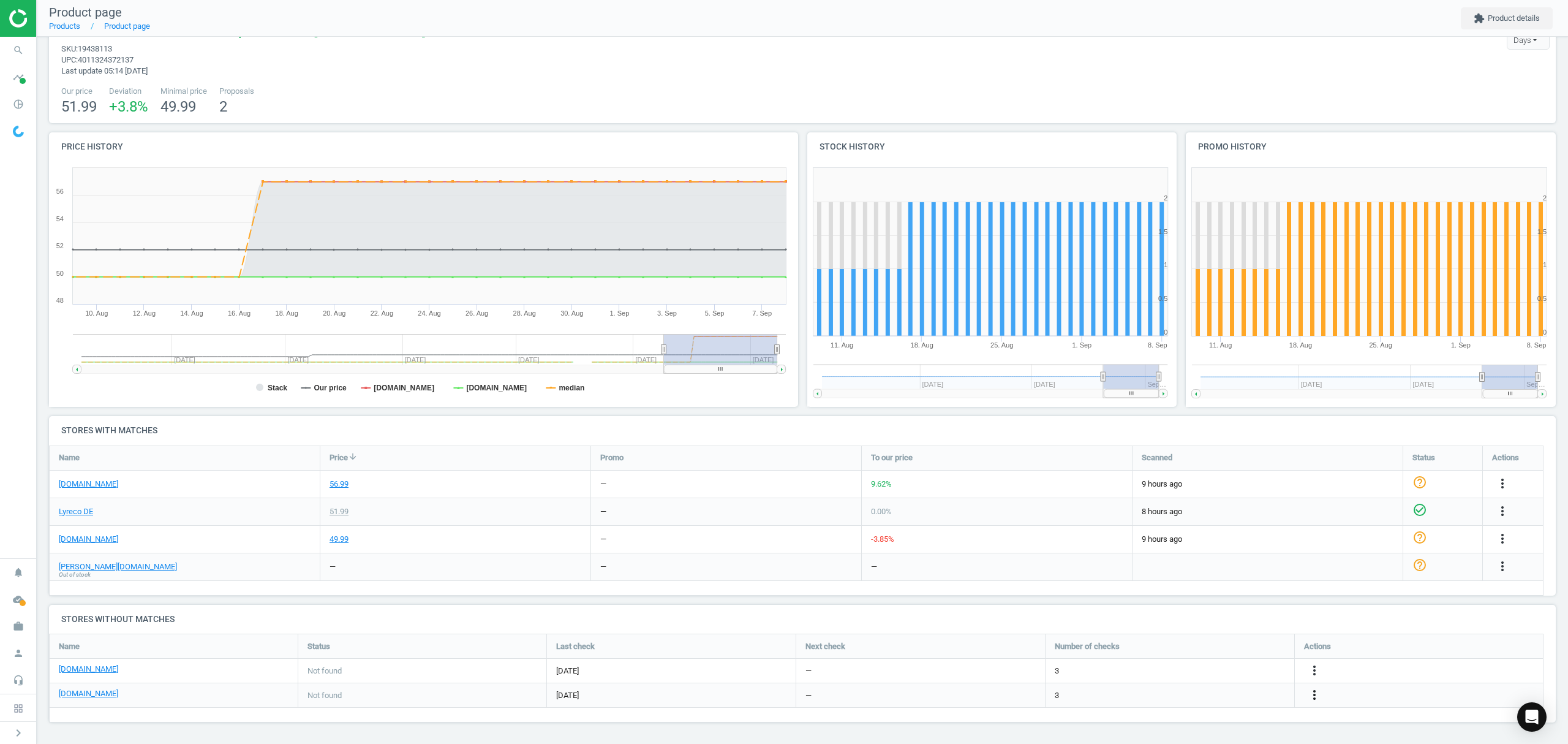
click at [1315, 694] on icon "more_vert" at bounding box center [1314, 695] width 15 height 15
click at [1176, 700] on link "Edit URL/product option" at bounding box center [1218, 696] width 168 height 19
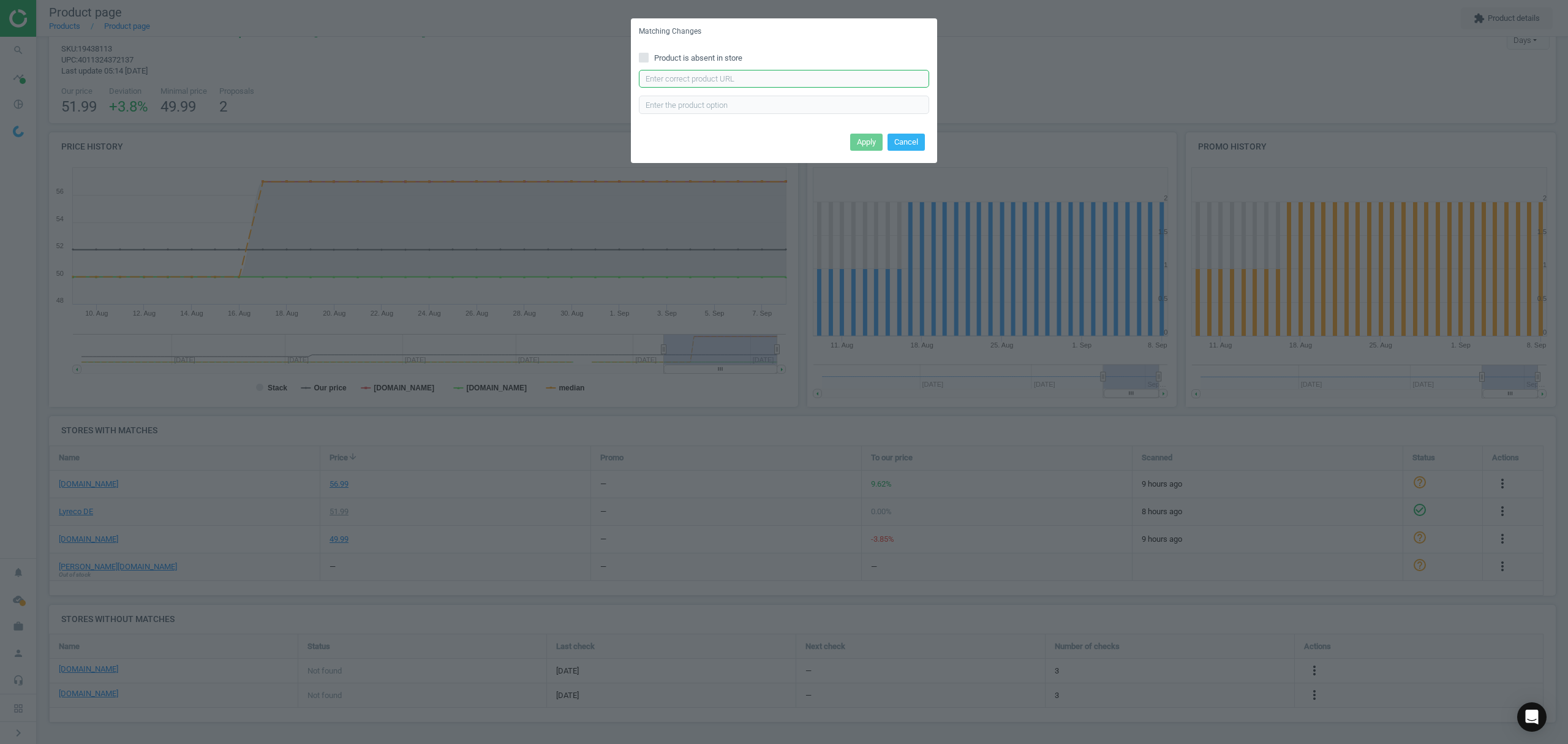
click at [765, 82] on input "text" at bounding box center [784, 78] width 291 height 19
paste input "https://www.tonerpartner.de/tn-247-bk/ToMax-Premium-ersetzt-Brother-TN-247BK-To…"
type input "https://www.tonerpartner.de/tn-247-bk/ToMax-Premium-ersetzt-Brother-TN-247BK-To…"
click at [857, 142] on button "Apply" at bounding box center [866, 141] width 32 height 17
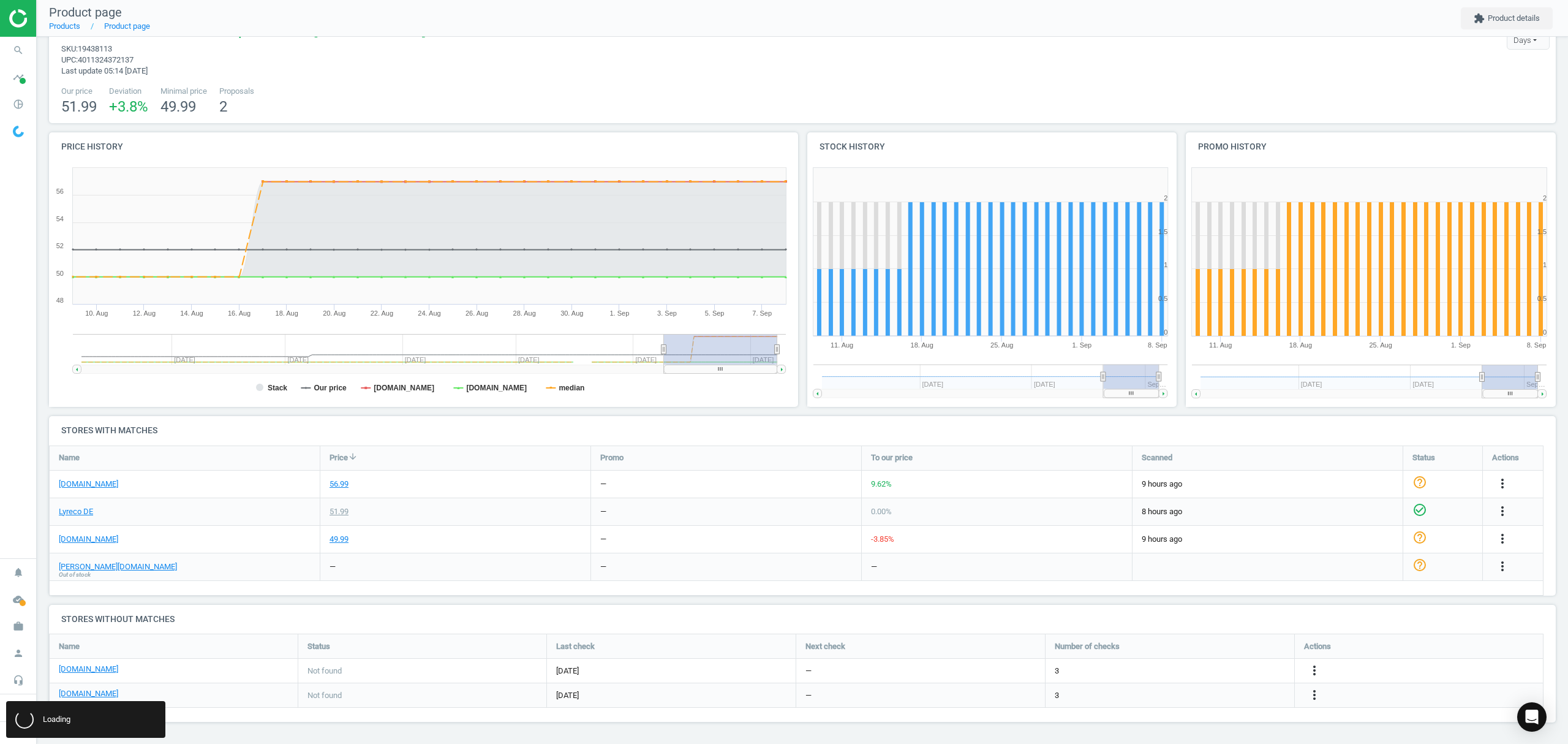
scroll to position [0, 0]
click at [67, 27] on link "Products" at bounding box center [65, 26] width 31 height 9
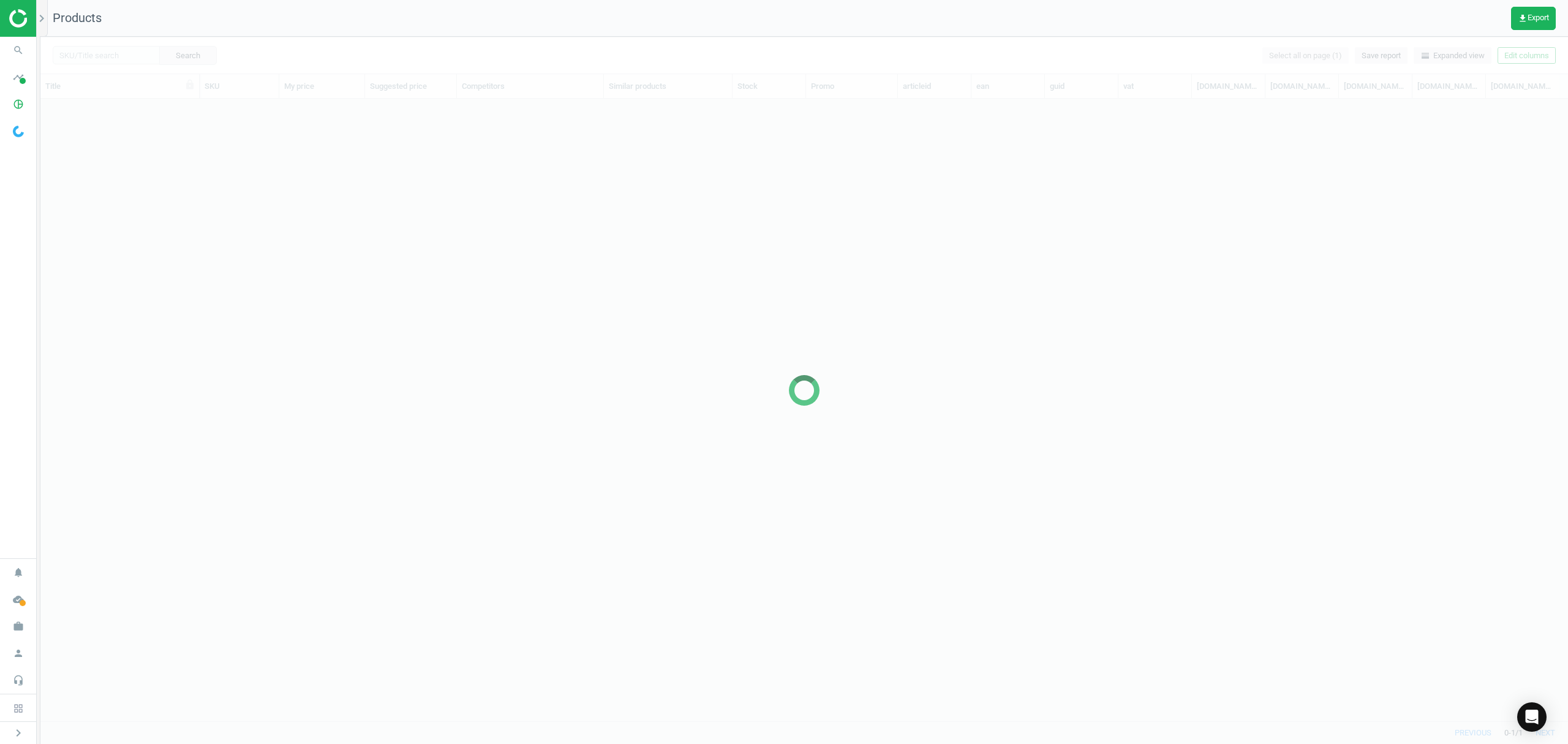
scroll to position [597, 1515]
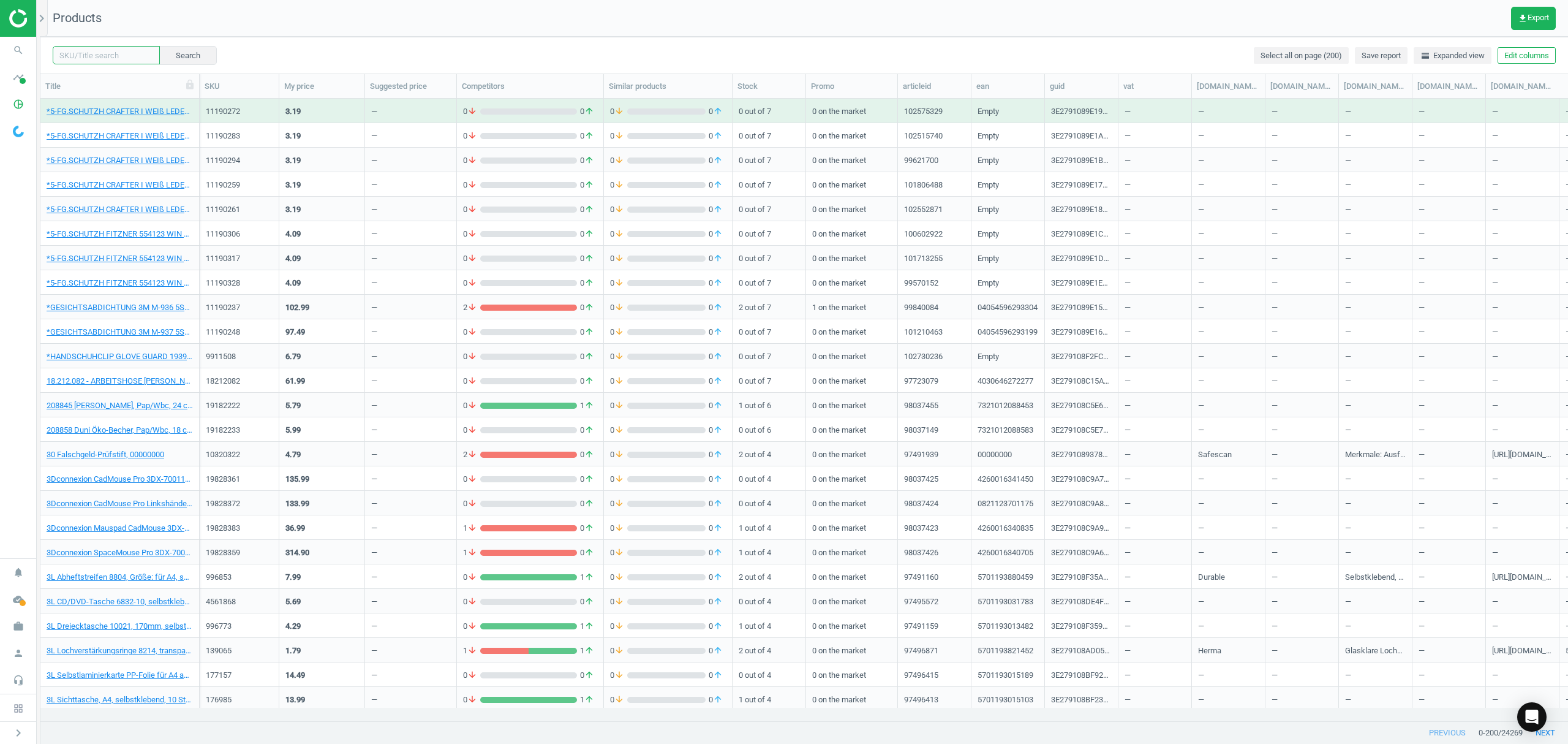
drag, startPoint x: 95, startPoint y: 57, endPoint x: 135, endPoint y: 55, distance: 40.0
click at [95, 57] on input "text" at bounding box center [106, 55] width 107 height 19
paste input "6321828"
type input "6321828"
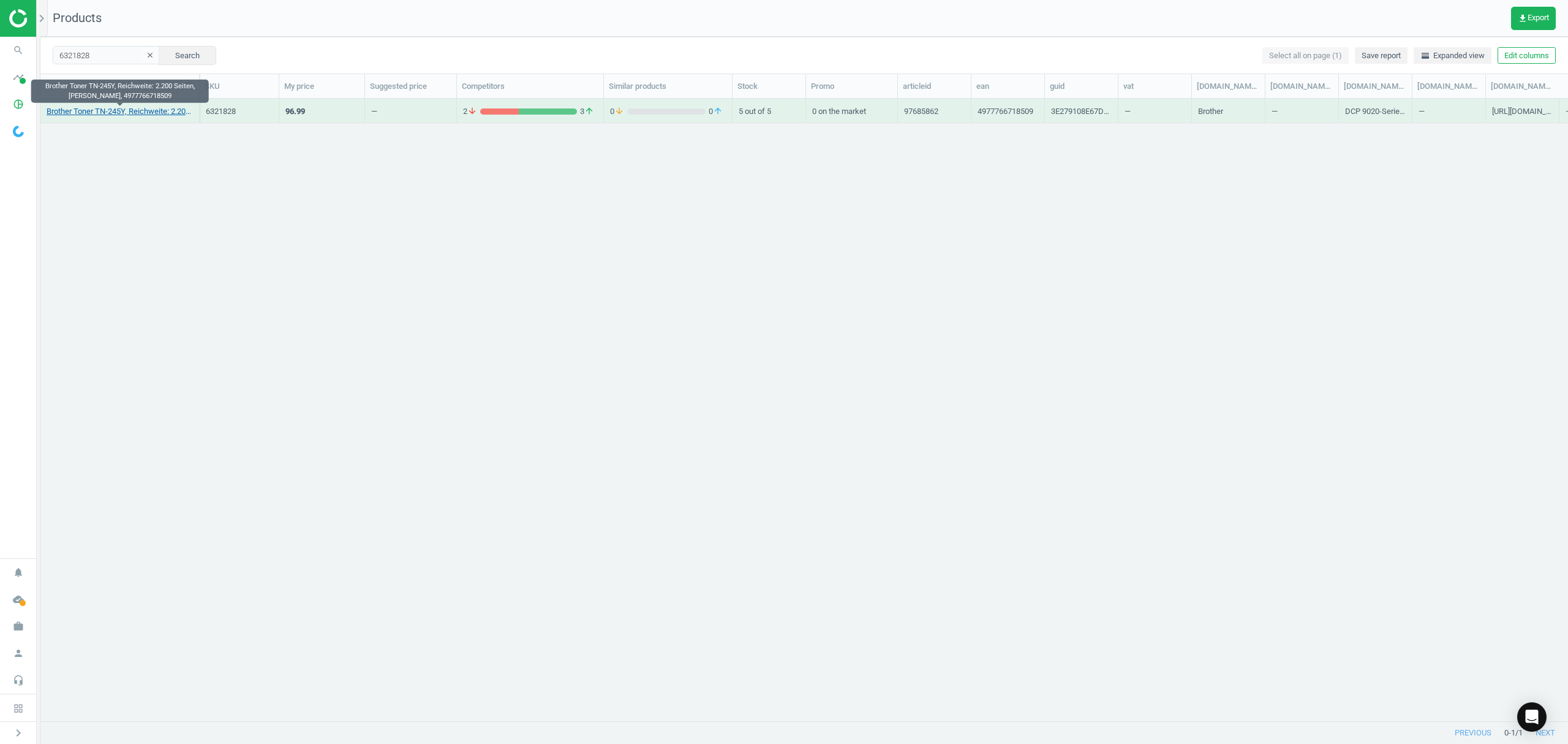
click at [107, 111] on link "Brother Toner TN-245Y, Reichweite: 2.200 Seiten, gelb, 4977766718509" at bounding box center [119, 111] width 146 height 11
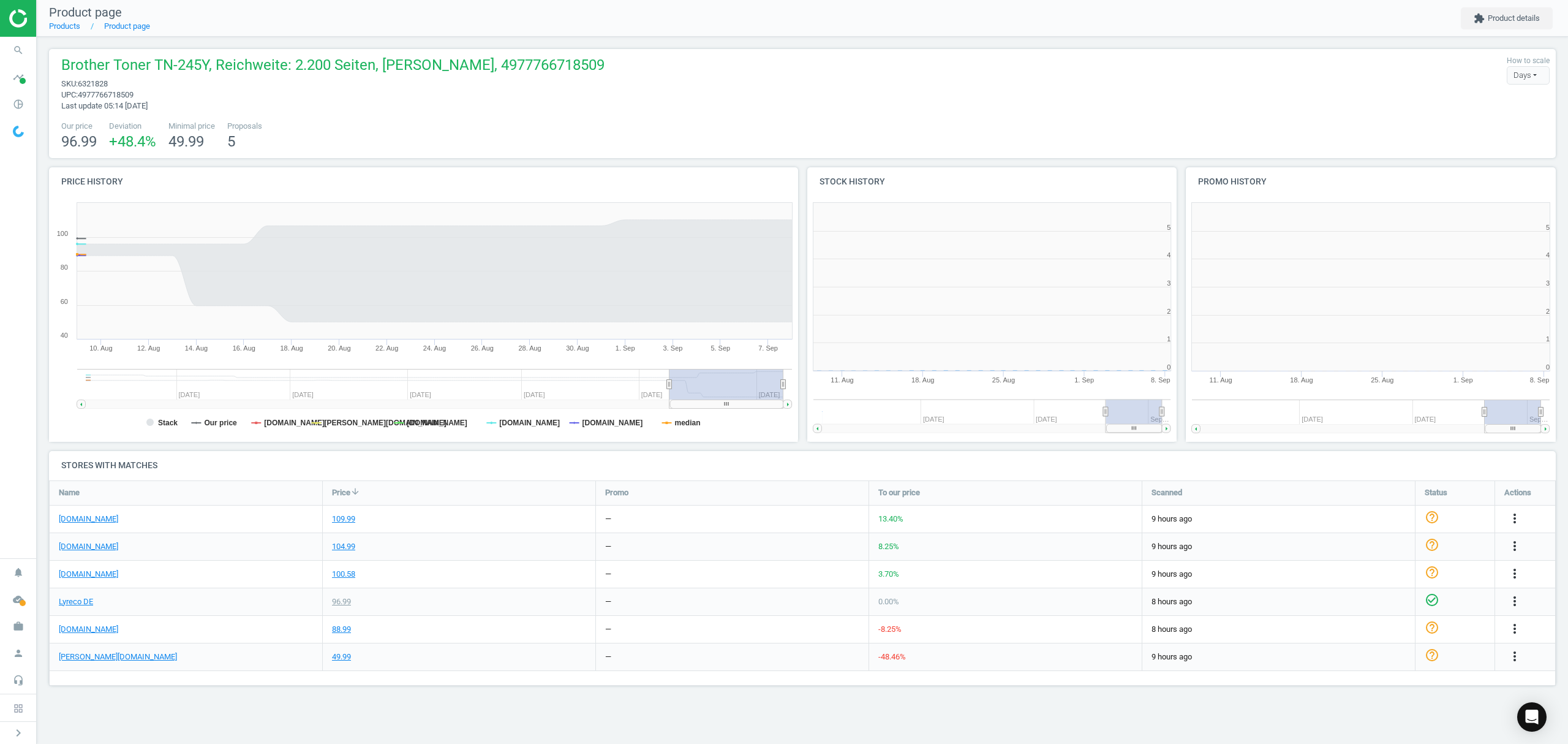
scroll to position [270, 394]
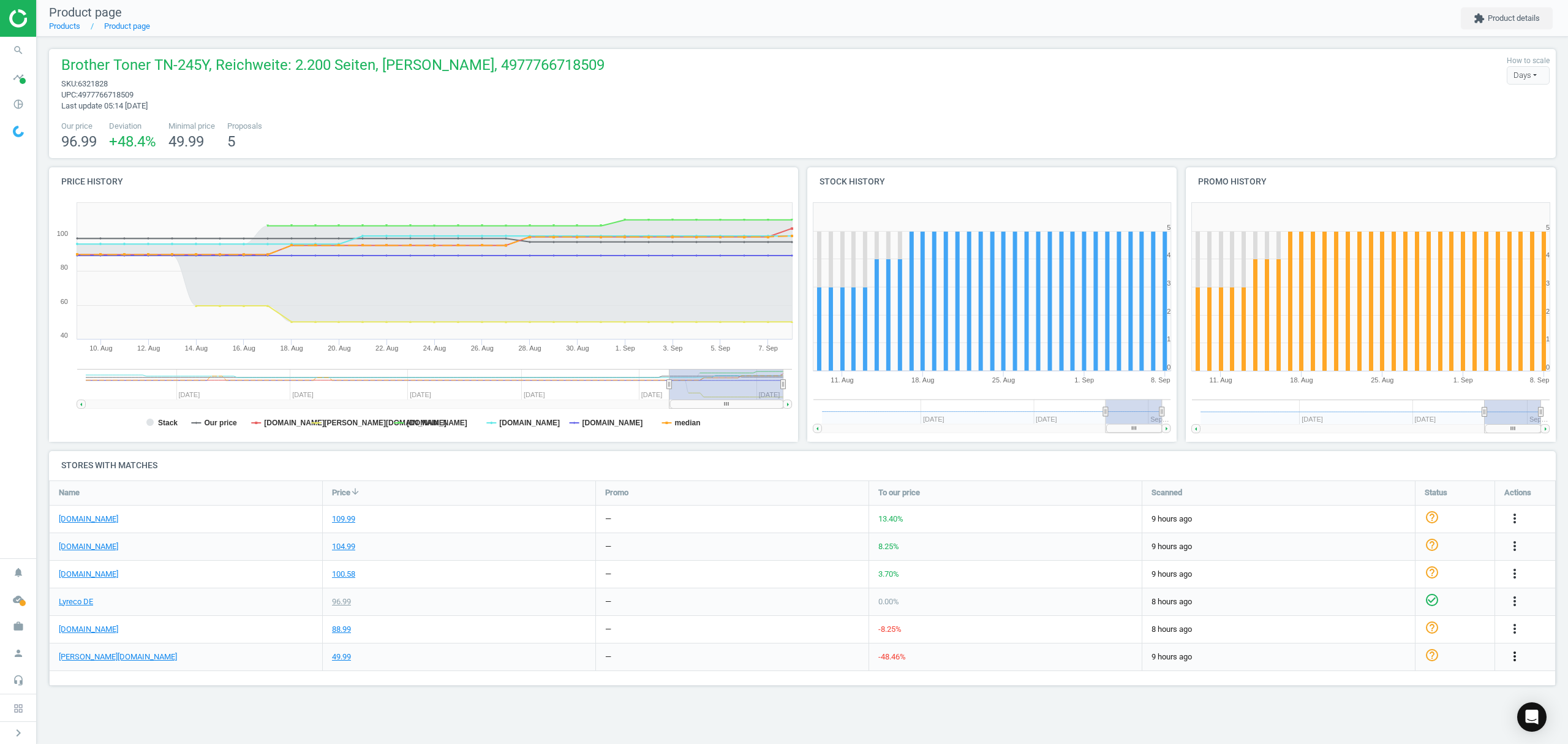
click at [1514, 652] on icon "more_vert" at bounding box center [1515, 656] width 15 height 15
click at [1365, 675] on link "Edit URL/product option" at bounding box center [1419, 677] width 168 height 19
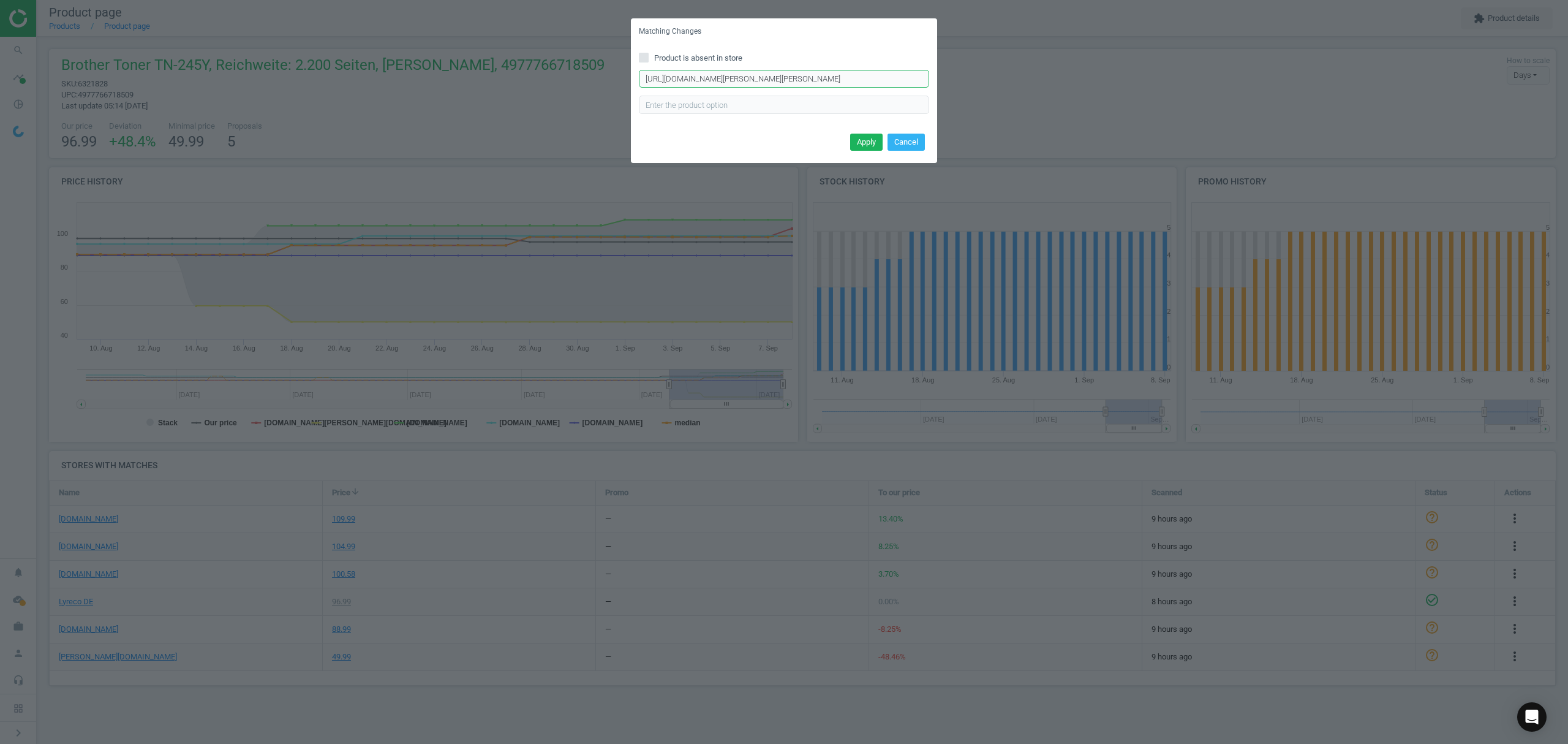
click at [732, 78] on input "https://www.otto-office.com/de/OTTO-Office-Toner-ersetzt-Brother-TN-245Y/3494/p…" at bounding box center [784, 78] width 291 height 19
paste input "Toner-TN-245Y/16594/p?wkid=OO-4-DERbLW5gWMpvJdvA7S&product=bundle"
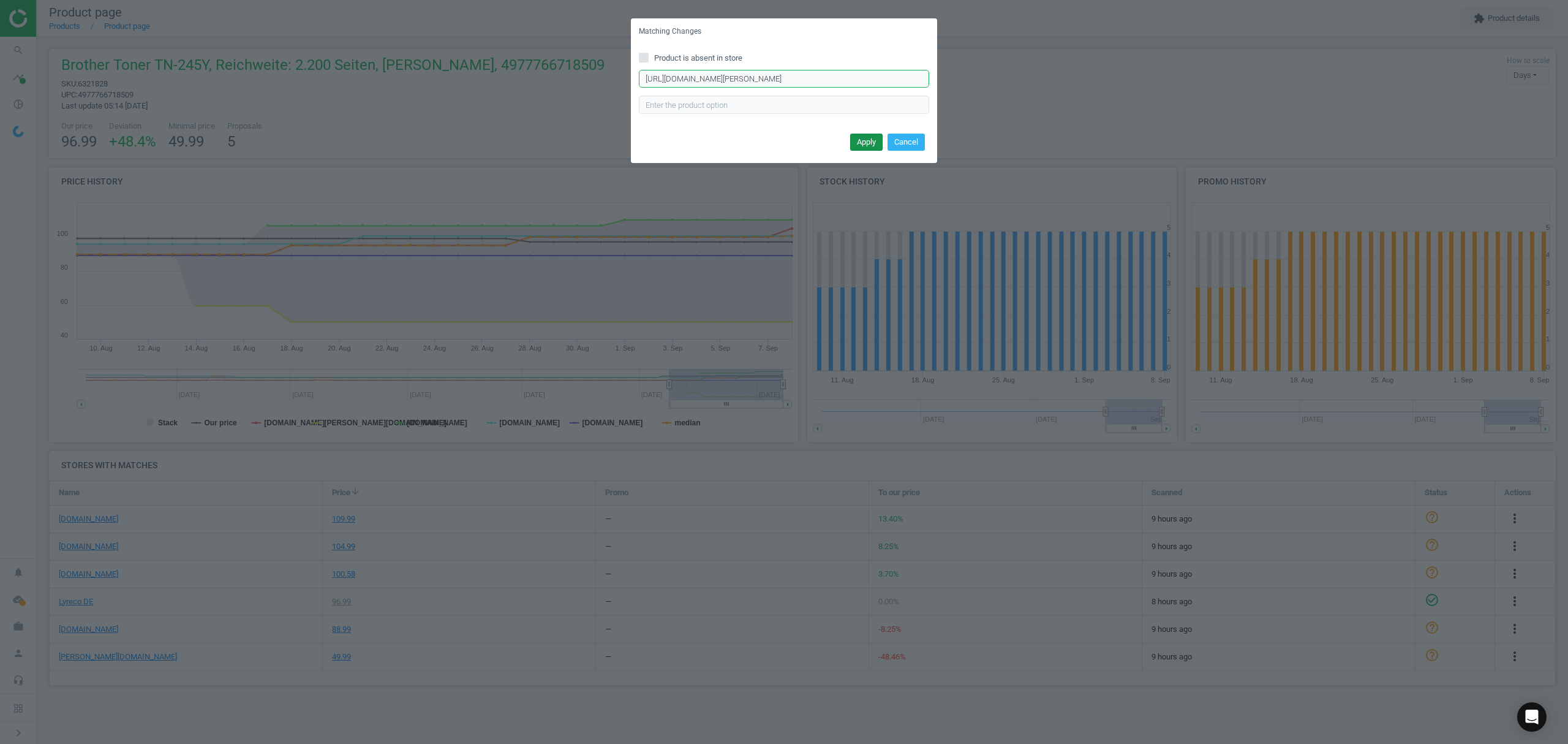
type input "https://www.otto-office.com/de/Toner-TN-245Y/16594/p?wkid=OO-4-DERbLW5gWMpvJdvA…"
click at [866, 136] on button "Apply" at bounding box center [866, 141] width 32 height 17
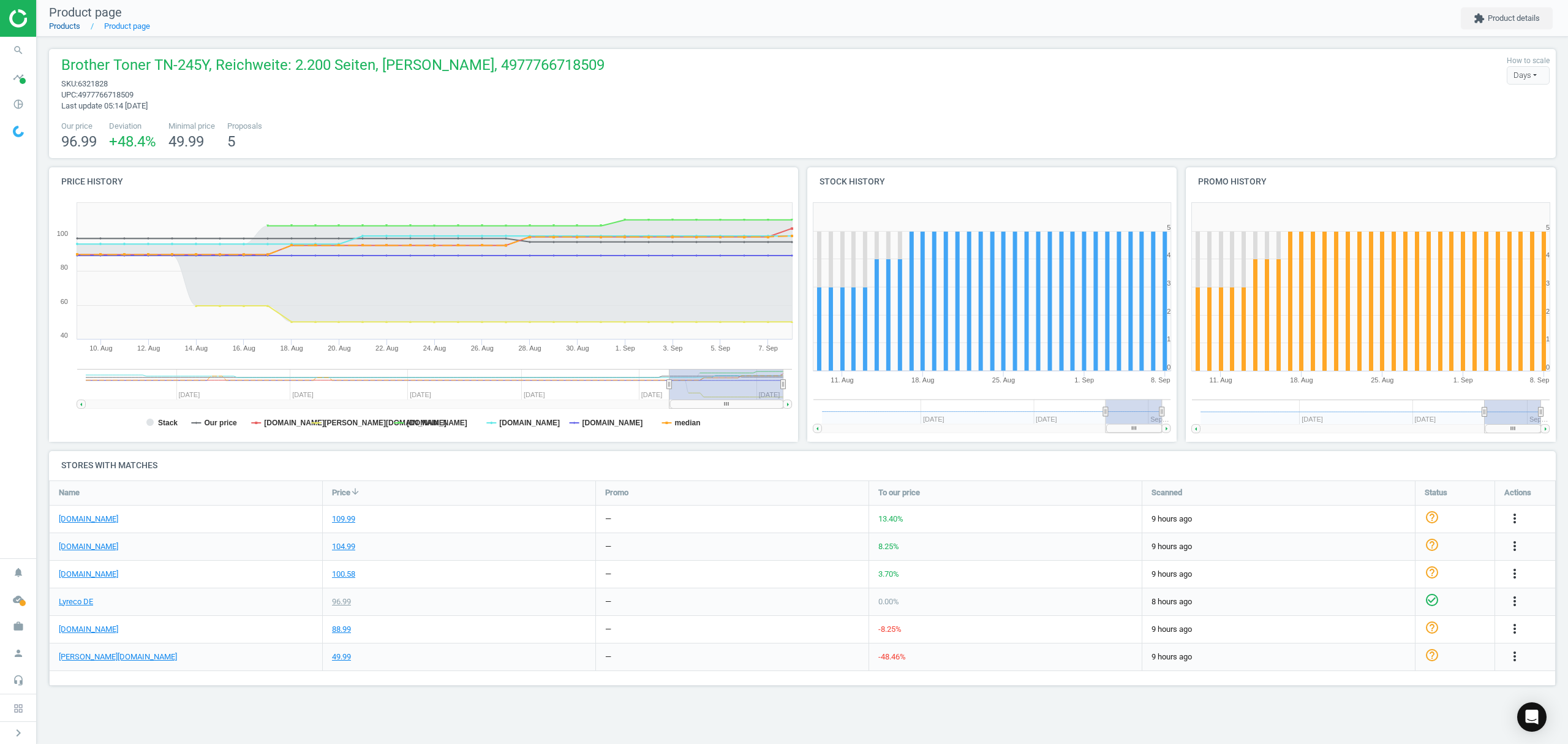
click at [61, 28] on link "Products" at bounding box center [65, 26] width 31 height 9
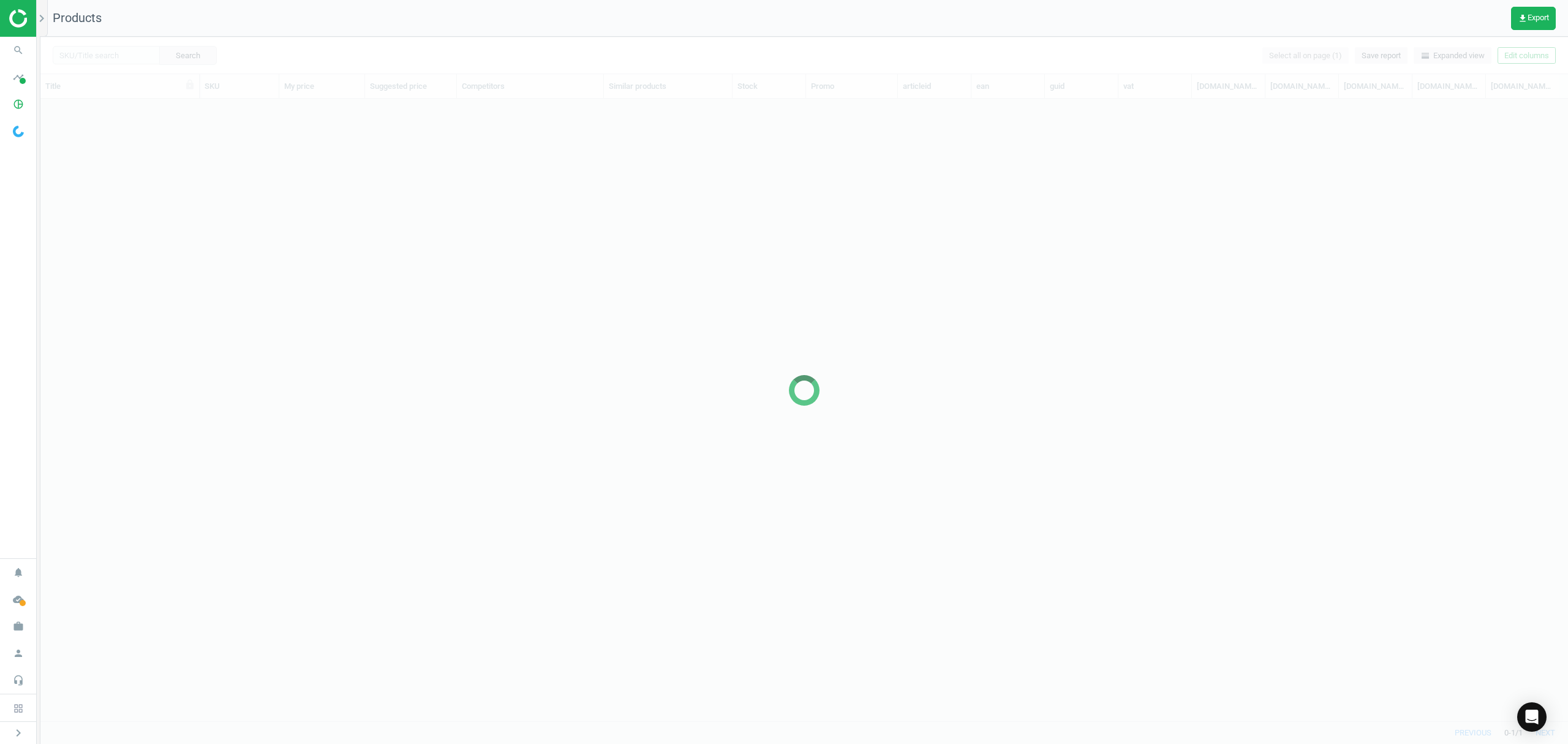
scroll to position [597, 1515]
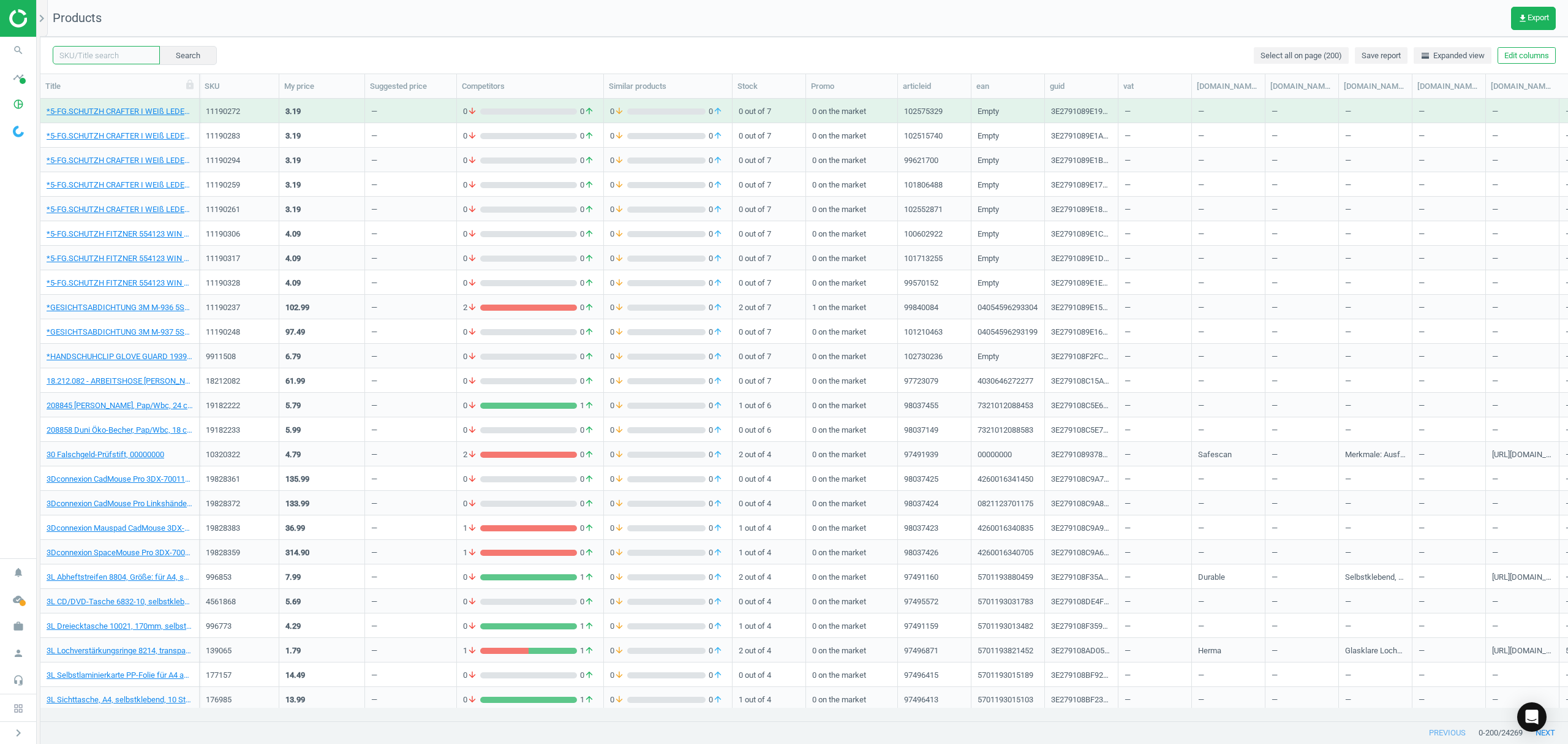
click at [84, 49] on input "text" at bounding box center [106, 55] width 107 height 19
paste input "19438339"
type input "19438339"
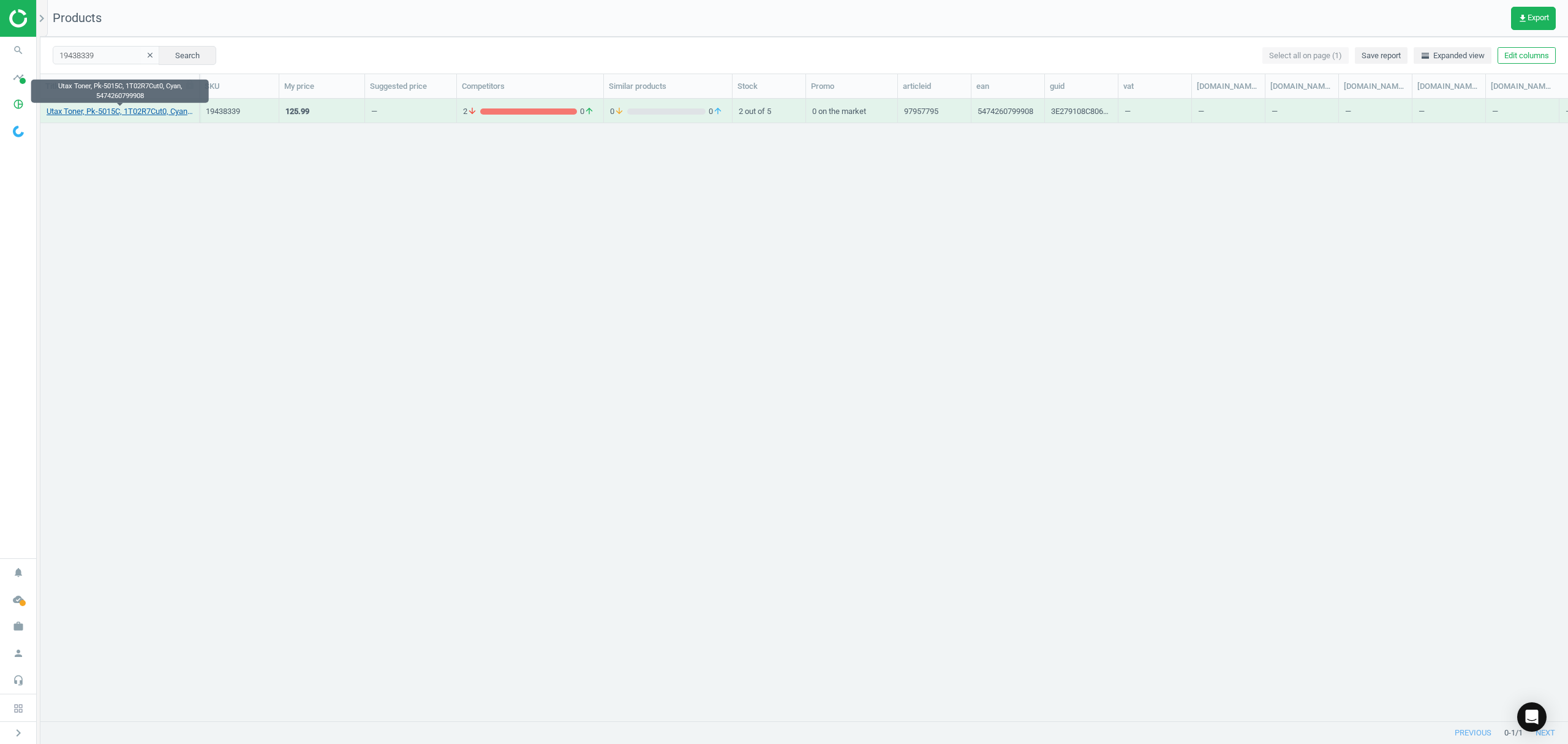
click at [120, 114] on link "Utax Toner, Pk-5015C, 1T02R7Cut0, Cyan, 5474260799908" at bounding box center [119, 111] width 146 height 11
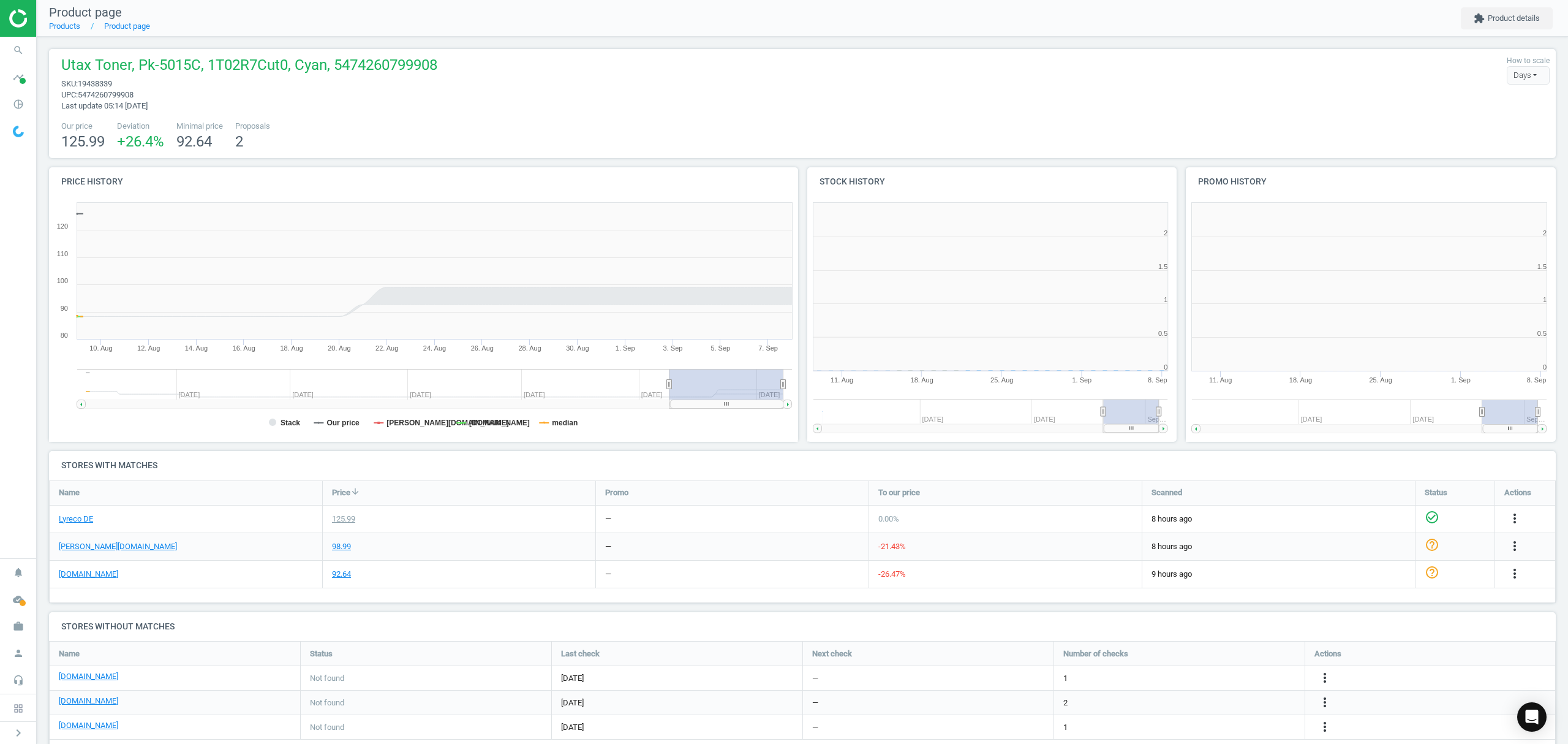
scroll to position [6, 6]
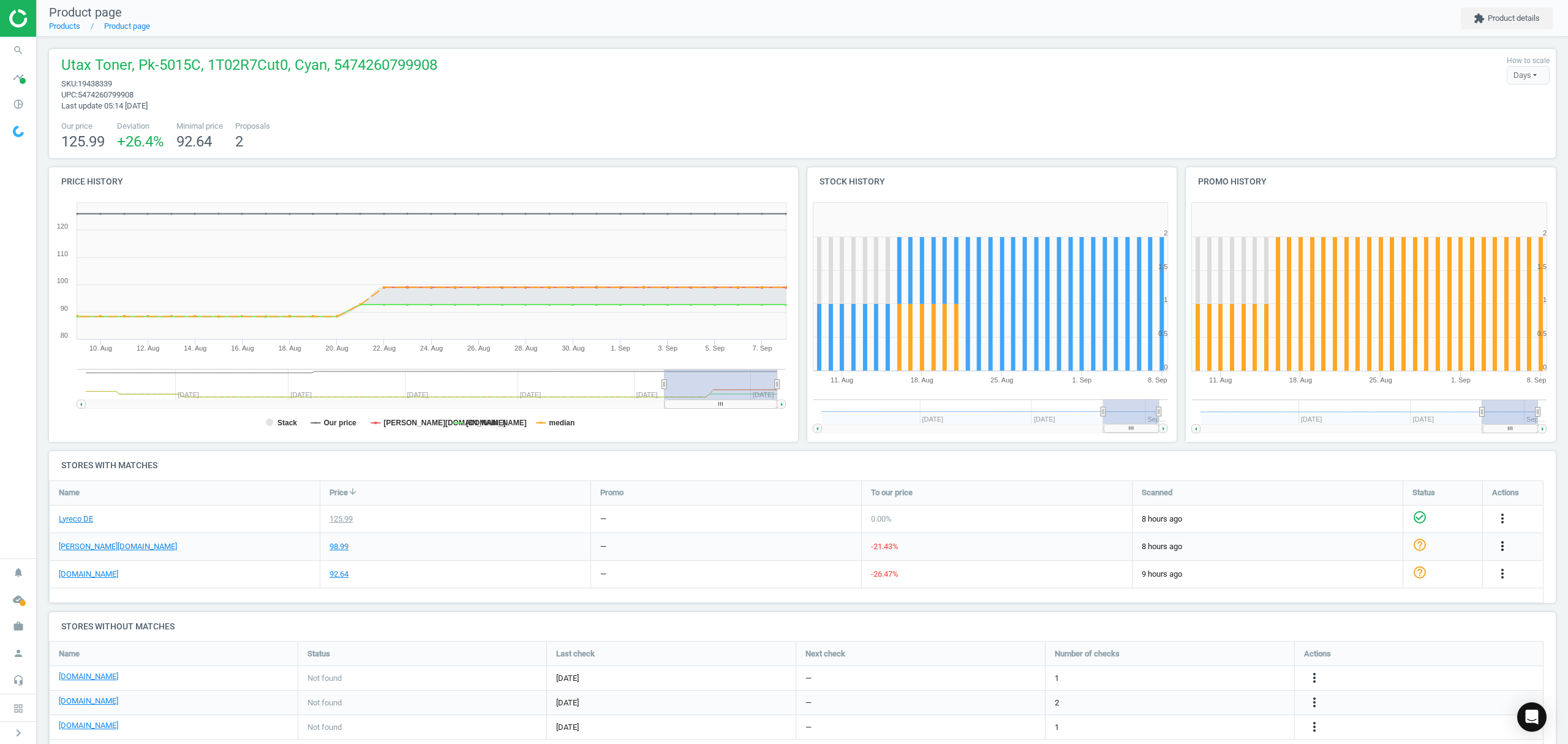
click at [1505, 545] on icon "more_vert" at bounding box center [1502, 546] width 15 height 15
click at [1360, 572] on link "Edit URL/product option" at bounding box center [1407, 575] width 168 height 19
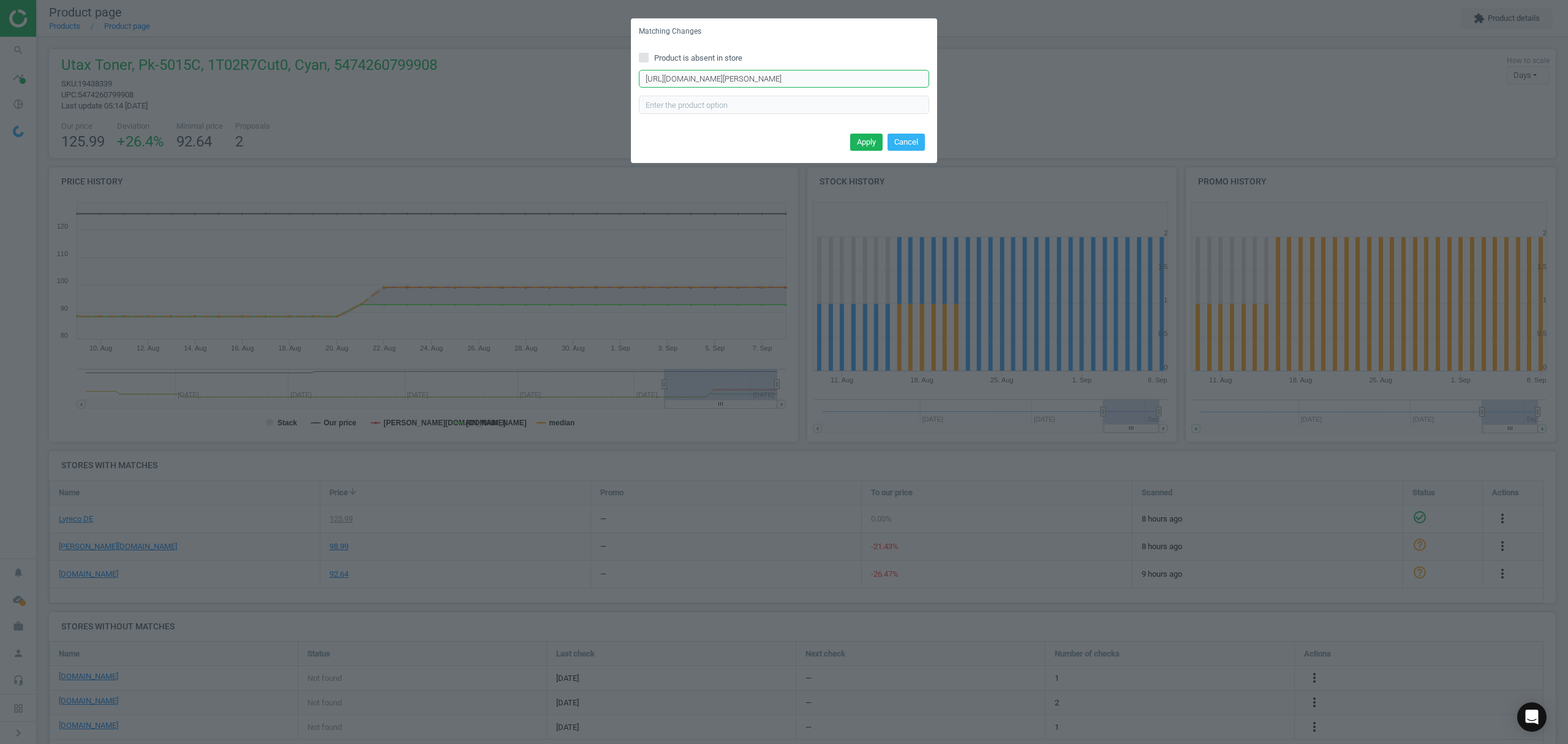
click at [762, 82] on input "https://www.otto-office.com/de/Utax-Toner-PK-5015C-1T02R7CUT0/364258/p?query%5B…" at bounding box center [784, 78] width 291 height 19
paste input "Toner-PK-5015C-1T02R7CUT0/364258/p"
type input "https://www.otto-office.com/de/Toner-PK-5015C-1T02R7CUT0/364258/p"
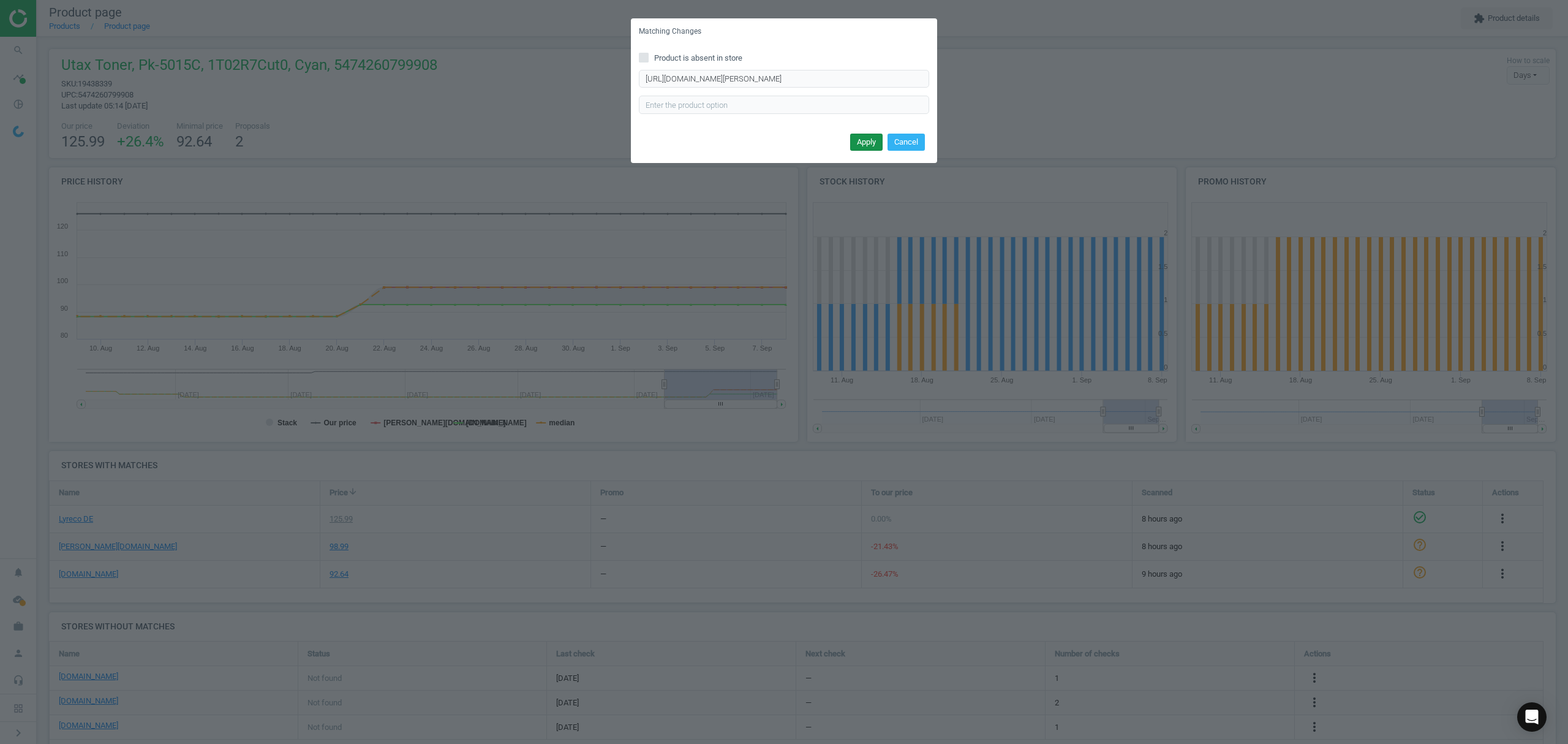
click at [856, 141] on button "Apply" at bounding box center [866, 141] width 32 height 17
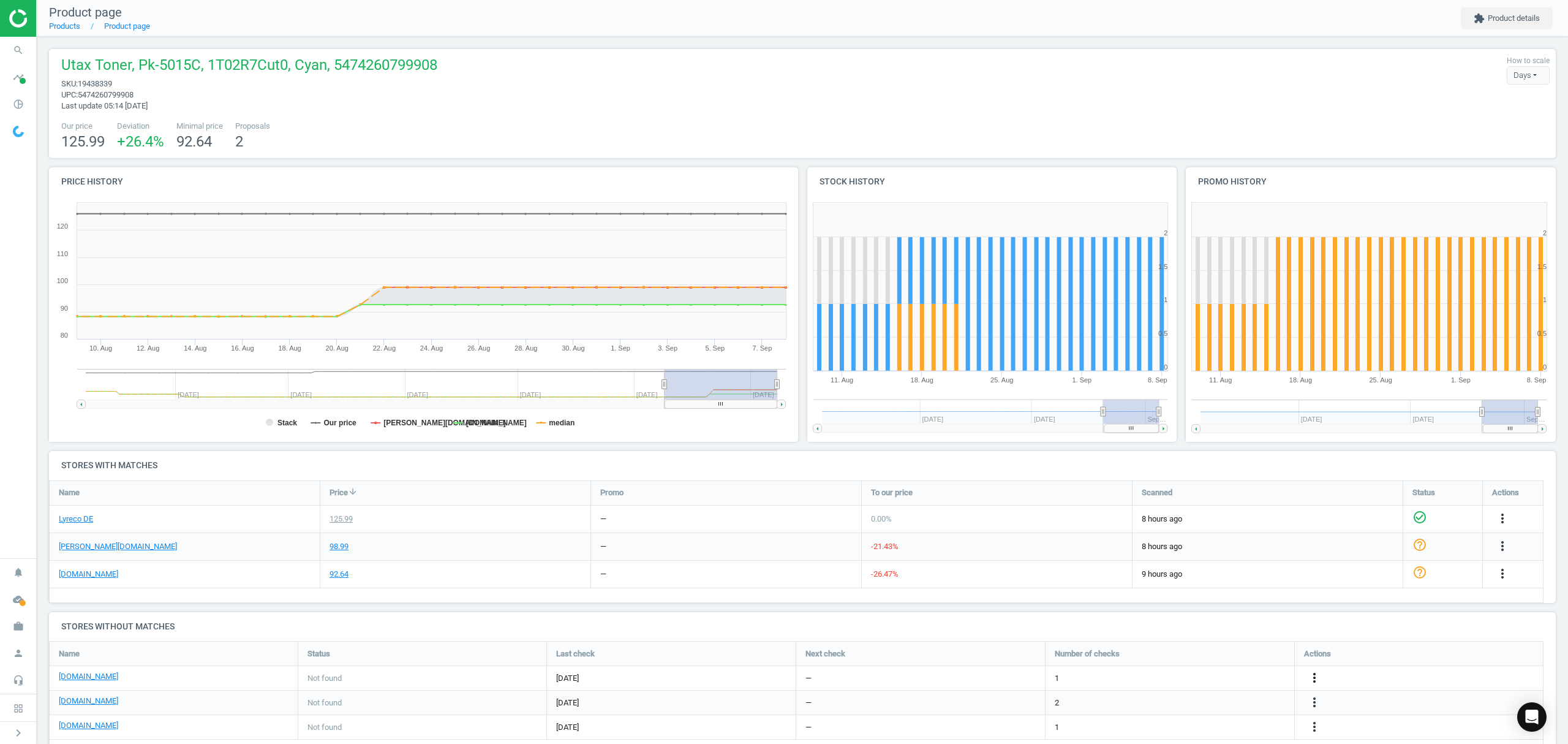
click at [1313, 677] on icon "more_vert" at bounding box center [1314, 678] width 15 height 15
click at [1205, 675] on link "Edit URL/product option" at bounding box center [1218, 679] width 168 height 19
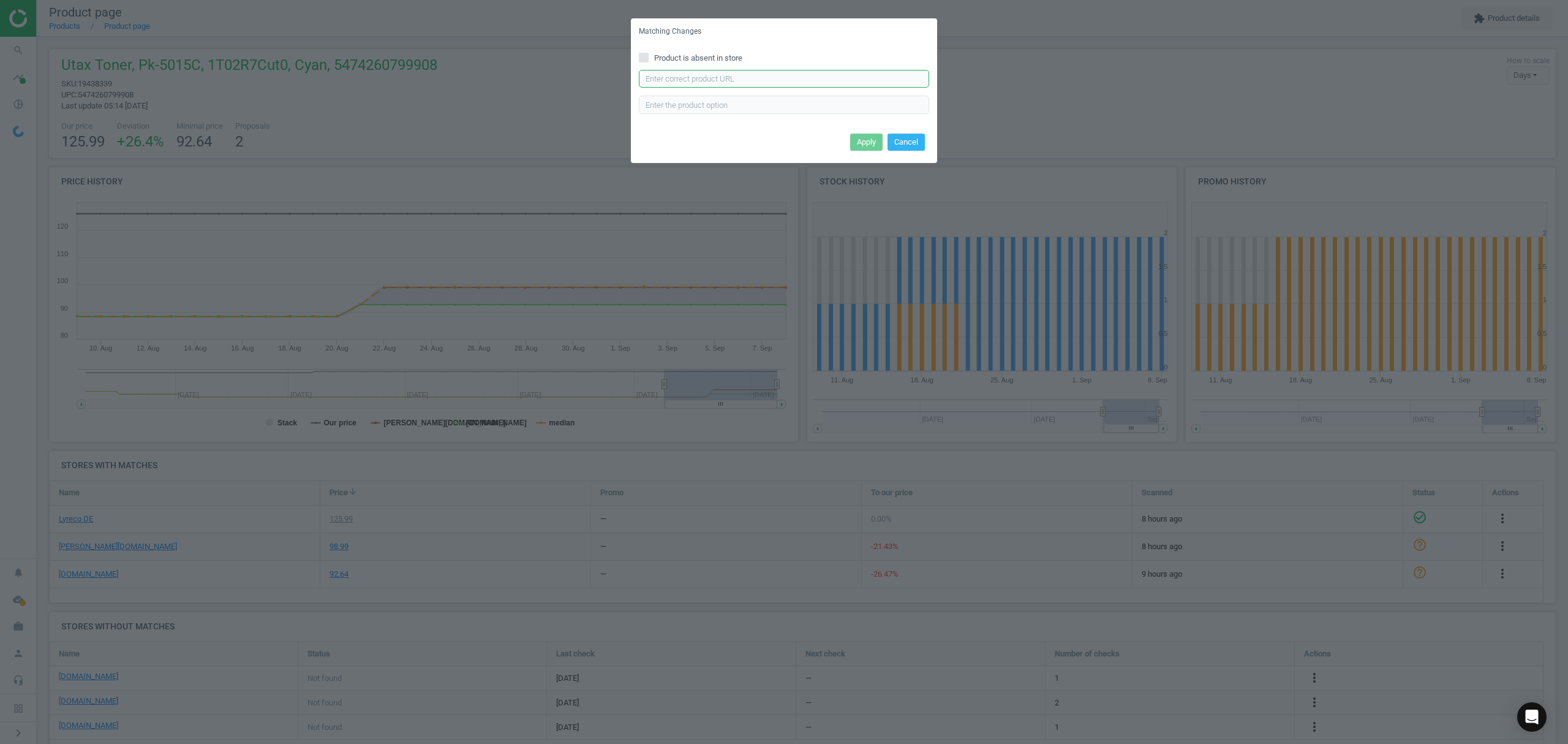
click at [713, 76] on input "text" at bounding box center [784, 78] width 291 height 19
paste input "https://www.bueromarkt-ag.de/toner_utax_pk-5015c_1t02r7cut0_cyan,p-1t02r7cut0.h…"
type input "https://www.bueromarkt-ag.de/toner_utax_pk-5015c_1t02r7cut0_cyan,p-1t02r7cut0.h…"
click at [861, 133] on button "Apply" at bounding box center [866, 141] width 32 height 17
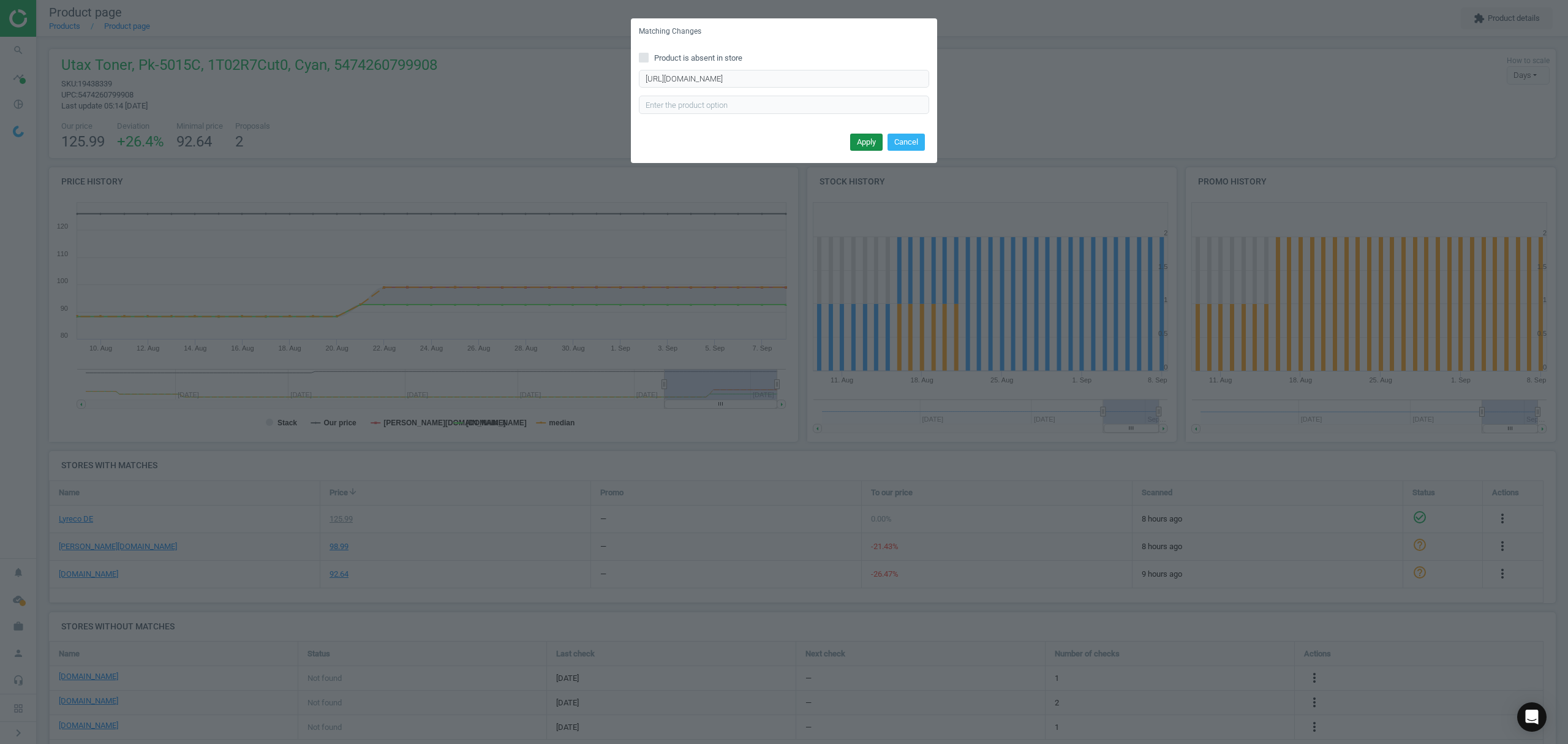
scroll to position [0, 0]
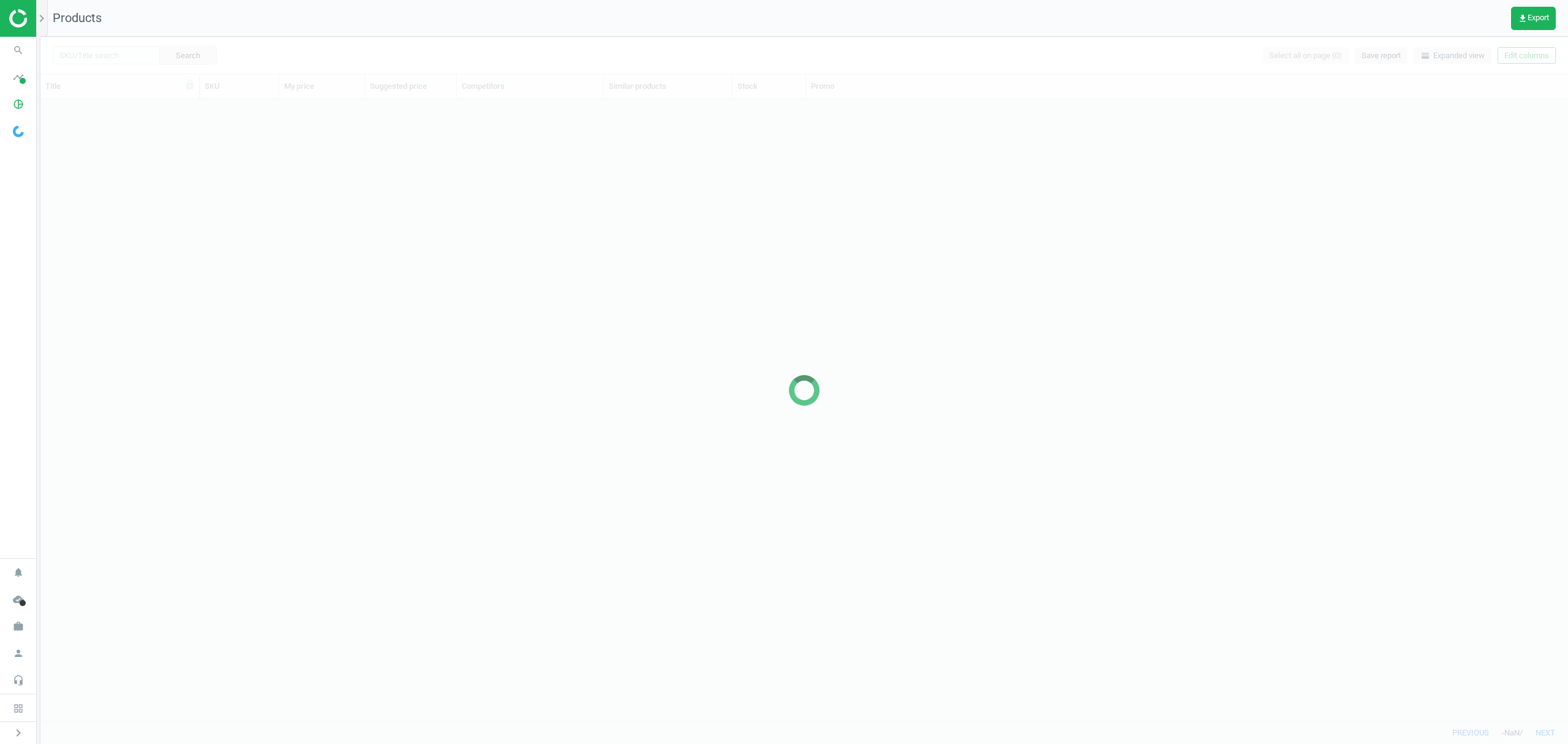
scroll to position [12, 12]
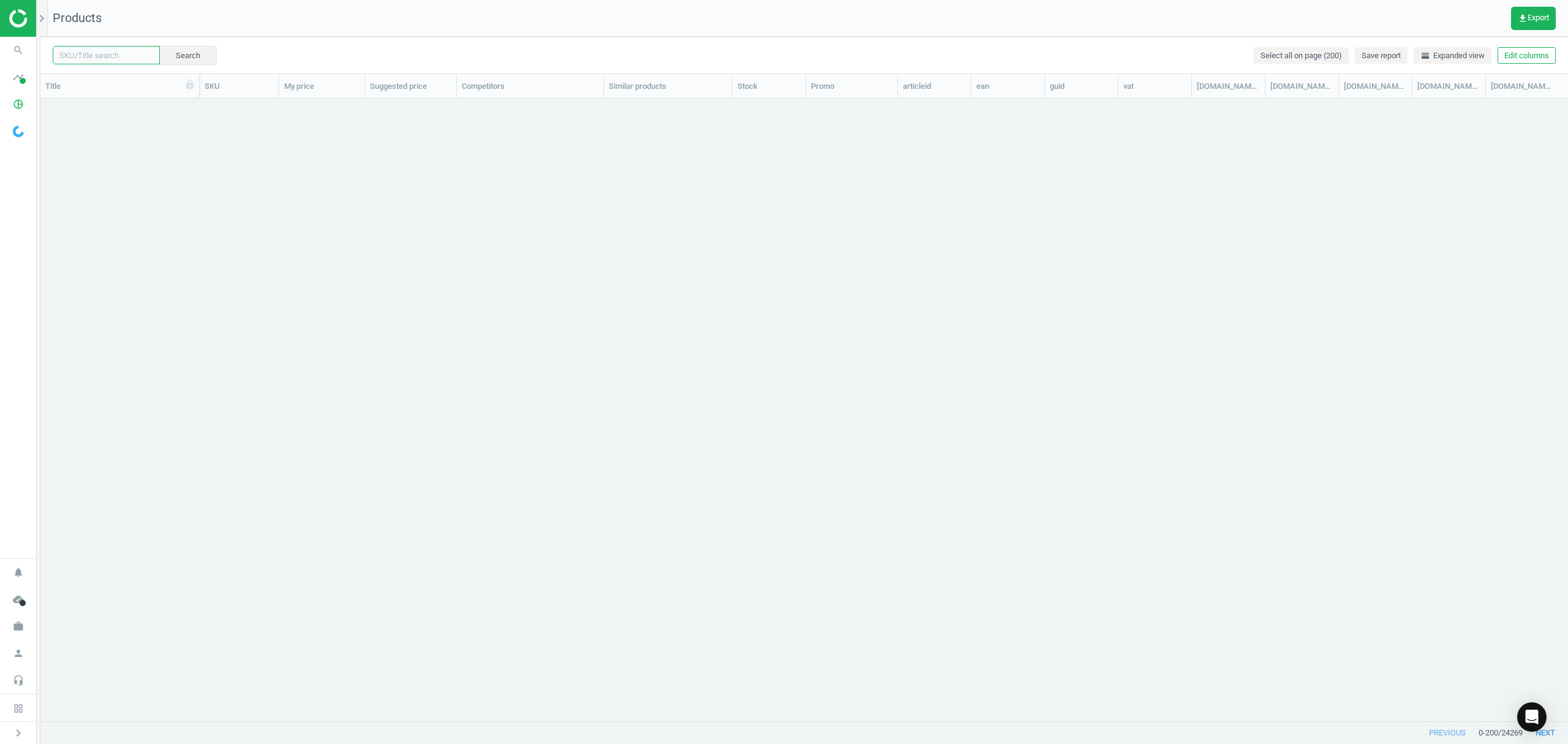
click at [103, 55] on input "text" at bounding box center [106, 55] width 107 height 19
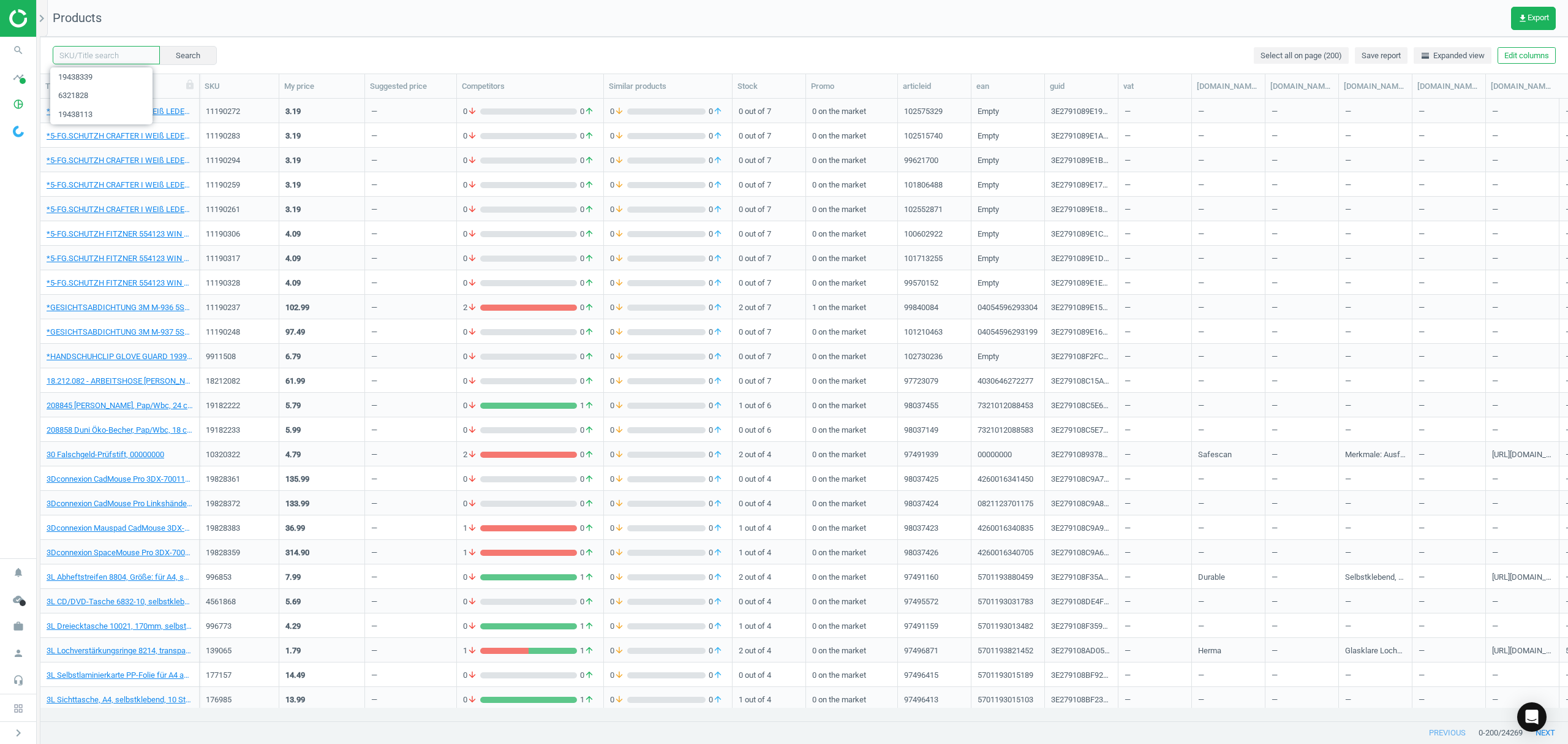
paste input "19438328"
type input "19438328"
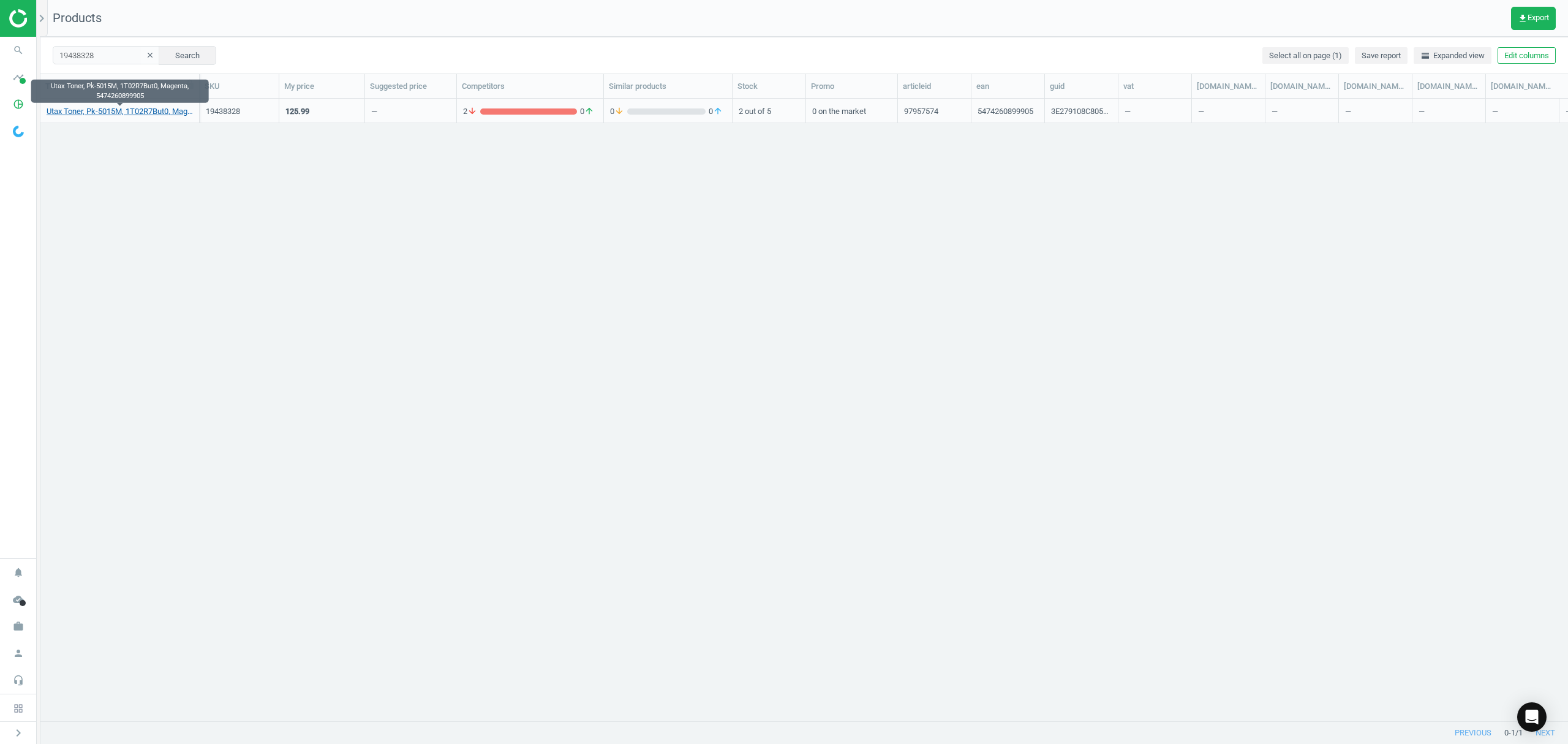
click at [87, 114] on link "Utax Toner, Pk-5015M, 1T02R7But0, Magenta, 5474260899905" at bounding box center [119, 111] width 146 height 11
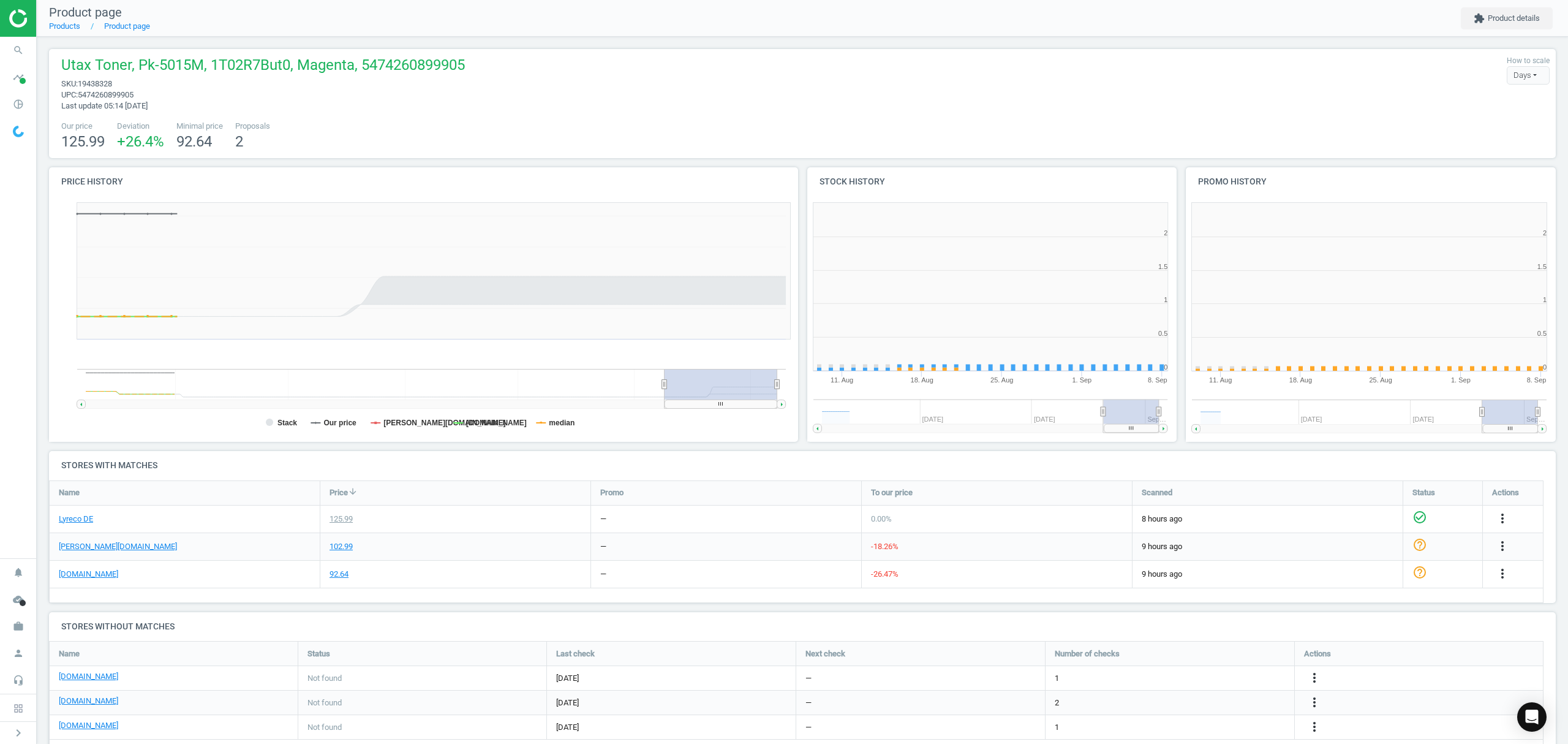
scroll to position [270, 392]
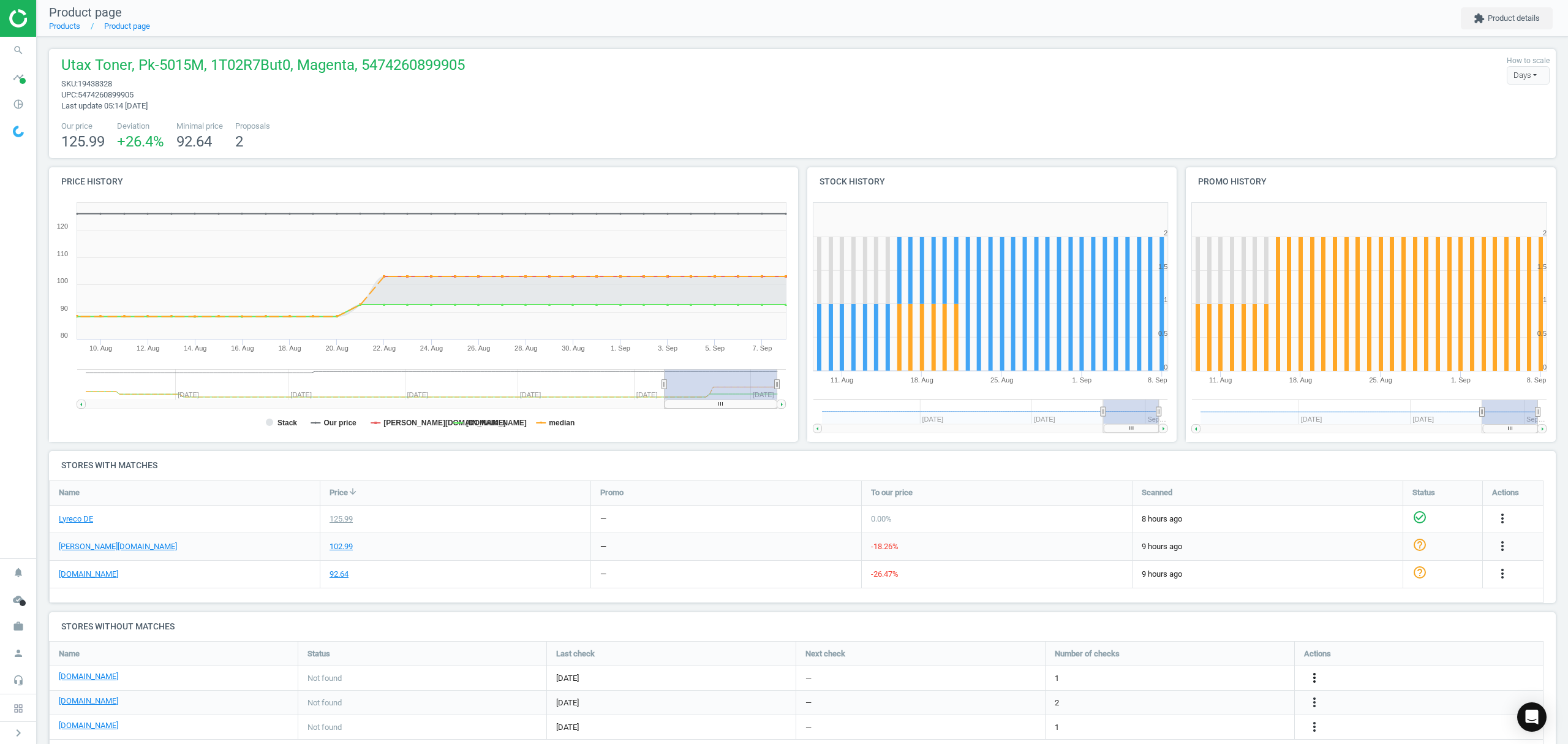
click at [1313, 679] on icon "more_vert" at bounding box center [1314, 678] width 15 height 15
click at [1181, 676] on link "Edit URL/product option" at bounding box center [1218, 679] width 168 height 19
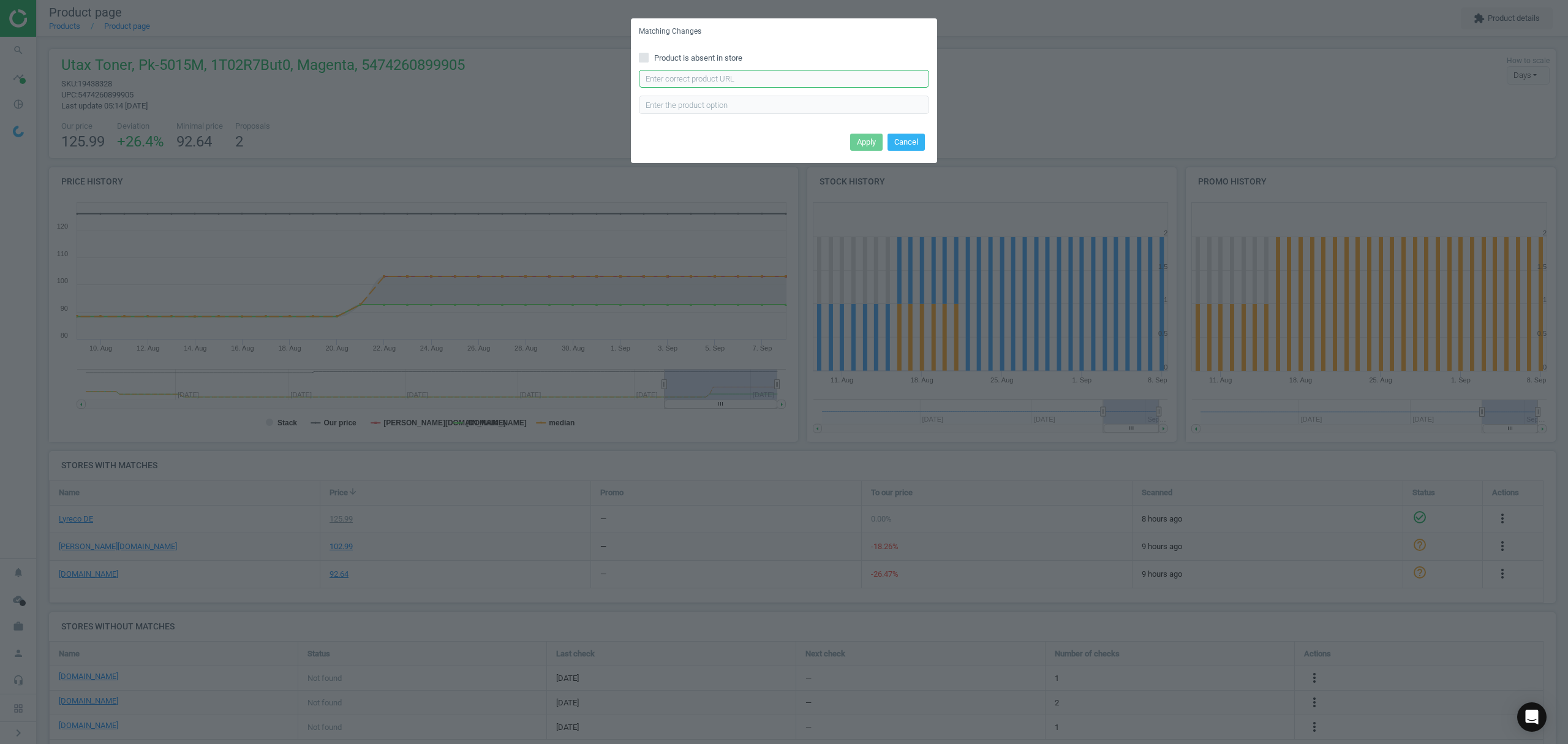
click at [694, 81] on input "text" at bounding box center [784, 78] width 291 height 19
paste input "[URL][DOMAIN_NAME]"
type input "[URL][DOMAIN_NAME]"
click at [862, 141] on button "Apply" at bounding box center [866, 141] width 32 height 17
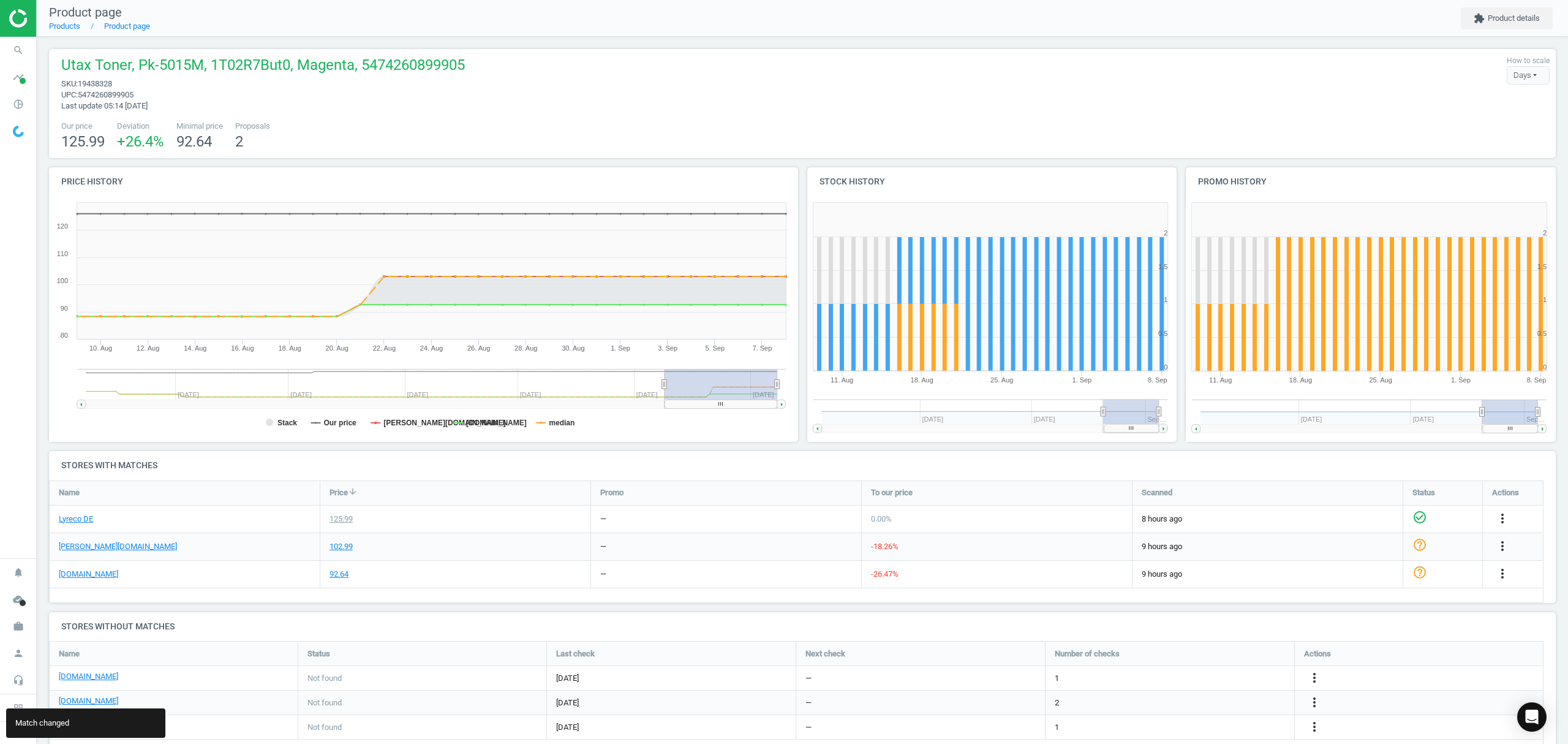
scroll to position [32, 0]
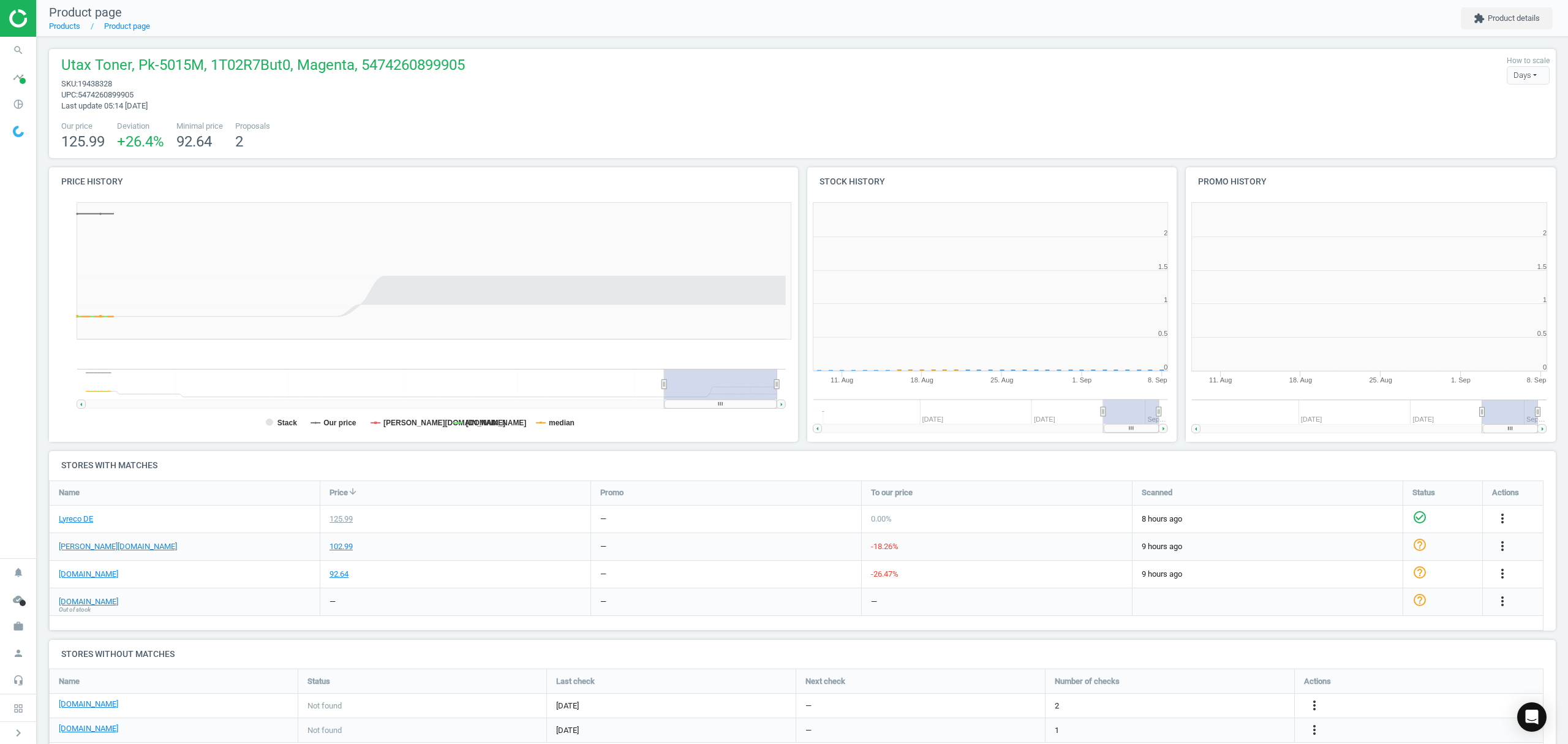
scroll to position [270, 392]
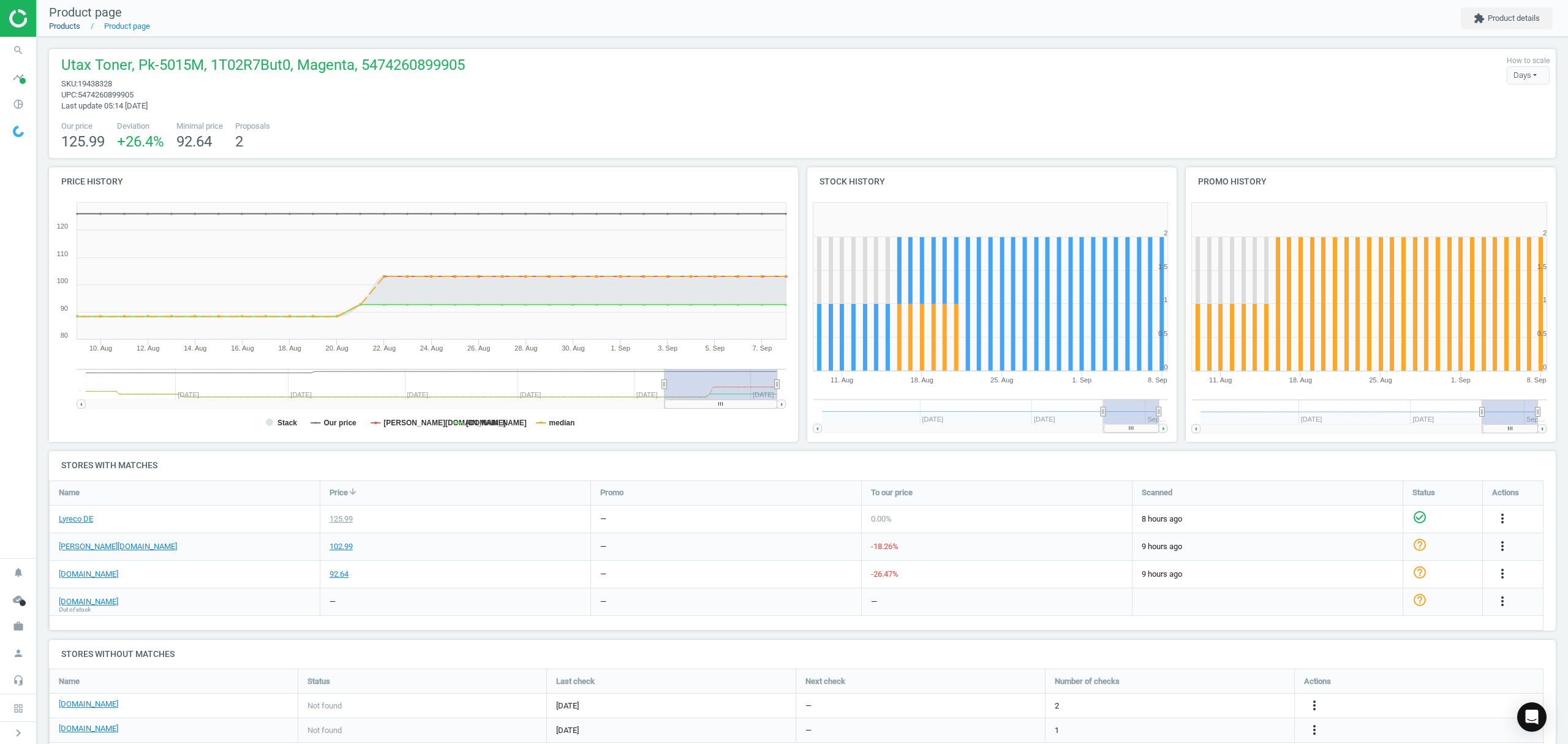
click at [71, 27] on link "Products" at bounding box center [65, 26] width 31 height 9
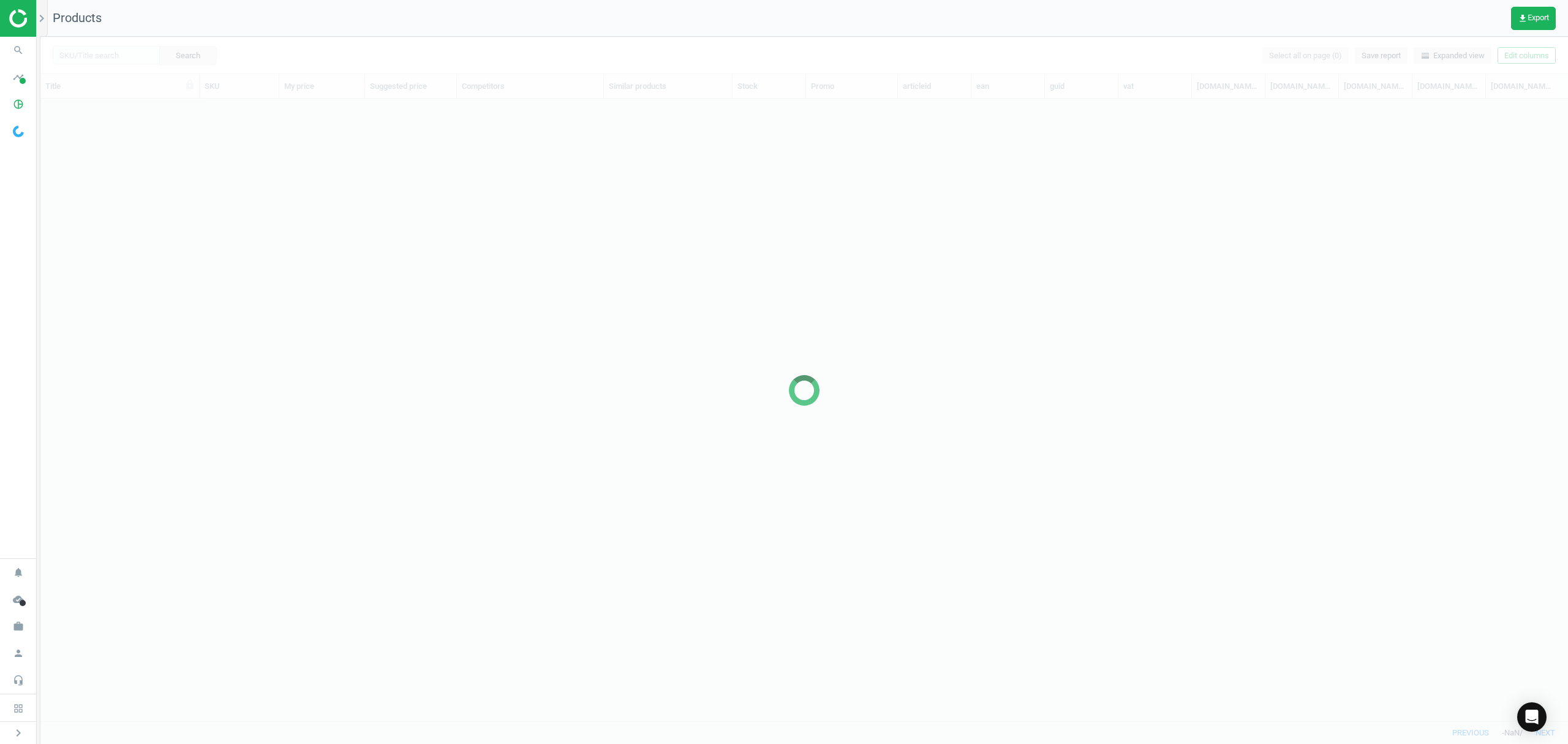
scroll to position [597, 1515]
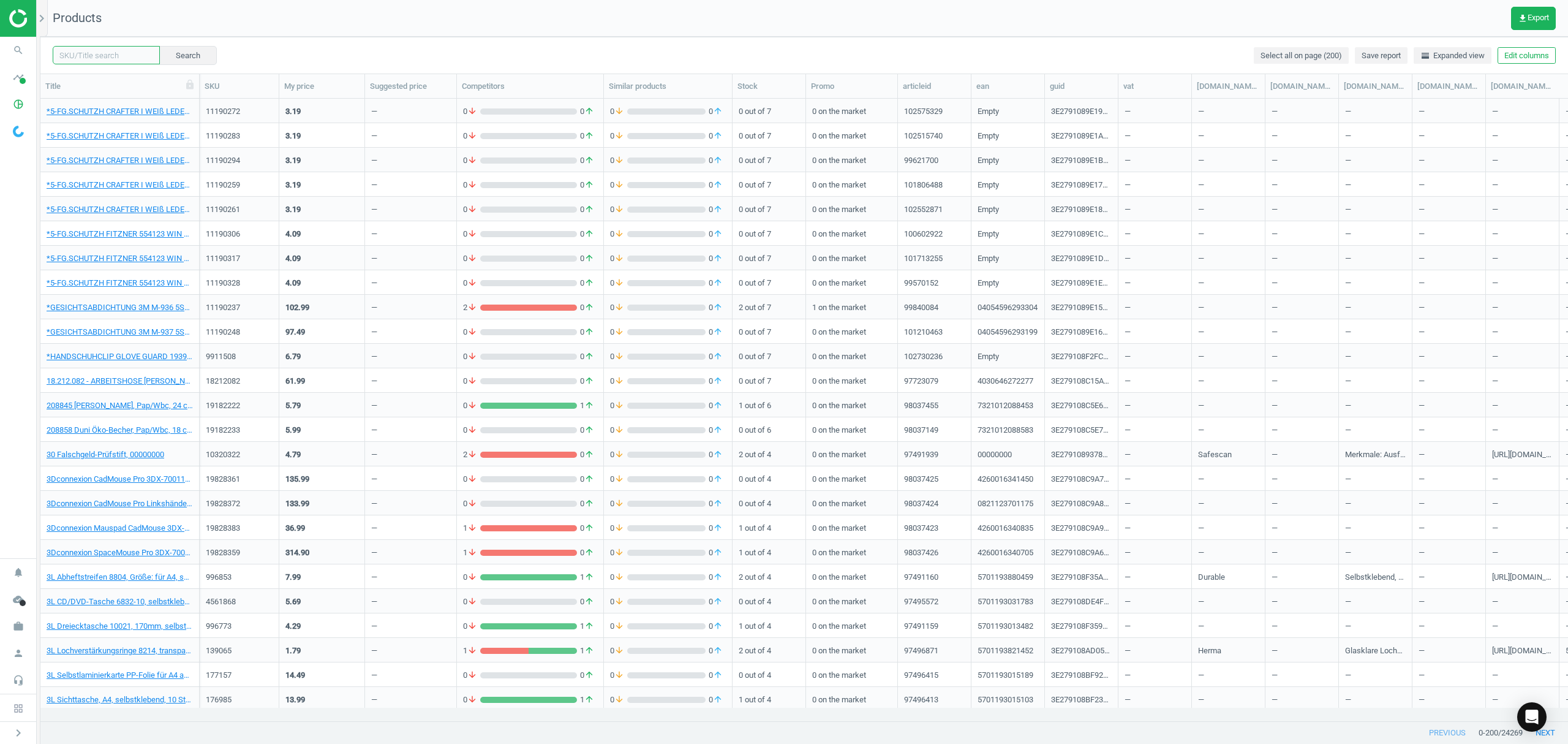
click at [111, 54] on input "text" at bounding box center [106, 55] width 107 height 19
paste input "19438317"
type input "19438317"
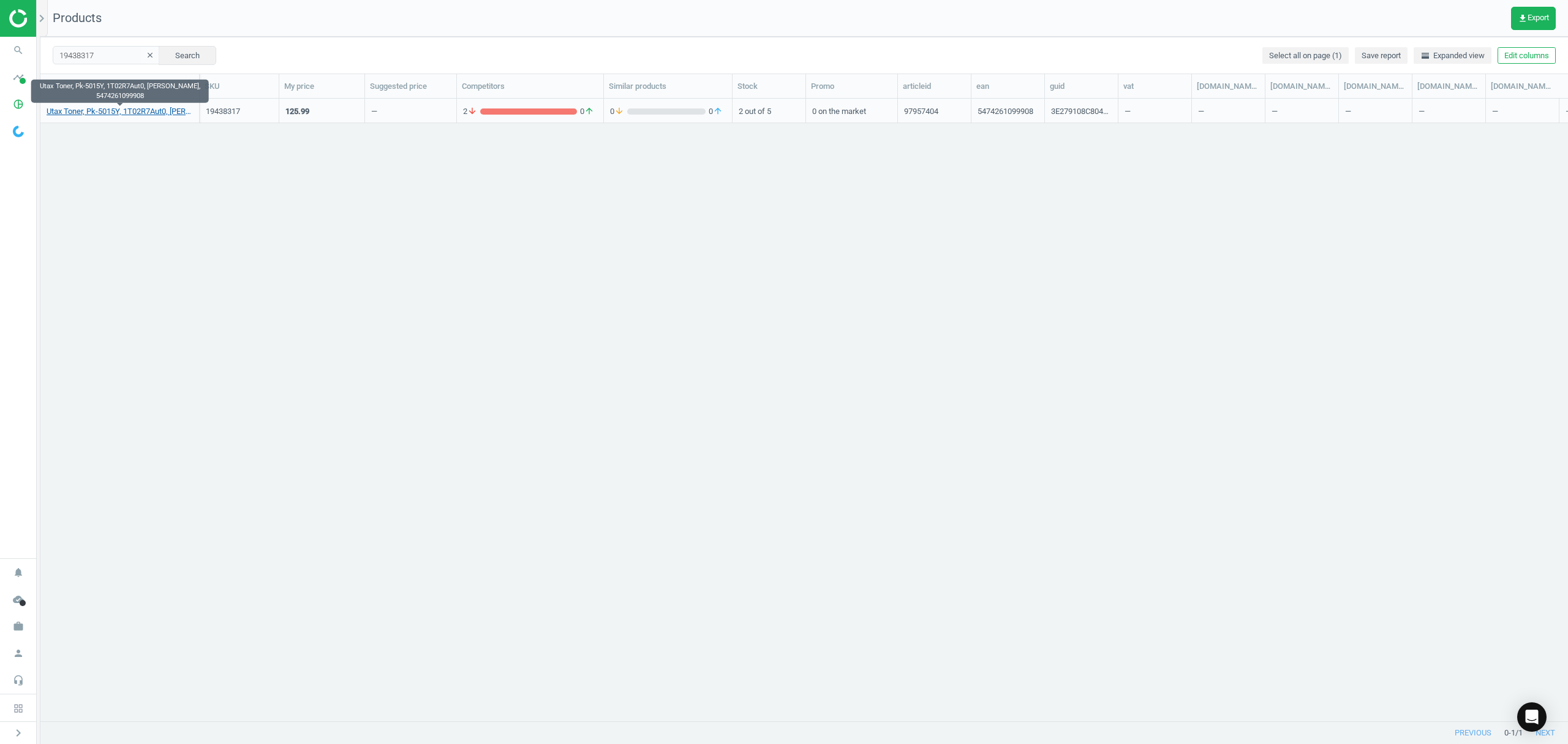
click at [78, 111] on link "Utax Toner, Pk-5015Y, 1T02R7Aut0, [PERSON_NAME], 5474261099908" at bounding box center [119, 111] width 146 height 11
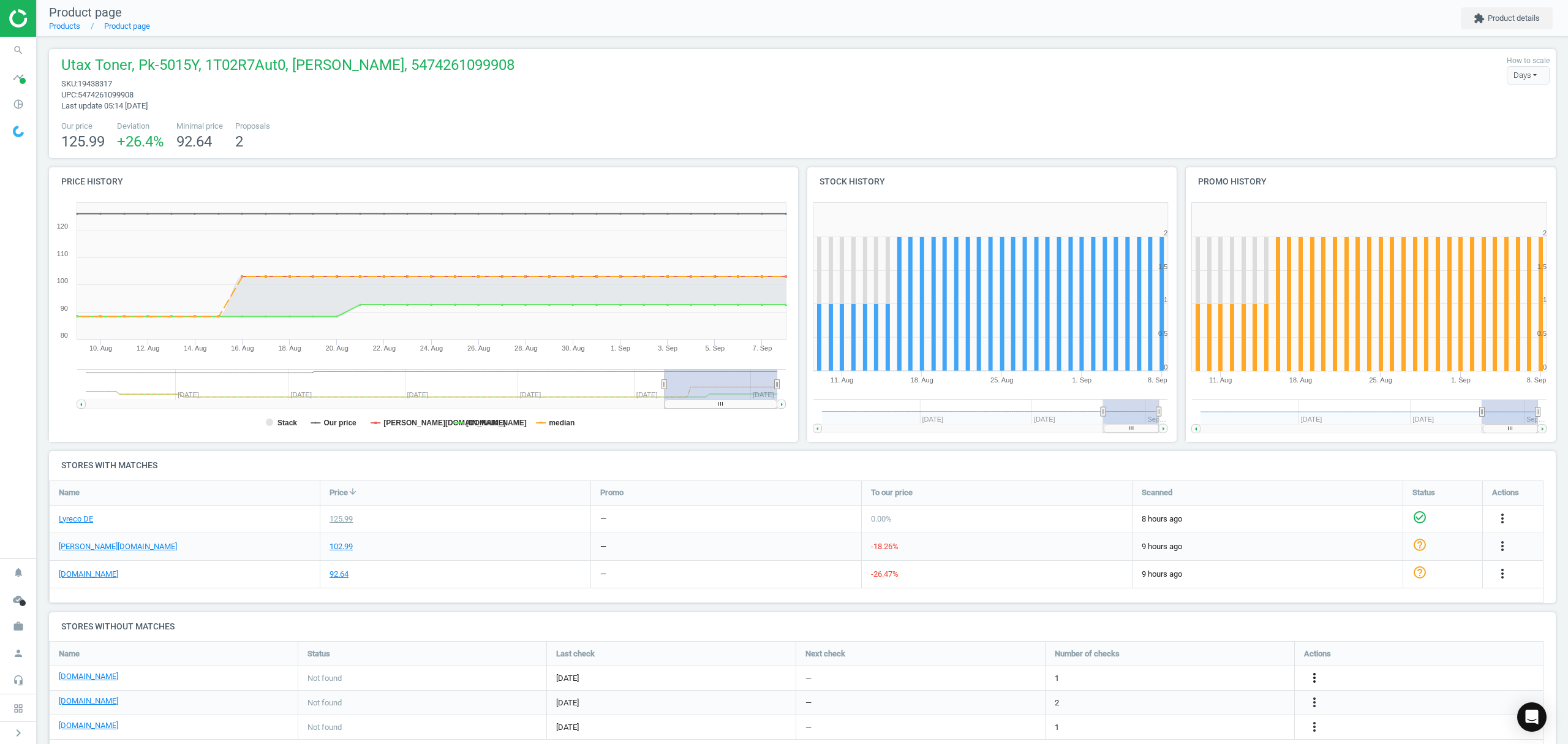
click at [1312, 675] on icon "more_vert" at bounding box center [1314, 678] width 15 height 15
click at [1147, 680] on link "Edit URL/product option" at bounding box center [1218, 679] width 168 height 19
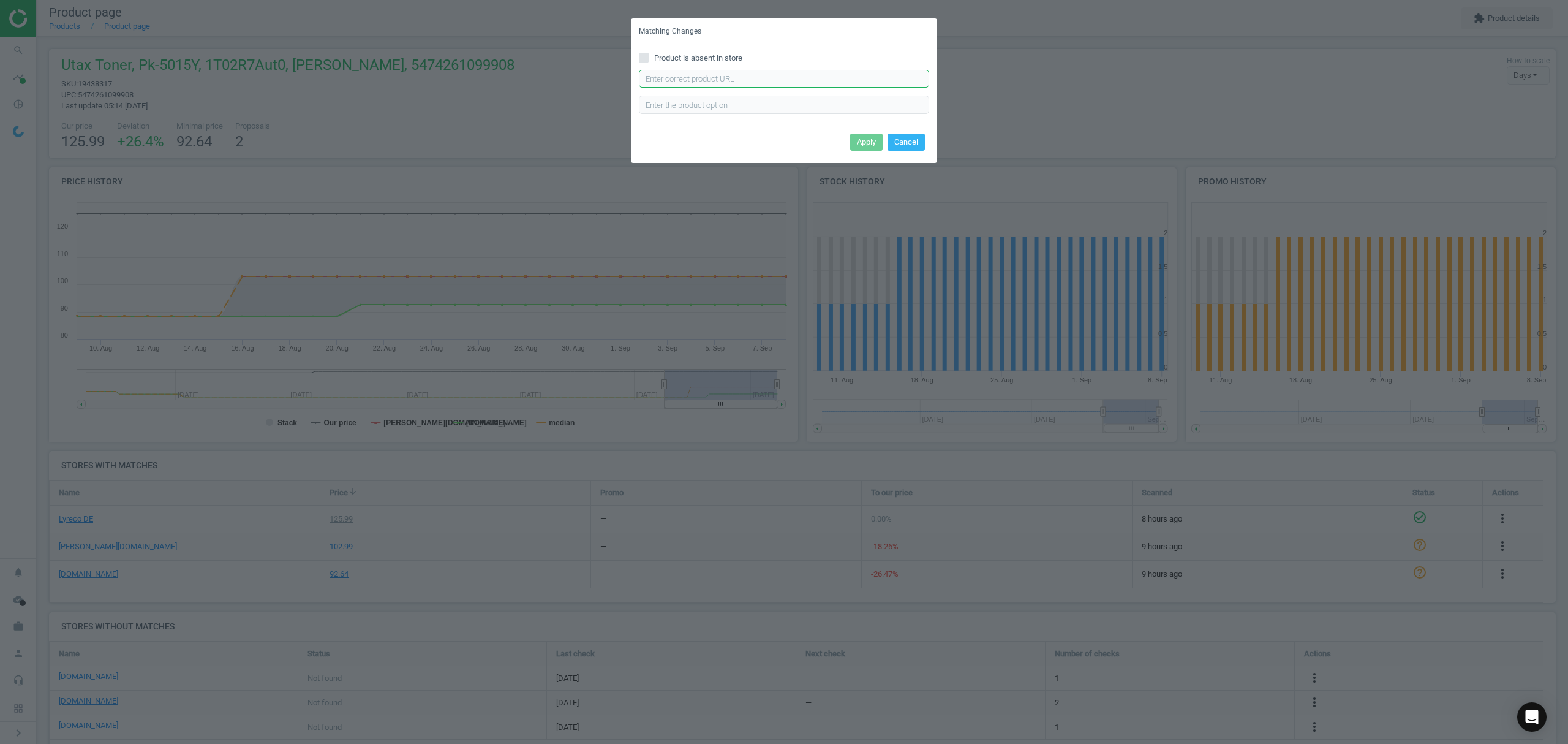
drag, startPoint x: 703, startPoint y: 82, endPoint x: 711, endPoint y: 80, distance: 8.2
click at [703, 82] on input "text" at bounding box center [784, 78] width 291 height 19
paste input "[URL][DOMAIN_NAME]"
type input "[URL][DOMAIN_NAME]"
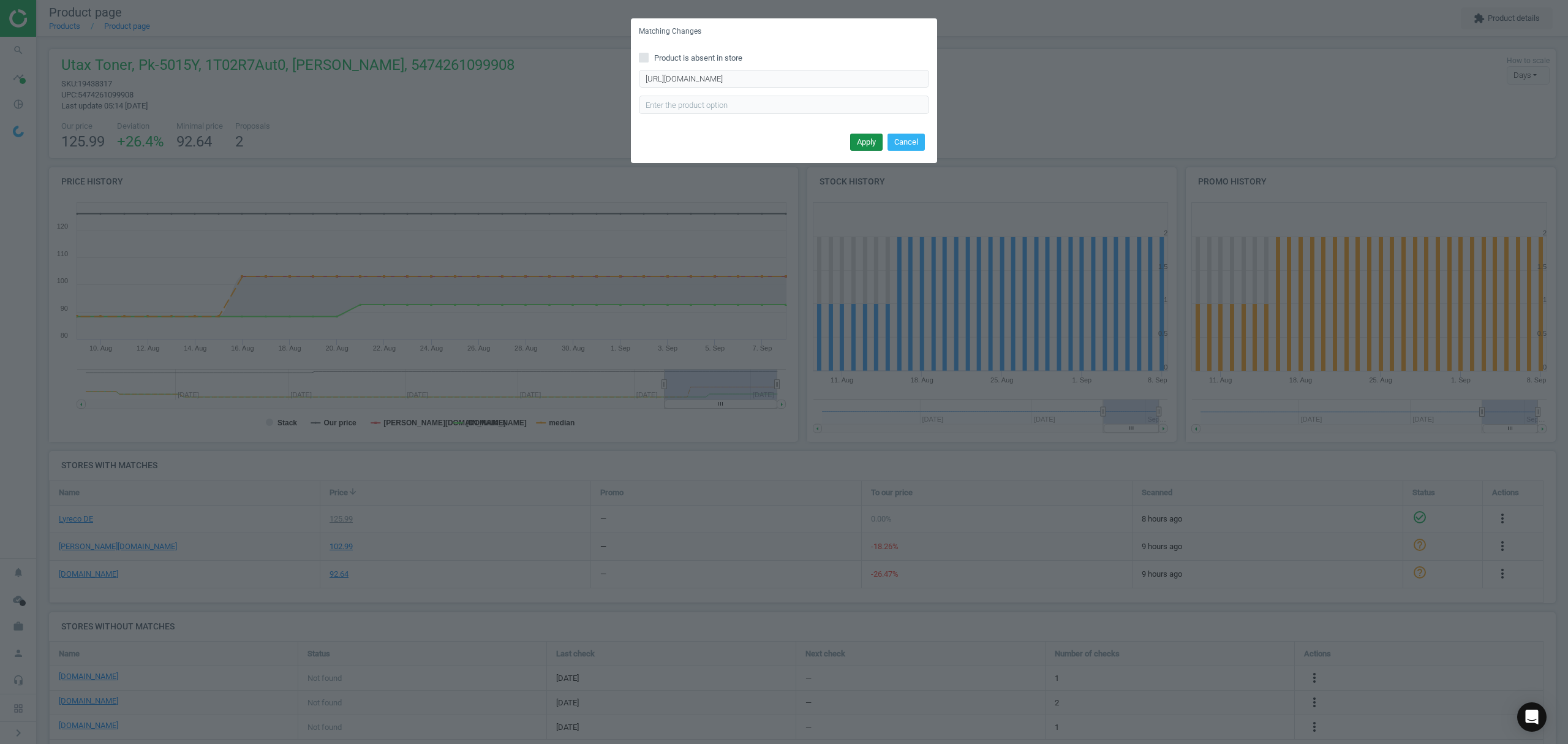
click at [868, 145] on button "Apply" at bounding box center [866, 141] width 32 height 17
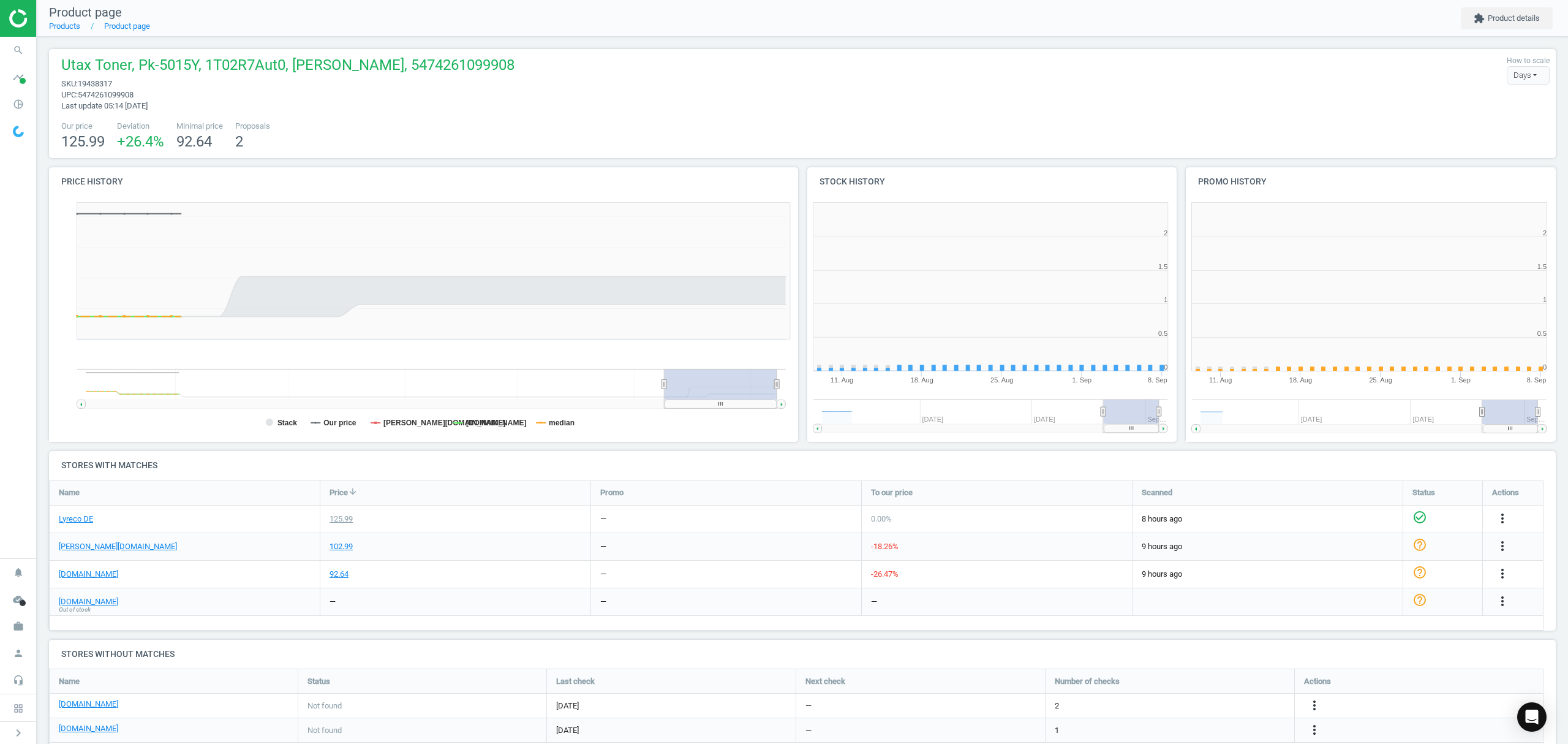
scroll to position [270, 392]
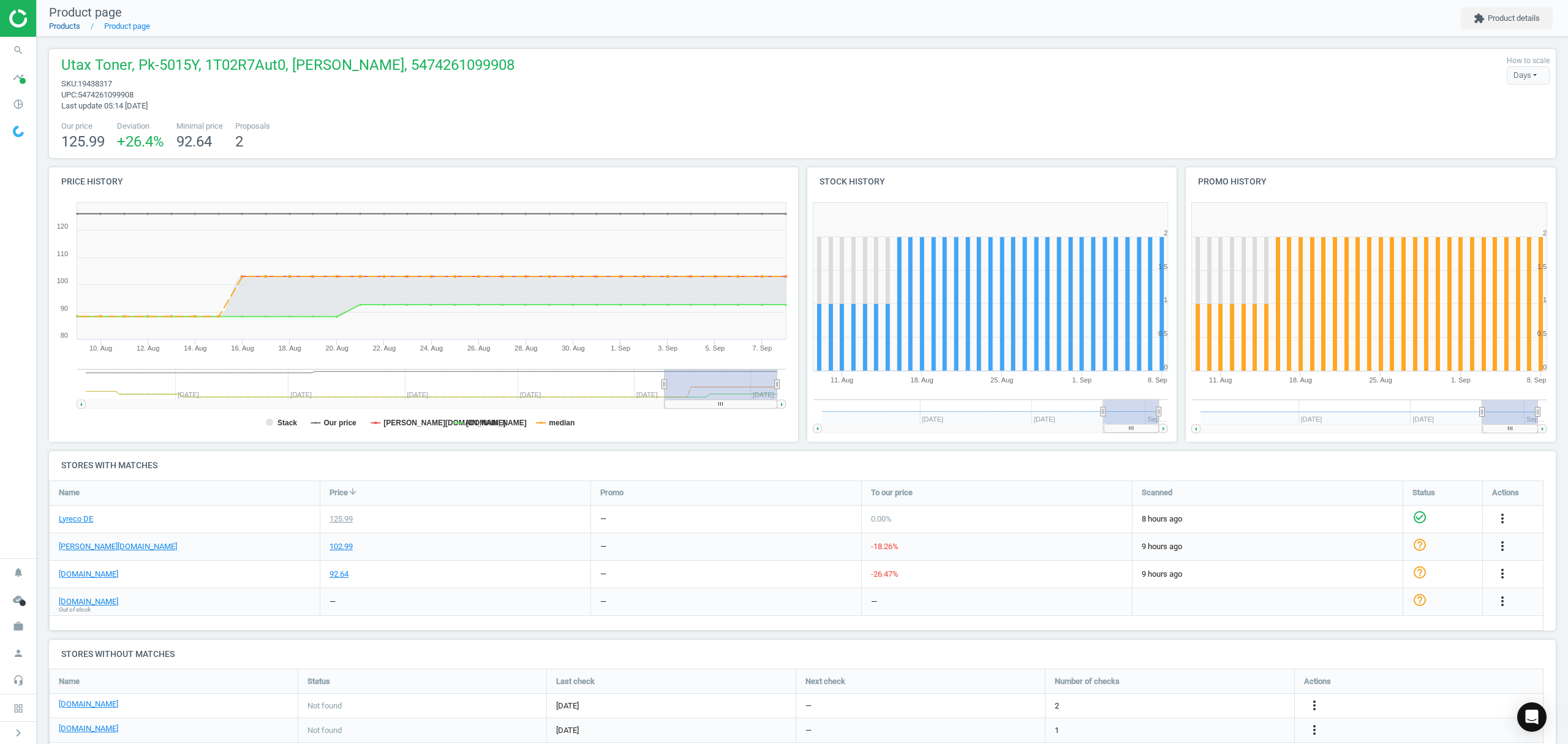
click at [69, 23] on link "Products" at bounding box center [65, 26] width 31 height 9
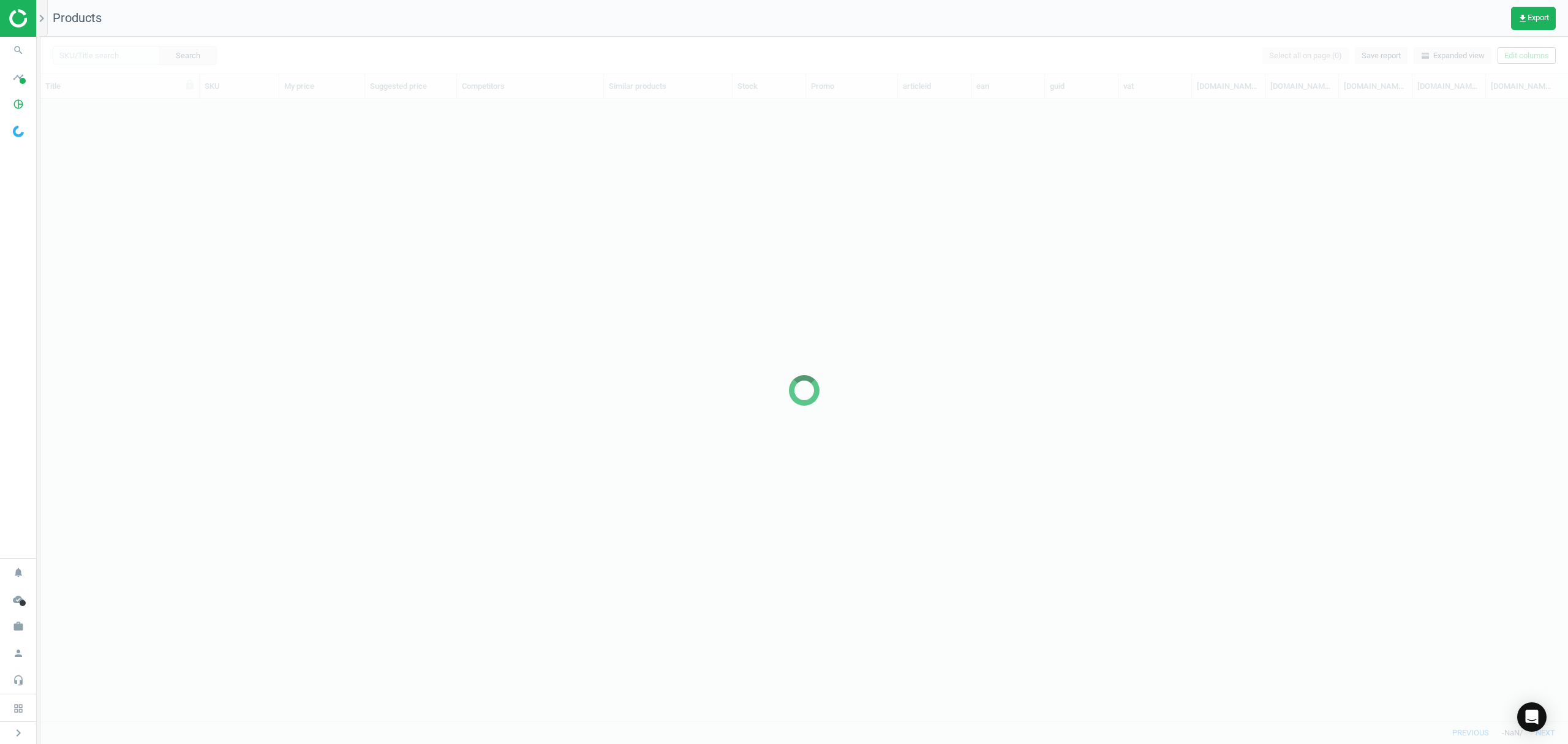
scroll to position [597, 1515]
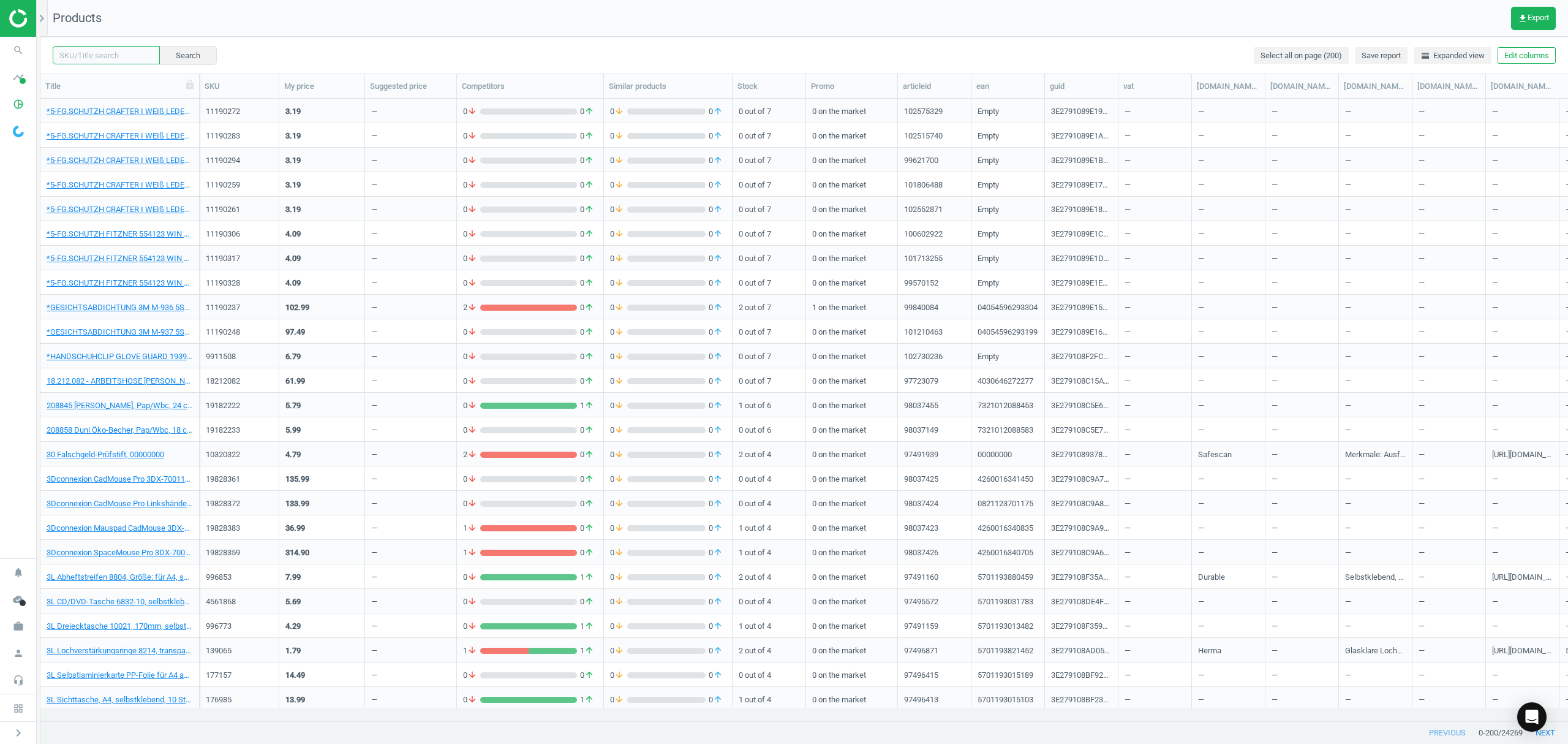
click at [125, 50] on input "text" at bounding box center [106, 55] width 107 height 19
paste input "19438341"
type input "19438341"
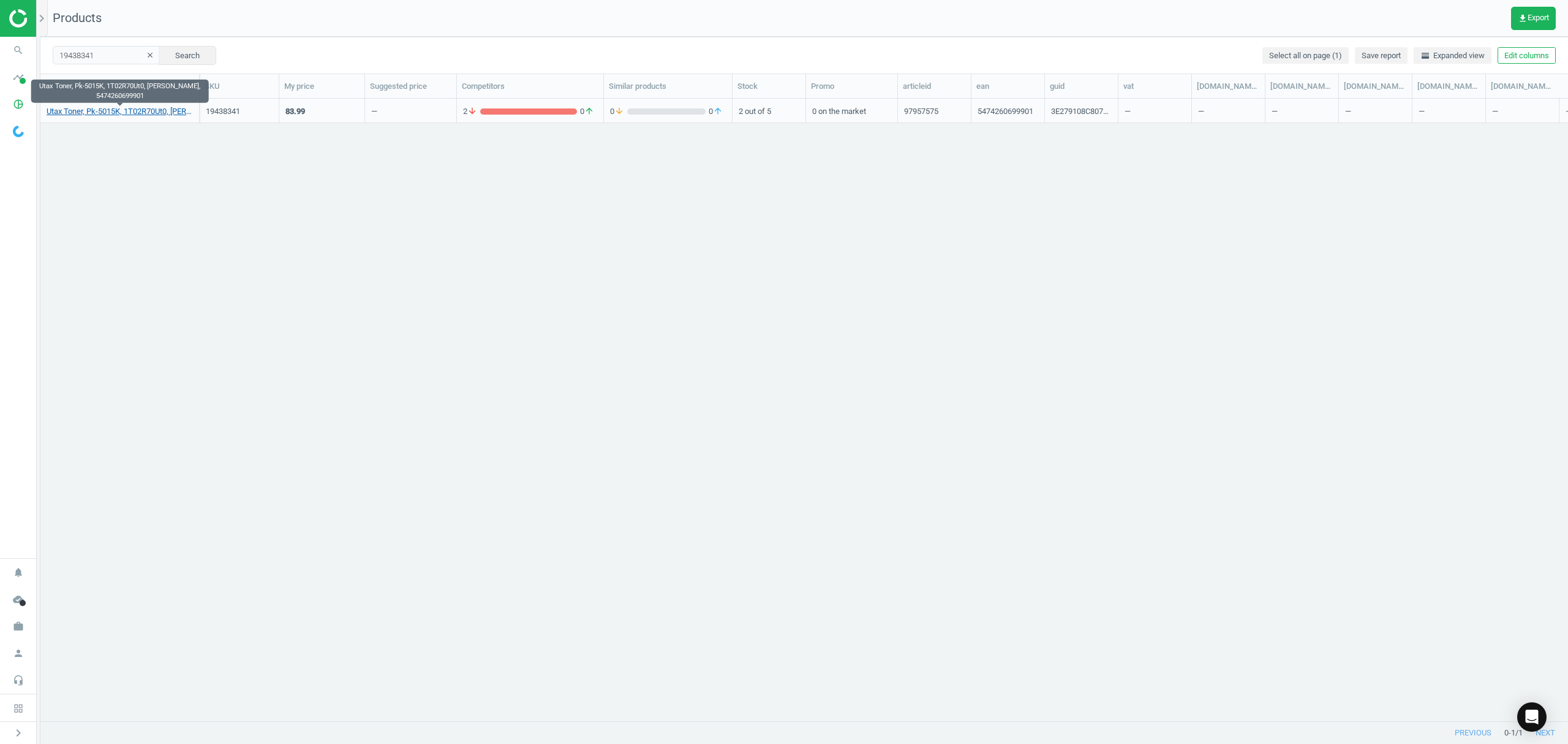
click at [98, 116] on link "Utax Toner, Pk-5015K, 1T02R70Ut0, [PERSON_NAME], 5474260699901" at bounding box center [119, 111] width 146 height 11
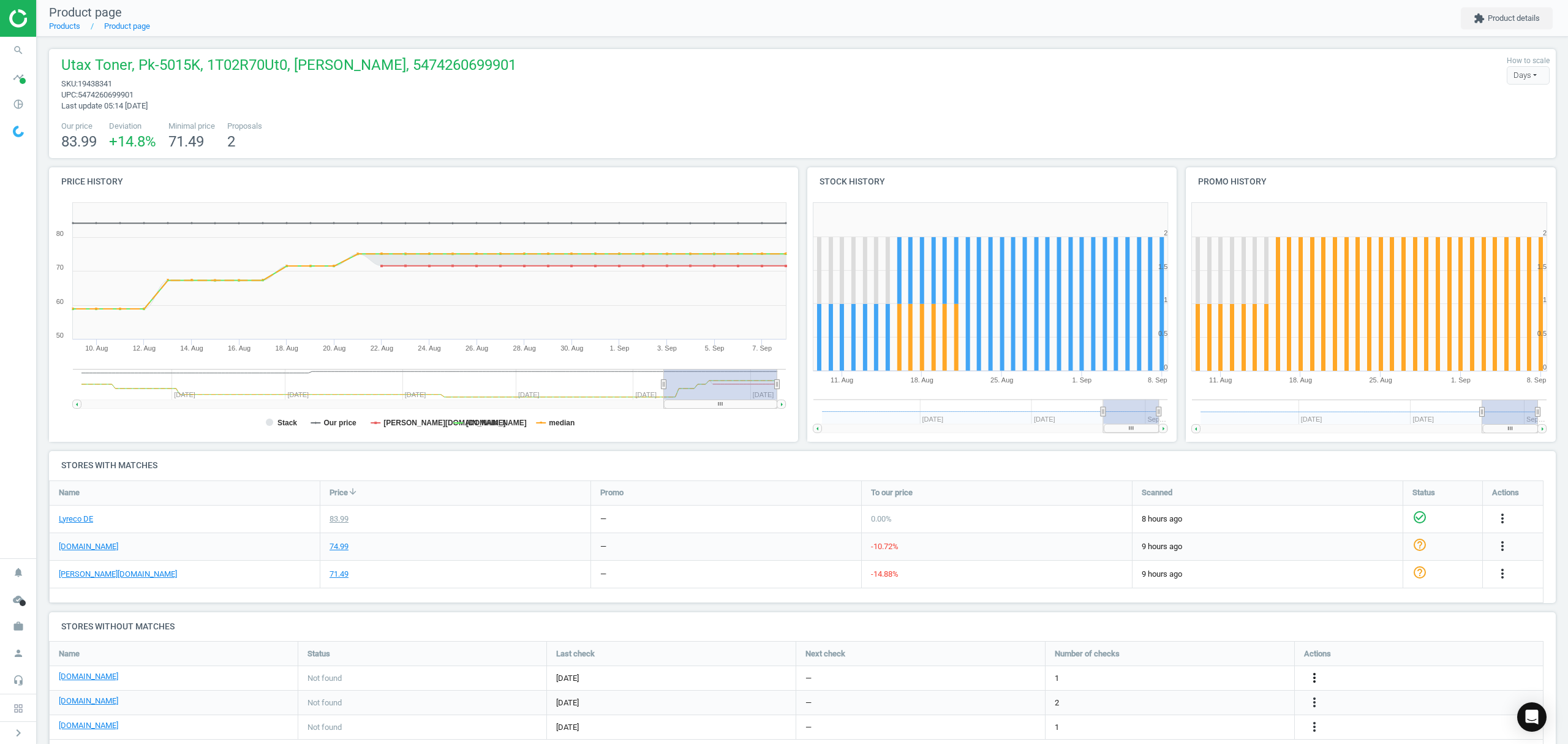
click at [1312, 674] on icon "more_vert" at bounding box center [1314, 678] width 15 height 15
click at [1163, 679] on link "Edit URL/product option" at bounding box center [1218, 679] width 168 height 19
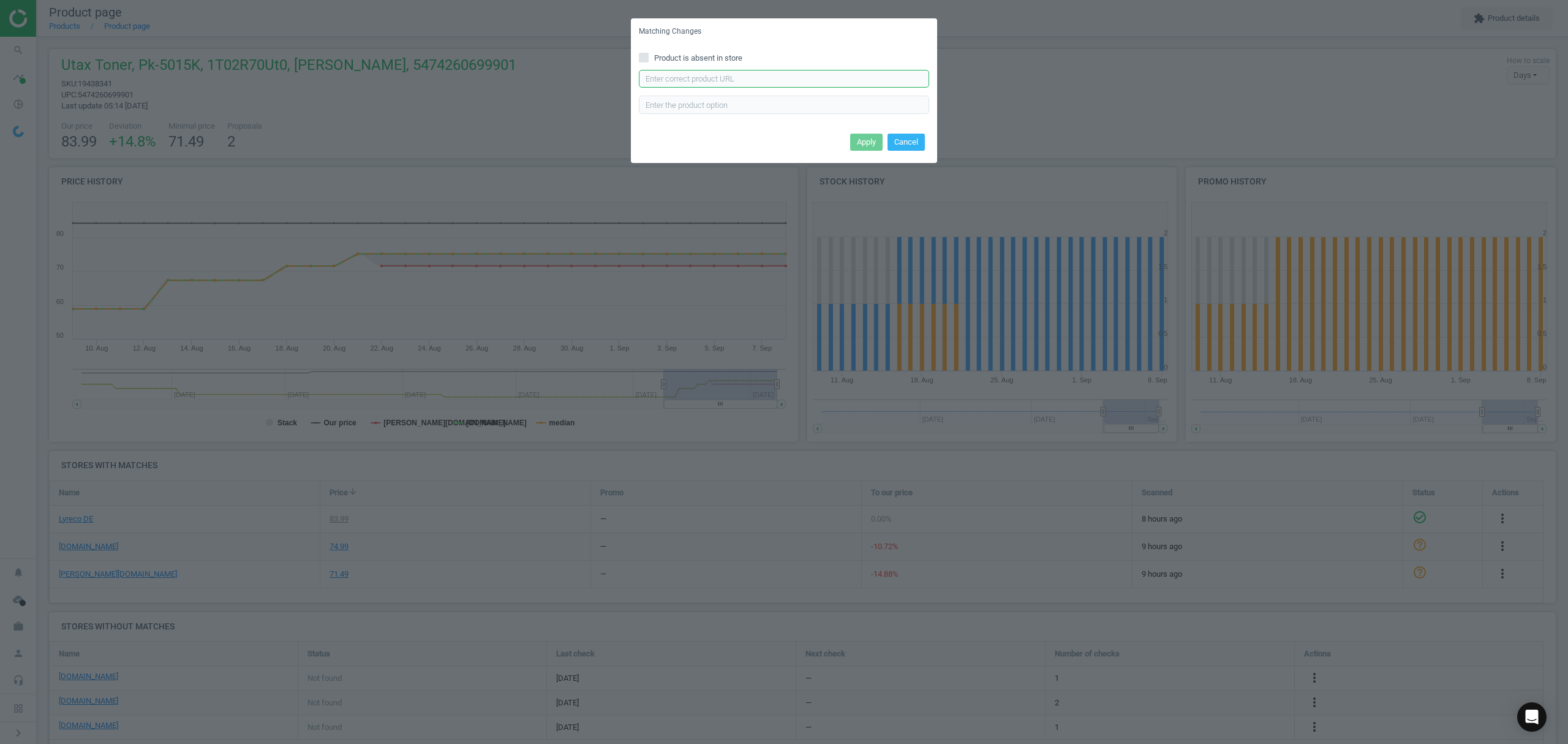
click at [802, 72] on input "text" at bounding box center [784, 78] width 291 height 19
paste input "[URL][DOMAIN_NAME]"
type input "[URL][DOMAIN_NAME]"
click at [853, 145] on button "Apply" at bounding box center [866, 141] width 32 height 17
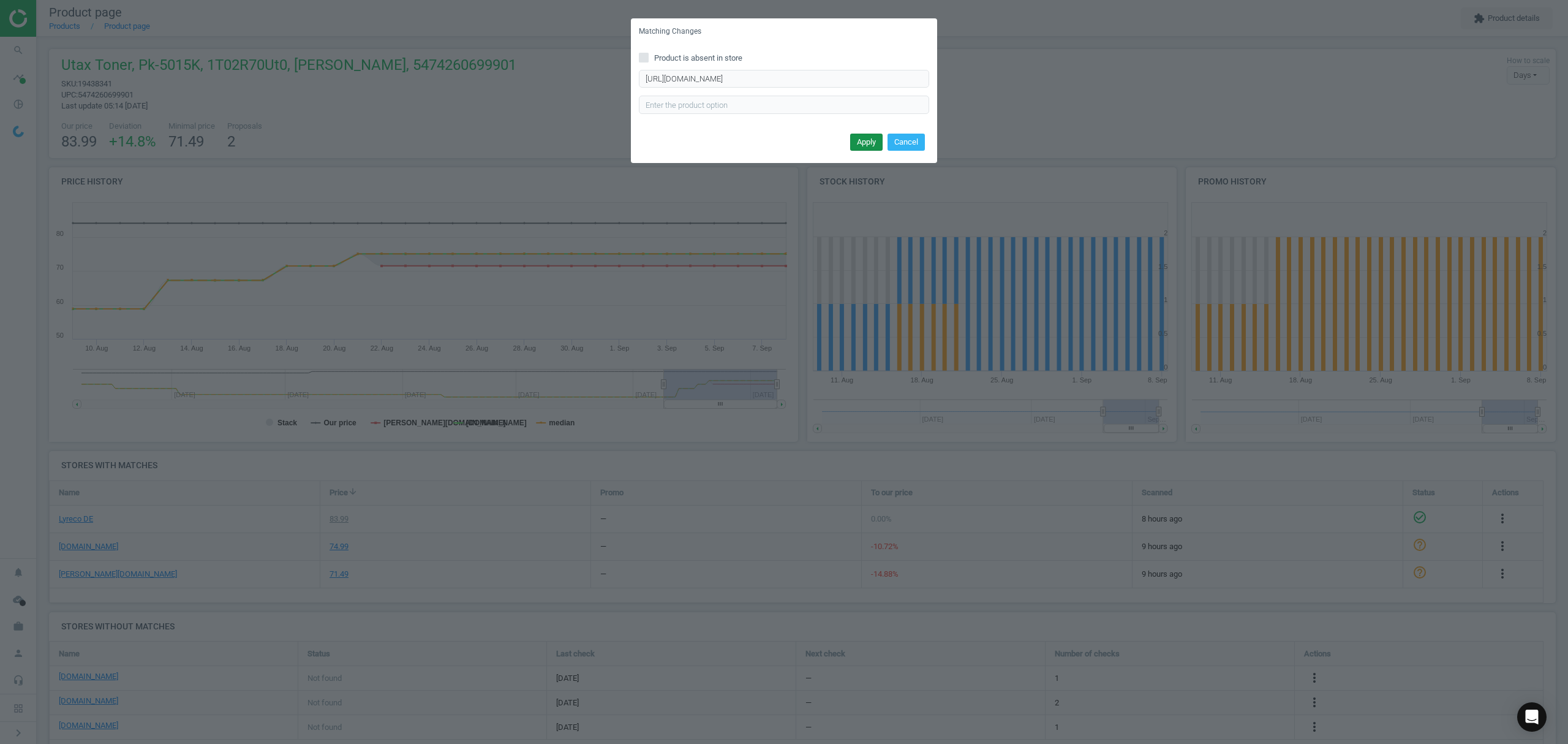
scroll to position [0, 0]
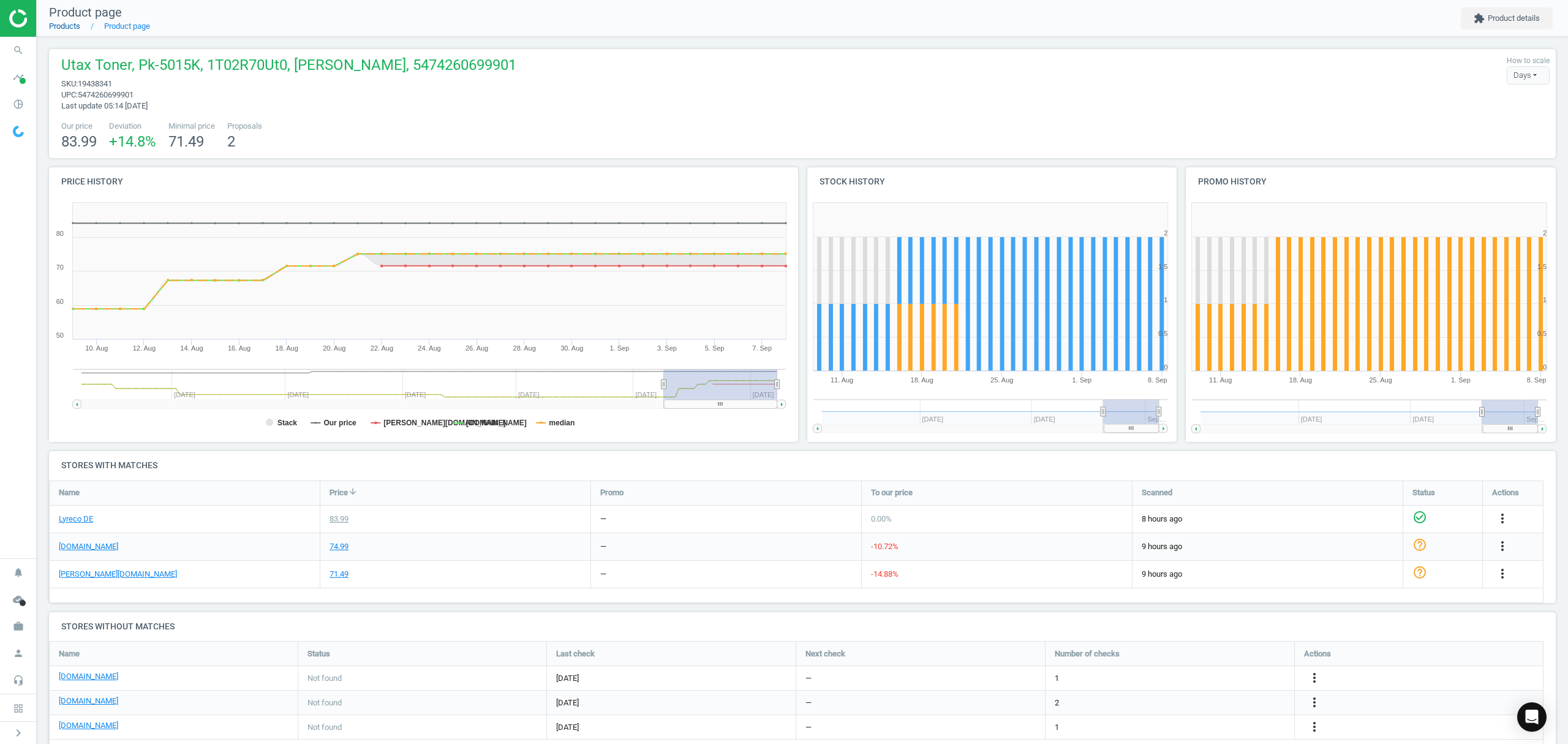
click at [60, 30] on link "Products" at bounding box center [65, 26] width 31 height 9
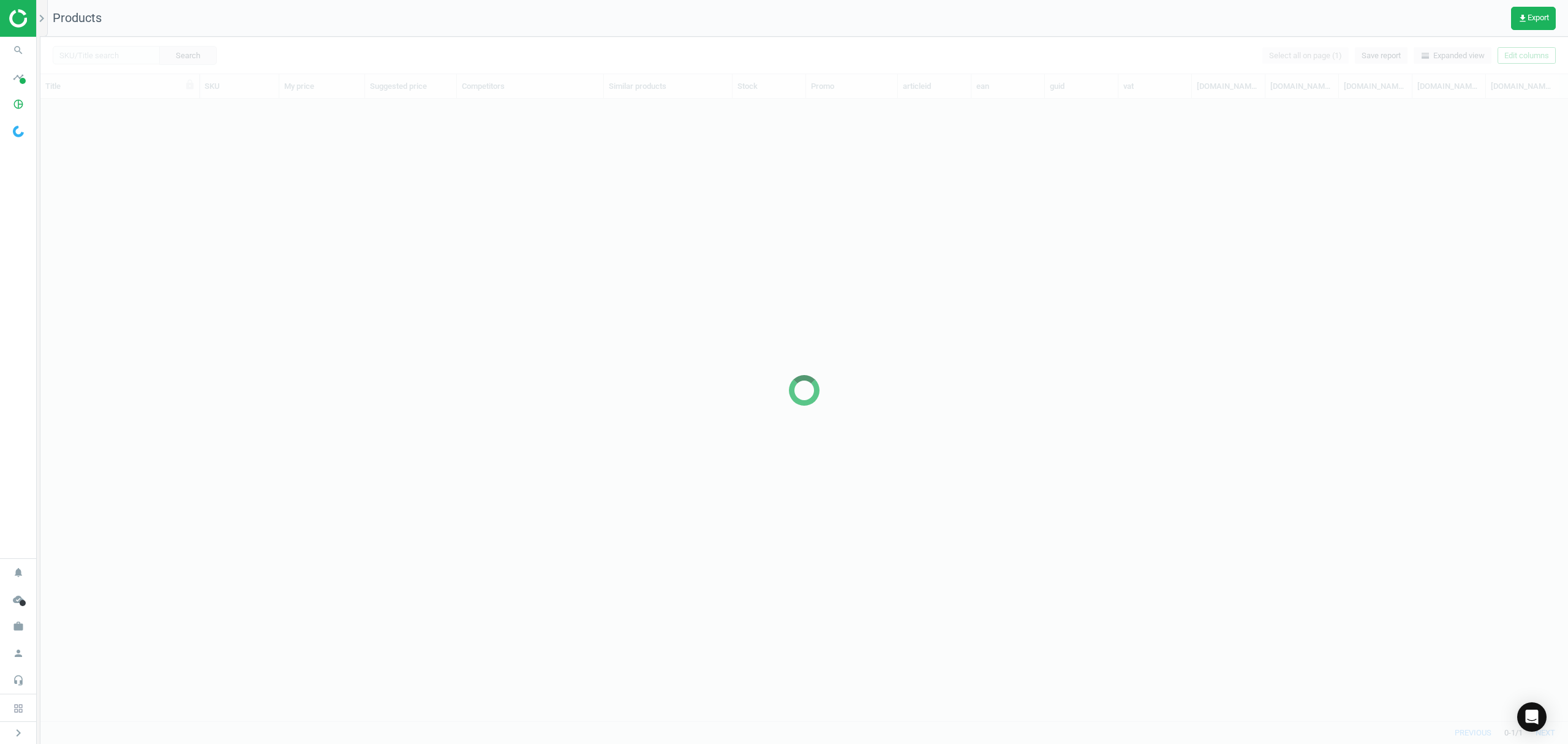
scroll to position [597, 1515]
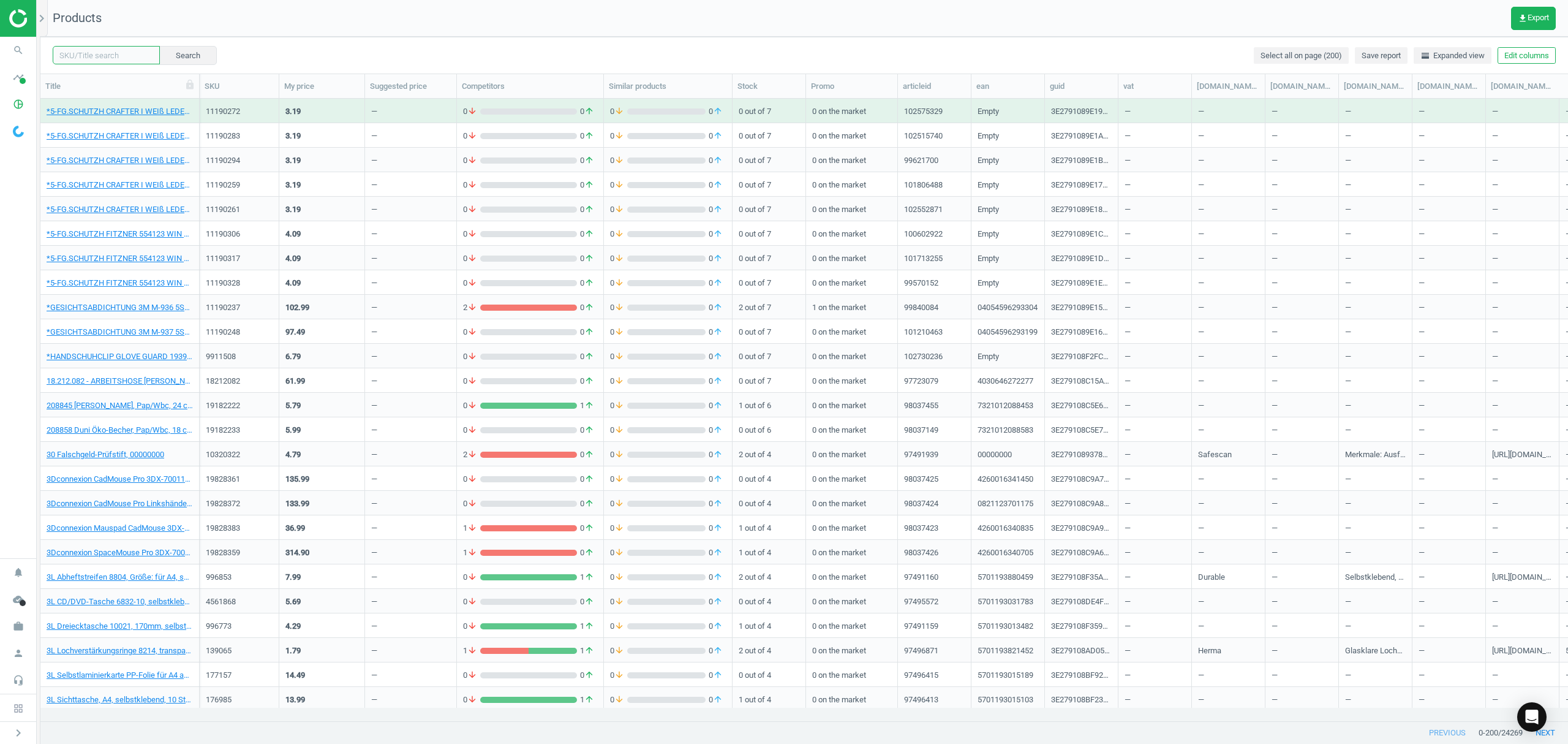
click at [92, 49] on input "text" at bounding box center [106, 55] width 107 height 19
paste input "185873"
type input "185873"
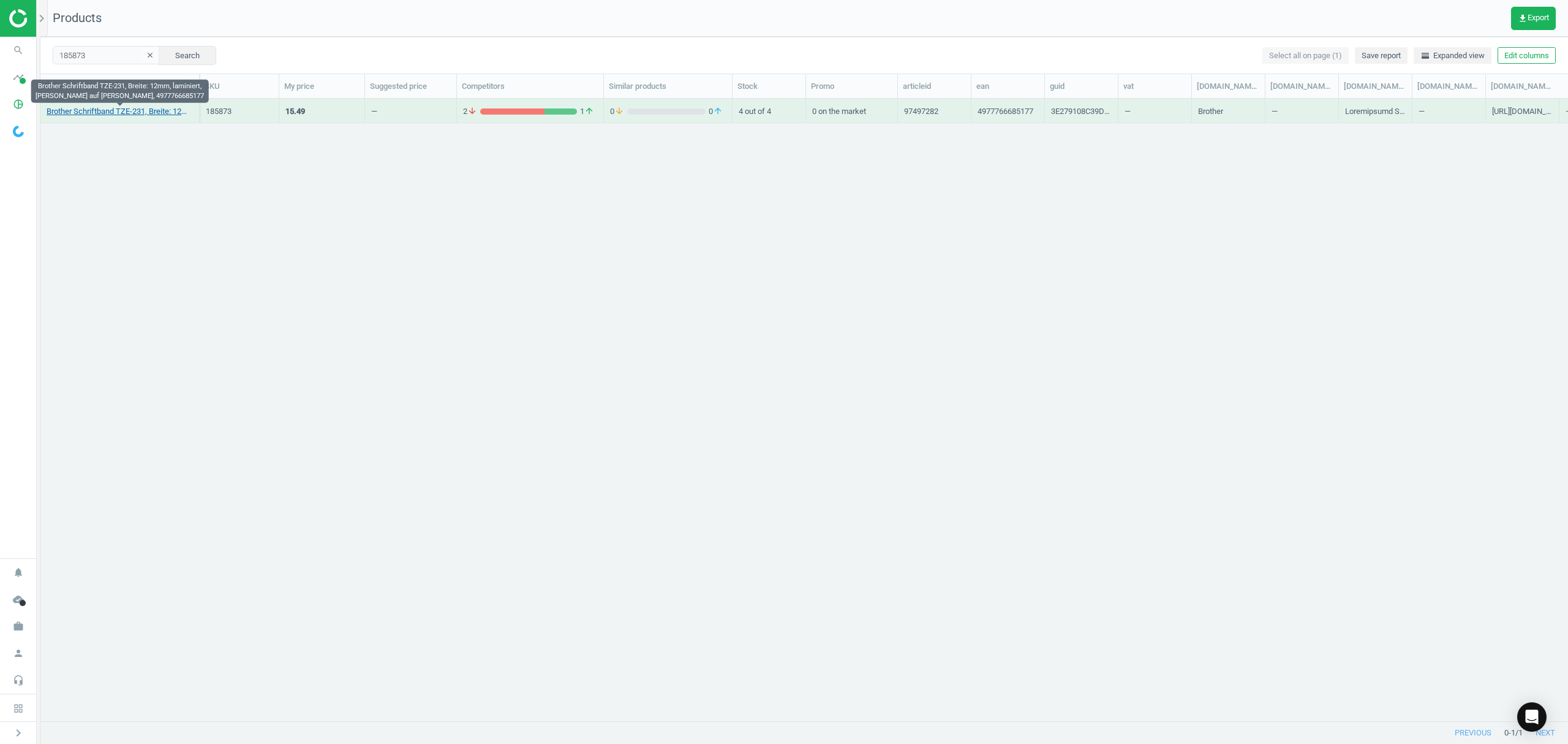
click at [123, 111] on link "Brother Schriftband TZE-231, Breite: 12mm, laminiert, [PERSON_NAME] auf [PERSON…" at bounding box center [119, 111] width 146 height 11
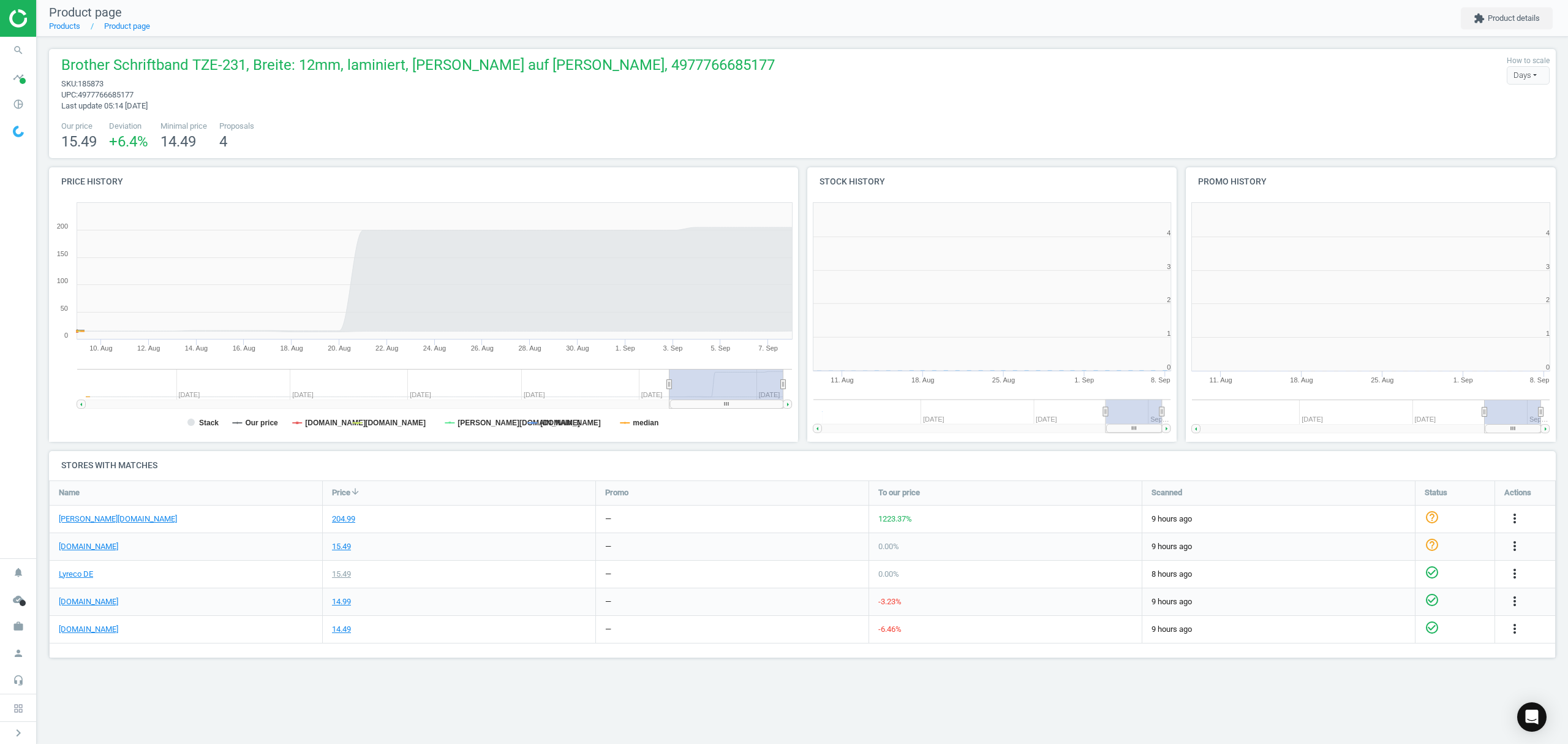
scroll to position [270, 394]
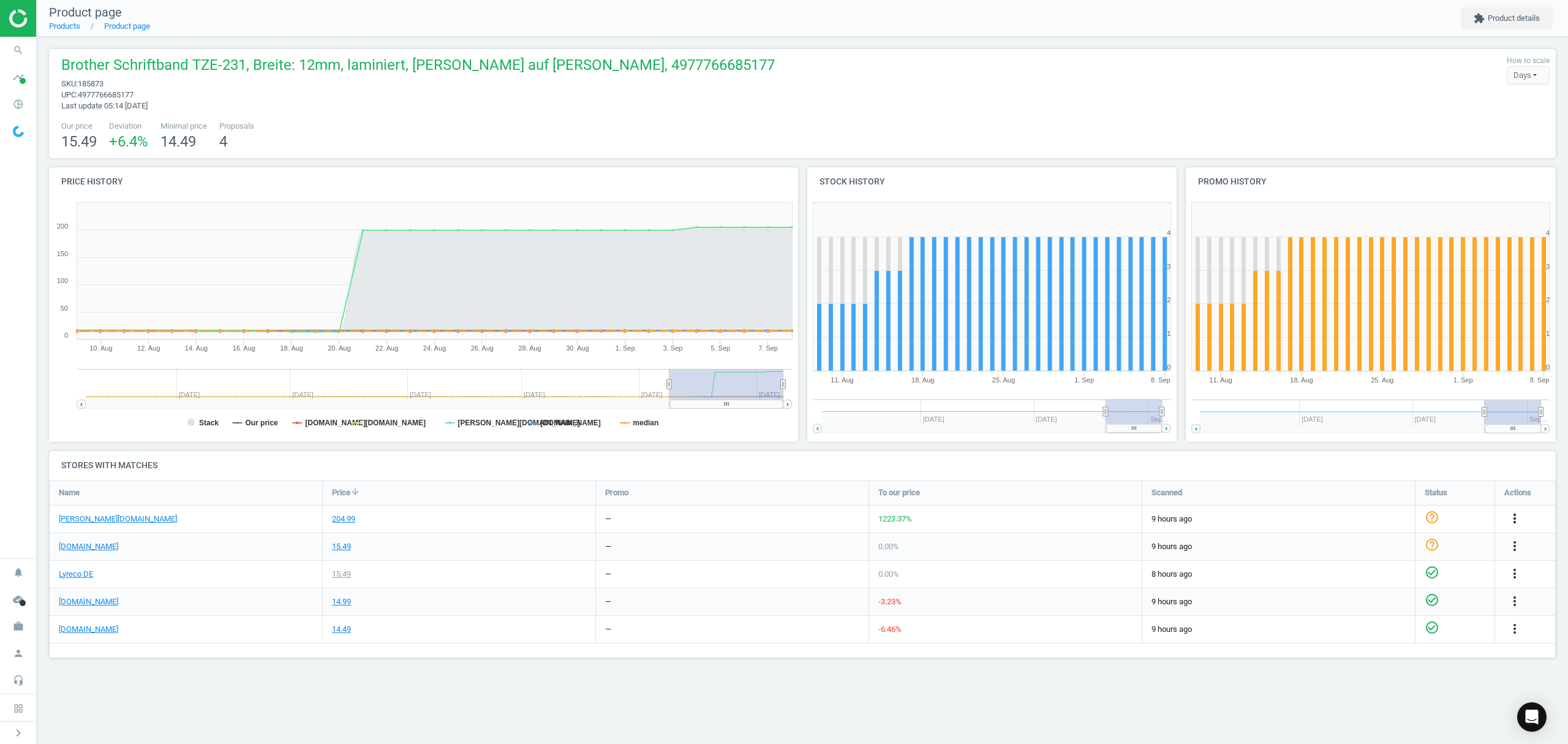
click at [1512, 520] on icon "more_vert" at bounding box center [1515, 519] width 15 height 15
click at [1367, 545] on link "Edit URL/product option" at bounding box center [1419, 549] width 168 height 19
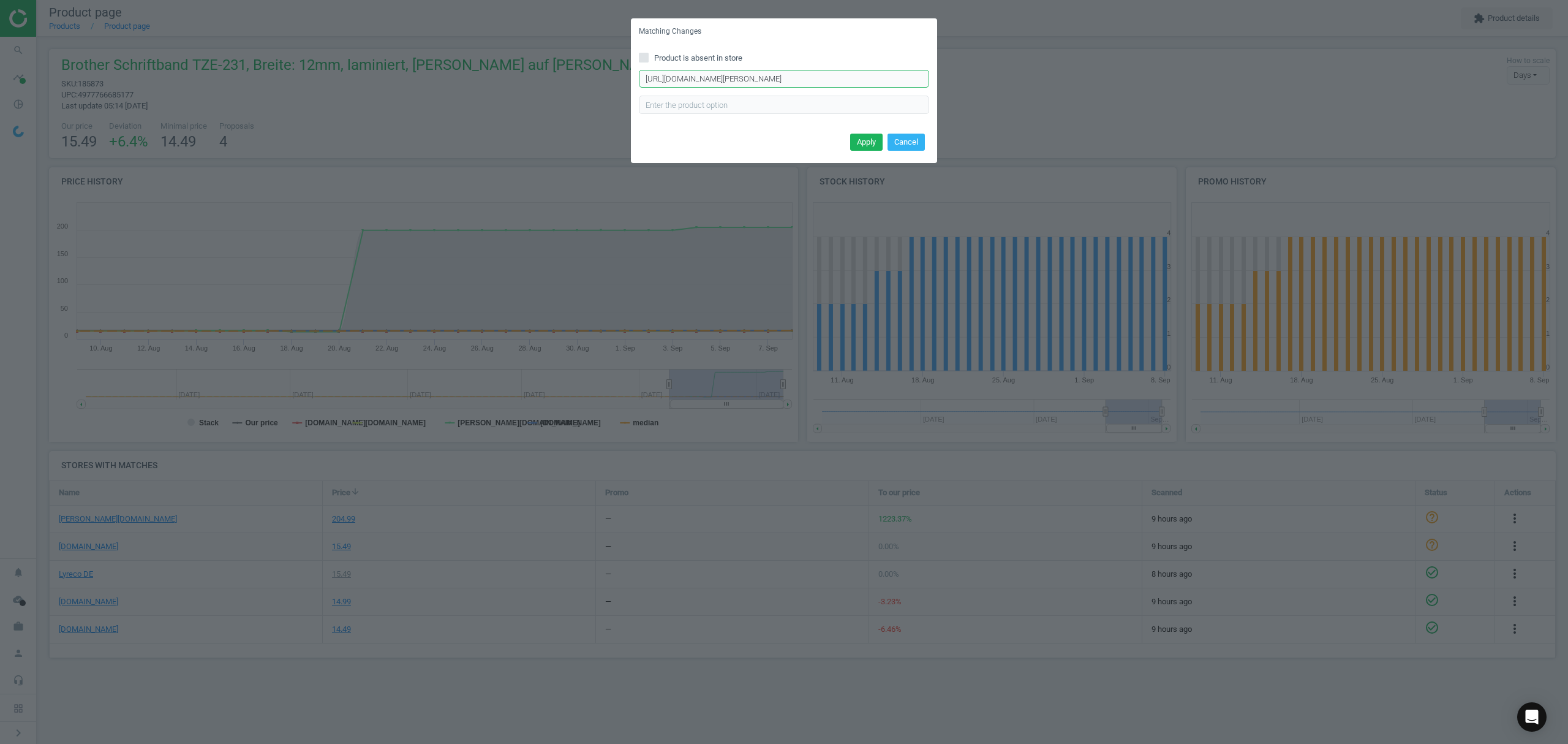
click at [777, 84] on input "[URL][DOMAIN_NAME][PERSON_NAME]" at bounding box center [784, 78] width 291 height 19
click at [777, 82] on input "[URL][DOMAIN_NAME][PERSON_NAME]" at bounding box center [784, 78] width 291 height 19
paste input "TZe-Beschriftungsband-12-mm-x-8-m/93233"
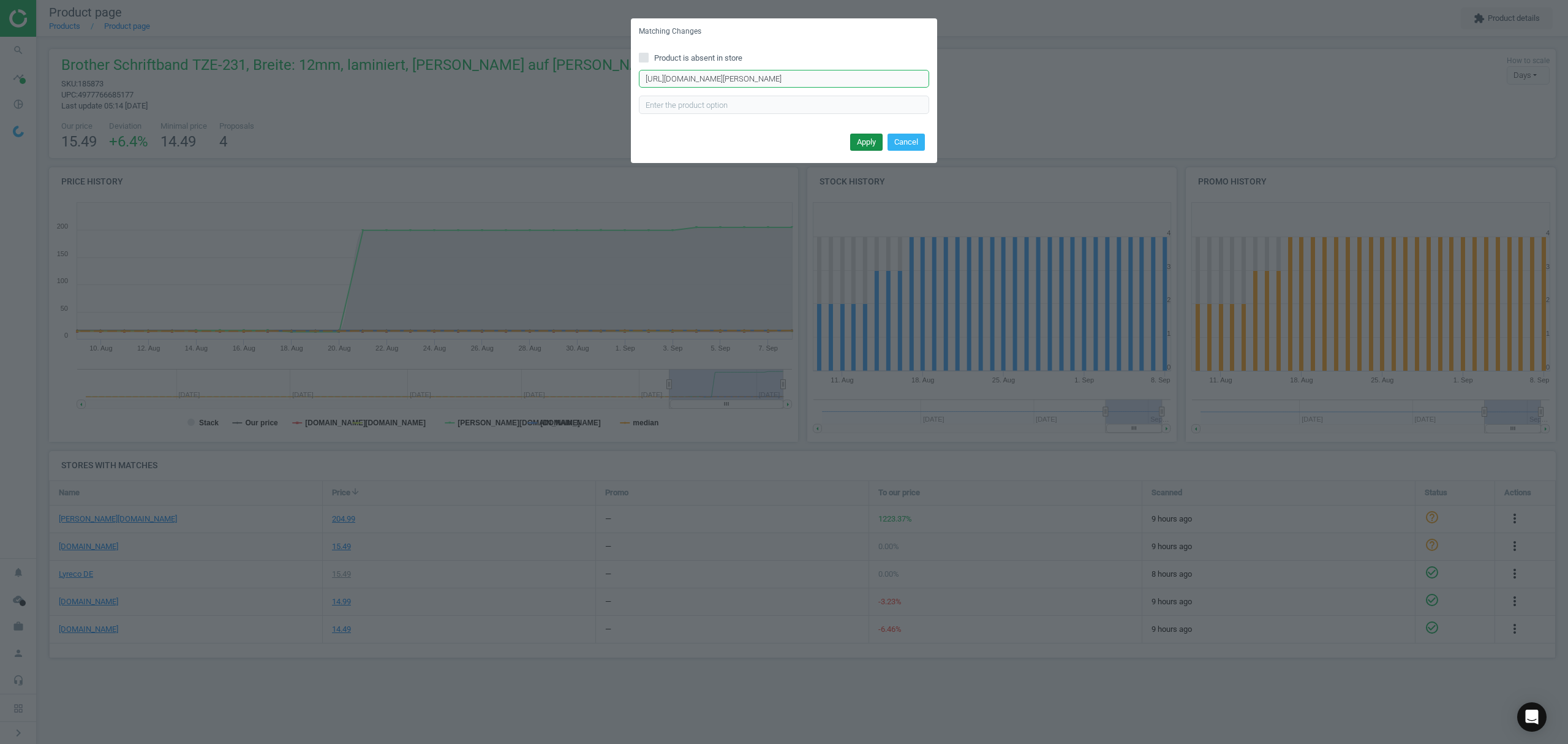
type input "[URL][DOMAIN_NAME][PERSON_NAME]"
click at [872, 146] on button "Apply" at bounding box center [866, 141] width 32 height 17
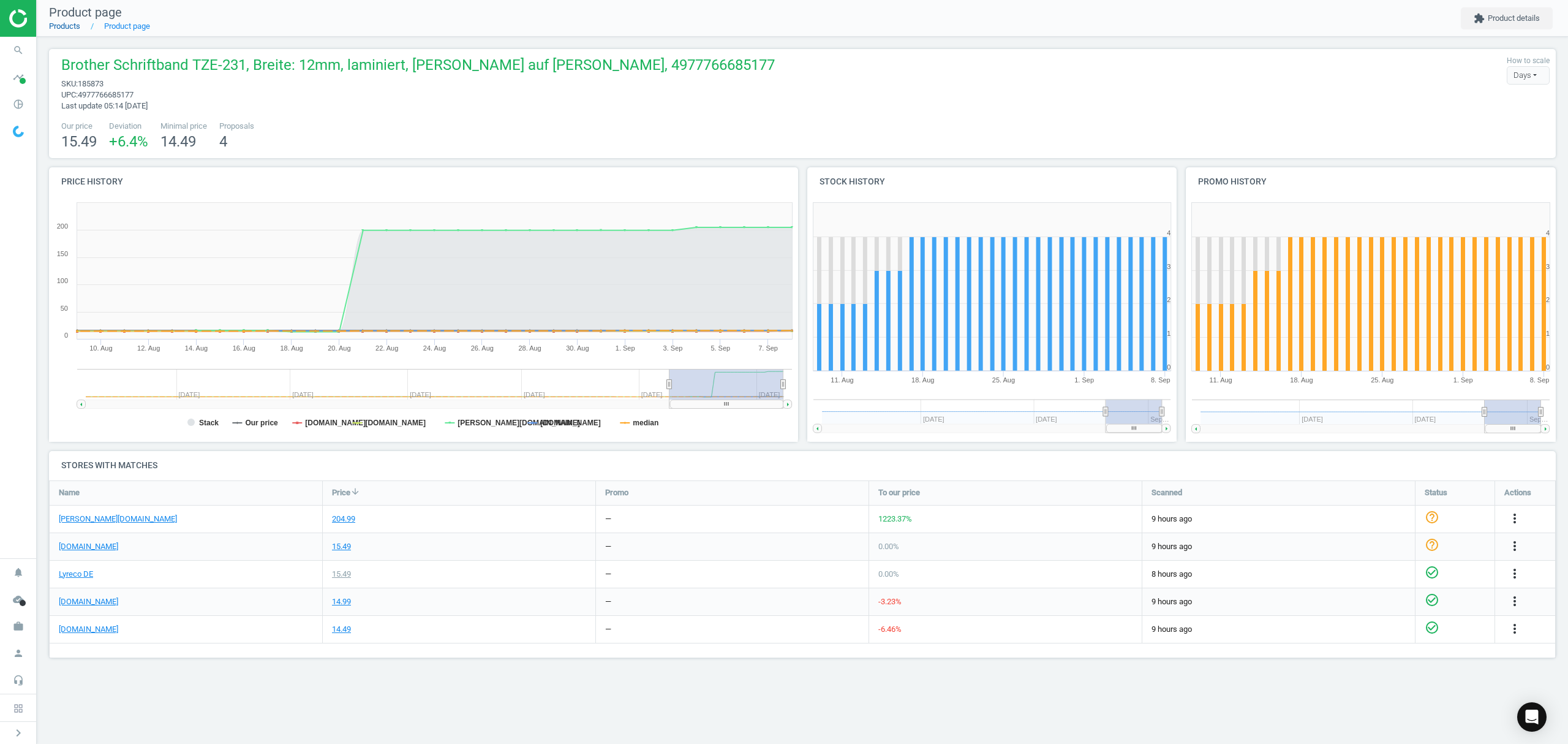
click at [78, 25] on link "Products" at bounding box center [65, 26] width 31 height 9
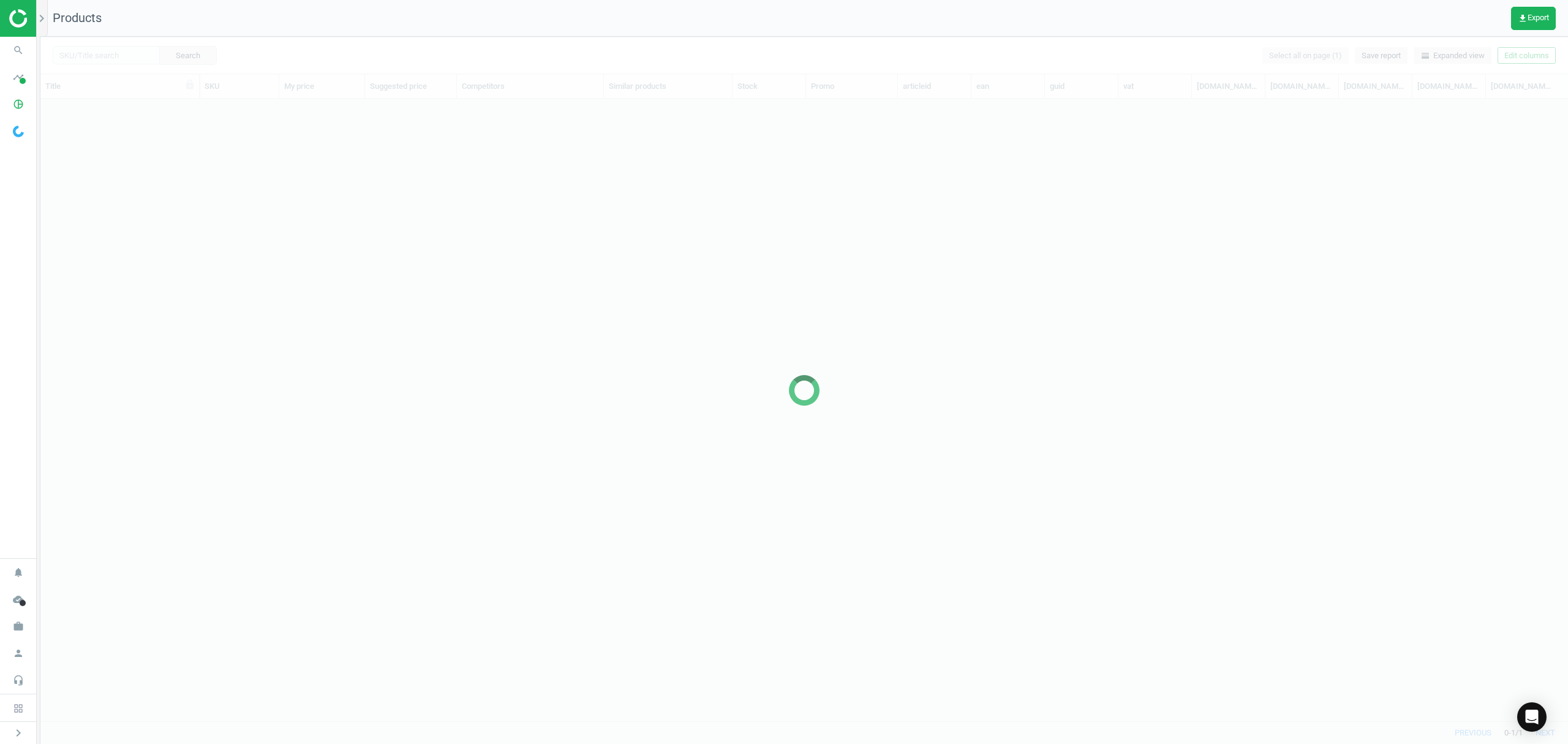
scroll to position [597, 1515]
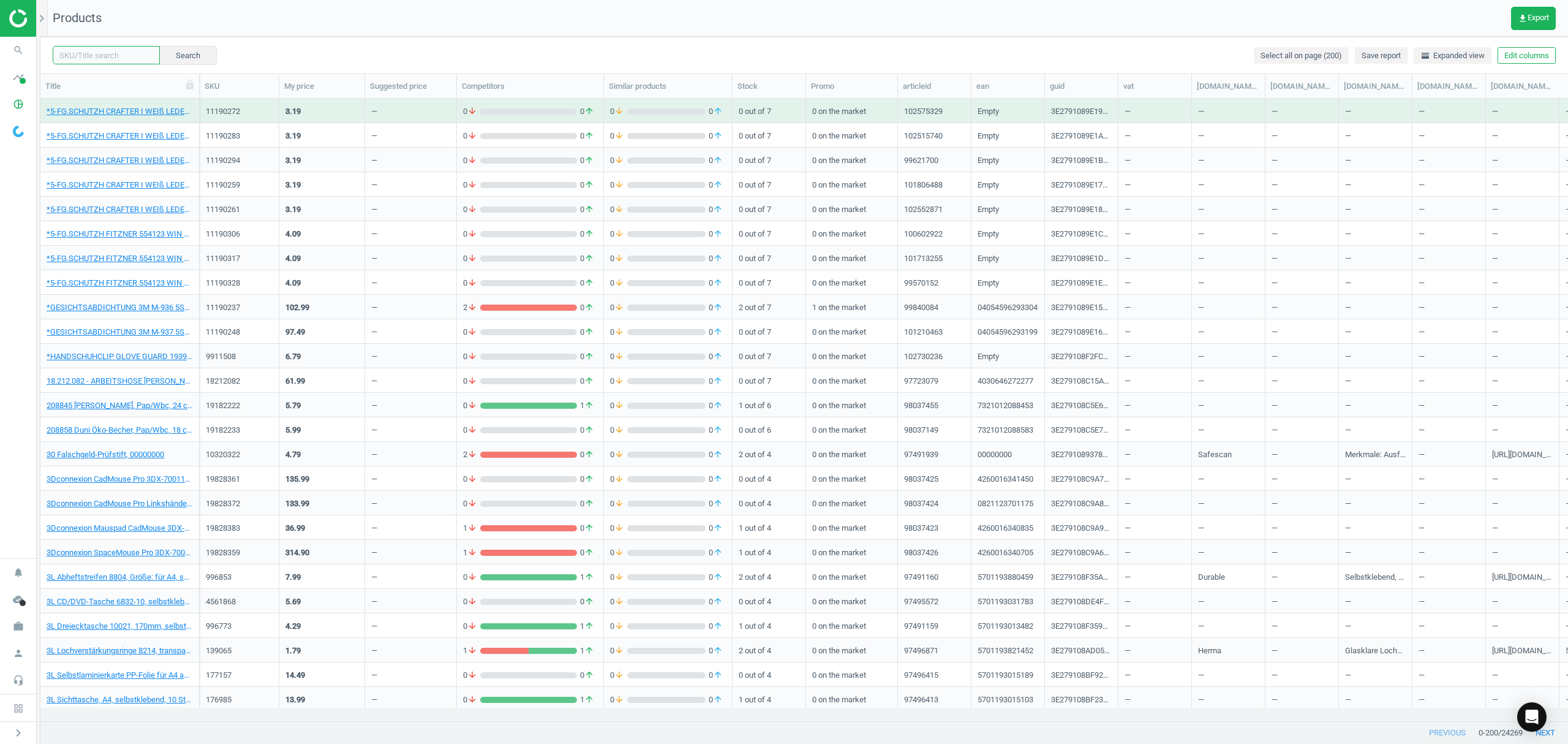
click at [113, 55] on input "text" at bounding box center [106, 55] width 107 height 19
paste input "17704724"
type input "17704724"
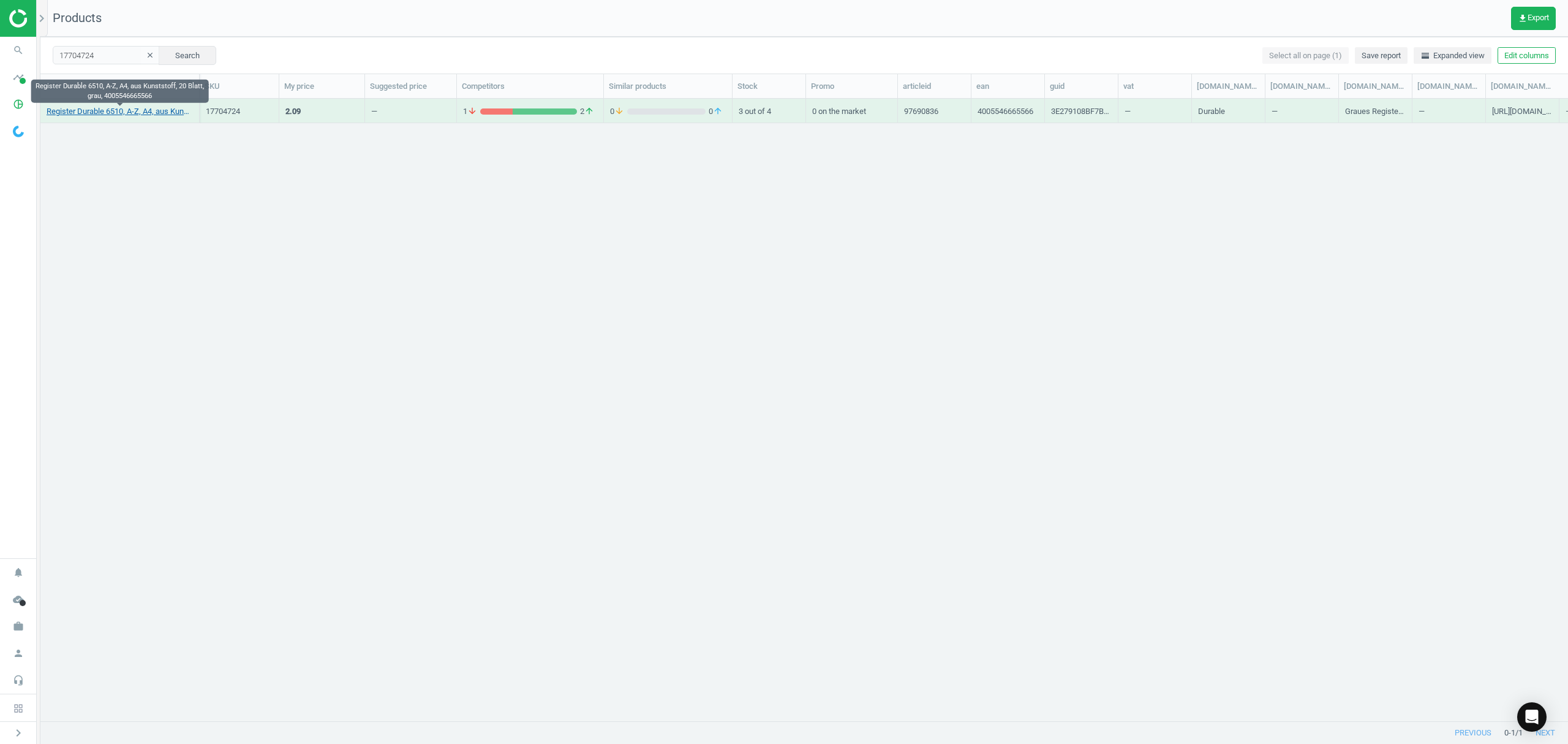
click at [125, 111] on link "Register Durable 6510, A-Z, A4, aus Kunststoff, 20 Blatt, grau, 4005546665566" at bounding box center [119, 111] width 146 height 11
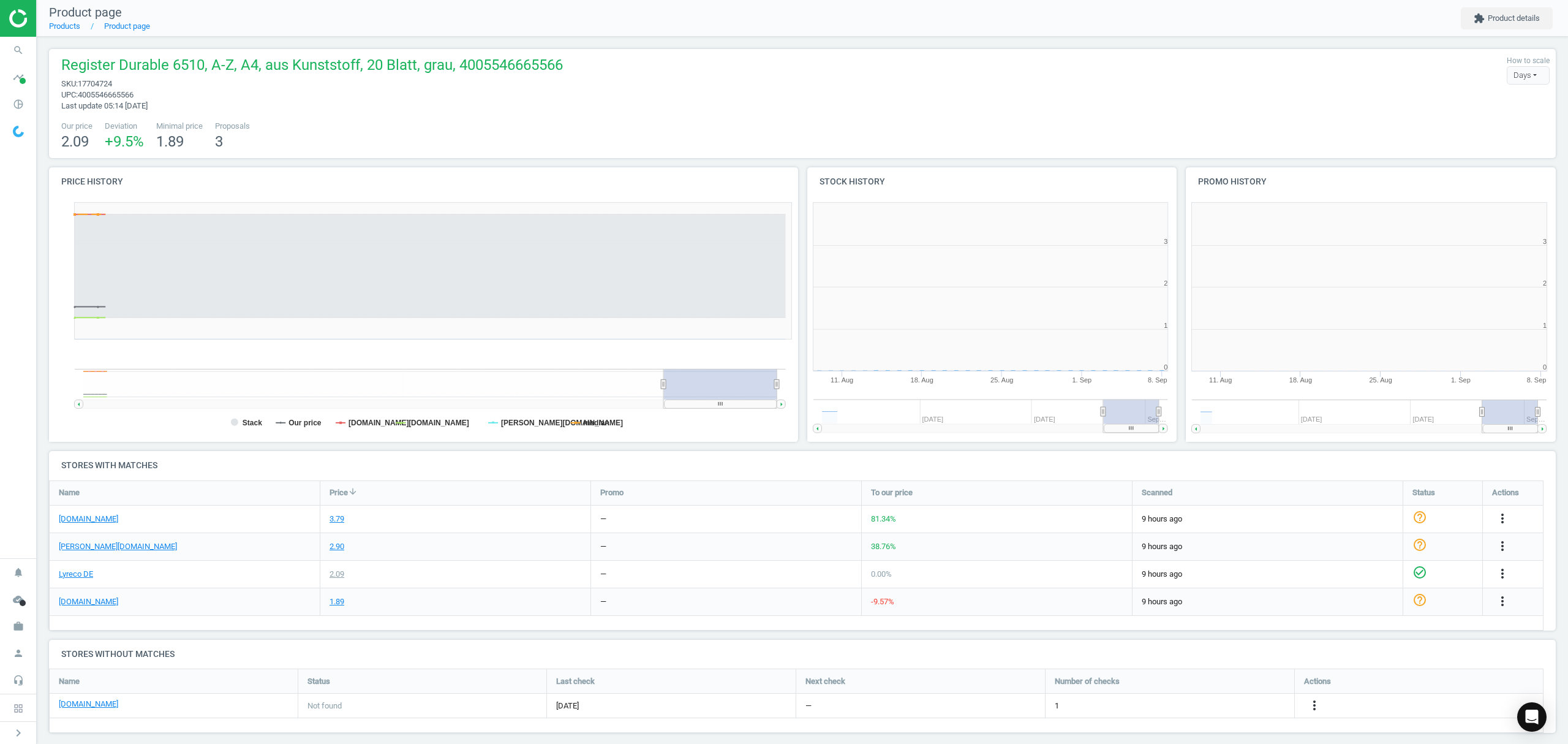
scroll to position [6, 6]
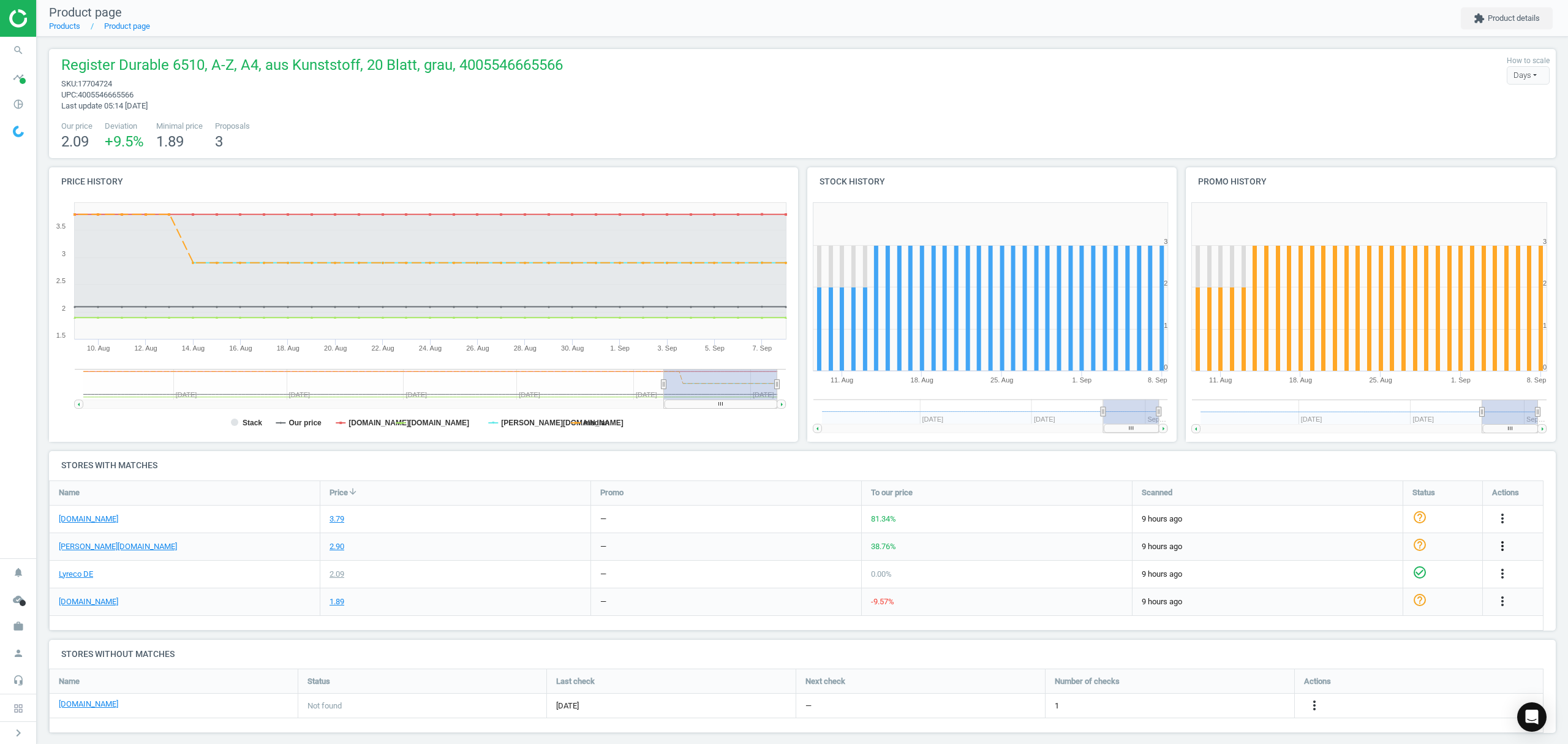
click at [1504, 543] on icon "more_vert" at bounding box center [1502, 546] width 15 height 15
click at [1355, 572] on link "Edit URL/product option" at bounding box center [1407, 575] width 168 height 19
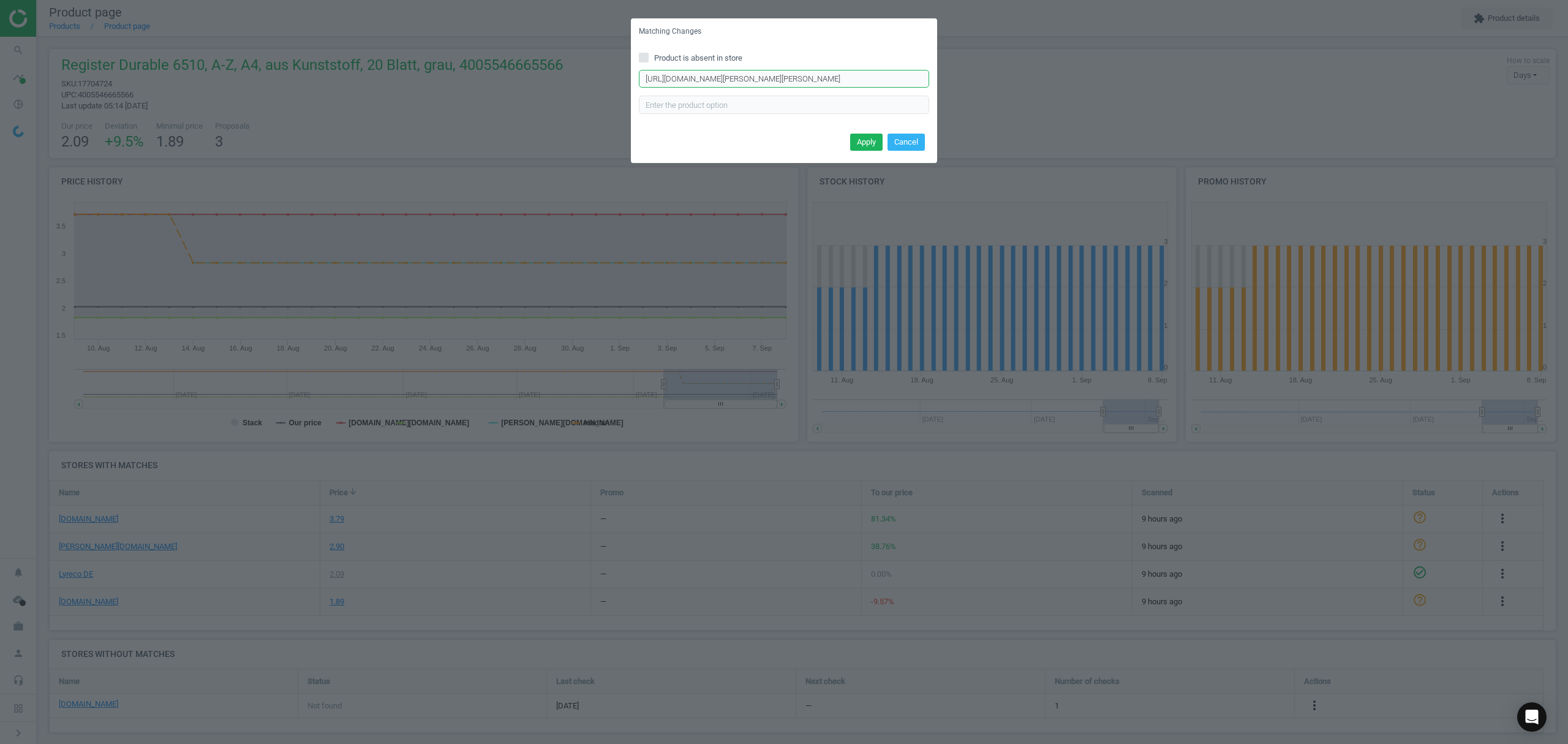
click at [803, 79] on input "[URL][DOMAIN_NAME][PERSON_NAME][PERSON_NAME]" at bounding box center [784, 78] width 291 height 19
paste input "0-teilig-[PERSON_NAME]-Kunststoff/14181/p?product=bundle"
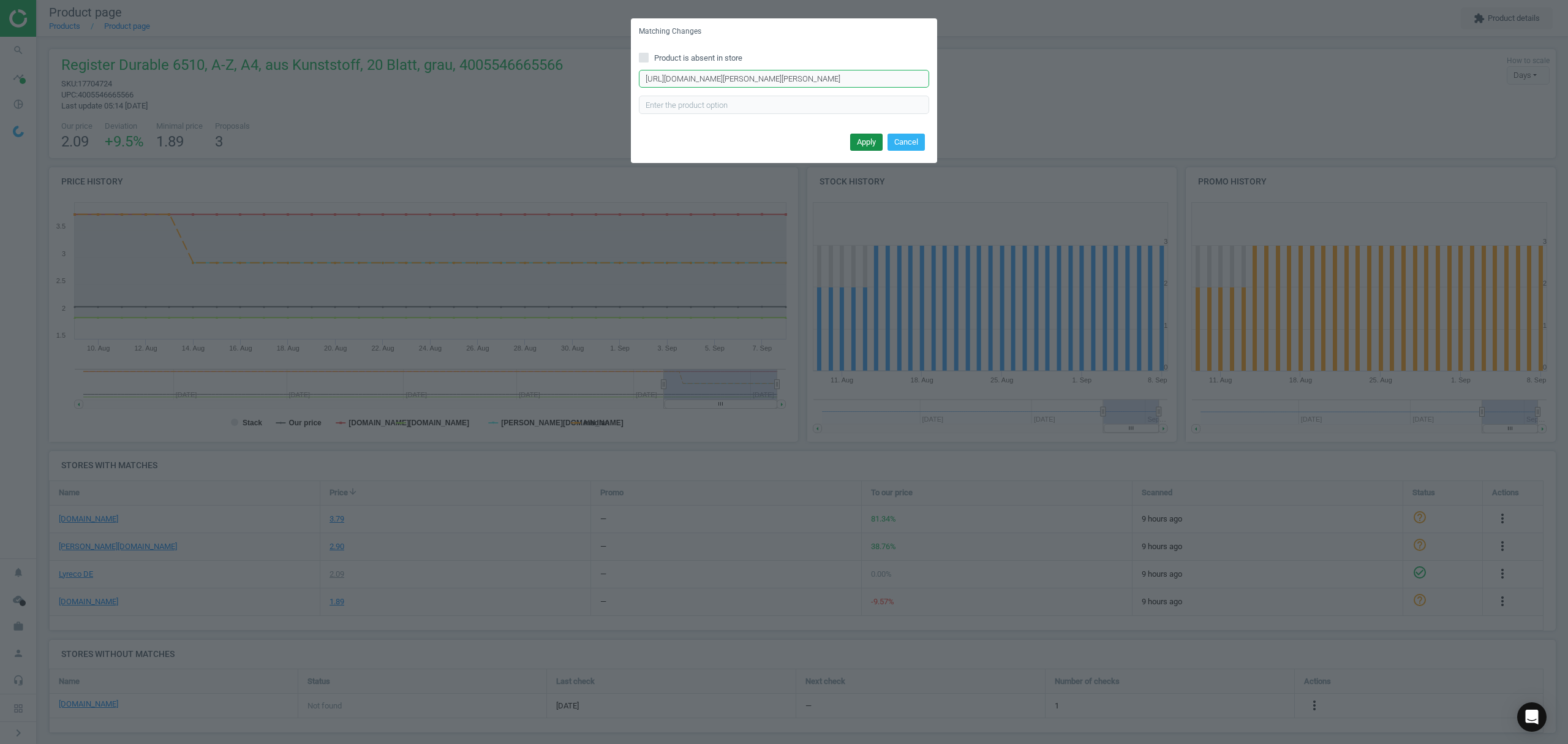
type input "[URL][DOMAIN_NAME][PERSON_NAME][PERSON_NAME]"
click at [863, 140] on button "Apply" at bounding box center [866, 141] width 32 height 17
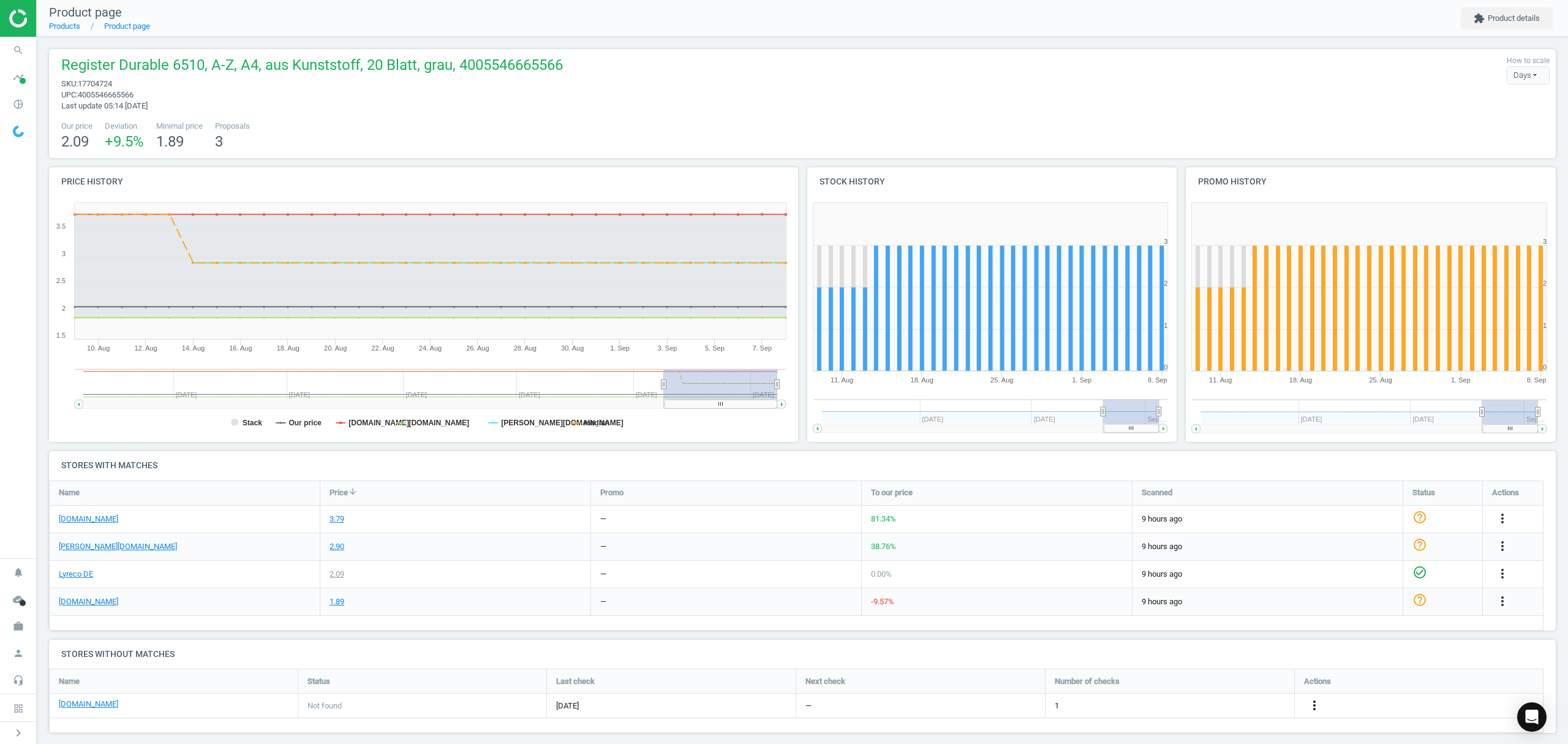
click at [1315, 707] on icon "more_vert" at bounding box center [1314, 705] width 15 height 15
click at [1234, 702] on link "Edit URL/product option" at bounding box center [1218, 706] width 168 height 19
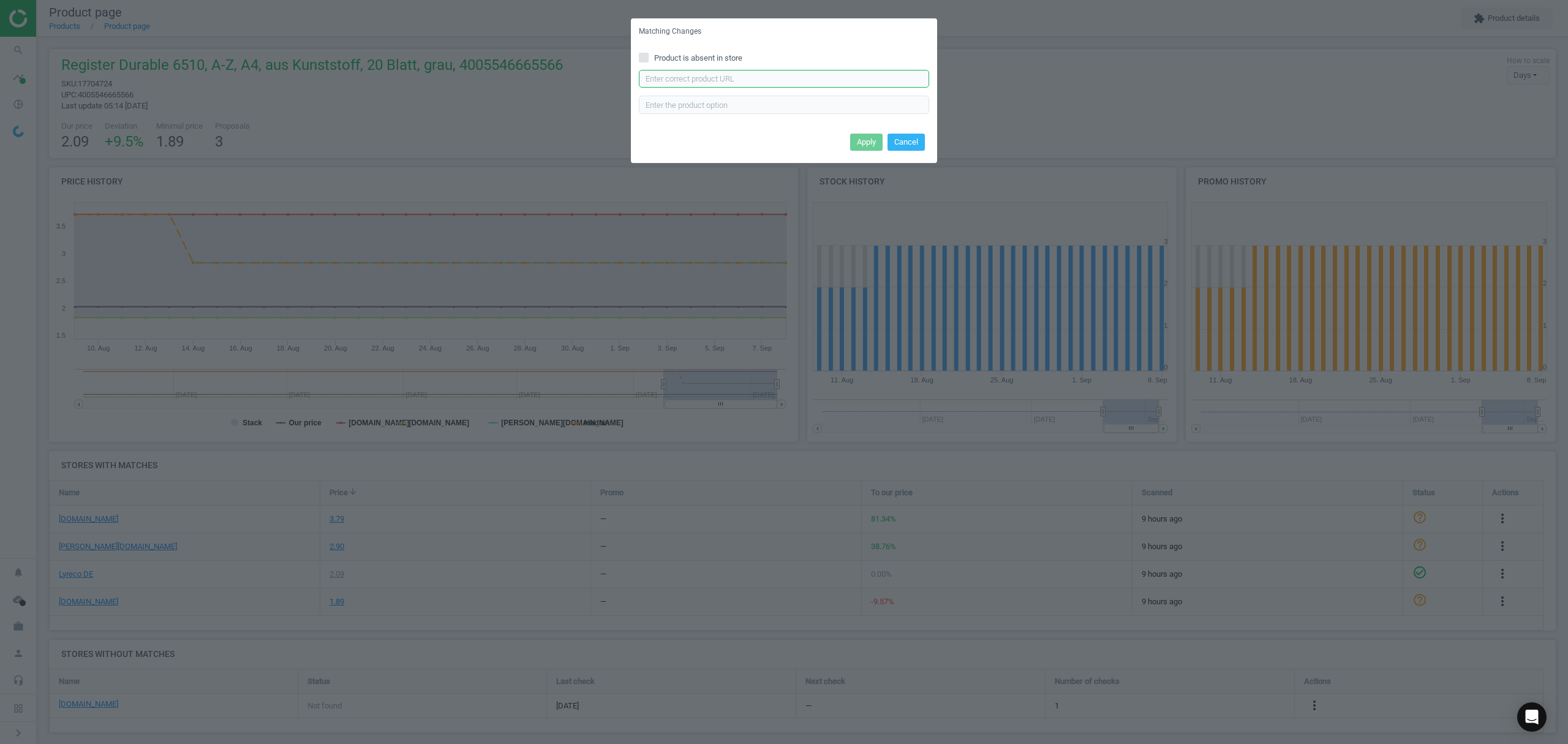
click at [751, 72] on input "text" at bounding box center [784, 78] width 291 height 19
paste input "[URL][DOMAIN_NAME]"
type input "[URL][DOMAIN_NAME]"
click at [861, 141] on button "Apply" at bounding box center [866, 141] width 32 height 17
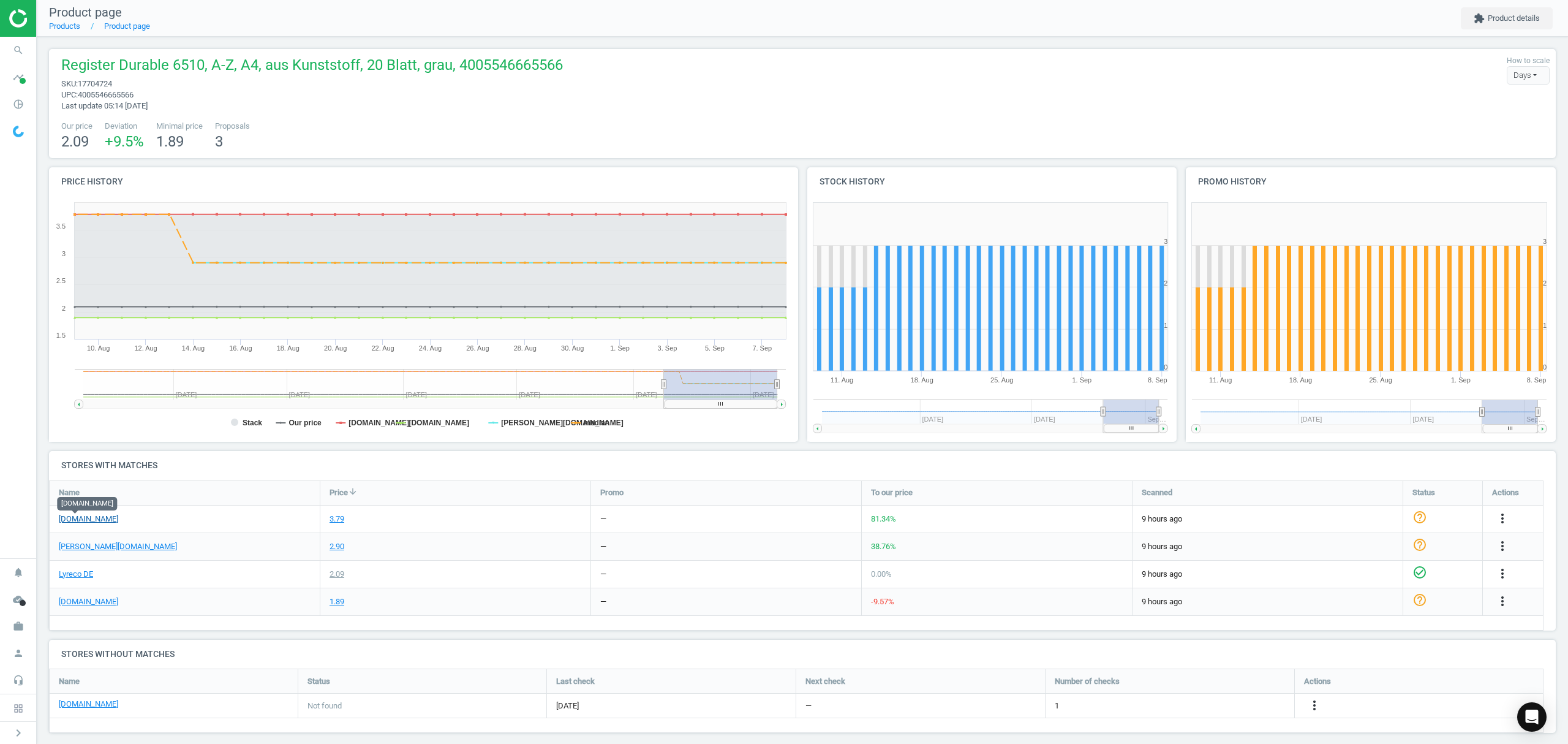
click at [76, 516] on link "[DOMAIN_NAME]" at bounding box center [89, 519] width 60 height 11
click at [61, 24] on link "Products" at bounding box center [65, 26] width 31 height 9
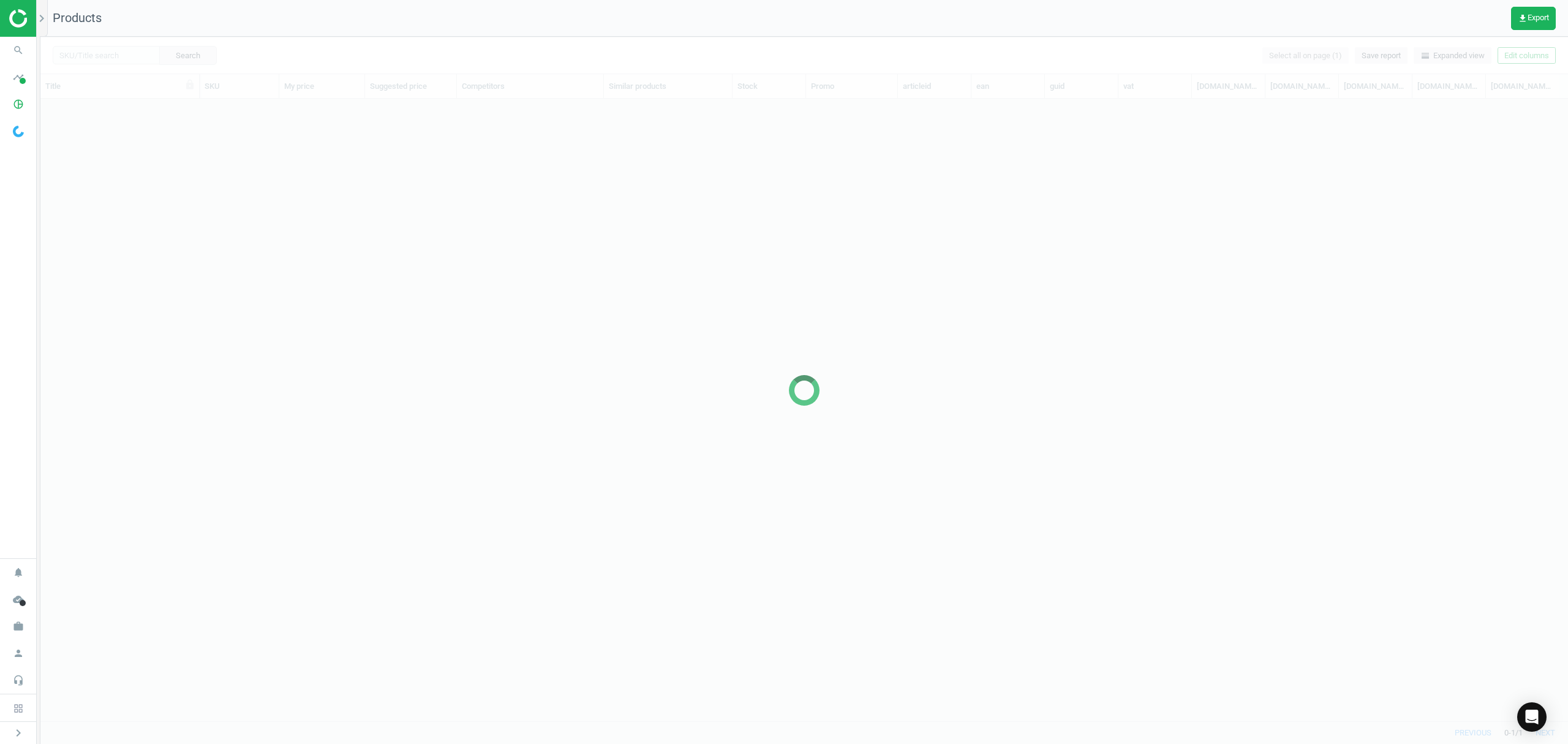
scroll to position [597, 1515]
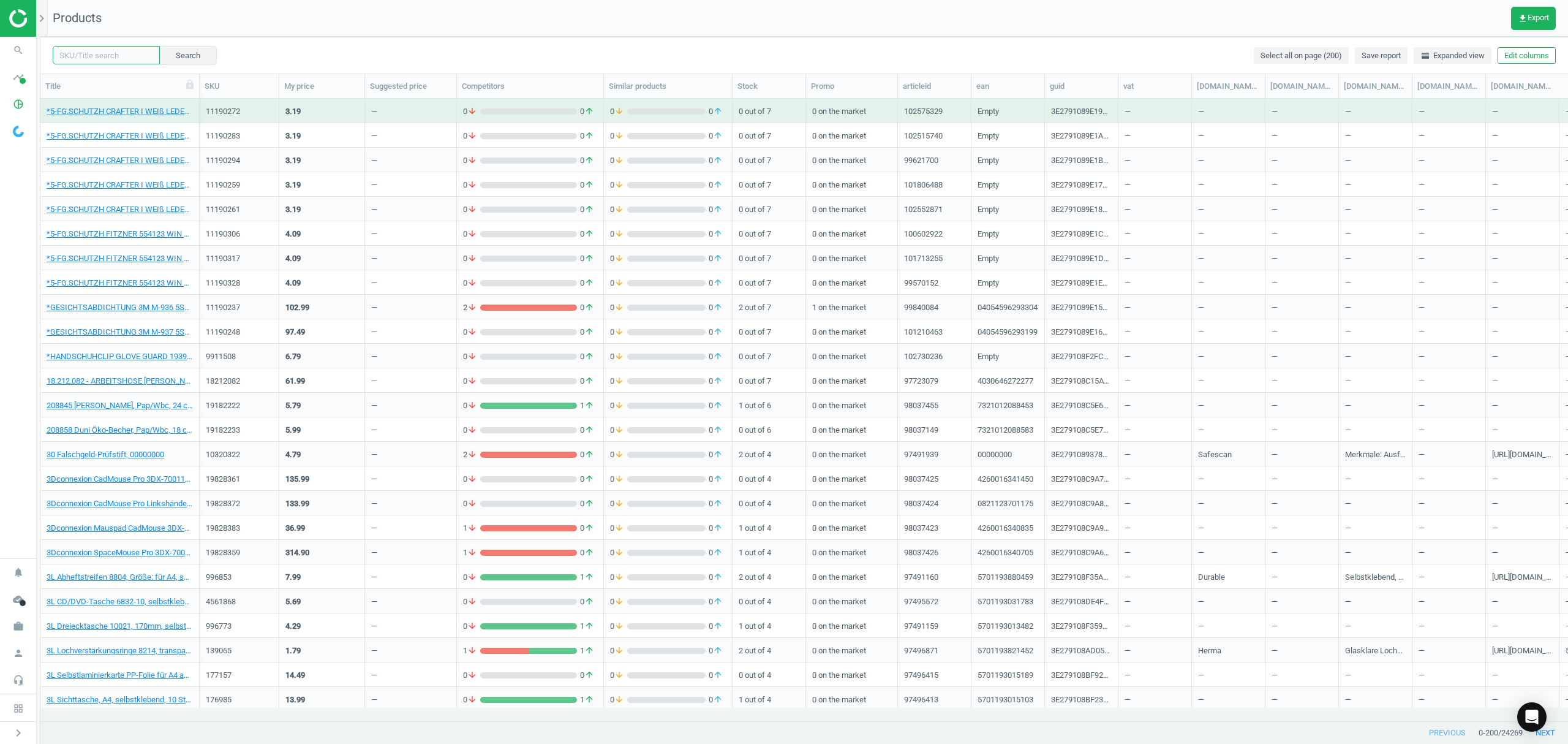
click at [103, 53] on input "text" at bounding box center [106, 55] width 107 height 19
paste input "6813726"
type input "6813726"
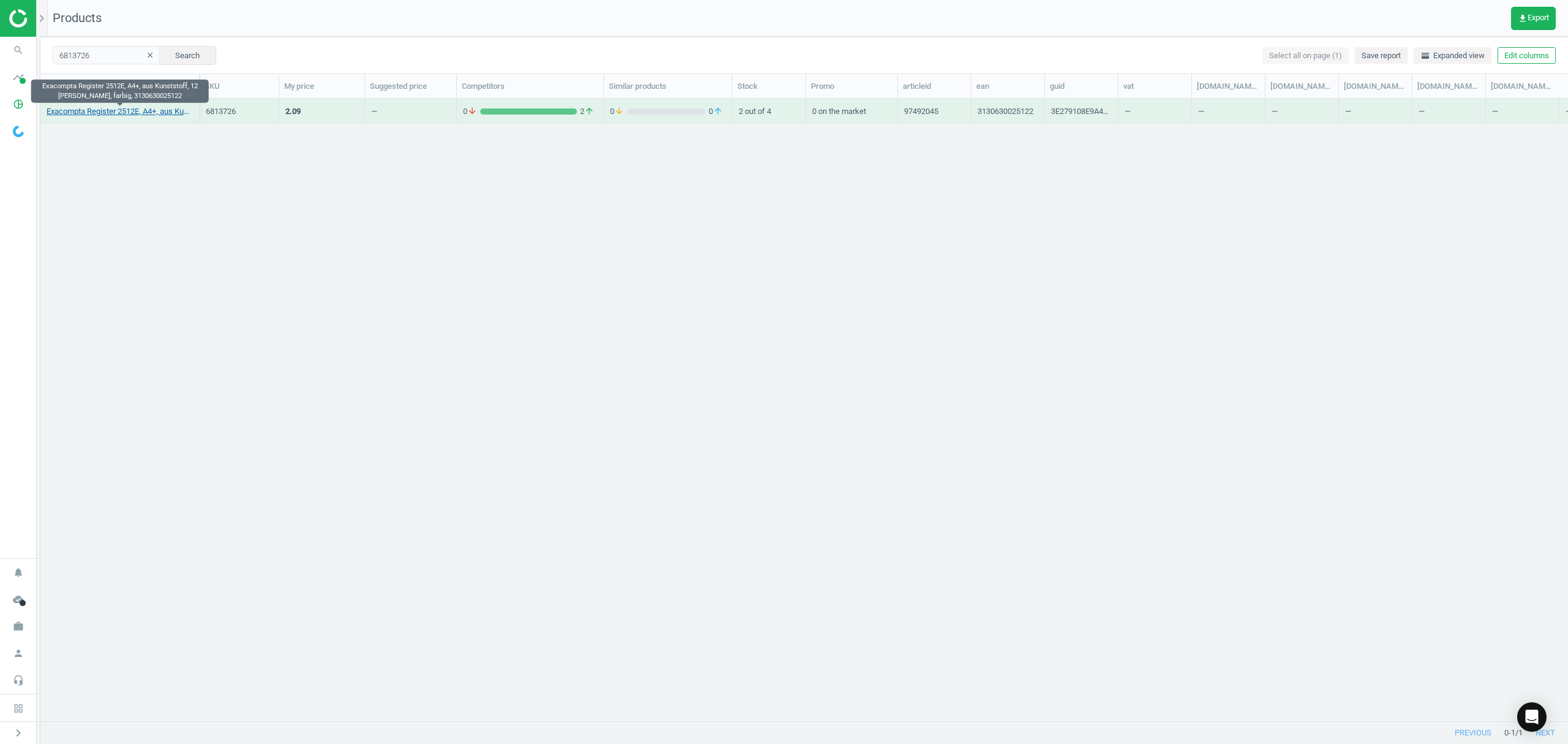
click at [99, 113] on link "Exacompta Register 2512E, A4+, aus Kunststoff, 12 [PERSON_NAME], farbig, 313063…" at bounding box center [119, 111] width 146 height 11
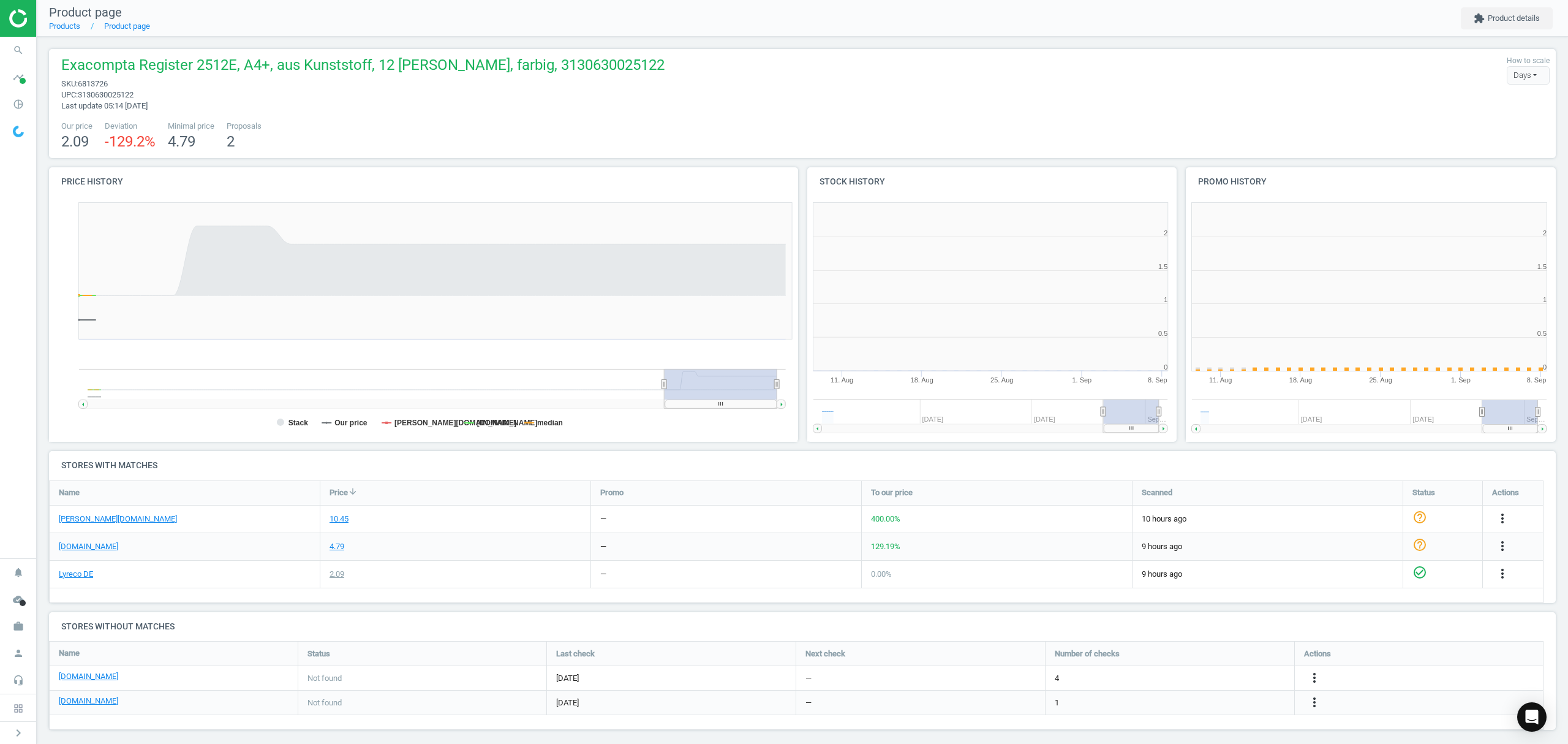
scroll to position [270, 392]
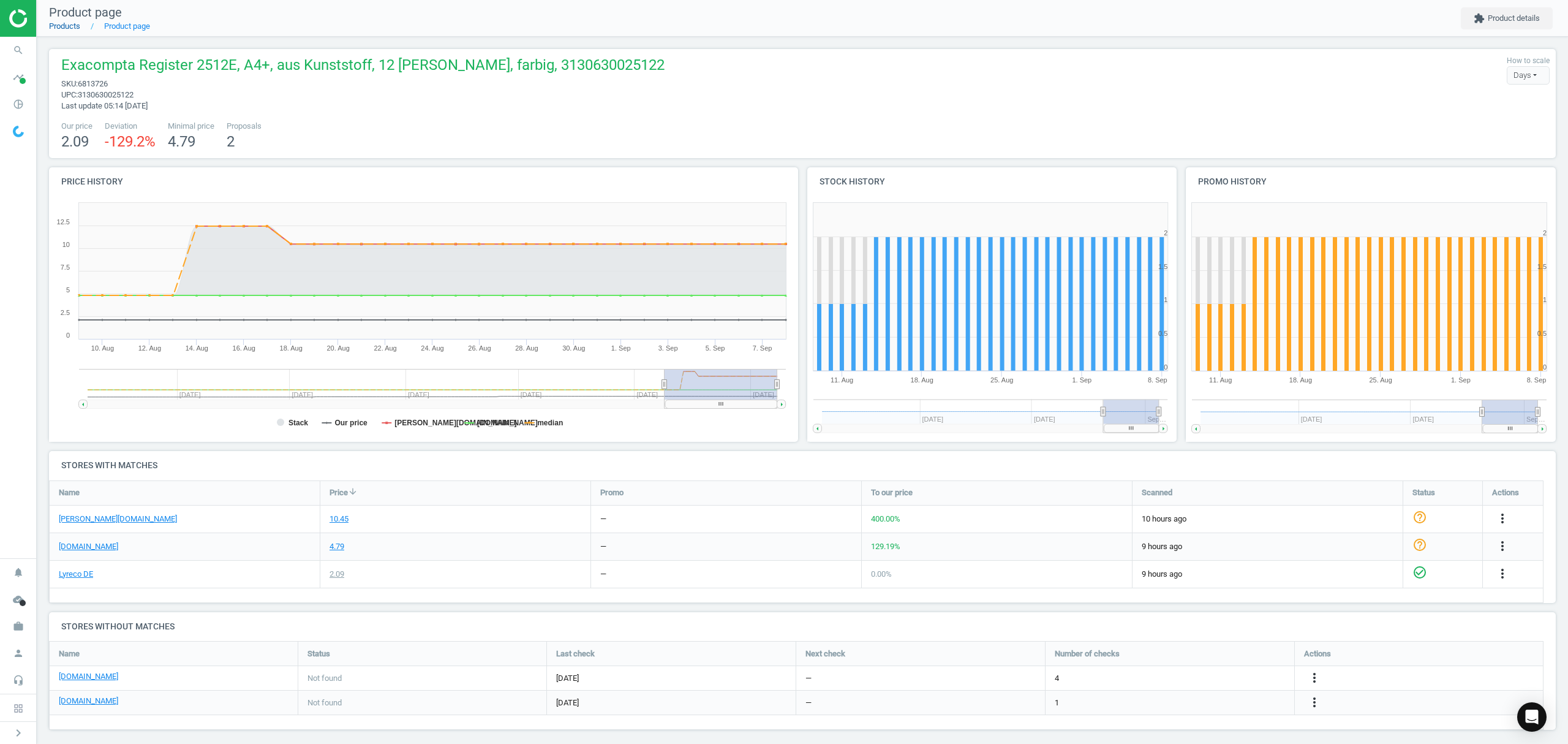
click at [69, 27] on link "Products" at bounding box center [65, 26] width 31 height 9
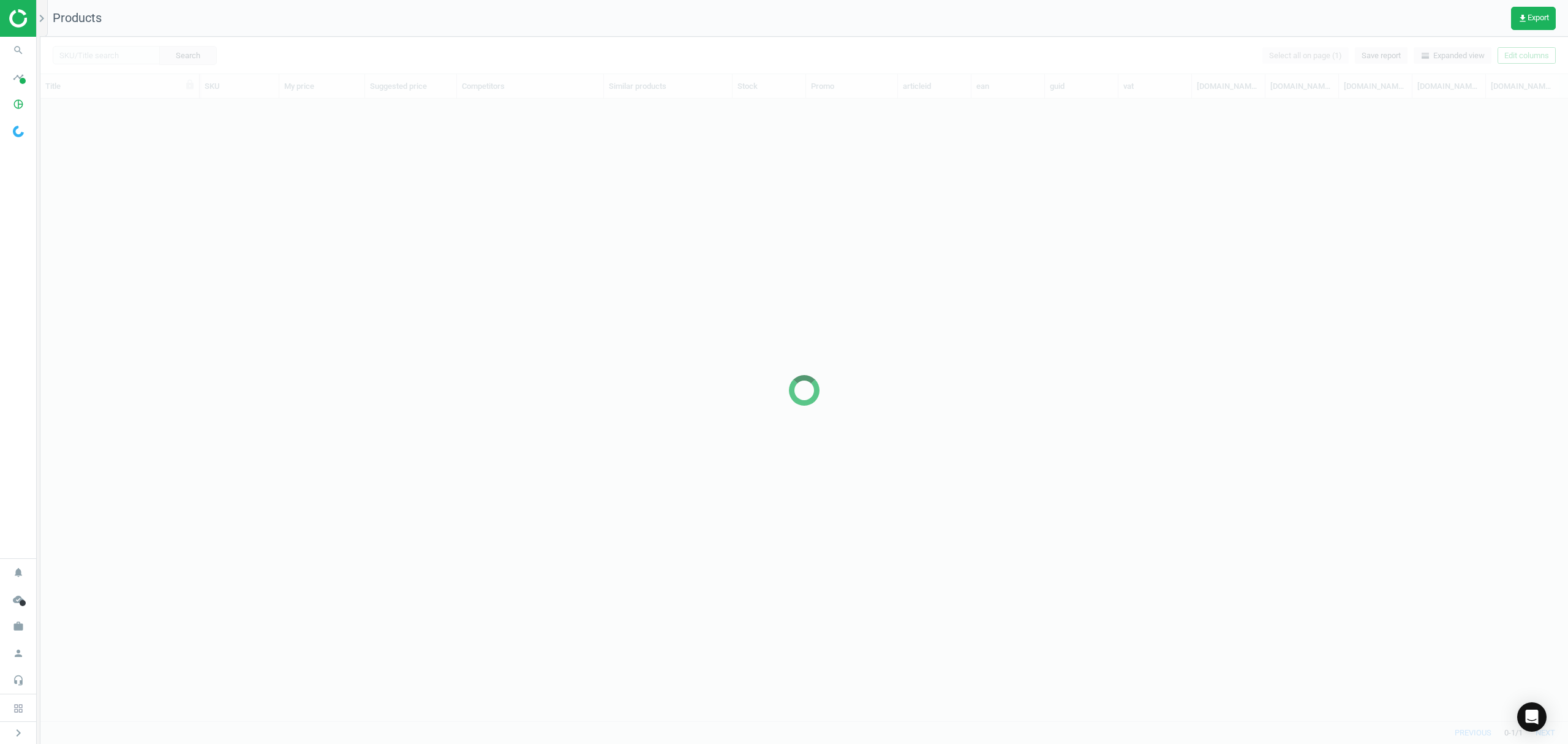
scroll to position [597, 1515]
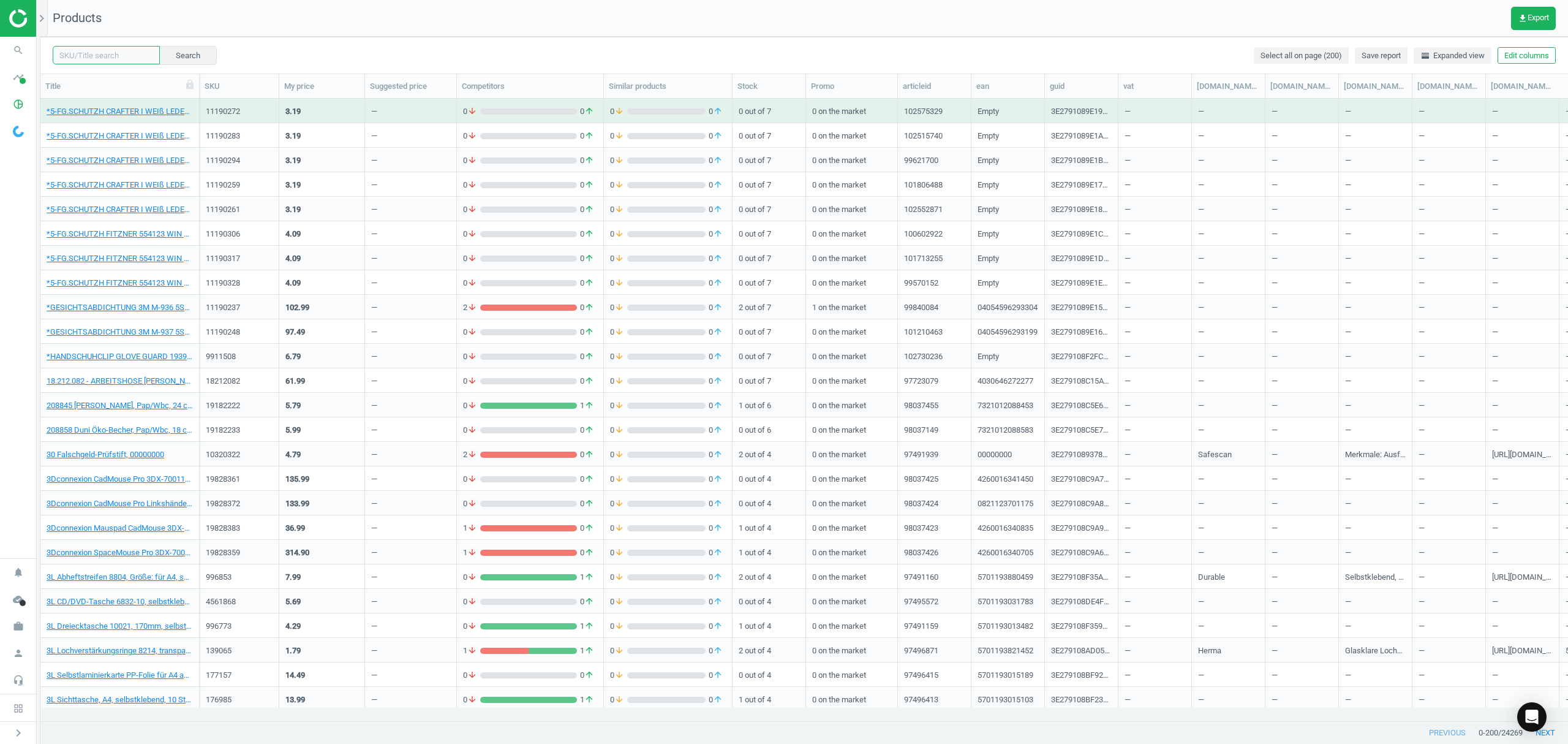
click at [113, 59] on input "text" at bounding box center [106, 55] width 107 height 19
paste input "724978"
type input "724978"
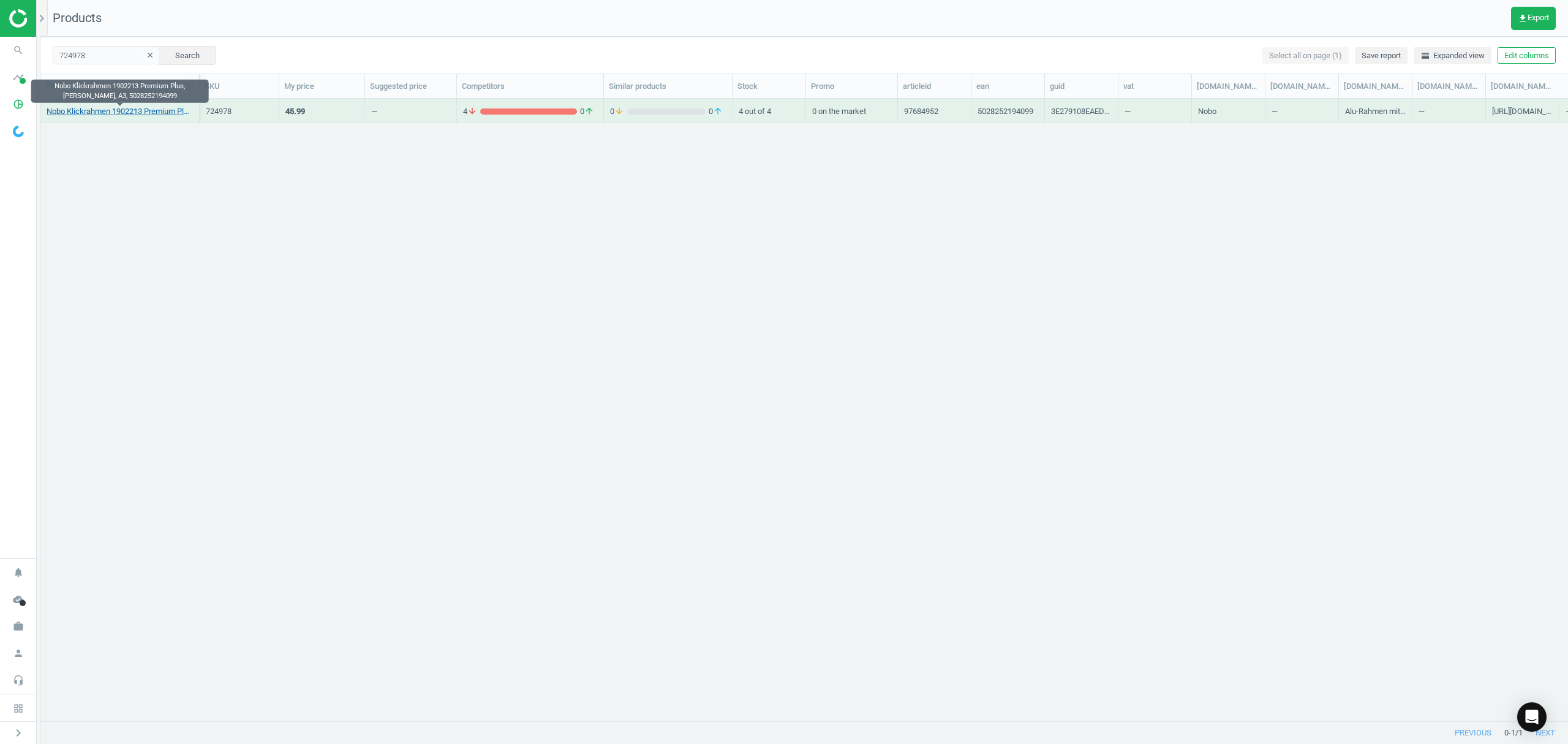
click at [89, 111] on link "Nobo Klickrahmen 1902213 Premium Plus, [PERSON_NAME], A3, 5028252194099" at bounding box center [119, 111] width 146 height 11
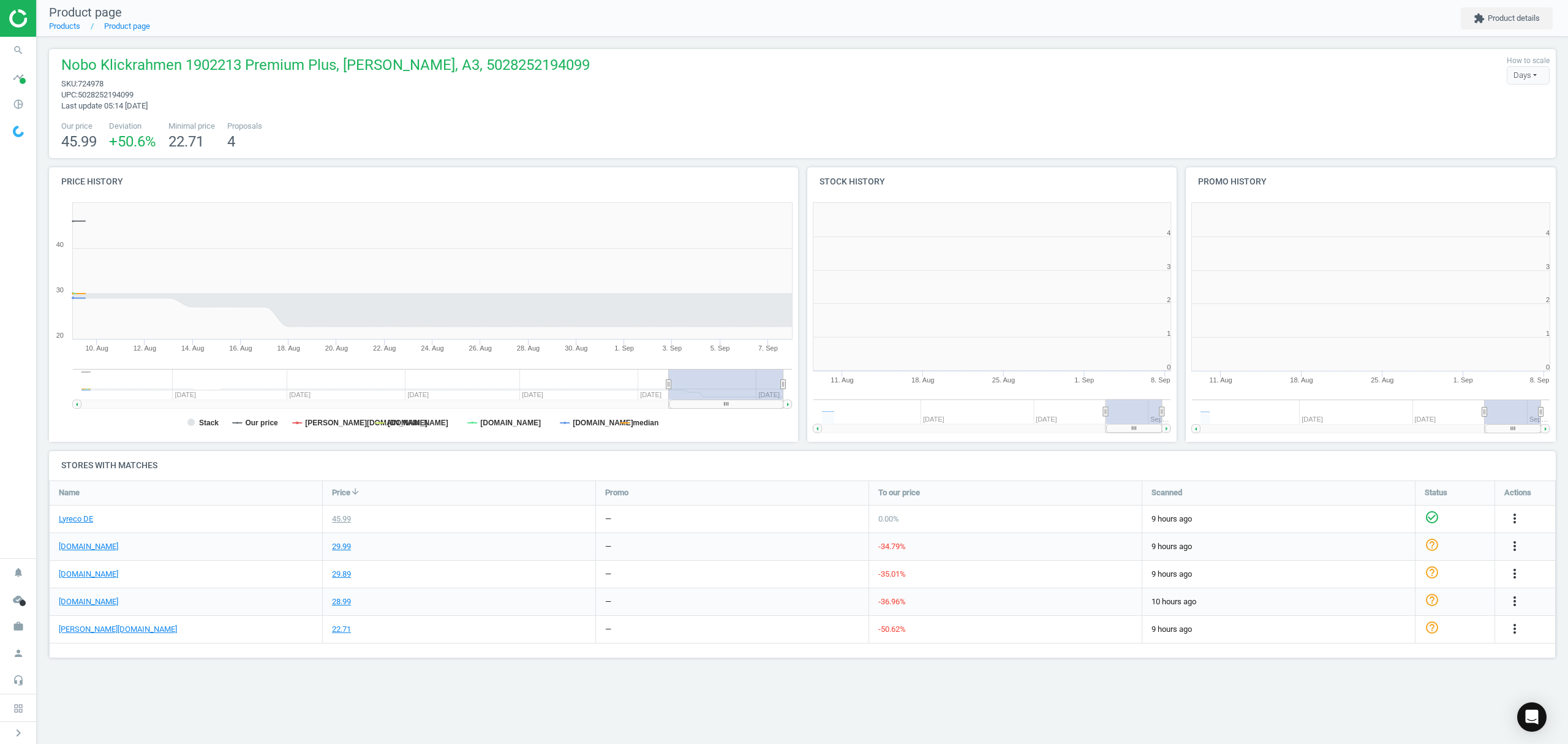
scroll to position [270, 394]
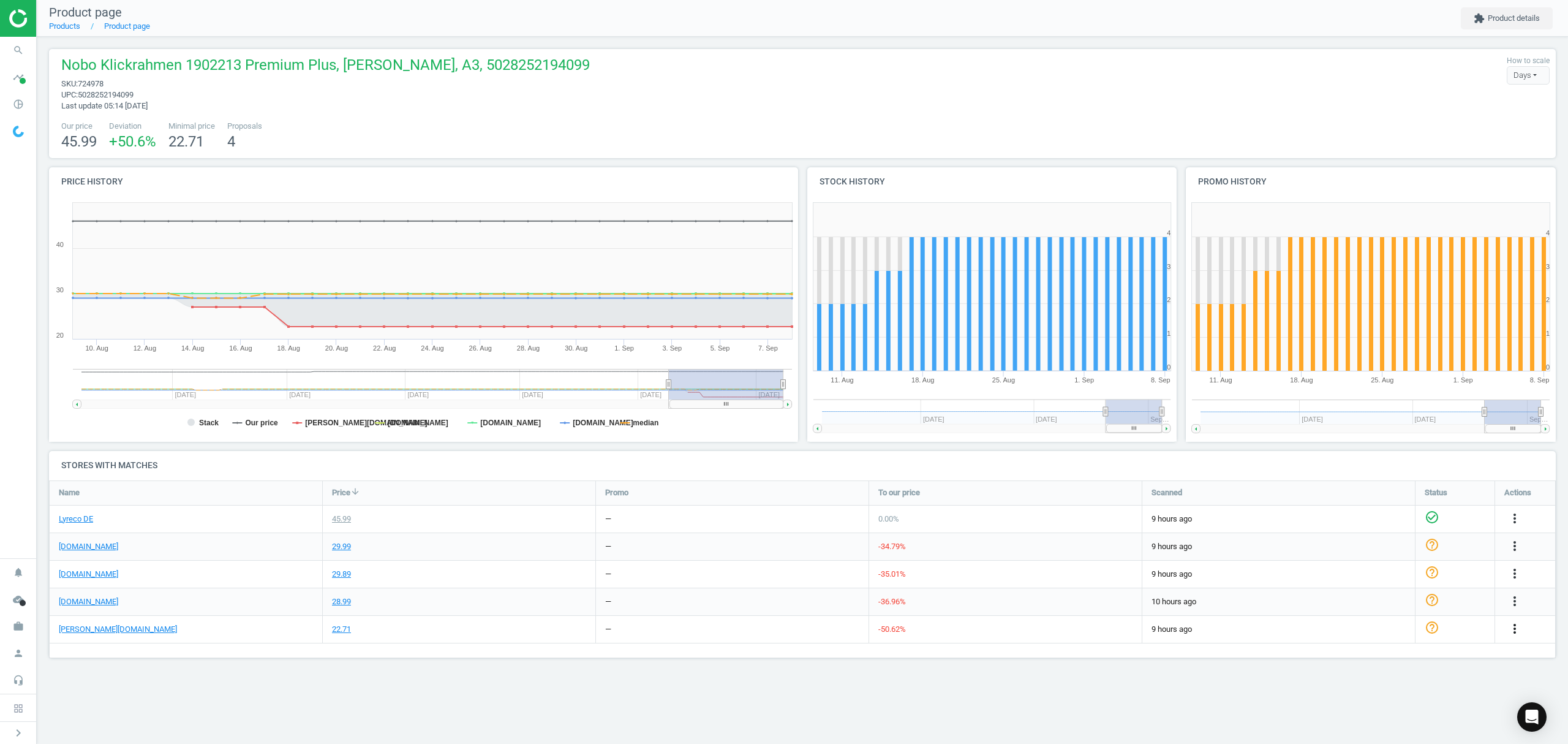
click at [1512, 628] on icon "more_vert" at bounding box center [1515, 628] width 15 height 15
click at [1368, 654] on link "Edit URL/product option" at bounding box center [1419, 658] width 168 height 19
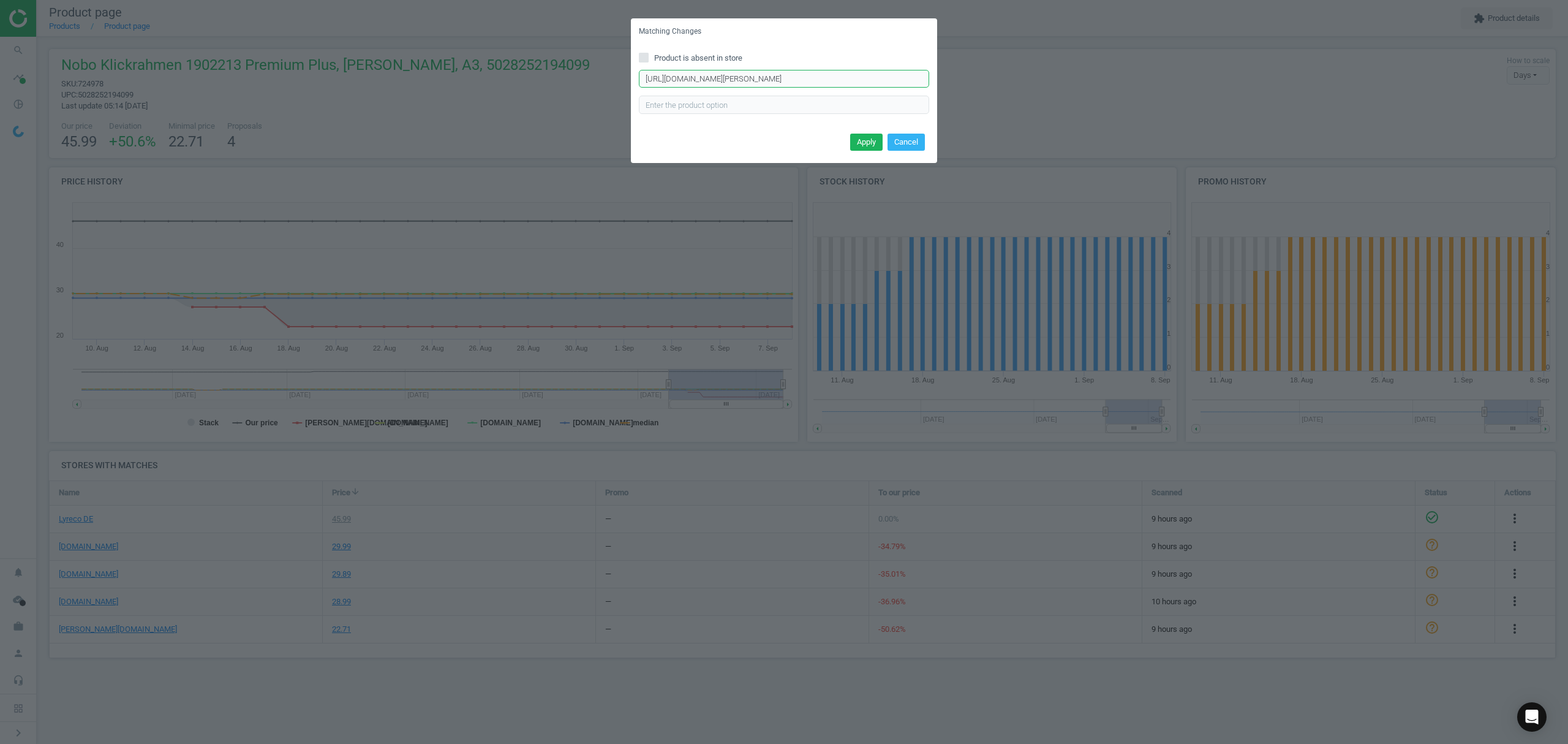
click at [777, 79] on input "[URL][DOMAIN_NAME][PERSON_NAME]" at bounding box center [784, 78] width 291 height 19
paste input "text"
type input "[URL][DOMAIN_NAME][PERSON_NAME]"
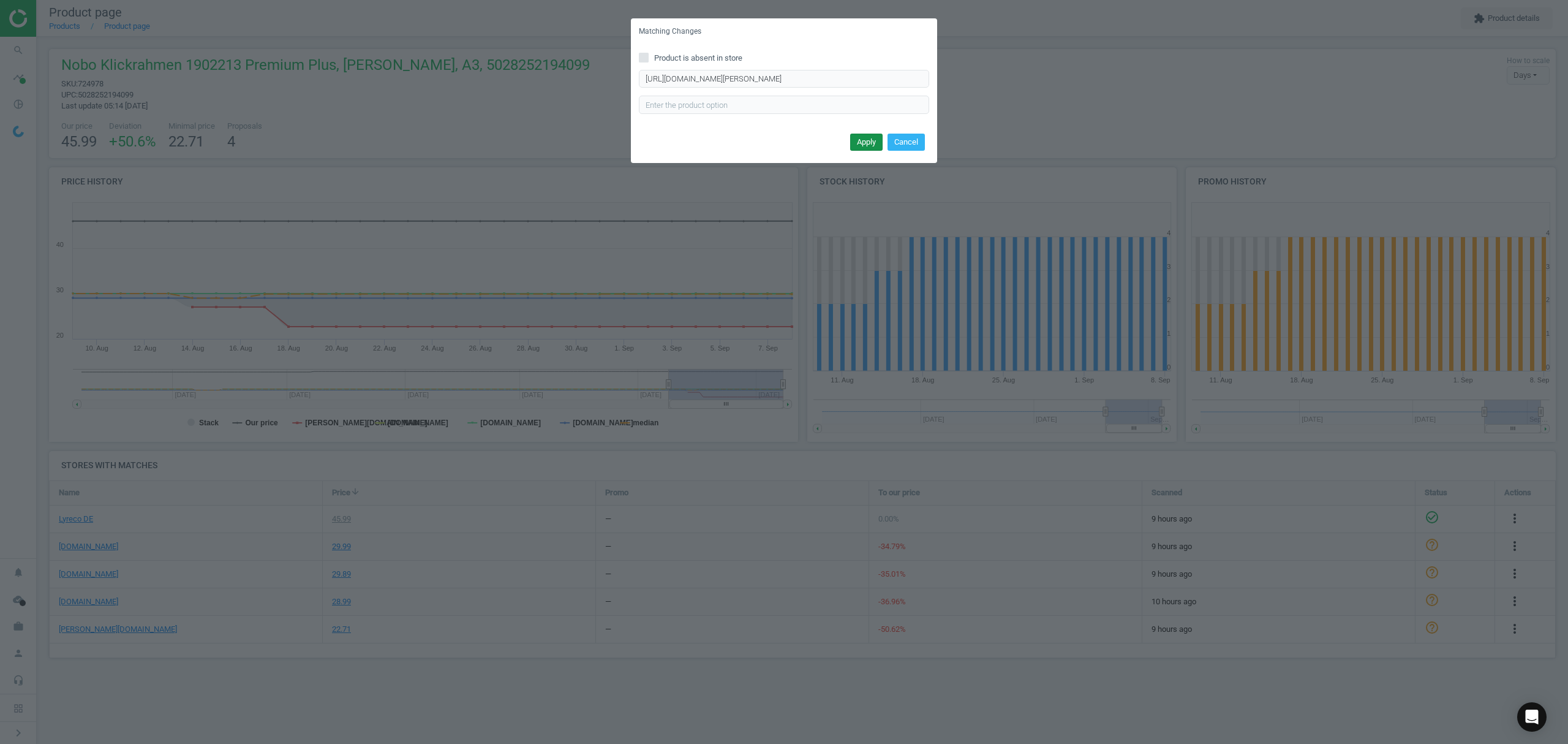
click at [861, 142] on button "Apply" at bounding box center [866, 141] width 32 height 17
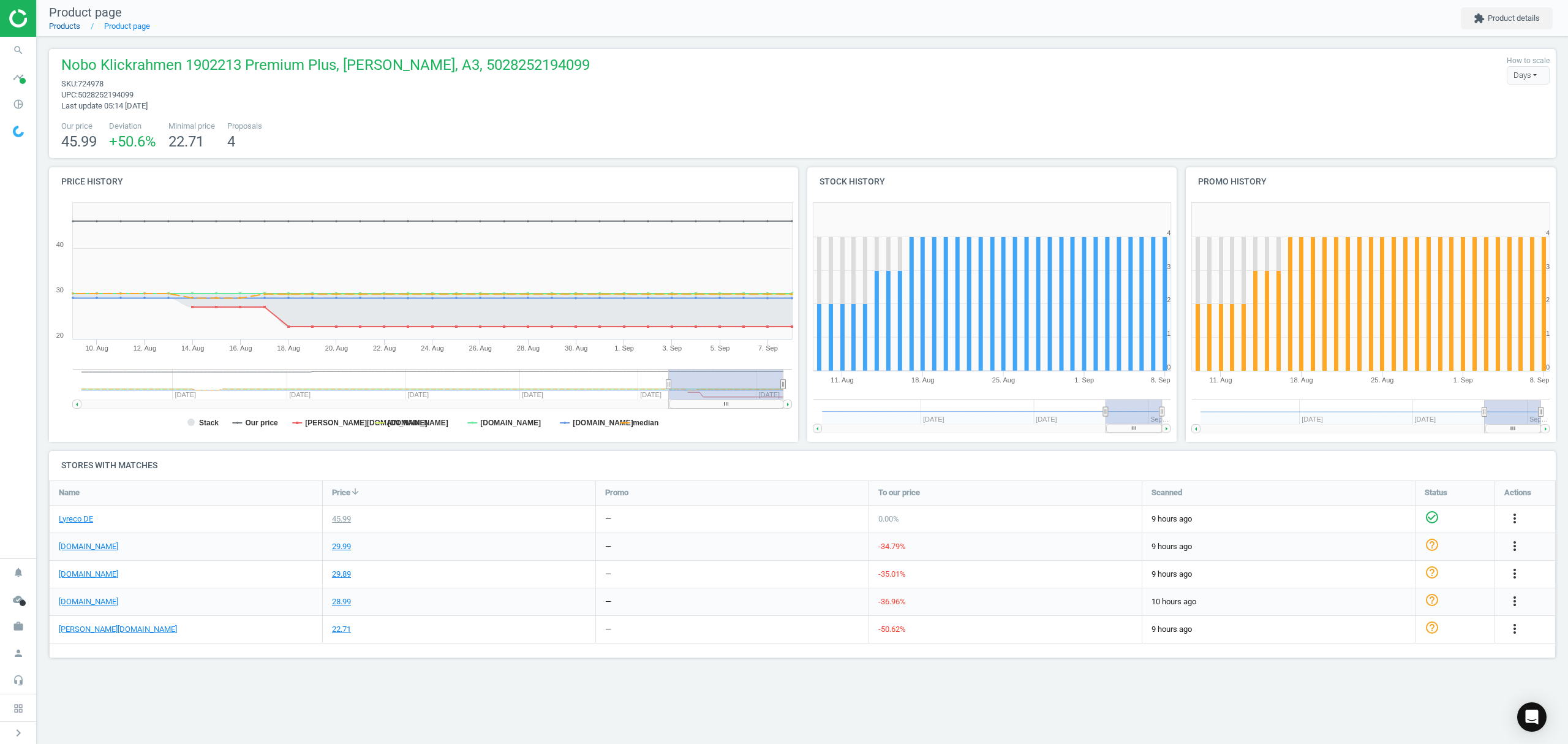
click at [62, 29] on link "Products" at bounding box center [65, 26] width 31 height 9
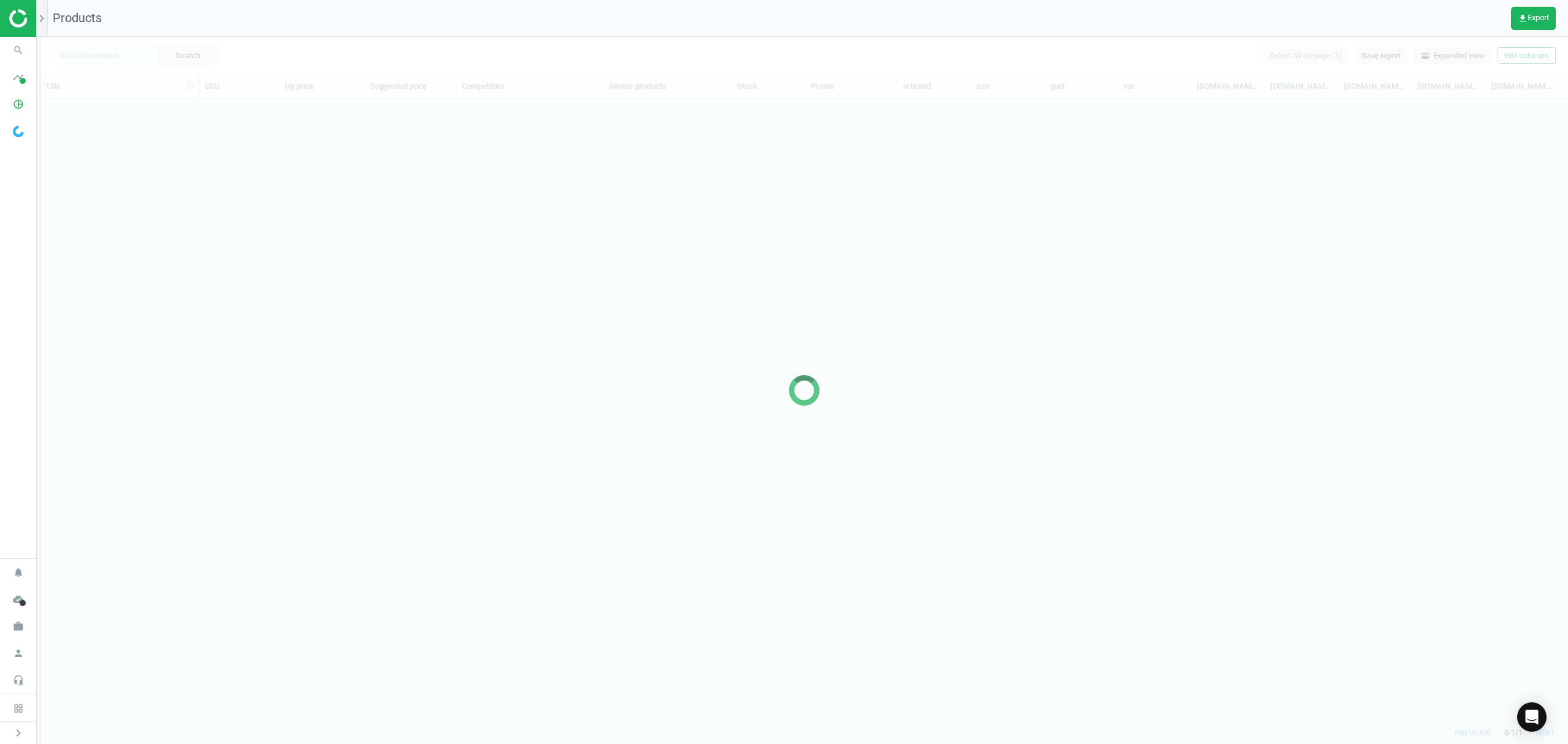
scroll to position [597, 1515]
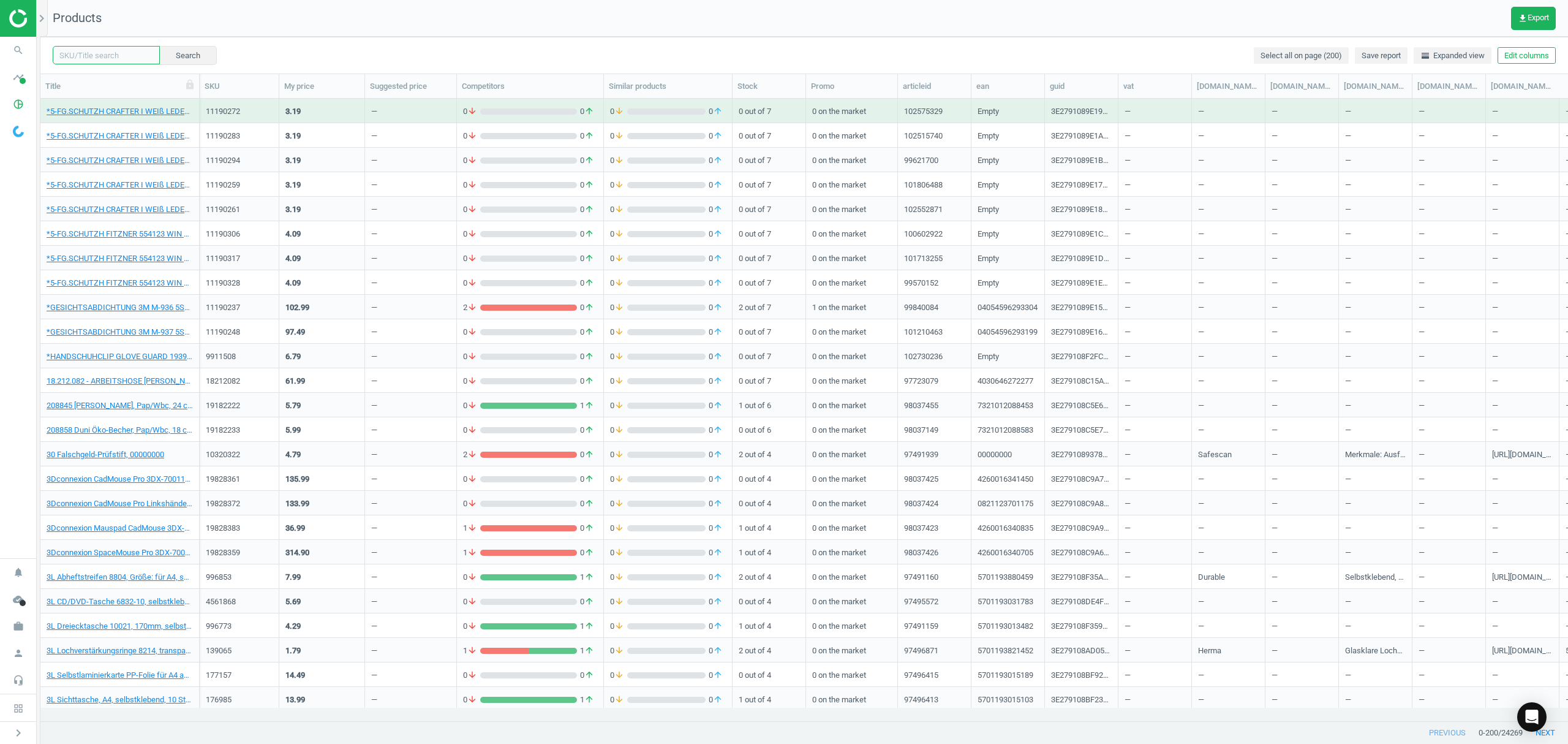
drag, startPoint x: 114, startPoint y: 54, endPoint x: 128, endPoint y: 53, distance: 14.0
click at [115, 55] on input "text" at bounding box center [106, 55] width 107 height 19
paste input "17314511"
type input "17314511"
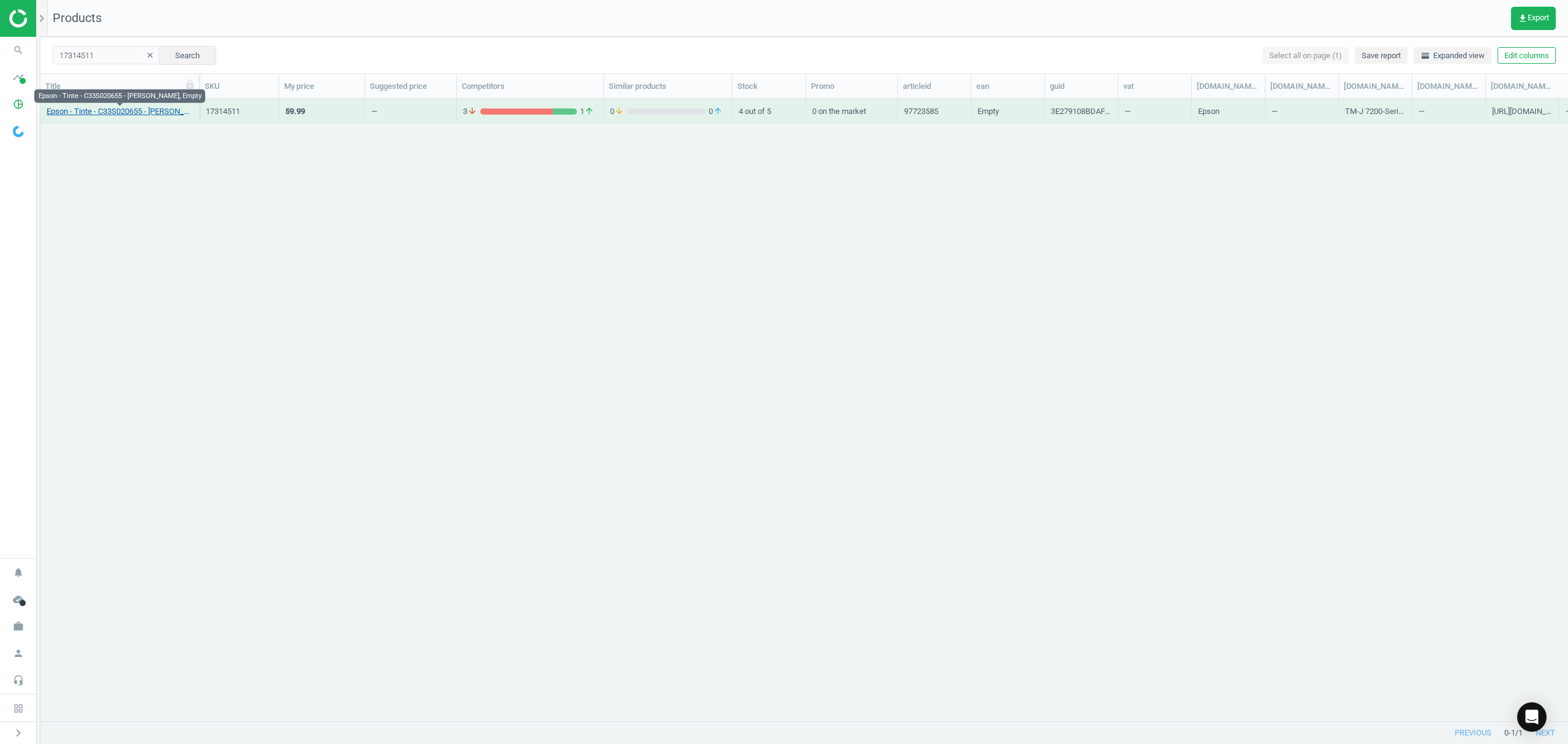
click at [121, 111] on link "Epson - Tinte - C33S020655 - [PERSON_NAME], Empty" at bounding box center [119, 111] width 146 height 11
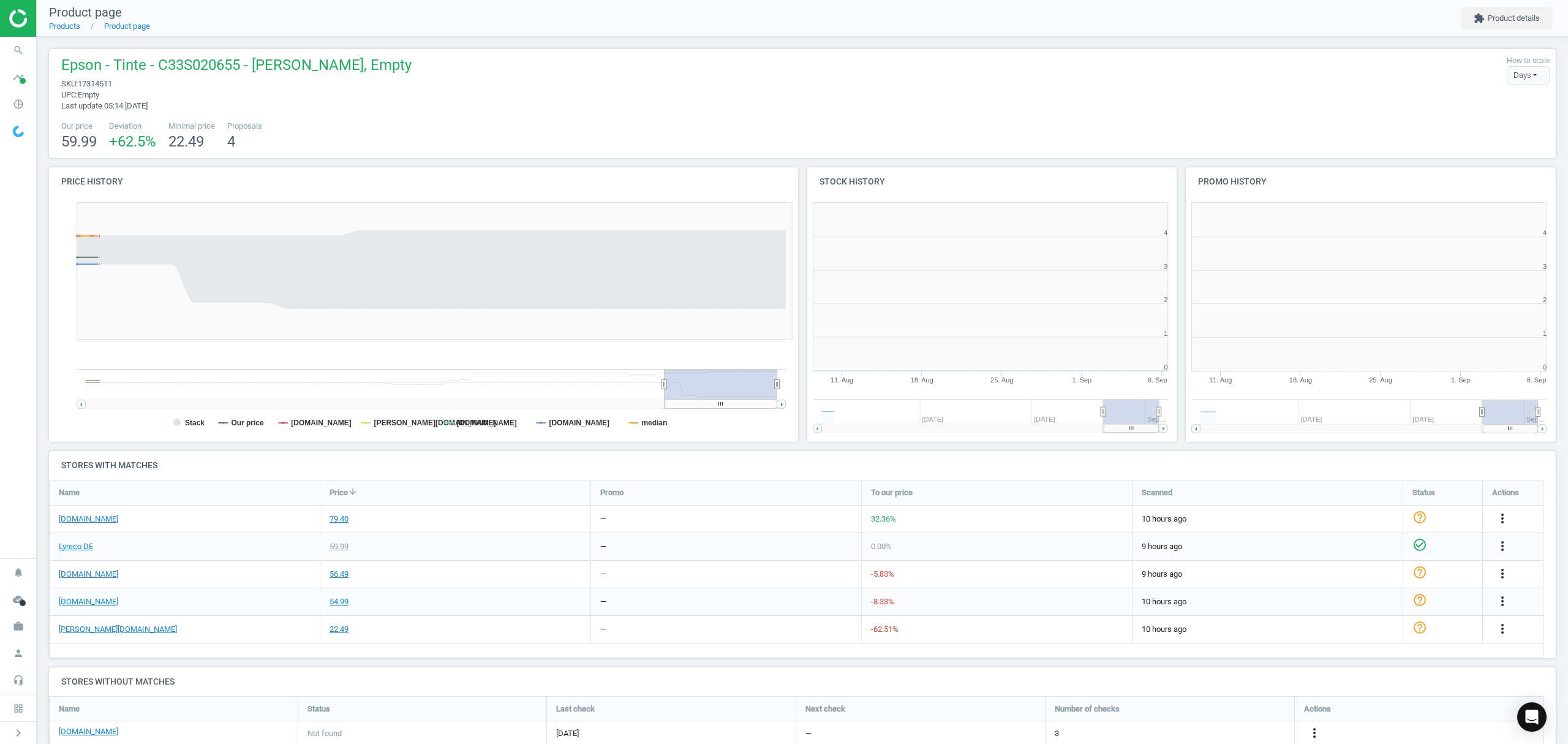
scroll to position [270, 392]
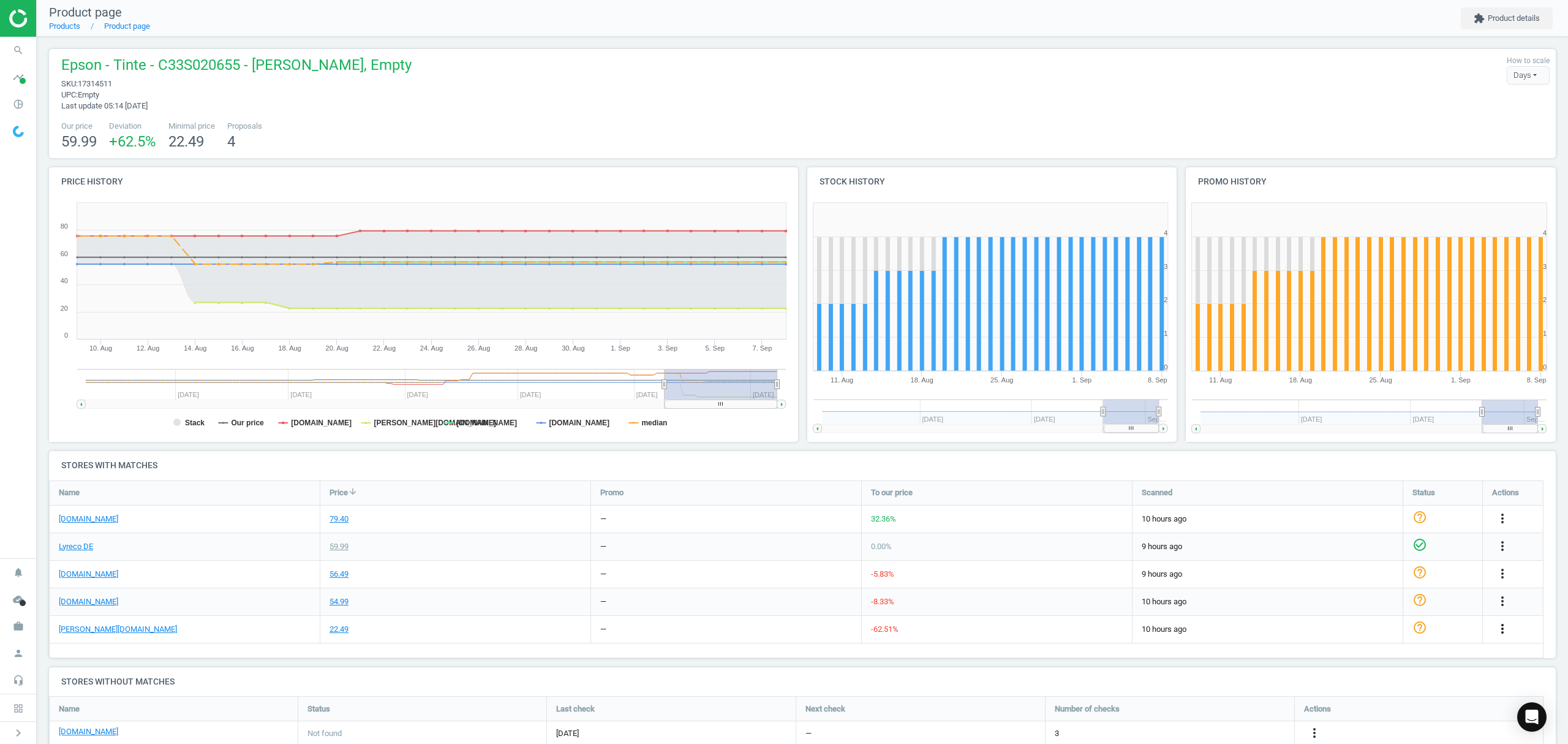
click at [1504, 625] on icon "more_vert" at bounding box center [1502, 628] width 15 height 15
click at [1358, 659] on link "Edit URL/product option" at bounding box center [1407, 658] width 168 height 19
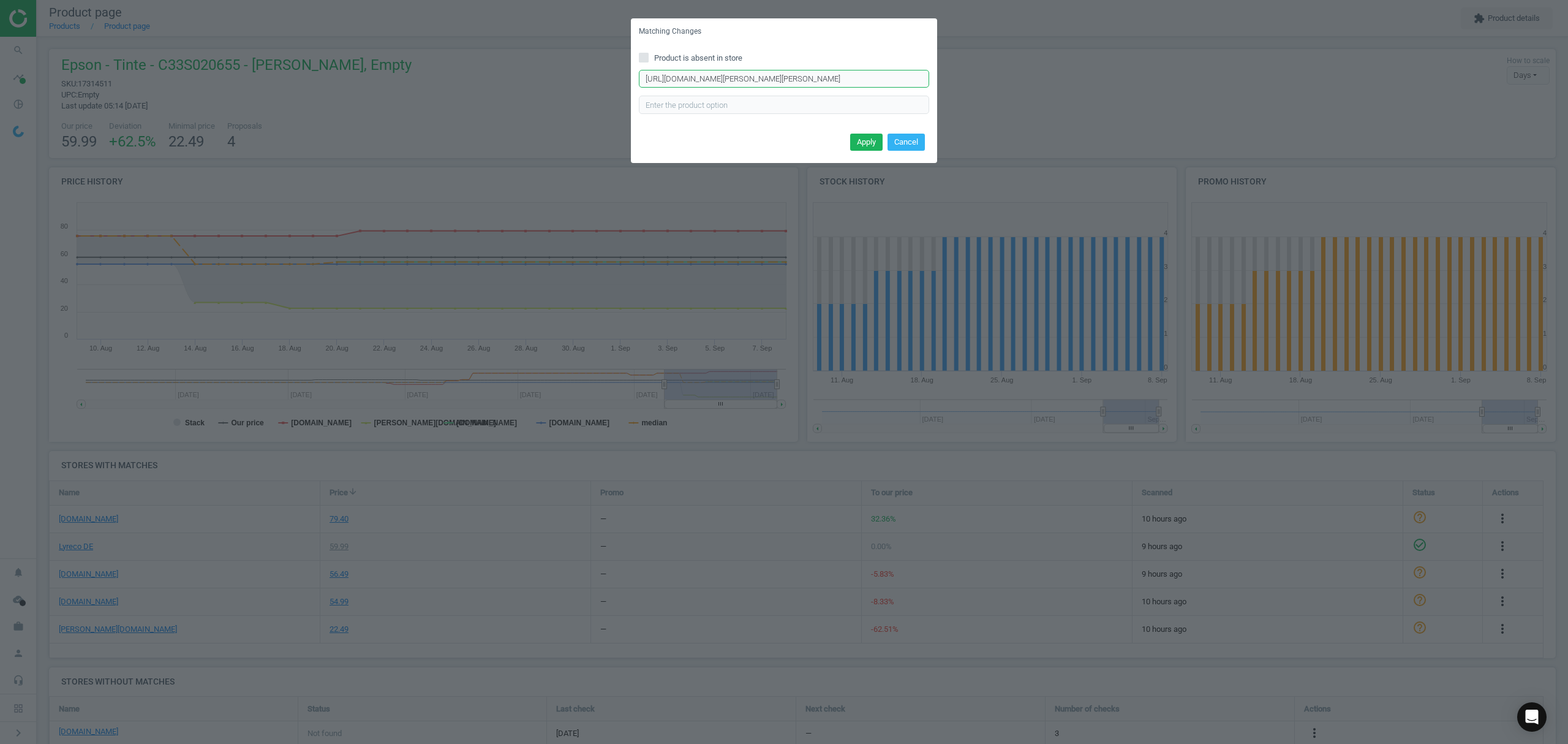
click at [748, 78] on input "[URL][DOMAIN_NAME][PERSON_NAME][PERSON_NAME]" at bounding box center [784, 78] width 291 height 19
click at [750, 78] on input "[URL][DOMAIN_NAME][PERSON_NAME][PERSON_NAME]" at bounding box center [784, 78] width 291 height 19
paste input "S020700-SJIC33PK/338836/p"
type input "[URL][DOMAIN_NAME][PERSON_NAME]"
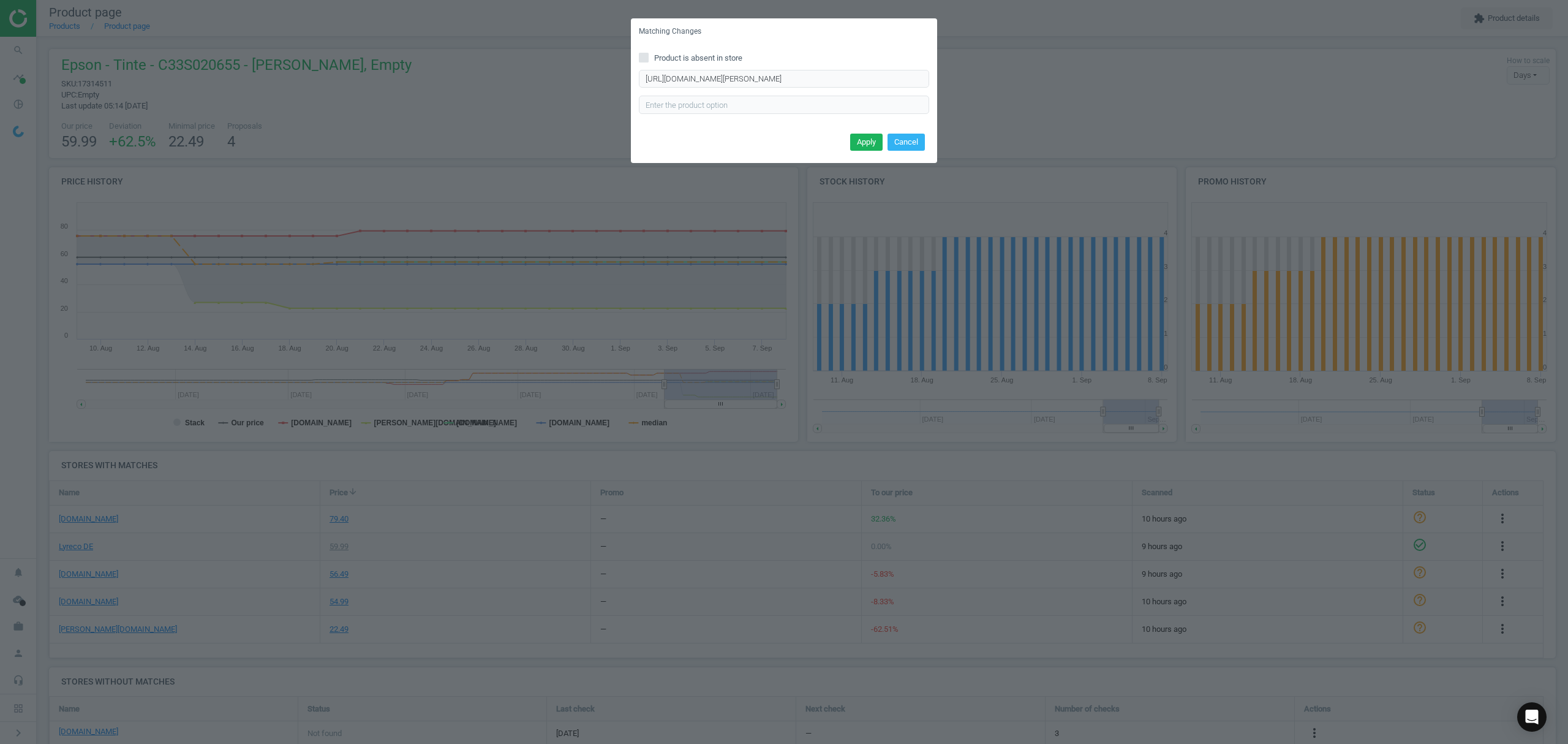
click at [868, 131] on div "Apply Cancel" at bounding box center [783, 146] width 306 height 33
click at [867, 136] on button "Apply" at bounding box center [866, 141] width 32 height 17
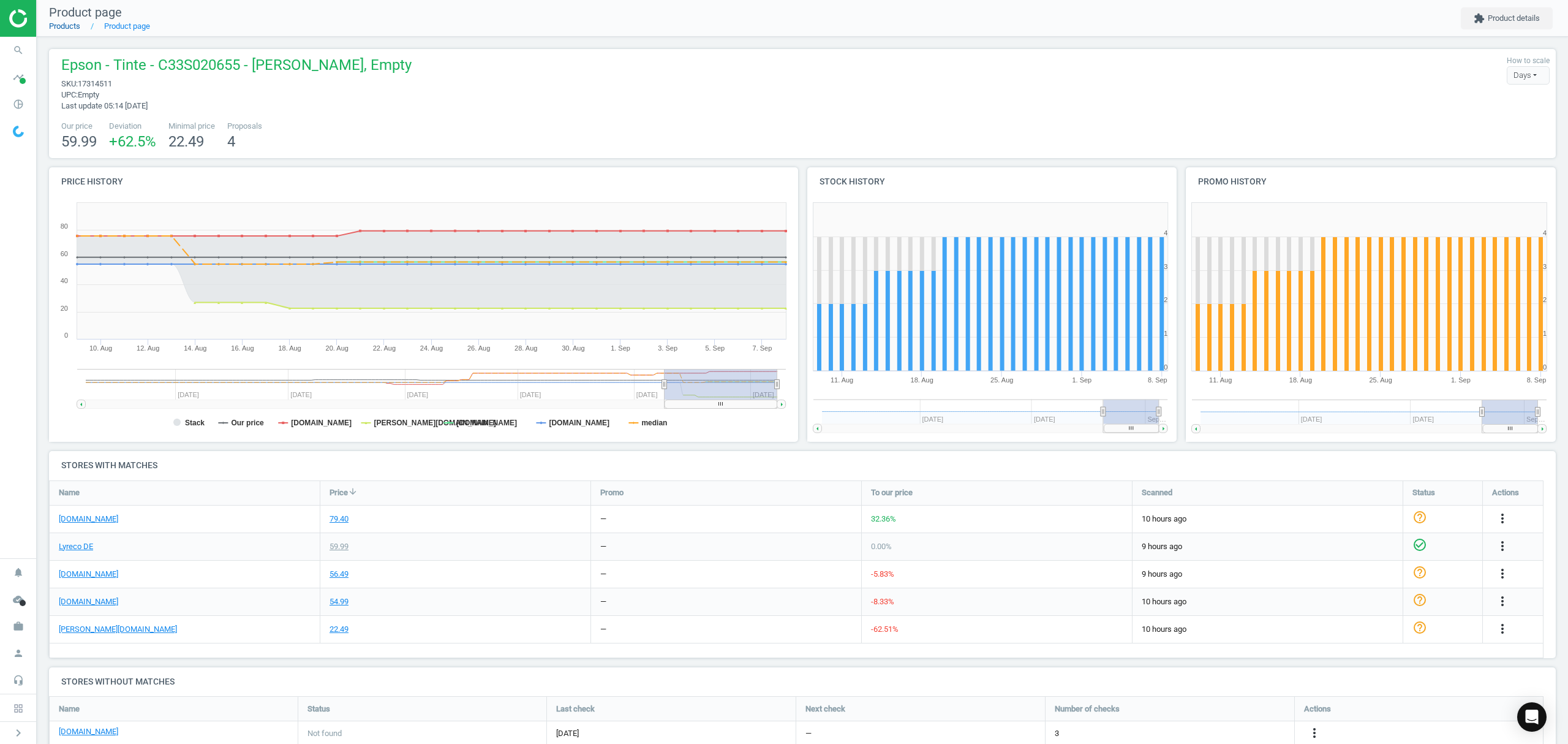
click at [60, 26] on link "Products" at bounding box center [65, 26] width 31 height 9
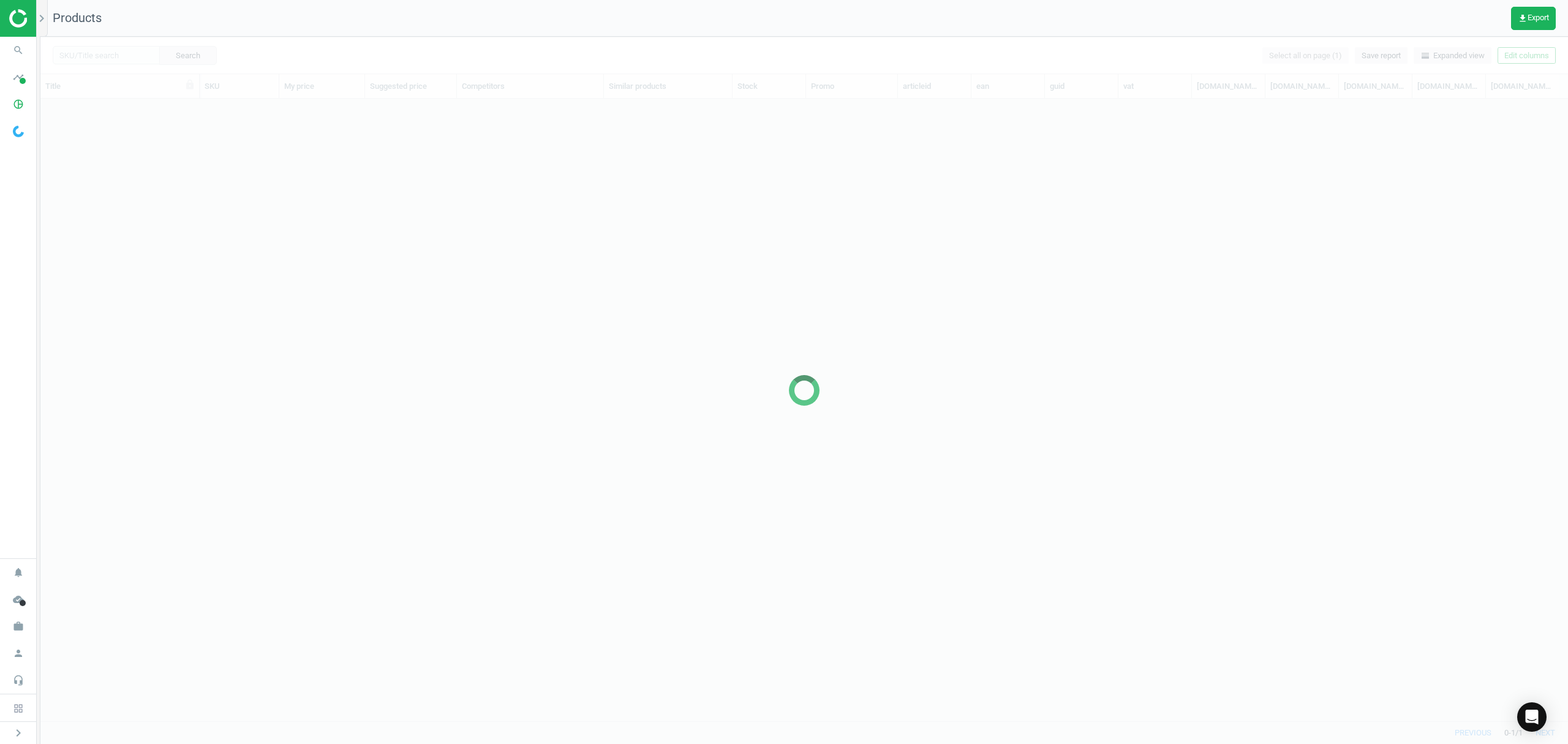
scroll to position [597, 1515]
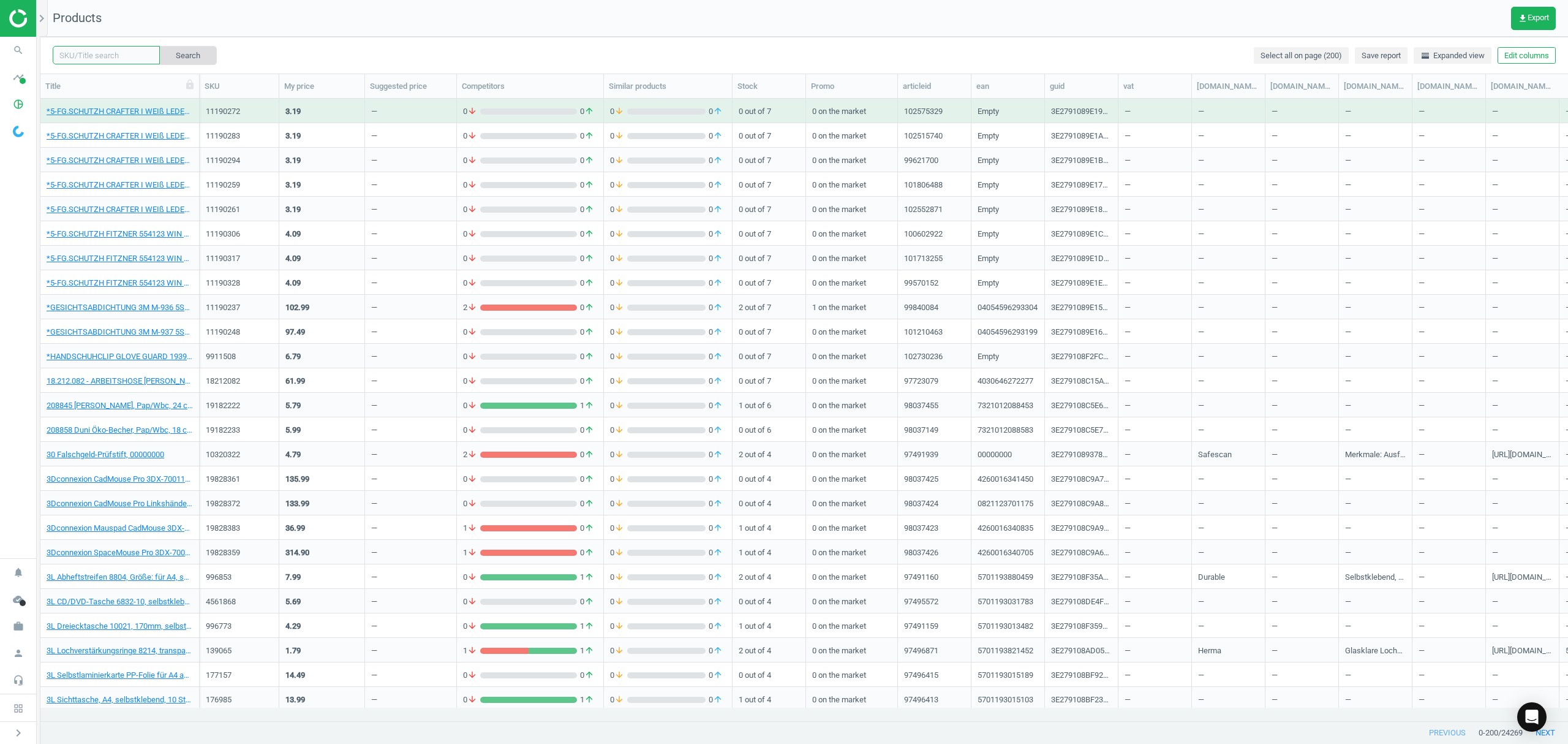
drag, startPoint x: 114, startPoint y: 52, endPoint x: 187, endPoint y: 47, distance: 73.2
click at [114, 52] on input "text" at bounding box center [106, 55] width 107 height 19
paste input "2348072"
type input "2348072"
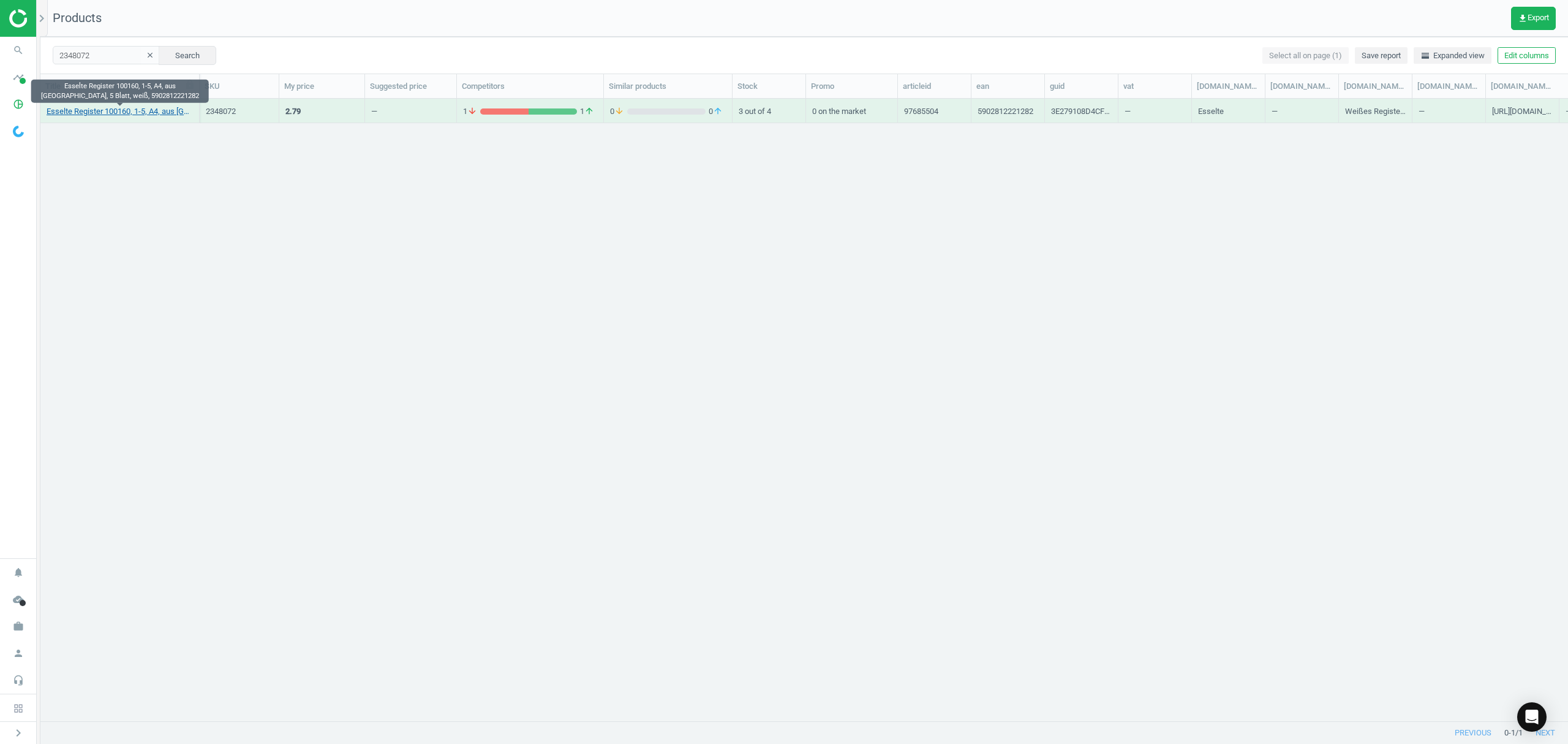
click at [101, 108] on link "Esselte Register 100160, 1-5, A4, aus [GEOGRAPHIC_DATA], 5 Blatt, weiß, 5902812…" at bounding box center [119, 111] width 146 height 11
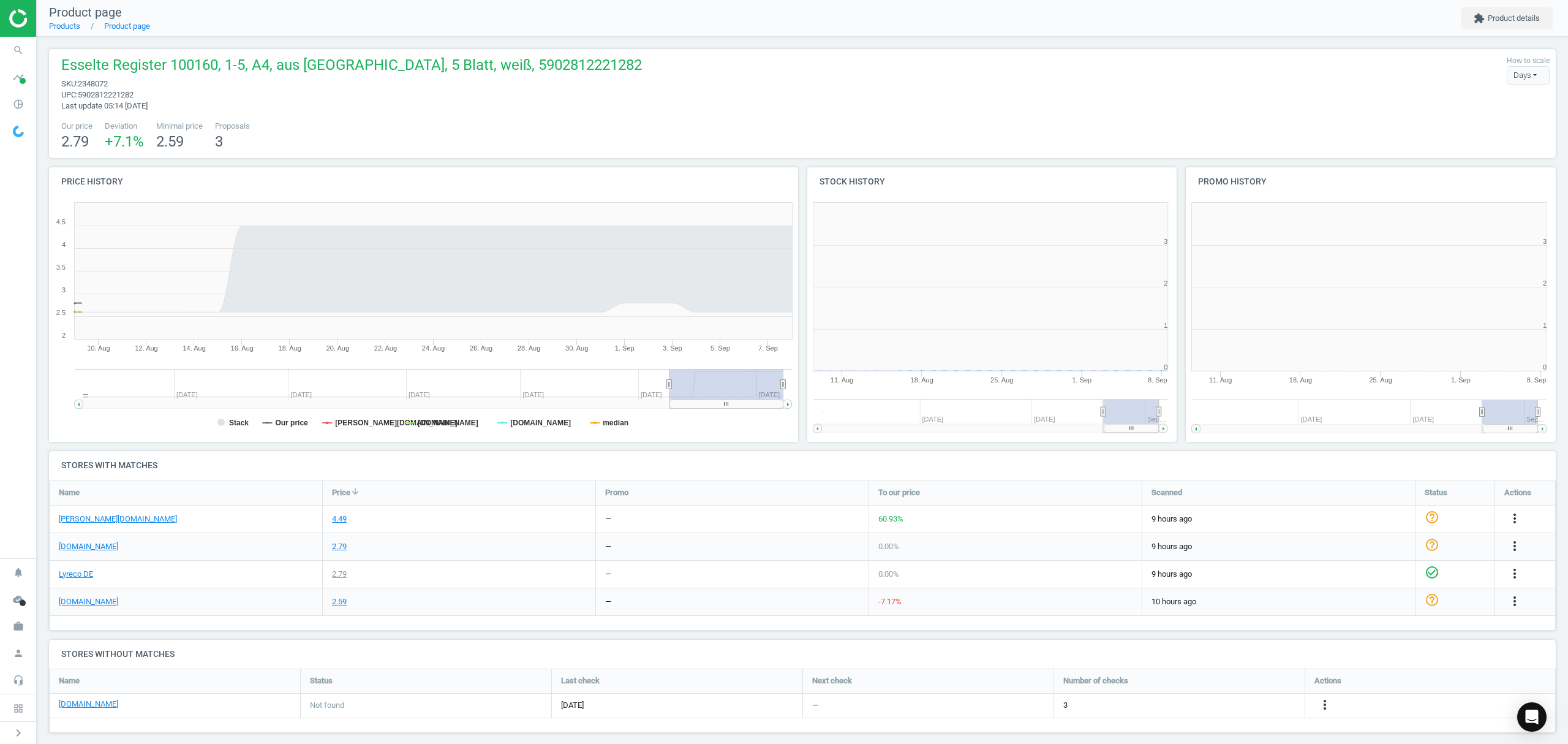
scroll to position [6, 6]
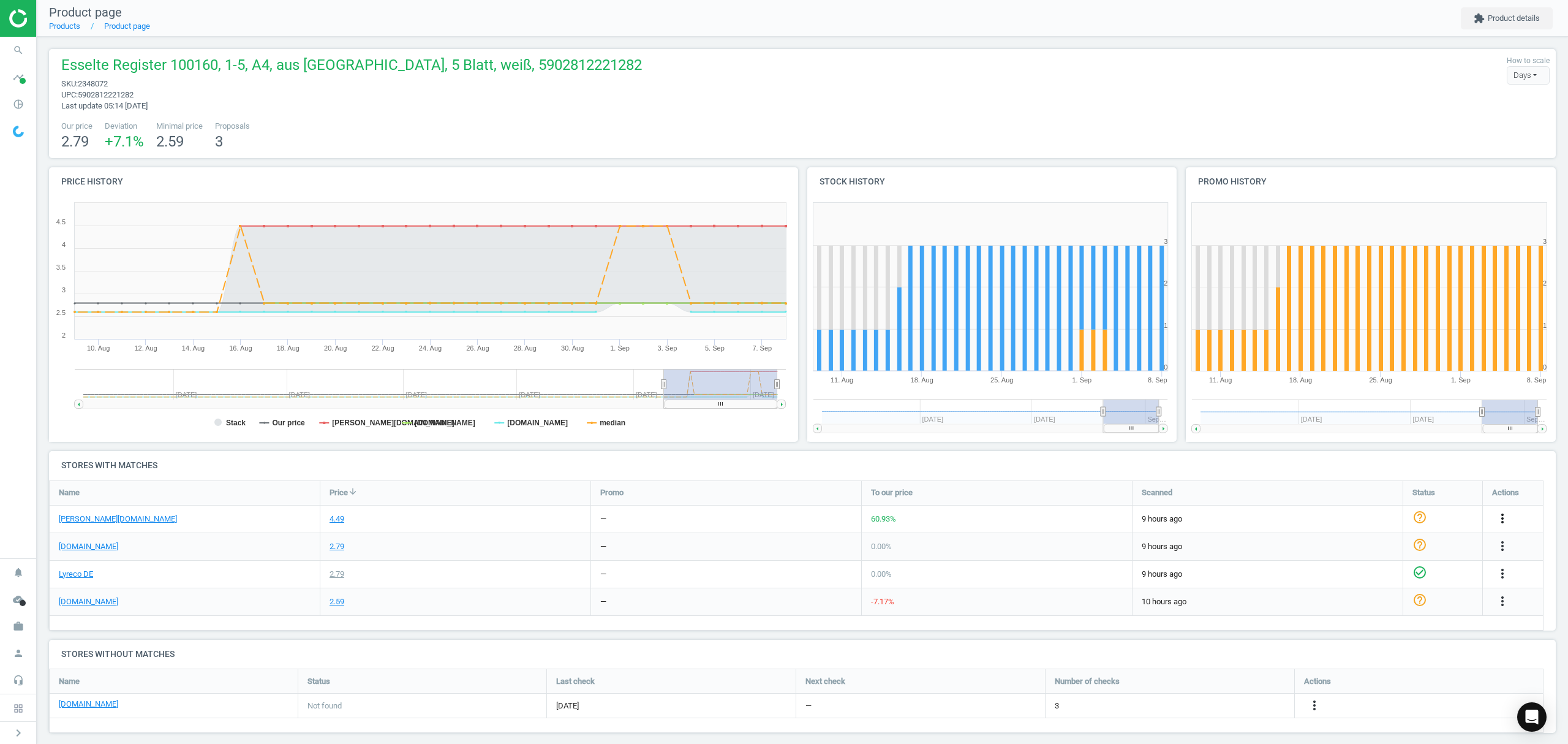
click at [1504, 518] on icon "more_vert" at bounding box center [1502, 519] width 15 height 15
click at [1360, 547] on link "Edit URL/product option" at bounding box center [1407, 549] width 168 height 19
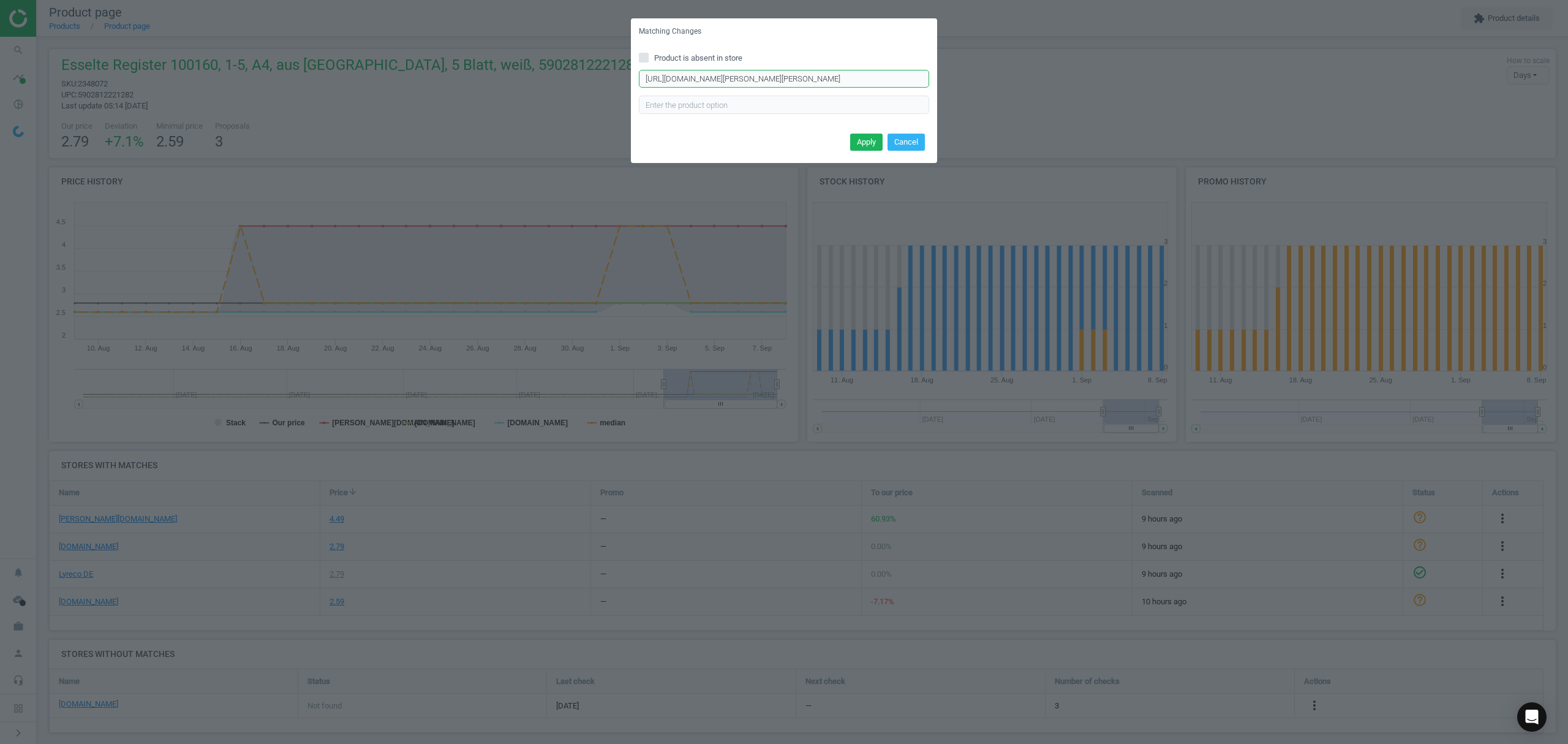
click at [762, 69] on input "[URL][DOMAIN_NAME][PERSON_NAME][PERSON_NAME]" at bounding box center [784, 78] width 291 height 19
click at [765, 75] on input "[URL][DOMAIN_NAME][PERSON_NAME][PERSON_NAME]" at bounding box center [784, 78] width 291 height 19
click at [765, 74] on input "[URL][DOMAIN_NAME][PERSON_NAME][PERSON_NAME]" at bounding box center [784, 78] width 291 height 19
paste input "blanko-6-teilig-[PERSON_NAME]-mehrfarbige-Taben-[GEOGRAPHIC_DATA]/17388/p"
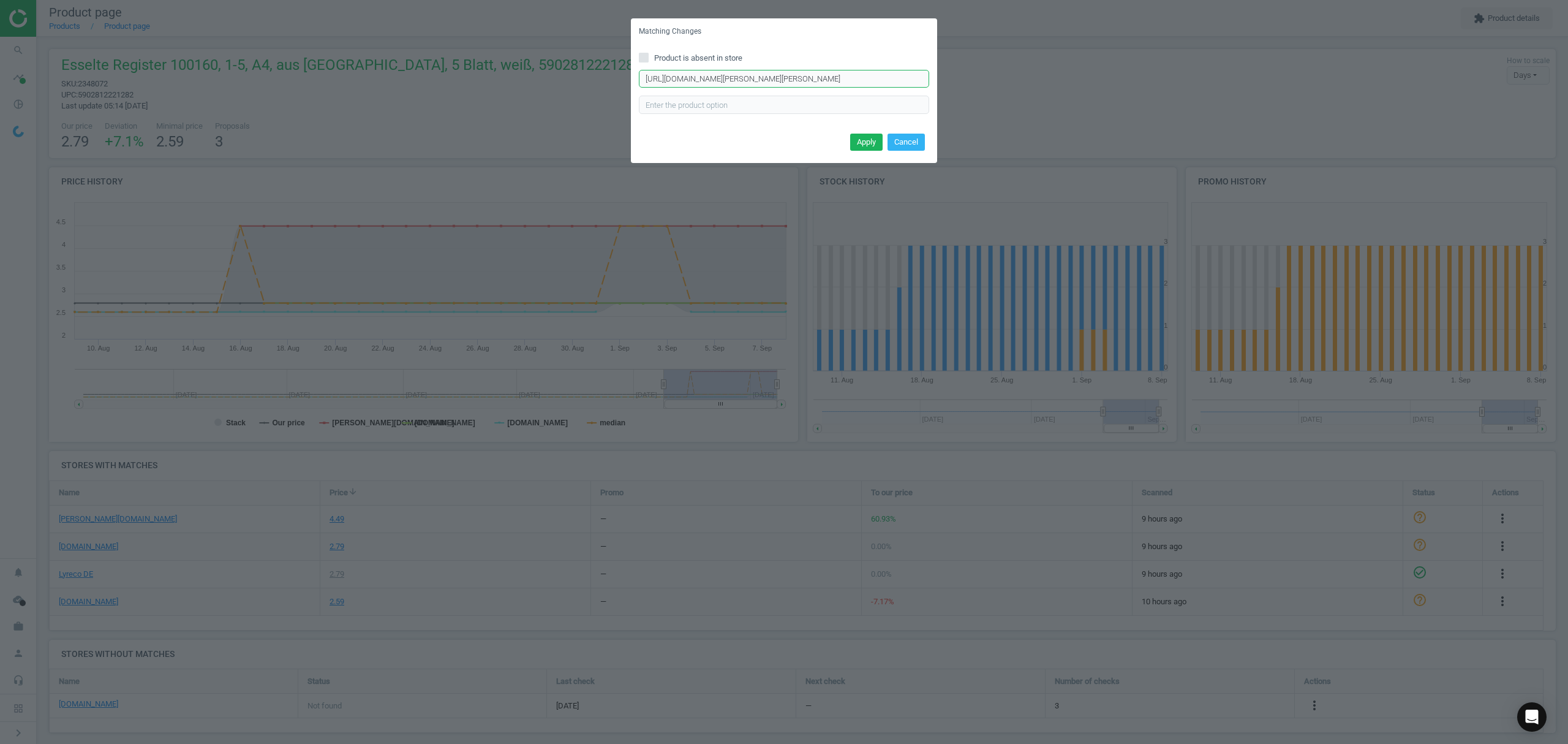
scroll to position [0, 87]
type input "[URL][DOMAIN_NAME][PERSON_NAME][PERSON_NAME]"
click at [870, 143] on button "Apply" at bounding box center [866, 141] width 32 height 17
